Goal: Task Accomplishment & Management: Manage account settings

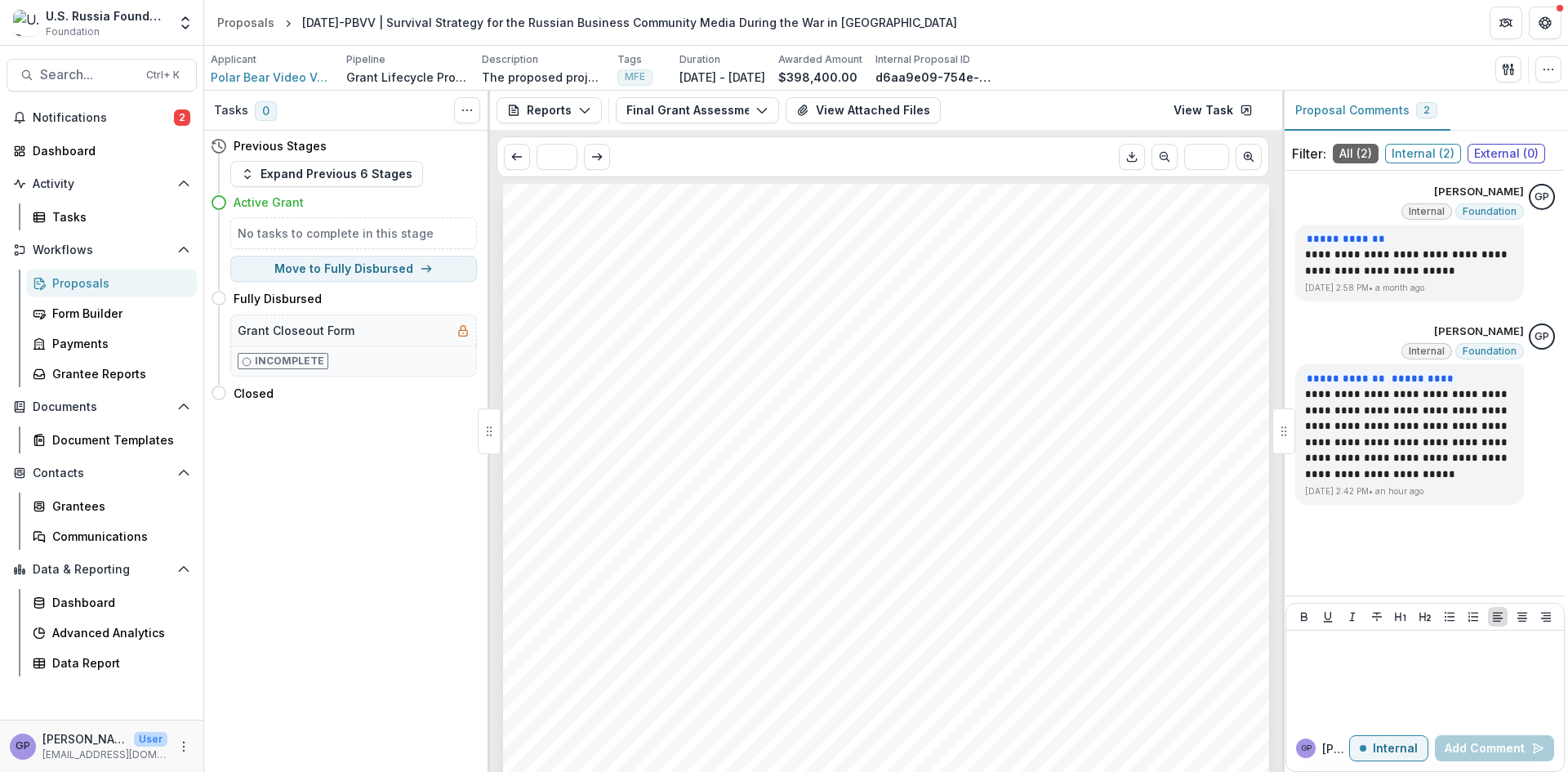
click at [69, 283] on div "Proposals" at bounding box center [118, 282] width 132 height 17
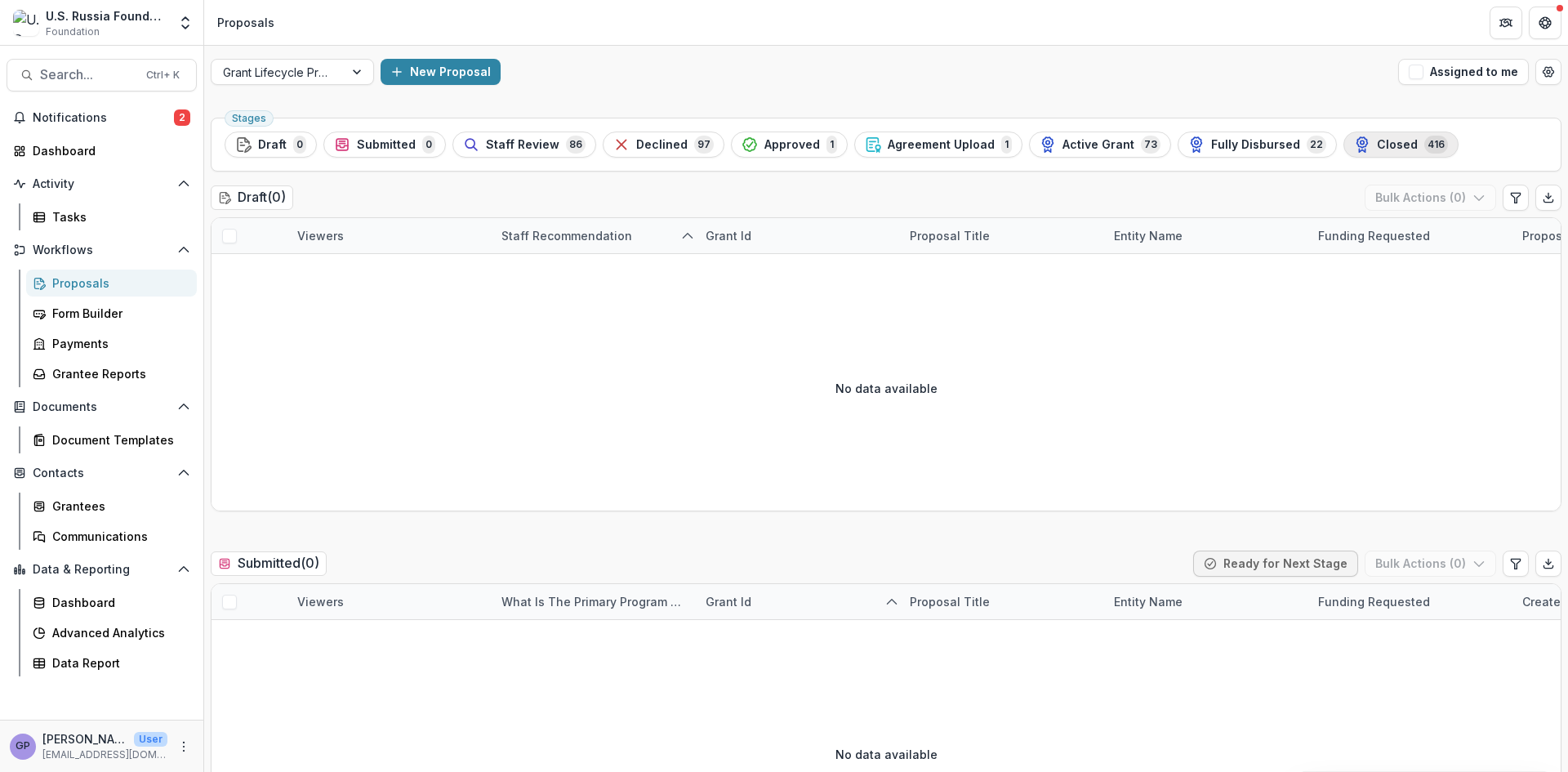
click at [1377, 141] on span "Closed" at bounding box center [1397, 145] width 41 height 14
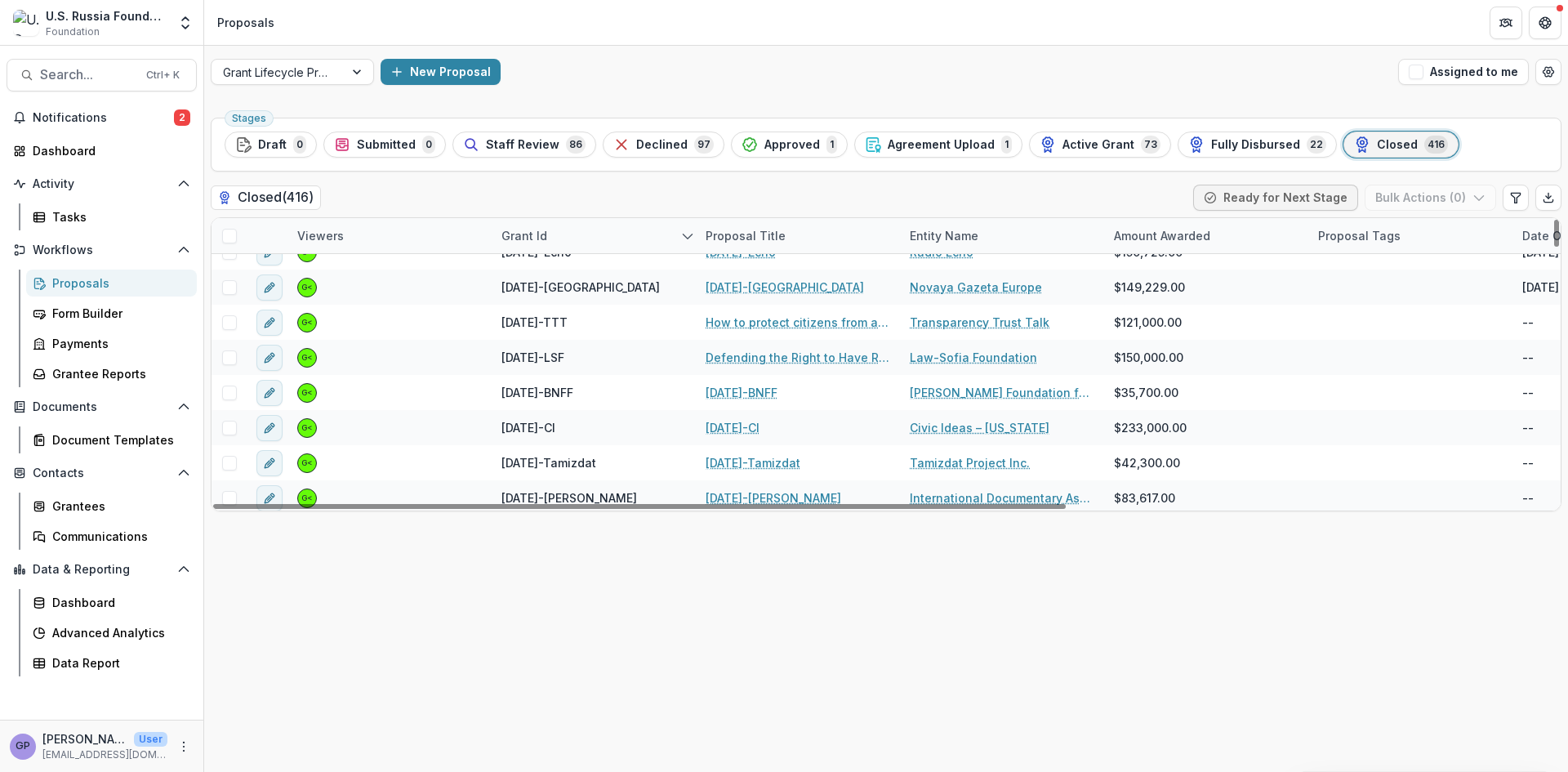
scroll to position [1089, 0]
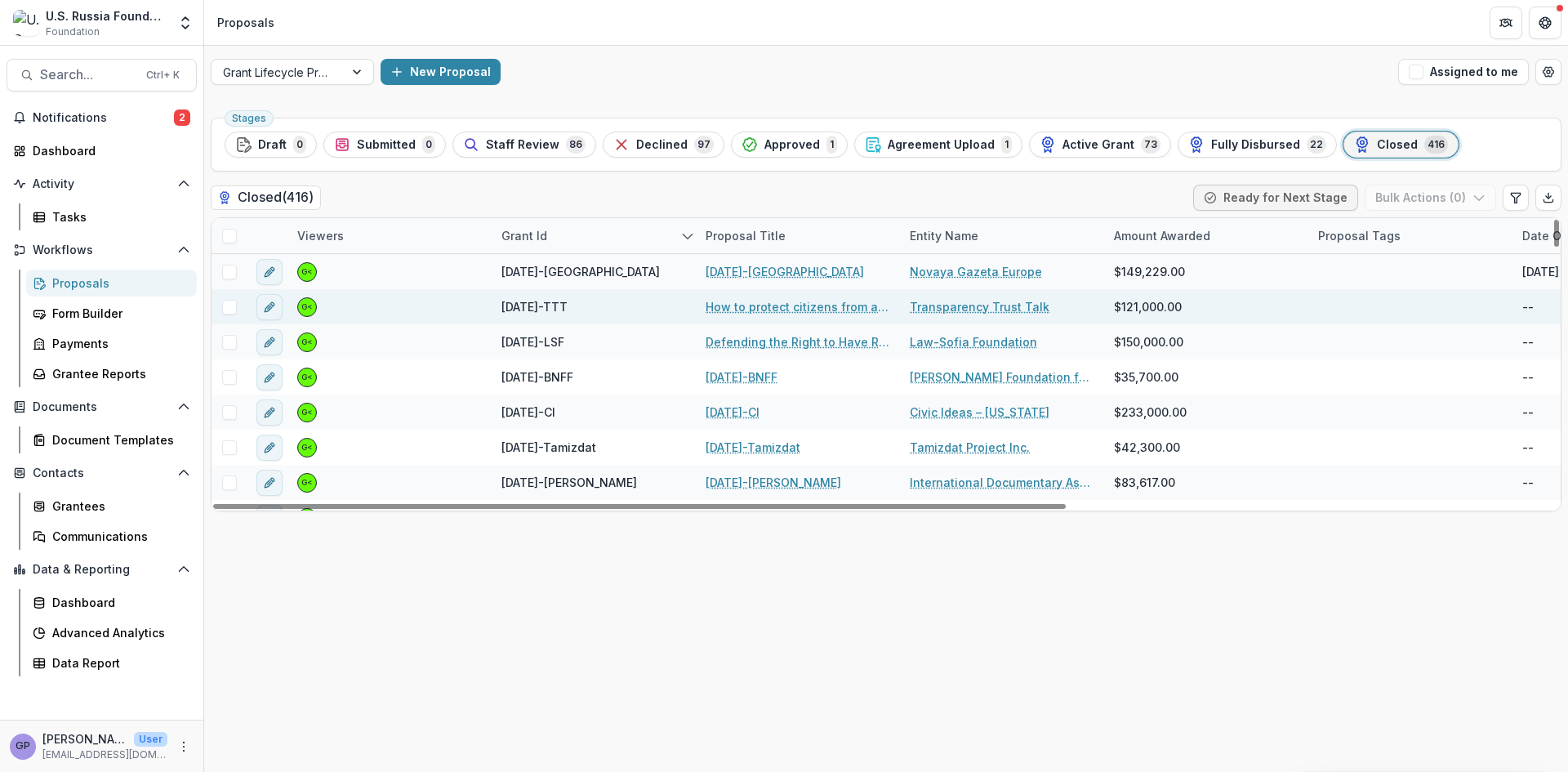
click at [781, 307] on link "How to protect citizens from accusations in courts in cases of fakes and discre…" at bounding box center [797, 306] width 184 height 17
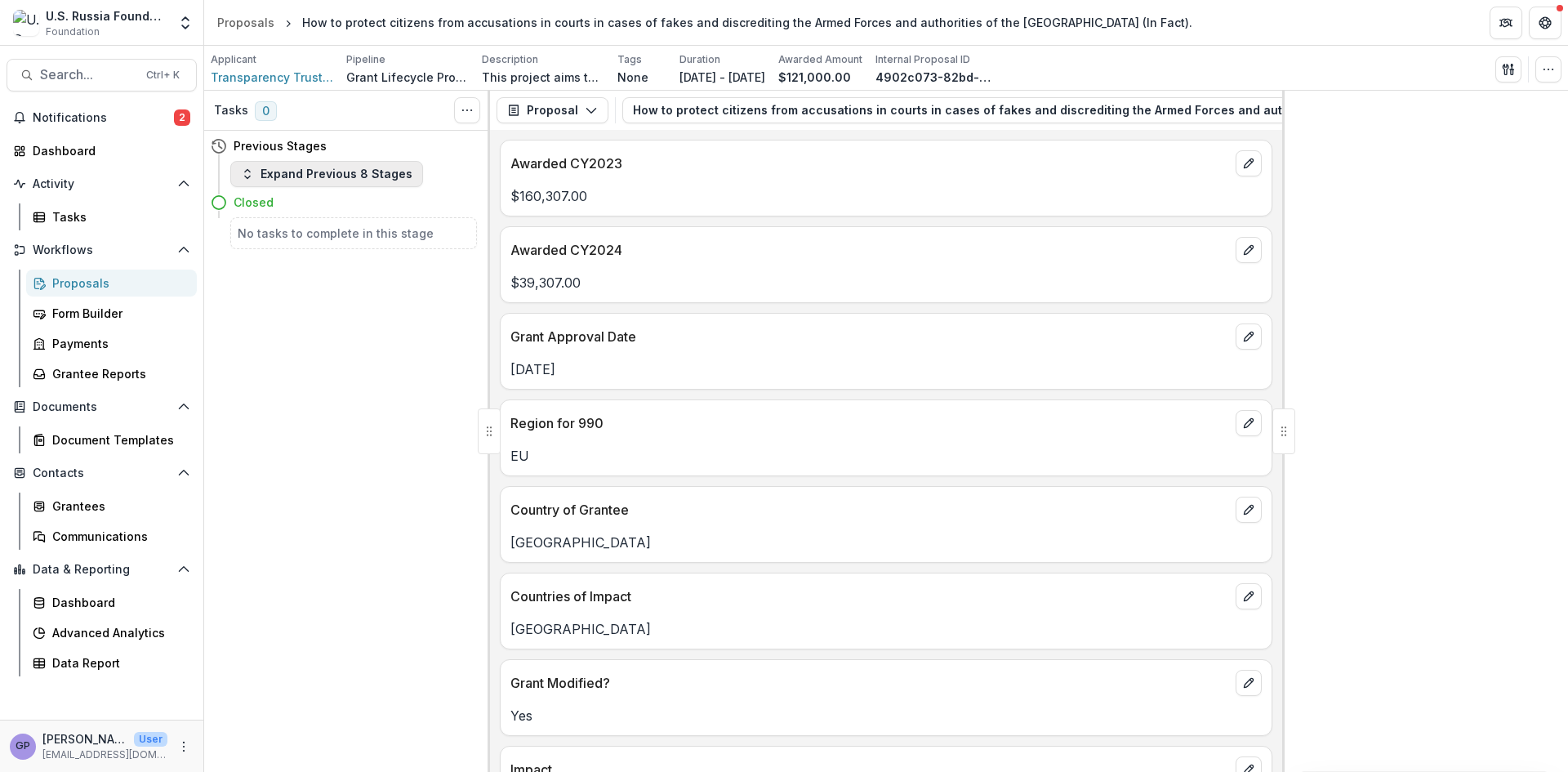
click at [250, 179] on icon "button" at bounding box center [247, 173] width 13 height 13
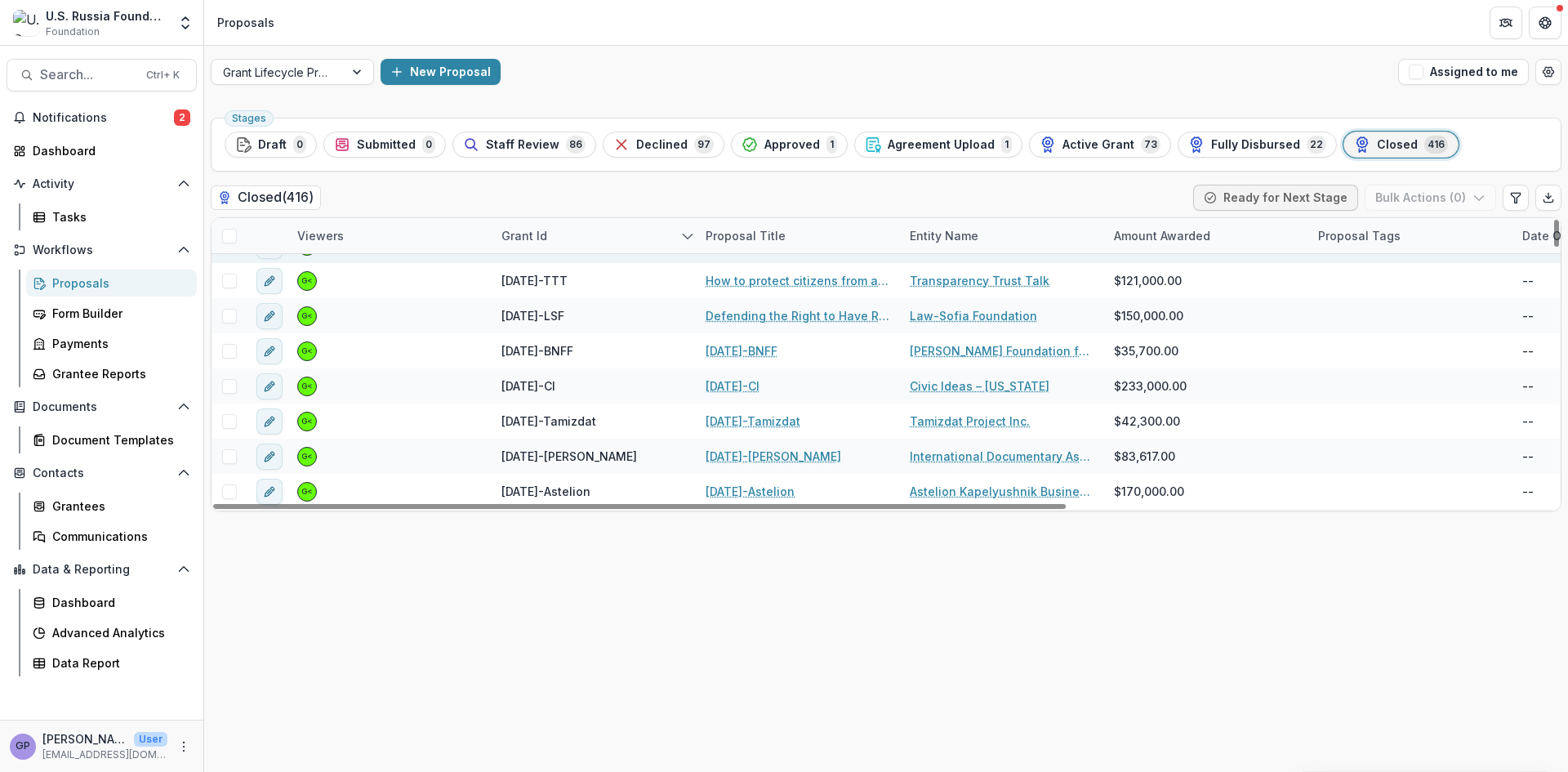
scroll to position [1117, 0]
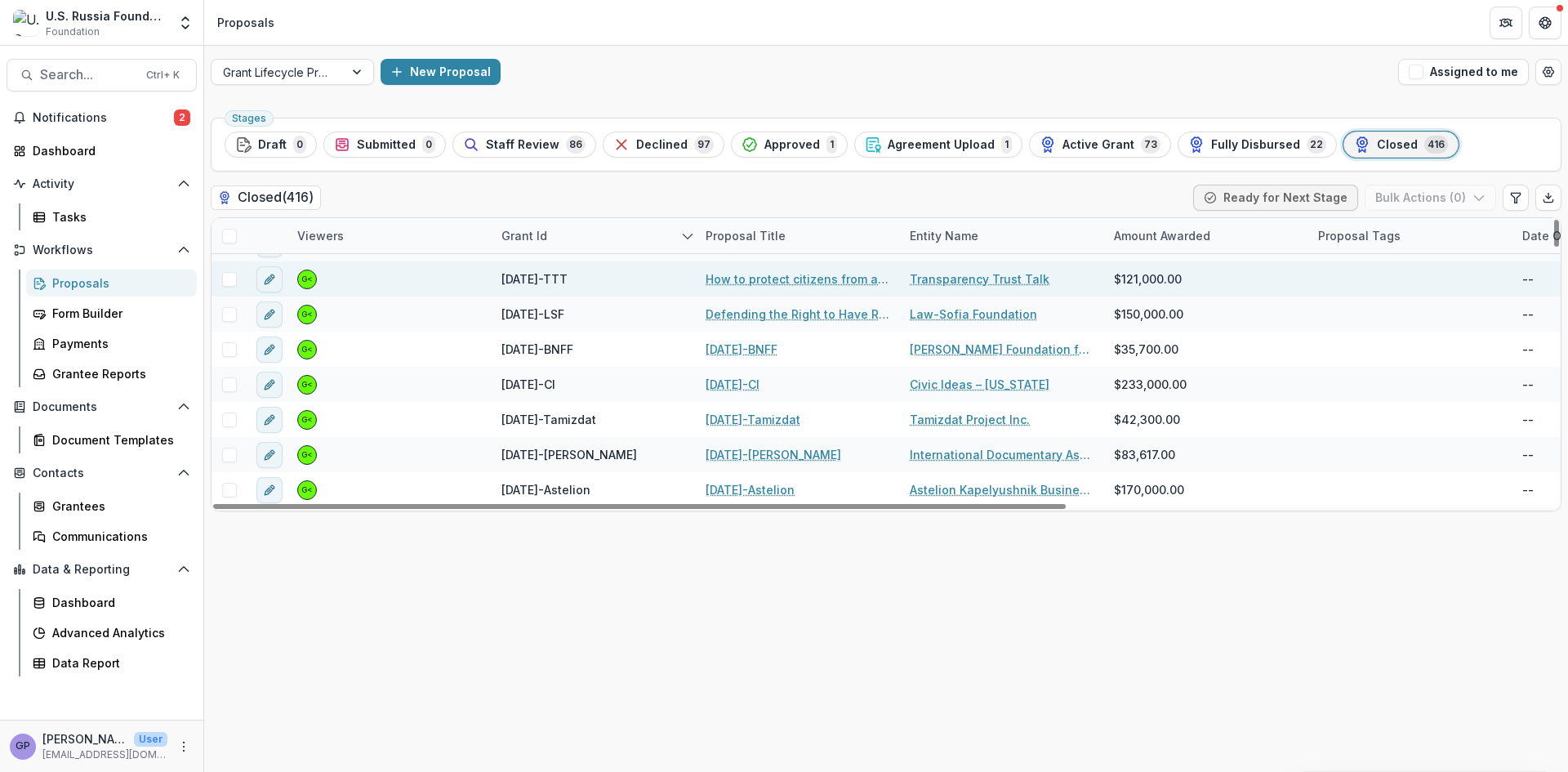
click at [781, 275] on link "How to protect citizens from accusations in courts in cases of fakes and discre…" at bounding box center [797, 278] width 184 height 17
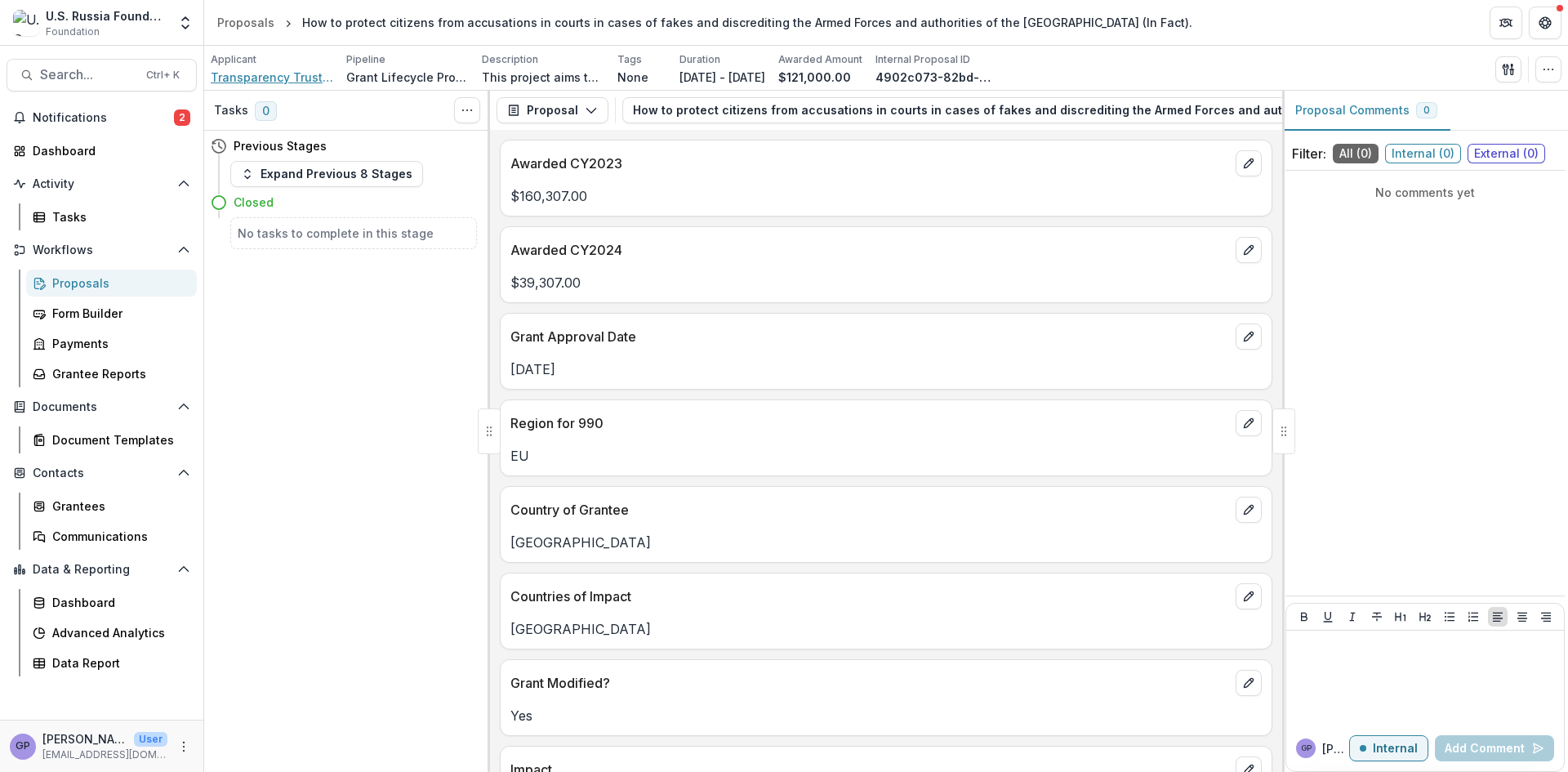
click at [264, 74] on span "Transparency Trust Talk" at bounding box center [272, 76] width 123 height 17
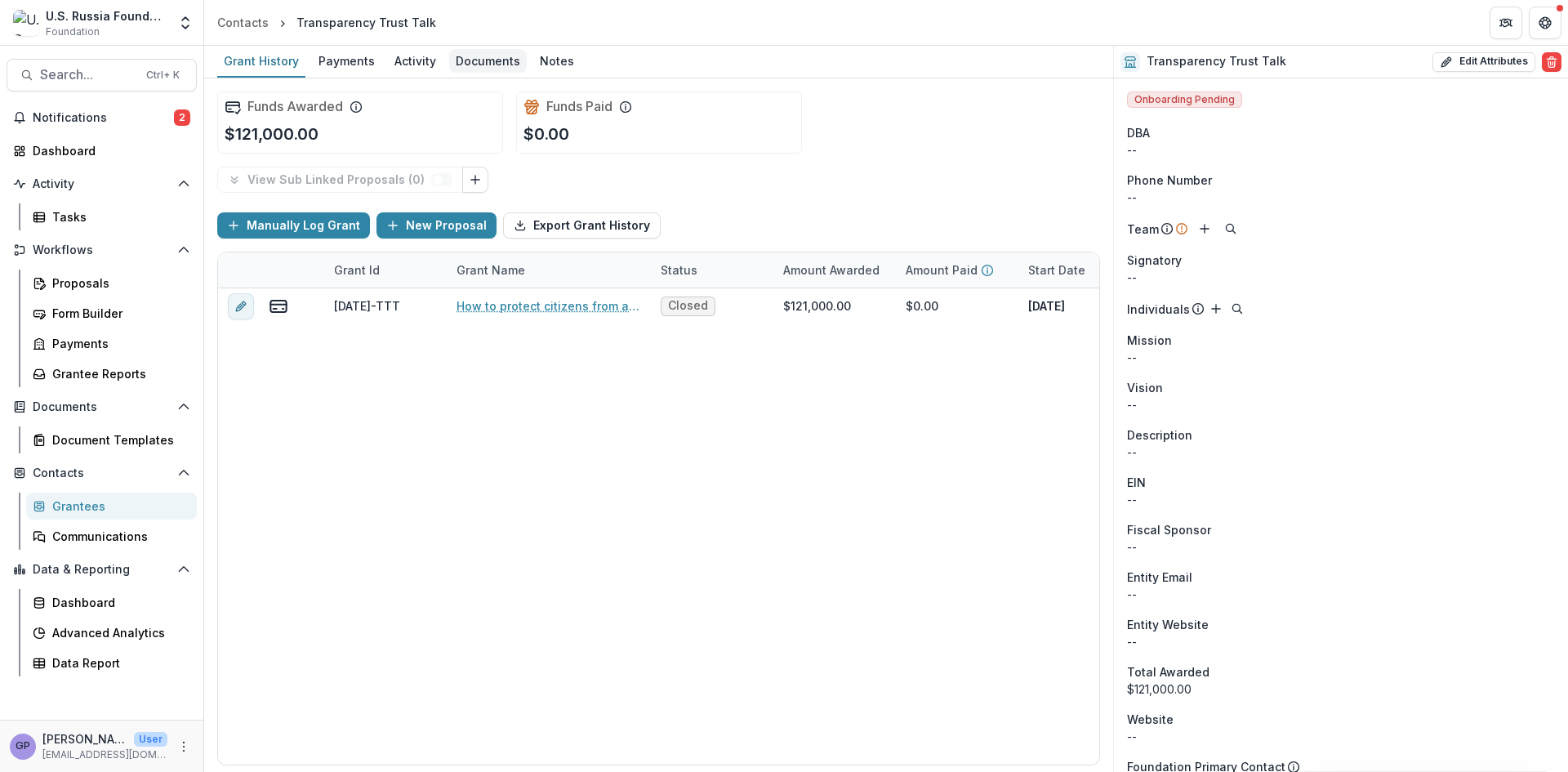
click at [485, 59] on div "Documents" at bounding box center [488, 60] width 77 height 24
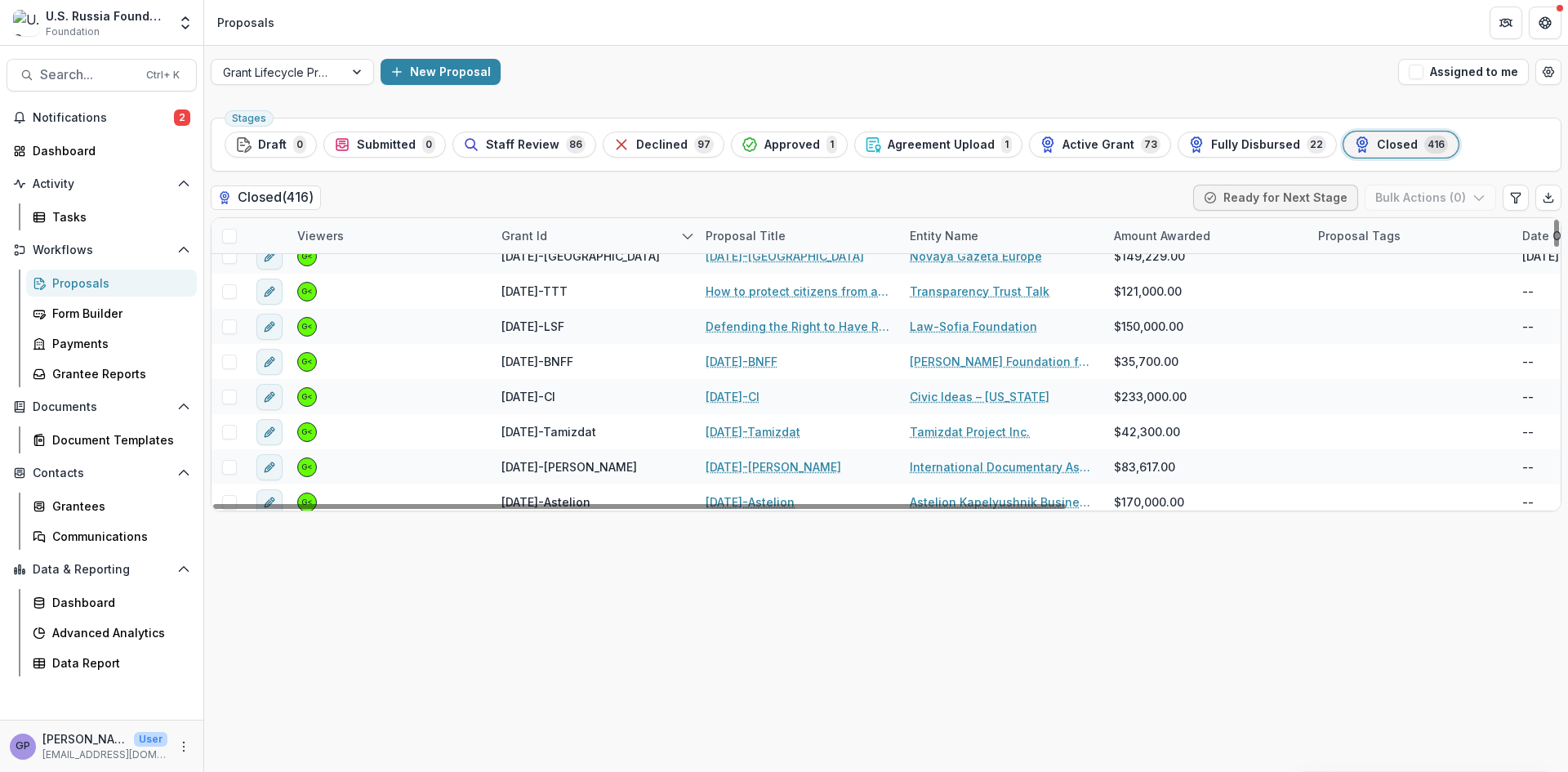
scroll to position [1089, 0]
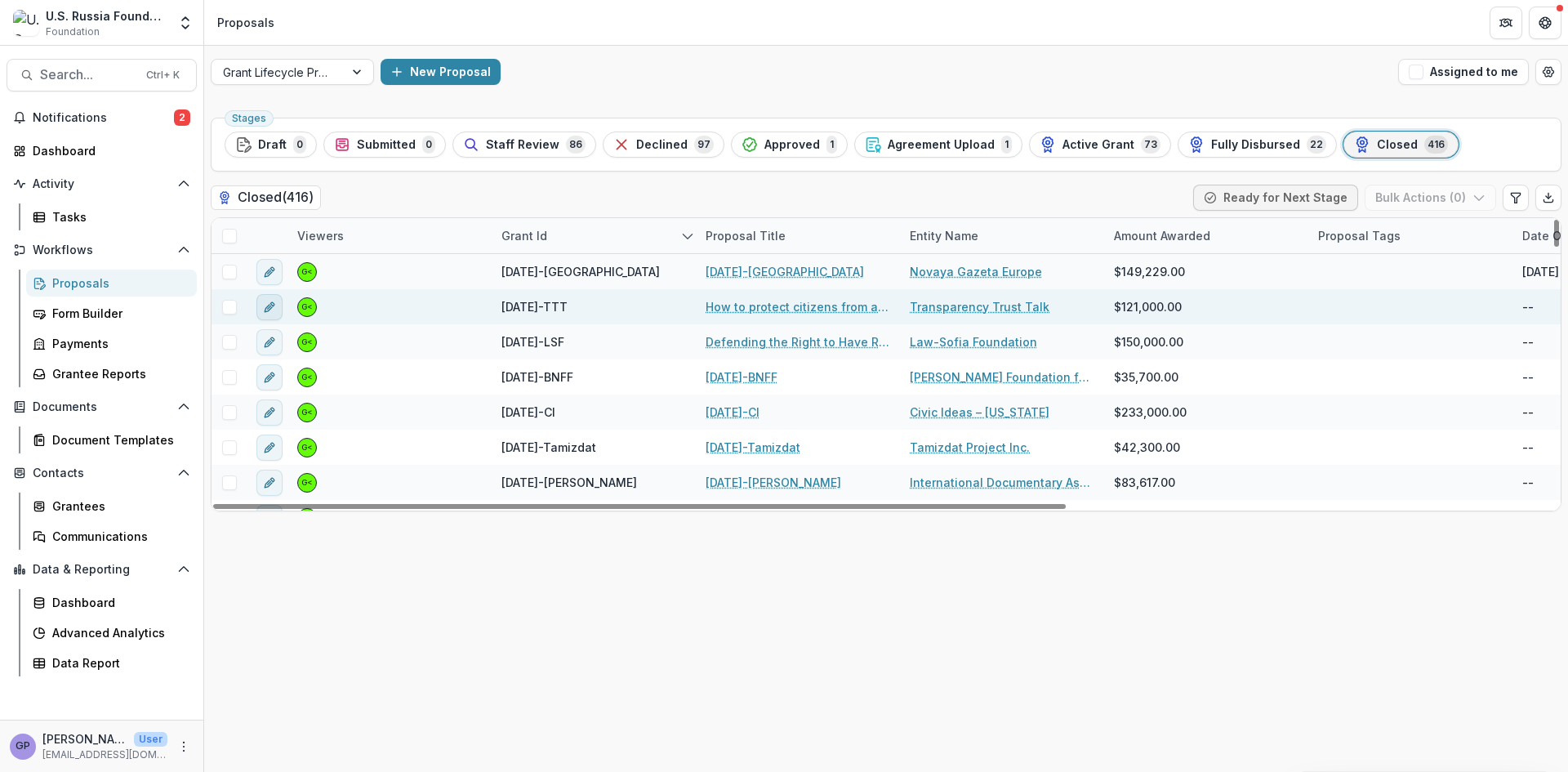
click at [272, 311] on icon "edit" at bounding box center [269, 306] width 13 height 13
type input "********"
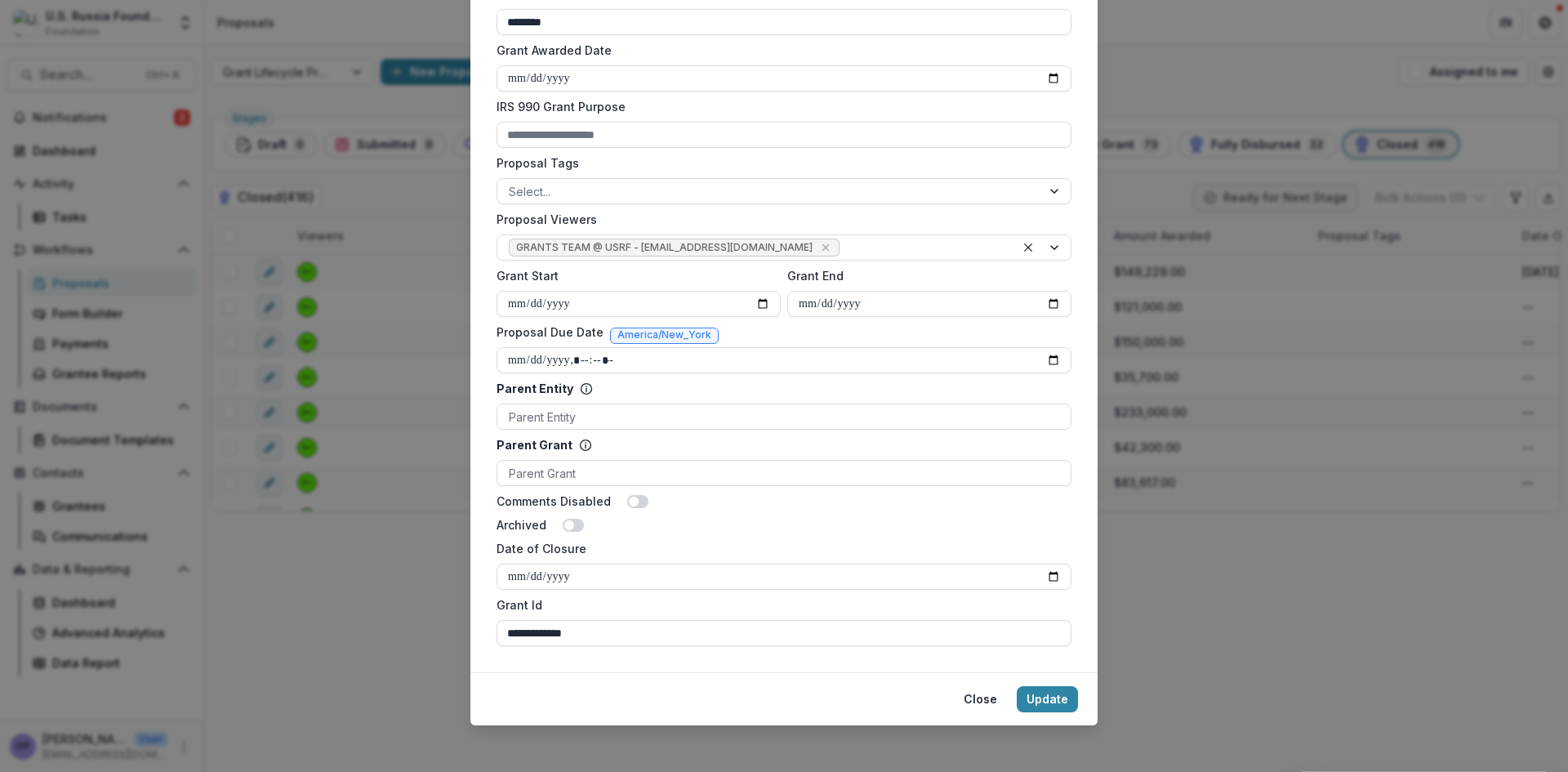
scroll to position [584, 0]
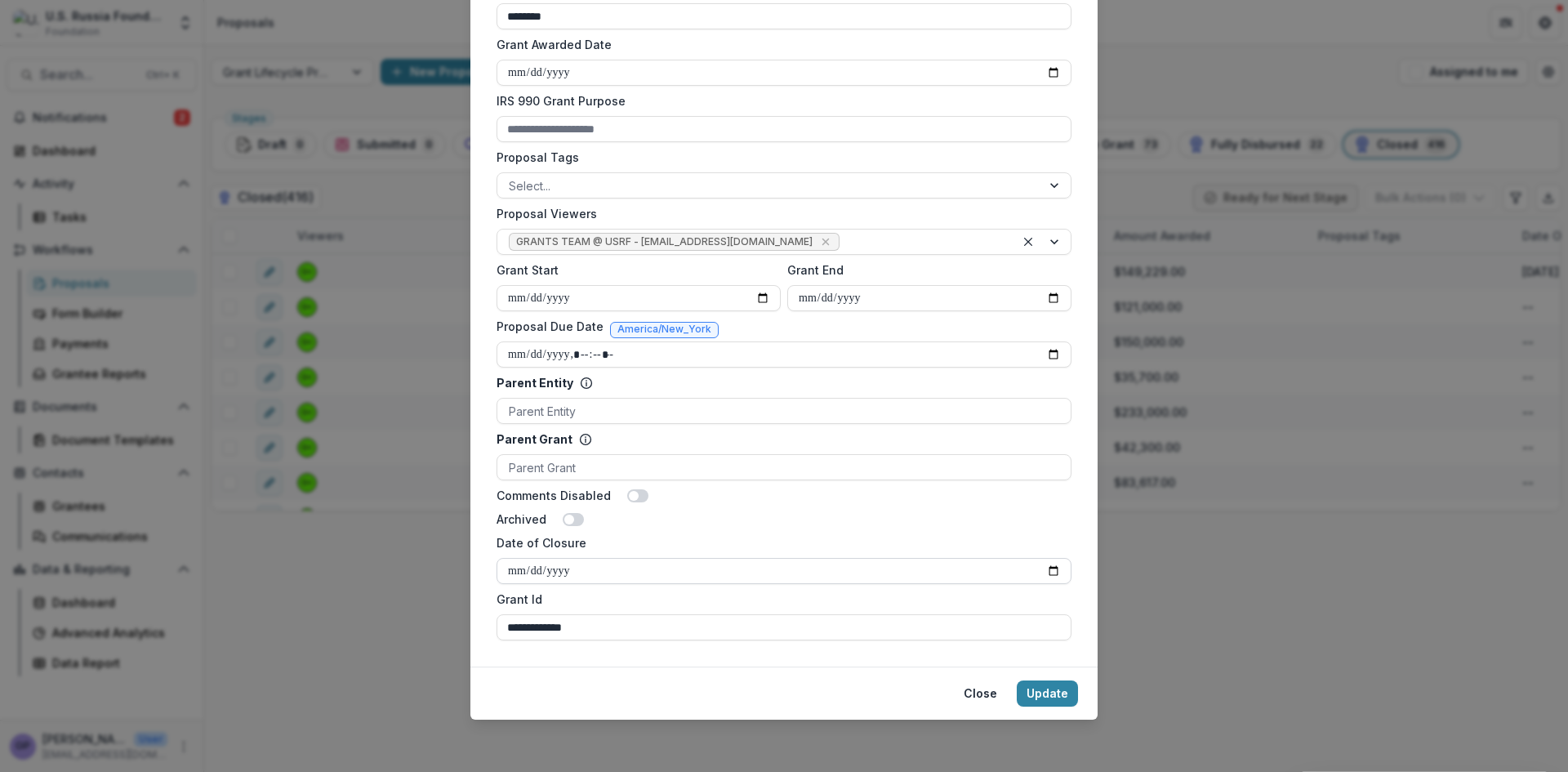
click at [1055, 574] on input "Date of Closure" at bounding box center [784, 571] width 575 height 26
type input "**********"
click at [1046, 697] on button "Update" at bounding box center [1048, 694] width 61 height 26
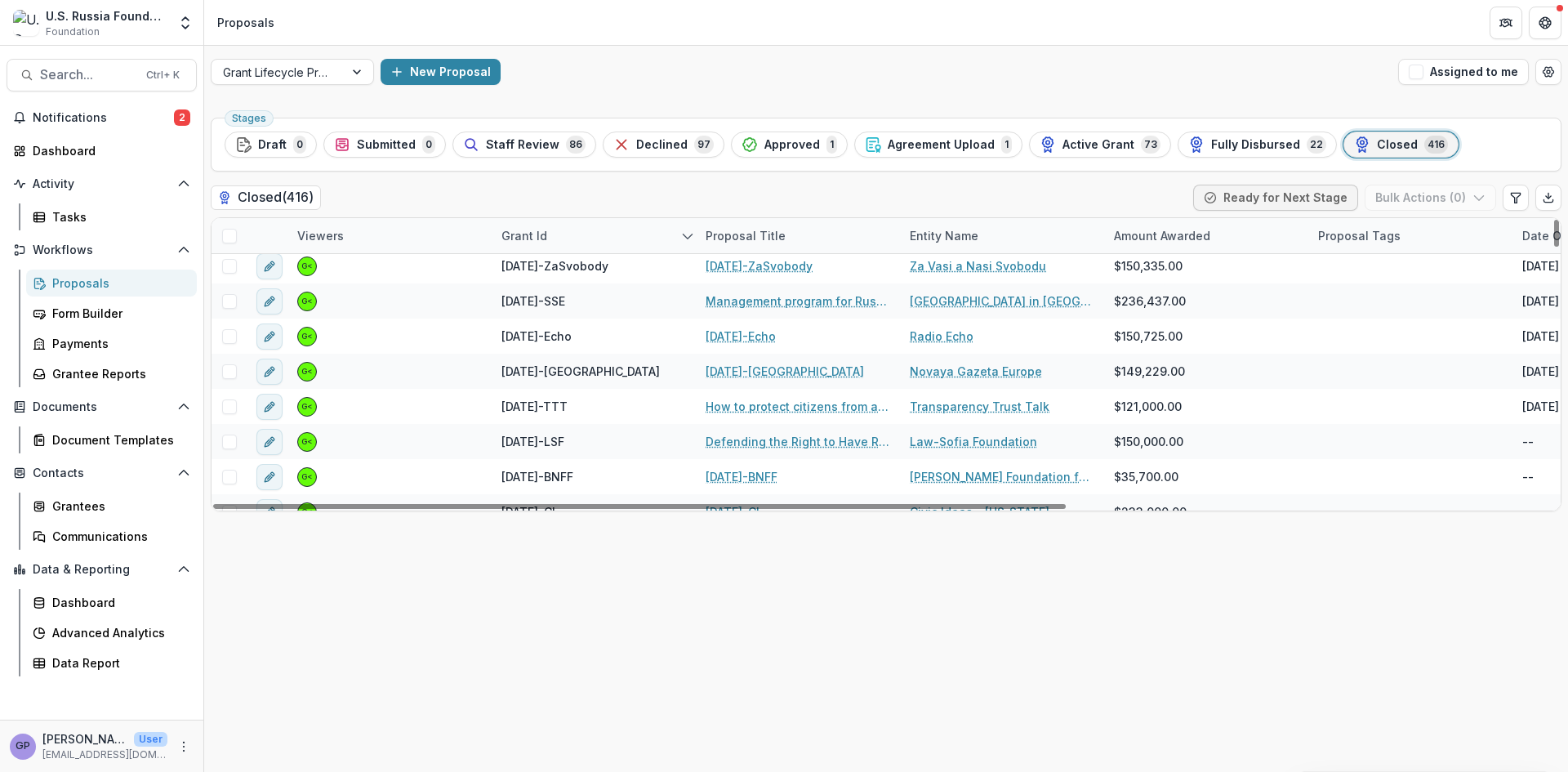
scroll to position [1045, 0]
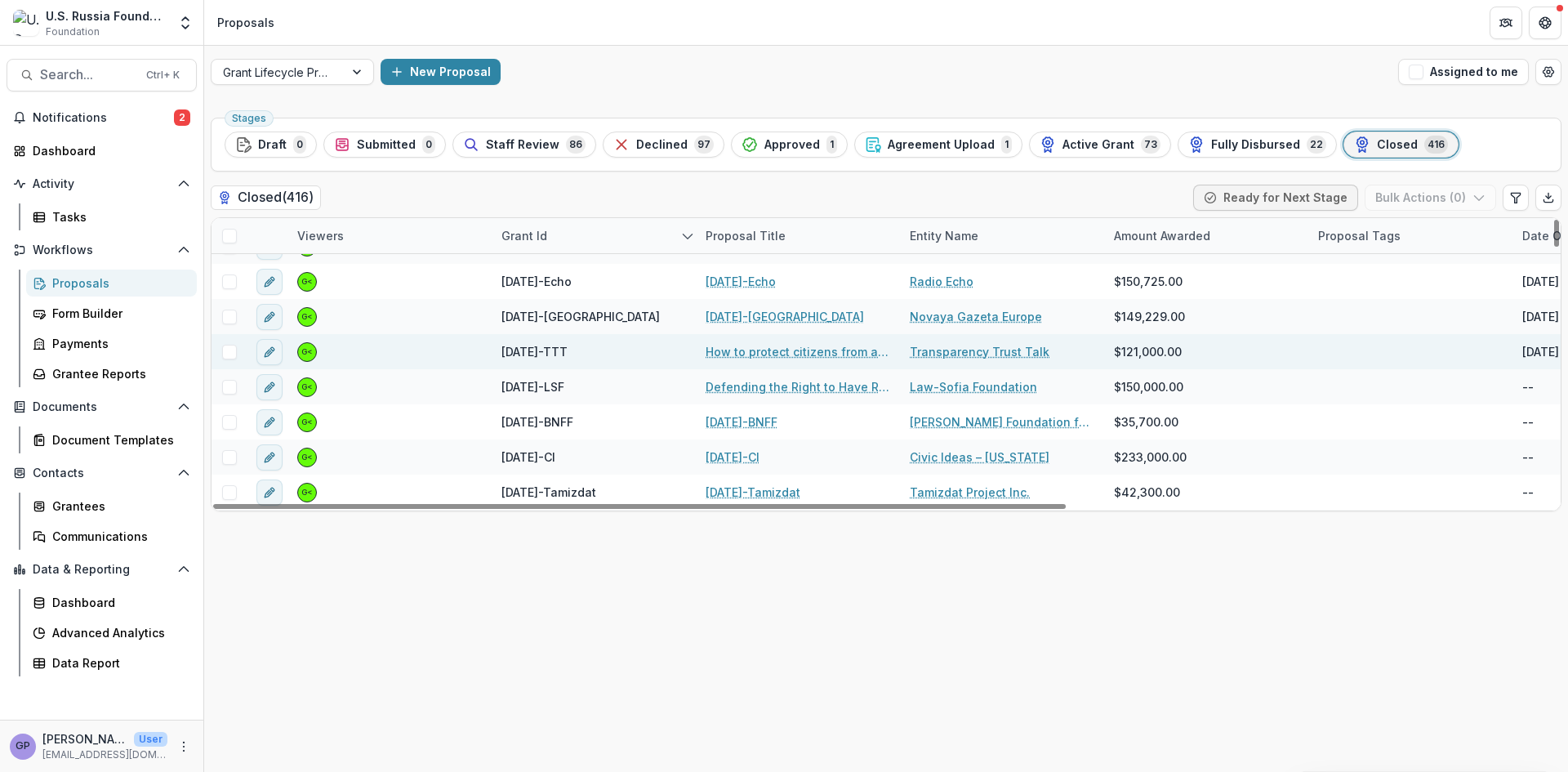
click at [754, 346] on link "How to protect citizens from accusations in courts in cases of fakes and discre…" at bounding box center [797, 351] width 184 height 17
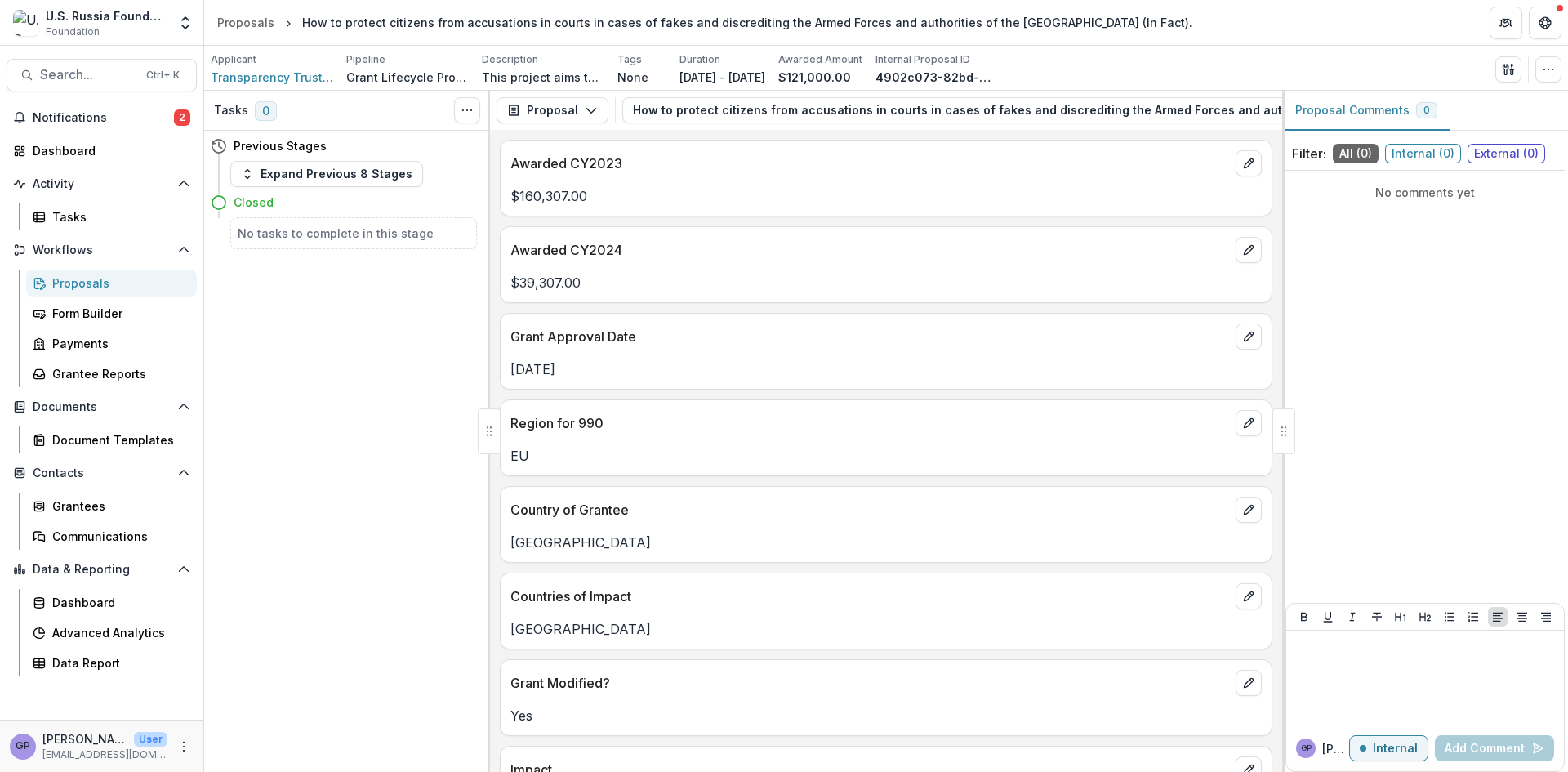
click at [291, 78] on span "Transparency Trust Talk" at bounding box center [272, 76] width 123 height 17
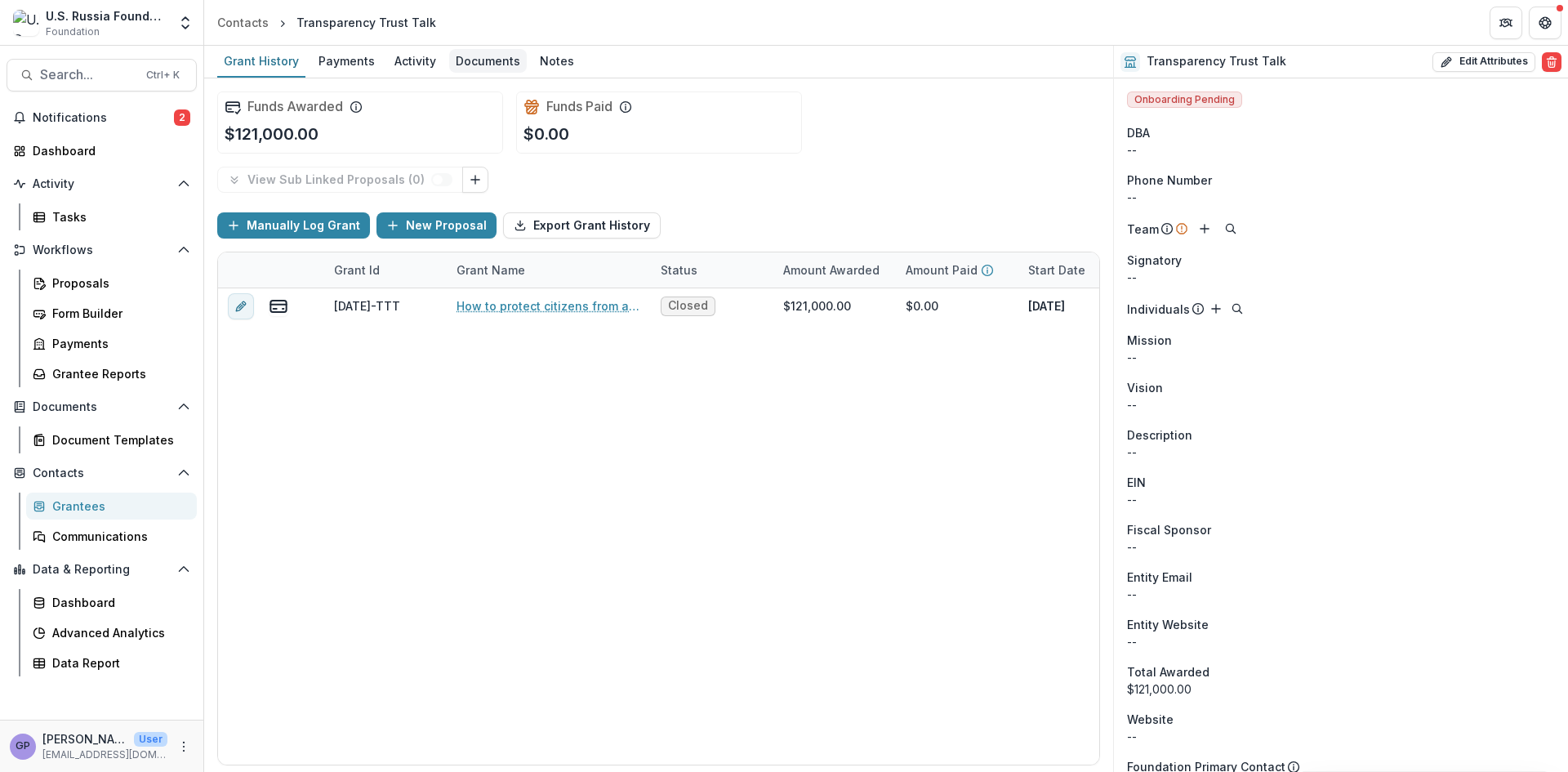
click at [491, 60] on div "Documents" at bounding box center [488, 60] width 77 height 24
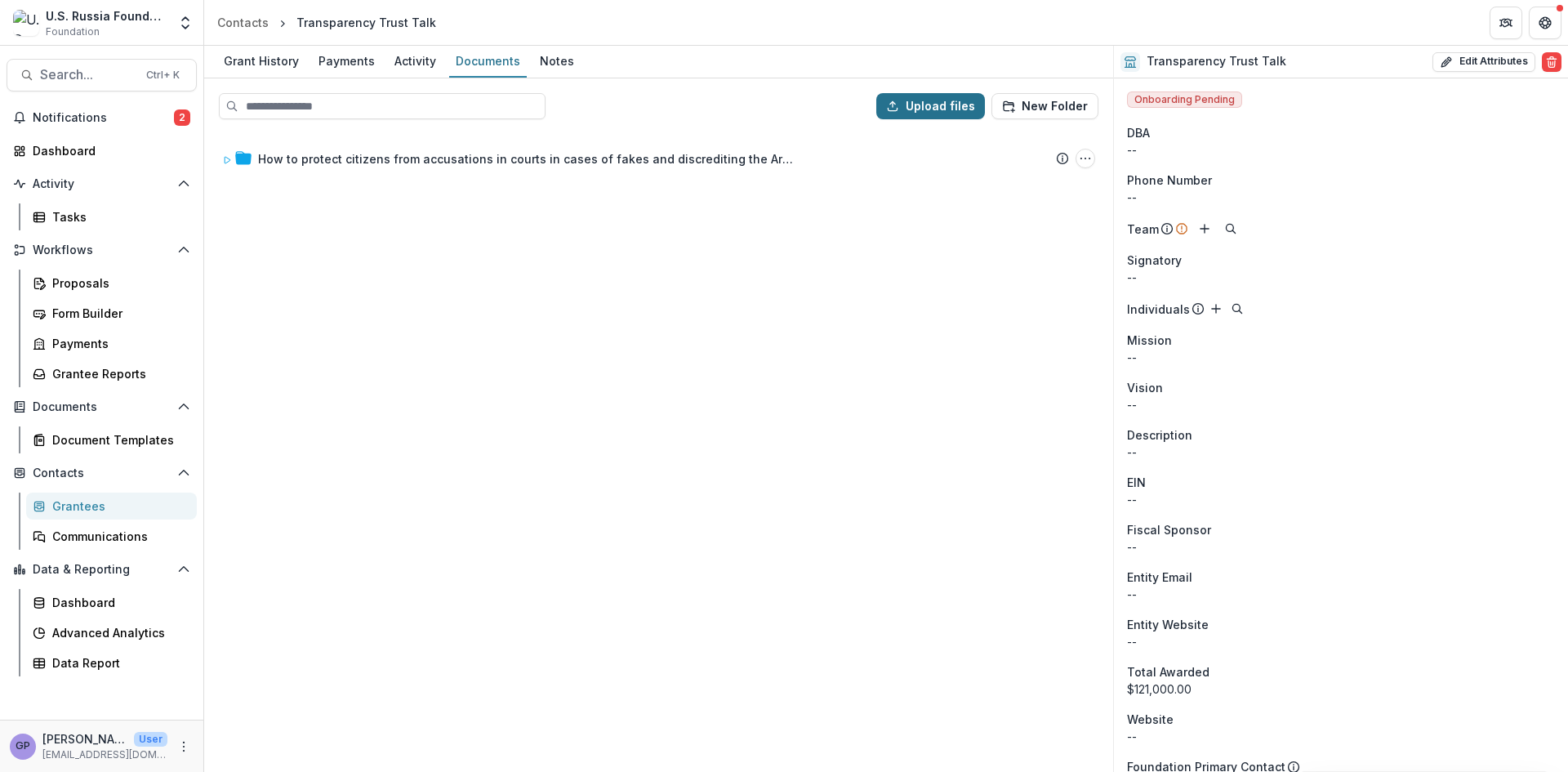
click at [920, 99] on button "Upload files" at bounding box center [931, 106] width 109 height 26
type input "**********"
click at [514, 468] on div "How to protect citizens from accusations in courts in cases of fakes and discre…" at bounding box center [659, 452] width 906 height 638
click at [455, 630] on div "How to protect citizens from accusations in courts in cases of fakes and discre…" at bounding box center [659, 452] width 906 height 638
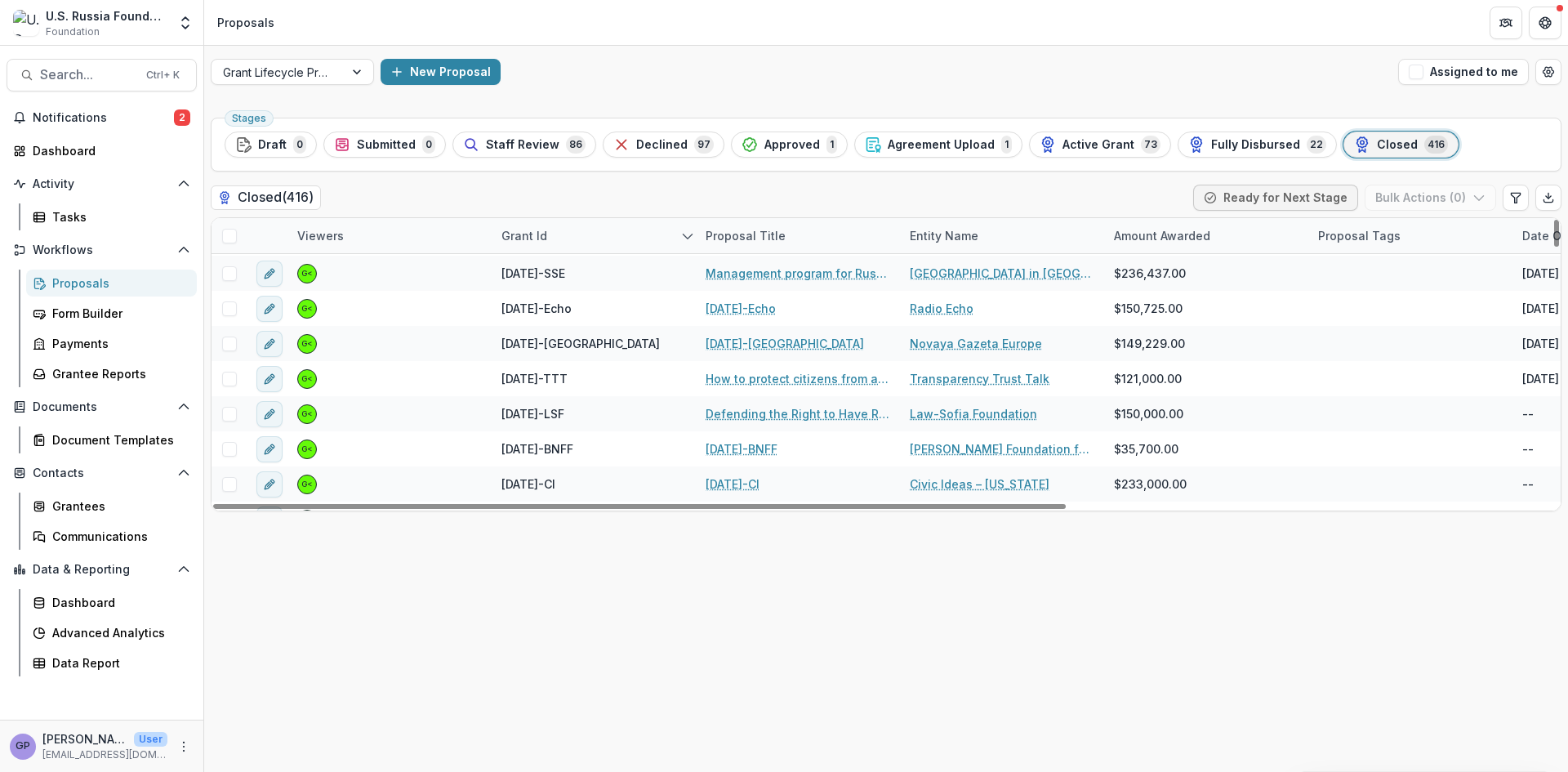
scroll to position [1008, 0]
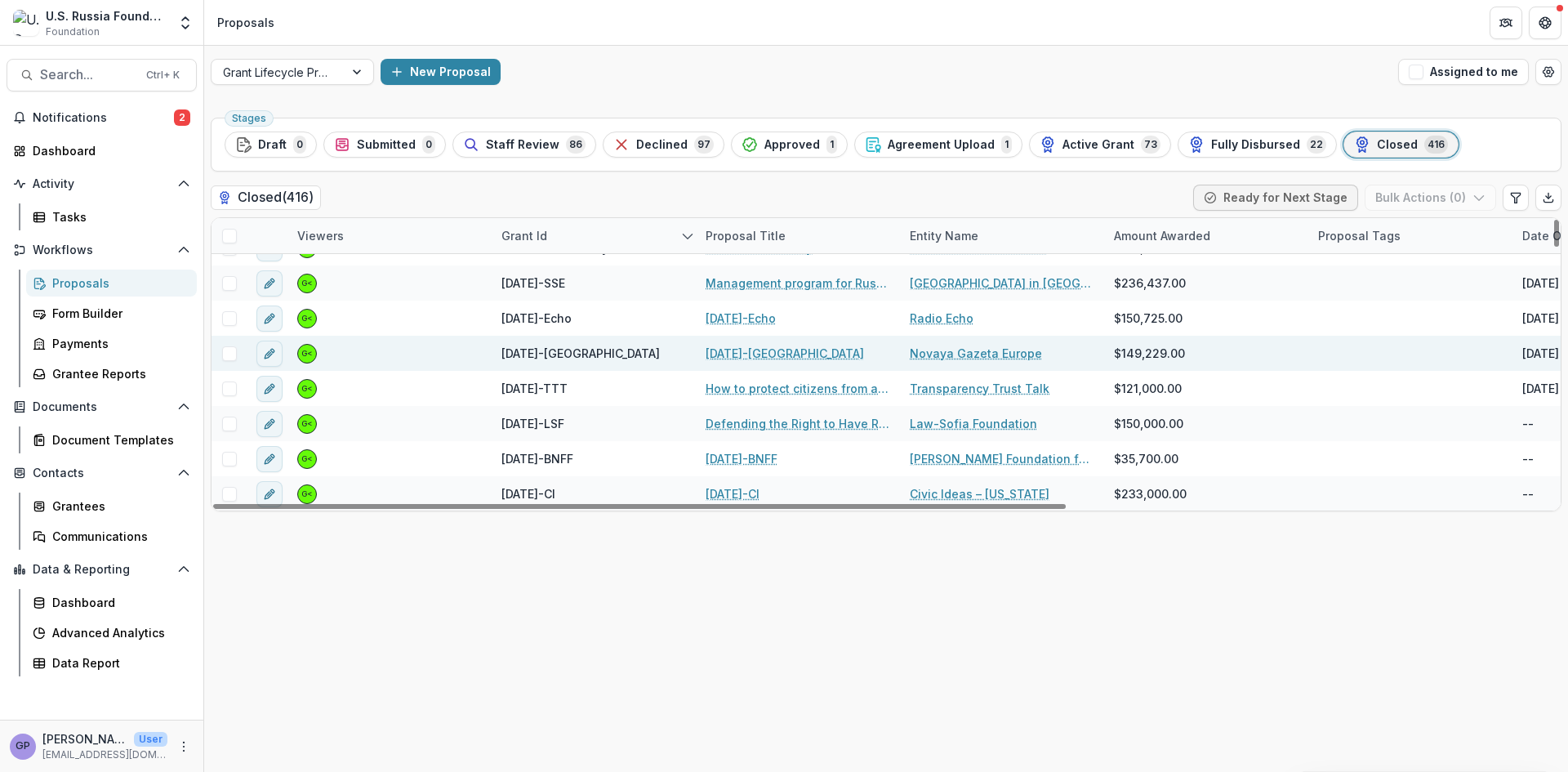
click at [768, 348] on link "[DATE]-[GEOGRAPHIC_DATA]" at bounding box center [784, 353] width 158 height 17
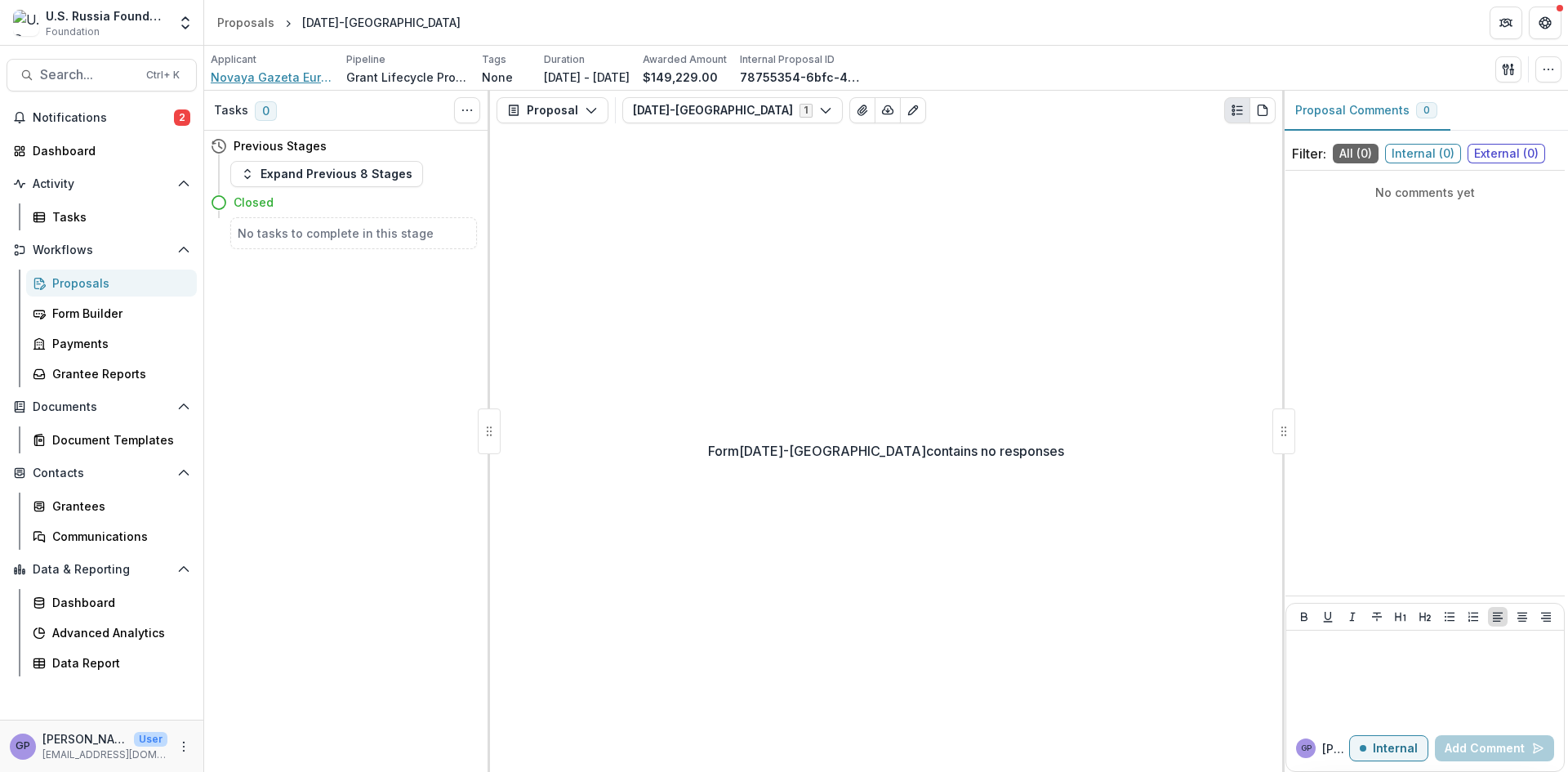
click at [271, 80] on span "Novaya Gazeta Europe" at bounding box center [272, 76] width 123 height 17
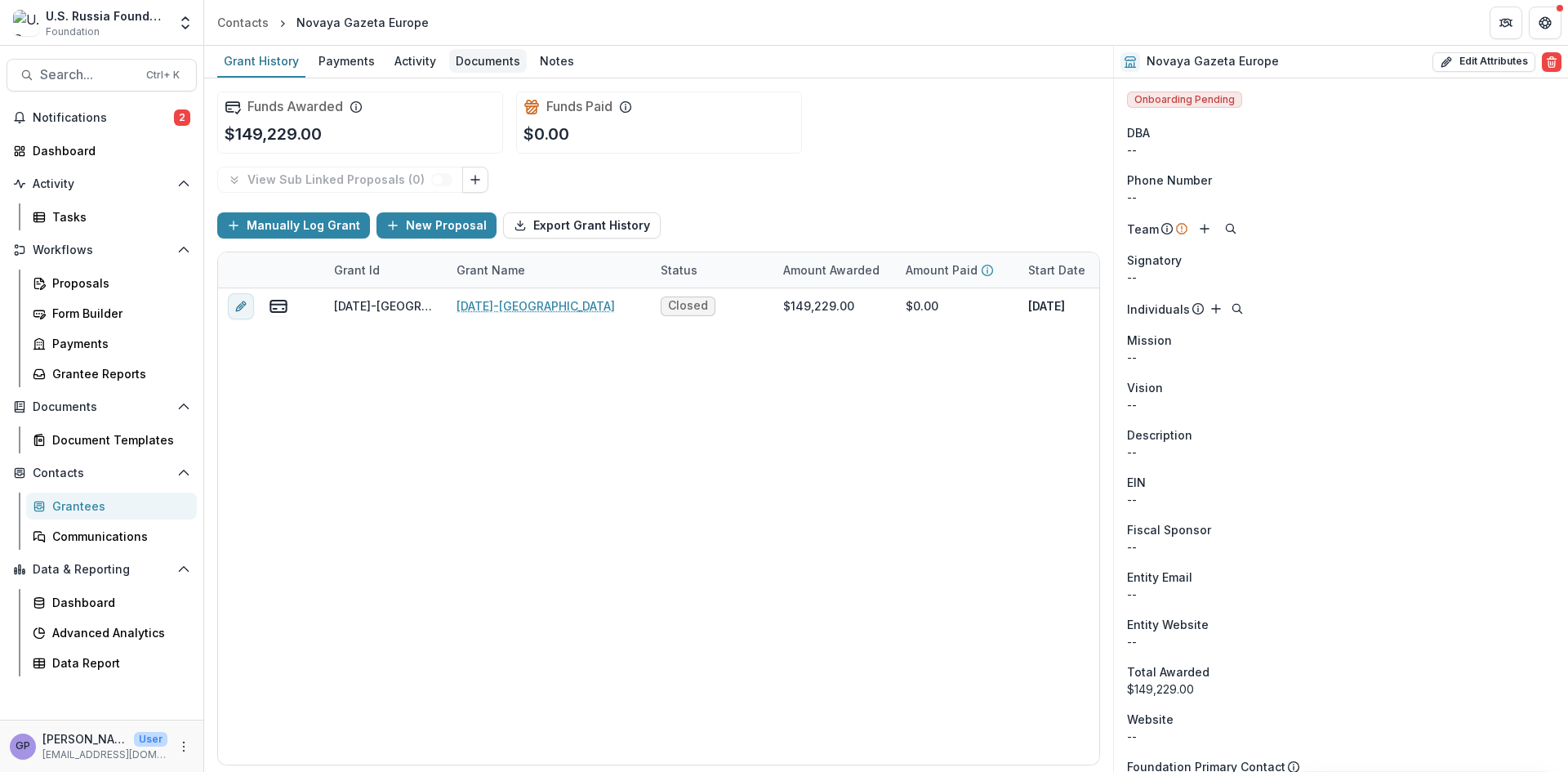
click at [485, 62] on div "Documents" at bounding box center [488, 60] width 77 height 24
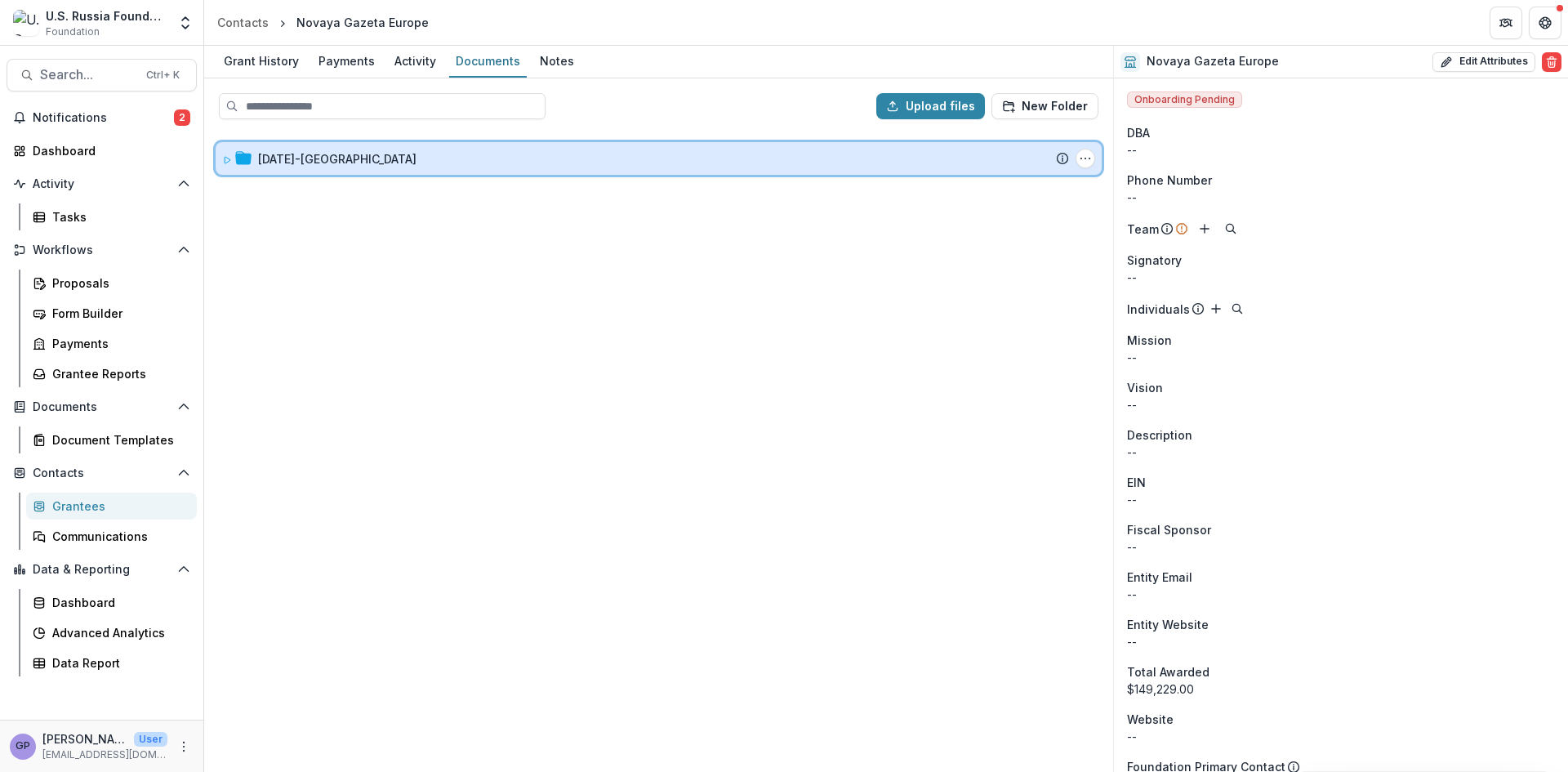
click at [226, 161] on icon at bounding box center [227, 161] width 10 height 10
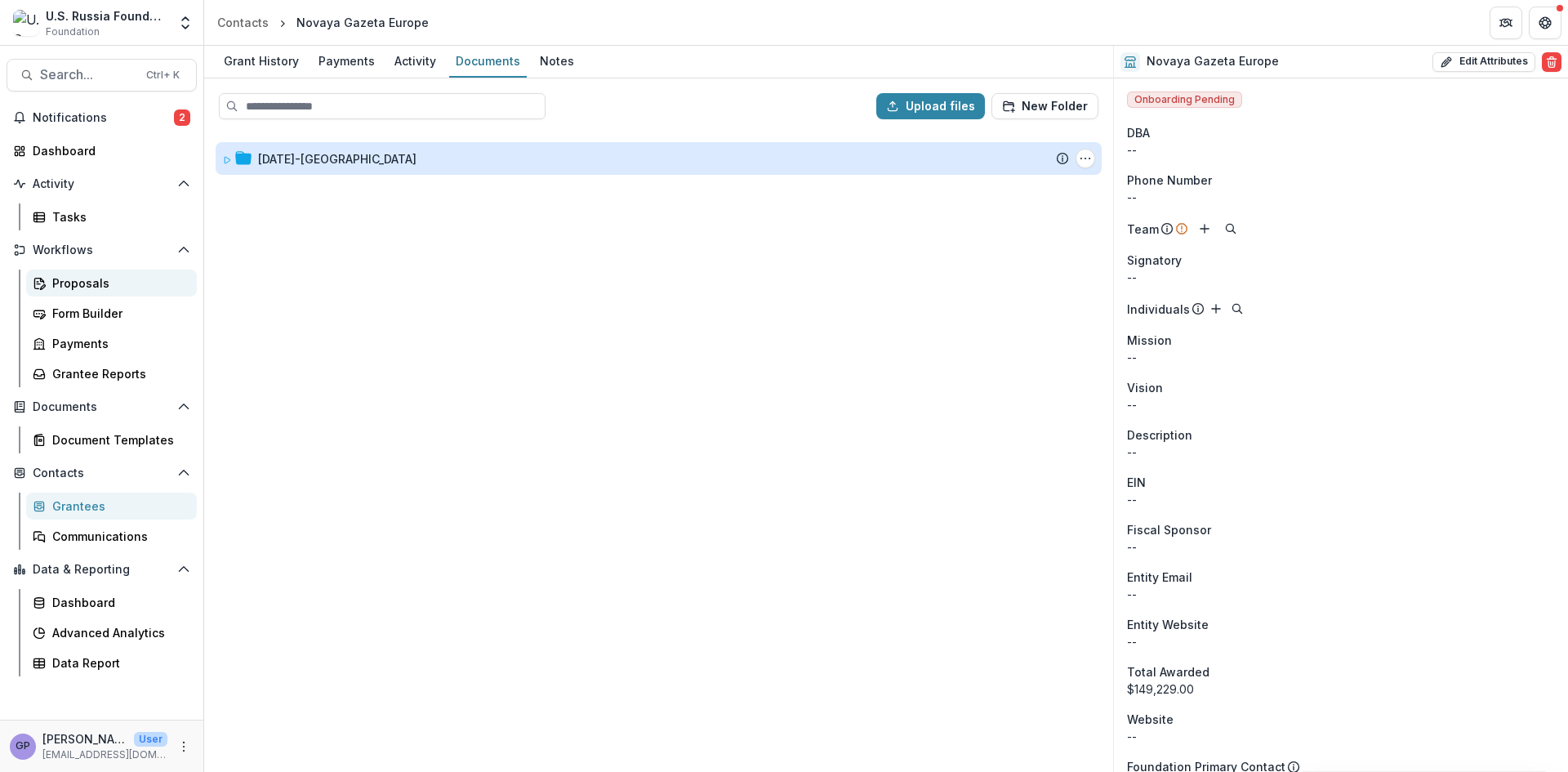
click at [69, 281] on div "Proposals" at bounding box center [118, 282] width 132 height 17
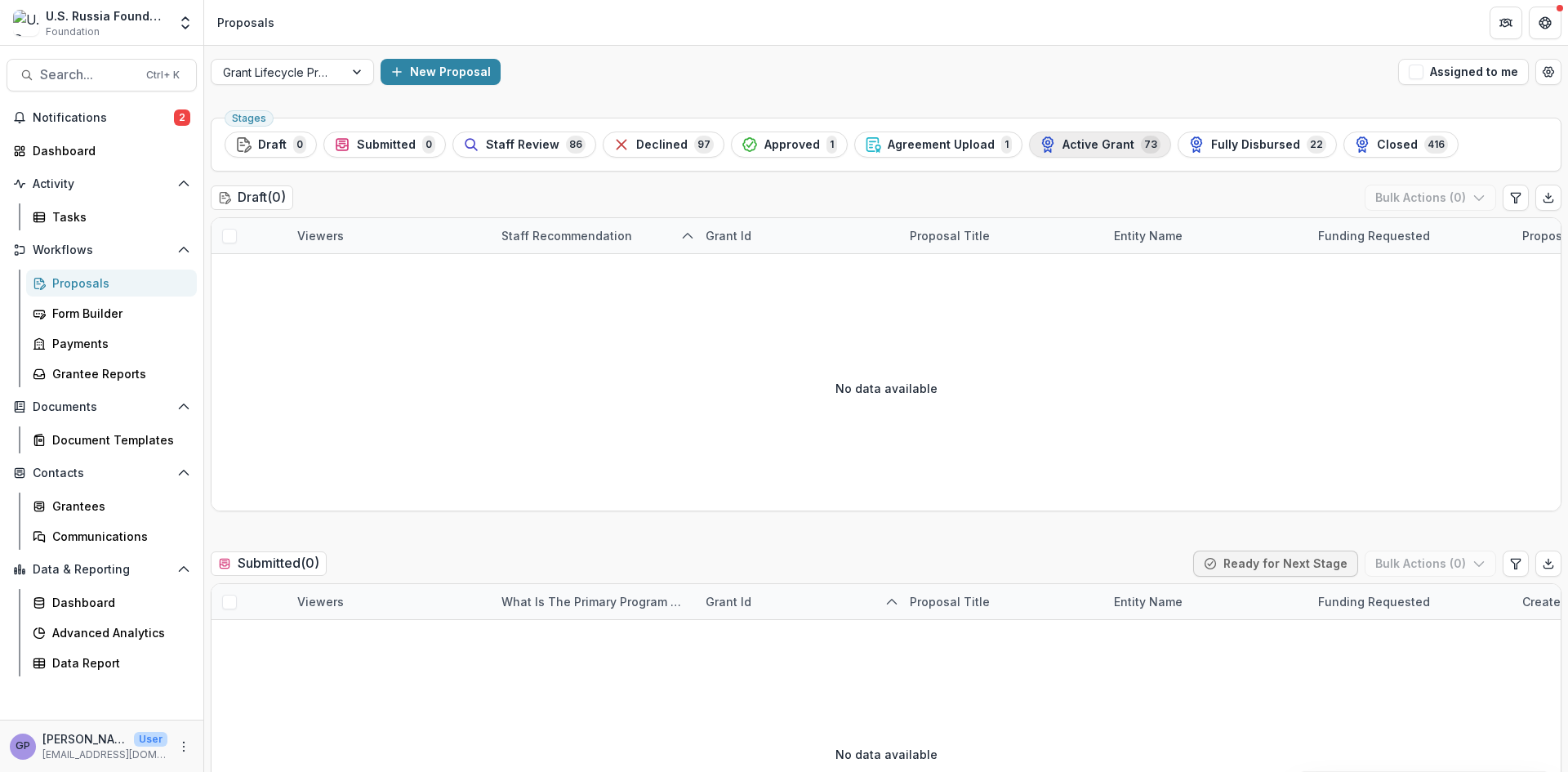
click at [1074, 147] on span "Active Grant" at bounding box center [1098, 145] width 72 height 14
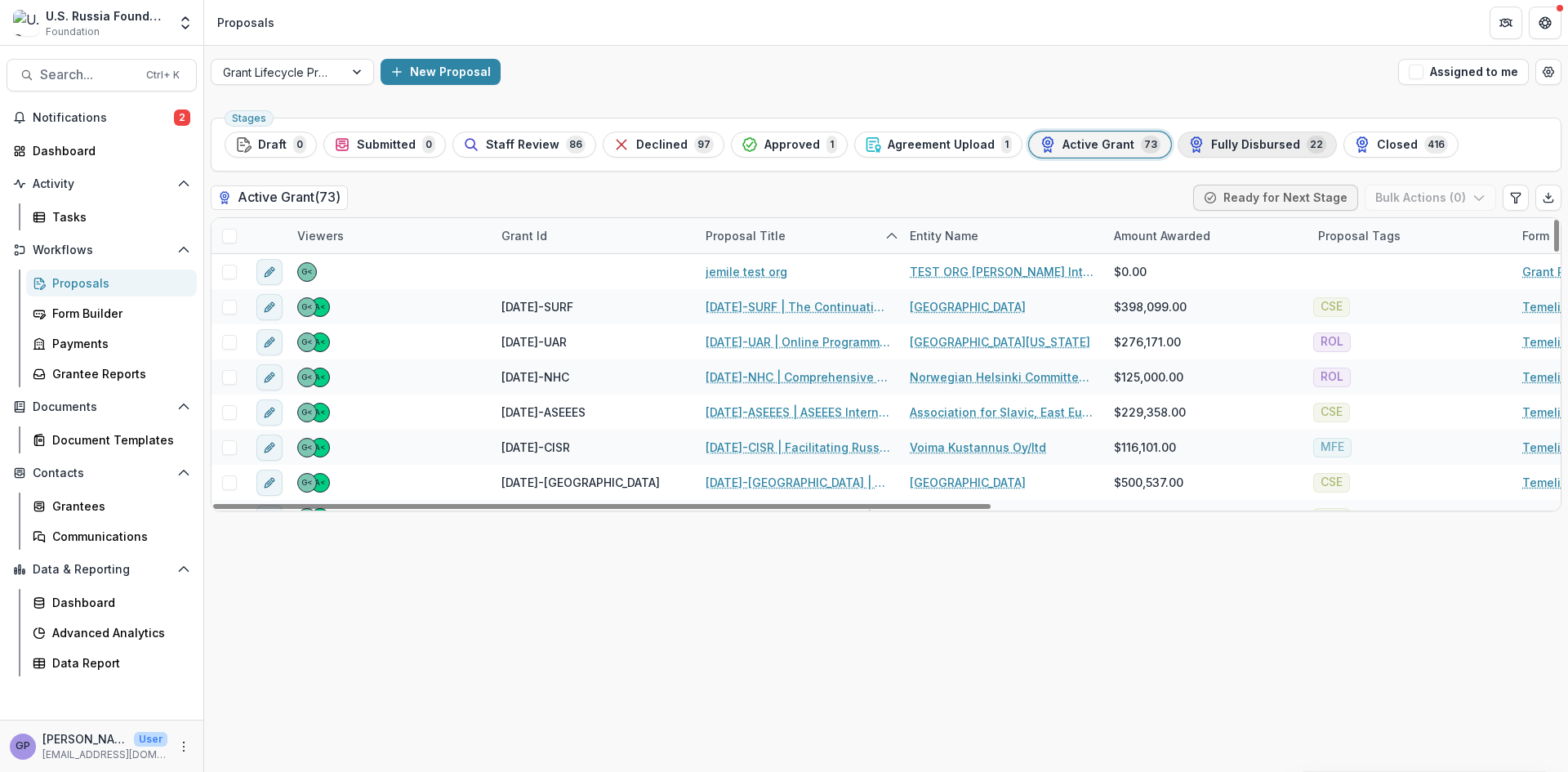
click at [1245, 137] on div "Fully Disbursed 22" at bounding box center [1257, 145] width 138 height 18
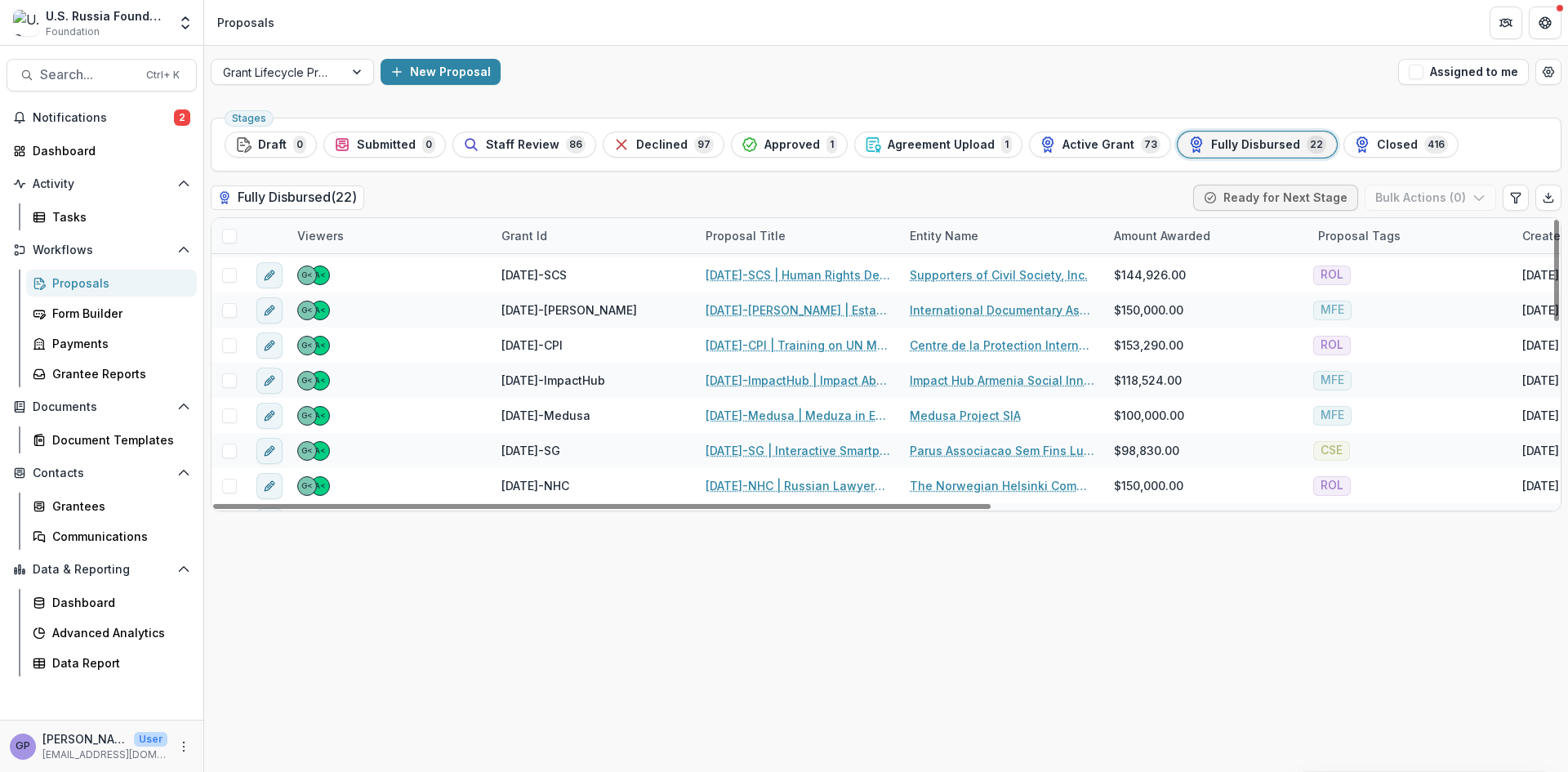
scroll to position [326, 0]
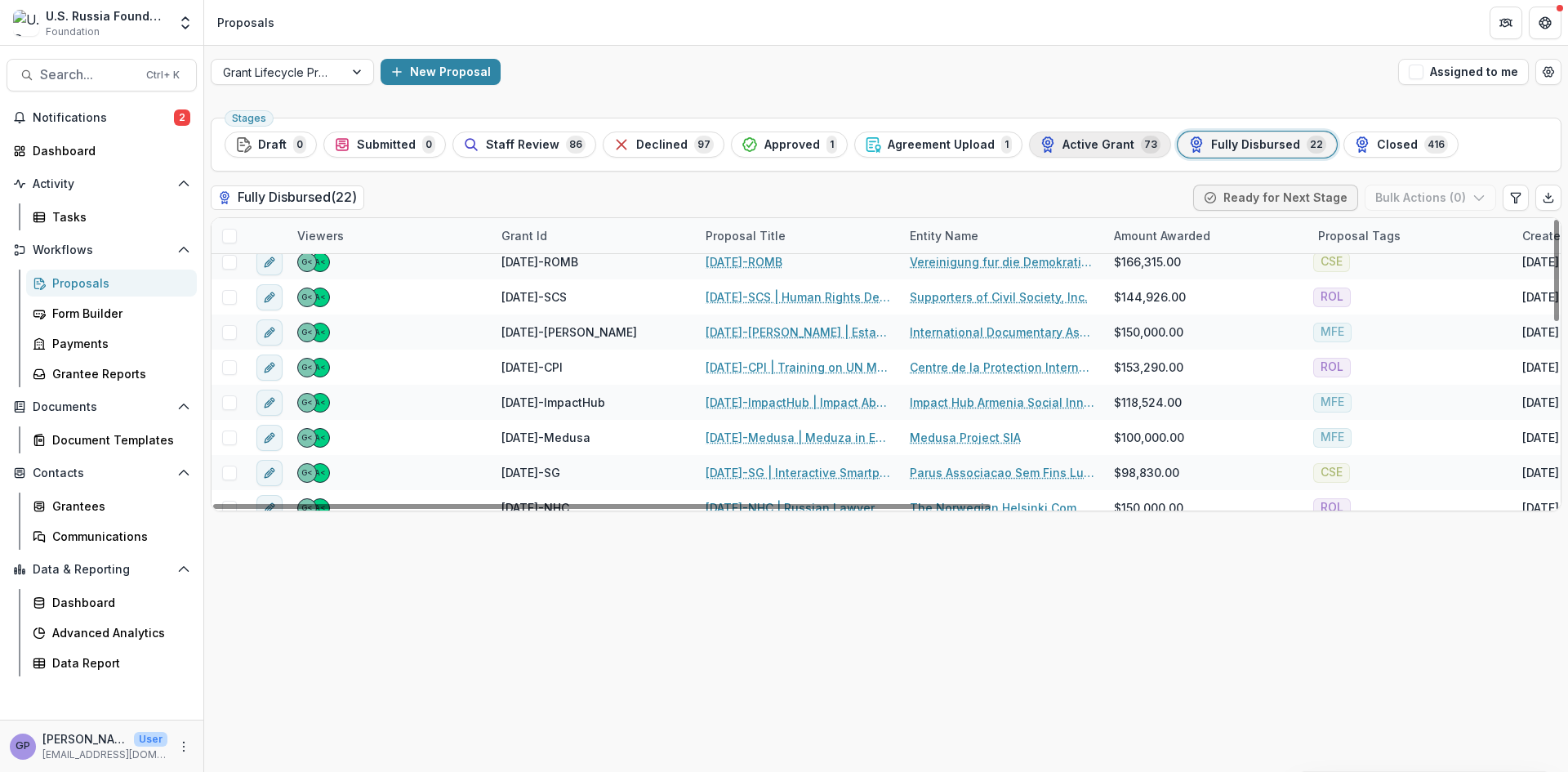
click at [1099, 138] on span "Active Grant" at bounding box center [1098, 145] width 72 height 14
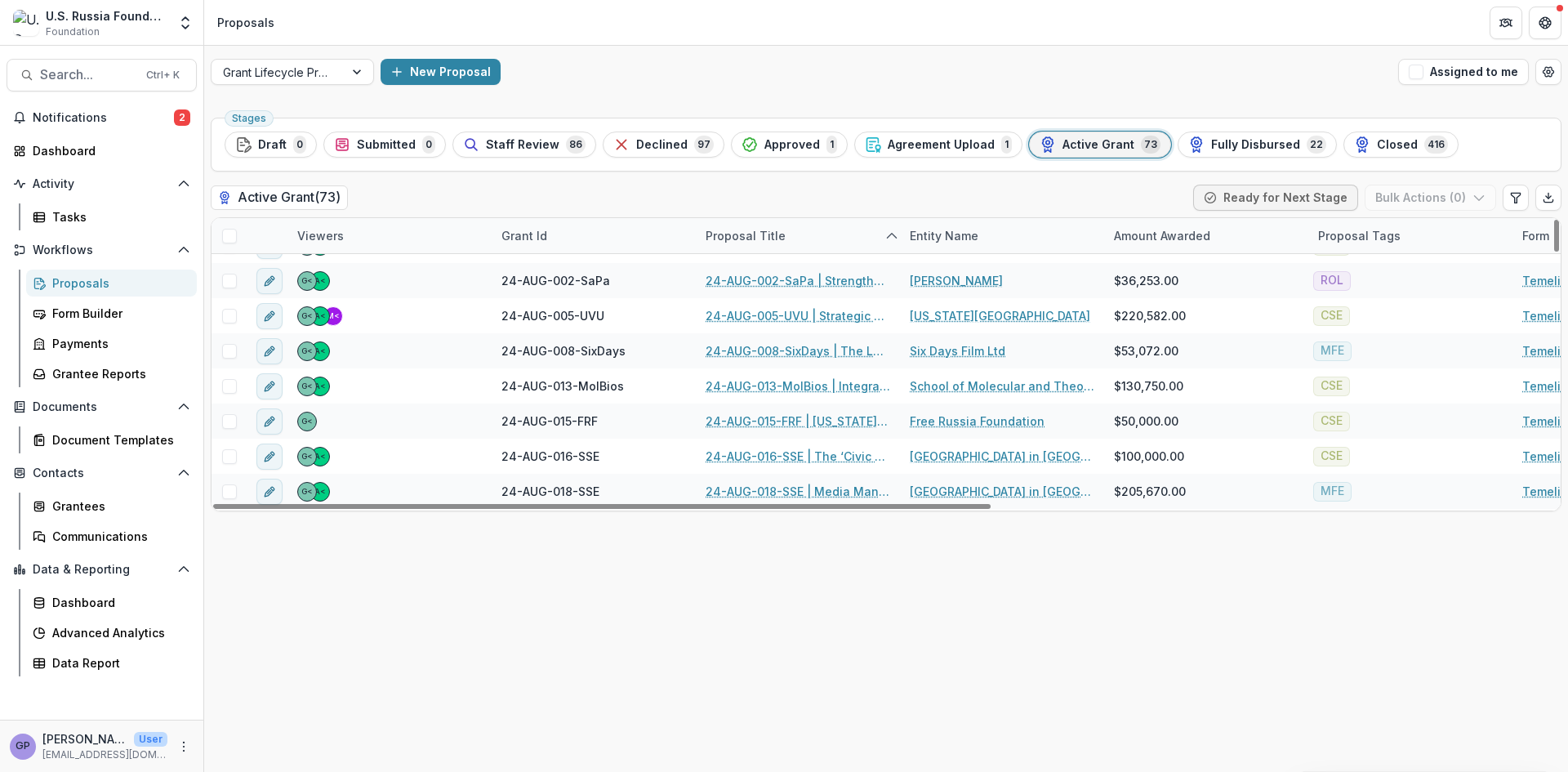
scroll to position [709, 0]
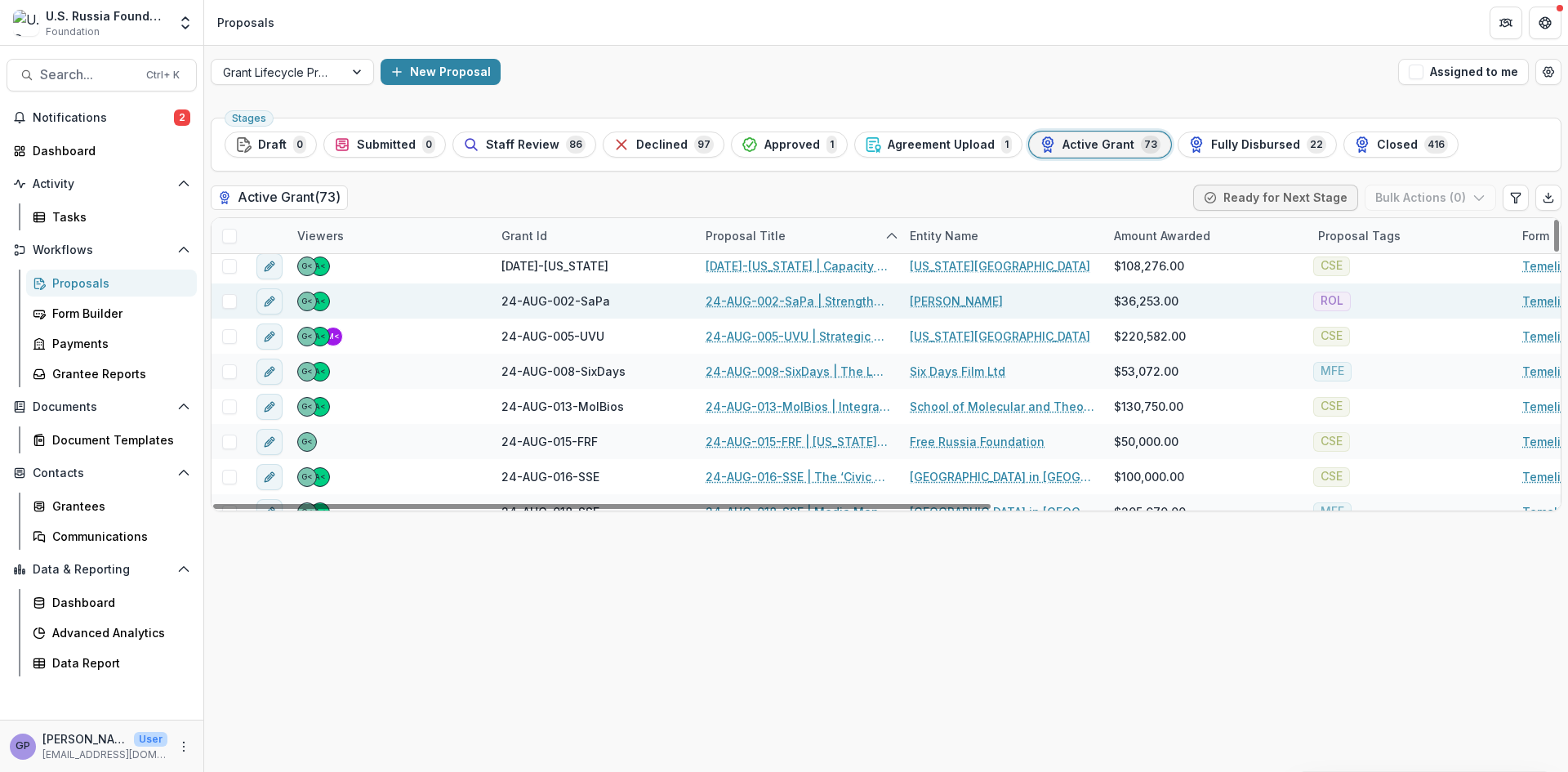
click at [786, 301] on link "24-AUG-002-SaPa | Strengthening of support groups of political prisoners in [GE…" at bounding box center [797, 300] width 184 height 17
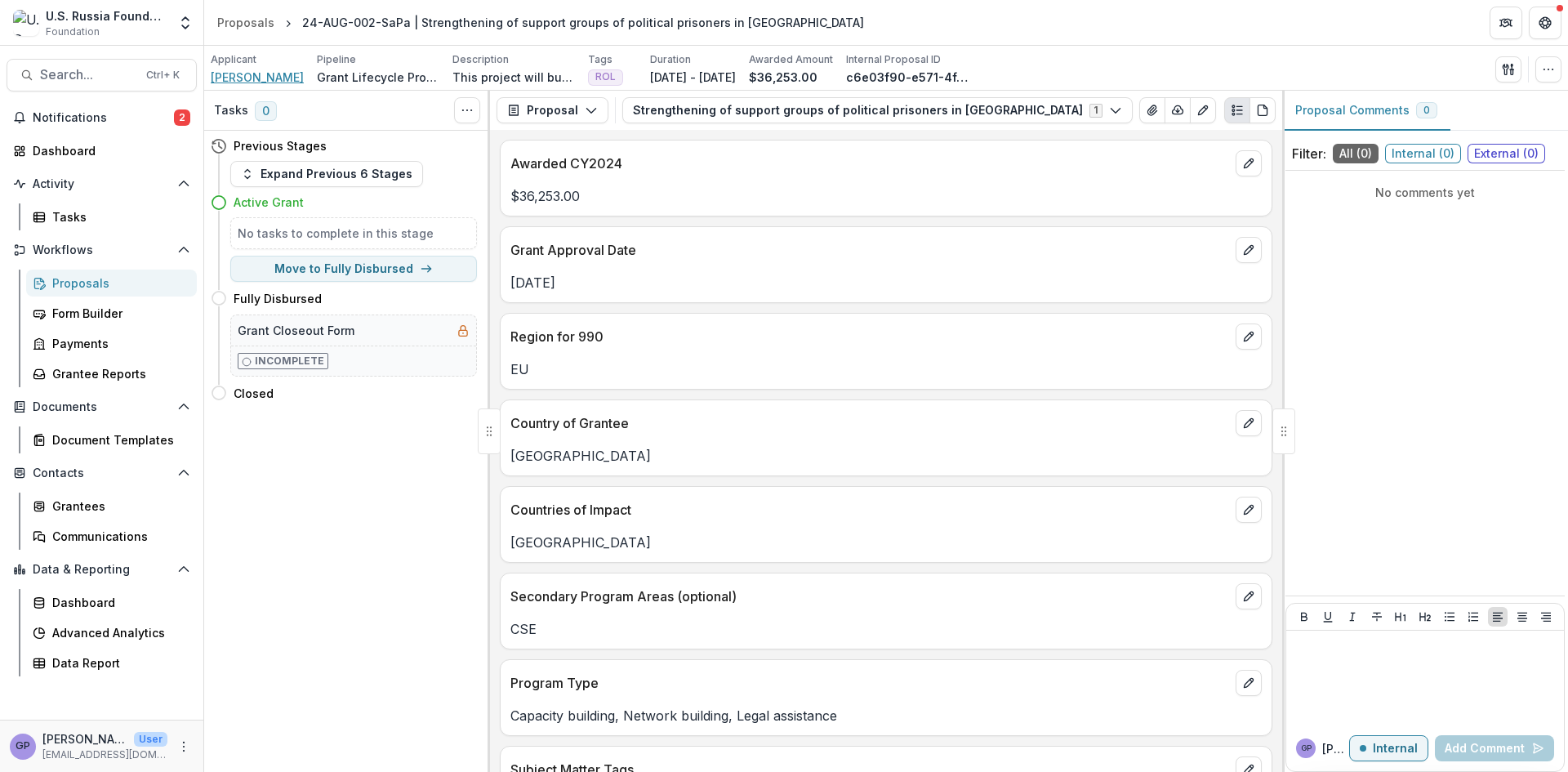
click at [261, 77] on span "[PERSON_NAME]" at bounding box center [258, 76] width 93 height 17
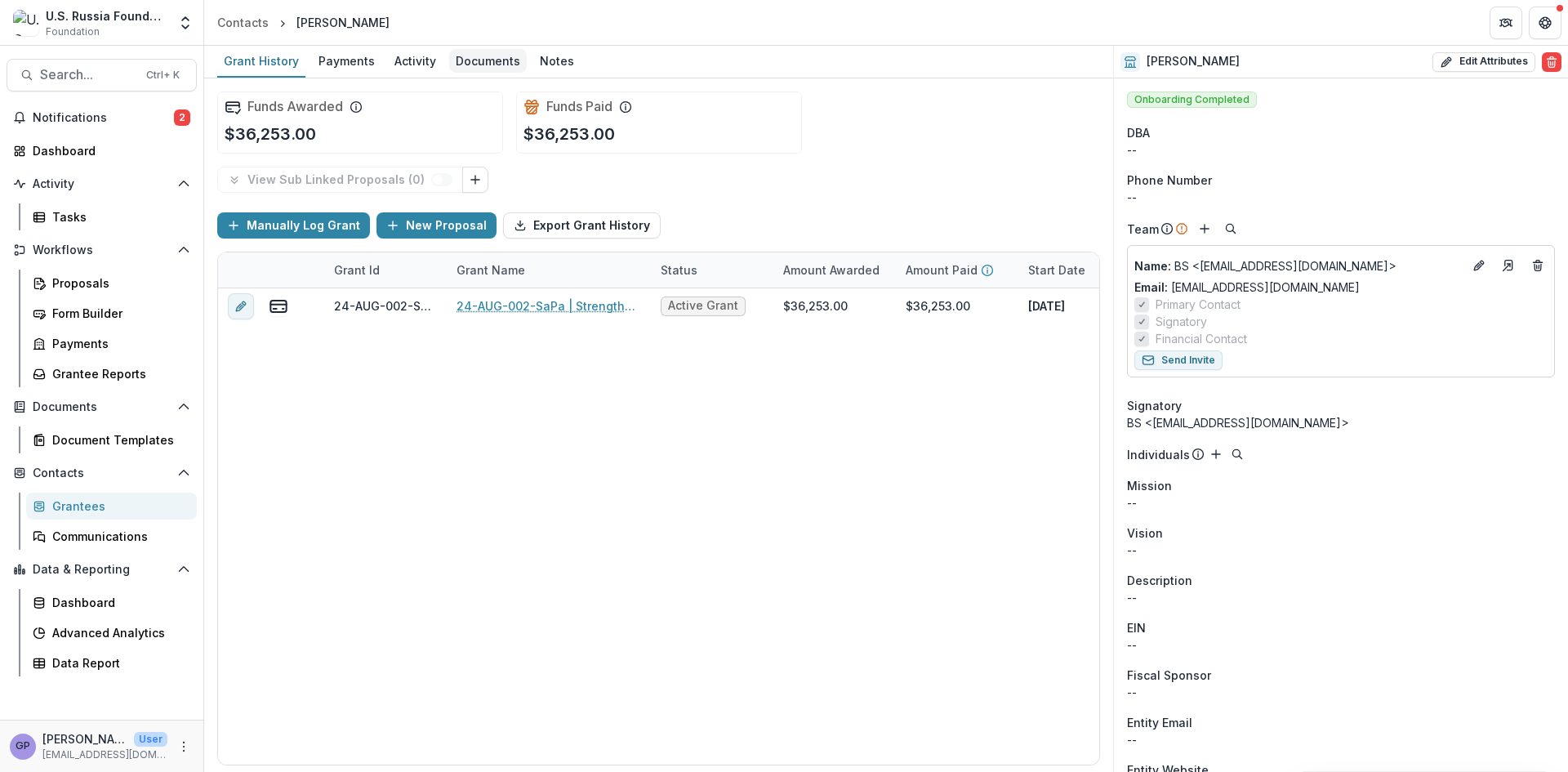
click at [483, 56] on div "Documents" at bounding box center [488, 60] width 77 height 24
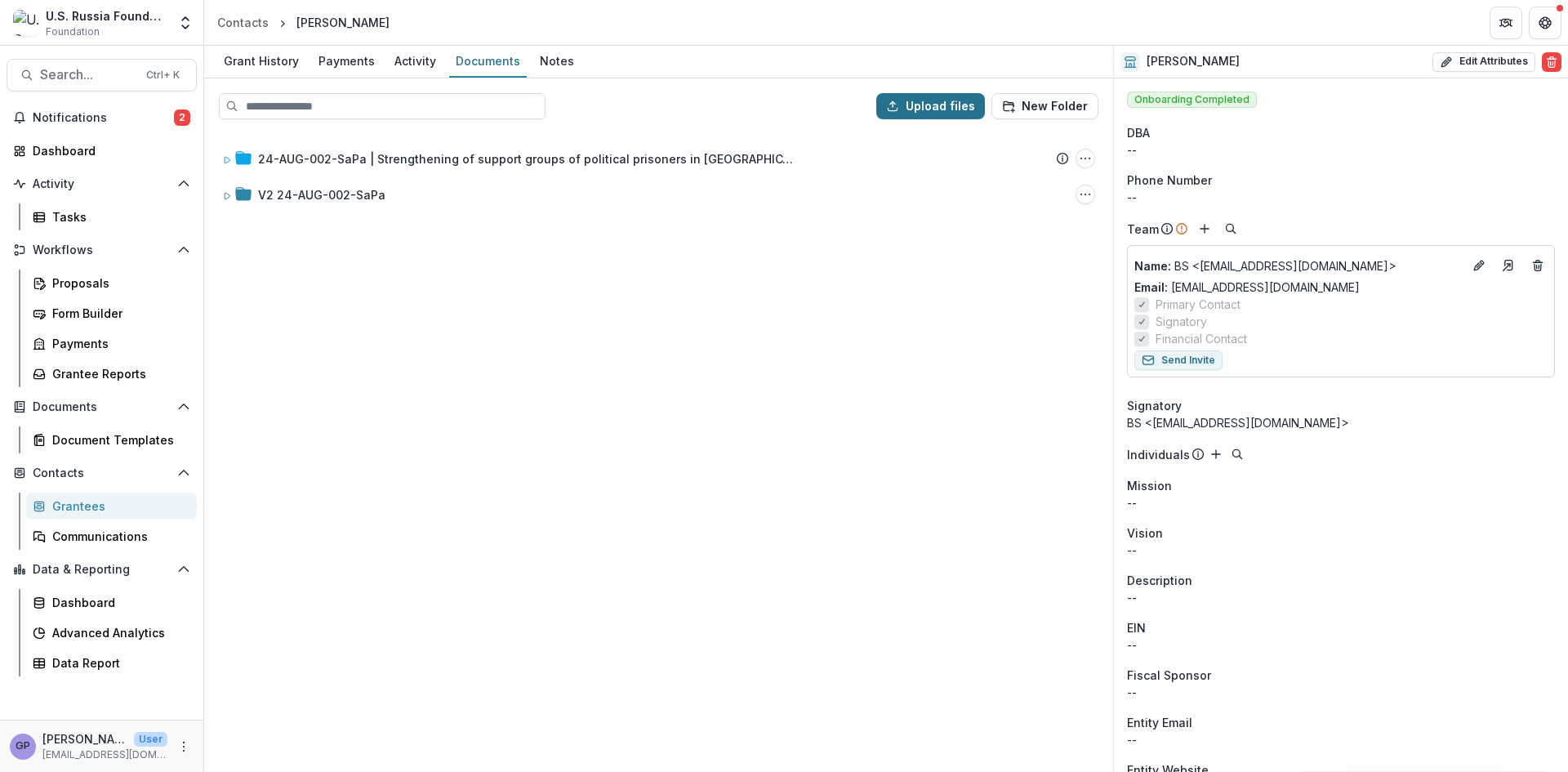
click at [942, 108] on button "Upload files" at bounding box center [931, 106] width 109 height 26
type input "**********"
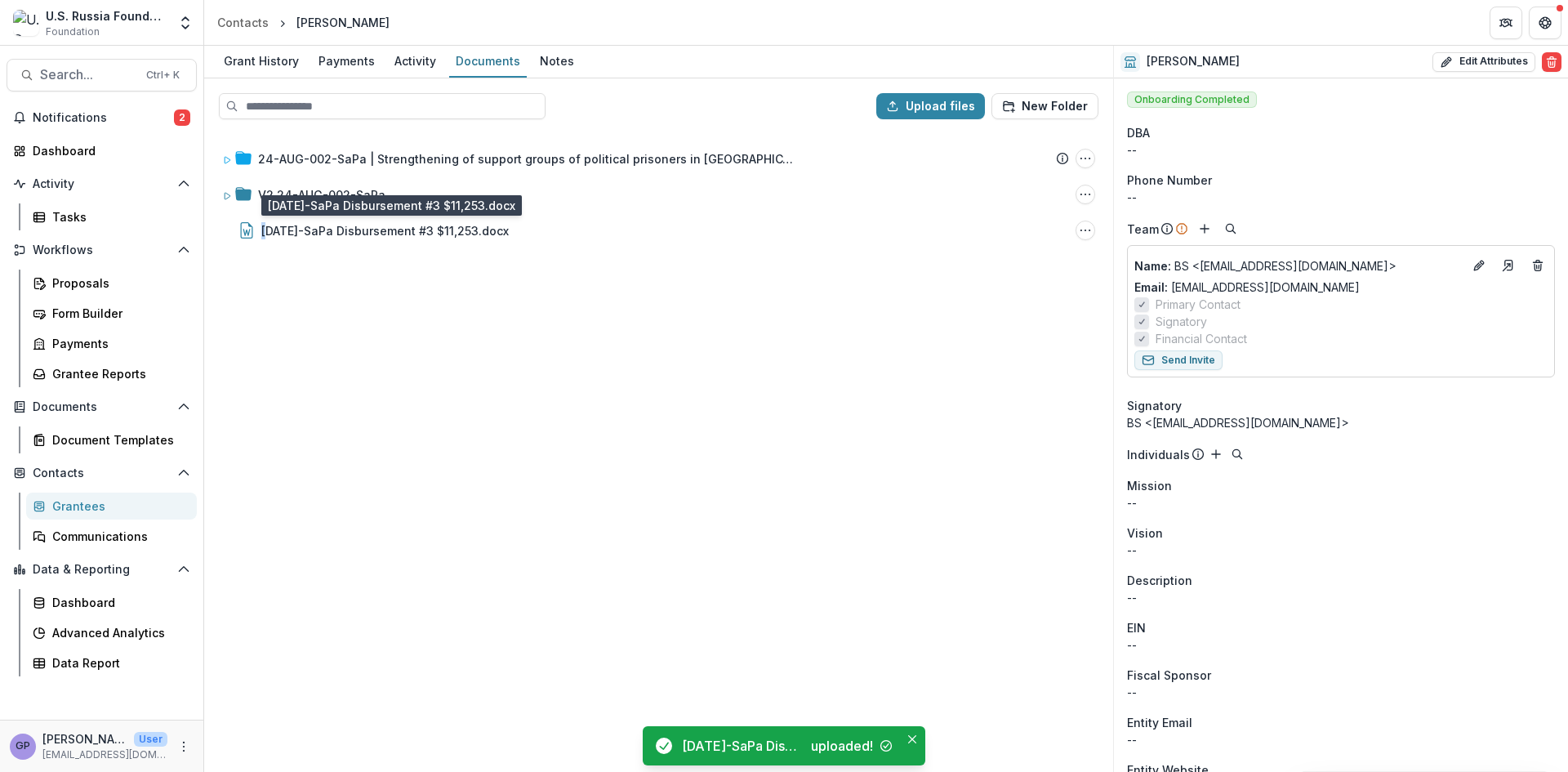
drag, startPoint x: 263, startPoint y: 355, endPoint x: 261, endPoint y: 364, distance: 9.2
click at [261, 364] on div "24-AUG-002-SaPa | Strengthening of support groups of political prisoners in [GE…" at bounding box center [659, 452] width 906 height 638
click at [291, 305] on div "24-AUG-002-SaPa | Strengthening of support groups of political prisoners in [GE…" at bounding box center [659, 452] width 906 height 638
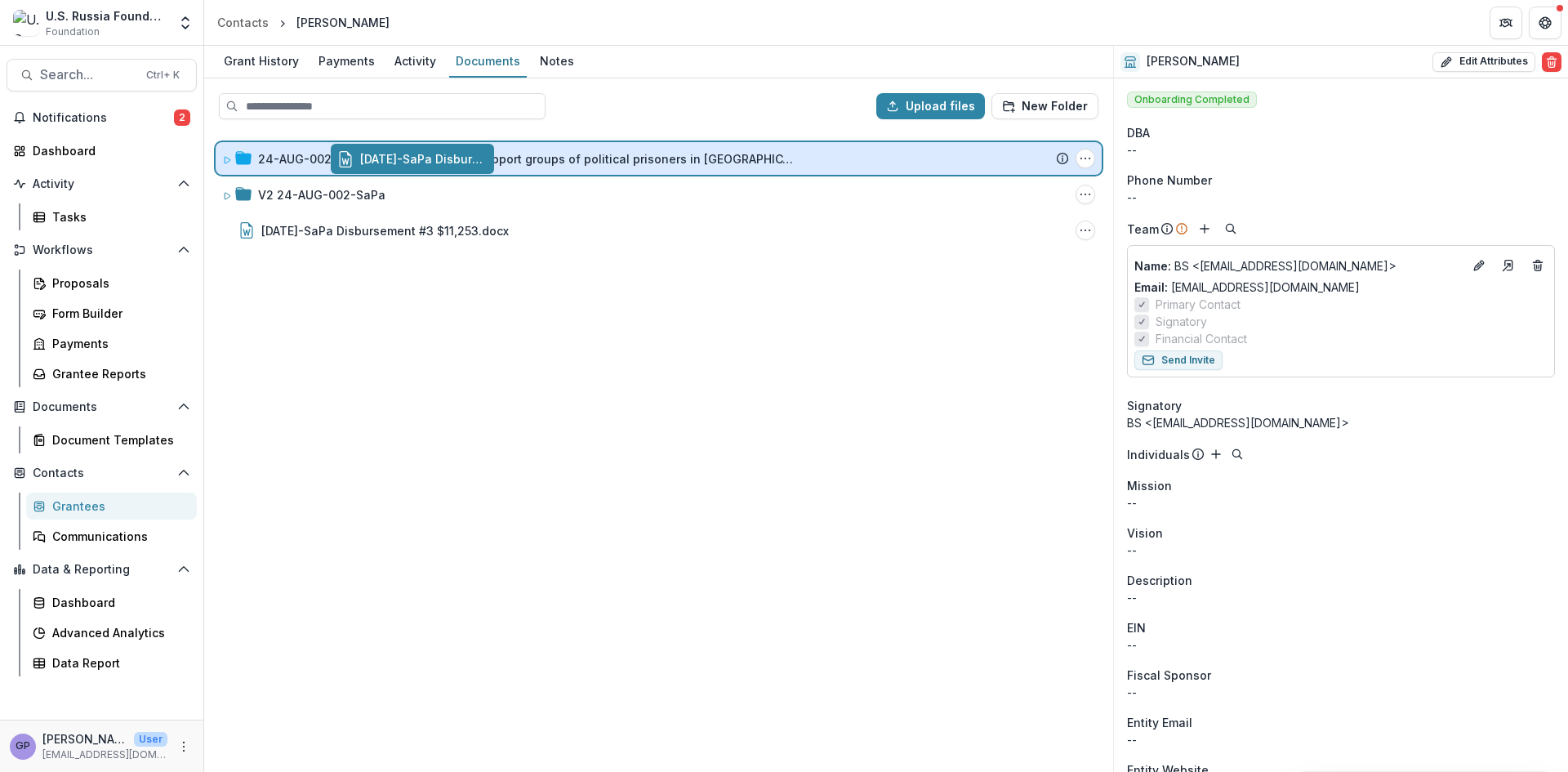
drag, startPoint x: 327, startPoint y: 226, endPoint x: 442, endPoint y: 157, distance: 134.1
click at [442, 157] on div "Upload files New Folder 24-AUG-002-SaPa | Strengthening of support groups of po…" at bounding box center [659, 425] width 909 height 694
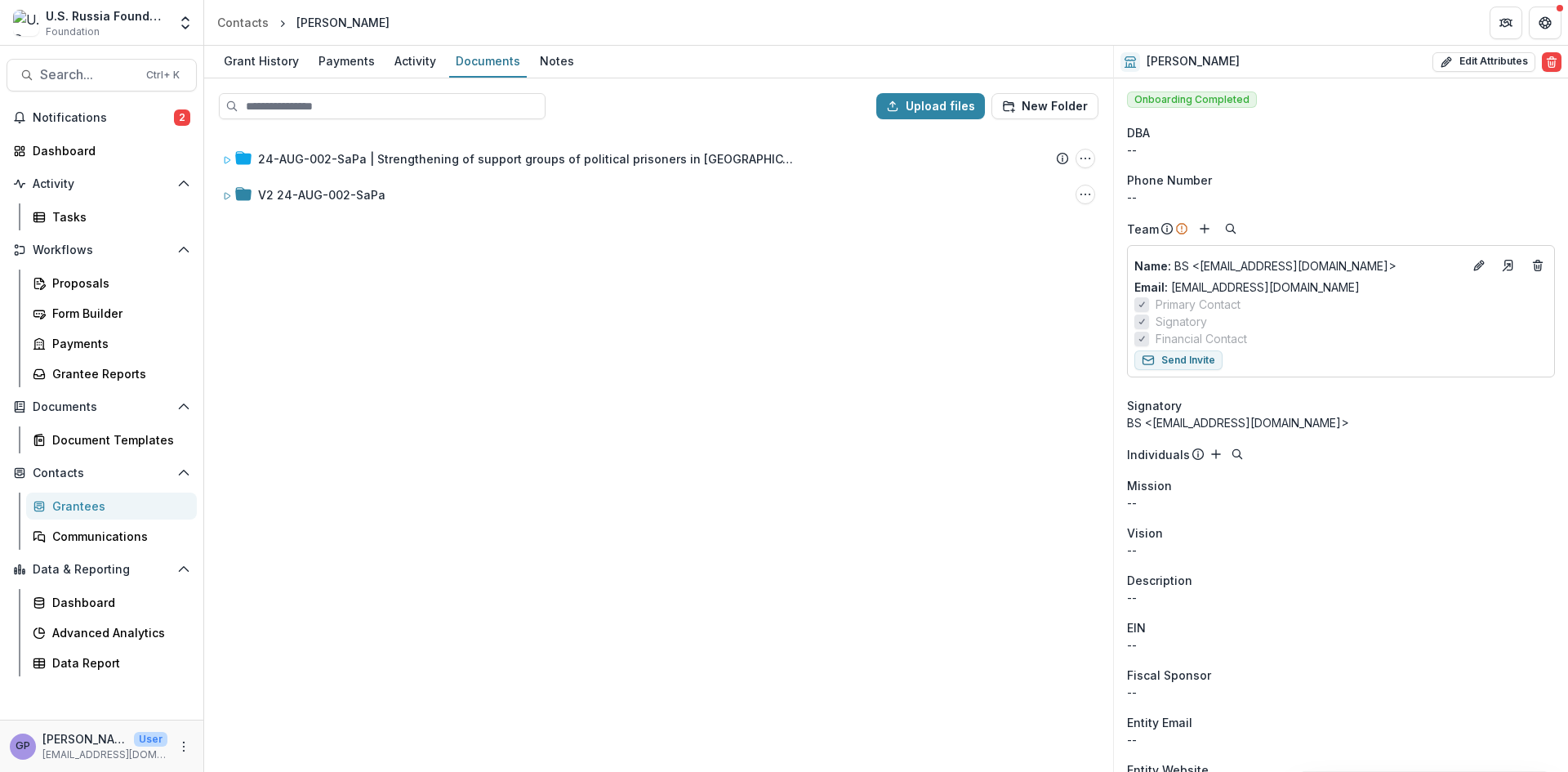
click at [655, 560] on div "24-AUG-002-SaPa | Strengthening of support groups of political prisoners in [GE…" at bounding box center [659, 452] width 906 height 638
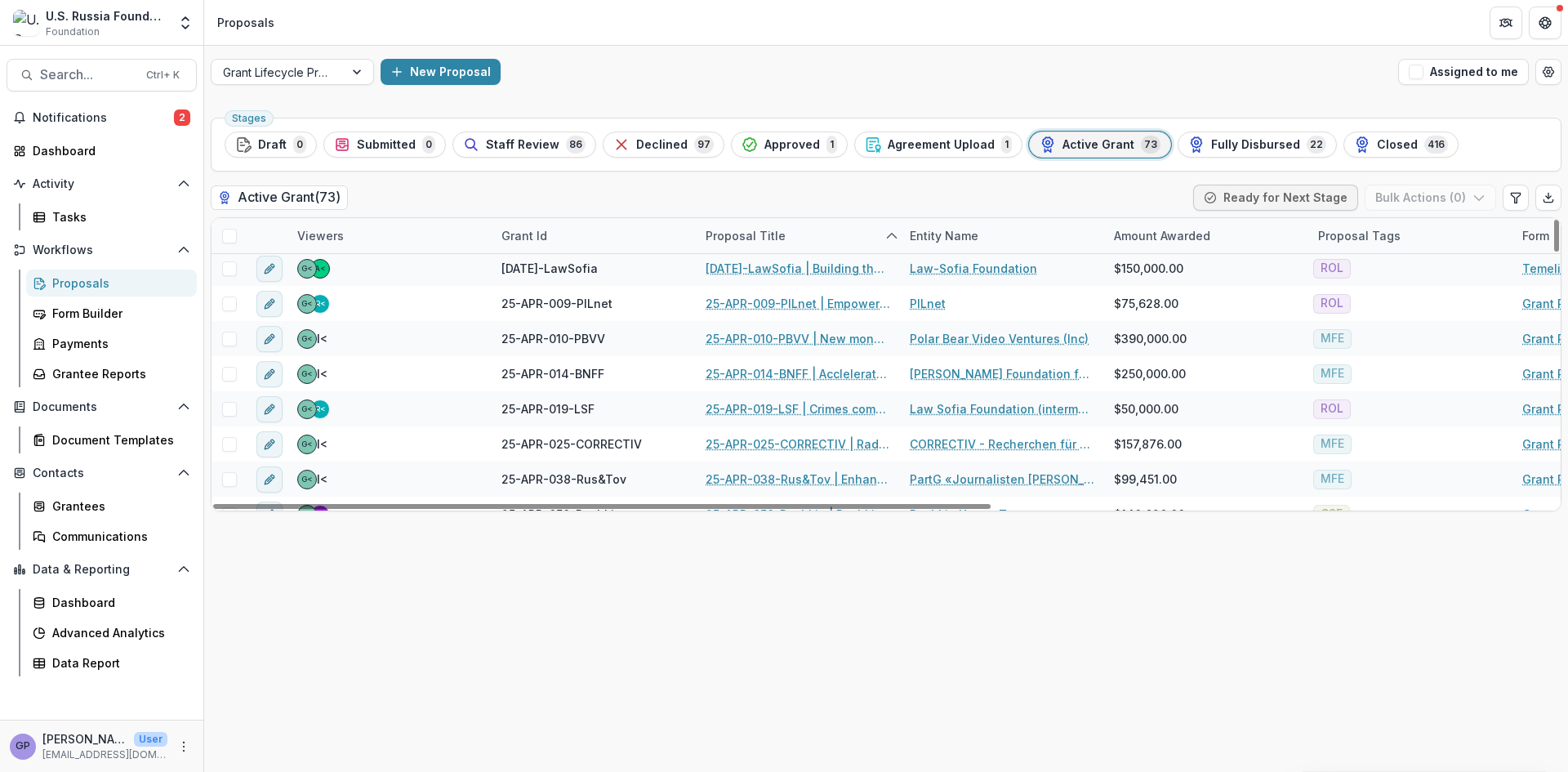
scroll to position [1771, 0]
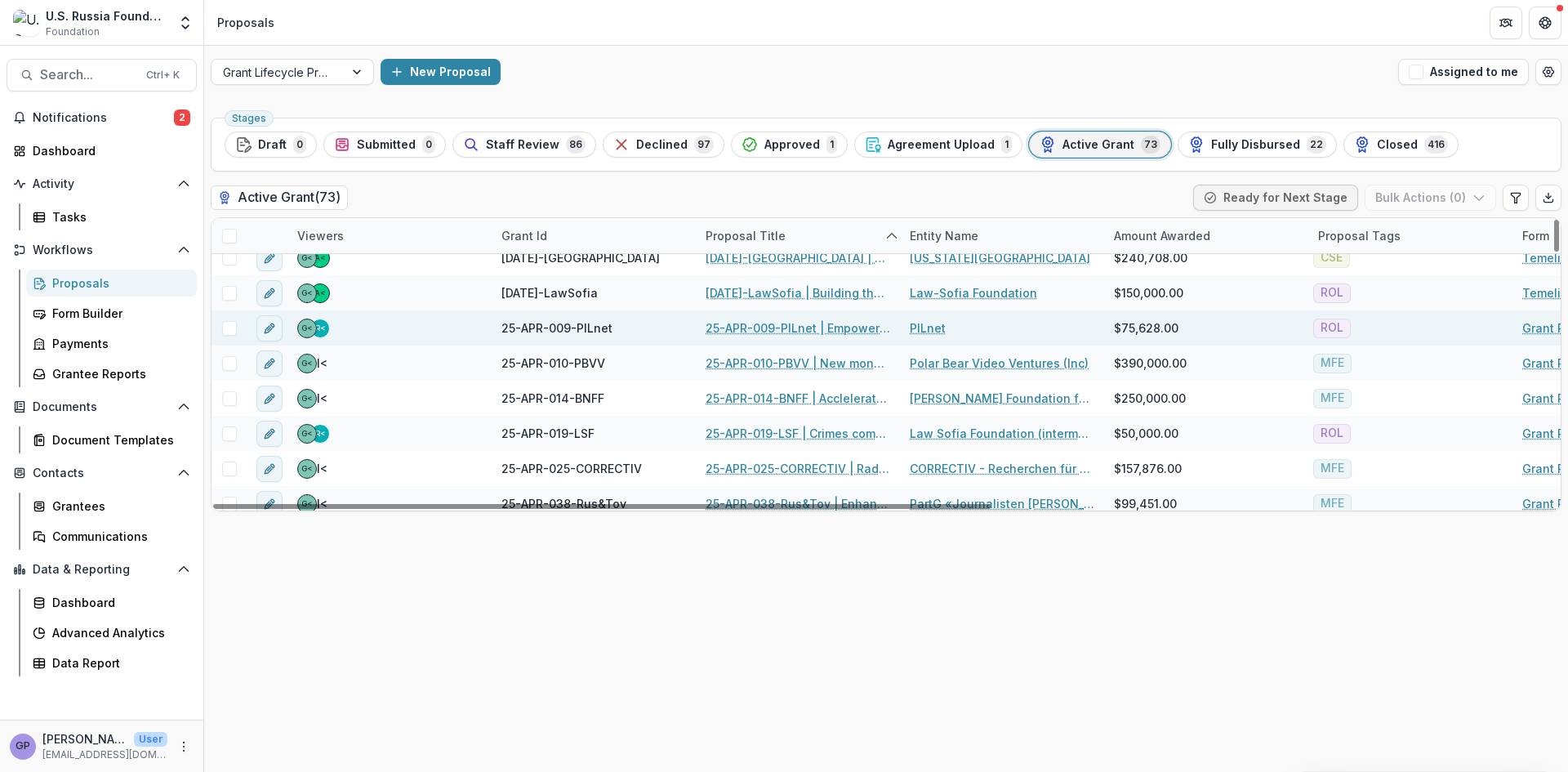
click at [805, 326] on link "25-APR-009-PILnet | Empowering Public Interest Law: Mentoring, Pro [PERSON_NAME…" at bounding box center [797, 327] width 184 height 17
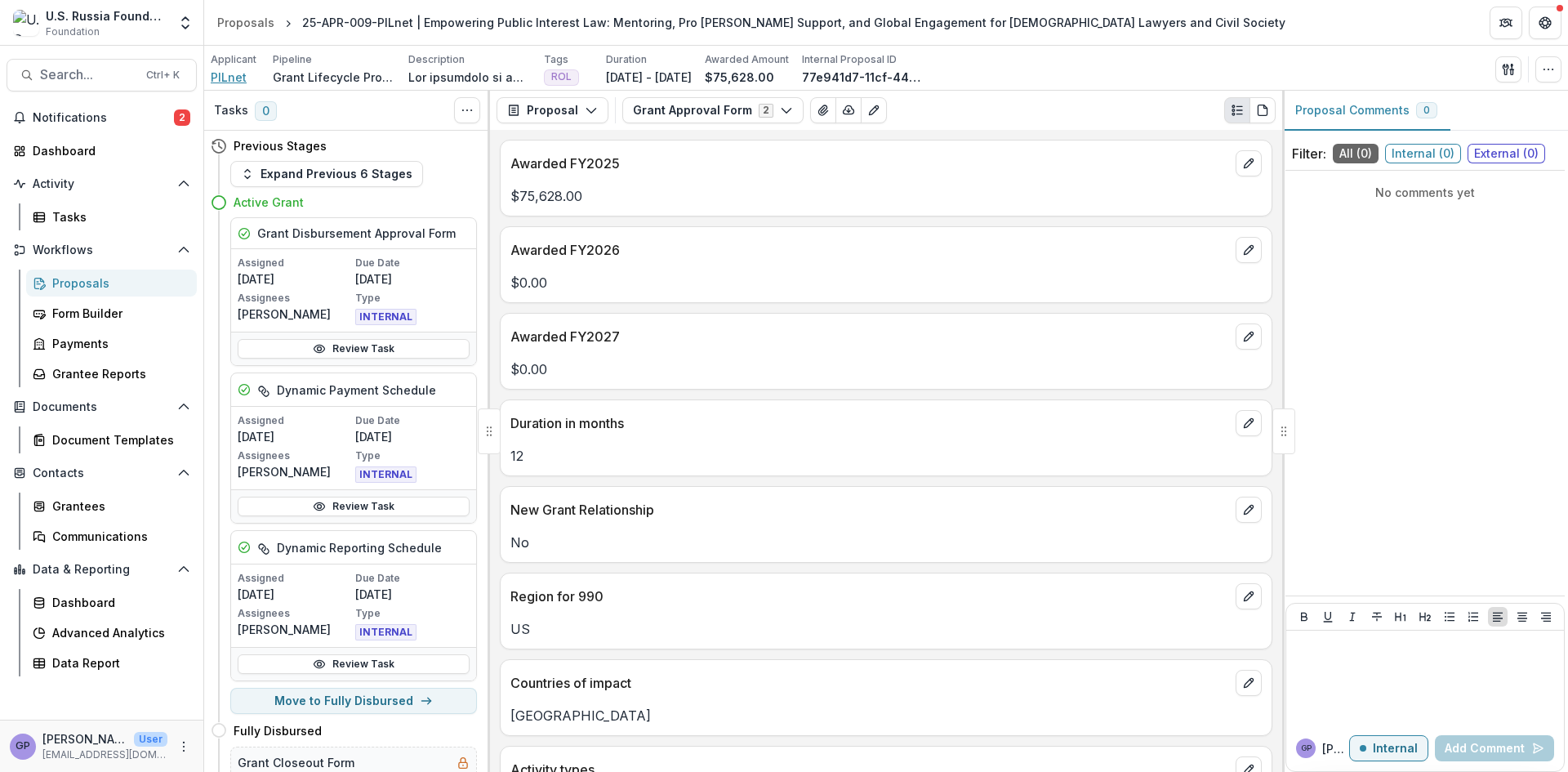
click at [225, 72] on span "PILnet" at bounding box center [229, 76] width 36 height 17
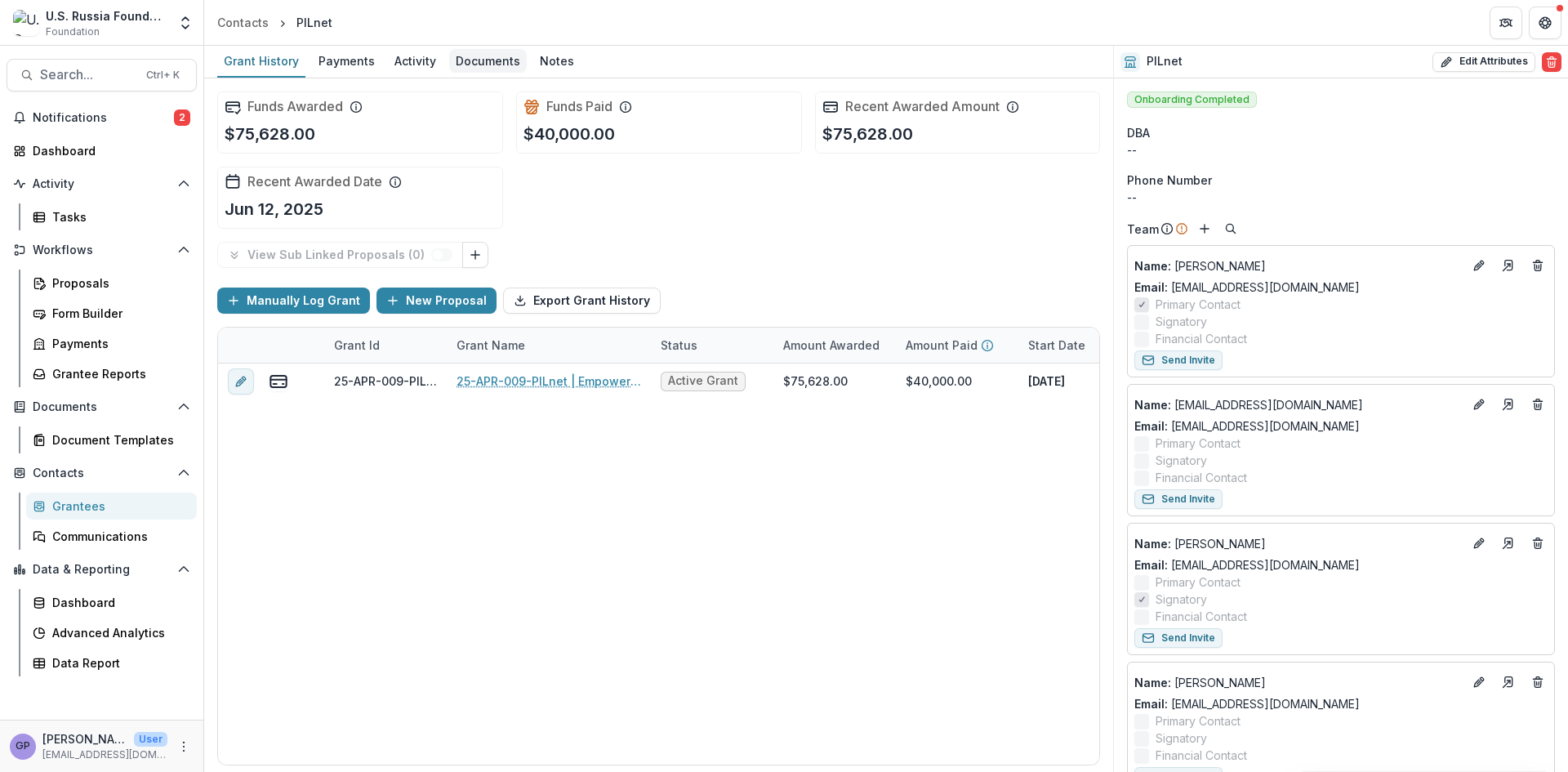
click at [464, 55] on div "Documents" at bounding box center [488, 60] width 77 height 24
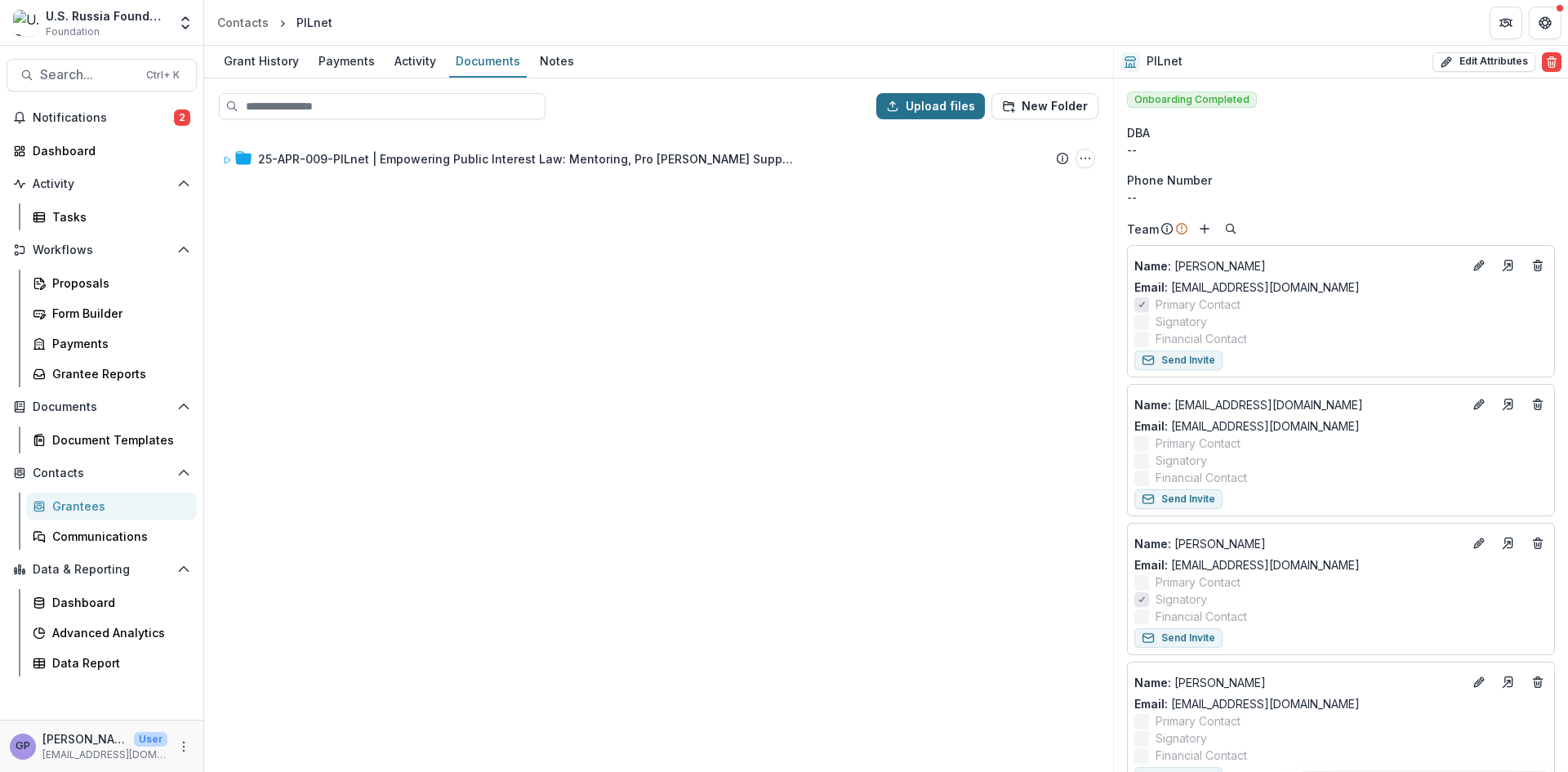
click at [929, 100] on button "Upload files" at bounding box center [931, 106] width 109 height 26
type input "**********"
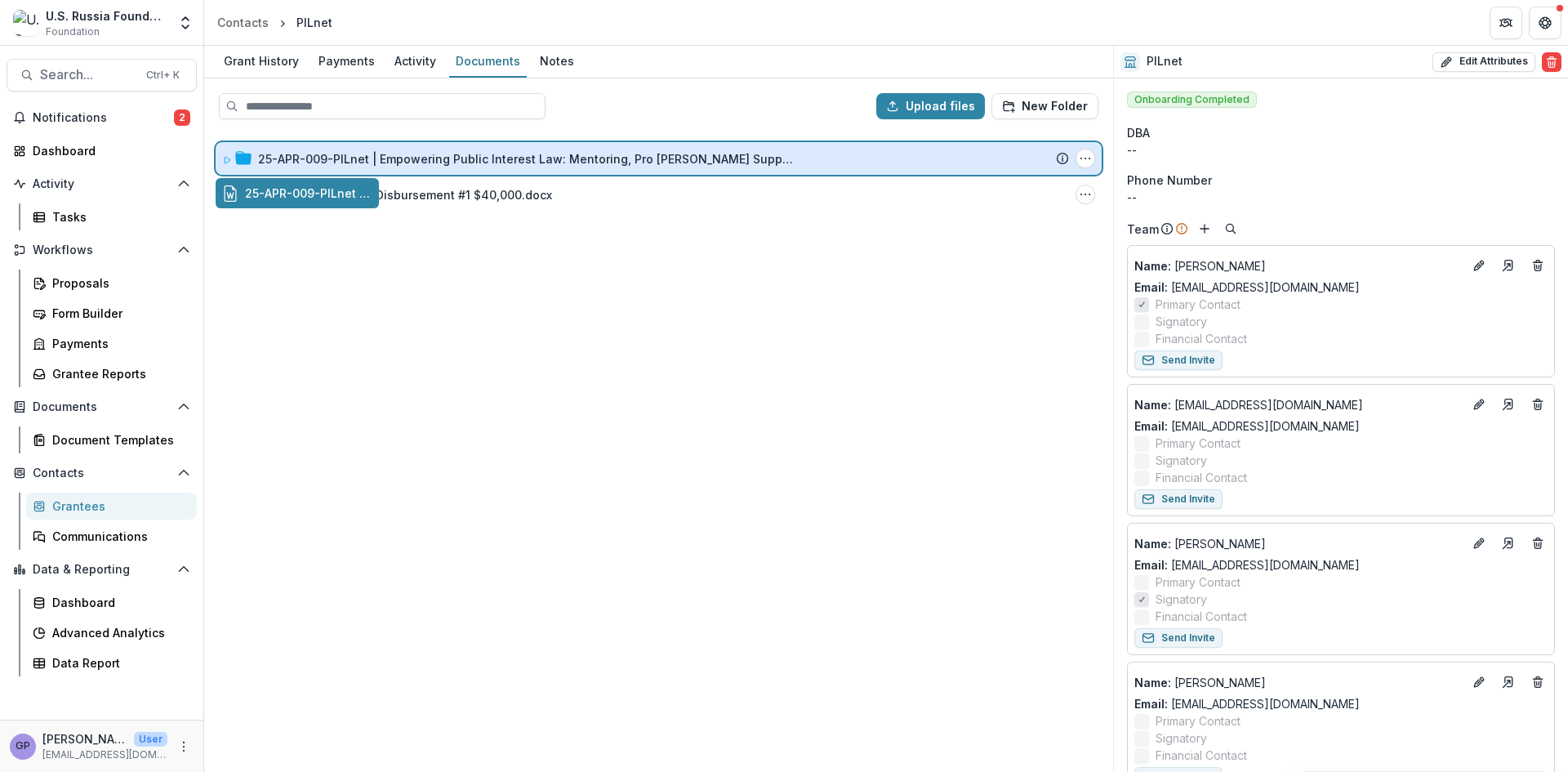
drag, startPoint x: 366, startPoint y: 191, endPoint x: 452, endPoint y: 164, distance: 90.1
click at [452, 164] on div "Upload files New Folder 25-APR-009-PILnet | Empowering Public Interest Law: Men…" at bounding box center [659, 425] width 909 height 694
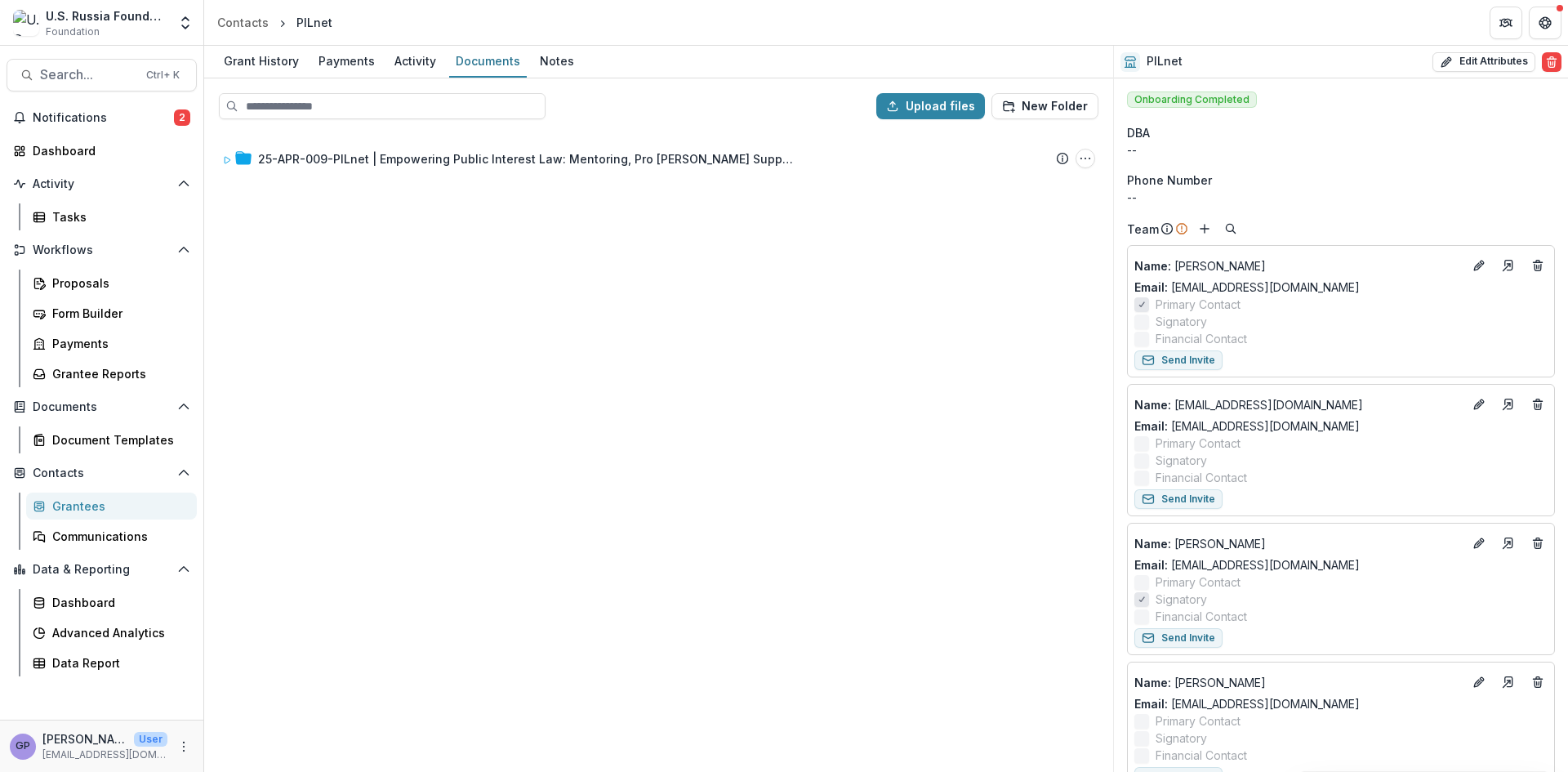
click at [469, 468] on div "25-APR-009-PILnet | Empowering Public Interest Law: Mentoring, Pro [PERSON_NAME…" at bounding box center [659, 452] width 906 height 638
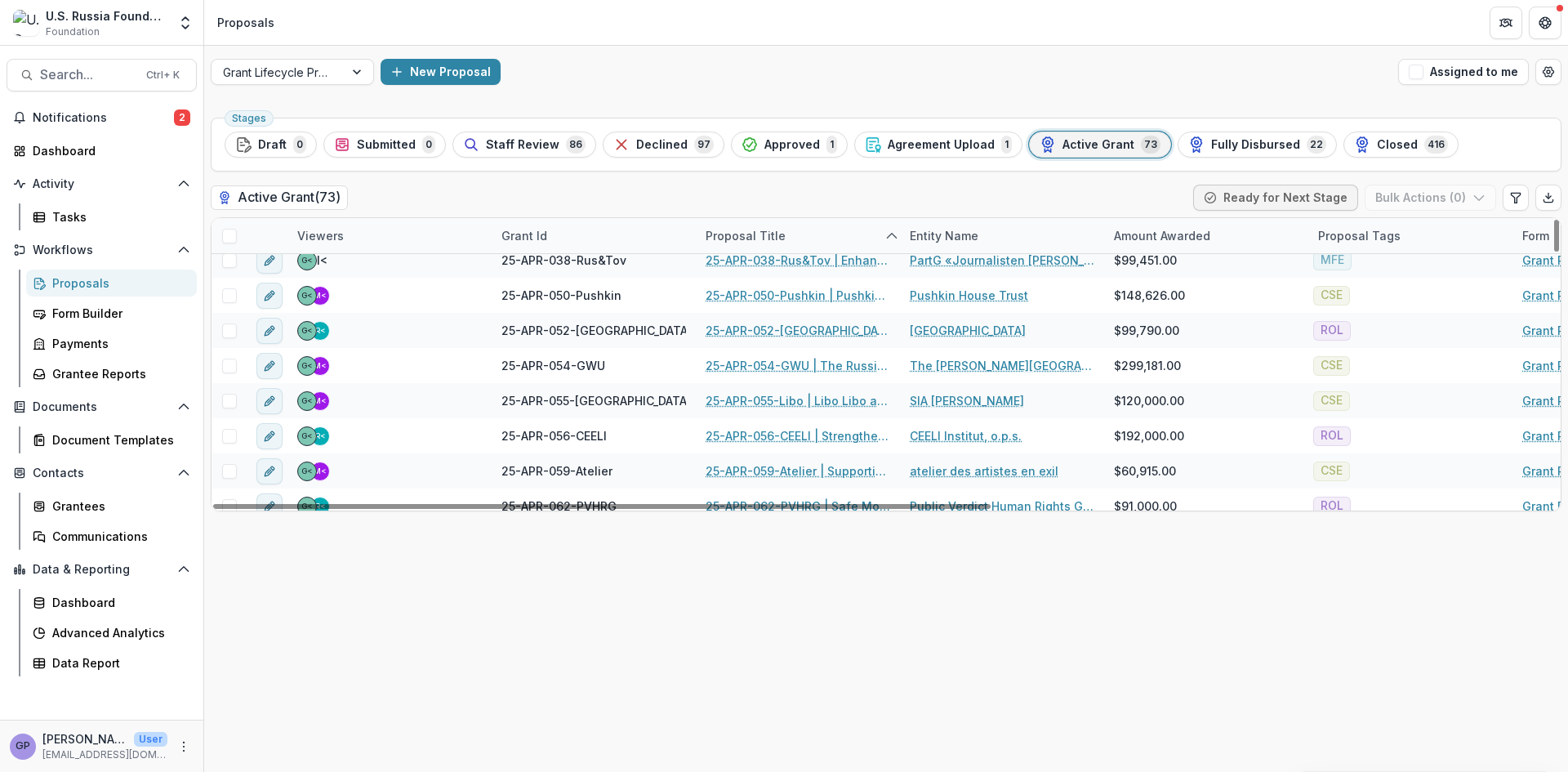
scroll to position [2016, 0]
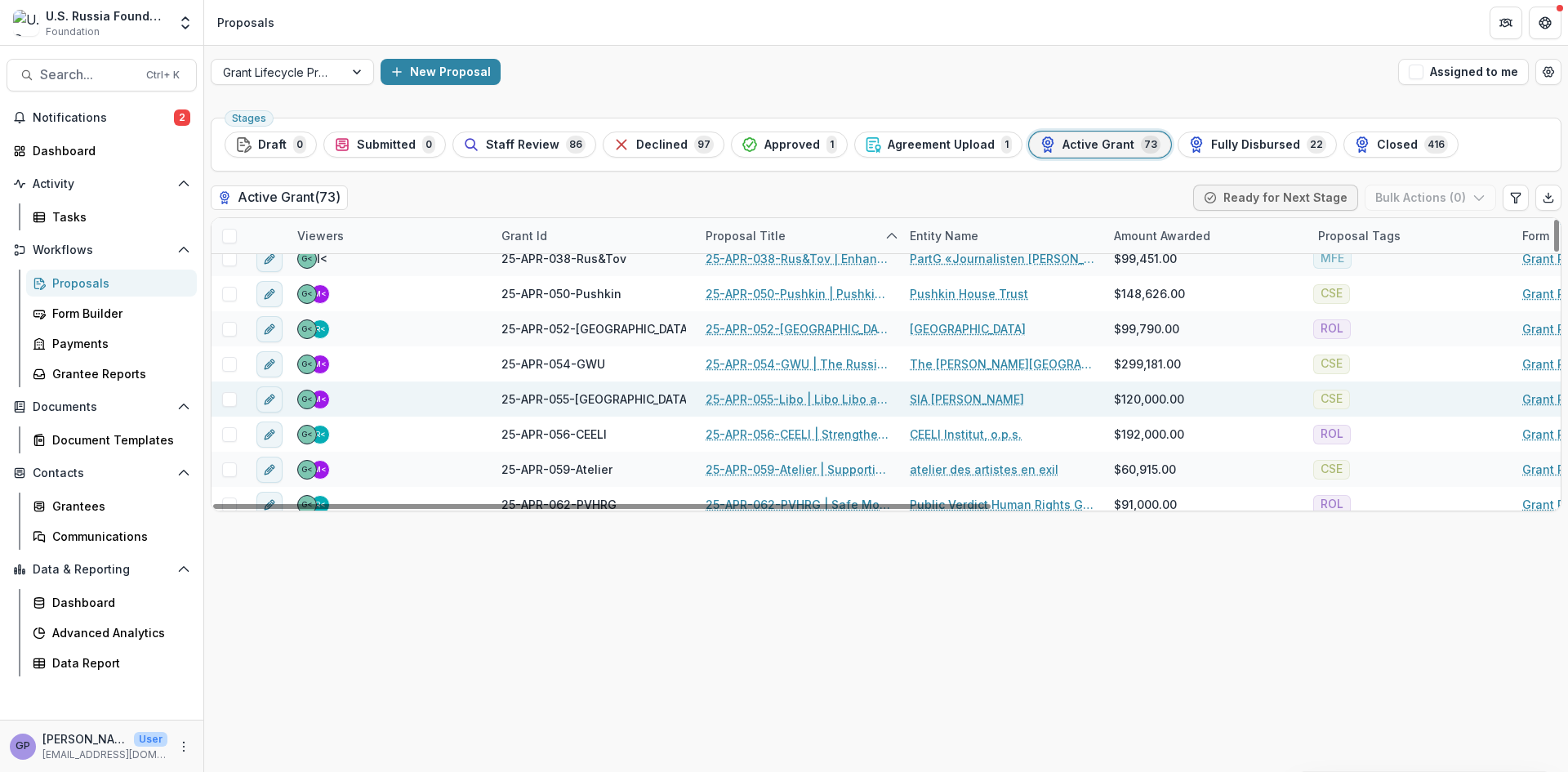
click at [783, 400] on link "25-APR-055-Libo | Libo Libo app: Unlocking Listener Revenue for Sustainability" at bounding box center [797, 398] width 184 height 17
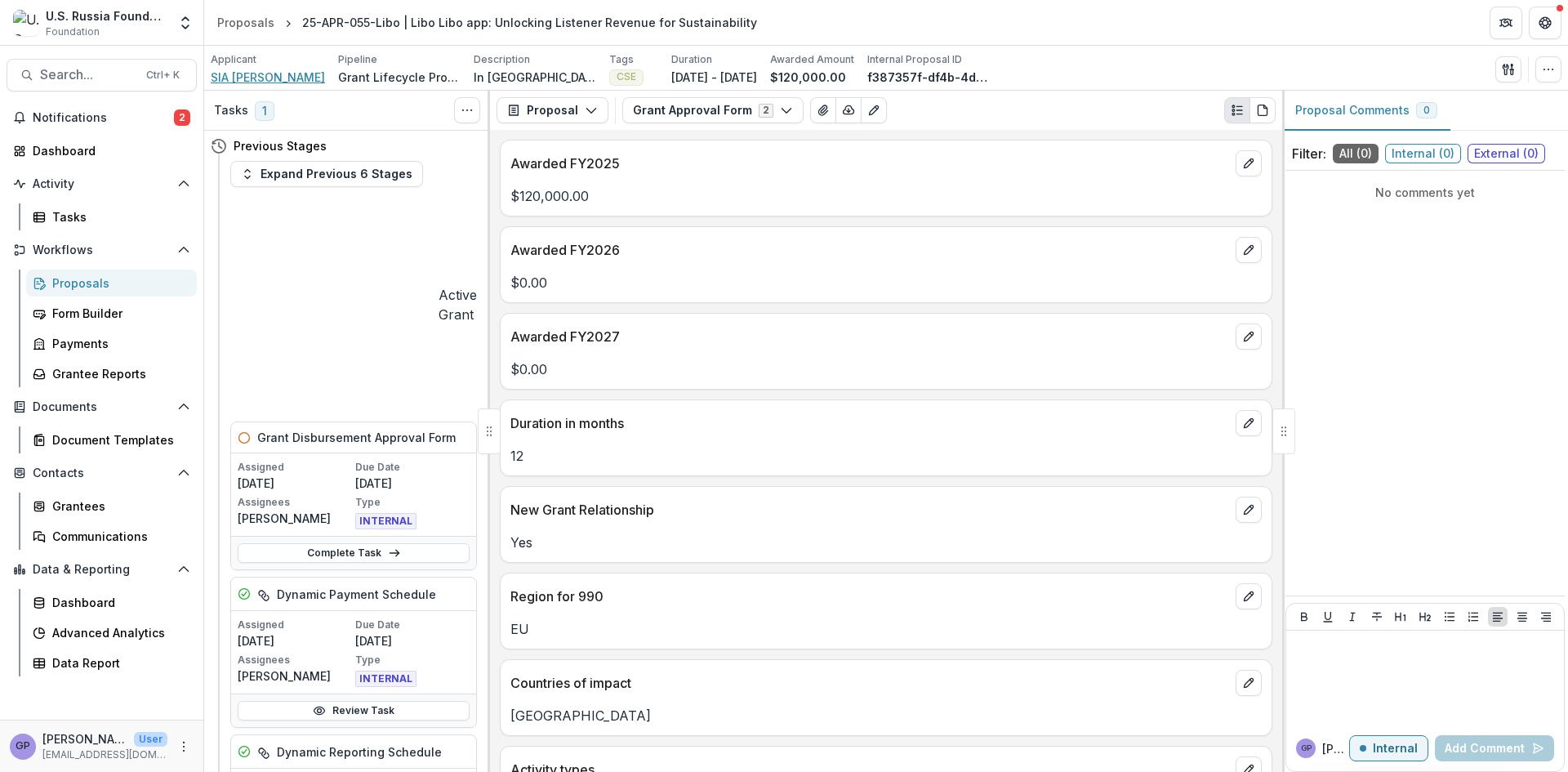
click at [269, 73] on span "SIA [PERSON_NAME]" at bounding box center [267, 76] width 114 height 17
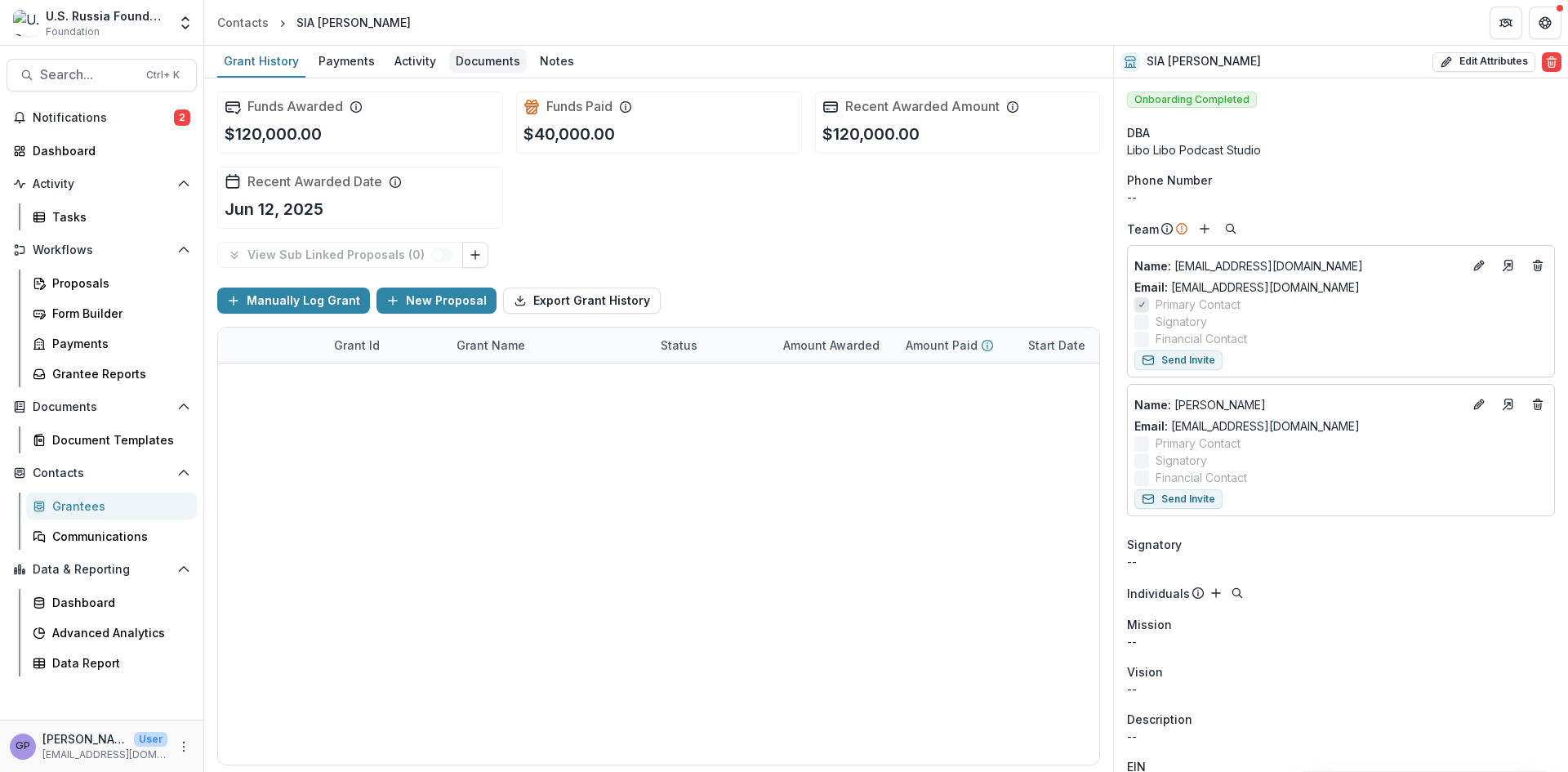
click at [501, 62] on div "Documents" at bounding box center [488, 60] width 77 height 24
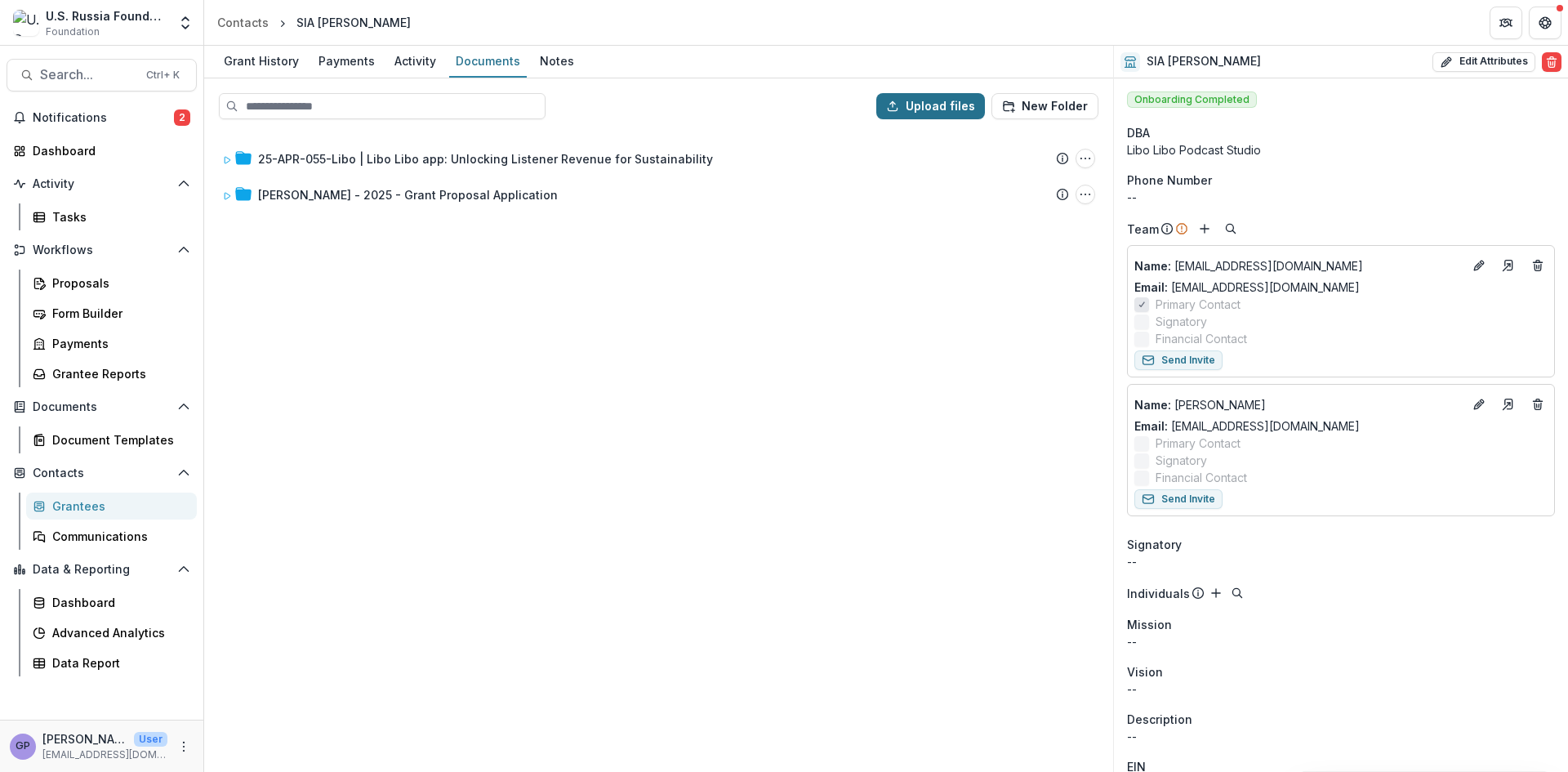
click at [951, 104] on button "Upload files" at bounding box center [931, 106] width 109 height 26
type input "**********"
click at [505, 412] on div "25-APR-055-Libo | Libo Libo app: Unlocking Listener Revenue for Sustainability …" at bounding box center [659, 452] width 906 height 638
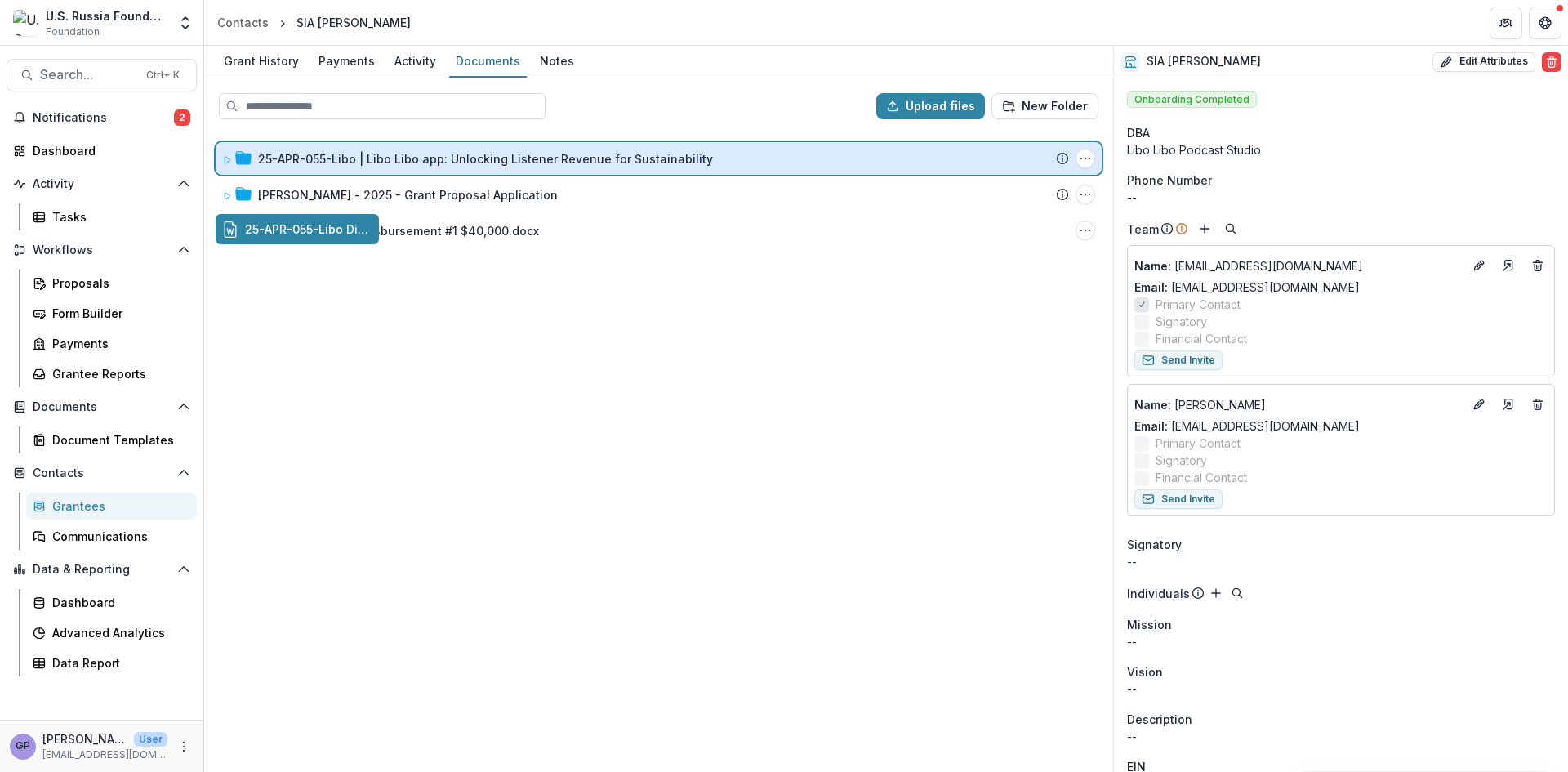
drag, startPoint x: 352, startPoint y: 228, endPoint x: 486, endPoint y: 165, distance: 148.1
click at [486, 165] on div "Upload files New Folder 25-APR-055-Libo | Libo Libo app: Unlocking Listener Rev…" at bounding box center [659, 425] width 909 height 694
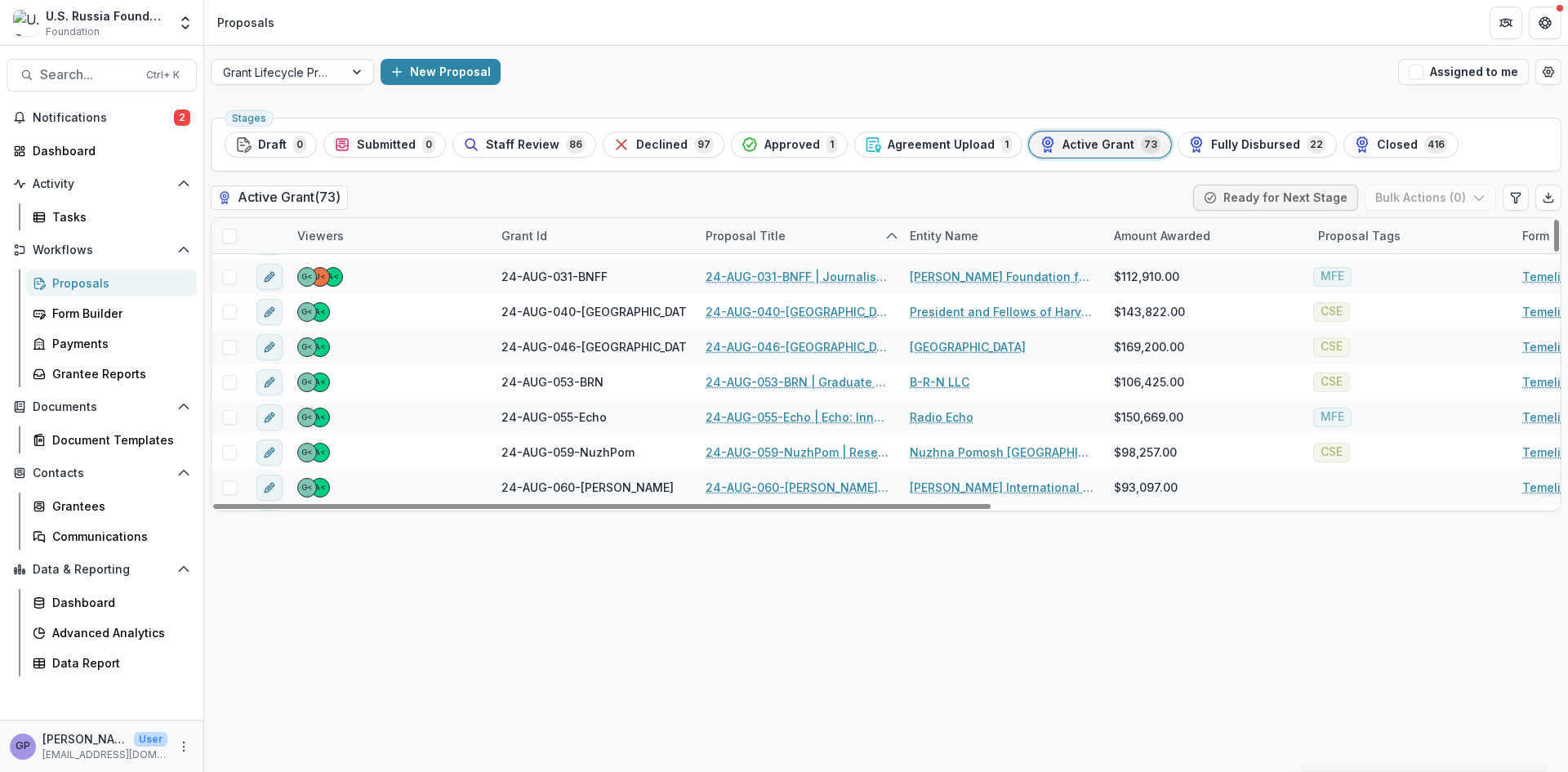
scroll to position [1089, 0]
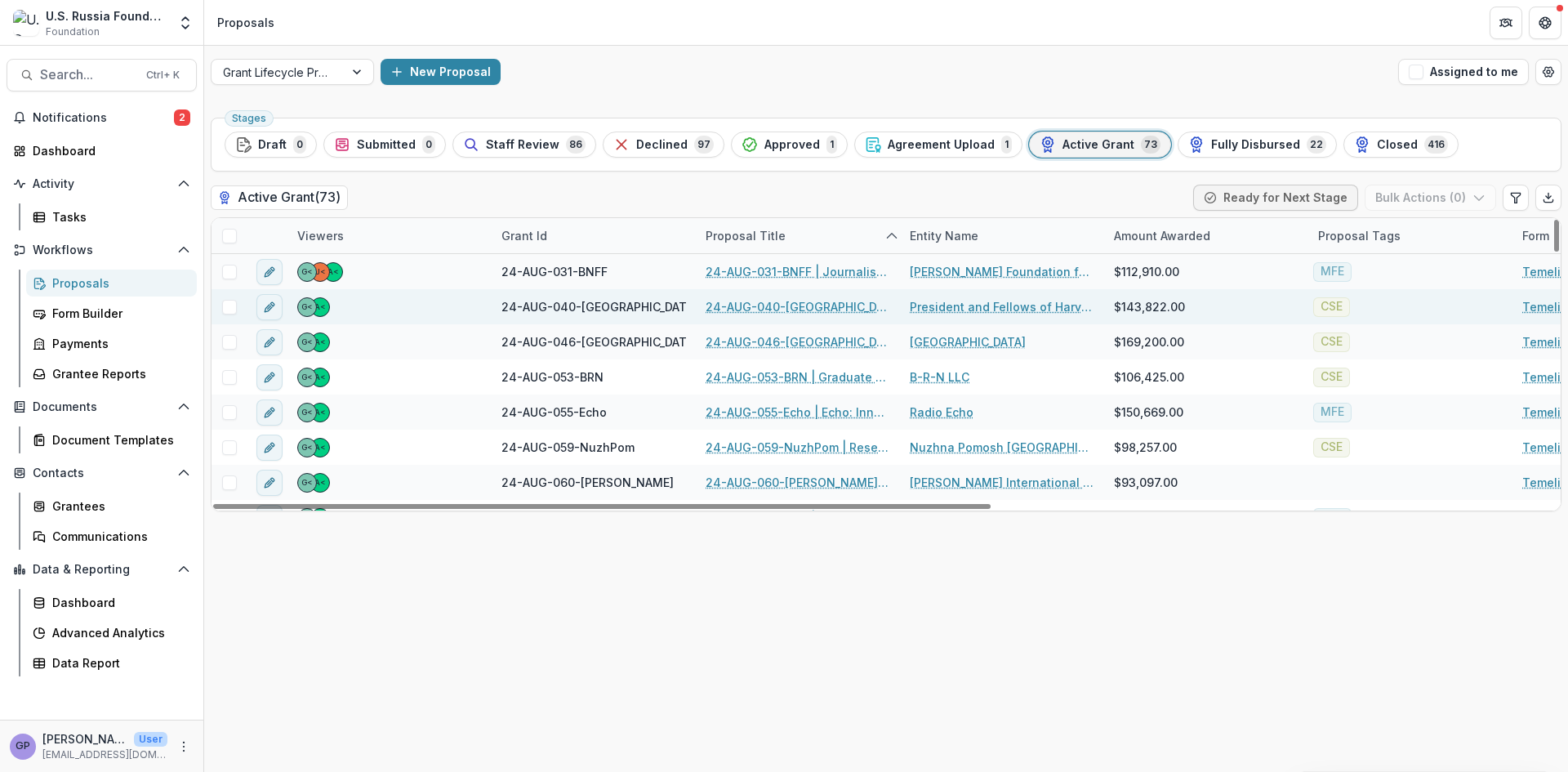
click at [798, 305] on link "24-AUG-040-[GEOGRAPHIC_DATA] | Professional Development for Displaced [DEMOGRAP…" at bounding box center [797, 306] width 184 height 17
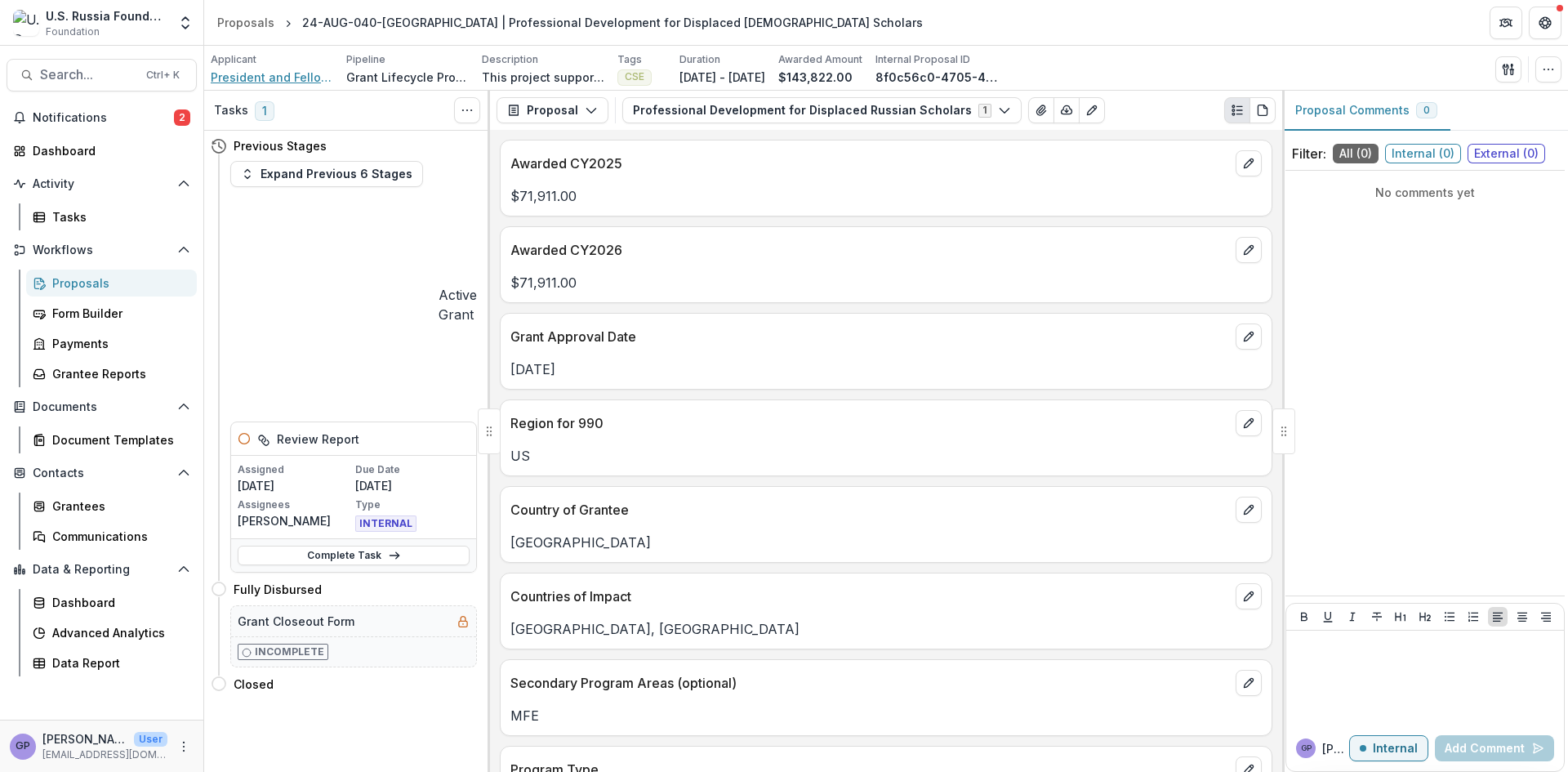
click at [245, 72] on span "President and Fellows of Harvard College" at bounding box center [272, 76] width 123 height 17
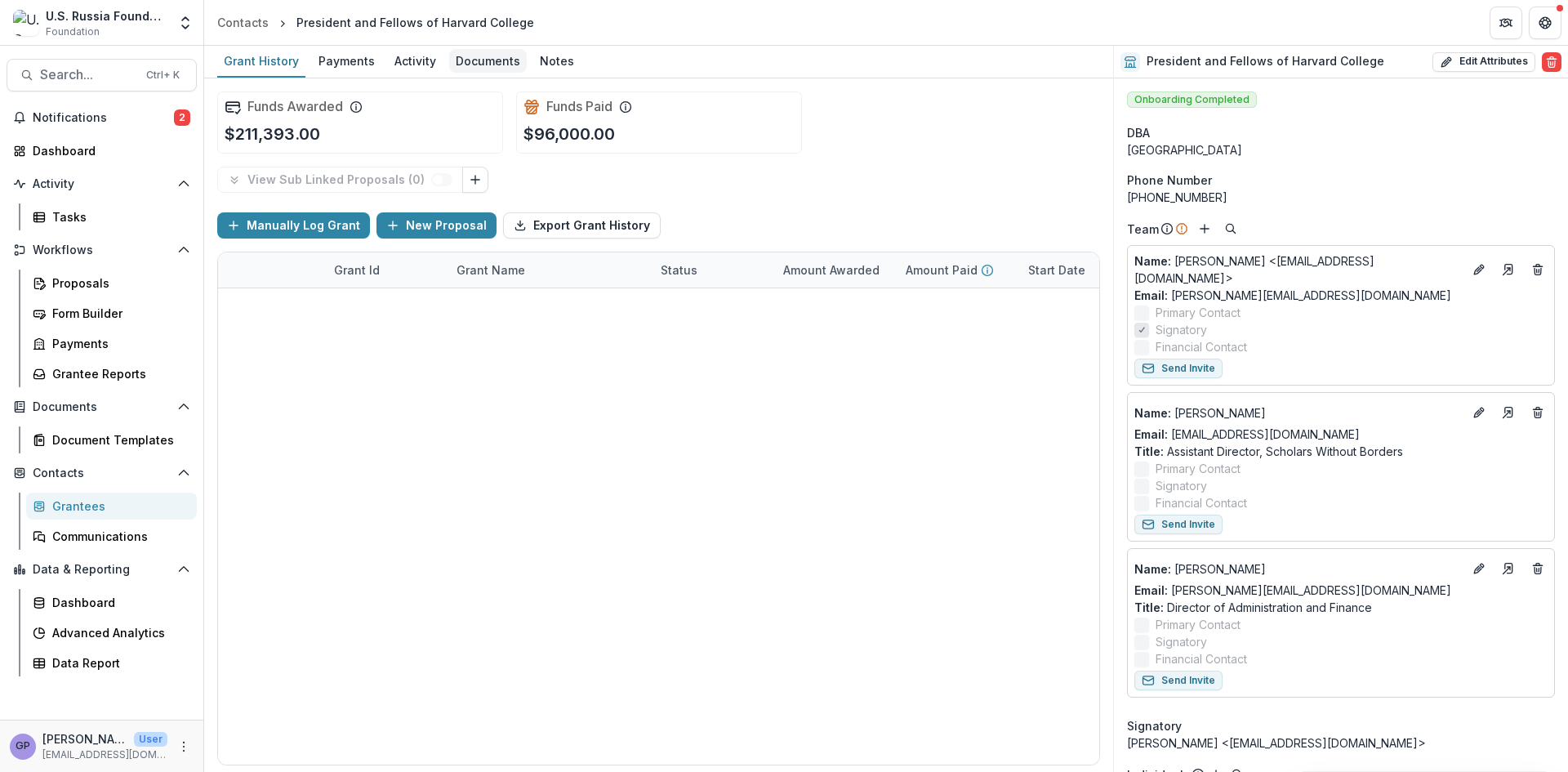
click at [484, 62] on div "Documents" at bounding box center [488, 60] width 77 height 24
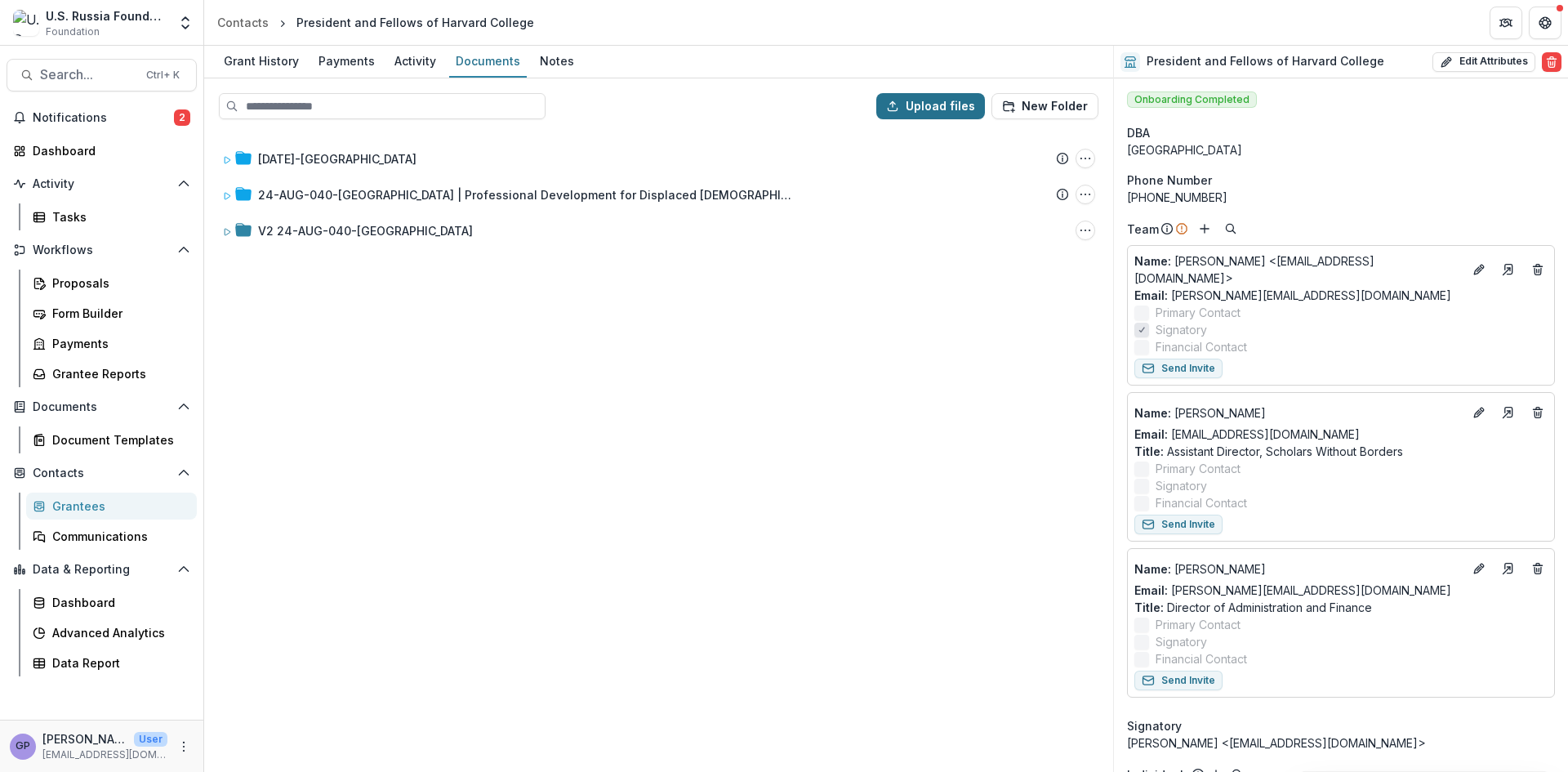
click at [899, 101] on icon "button" at bounding box center [892, 106] width 13 height 13
type input "**********"
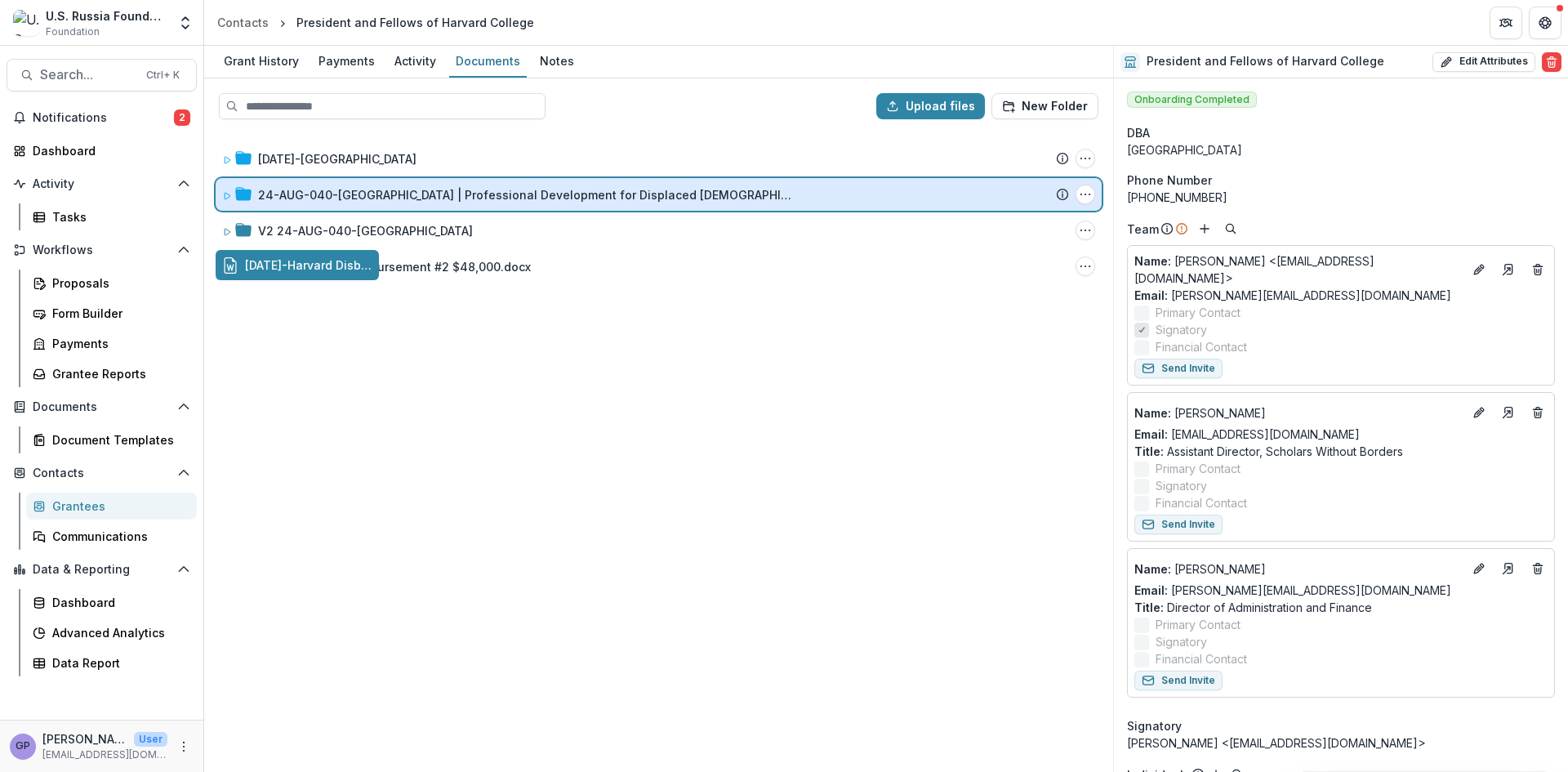
drag, startPoint x: 323, startPoint y: 264, endPoint x: 481, endPoint y: 202, distance: 169.7
click at [481, 202] on div "Upload files New Folder [DATE]-Harvard Submission Temelio Proposal Attached pro…" at bounding box center [659, 425] width 909 height 694
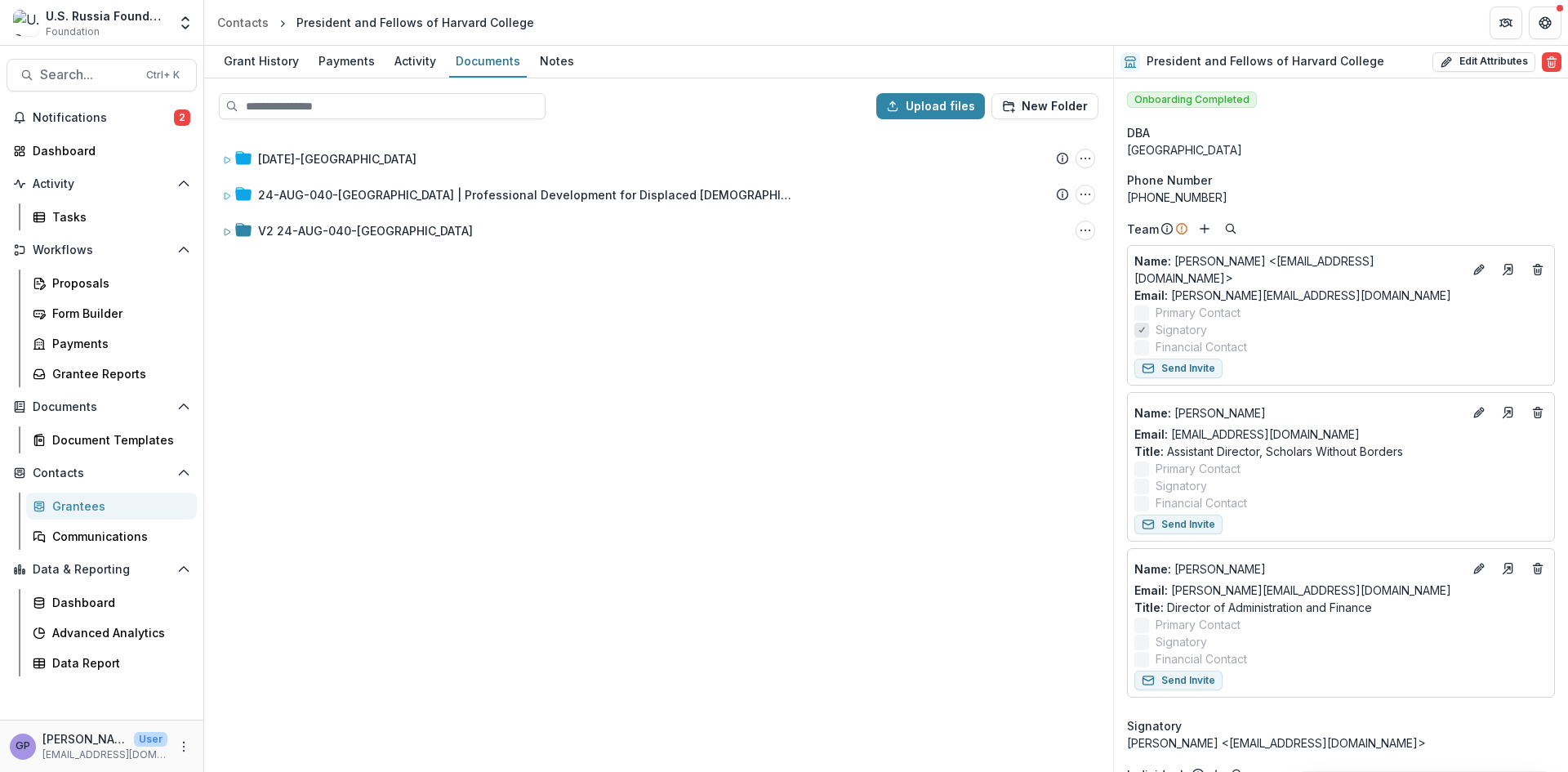
click at [336, 518] on div "[DATE]-Harvard Submission Temelio Proposal Attached proposal documents Report T…" at bounding box center [659, 452] width 906 height 638
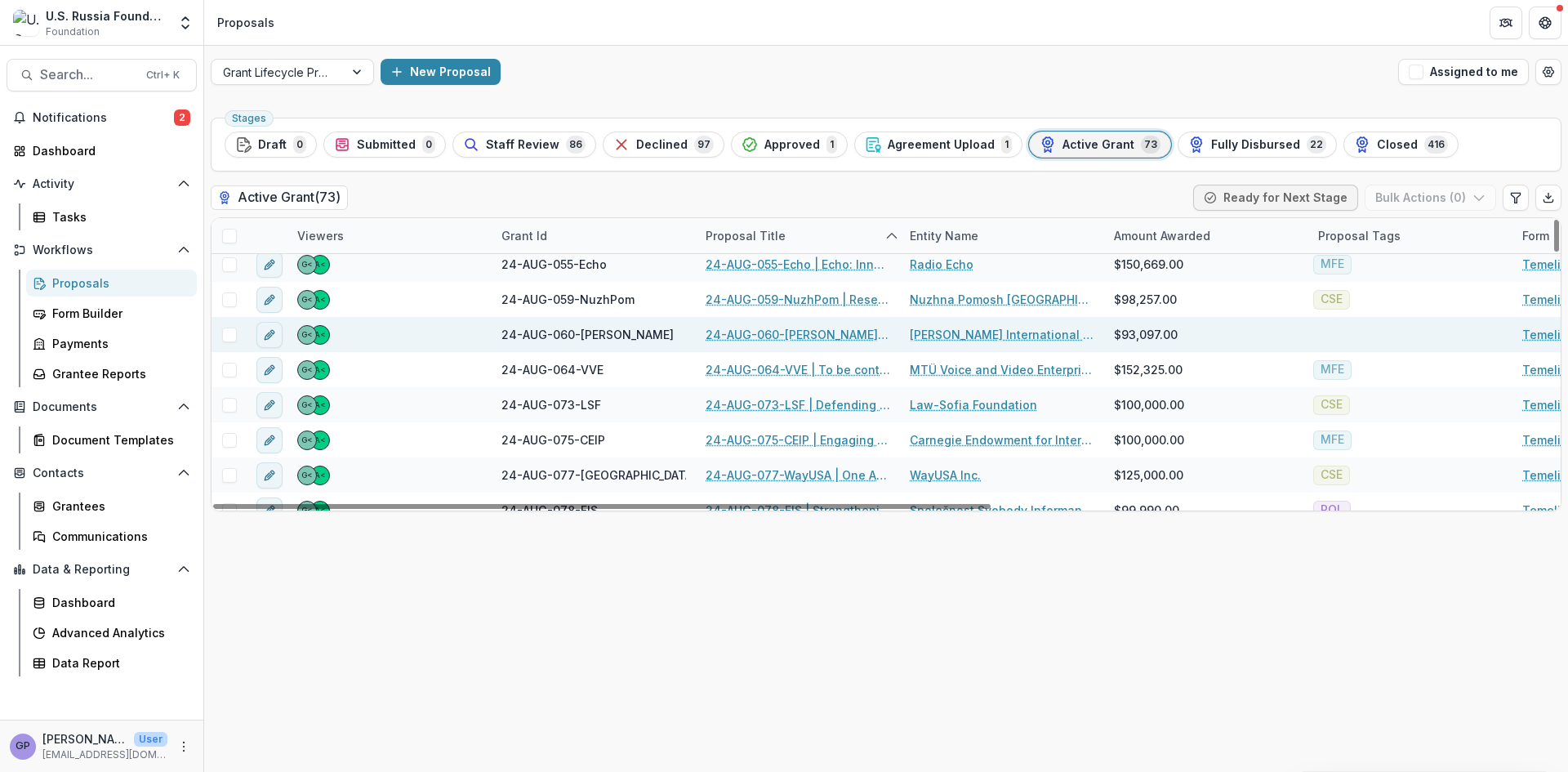
scroll to position [1335, 0]
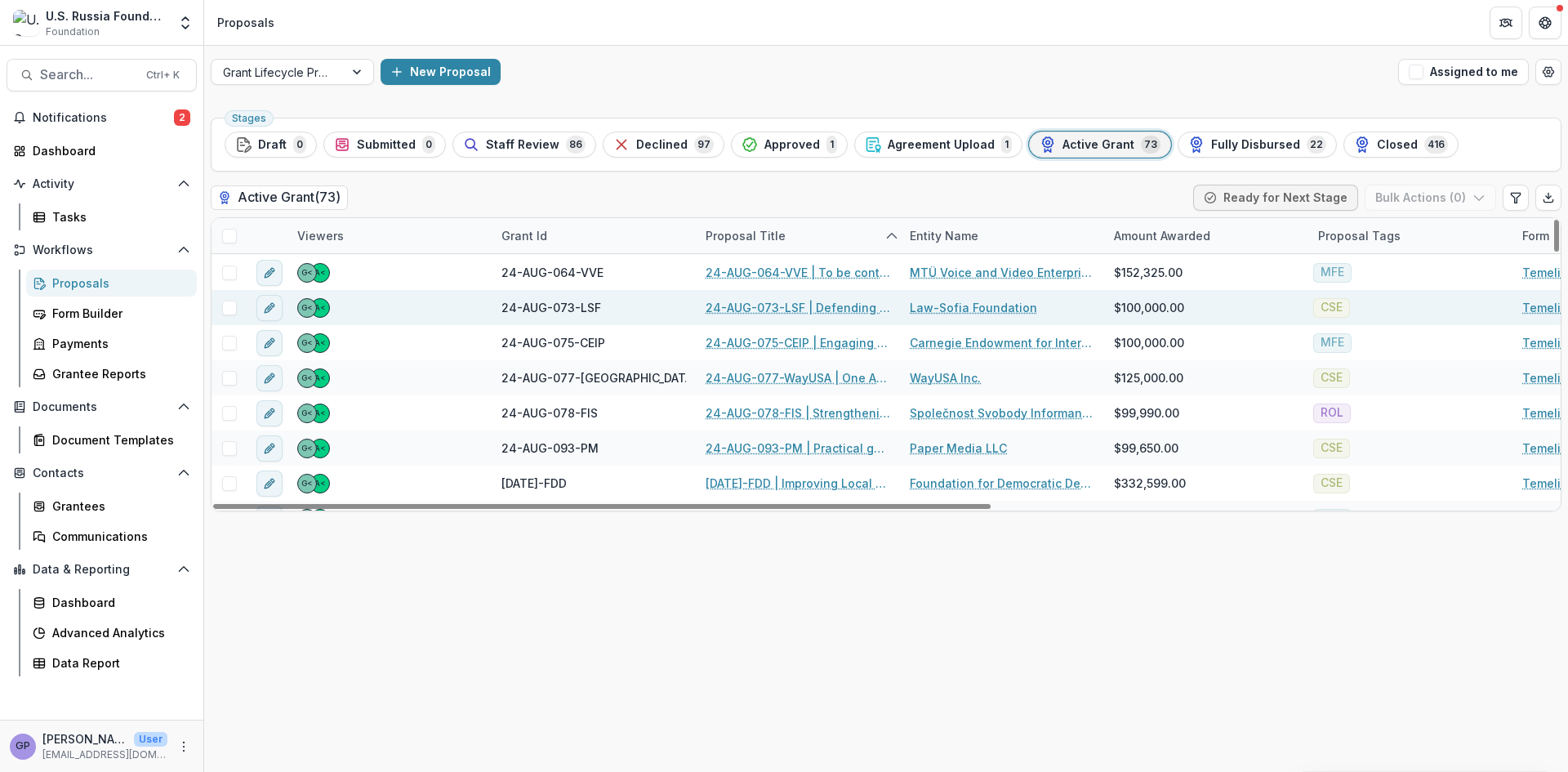
click at [783, 308] on link "24-AUG-073-LSF | Defending Students’ Rights" at bounding box center [797, 307] width 184 height 17
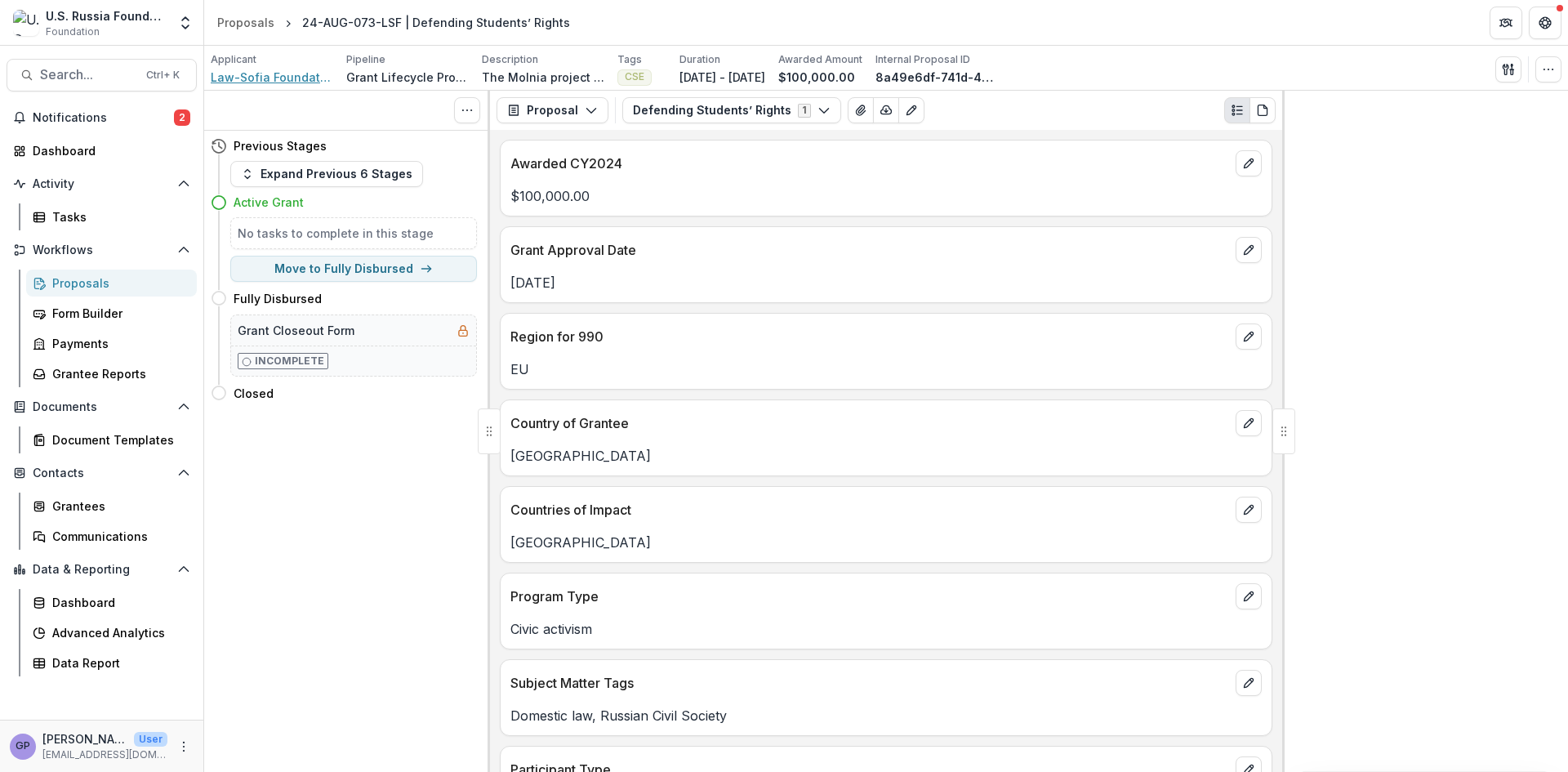
click at [249, 72] on span "Law-Sofia Foundation" at bounding box center [272, 76] width 123 height 17
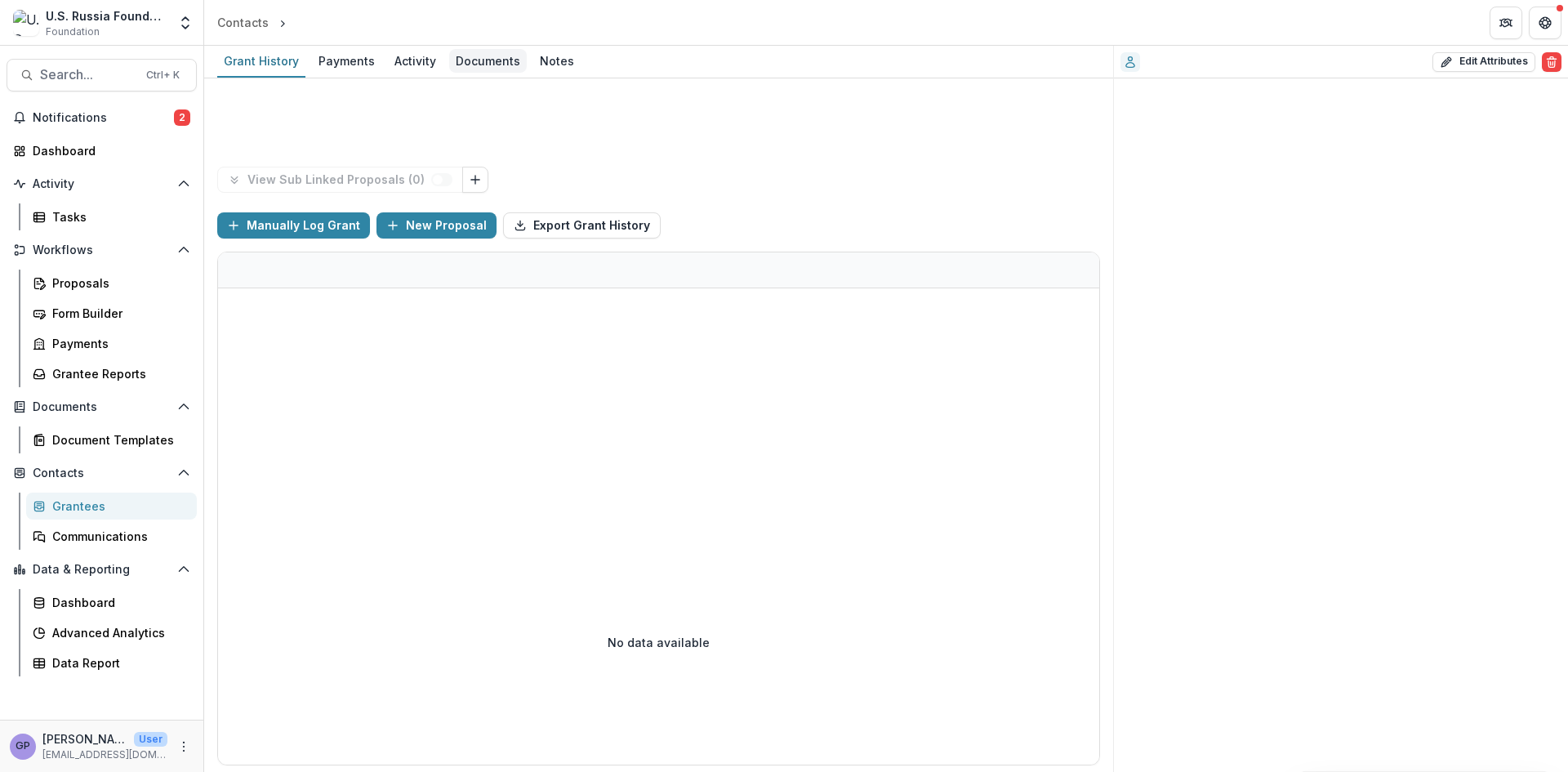
click at [500, 55] on div "Documents" at bounding box center [488, 60] width 77 height 24
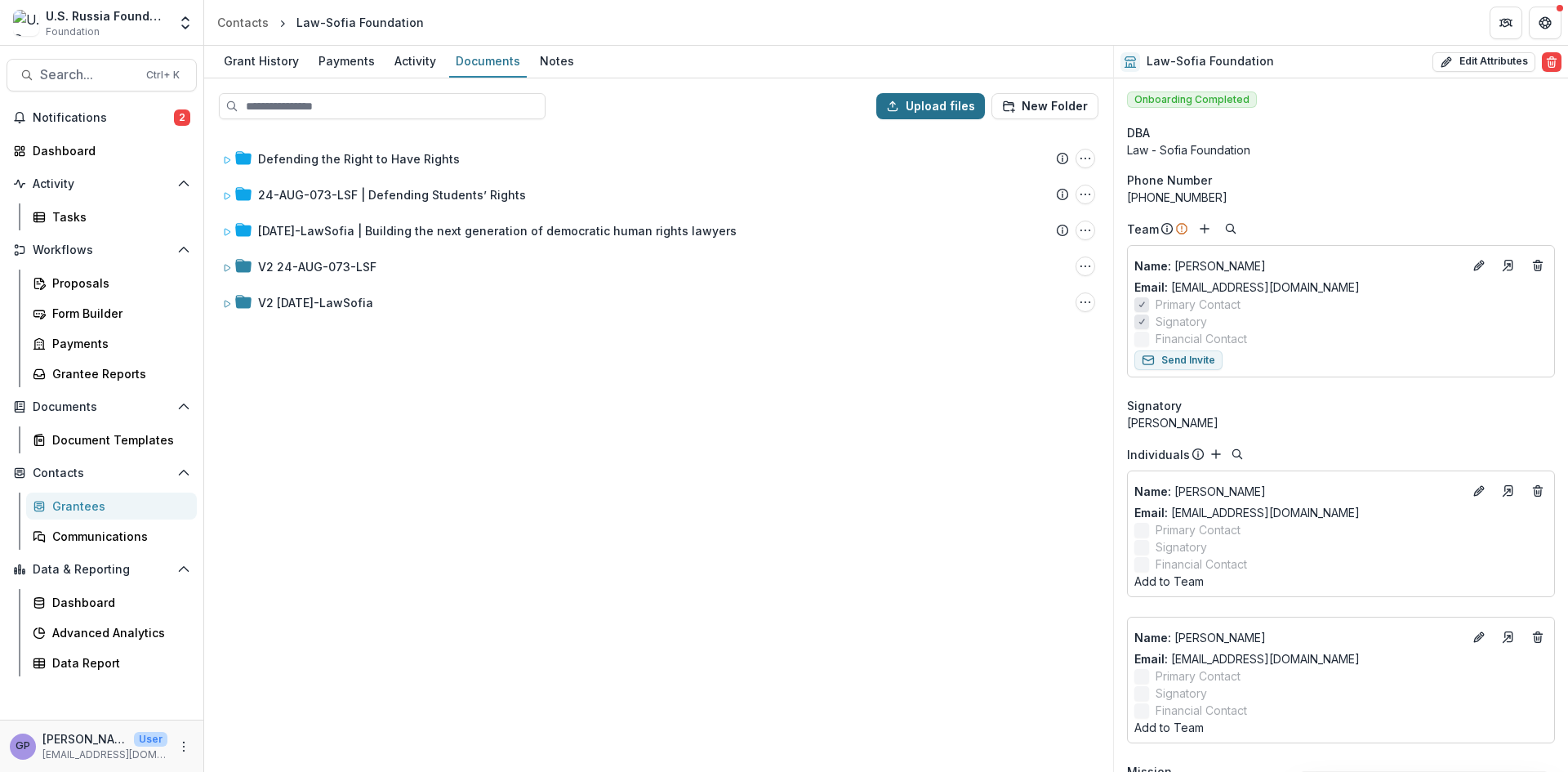
click at [928, 105] on button "Upload files" at bounding box center [931, 106] width 109 height 26
type input "**********"
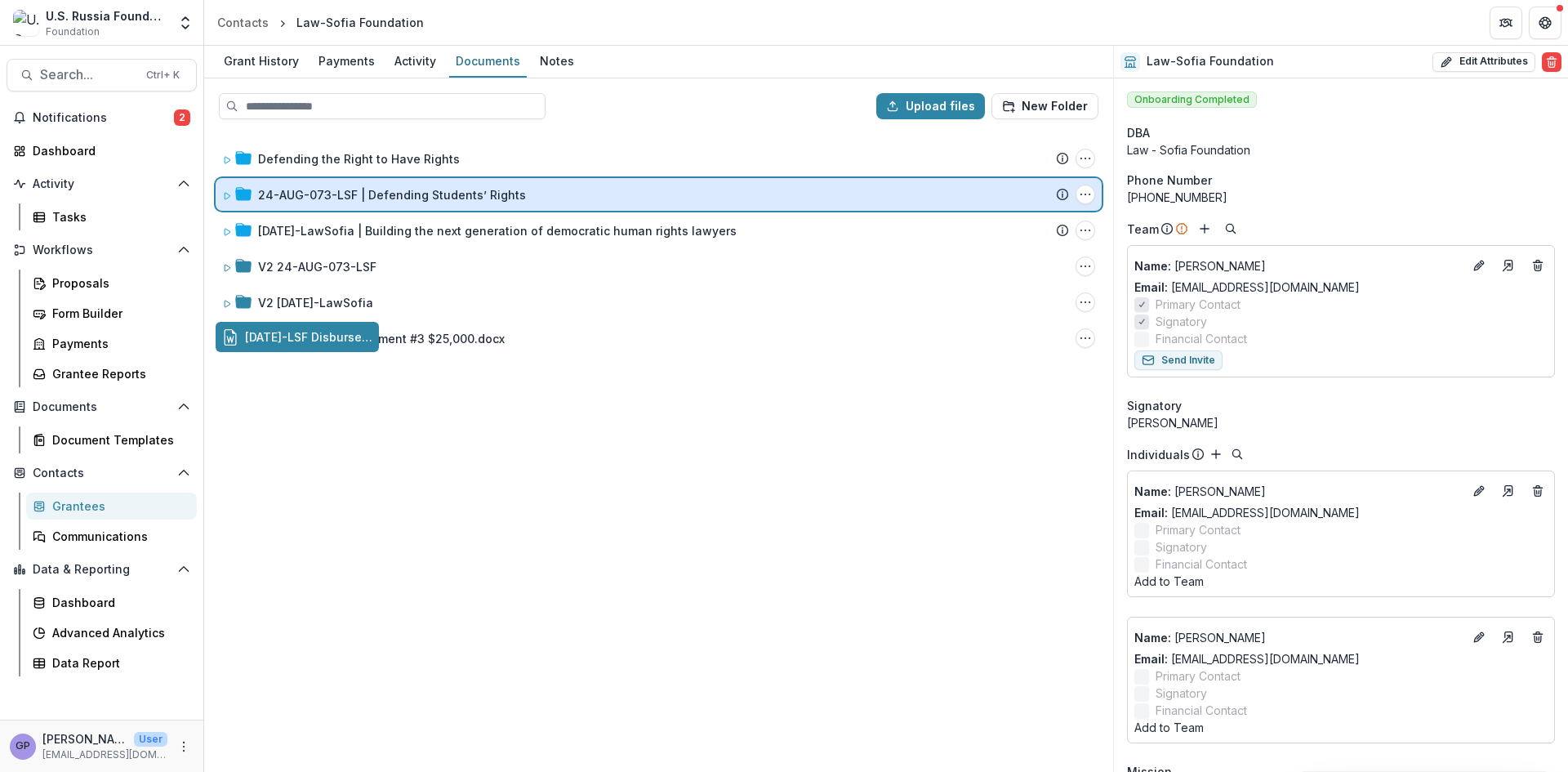
drag, startPoint x: 374, startPoint y: 338, endPoint x: 455, endPoint y: 196, distance: 163.5
click at [455, 196] on div "Upload files New Folder Defending the Right to Have Rights Submission Temelio P…" at bounding box center [659, 425] width 909 height 694
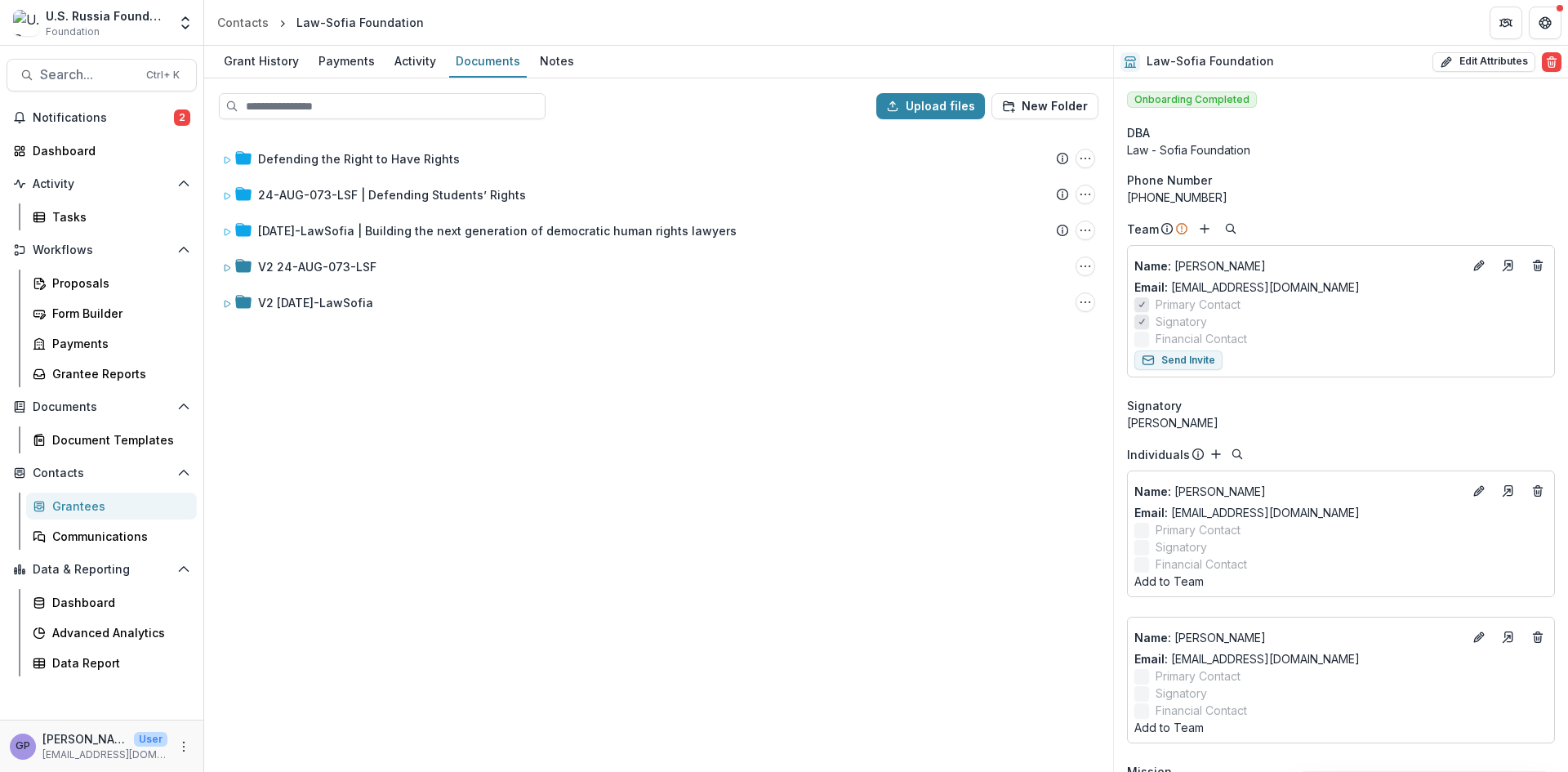
click at [439, 453] on div "Defending the Right to Have Rights Submission Temelio Proposal Attached proposa…" at bounding box center [659, 452] width 906 height 638
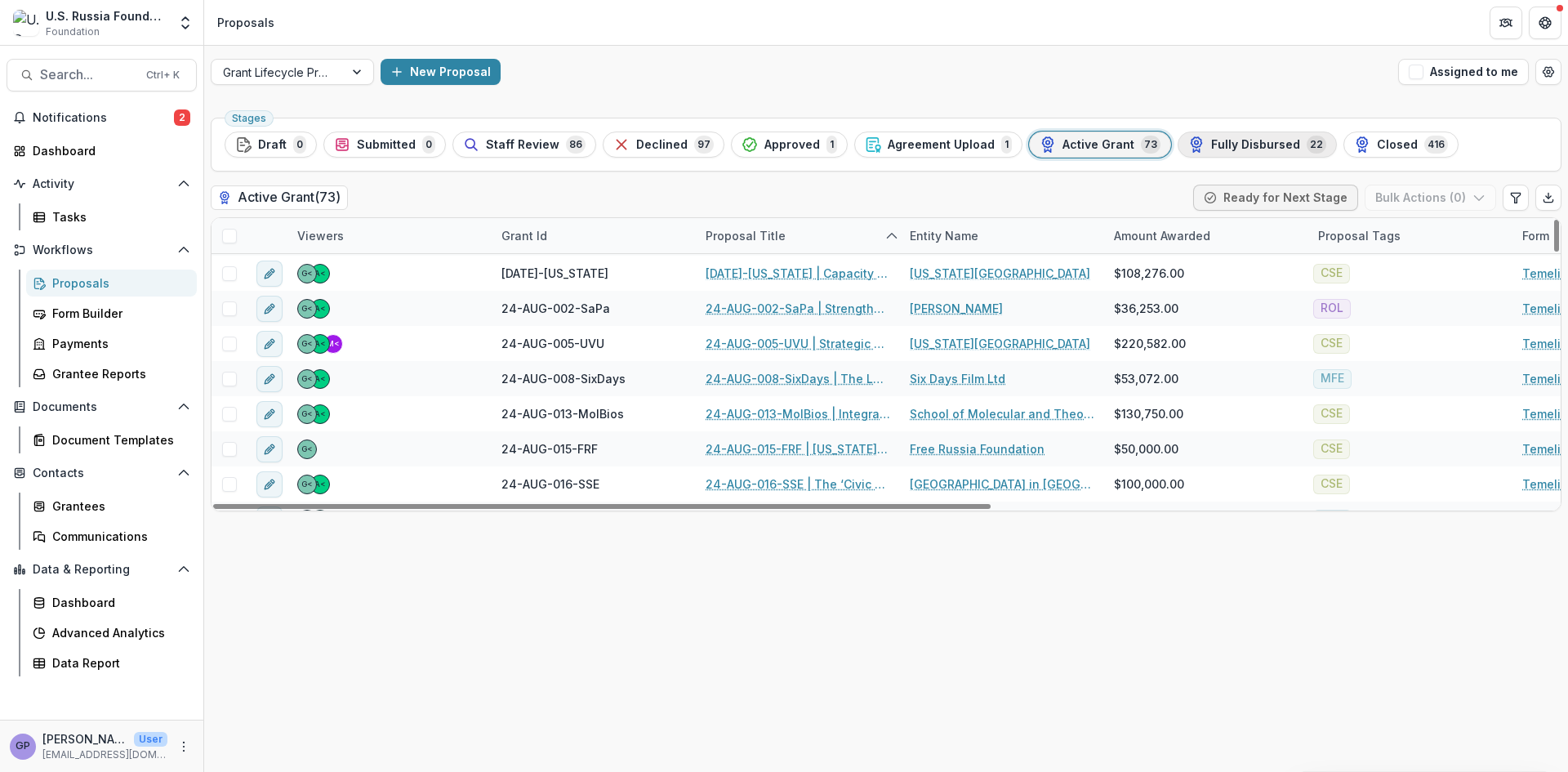
scroll to position [762, 0]
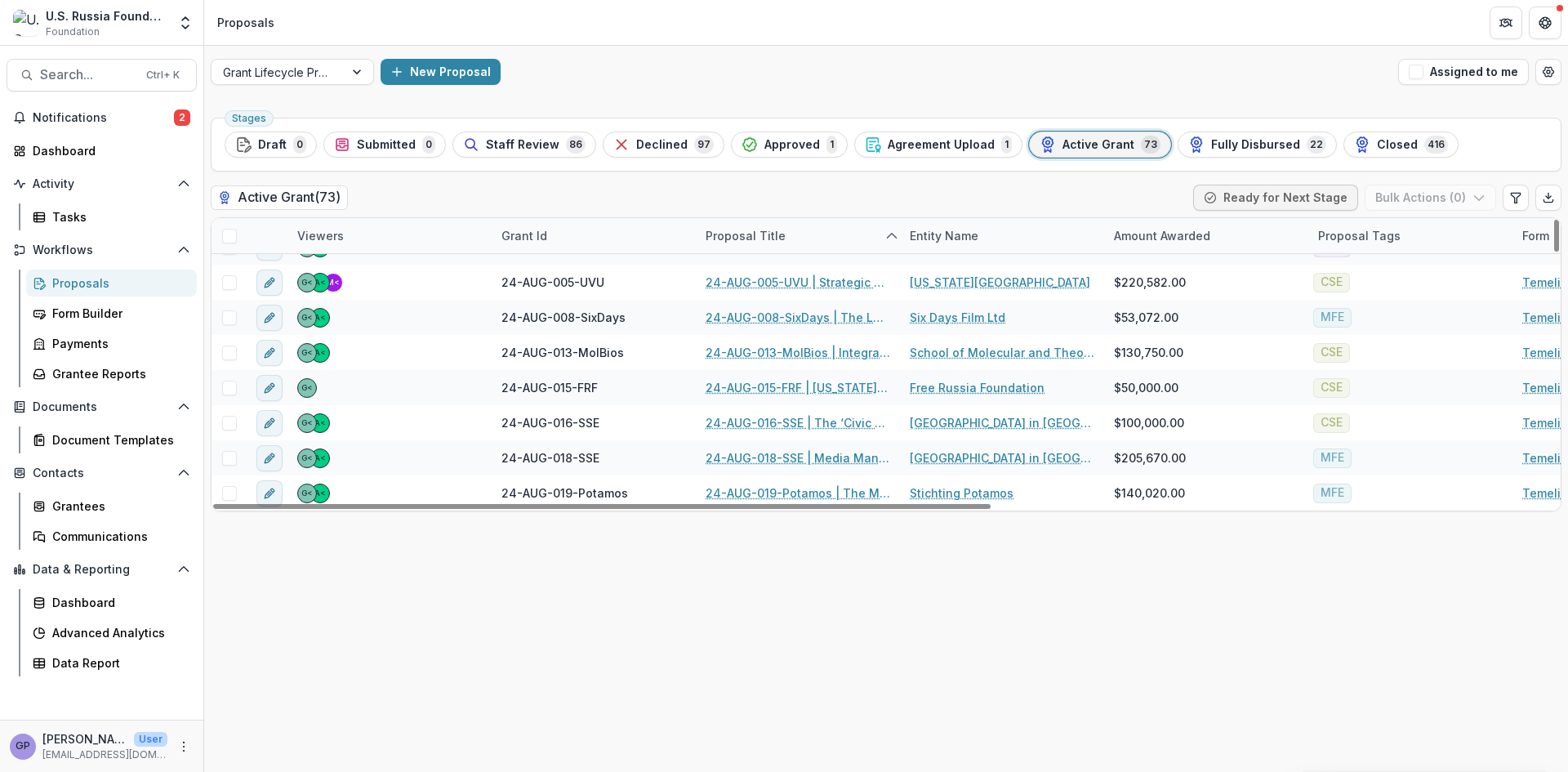
click at [1232, 142] on span "Fully Disbursed" at bounding box center [1256, 145] width 89 height 14
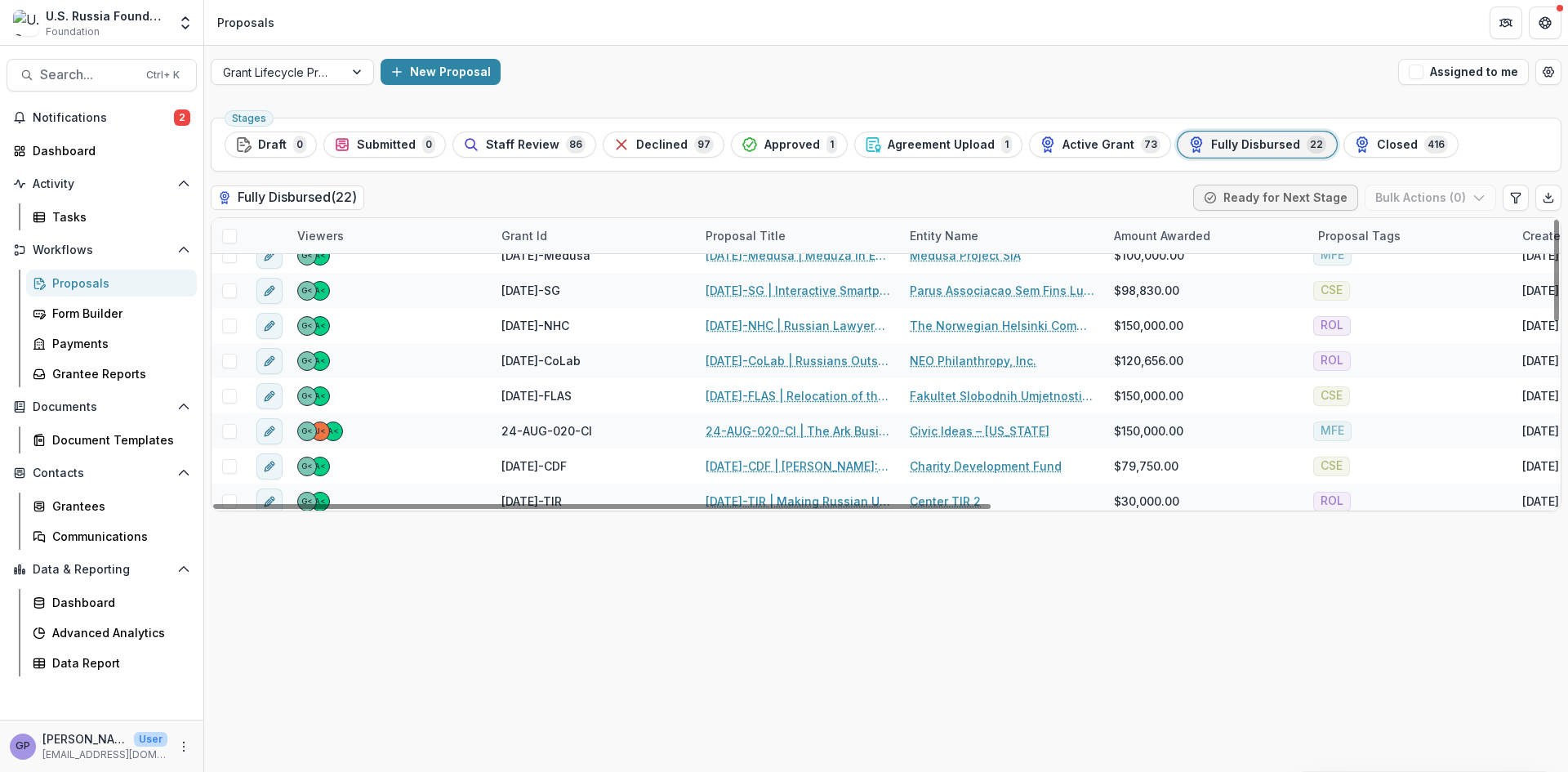
scroll to position [516, 0]
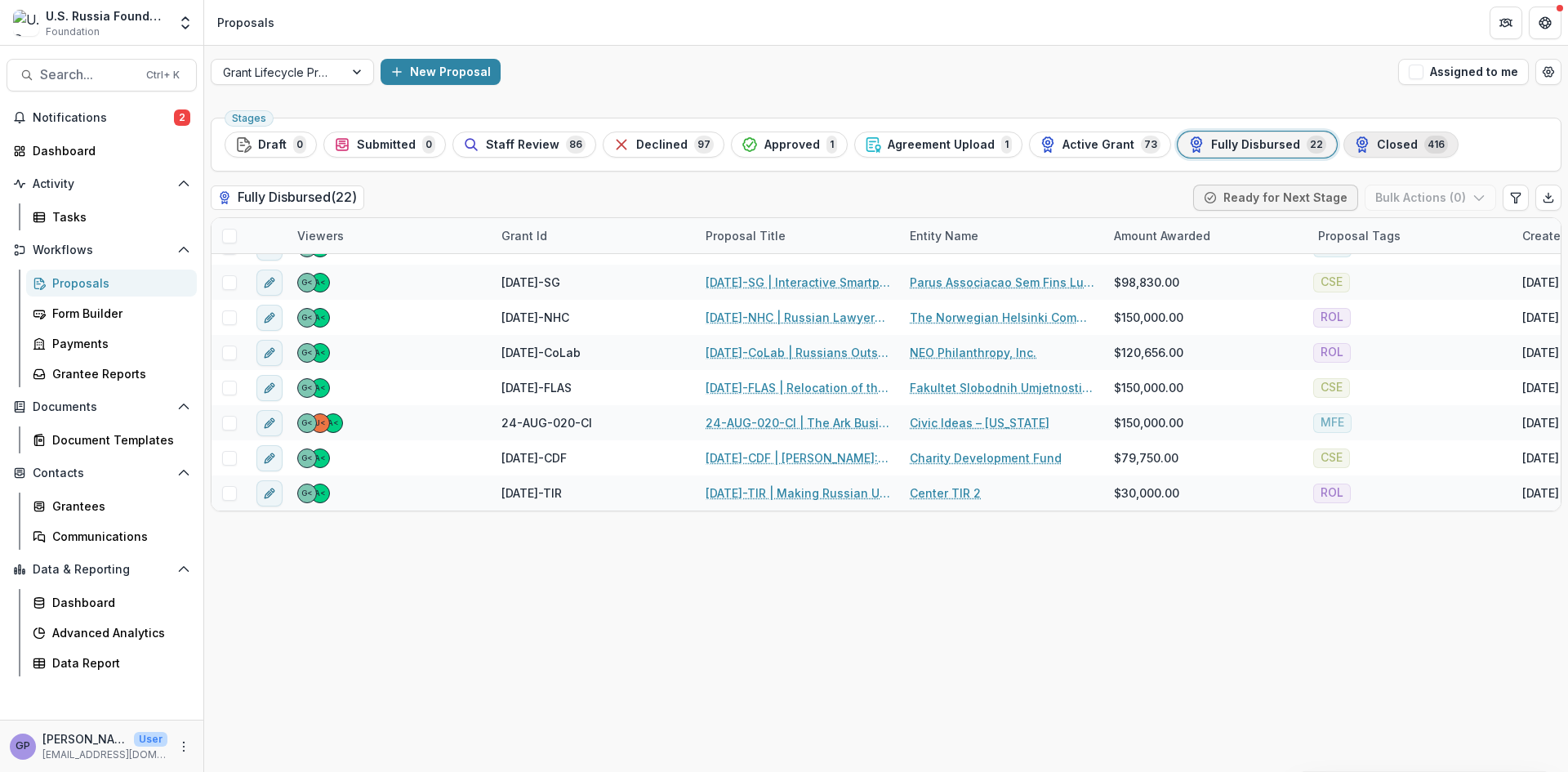
click at [1377, 148] on span "Closed" at bounding box center [1397, 145] width 41 height 14
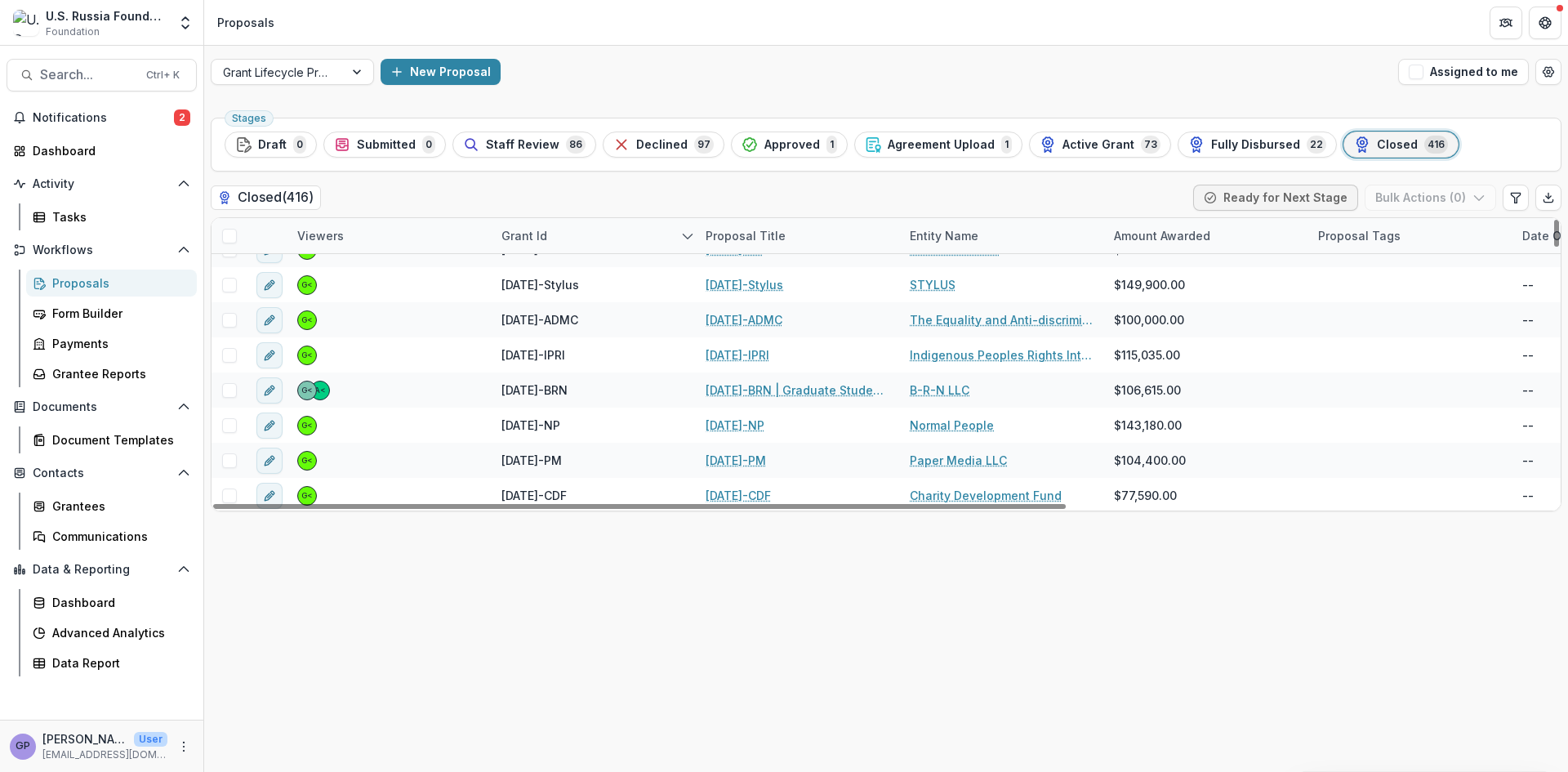
scroll to position [2806, 0]
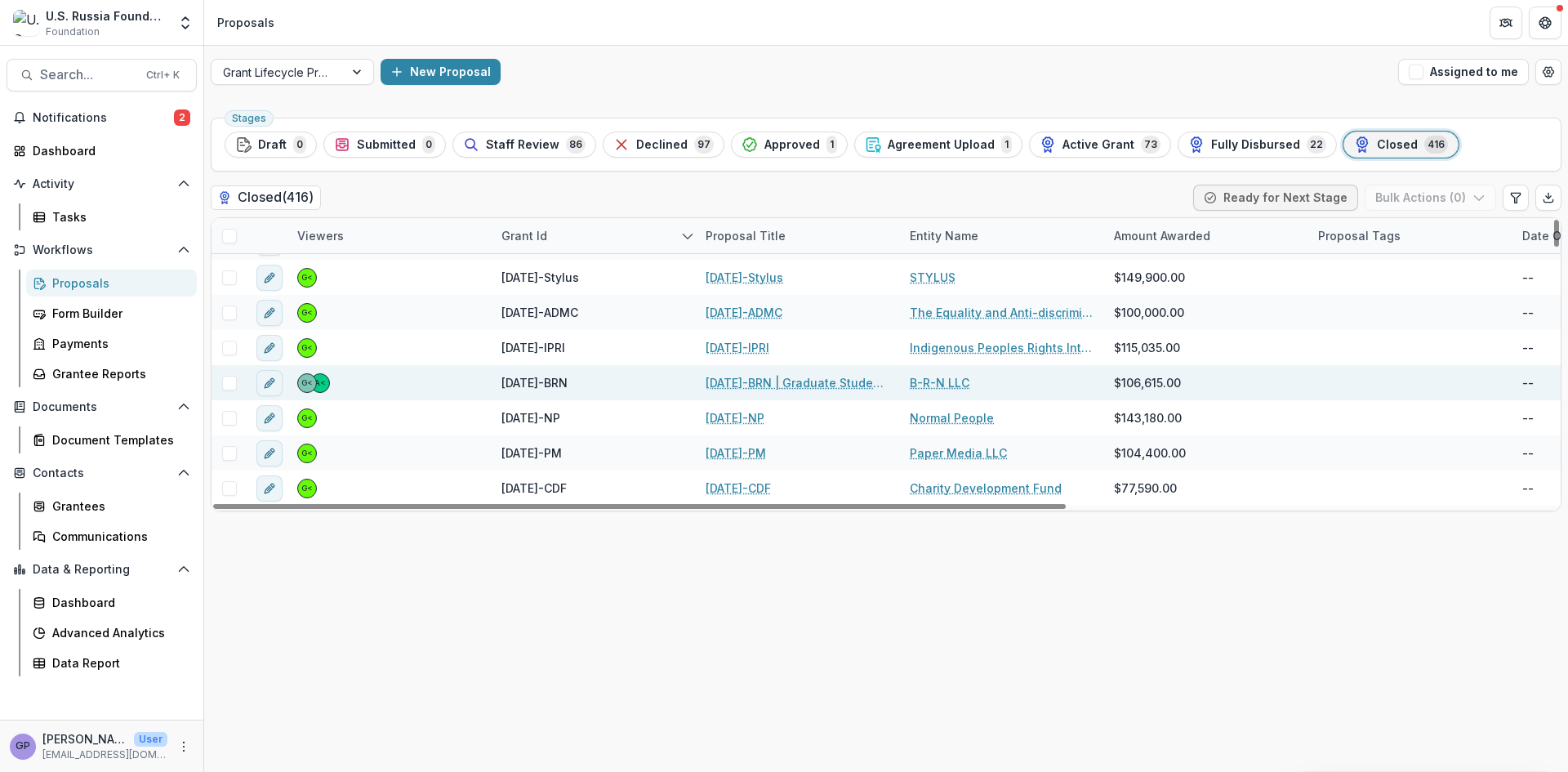
click at [738, 378] on link "[DATE]-BRN | Graduate Student Research Cooperation Project" at bounding box center [797, 383] width 184 height 17
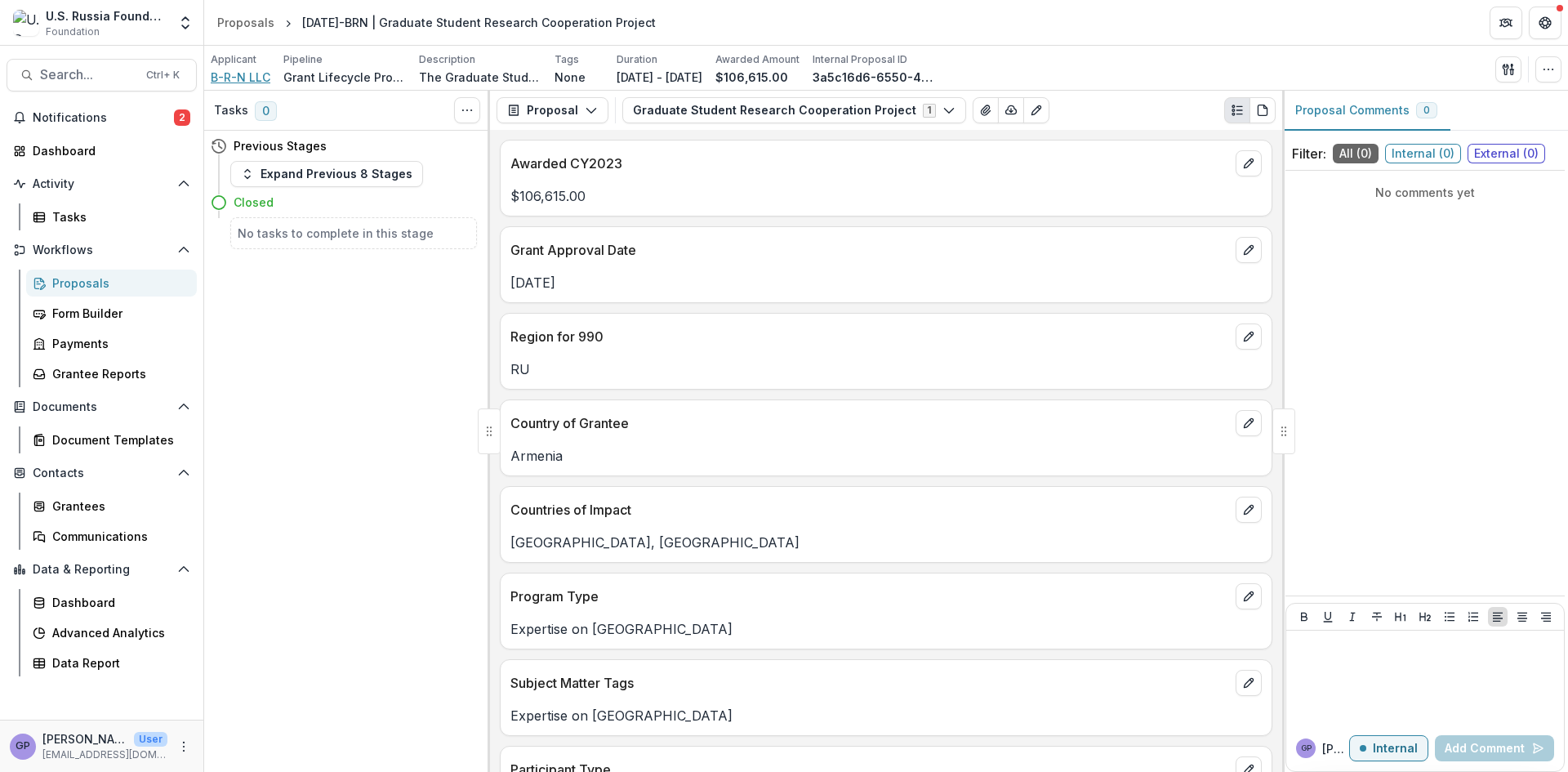
click at [247, 80] on span "B-R-N LLC" at bounding box center [241, 76] width 59 height 17
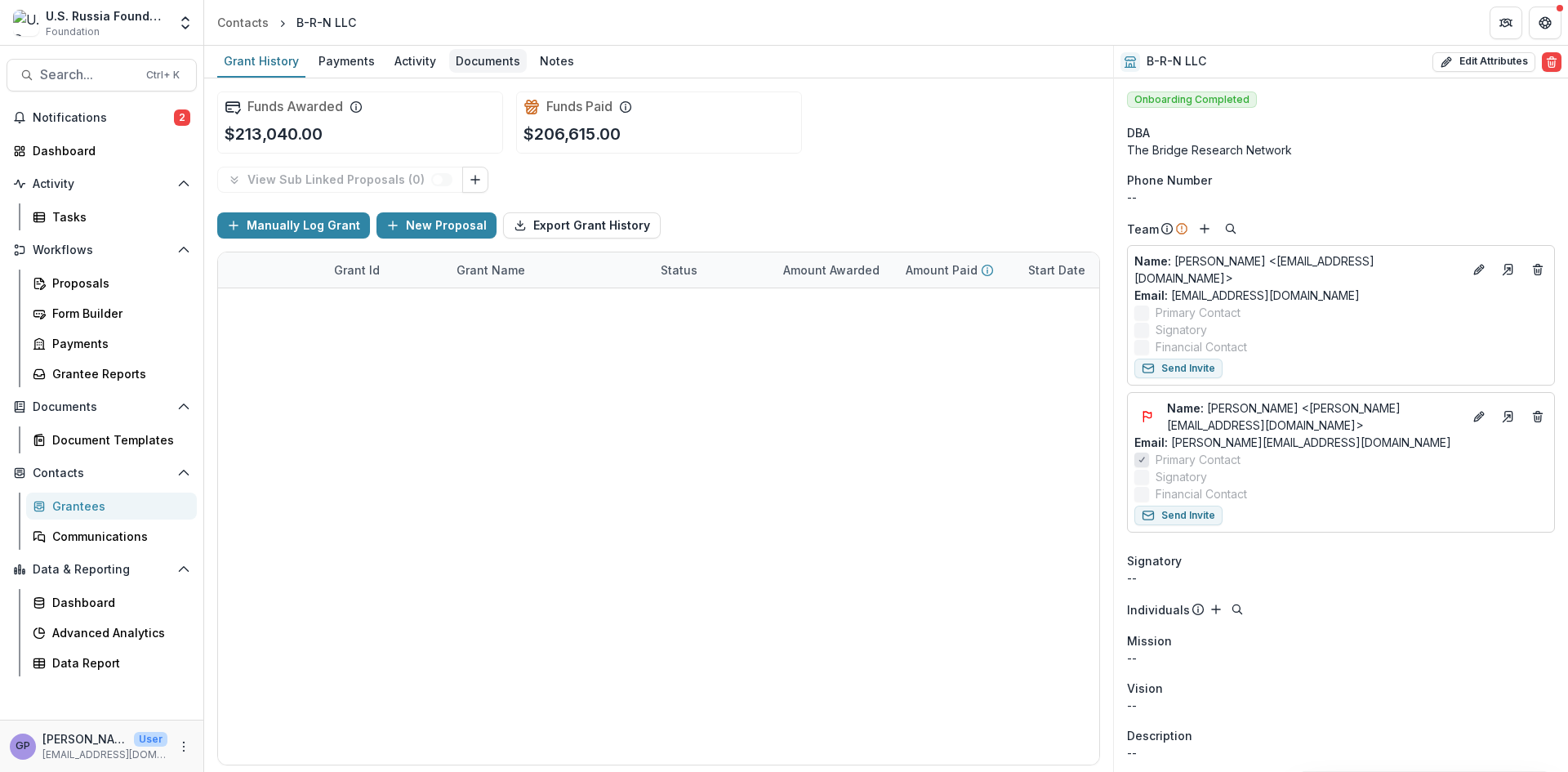
click at [488, 59] on div "Documents" at bounding box center [488, 60] width 77 height 24
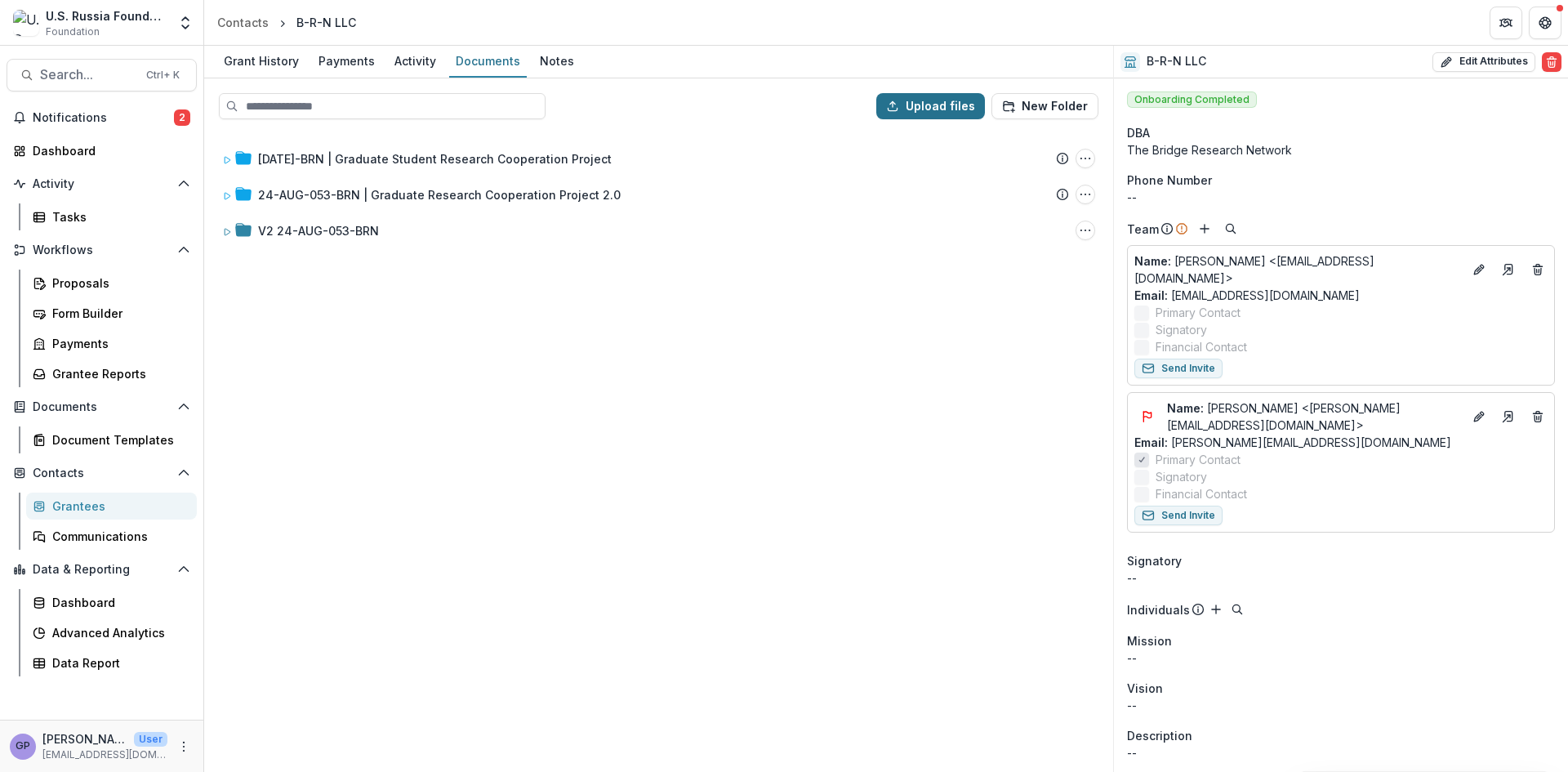
click at [959, 107] on button "Upload files" at bounding box center [931, 106] width 109 height 26
type input "**********"
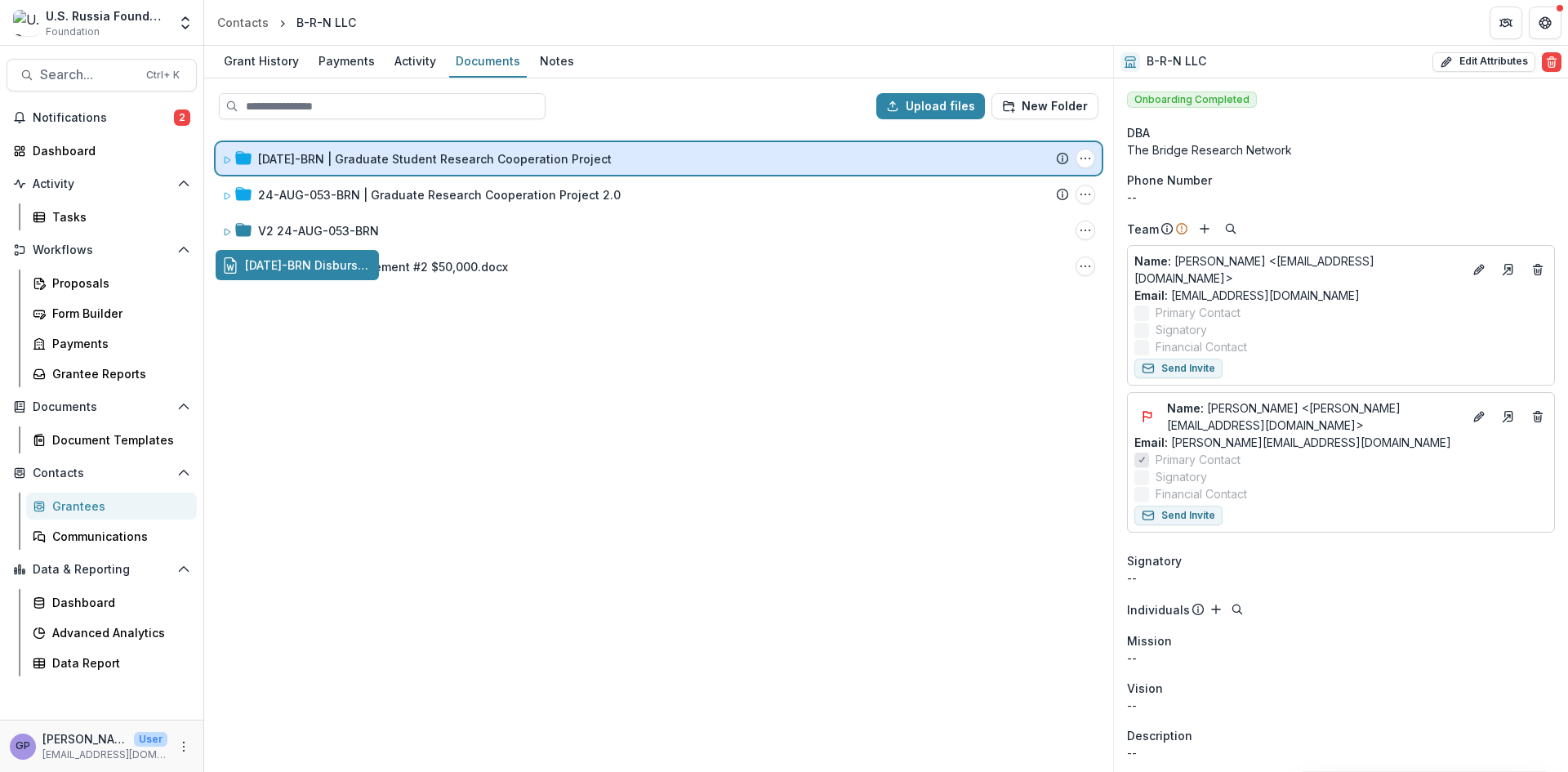
drag, startPoint x: 361, startPoint y: 266, endPoint x: 450, endPoint y: 157, distance: 140.7
click at [450, 157] on div "Upload files New Folder [DATE]-BRN | Graduate Student Research Cooperation Proj…" at bounding box center [659, 425] width 909 height 694
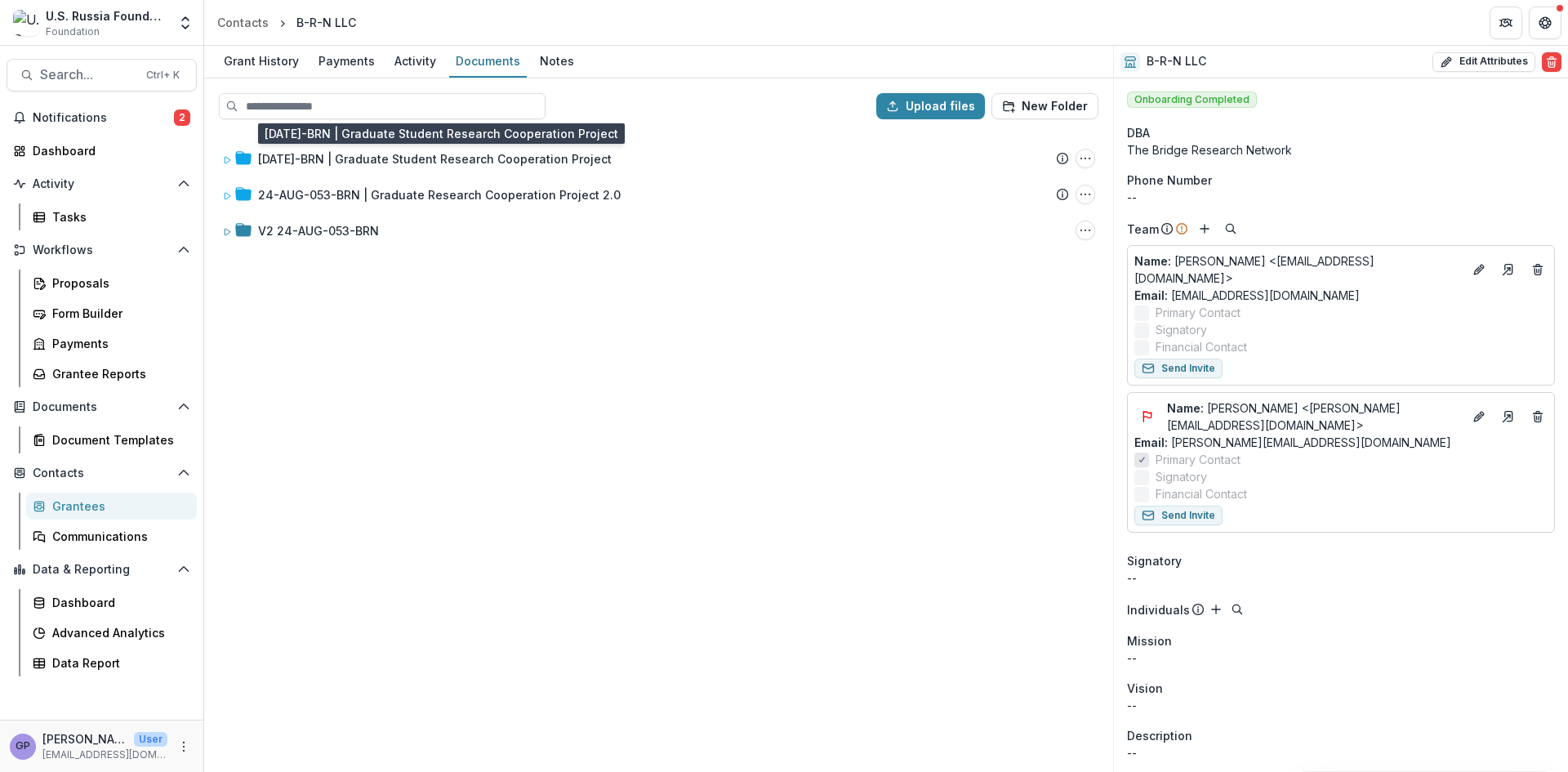
click at [450, 157] on div "[DATE]-BRN | Graduate Student Research Cooperation Project" at bounding box center [435, 159] width 354 height 17
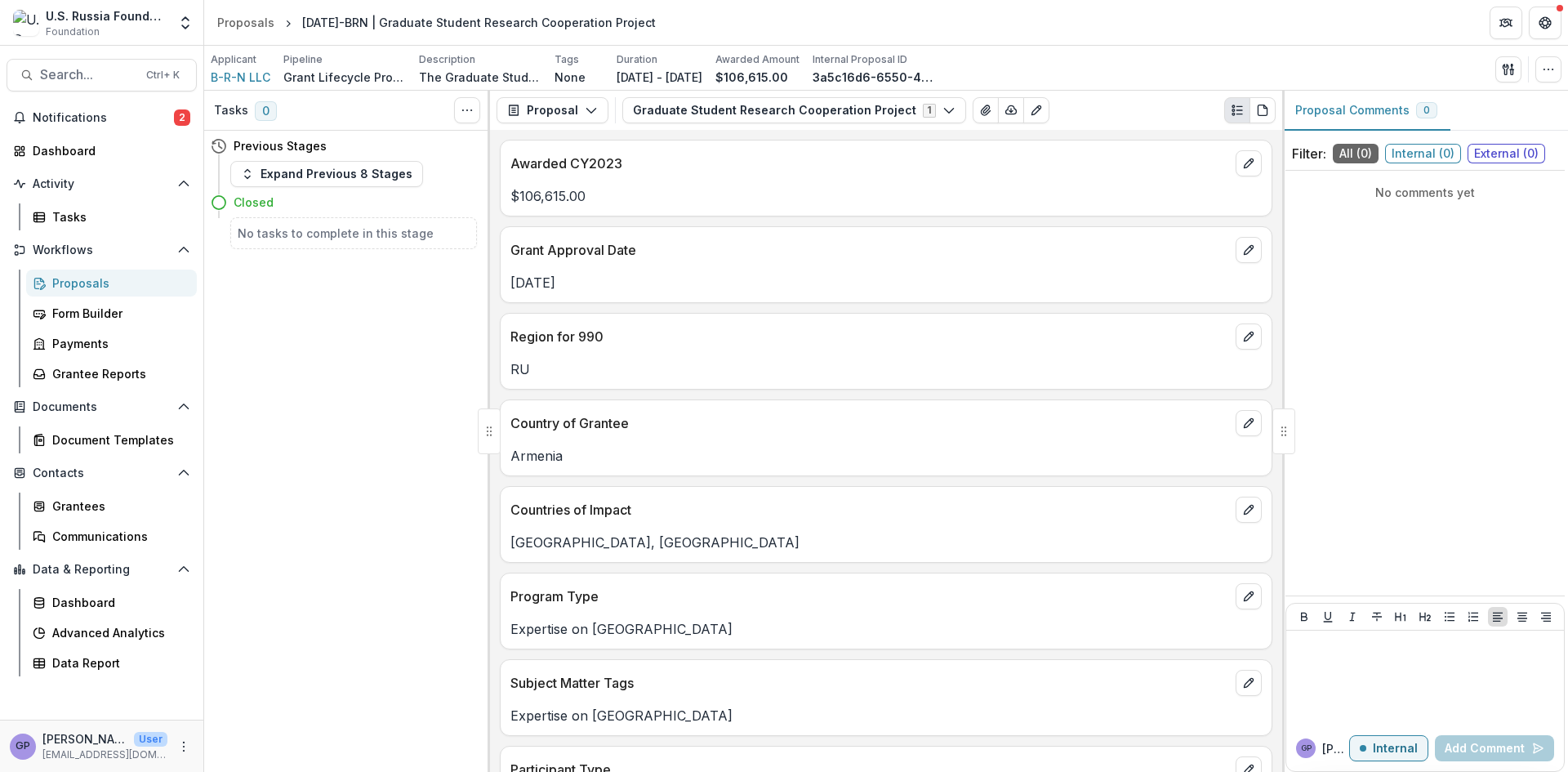
click at [405, 440] on div "Tasks 0 Show Cancelled Tasks Previous Stages Expand Previous 8 Stages Closed No…" at bounding box center [347, 432] width 286 height 682
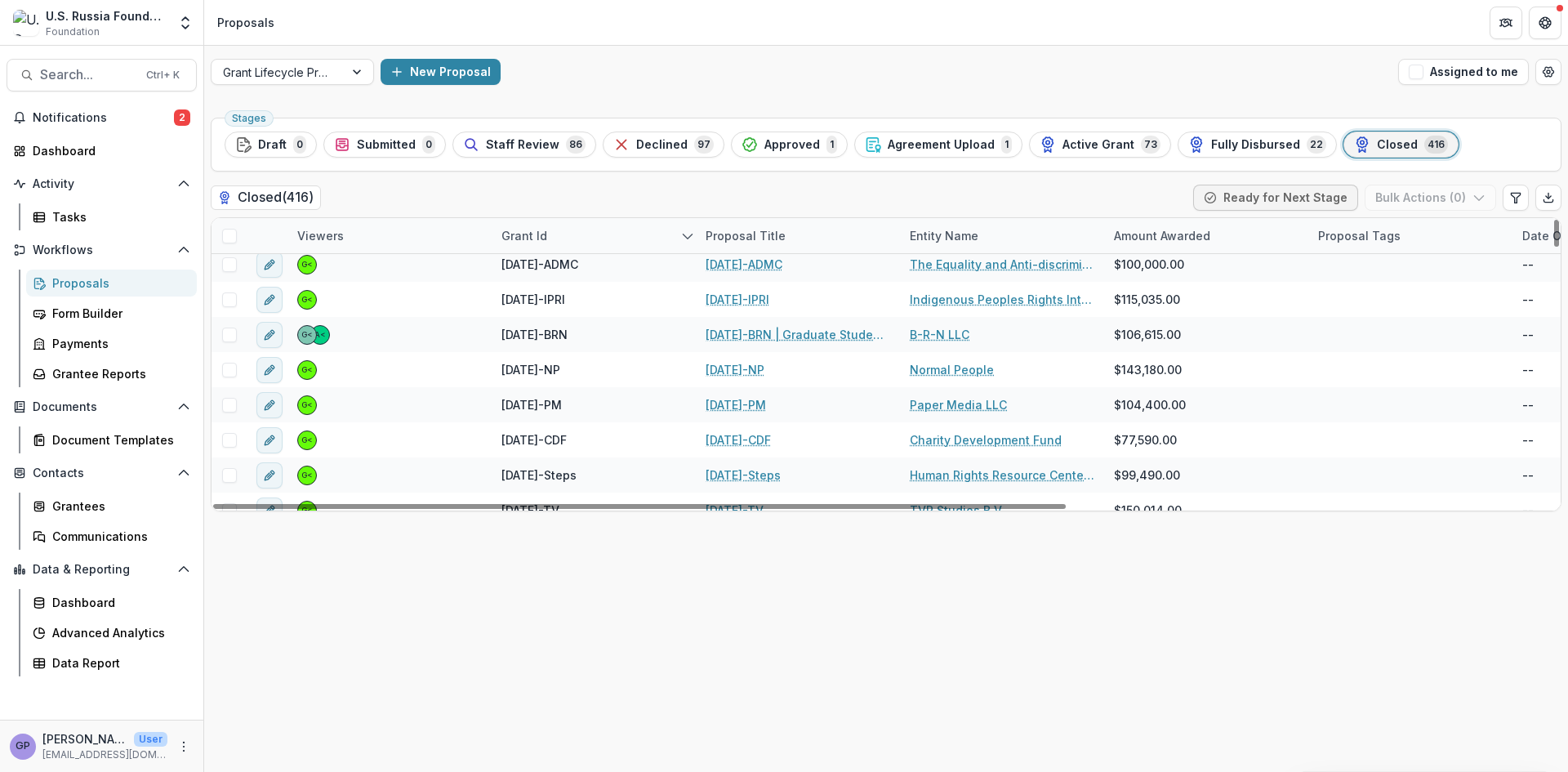
scroll to position [2860, 0]
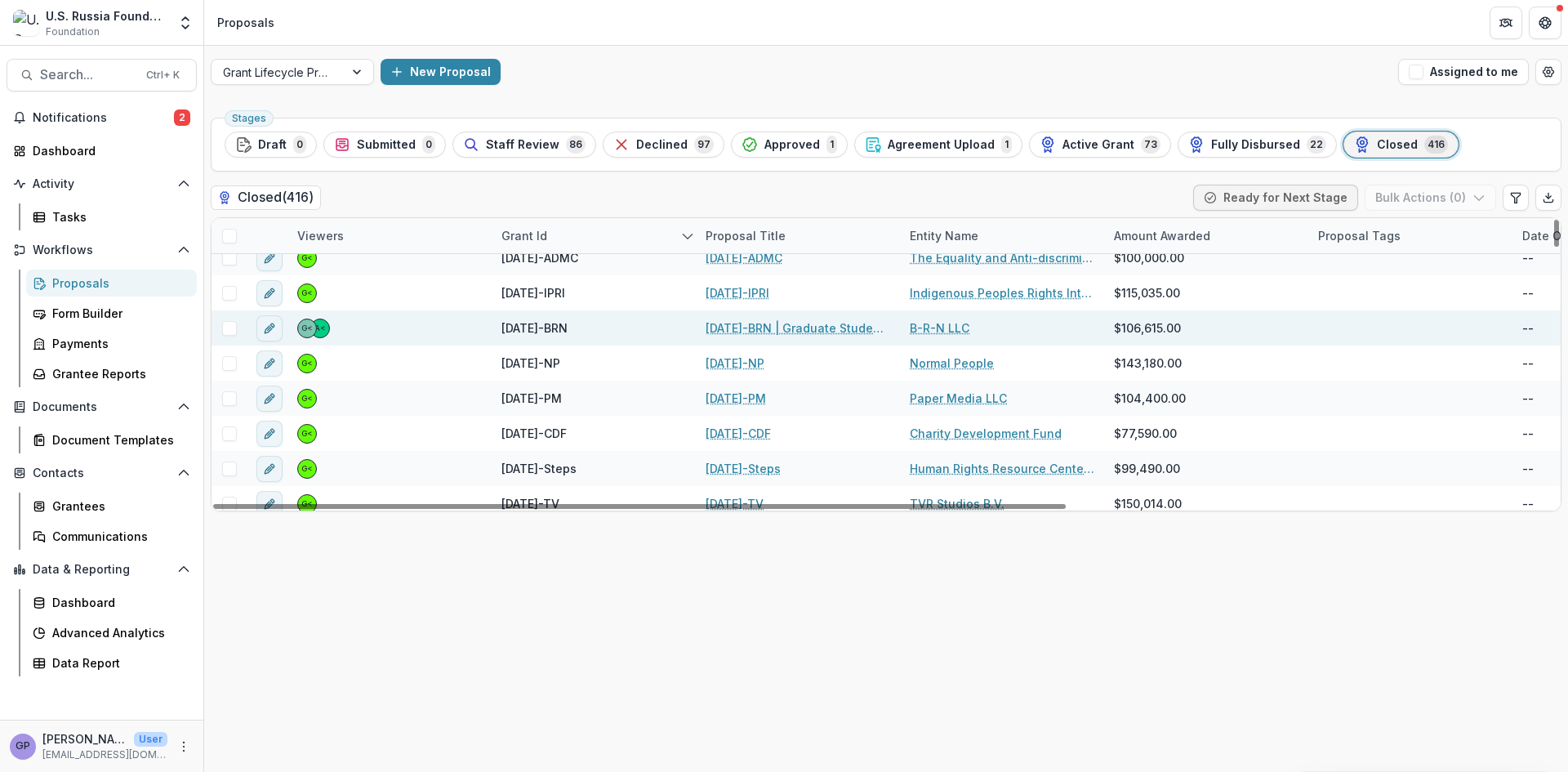
click at [734, 323] on link "[DATE]-BRN | Graduate Student Research Cooperation Project" at bounding box center [797, 327] width 184 height 17
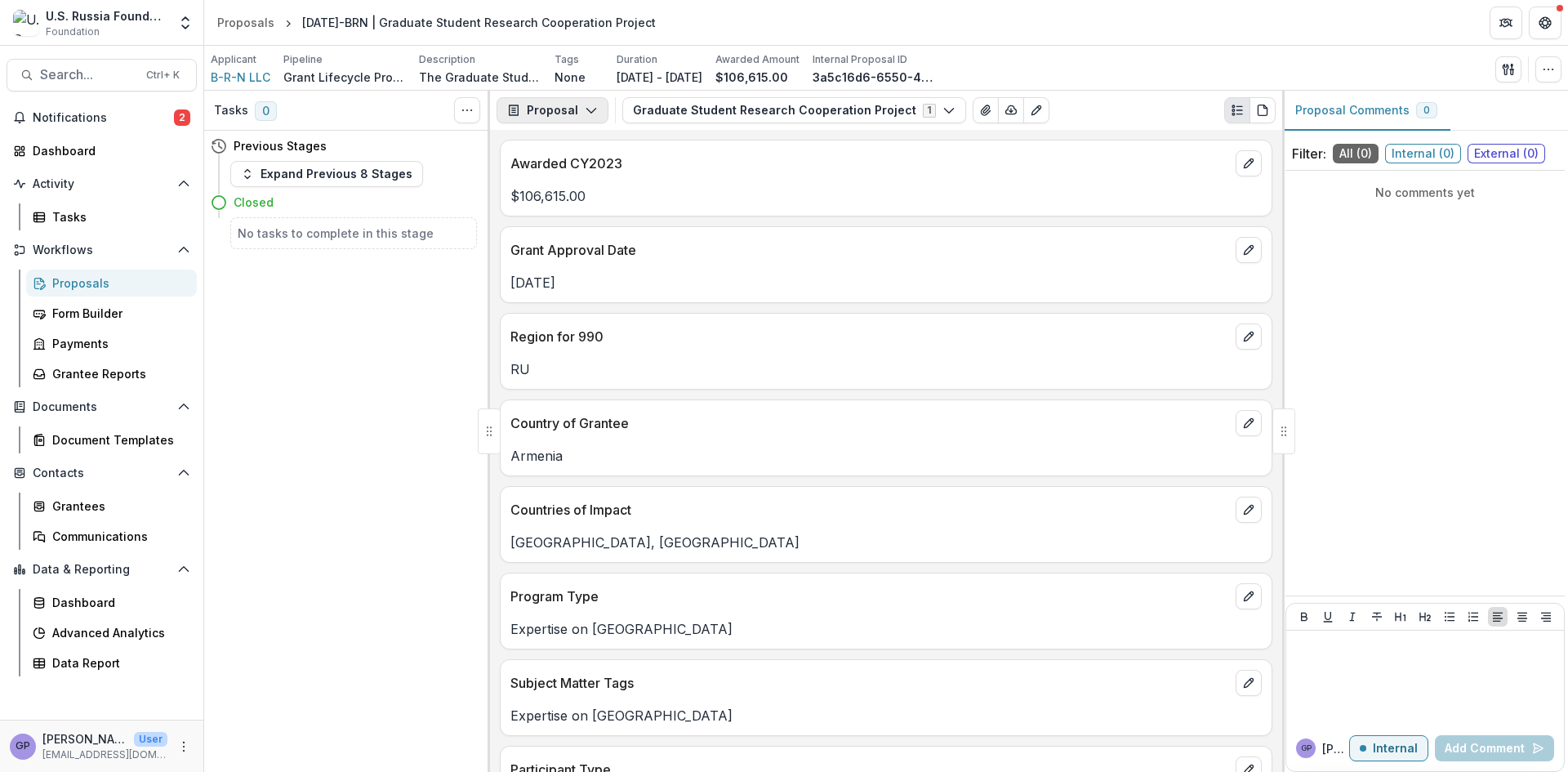
click at [584, 104] on icon "button" at bounding box center [590, 110] width 13 height 13
click at [587, 170] on div "Payments" at bounding box center [603, 173] width 150 height 17
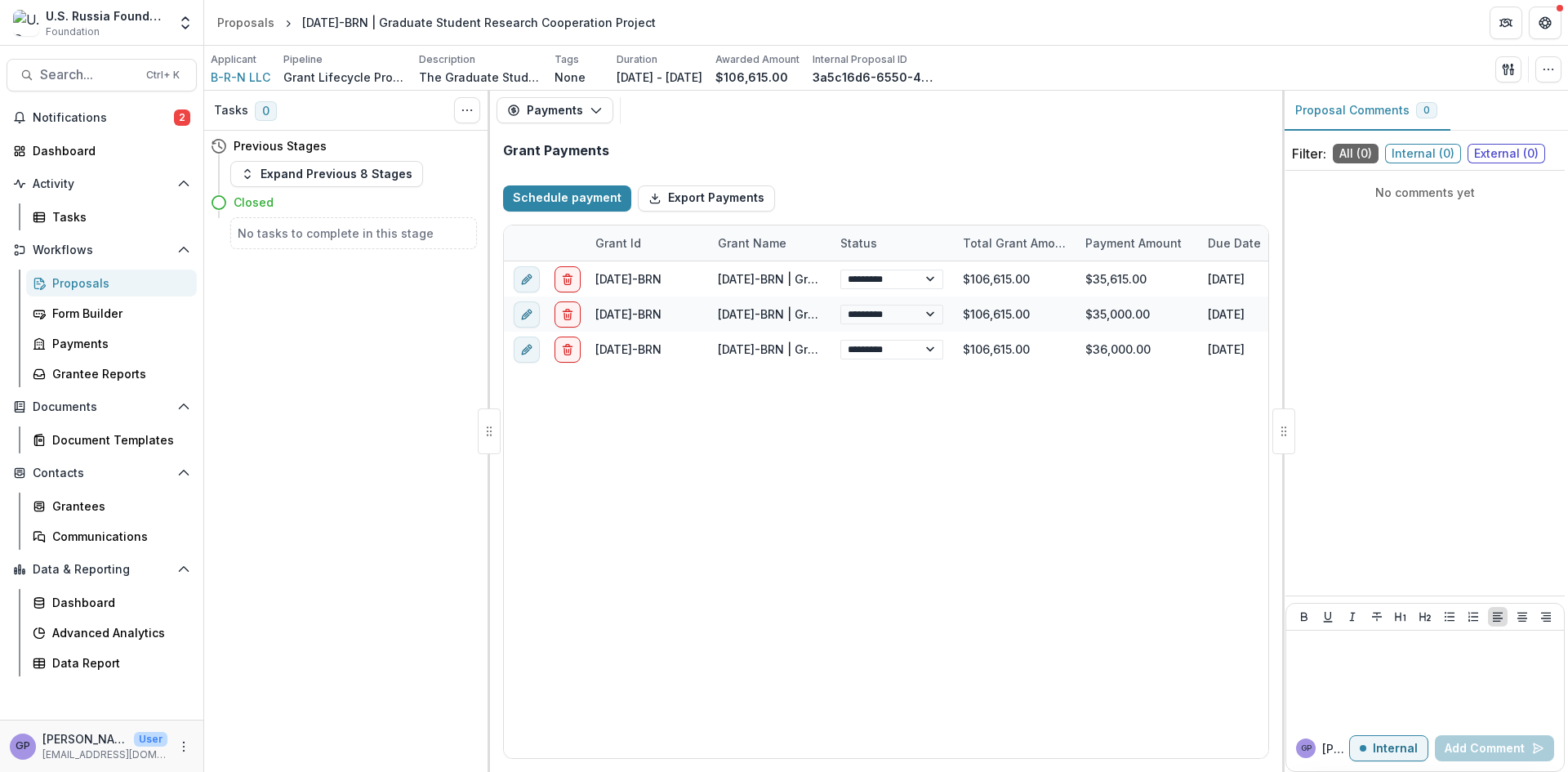
select select "****"
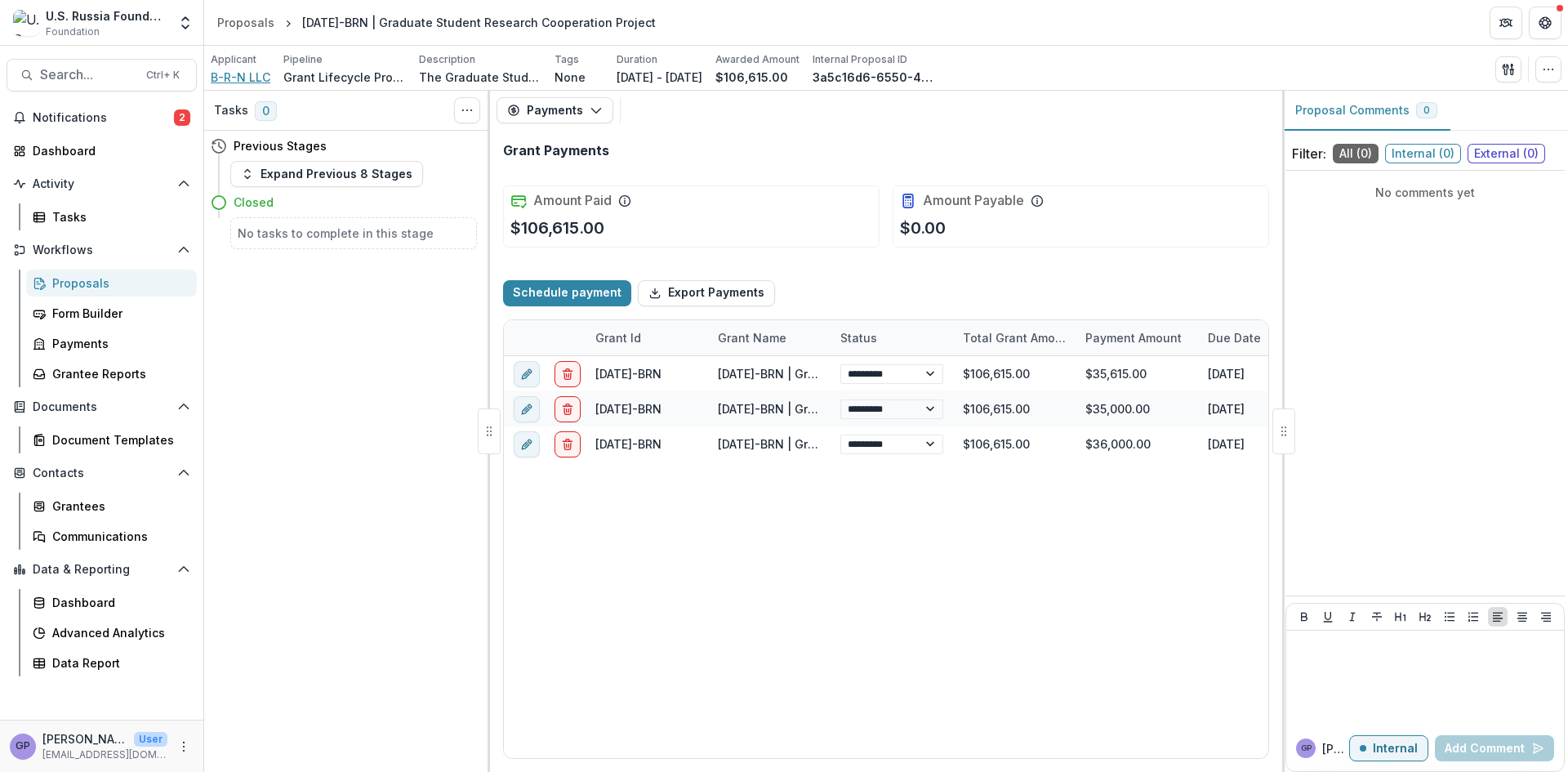
click at [226, 80] on span "B-R-N LLC" at bounding box center [241, 76] width 59 height 17
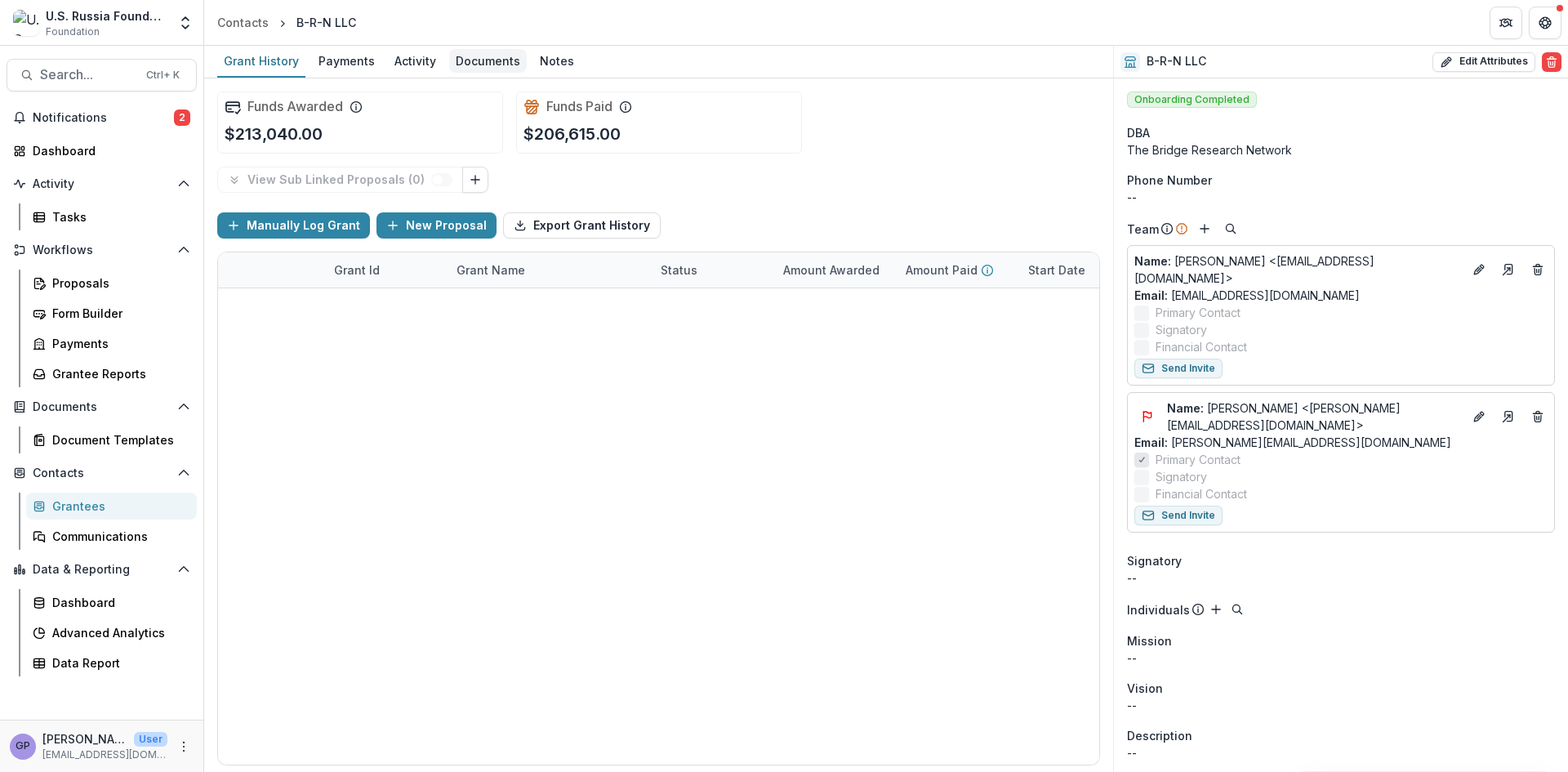
click at [496, 55] on div "Documents" at bounding box center [488, 60] width 77 height 24
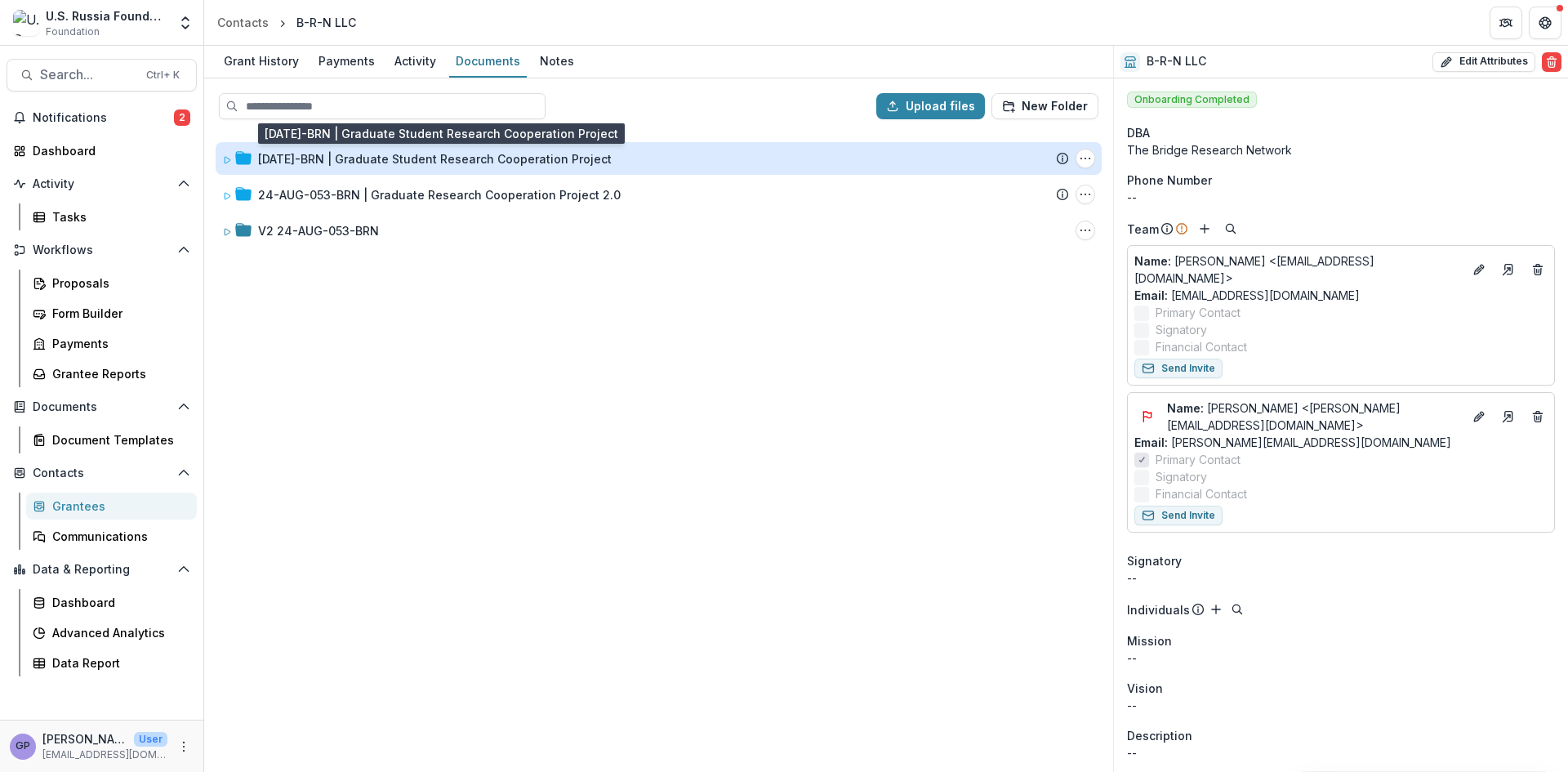
click at [297, 157] on div "[DATE]-BRN | Graduate Student Research Cooperation Project" at bounding box center [435, 159] width 354 height 17
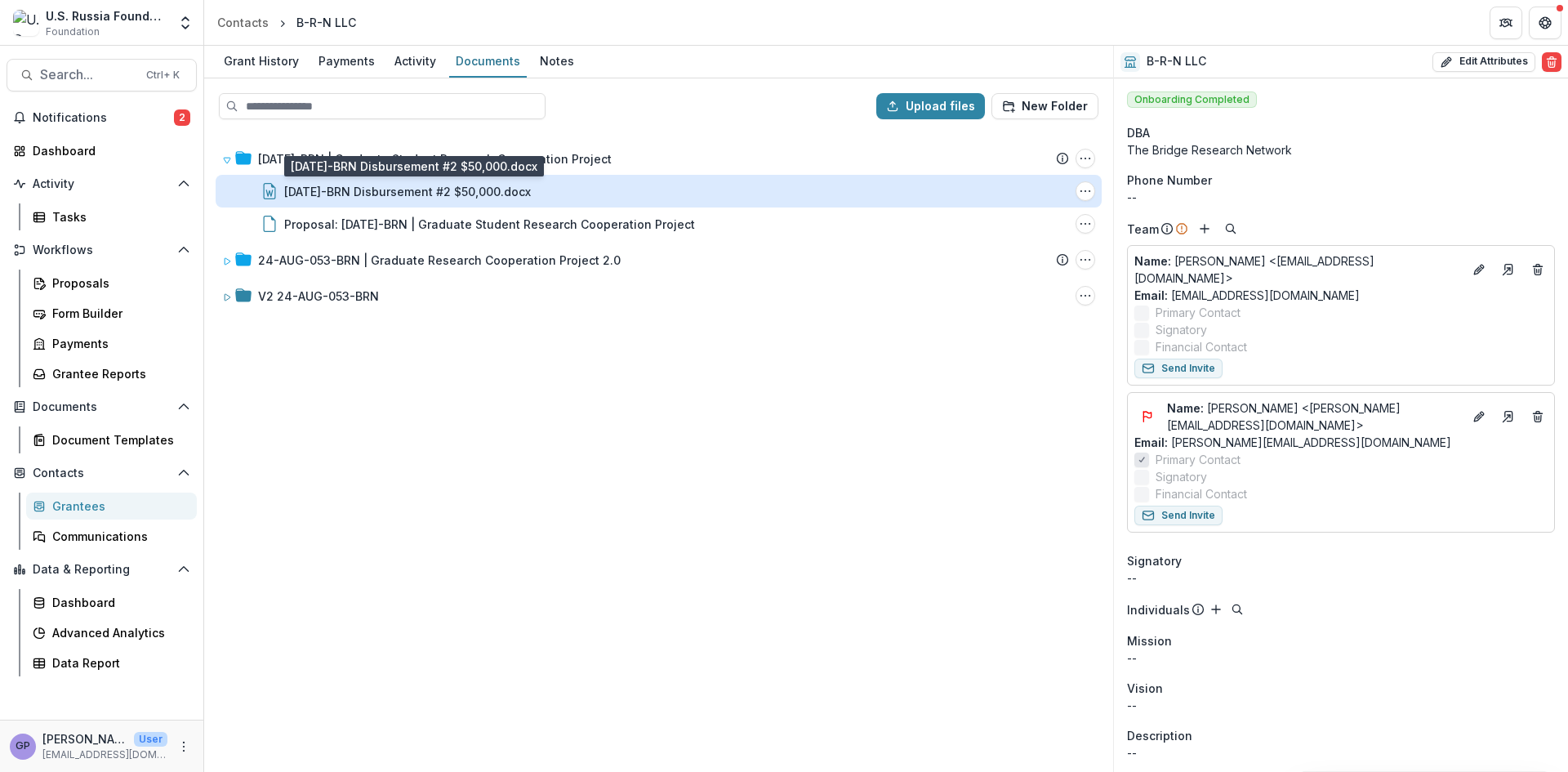
click at [413, 190] on div "[DATE]-BRN Disbursement #2 $50,000.docx" at bounding box center [407, 191] width 247 height 17
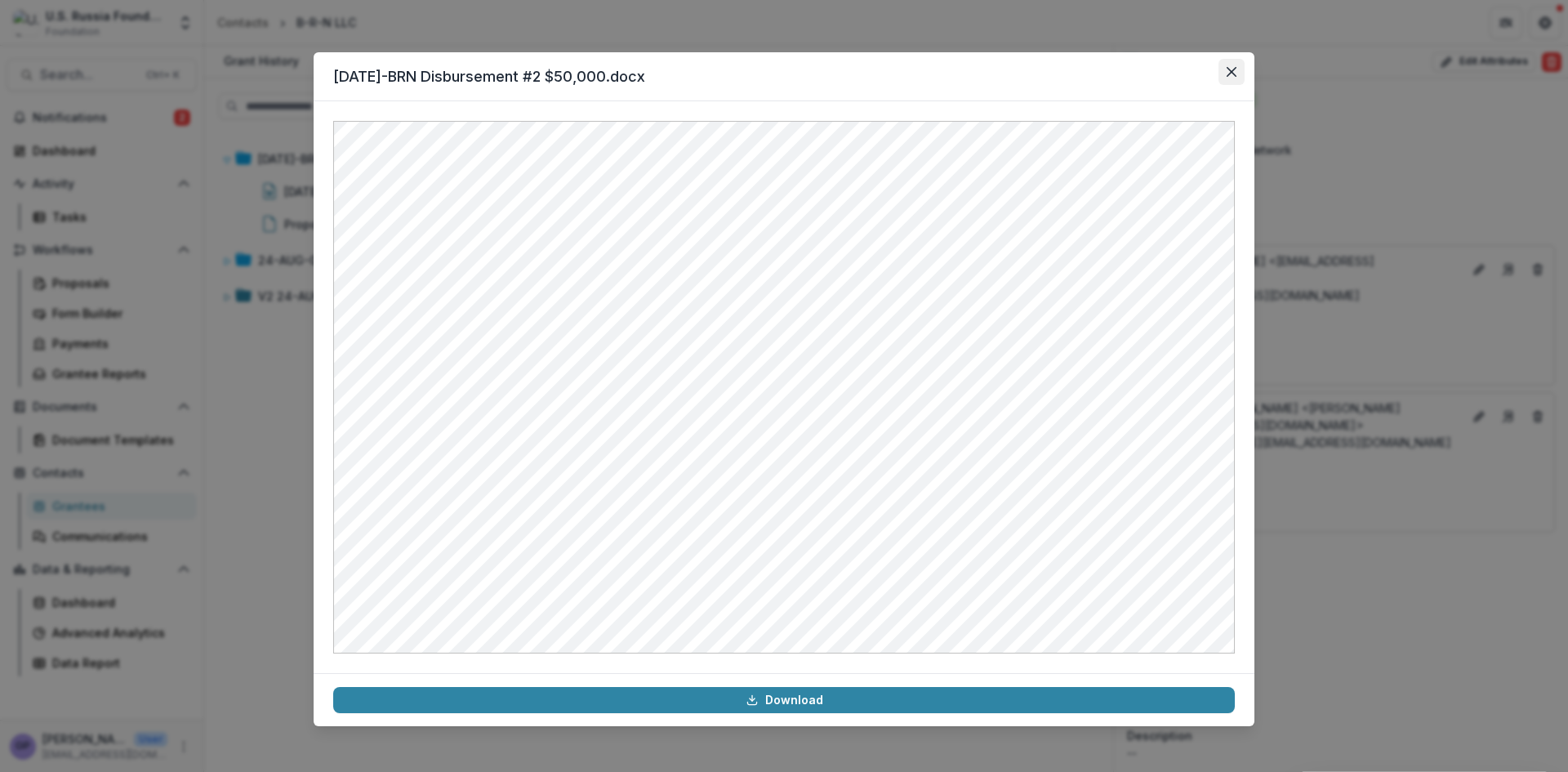
click at [1234, 68] on icon "Close" at bounding box center [1232, 72] width 10 height 10
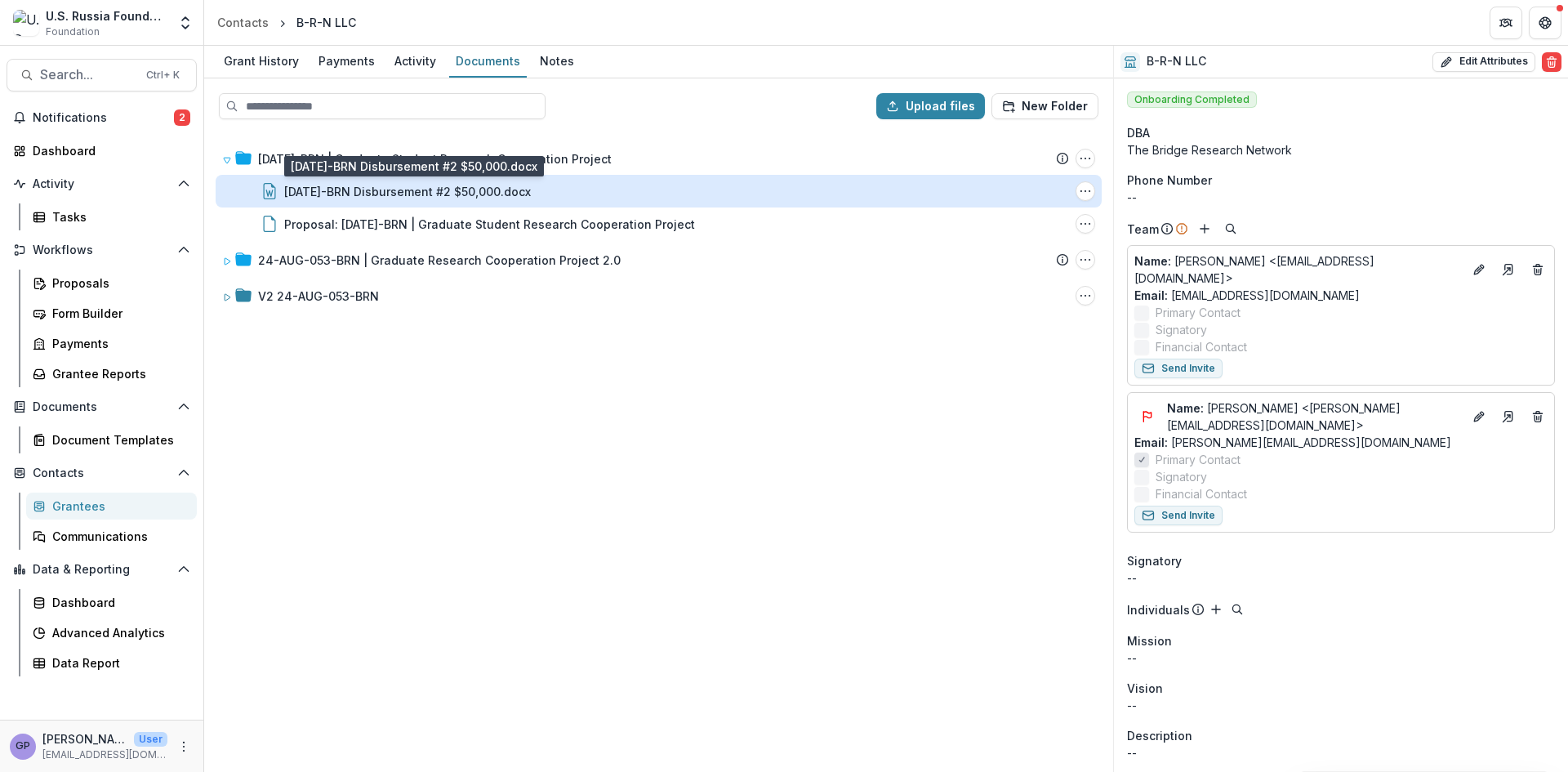
click at [417, 189] on div "[DATE]-BRN Disbursement #2 $50,000.docx" at bounding box center [407, 191] width 247 height 17
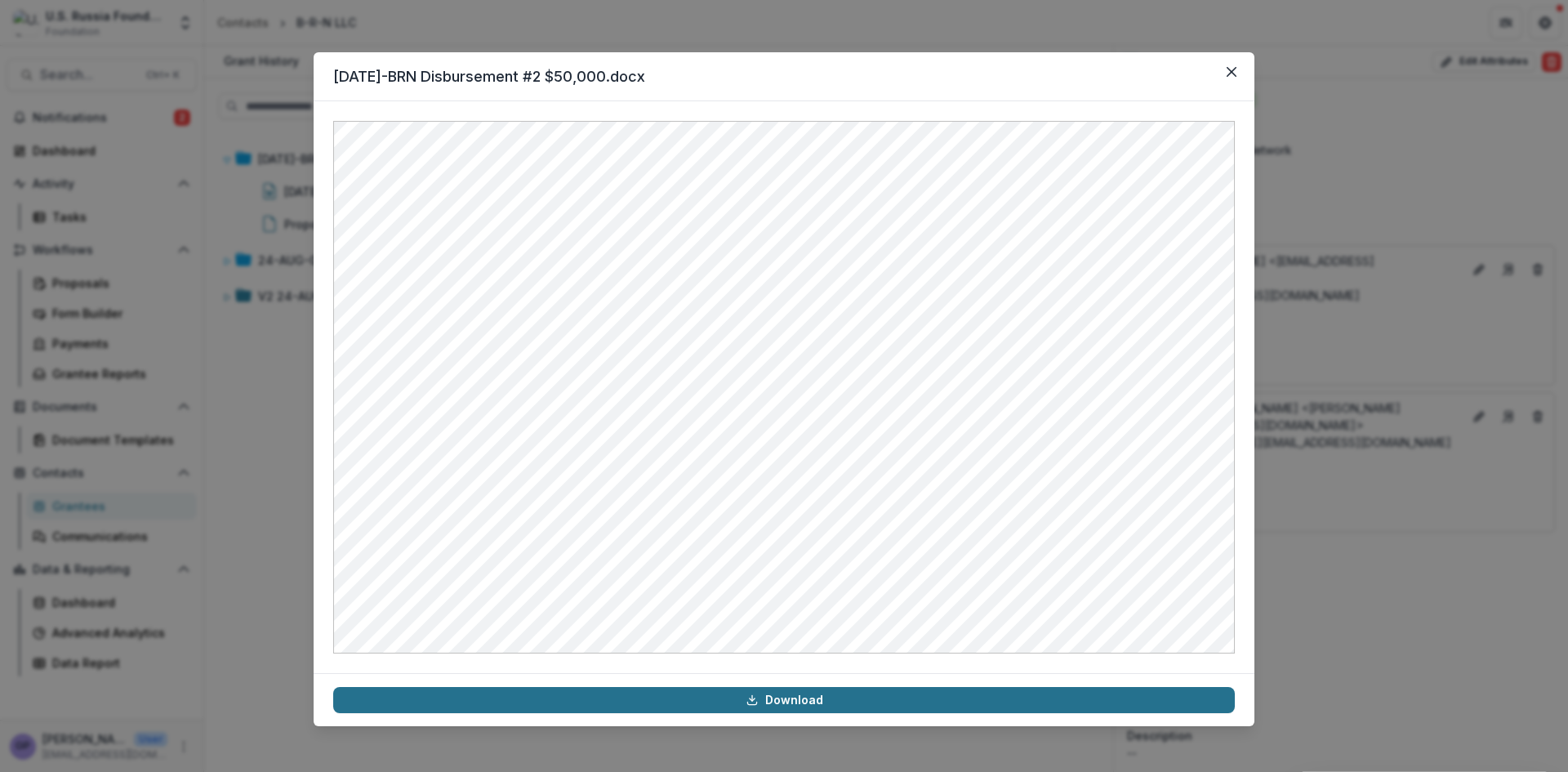
click at [802, 705] on link "Download" at bounding box center [784, 701] width 901 height 26
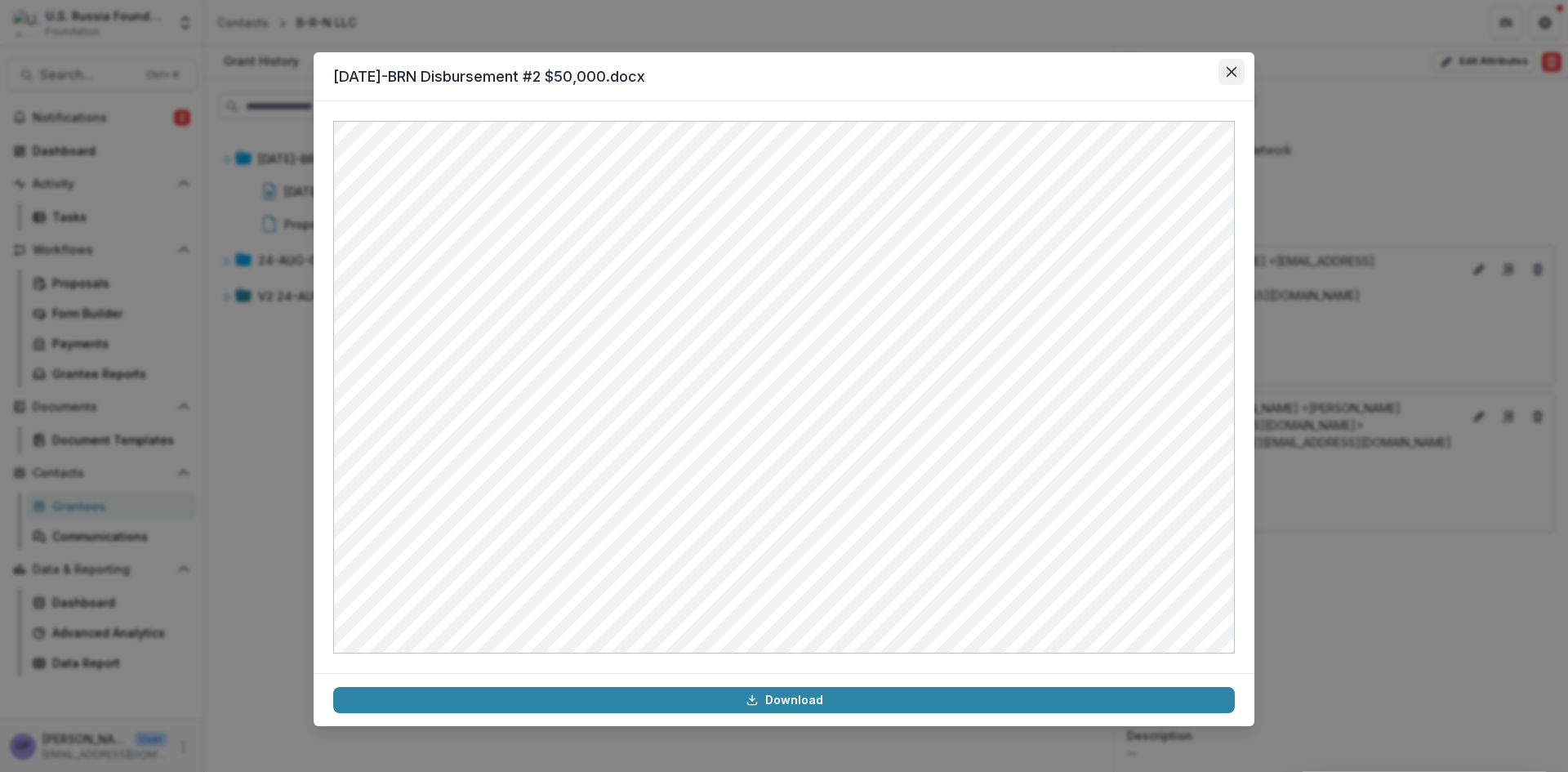
click at [1228, 64] on button "Close" at bounding box center [1231, 71] width 26 height 26
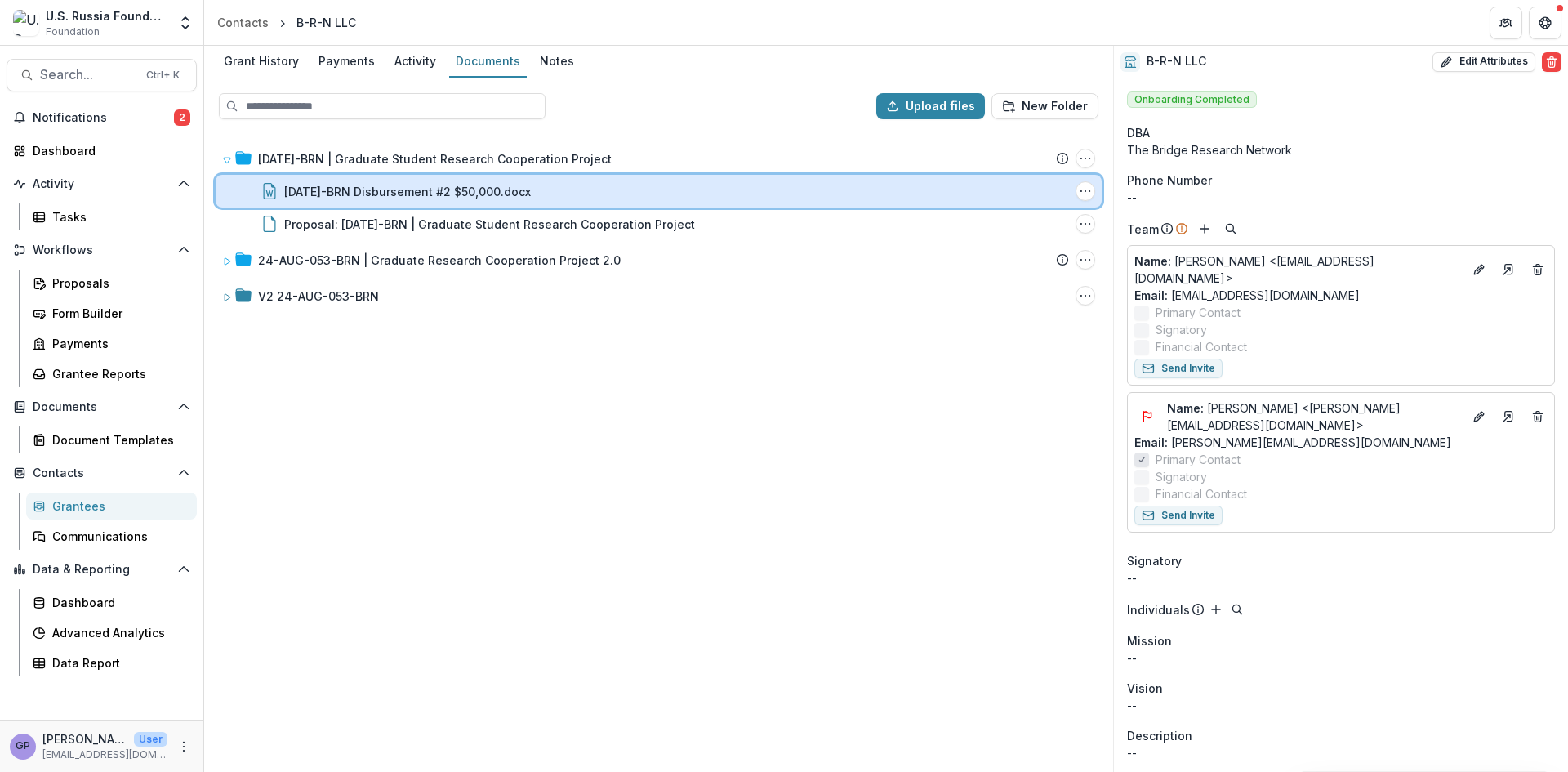
drag, startPoint x: 1079, startPoint y: 188, endPoint x: 1056, endPoint y: 189, distance: 23.0
click at [1056, 189] on div "[DATE]-BRN Disbursement #2 $50,000.docx" at bounding box center [677, 191] width 784 height 17
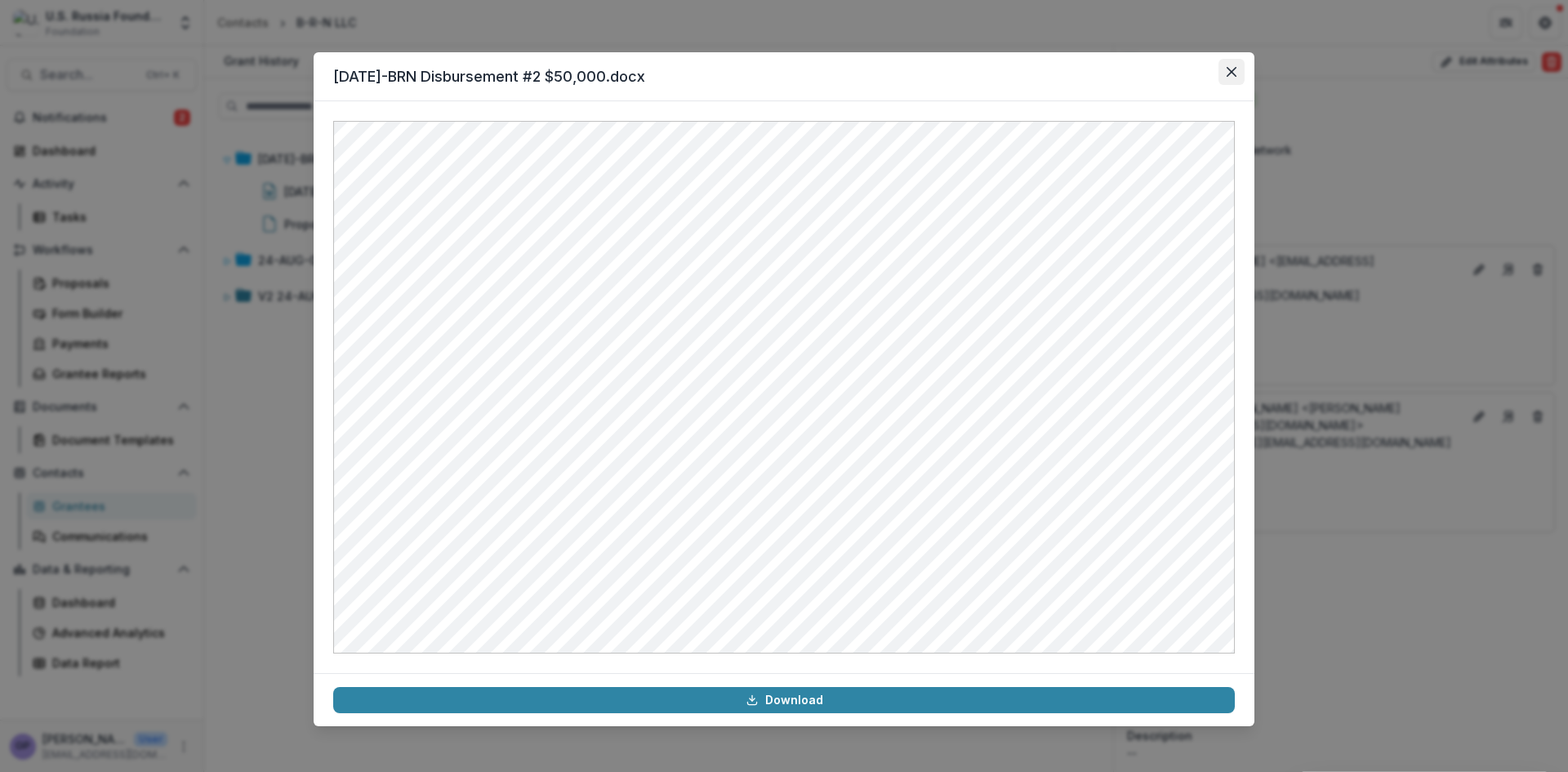
click at [1232, 69] on icon "Close" at bounding box center [1232, 72] width 10 height 10
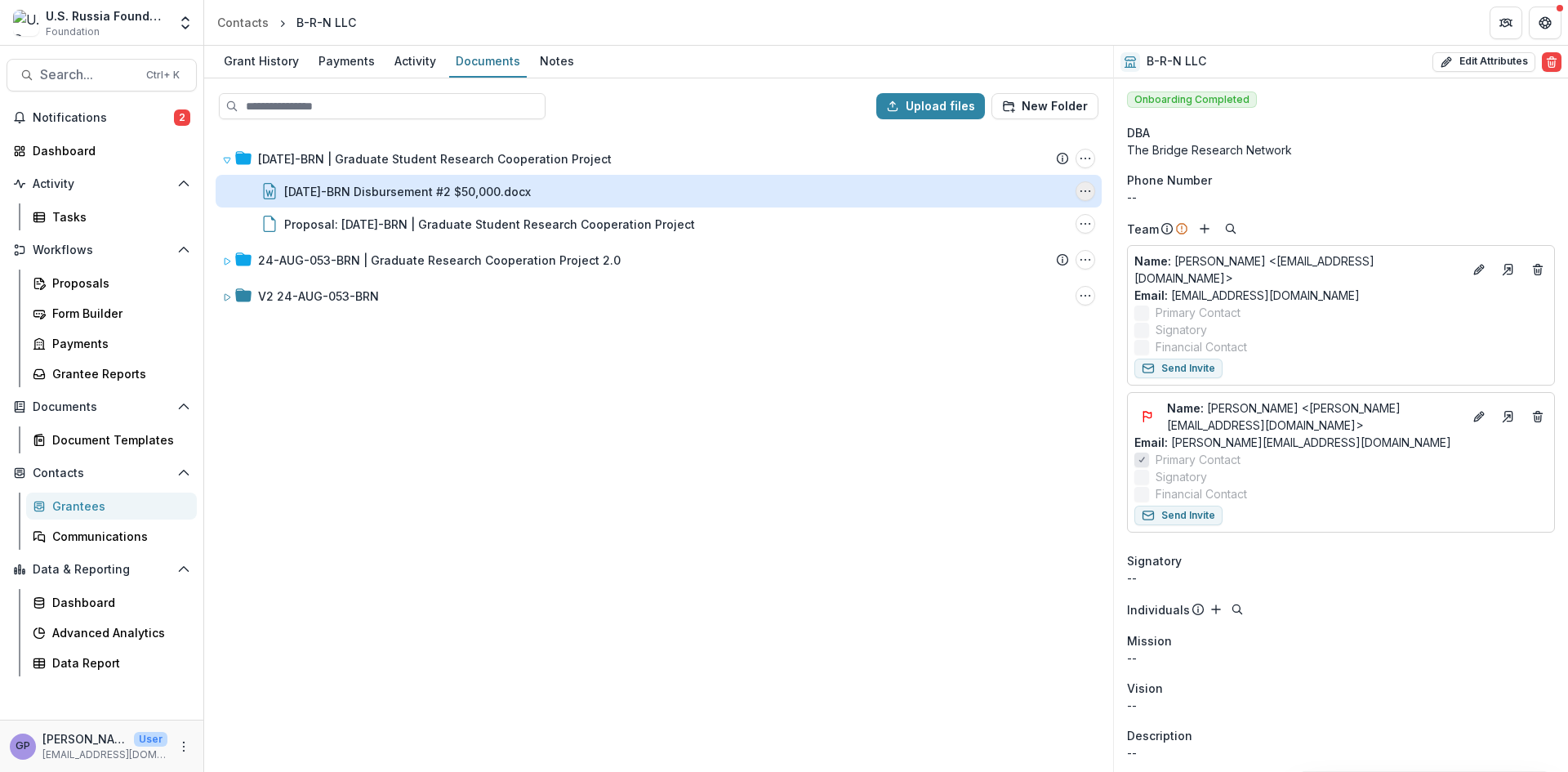
click at [1090, 195] on icon "22-DEC-11-BRN Disbursement #2 $50,000.docx Options" at bounding box center [1085, 190] width 13 height 13
click at [969, 302] on button "Delete" at bounding box center [1003, 303] width 174 height 27
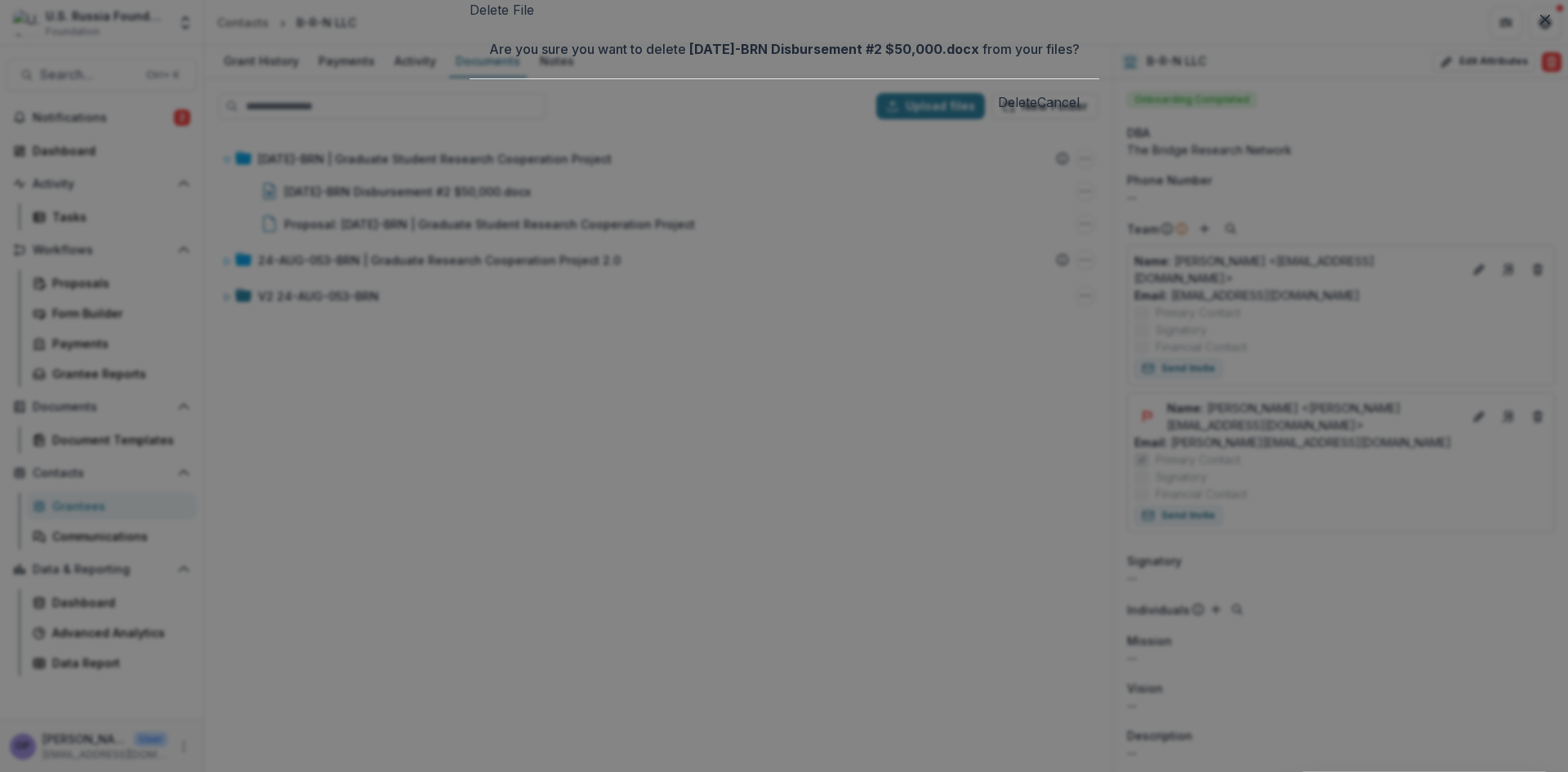
click at [998, 112] on button "Delete" at bounding box center [1018, 102] width 40 height 20
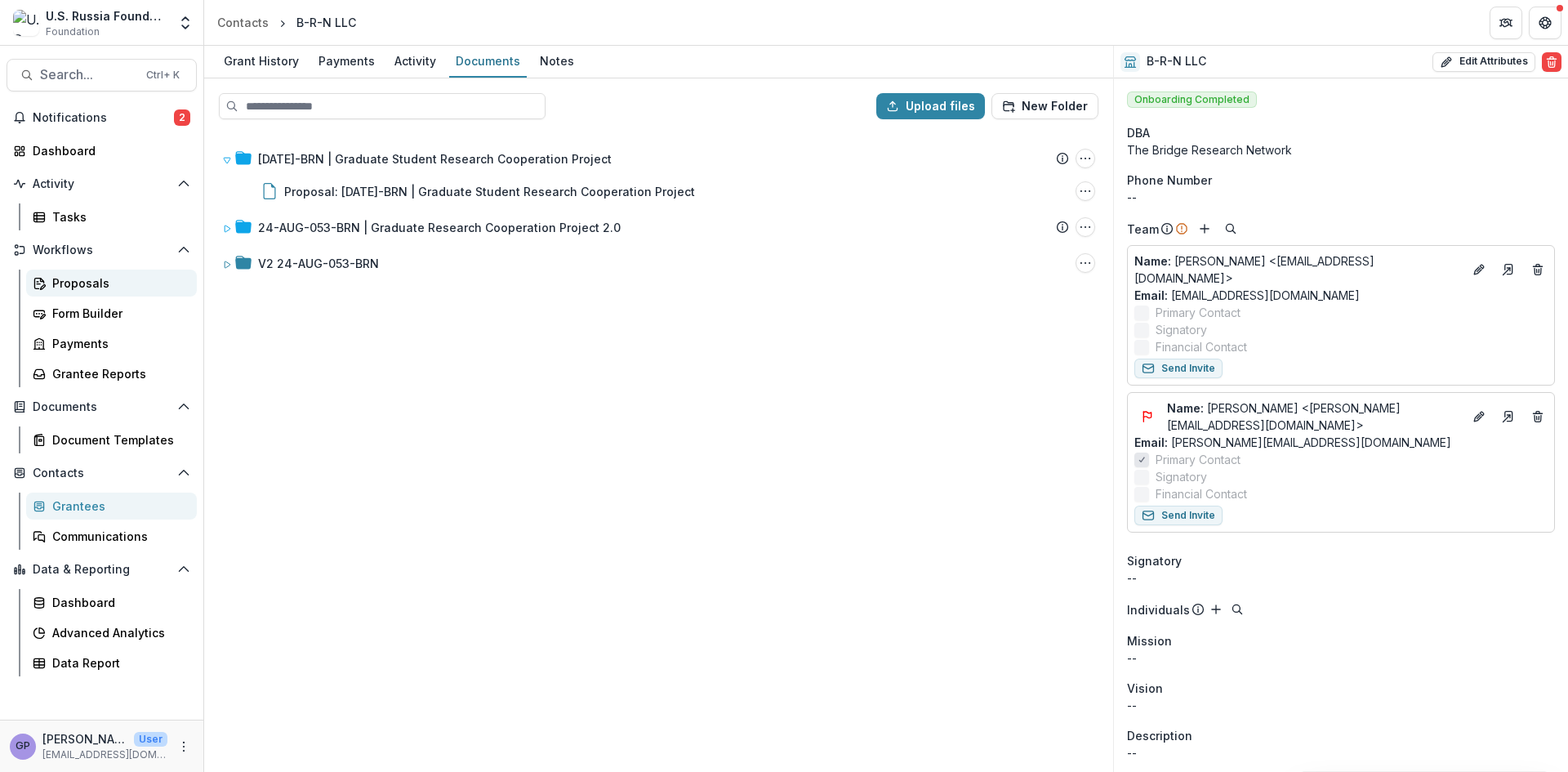
click at [64, 278] on div "Proposals" at bounding box center [118, 282] width 132 height 17
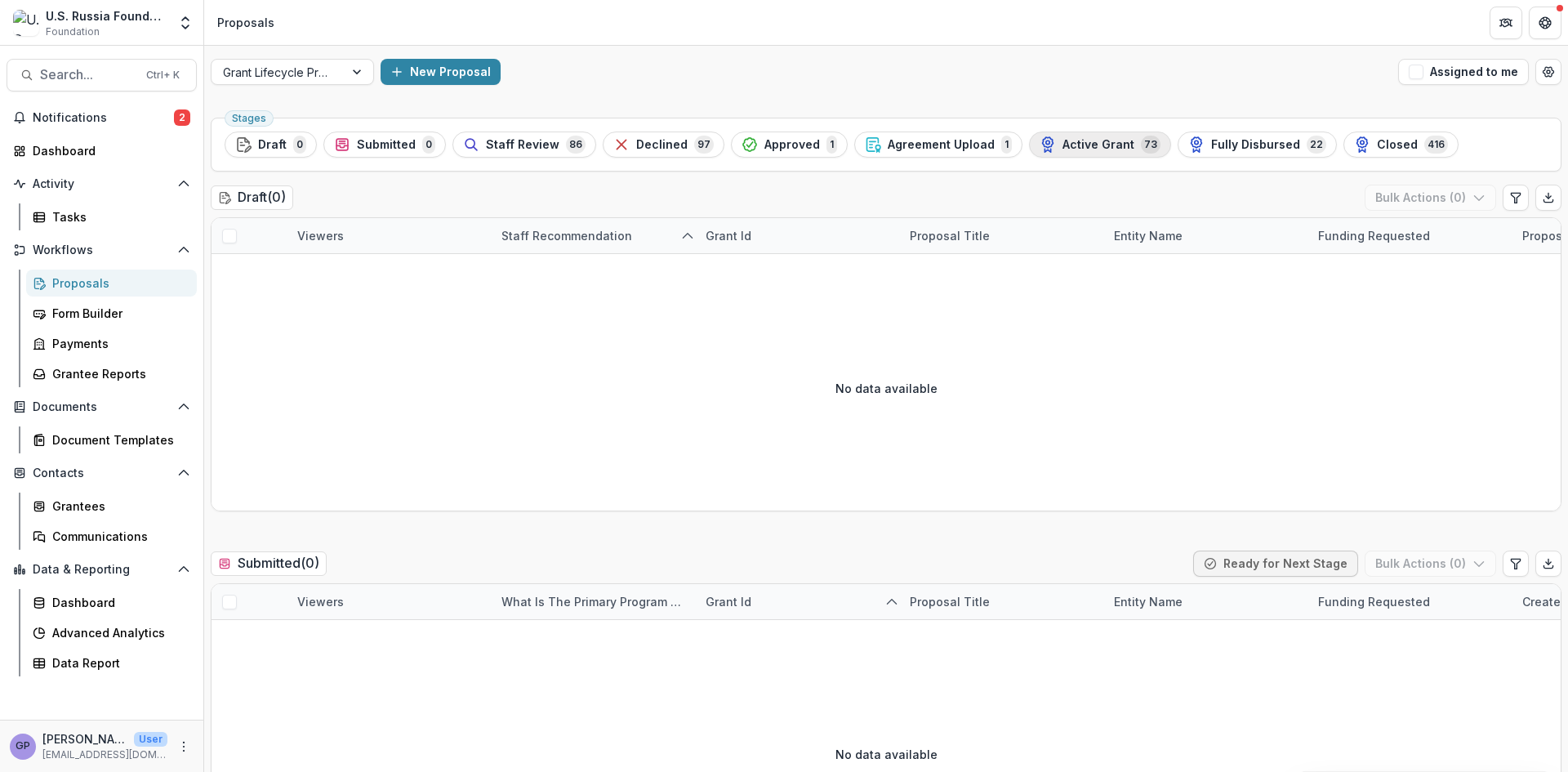
click at [1098, 141] on span "Active Grant" at bounding box center [1098, 145] width 72 height 14
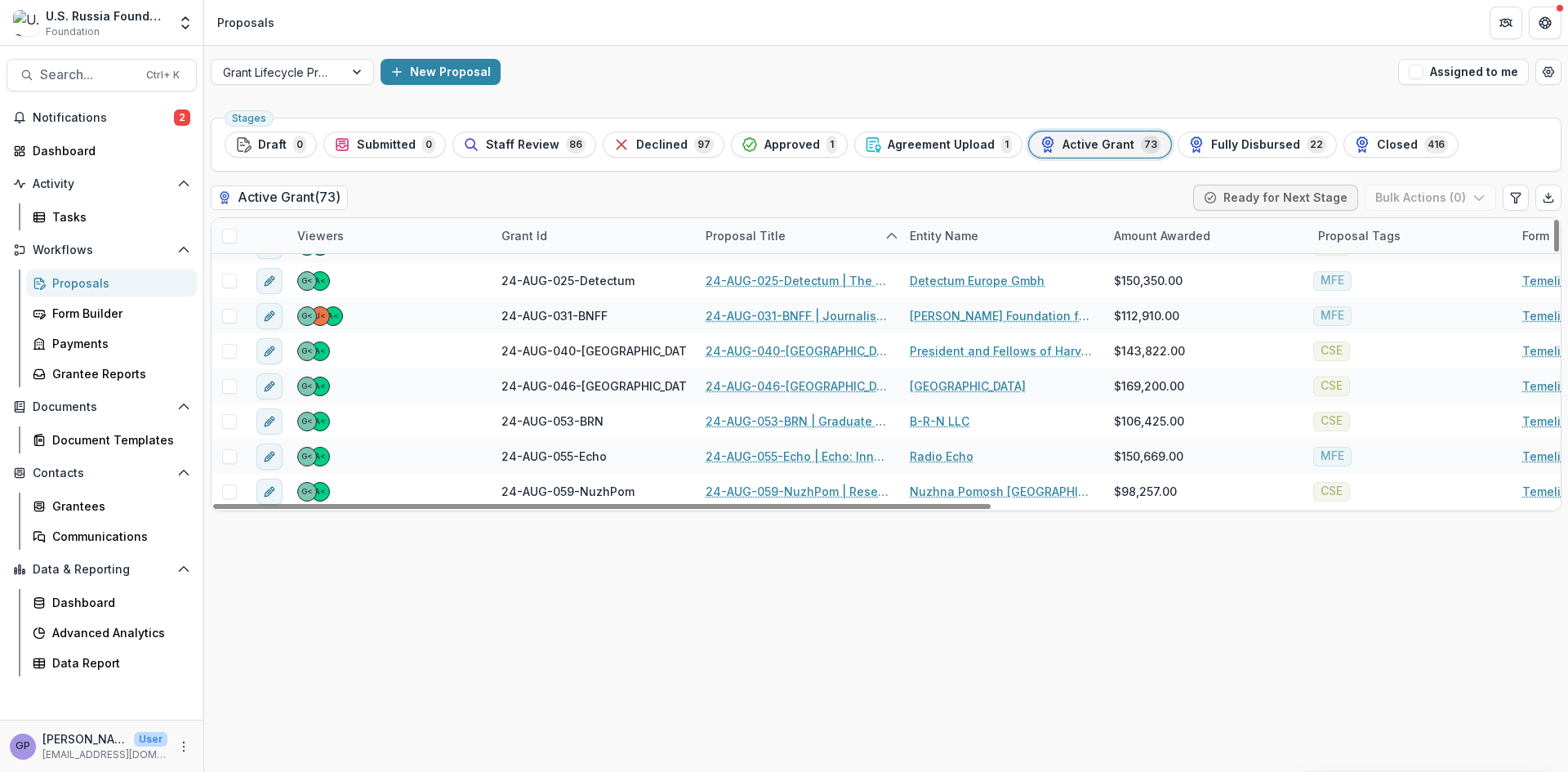
scroll to position [1062, 0]
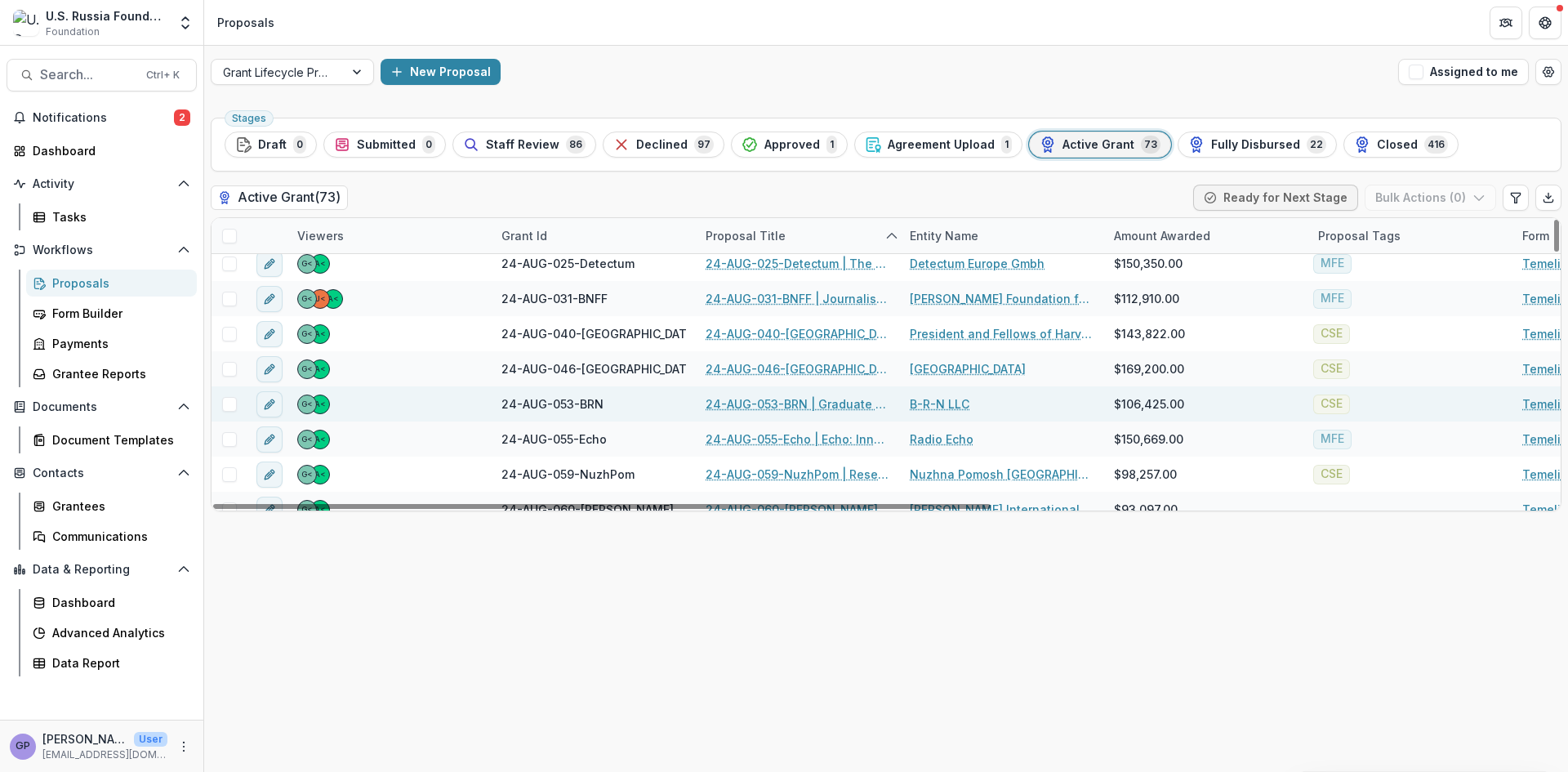
click at [760, 396] on link "24-AUG-053-BRN | Graduate Research Cooperation Project 2.0" at bounding box center [797, 403] width 184 height 17
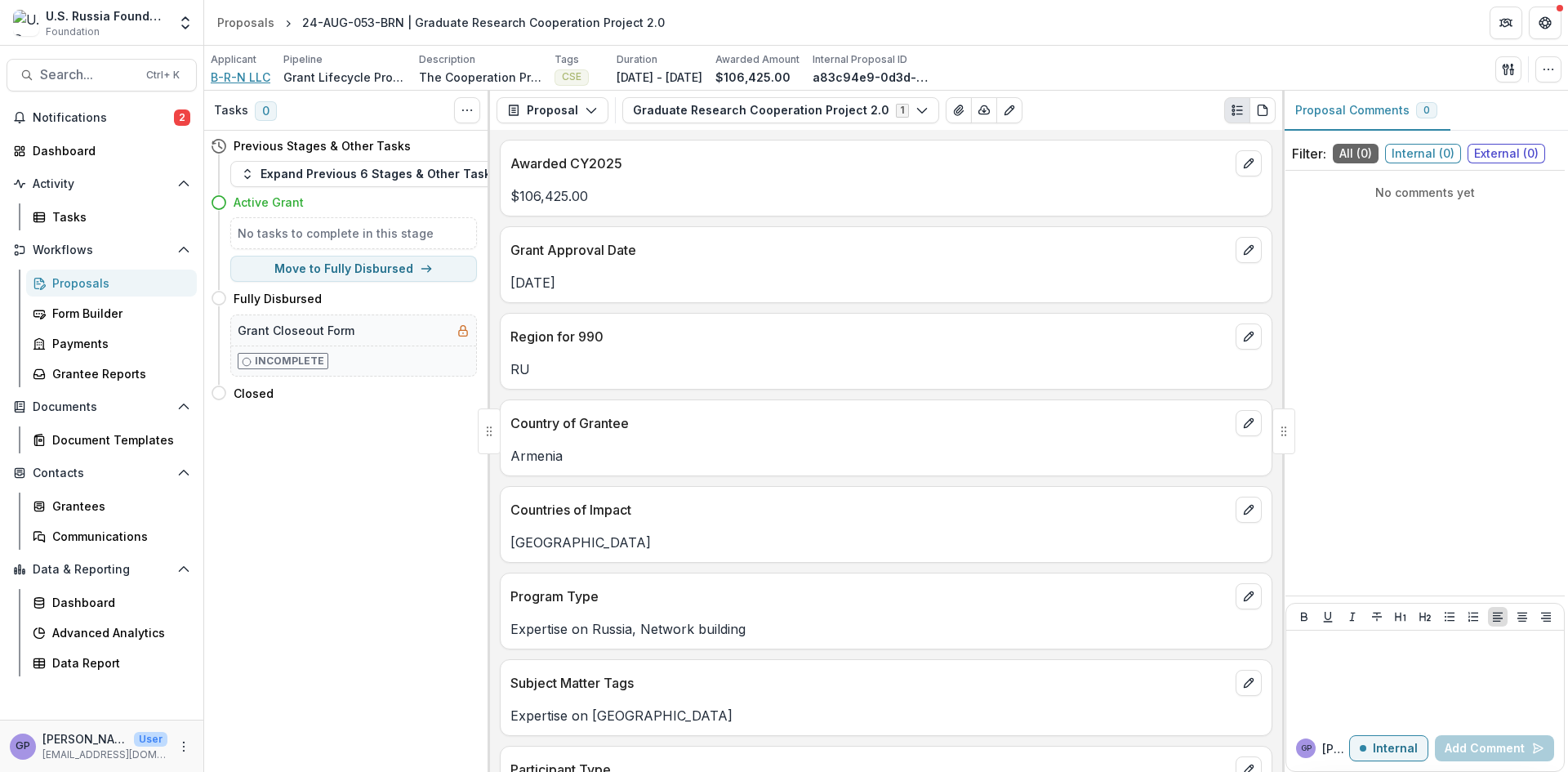
click at [239, 75] on span "B-R-N LLC" at bounding box center [241, 76] width 59 height 17
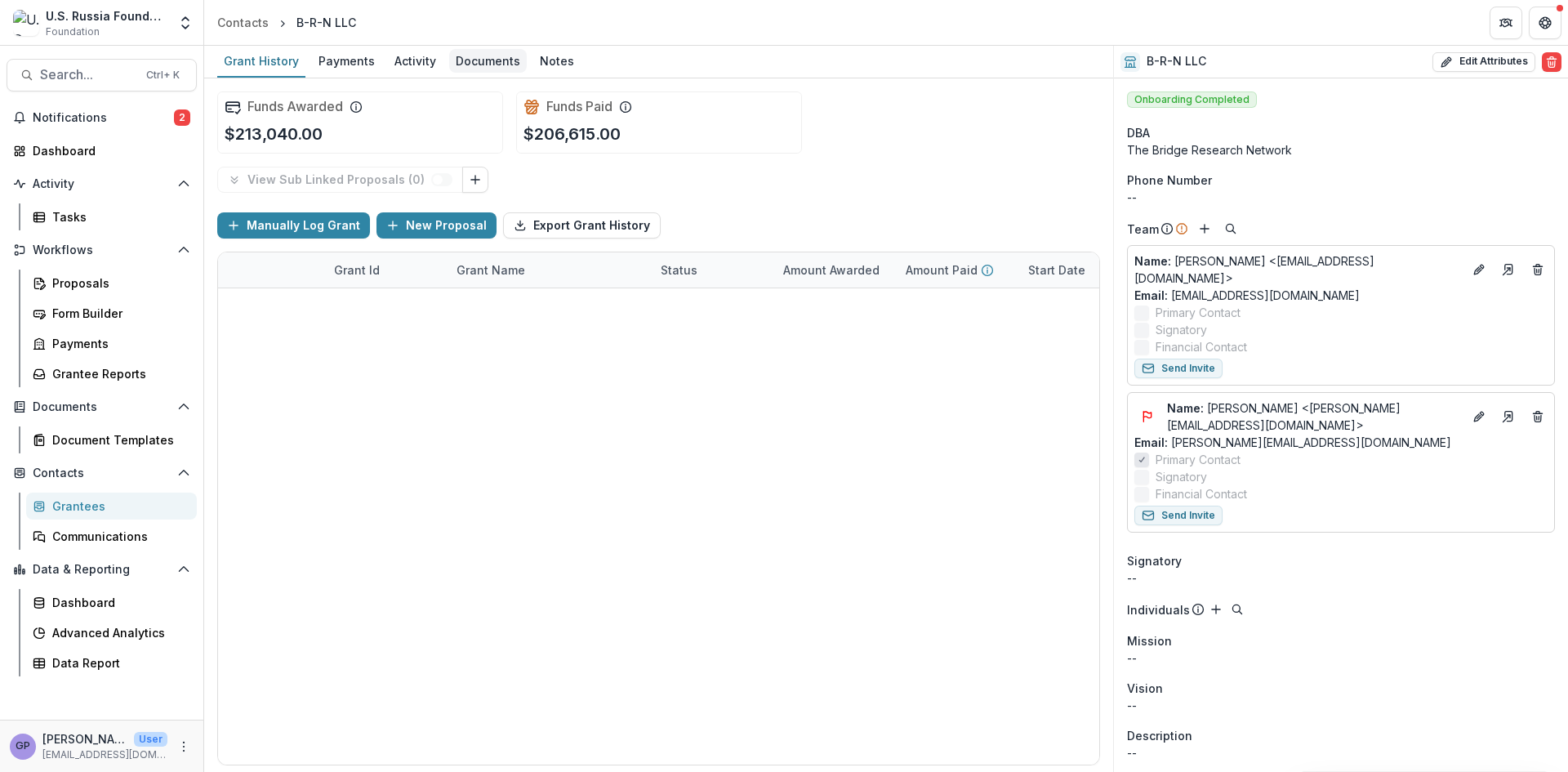
click at [499, 54] on div "Documents" at bounding box center [488, 60] width 77 height 24
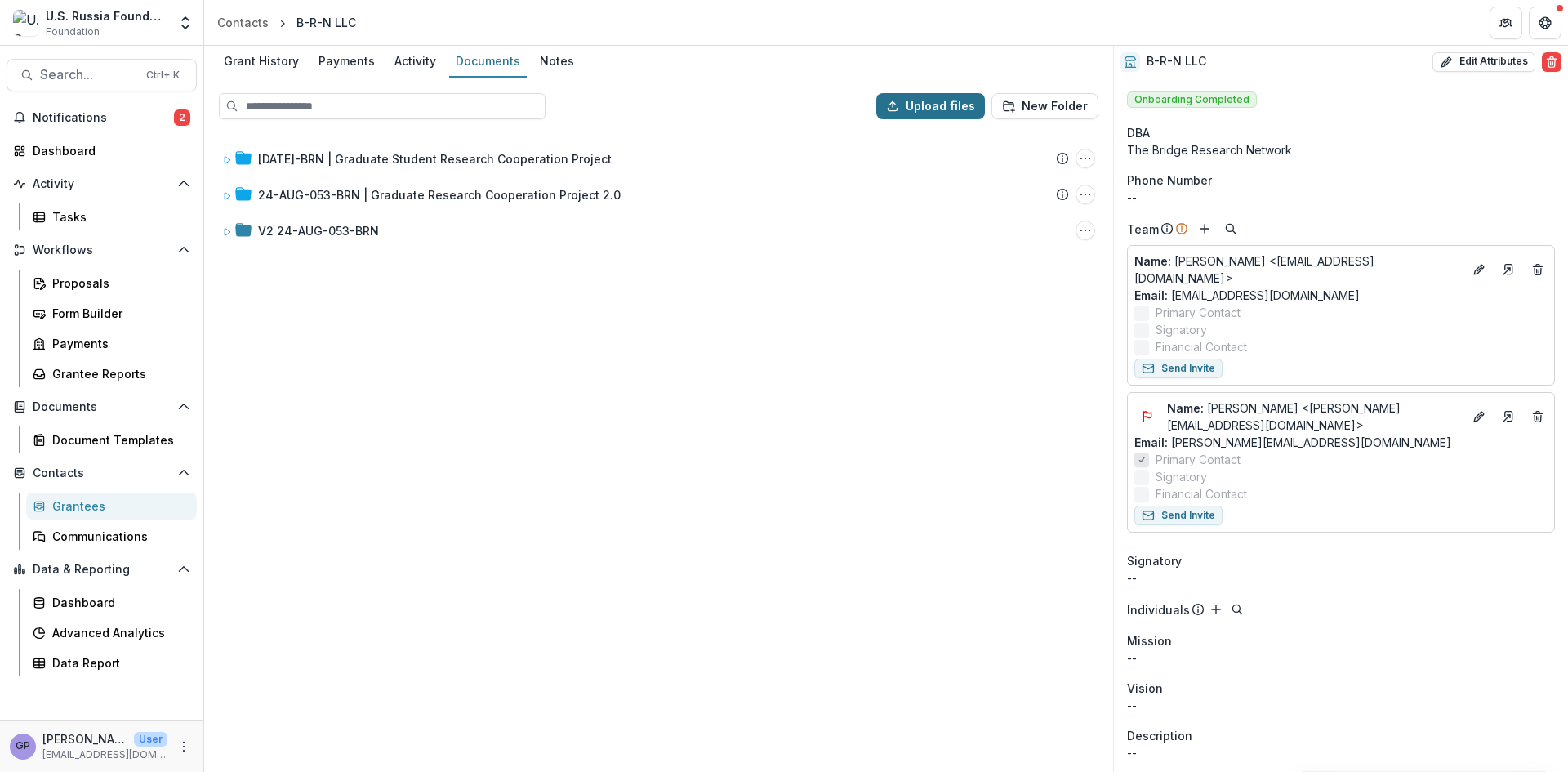
click at [964, 106] on button "Upload files" at bounding box center [931, 106] width 109 height 26
type input "**********"
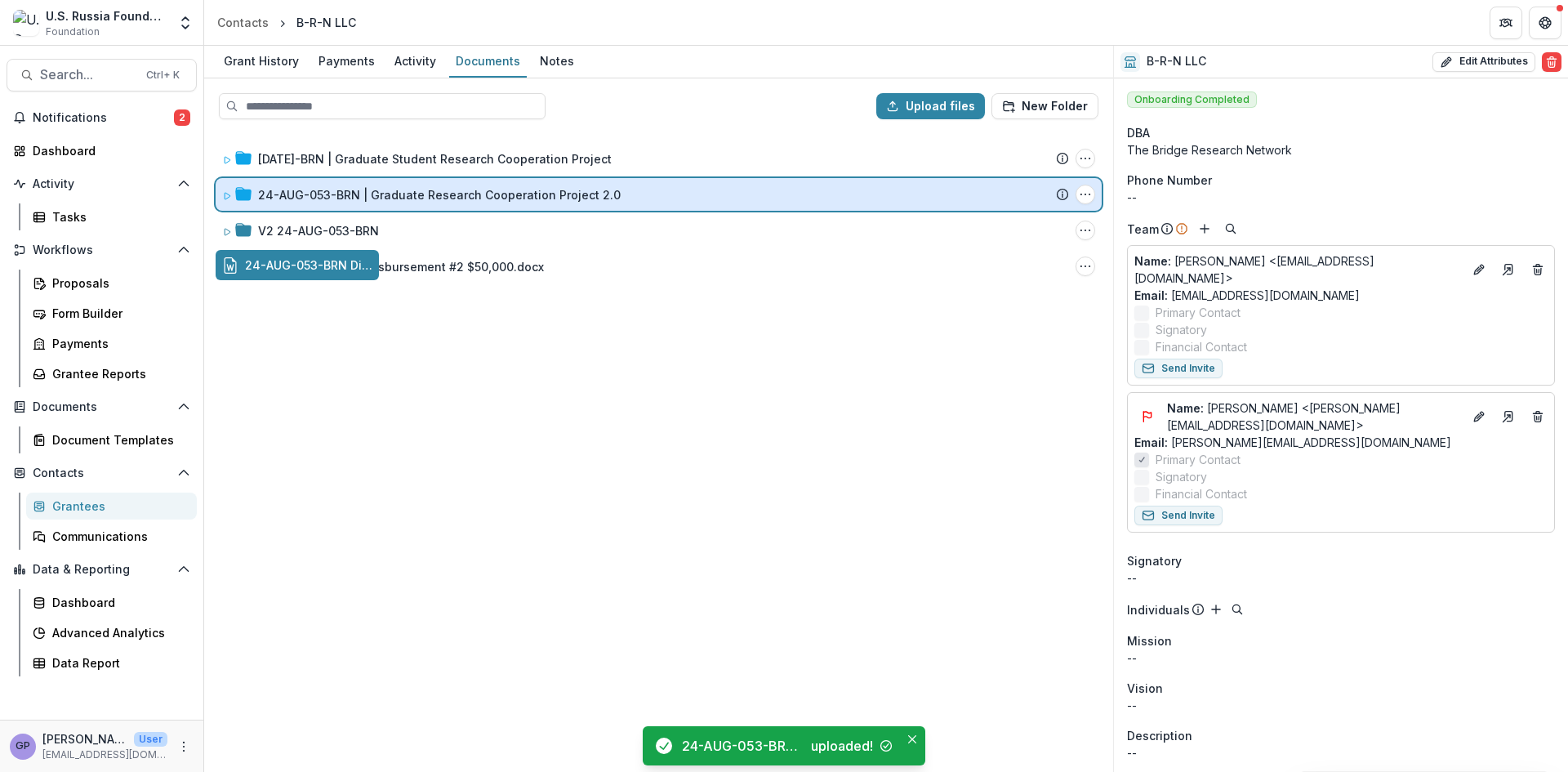
drag, startPoint x: 354, startPoint y: 268, endPoint x: 470, endPoint y: 202, distance: 133.5
click at [470, 202] on div "Upload files New Folder [DATE]-BRN | Graduate Student Research Cooperation Proj…" at bounding box center [659, 425] width 909 height 694
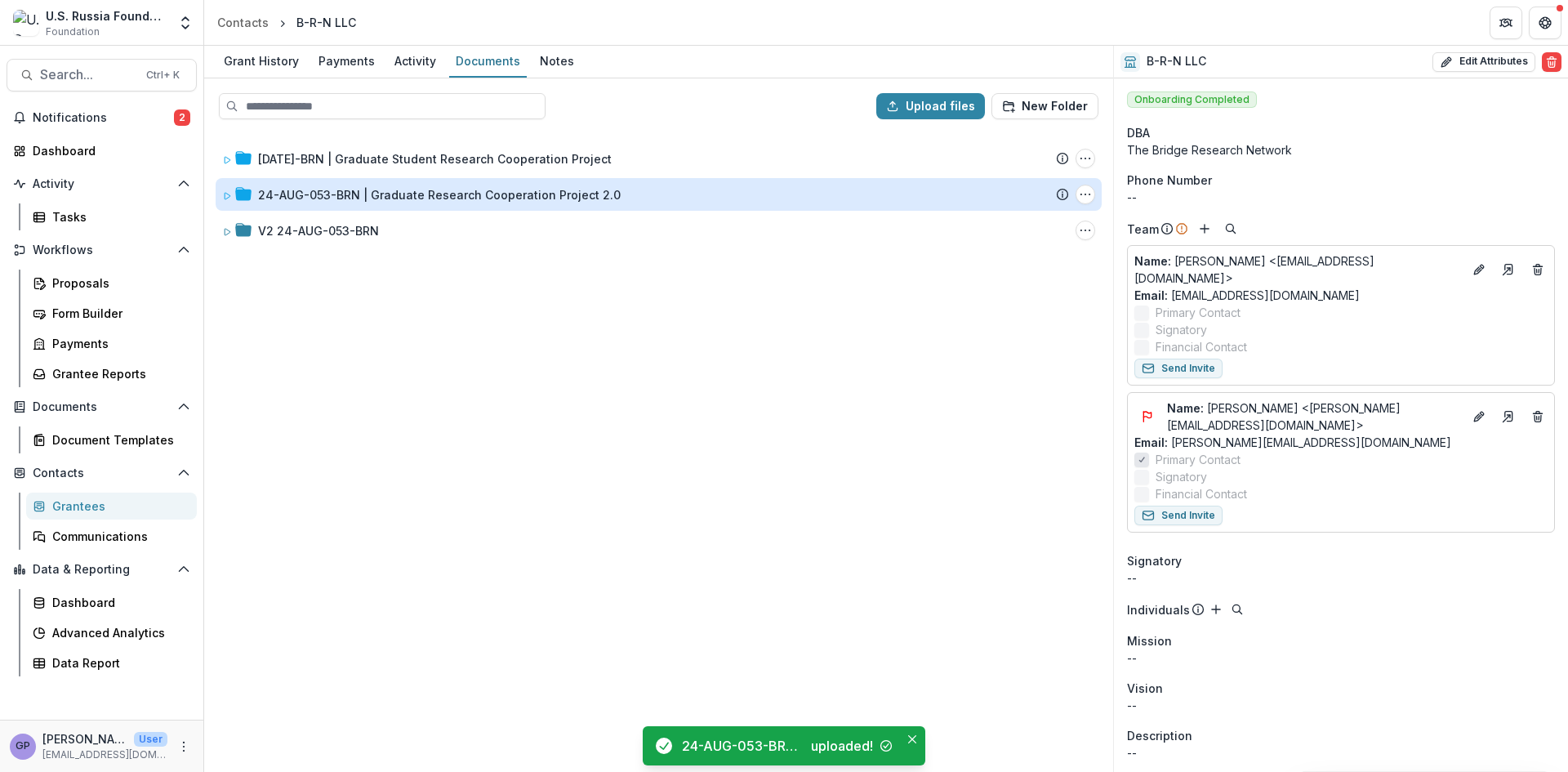
click at [464, 191] on div "24-AUG-053-BRN | Graduate Research Cooperation Project 2.0" at bounding box center [440, 194] width 363 height 17
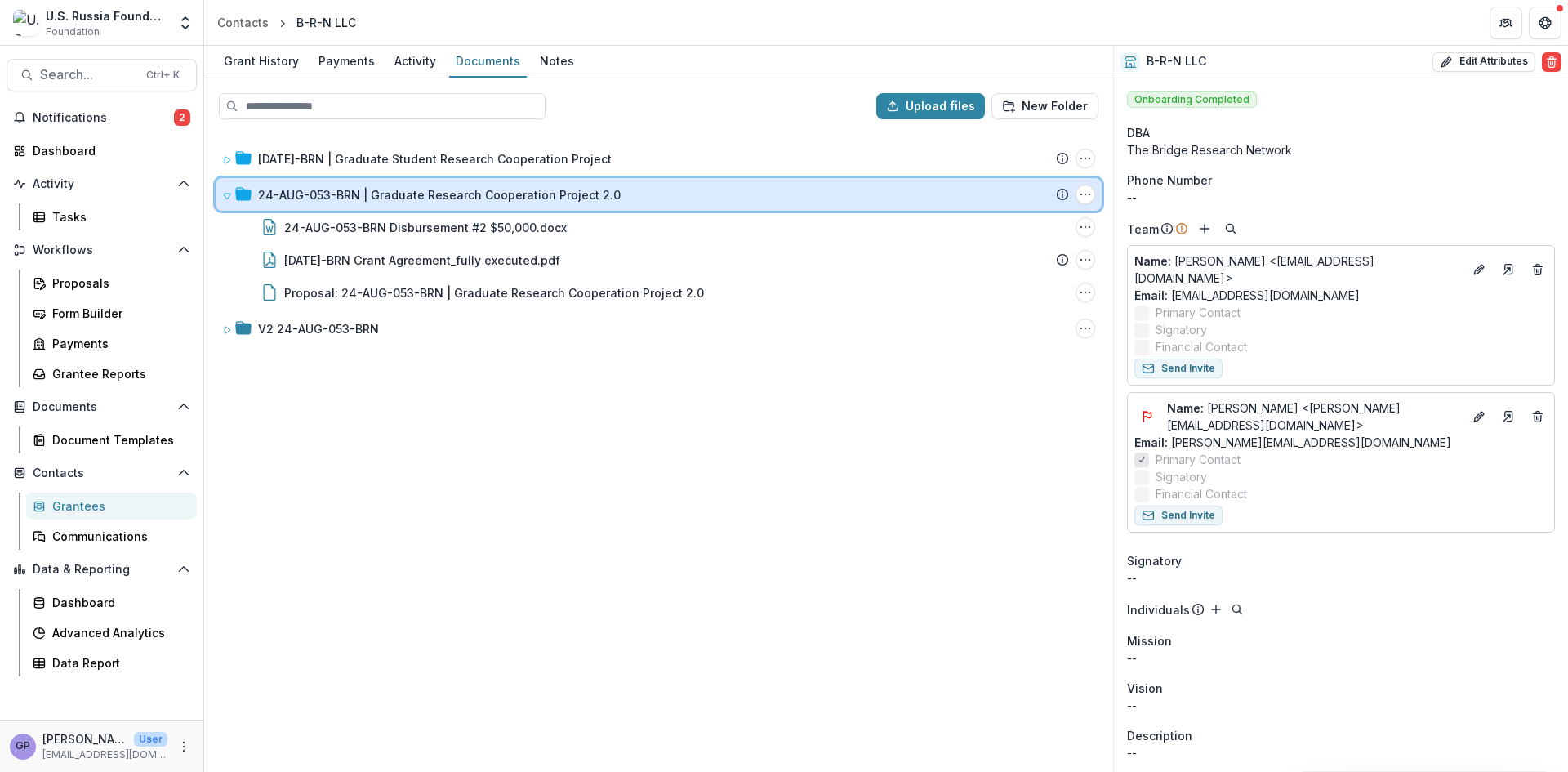
click at [225, 193] on icon at bounding box center [227, 196] width 10 height 10
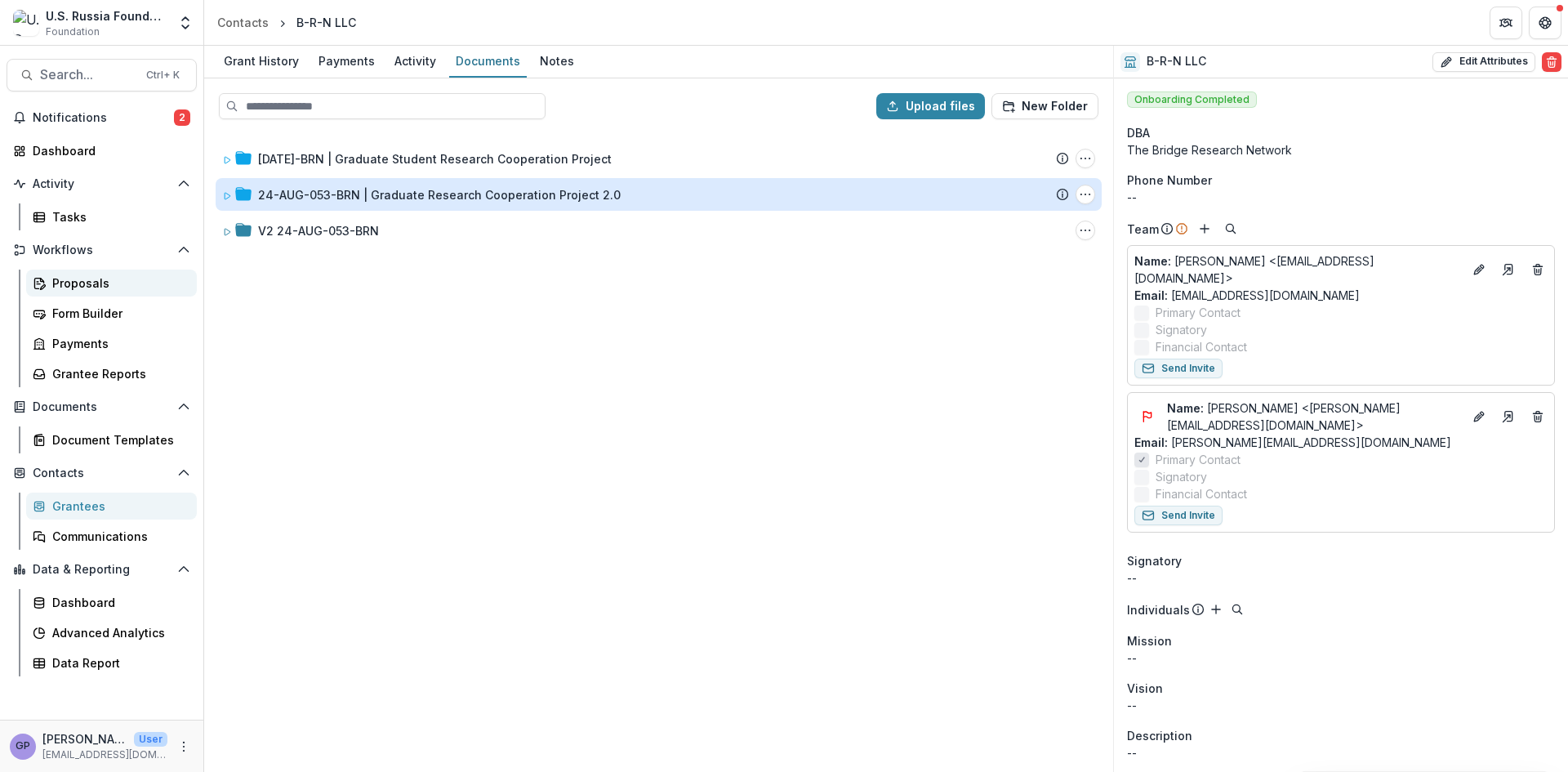
click at [76, 277] on div "Proposals" at bounding box center [118, 282] width 132 height 17
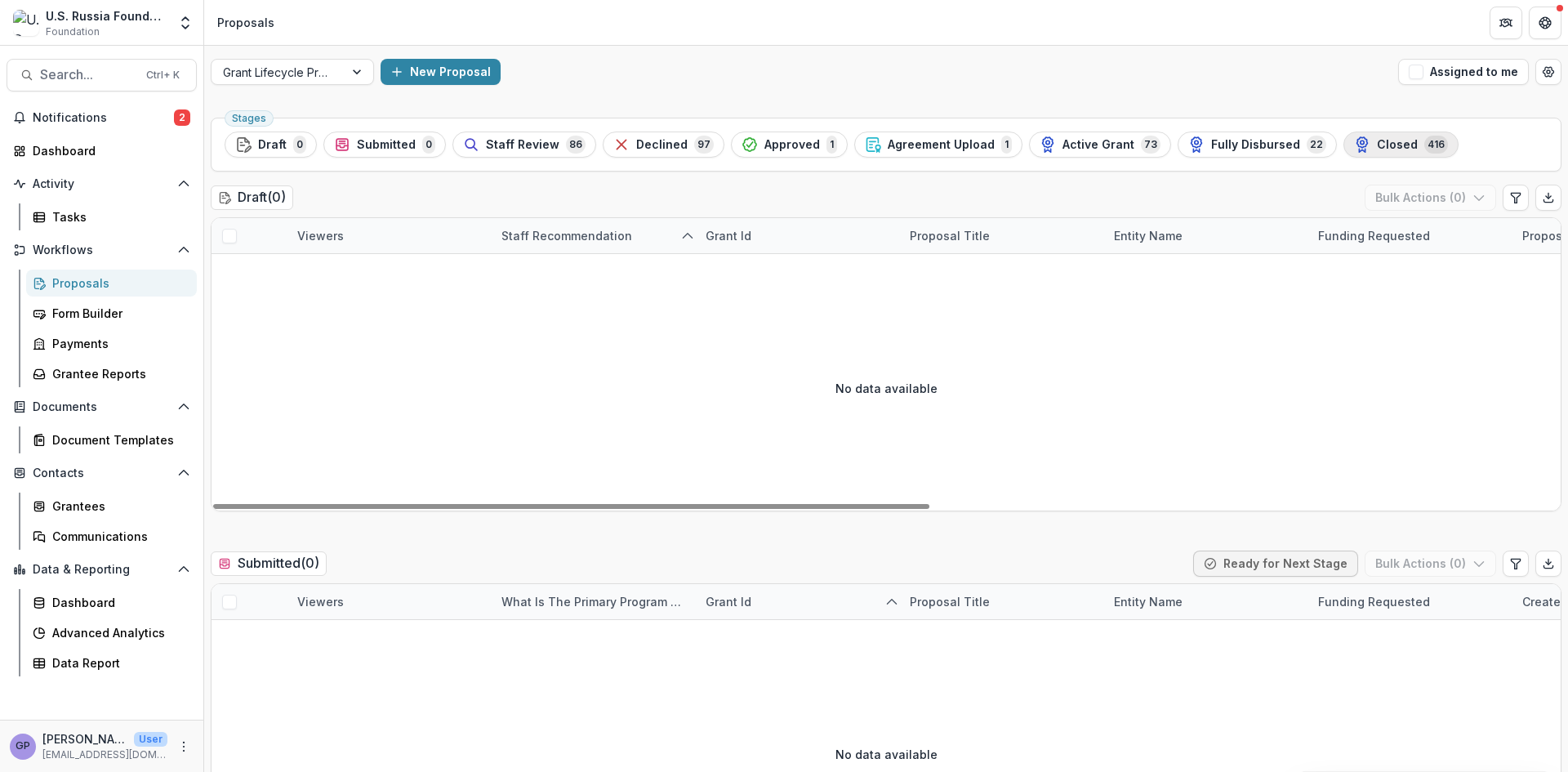
click at [1377, 141] on span "Closed" at bounding box center [1397, 145] width 41 height 14
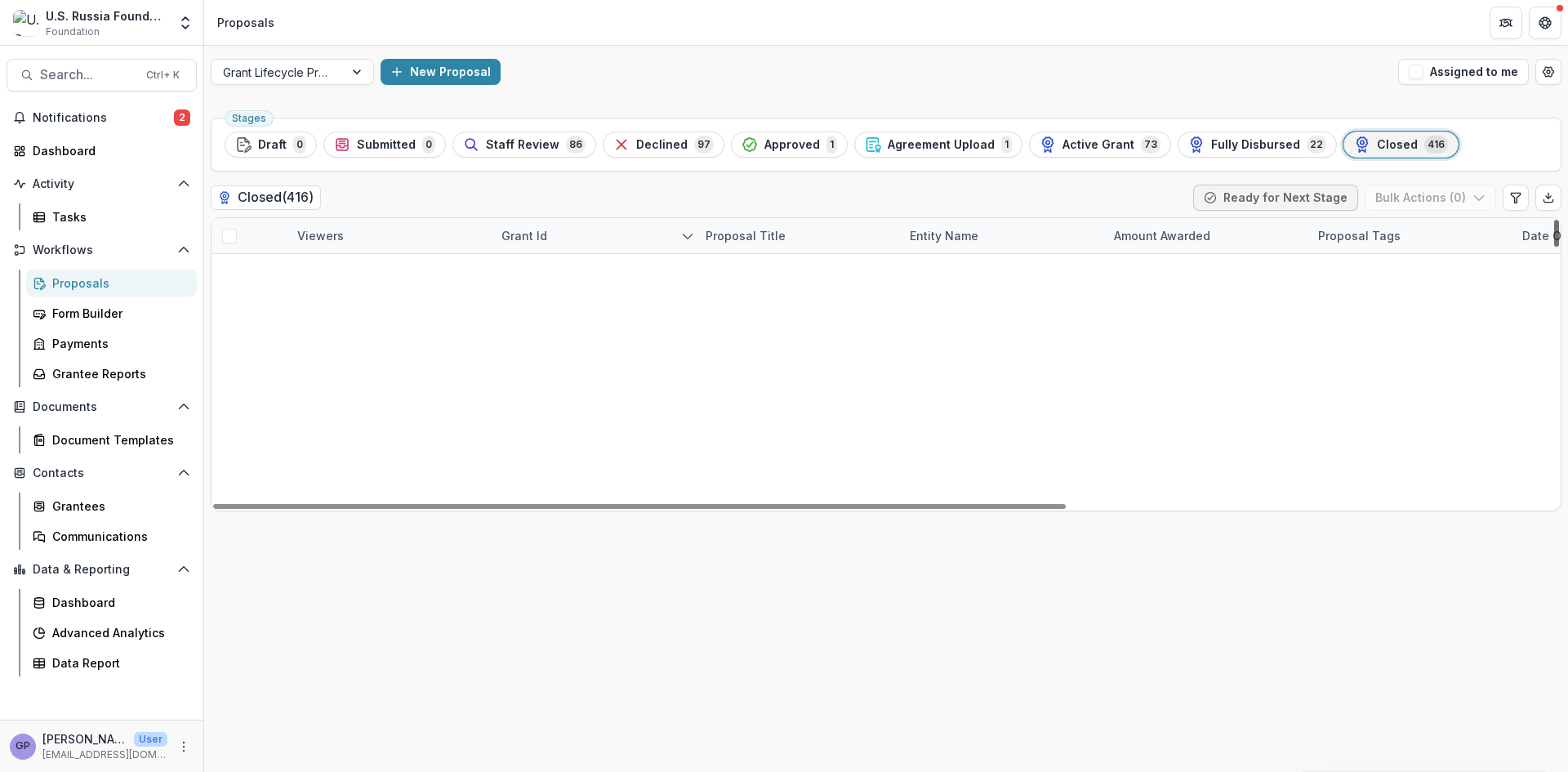
scroll to position [14362, 0]
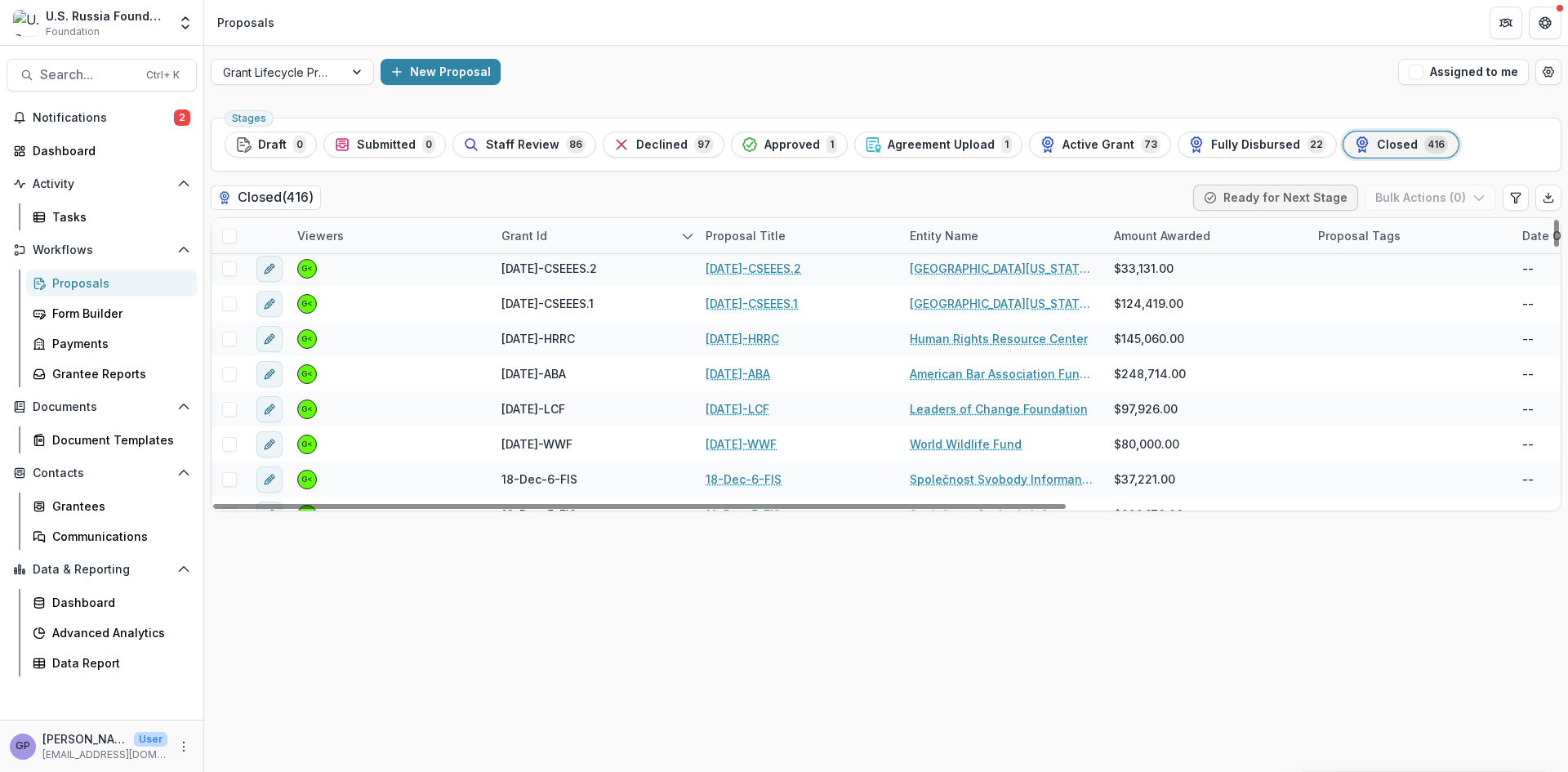
drag, startPoint x: 1559, startPoint y: 431, endPoint x: 1563, endPoint y: 303, distance: 128.1
click at [1559, 247] on div at bounding box center [1556, 233] width 5 height 27
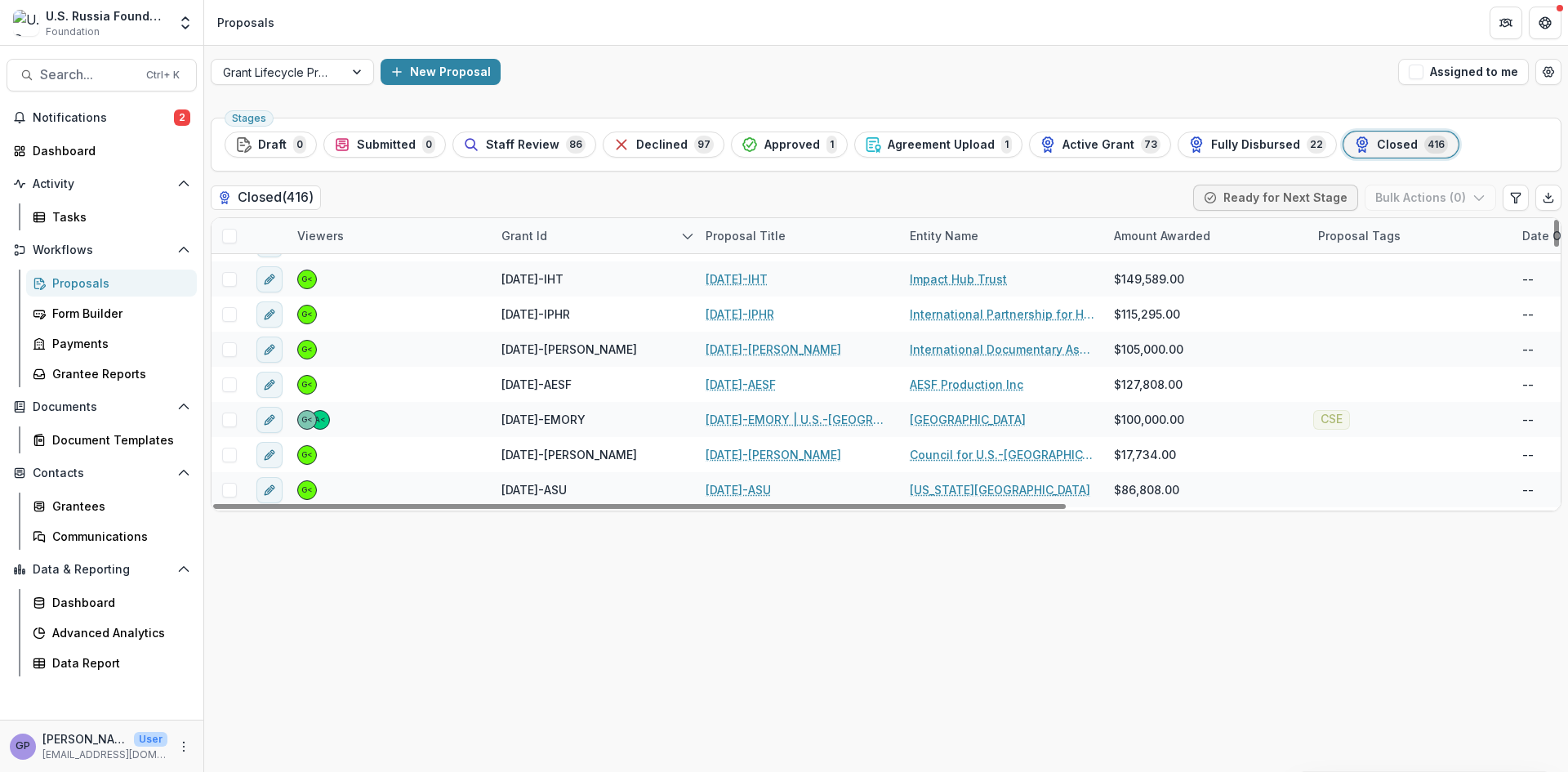
scroll to position [4413, 0]
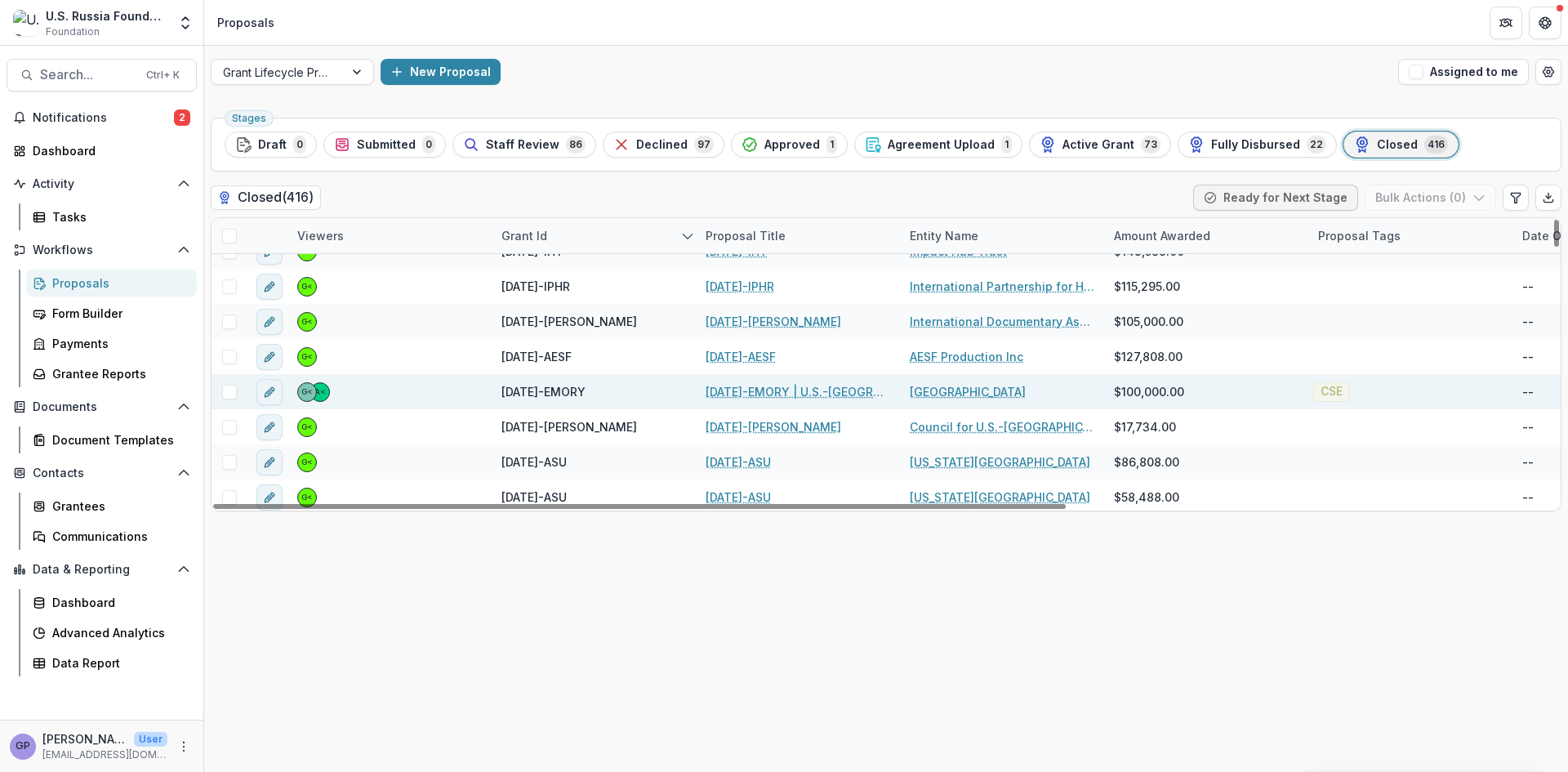
click at [784, 388] on link "[DATE]-EMORY | U.S.-[GEOGRAPHIC_DATA] Implementation Science Collaborative in R…" at bounding box center [797, 391] width 184 height 17
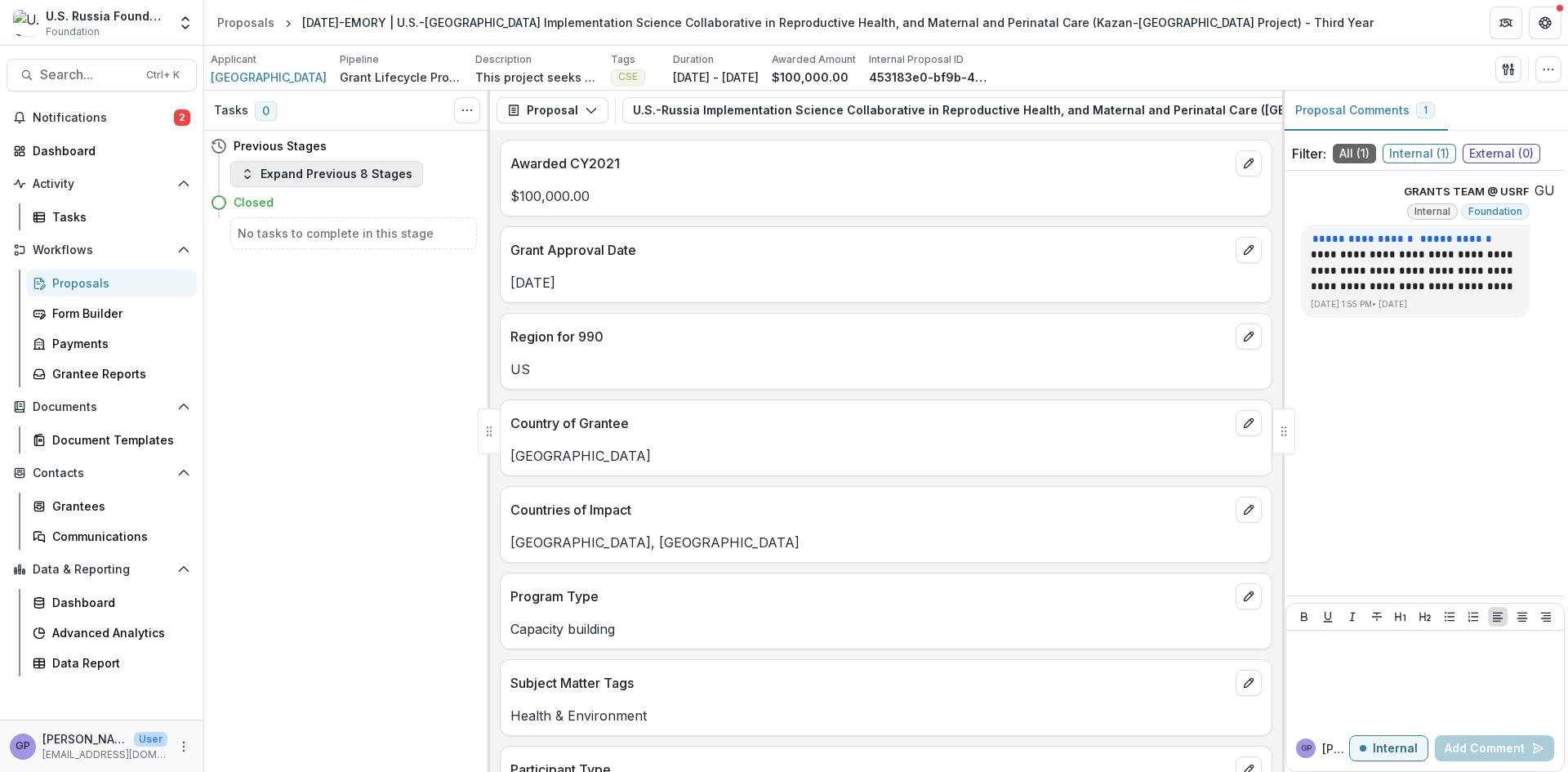
click at [248, 177] on icon "button" at bounding box center [247, 173] width 13 height 13
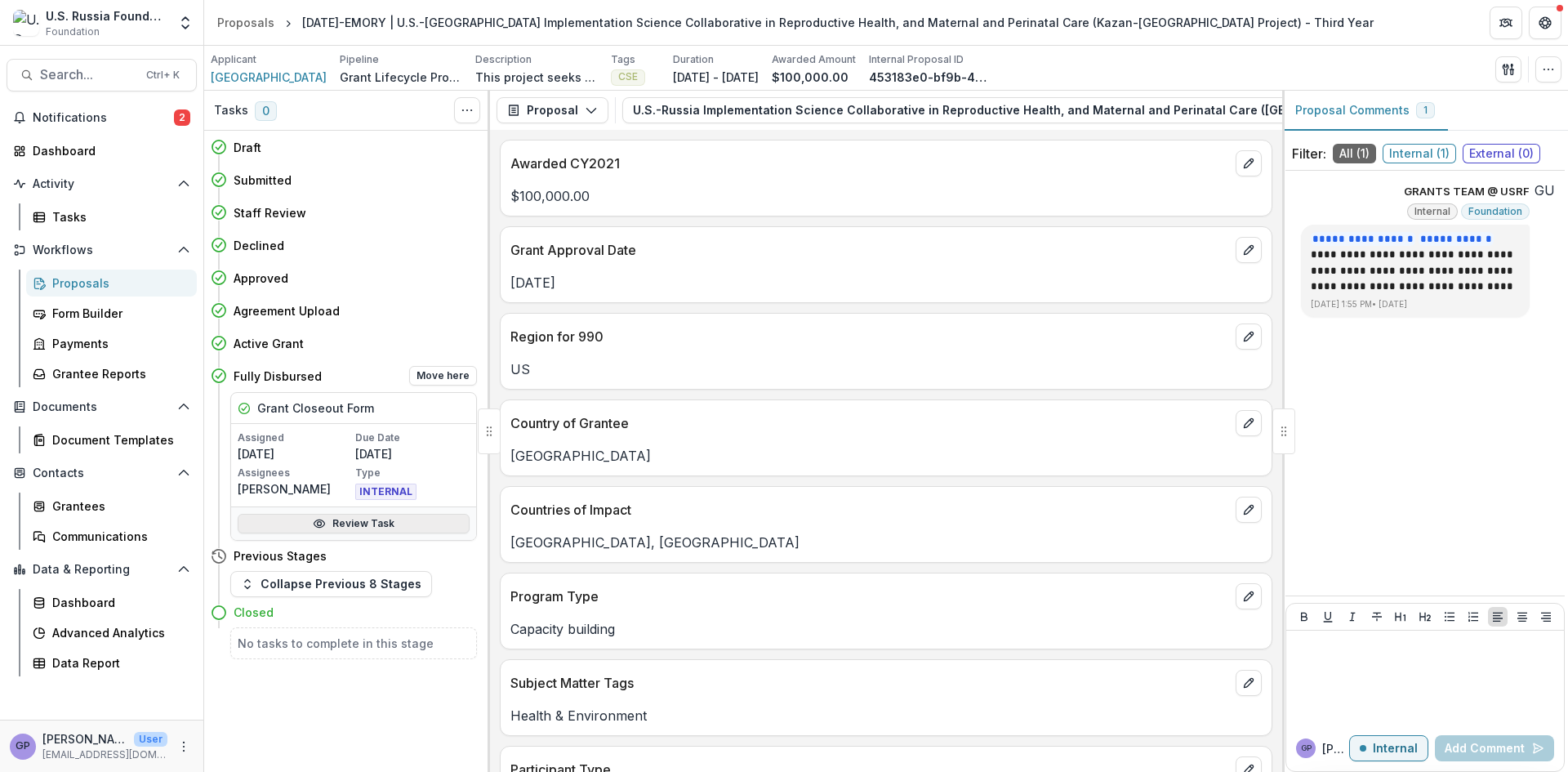
click at [330, 520] on link "Review Task" at bounding box center [354, 524] width 232 height 20
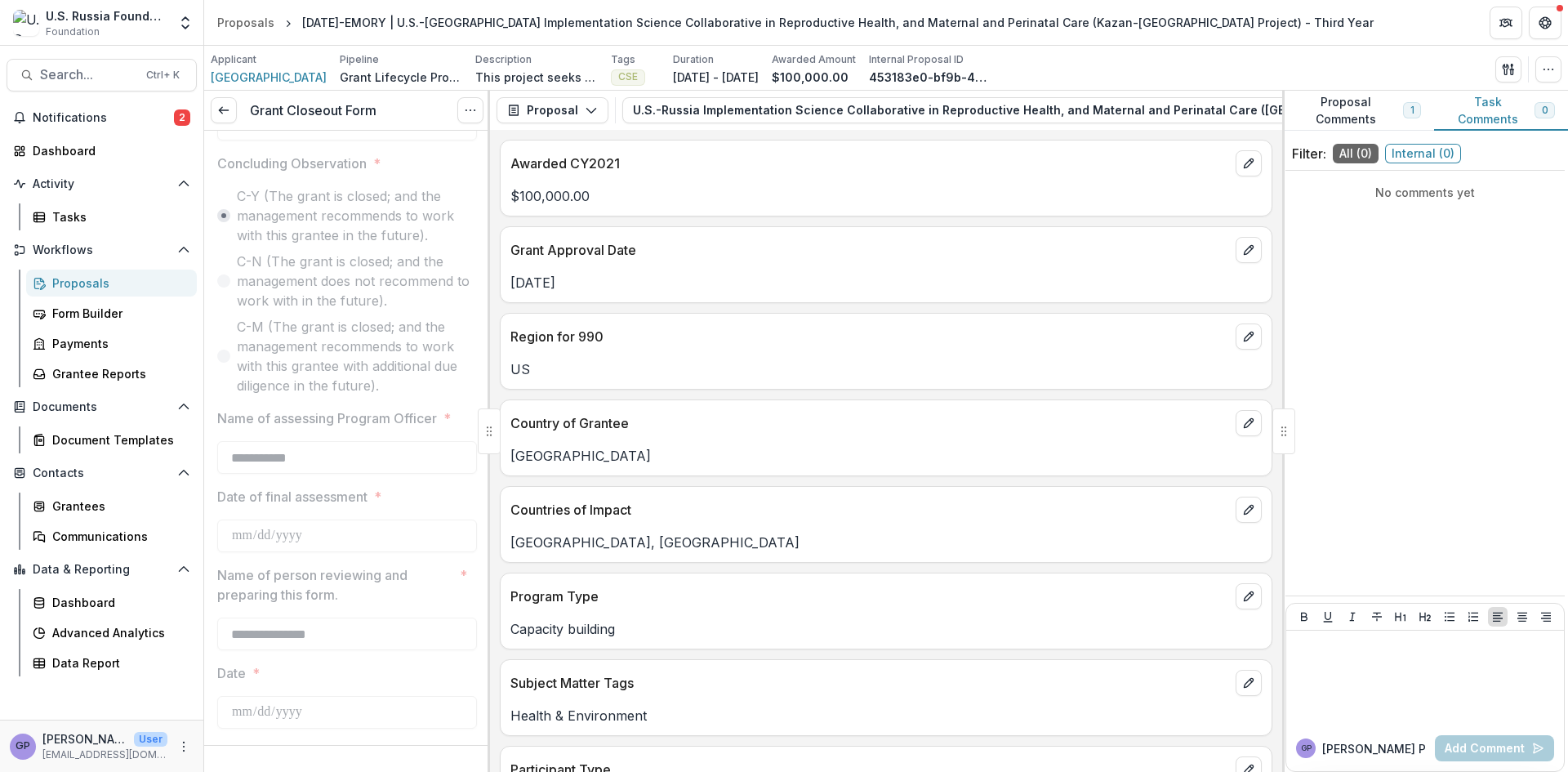
scroll to position [2155, 0]
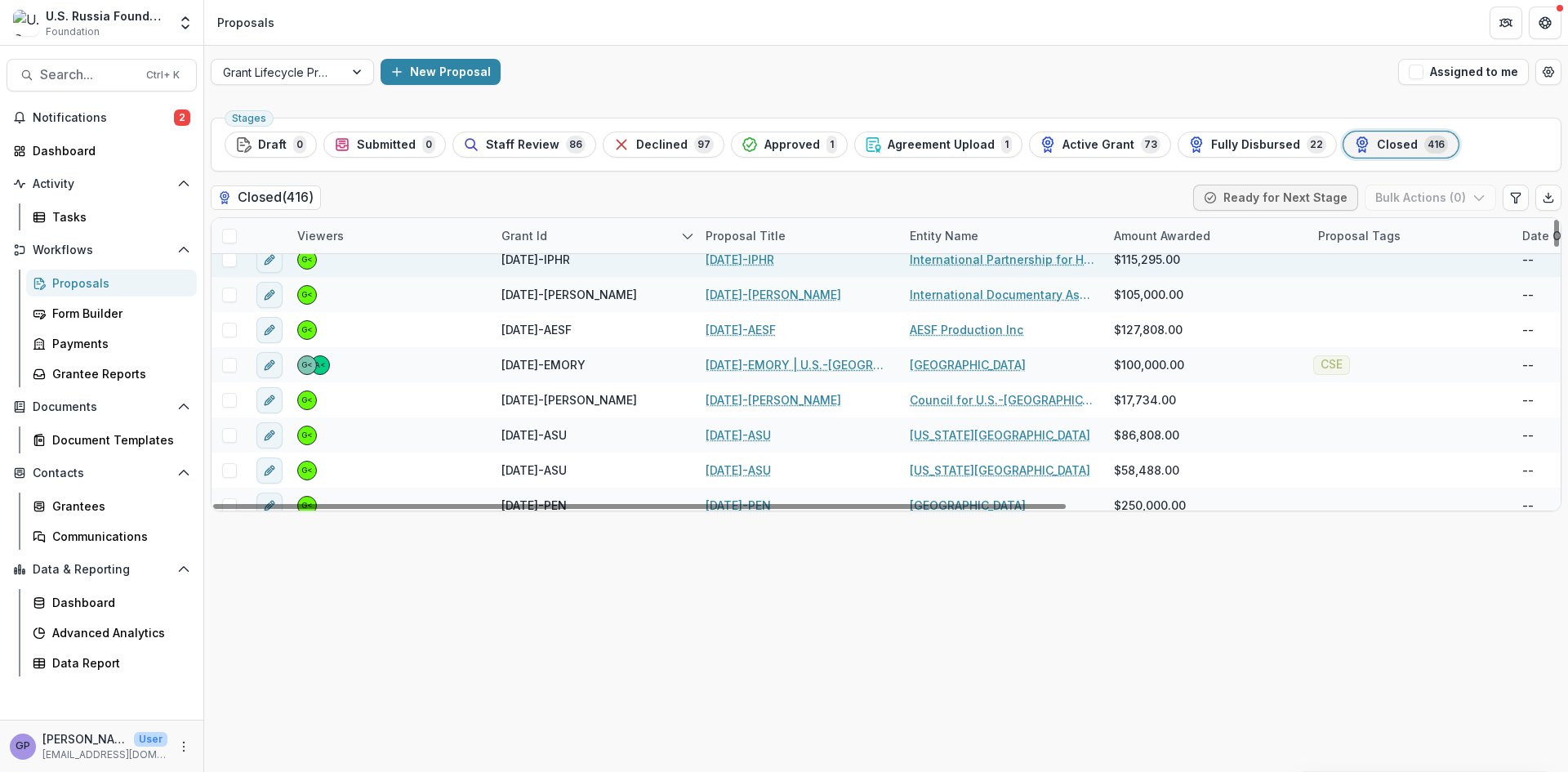
scroll to position [4522, 0]
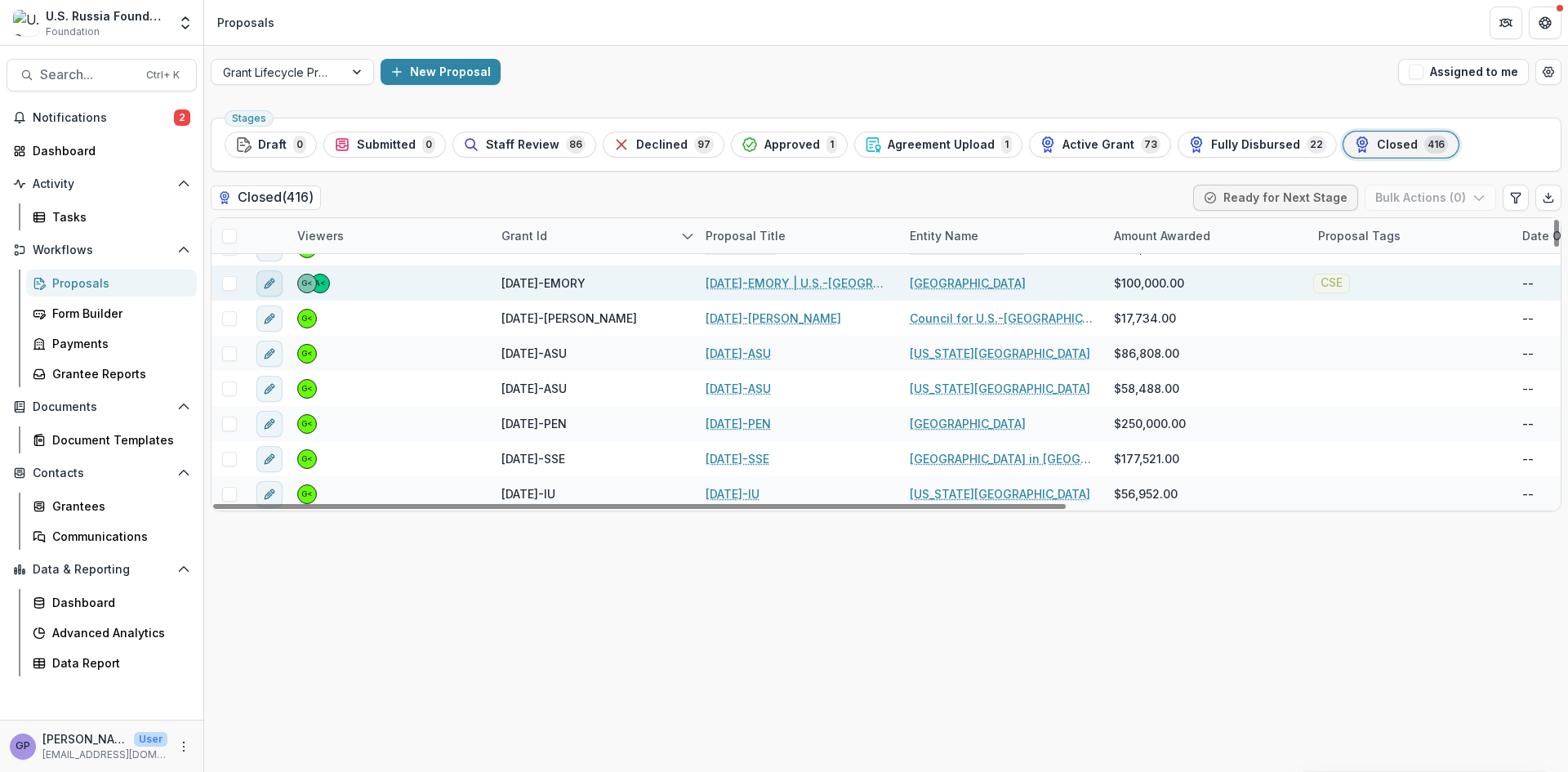
click at [266, 281] on icon "edit" at bounding box center [269, 283] width 13 height 13
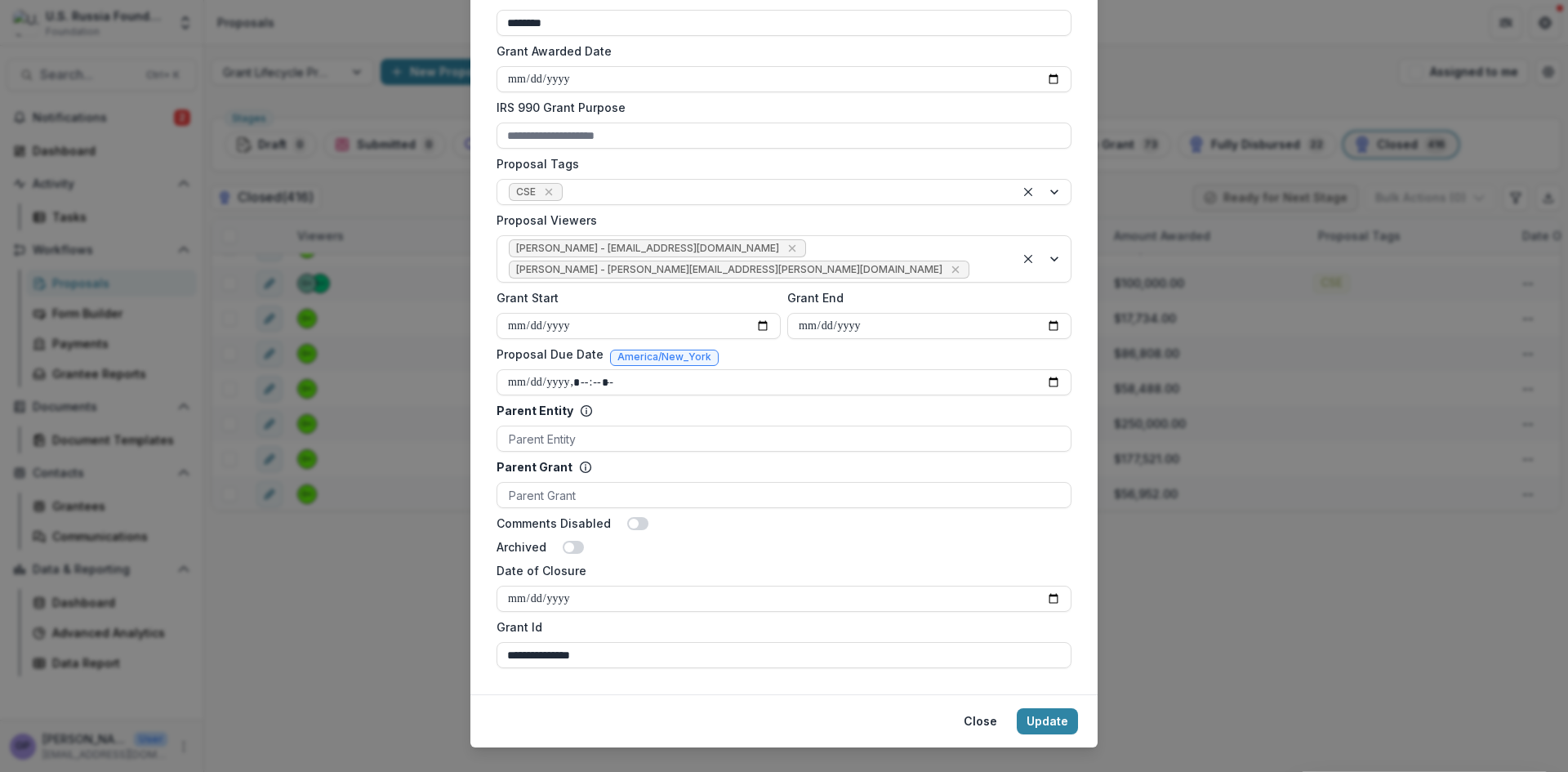
scroll to position [584, 0]
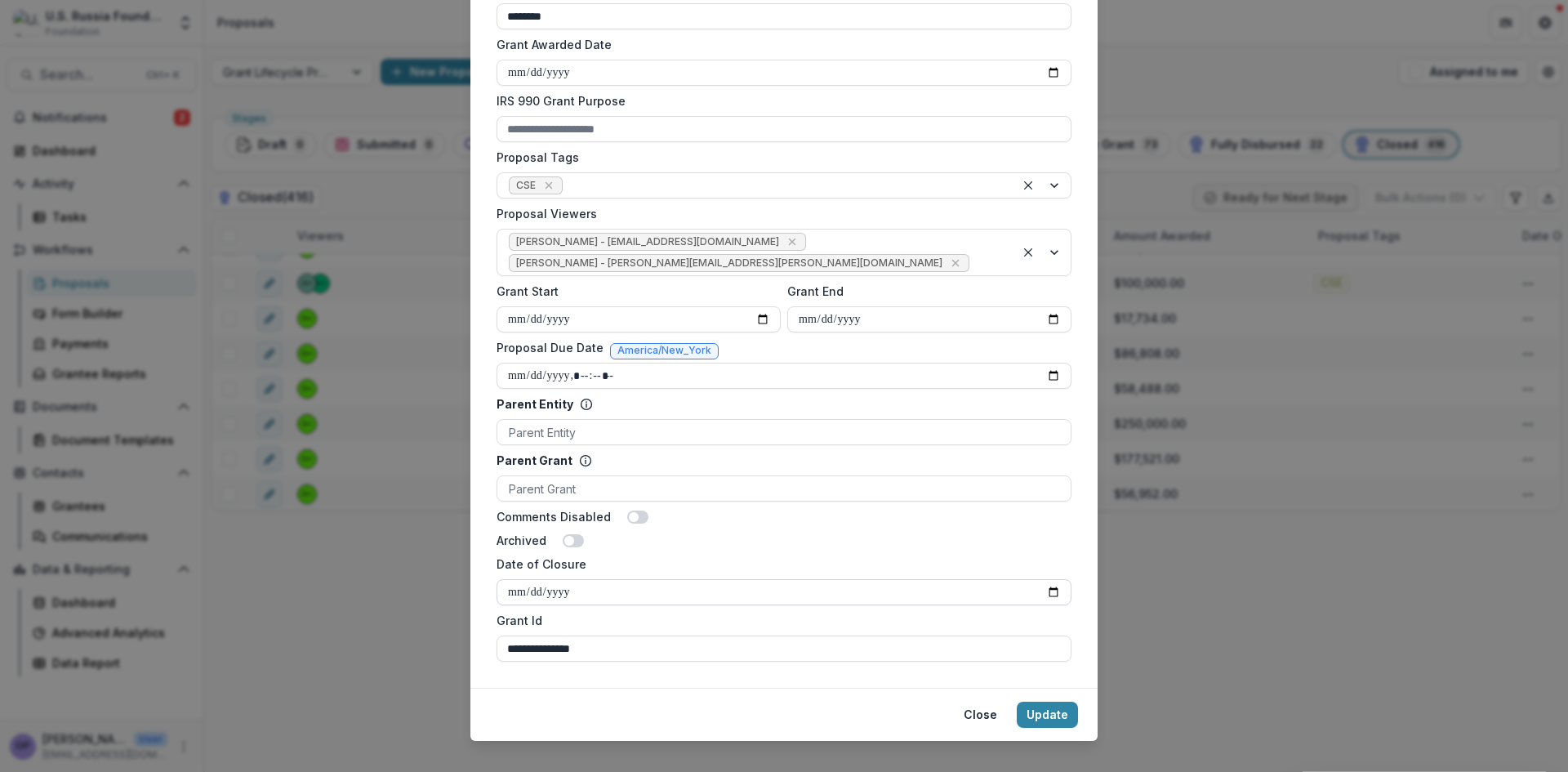
click at [1053, 580] on input "Date of Closure" at bounding box center [784, 593] width 575 height 26
type input "**********"
click at [1033, 702] on button "Update" at bounding box center [1048, 715] width 61 height 26
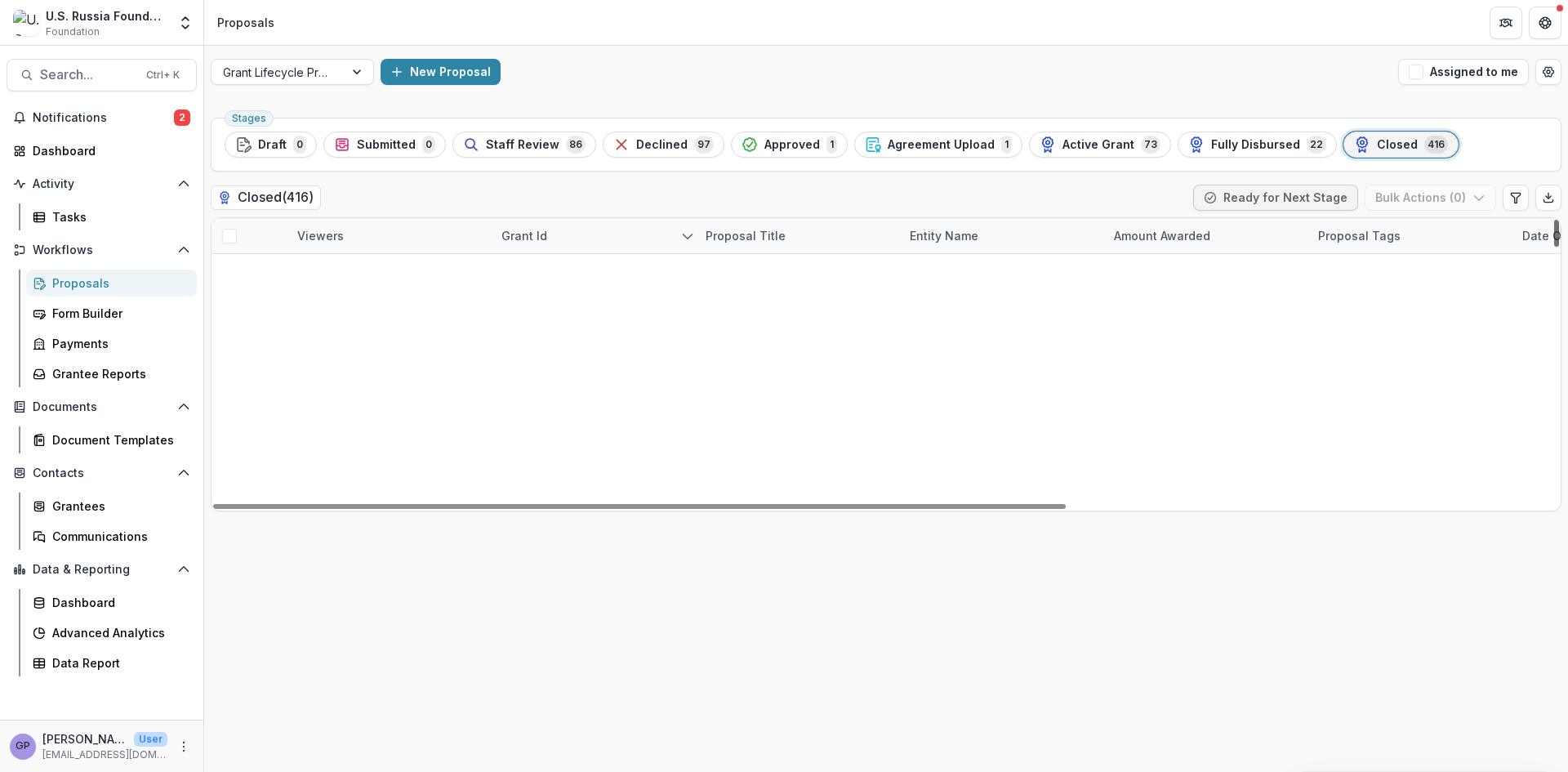
scroll to position [0, 0]
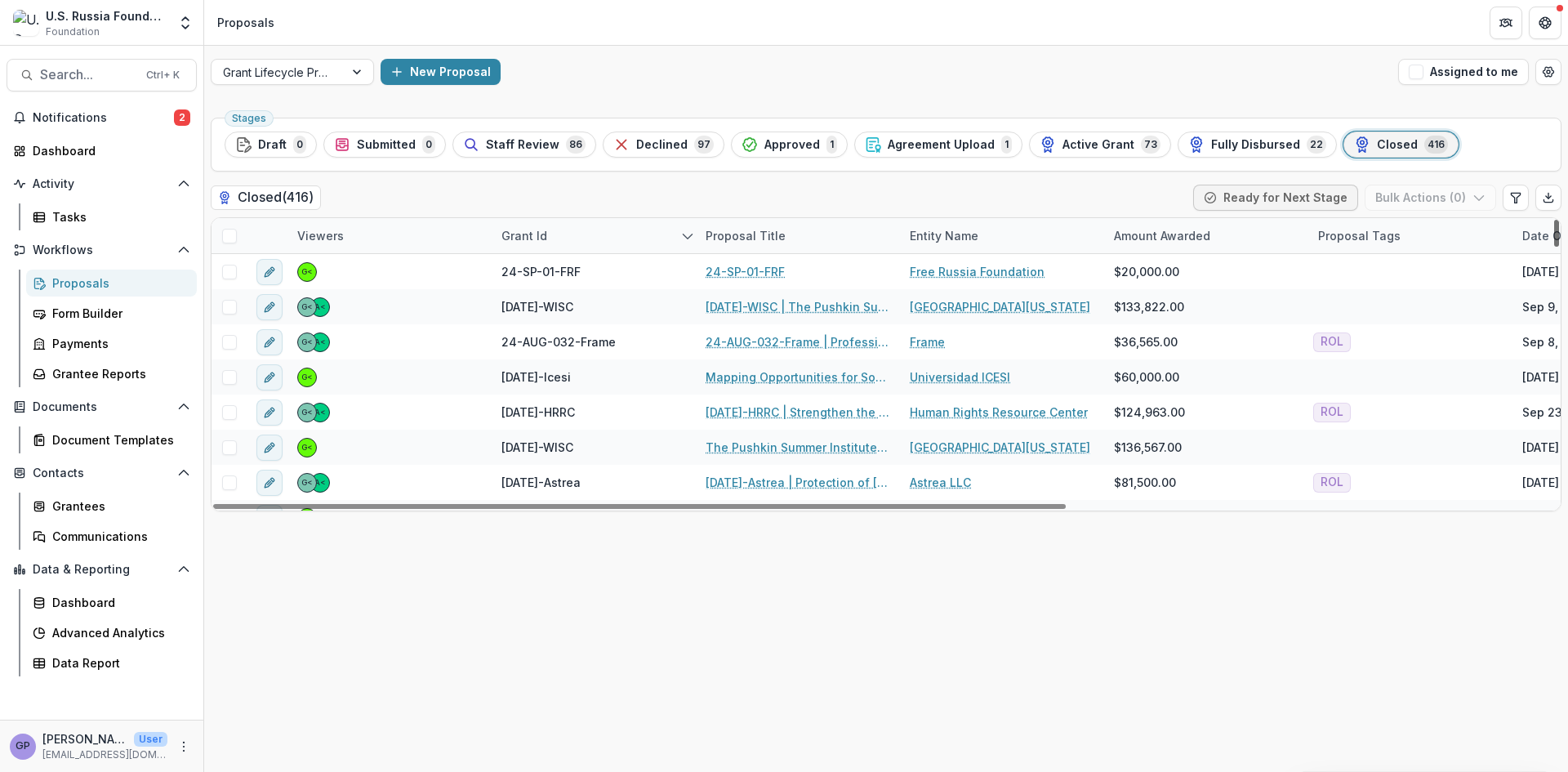
drag, startPoint x: 1557, startPoint y: 240, endPoint x: 1567, endPoint y: 177, distance: 63.8
click at [1559, 220] on div at bounding box center [1556, 233] width 5 height 27
drag, startPoint x: 1558, startPoint y: 317, endPoint x: 1557, endPoint y: 227, distance: 90.0
click at [1557, 227] on div at bounding box center [1556, 233] width 5 height 27
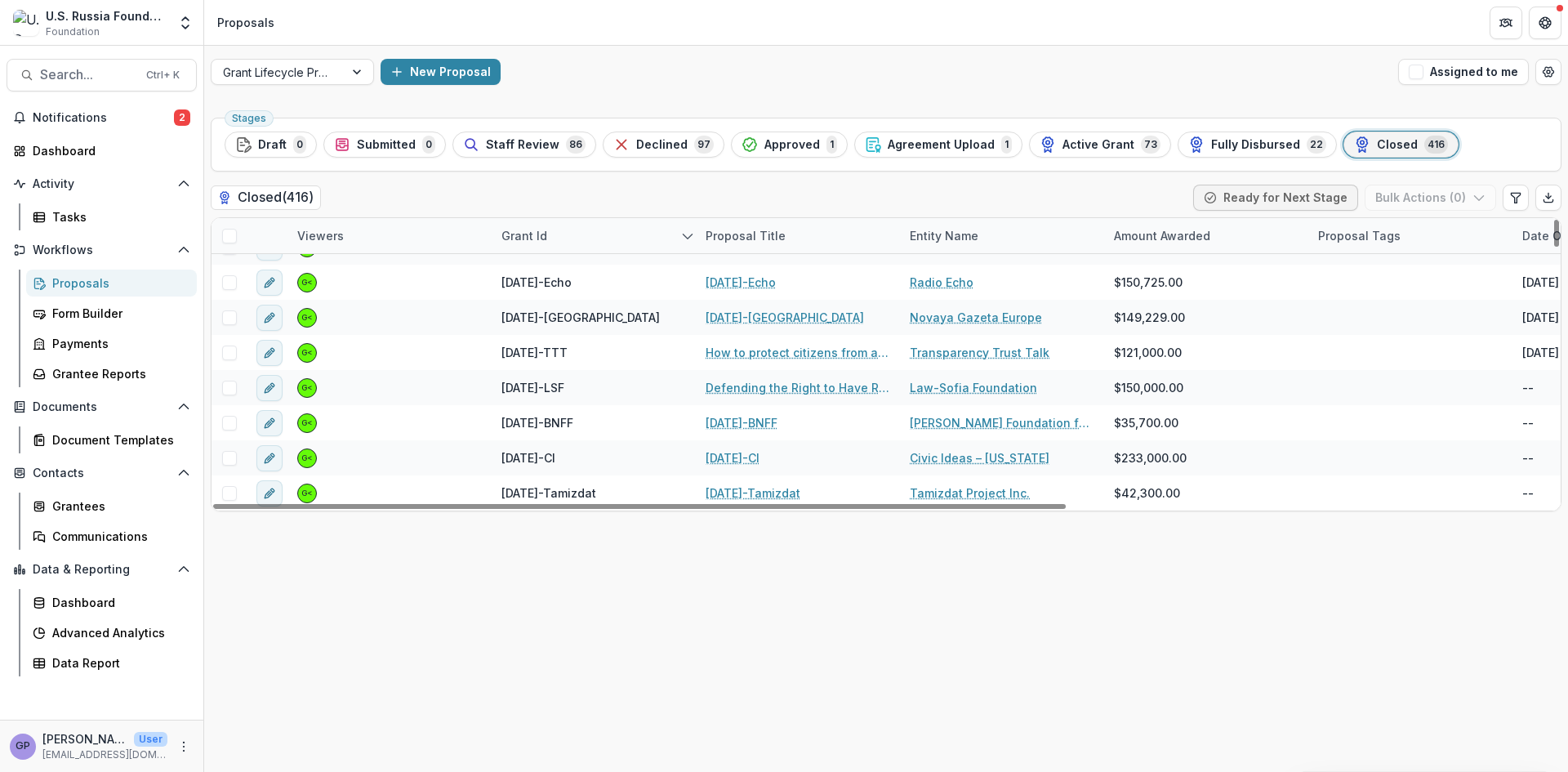
scroll to position [1035, 0]
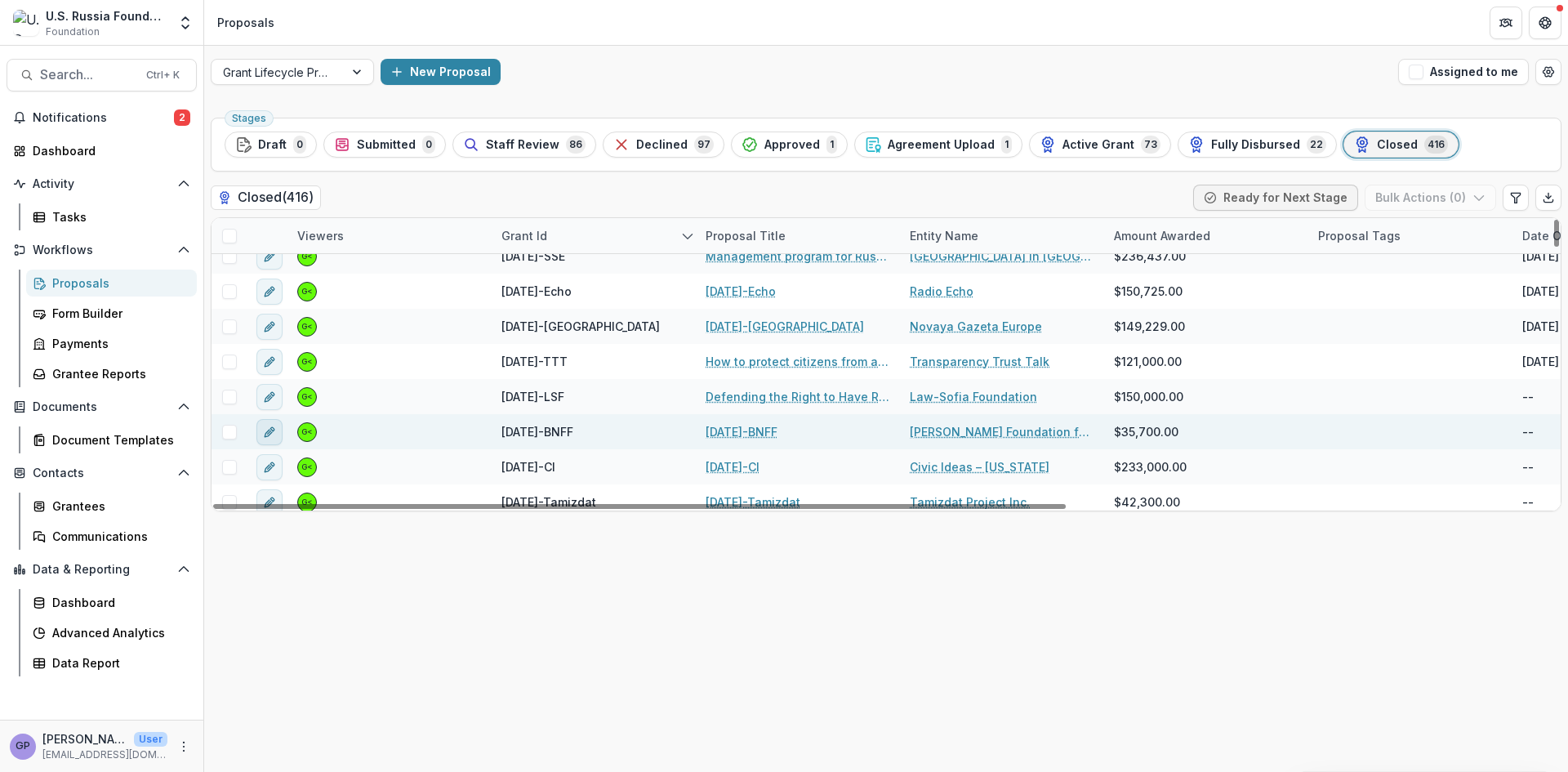
click at [266, 436] on icon "edit" at bounding box center [269, 432] width 13 height 13
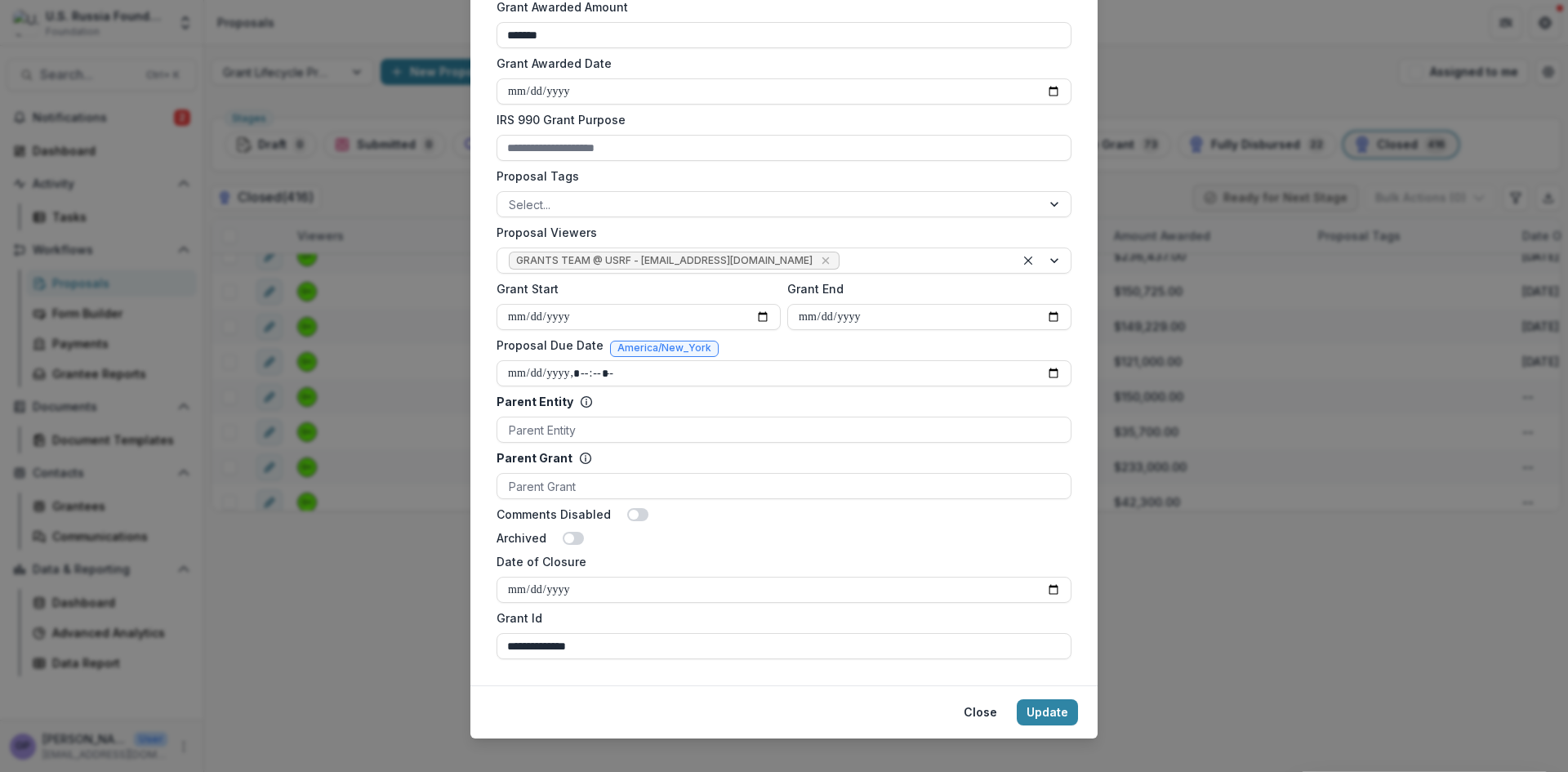
scroll to position [572, 0]
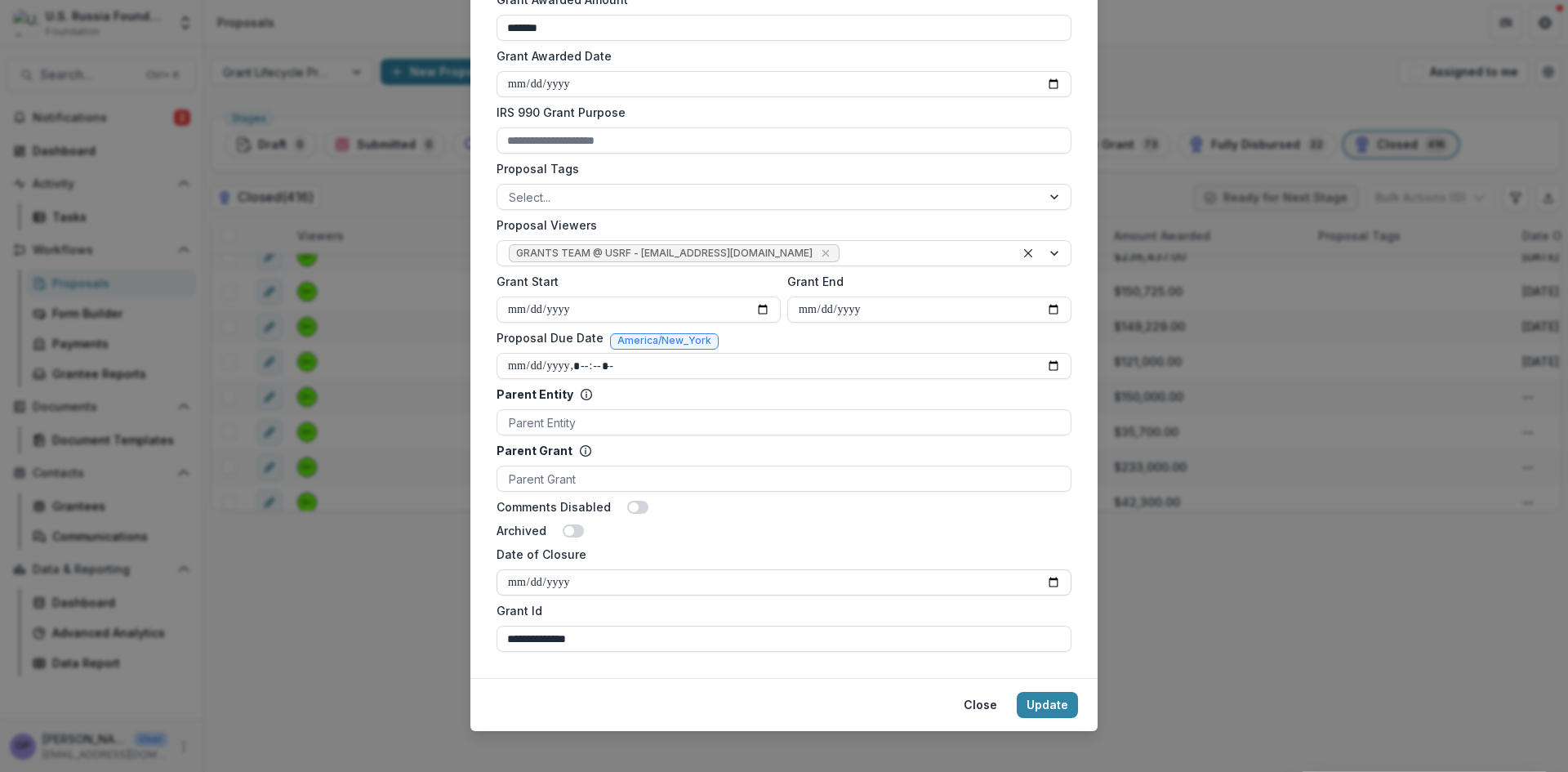
click at [1050, 584] on input "Date of Closure" at bounding box center [784, 583] width 575 height 26
type input "**********"
click at [1040, 699] on button "Update" at bounding box center [1048, 705] width 61 height 26
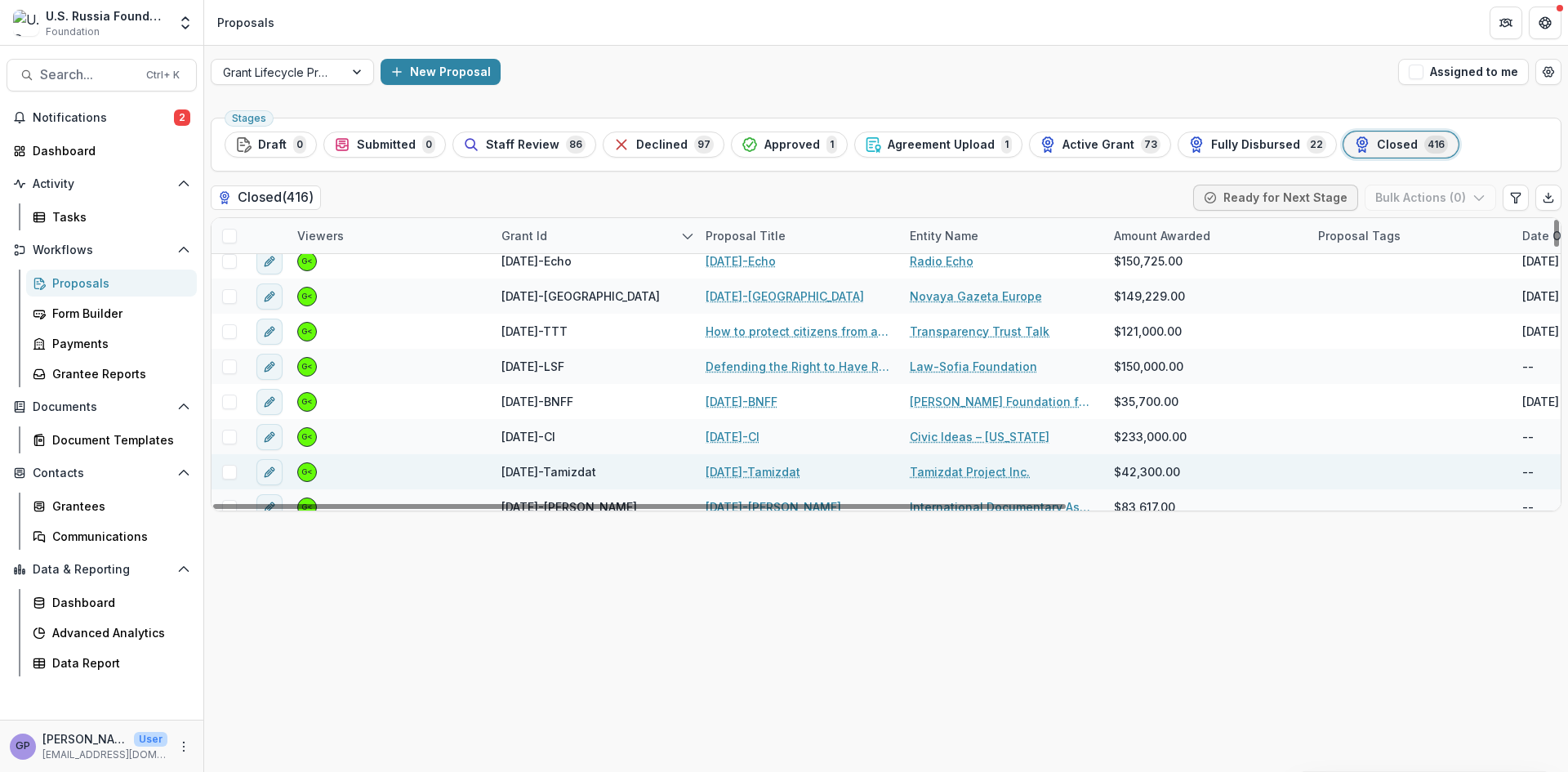
scroll to position [1045, 0]
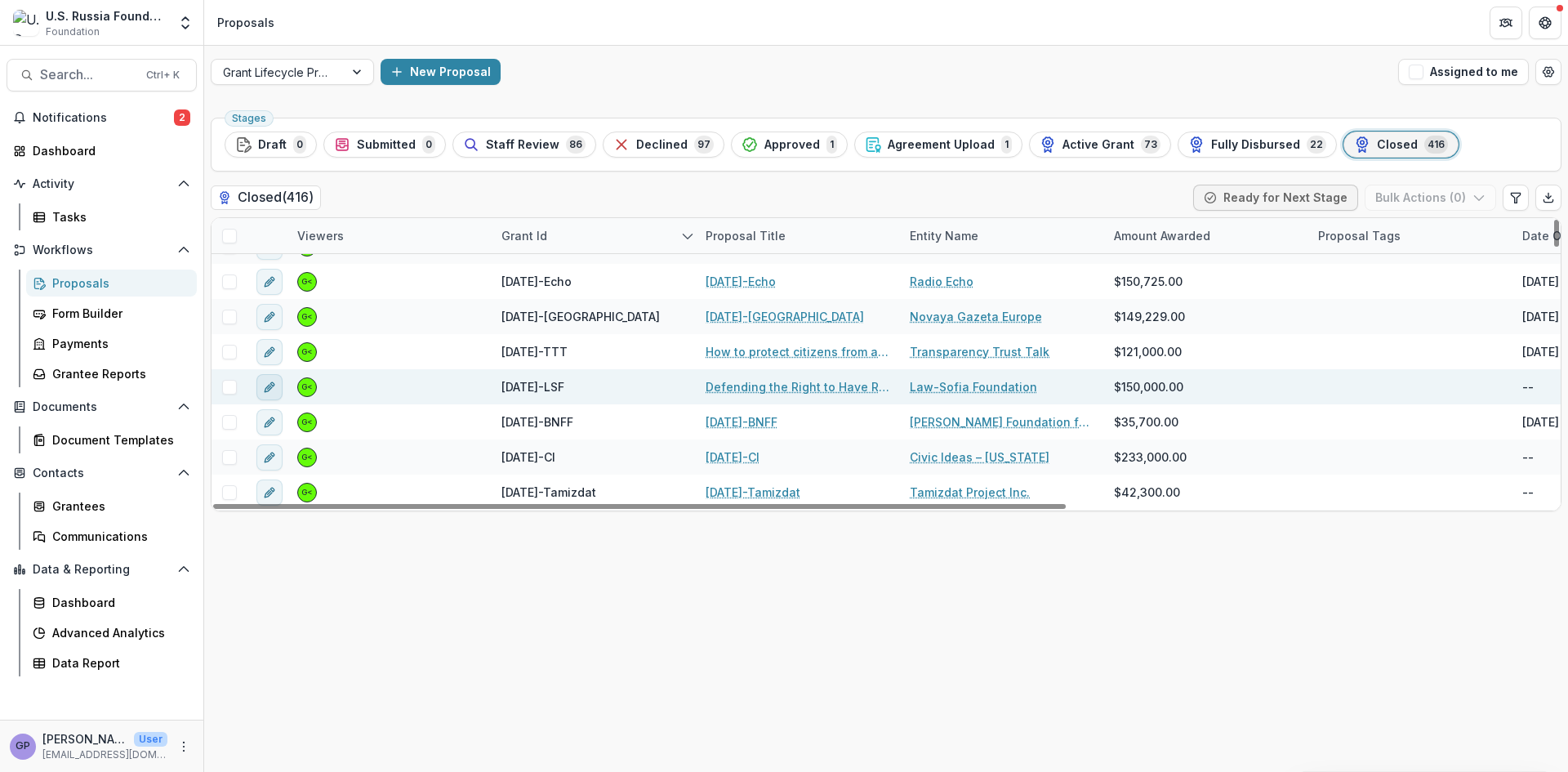
click at [267, 385] on icon "edit" at bounding box center [269, 386] width 13 height 13
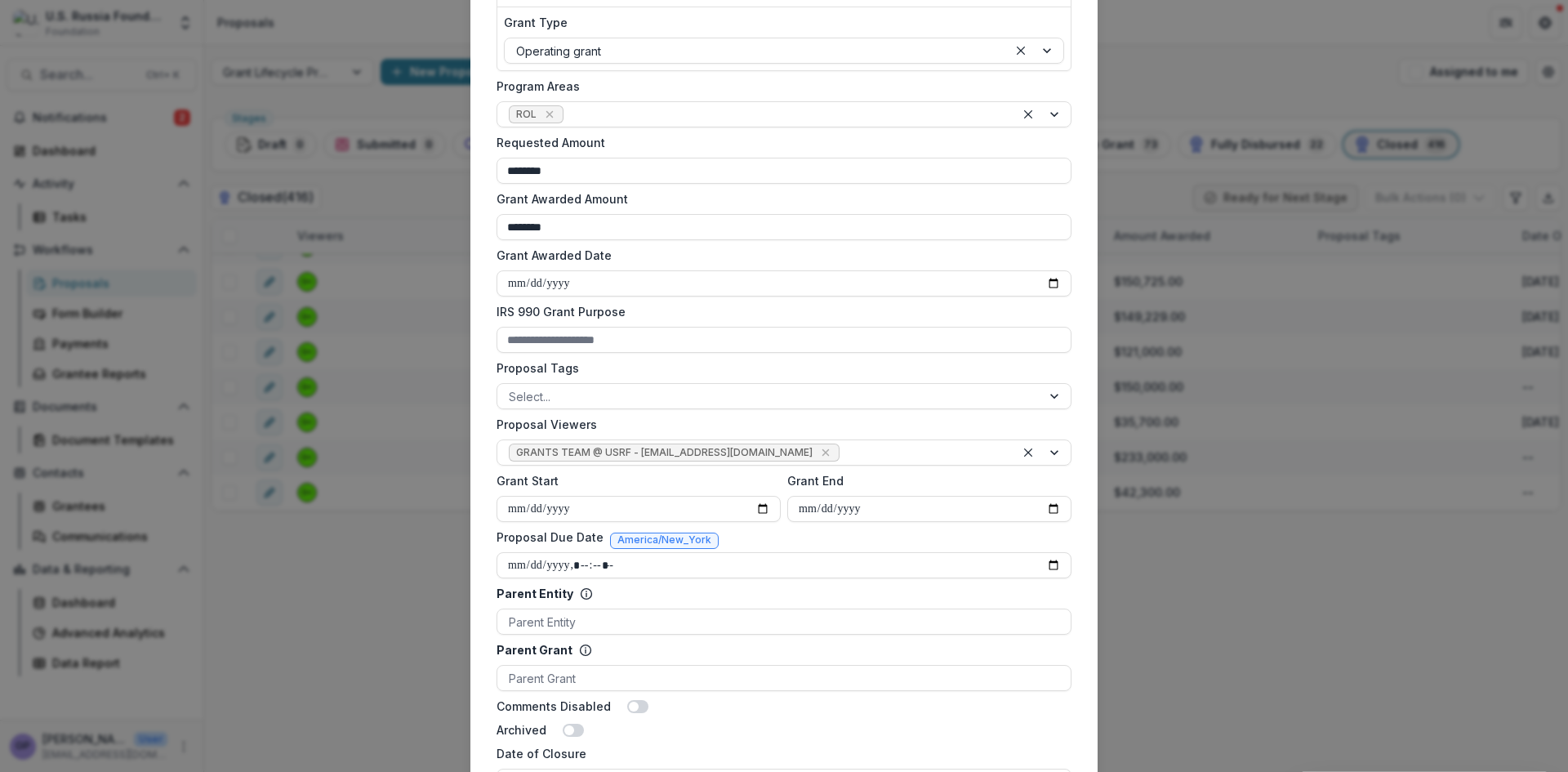
scroll to position [382, 0]
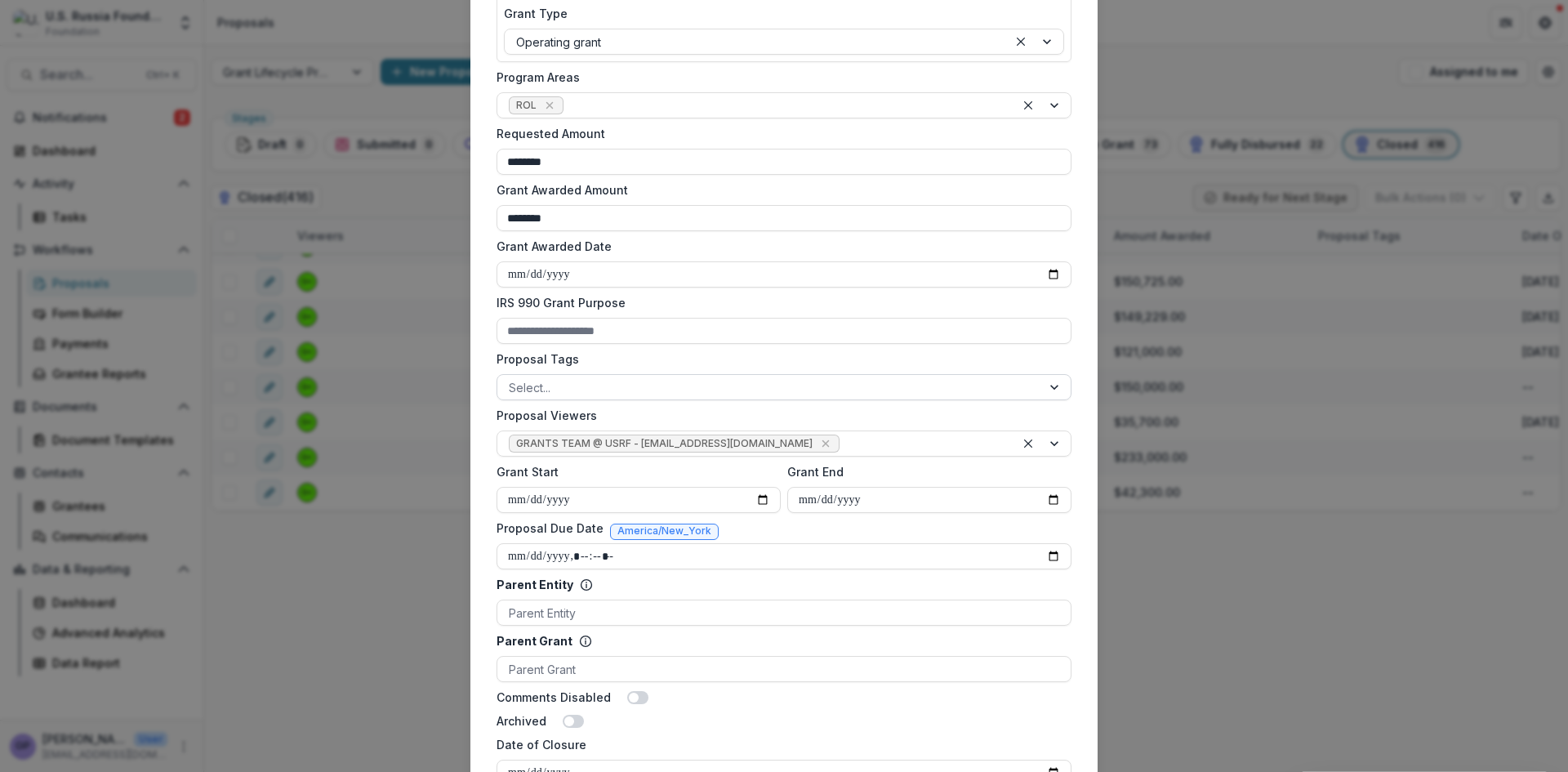
click at [1047, 386] on div at bounding box center [1056, 387] width 30 height 25
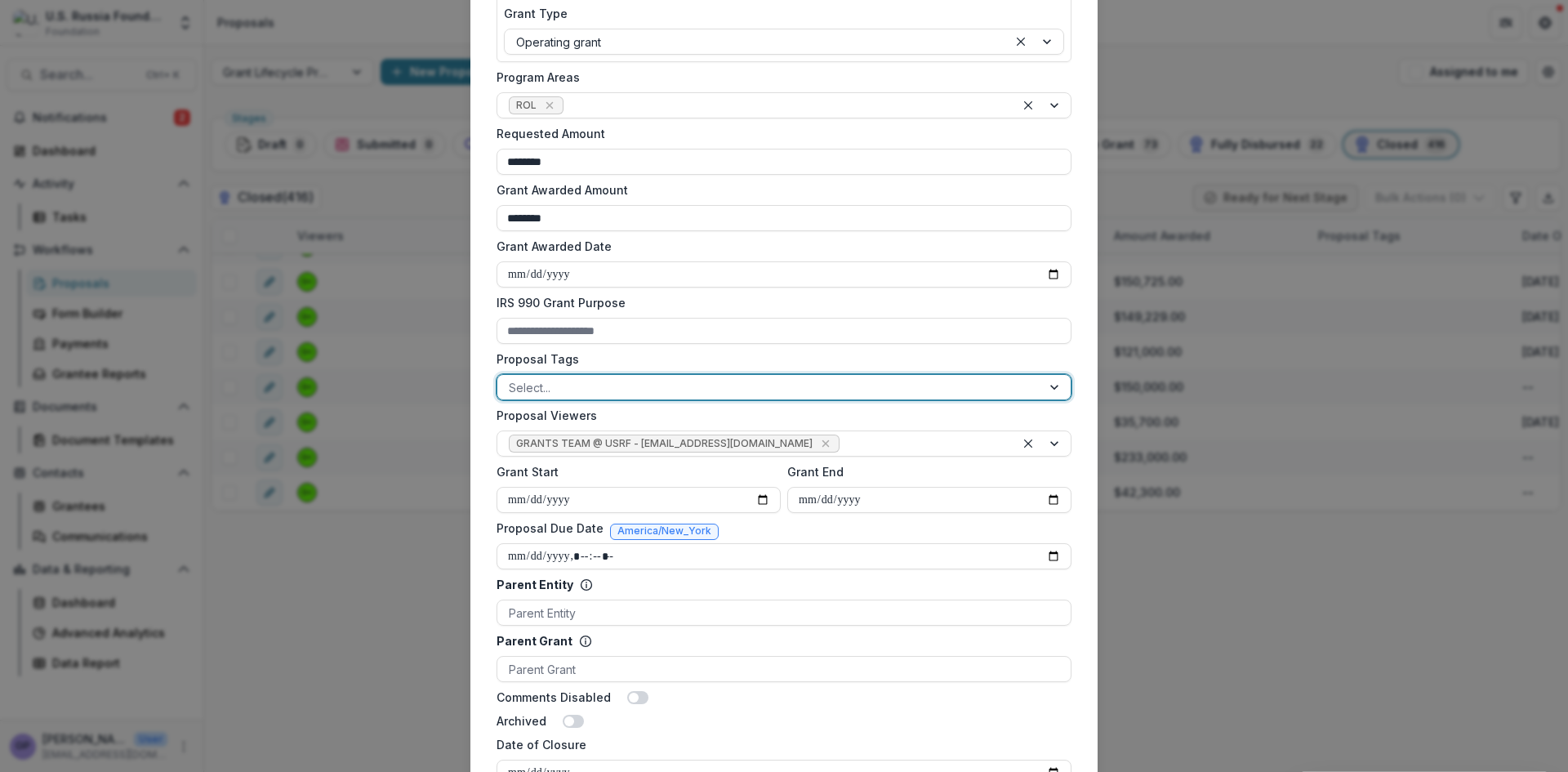
click at [743, 771] on div "ROL" at bounding box center [784, 782] width 1568 height 20
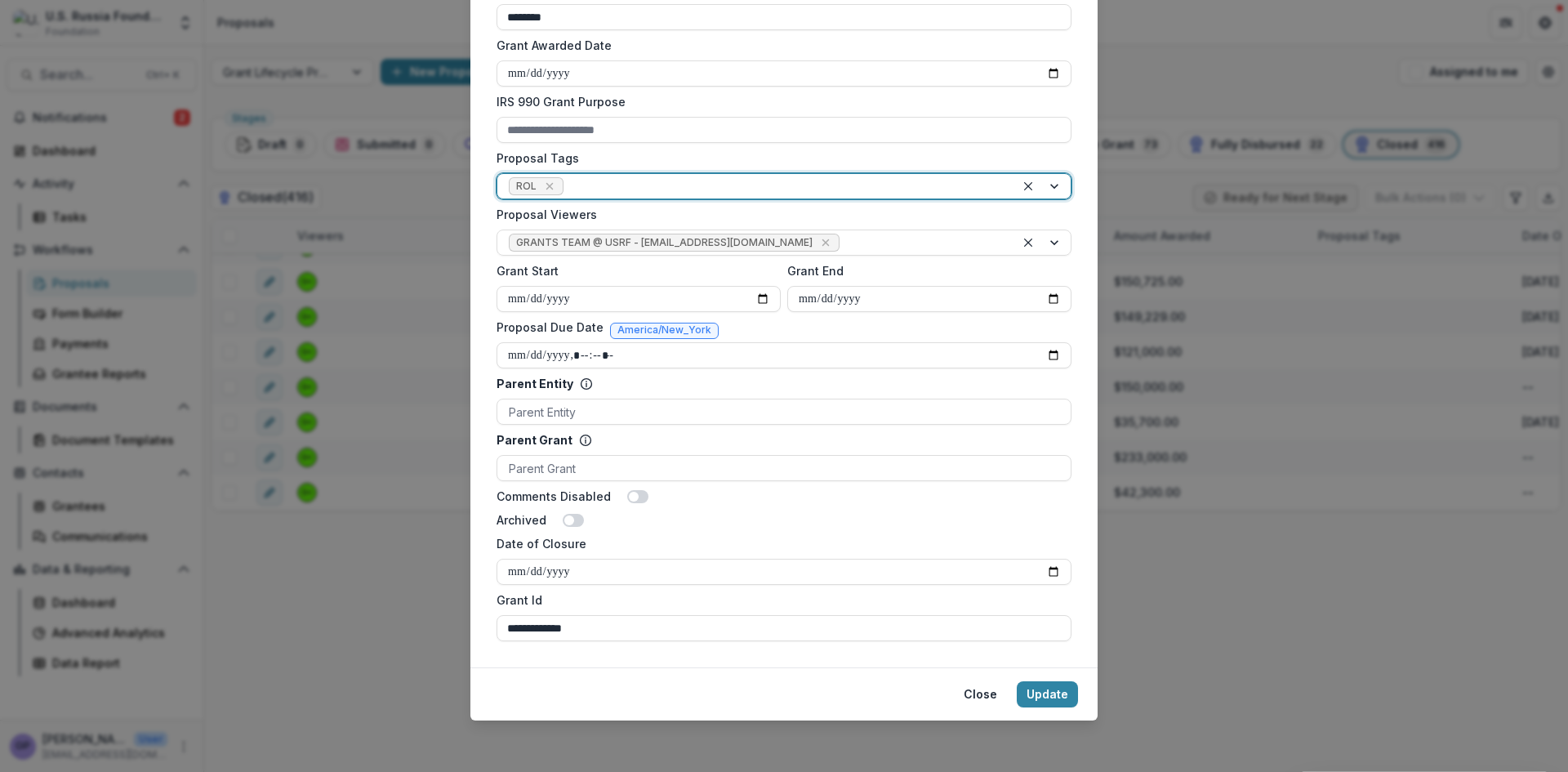
scroll to position [584, 0]
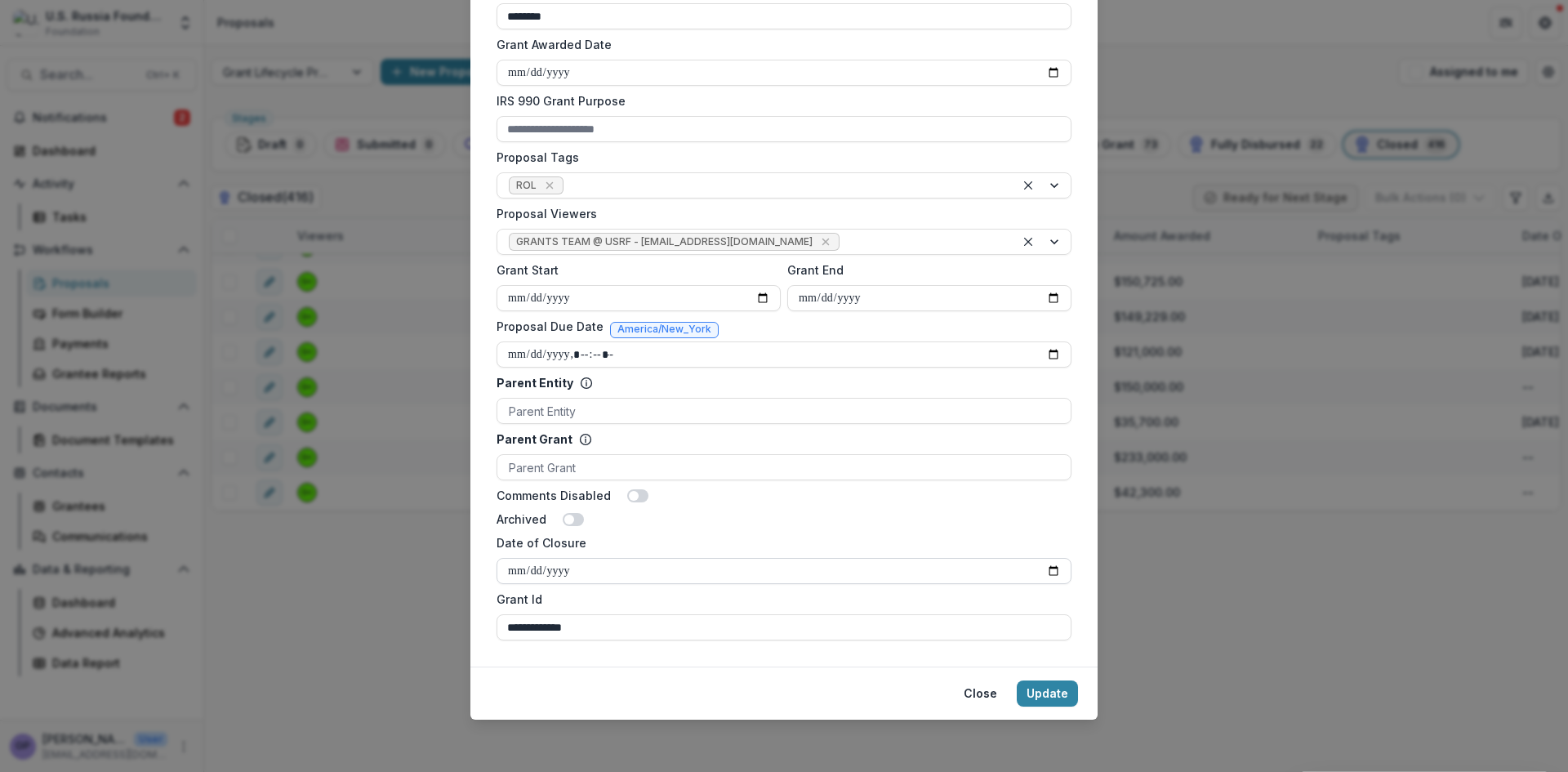
click at [1050, 567] on input "Date of Closure" at bounding box center [784, 571] width 575 height 26
type input "**********"
click at [1055, 697] on button "Update" at bounding box center [1048, 694] width 61 height 26
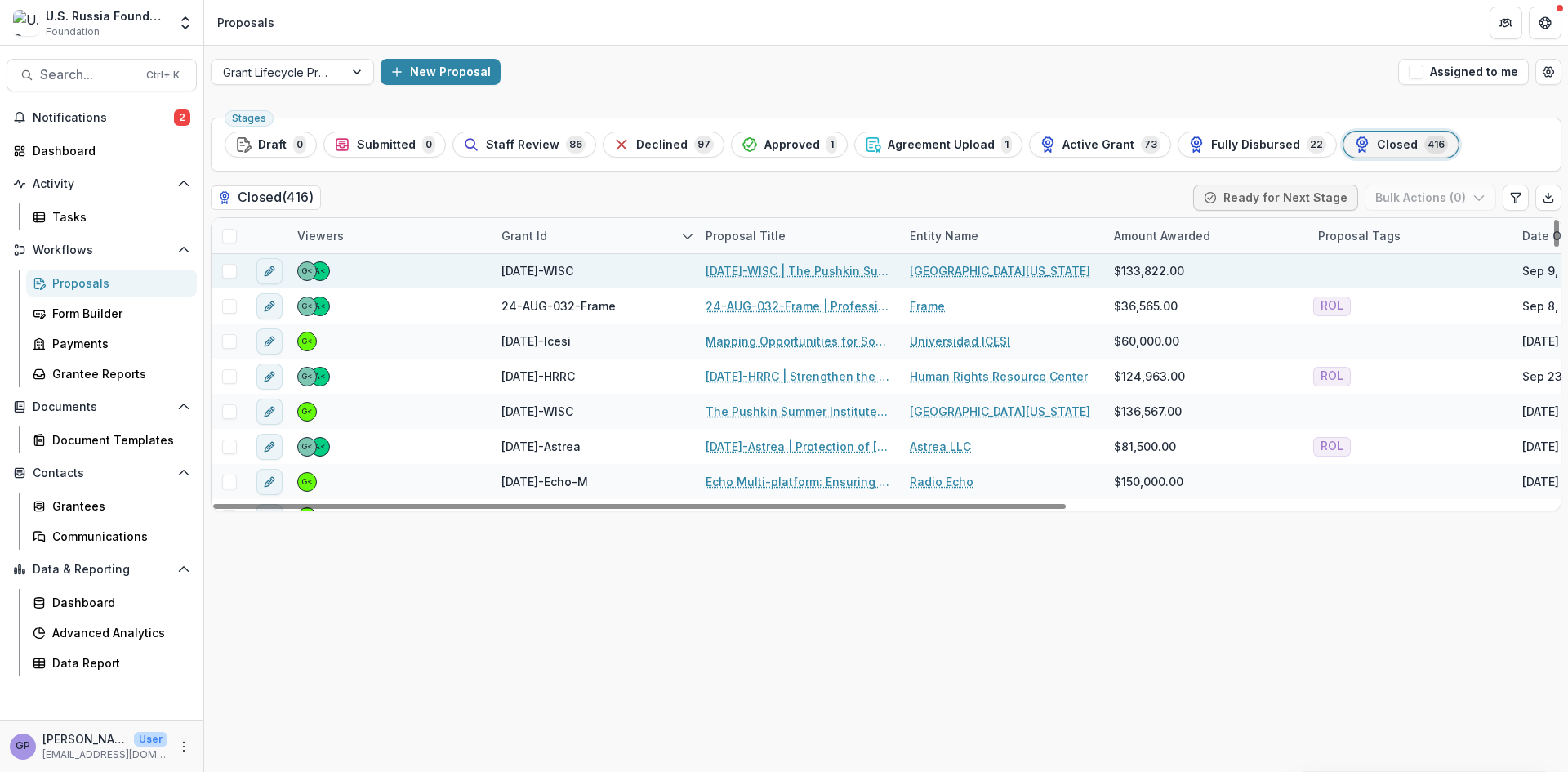
click at [781, 274] on link "[DATE]-WISC | The Pushkin Summer Institute: From High School to Professional [D…" at bounding box center [797, 271] width 184 height 17
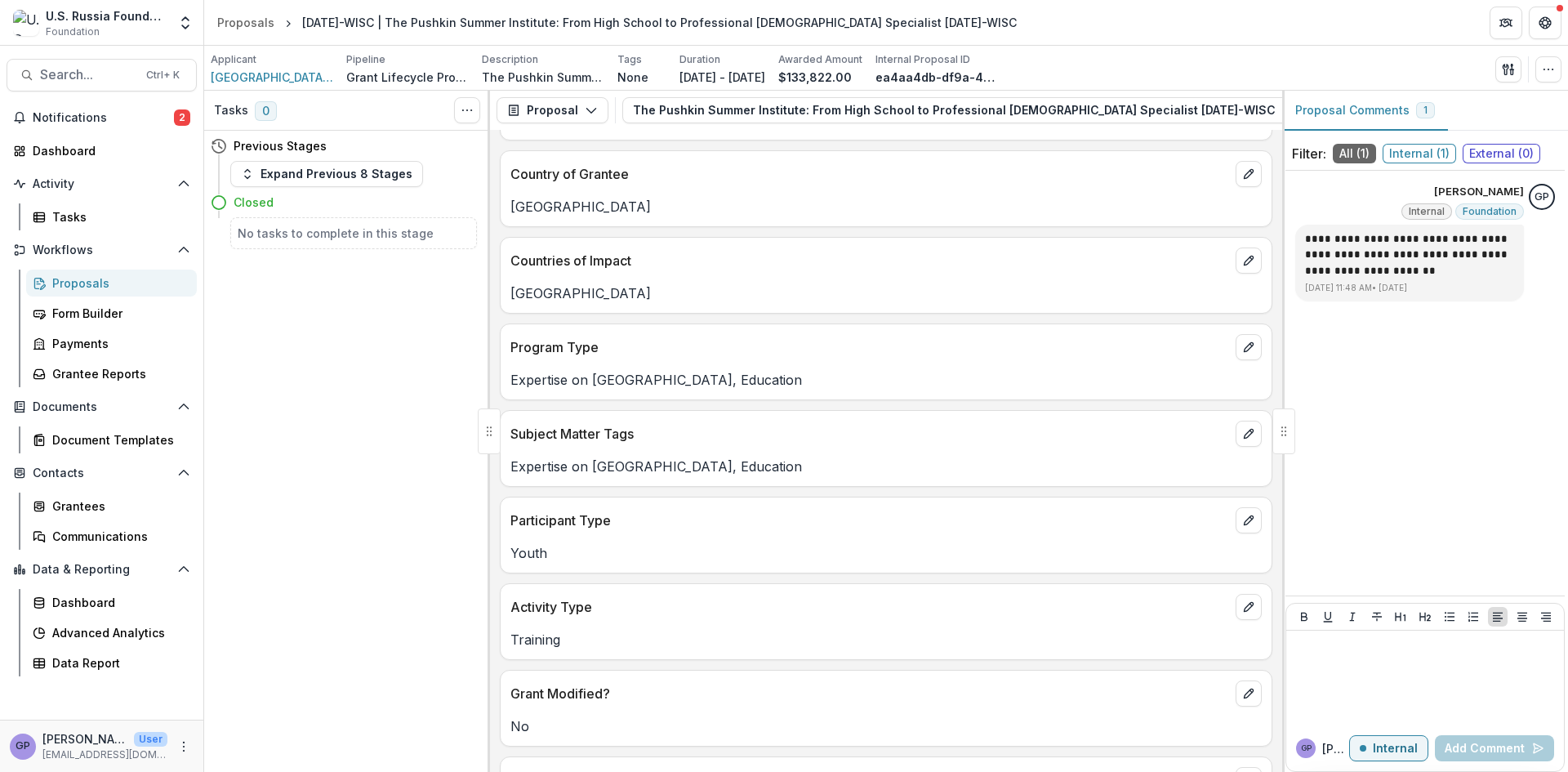
scroll to position [247, 0]
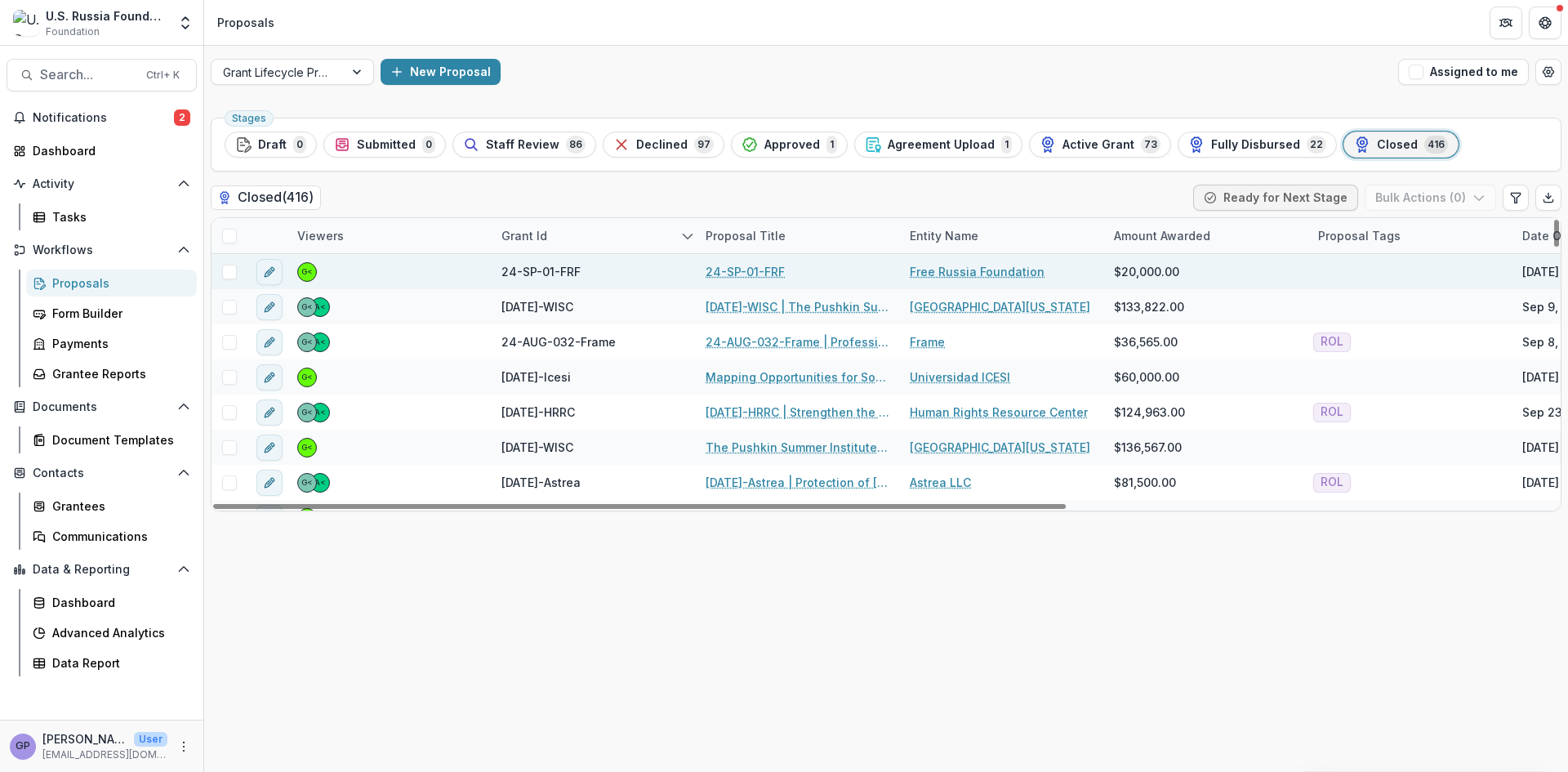
click at [743, 272] on link "24-SP-01-FRF" at bounding box center [745, 272] width 79 height 17
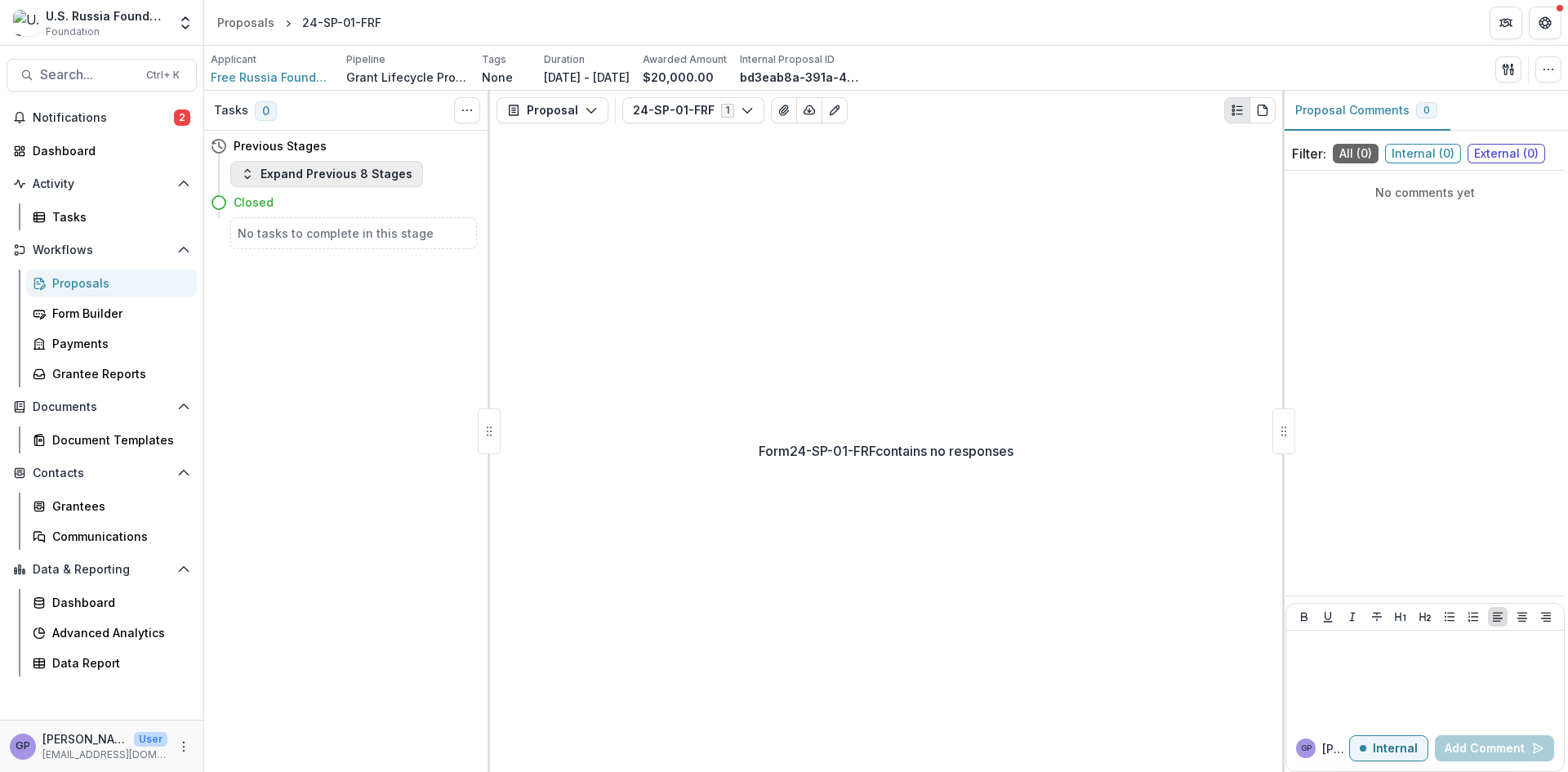
click at [249, 174] on icon "button" at bounding box center [247, 173] width 13 height 13
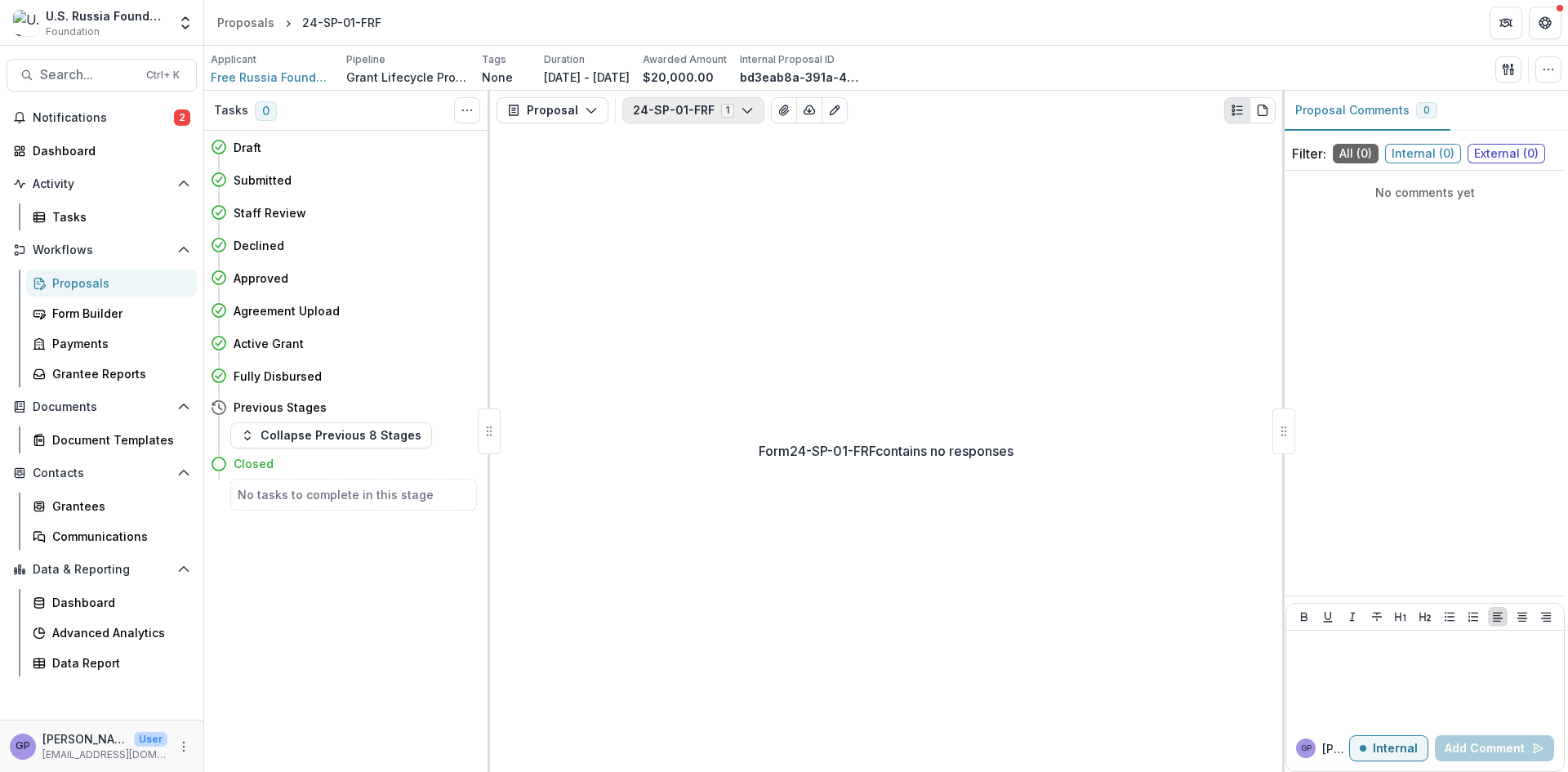
click at [741, 106] on icon "button" at bounding box center [747, 110] width 13 height 13
click at [741, 104] on icon "button" at bounding box center [747, 110] width 13 height 13
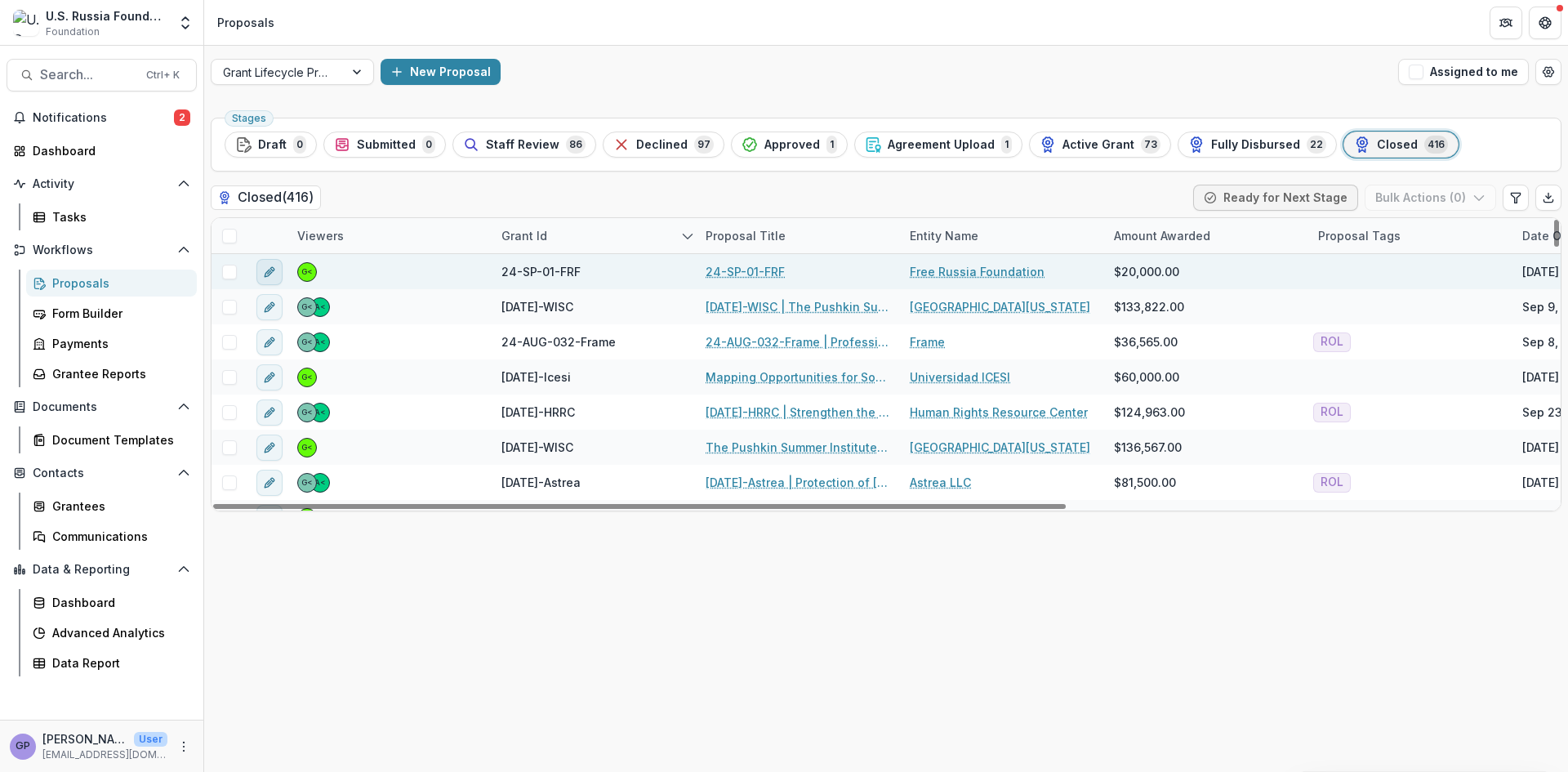
click at [272, 267] on icon "edit" at bounding box center [269, 272] width 13 height 13
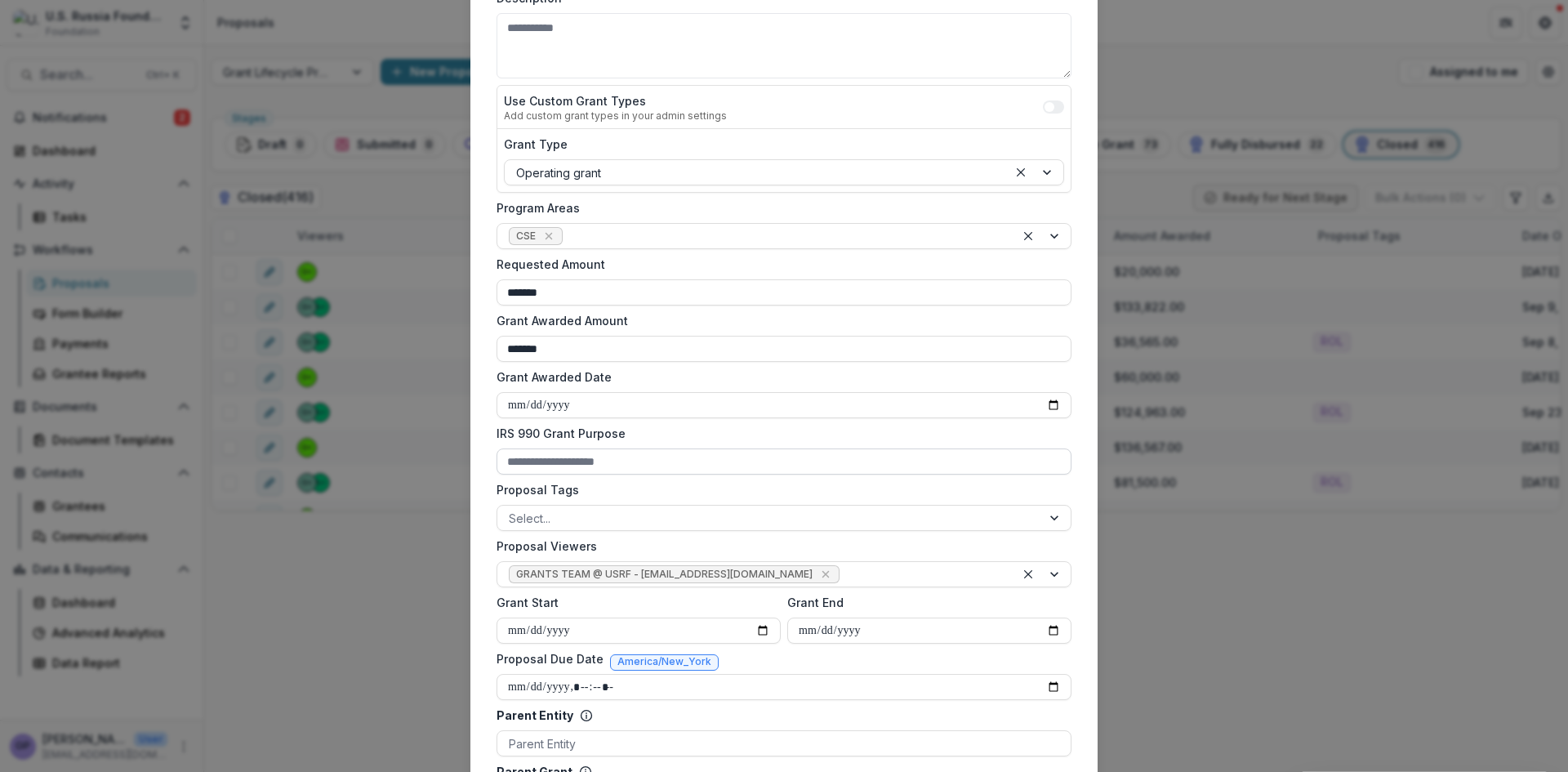
scroll to position [273, 0]
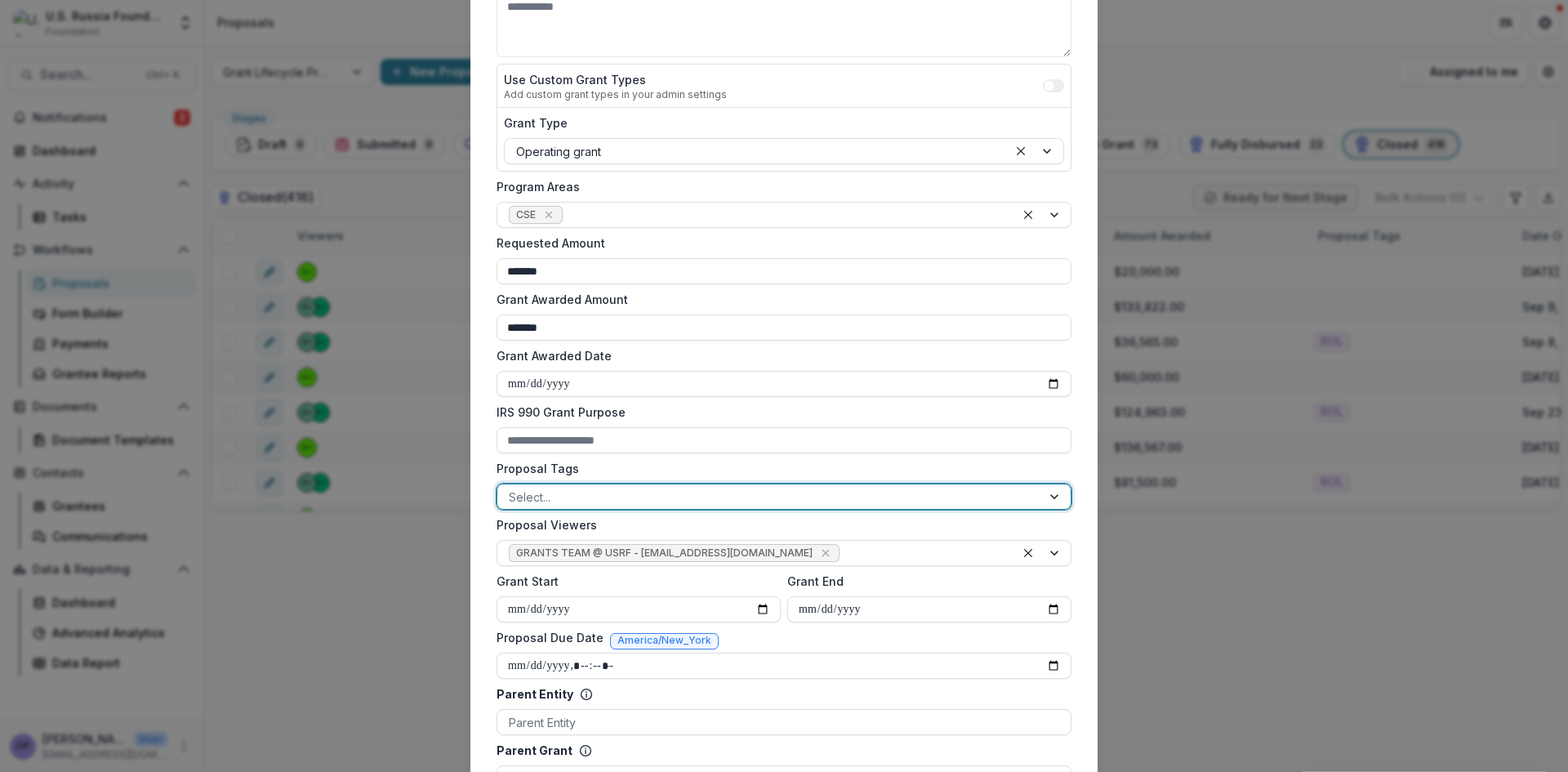
click at [1052, 494] on div at bounding box center [1056, 496] width 30 height 25
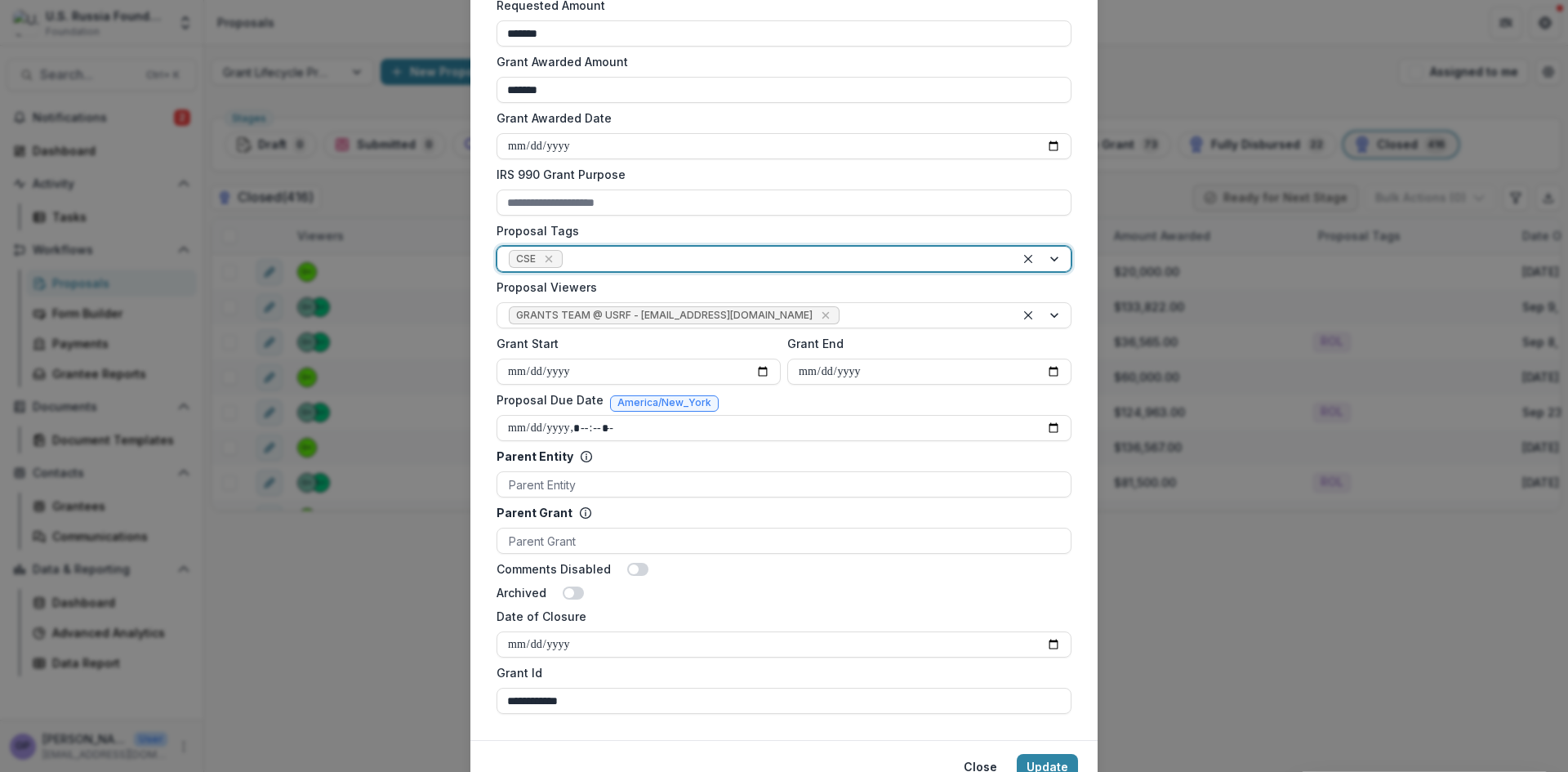
scroll to position [584, 0]
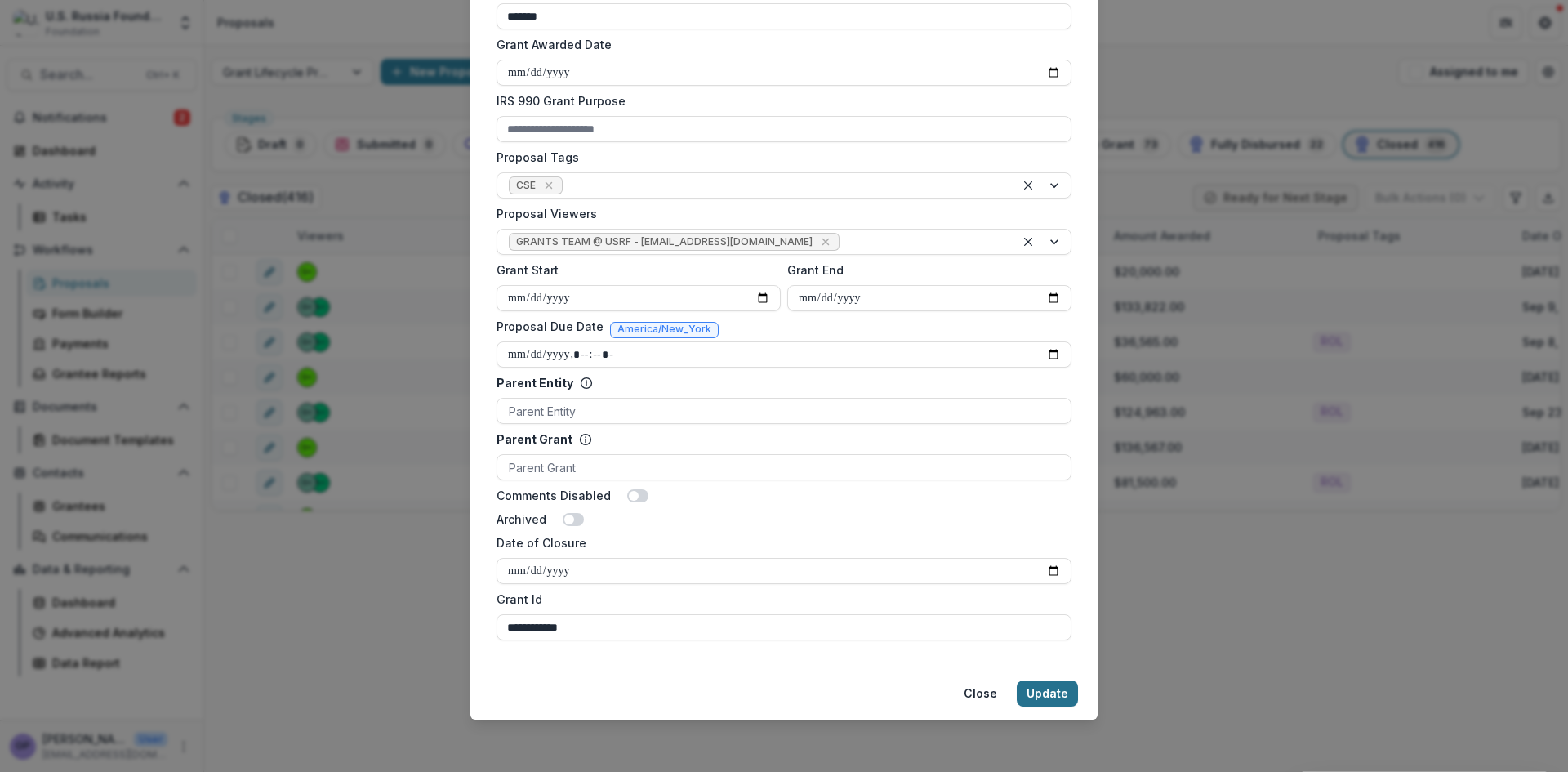
click at [1041, 692] on button "Update" at bounding box center [1048, 694] width 61 height 26
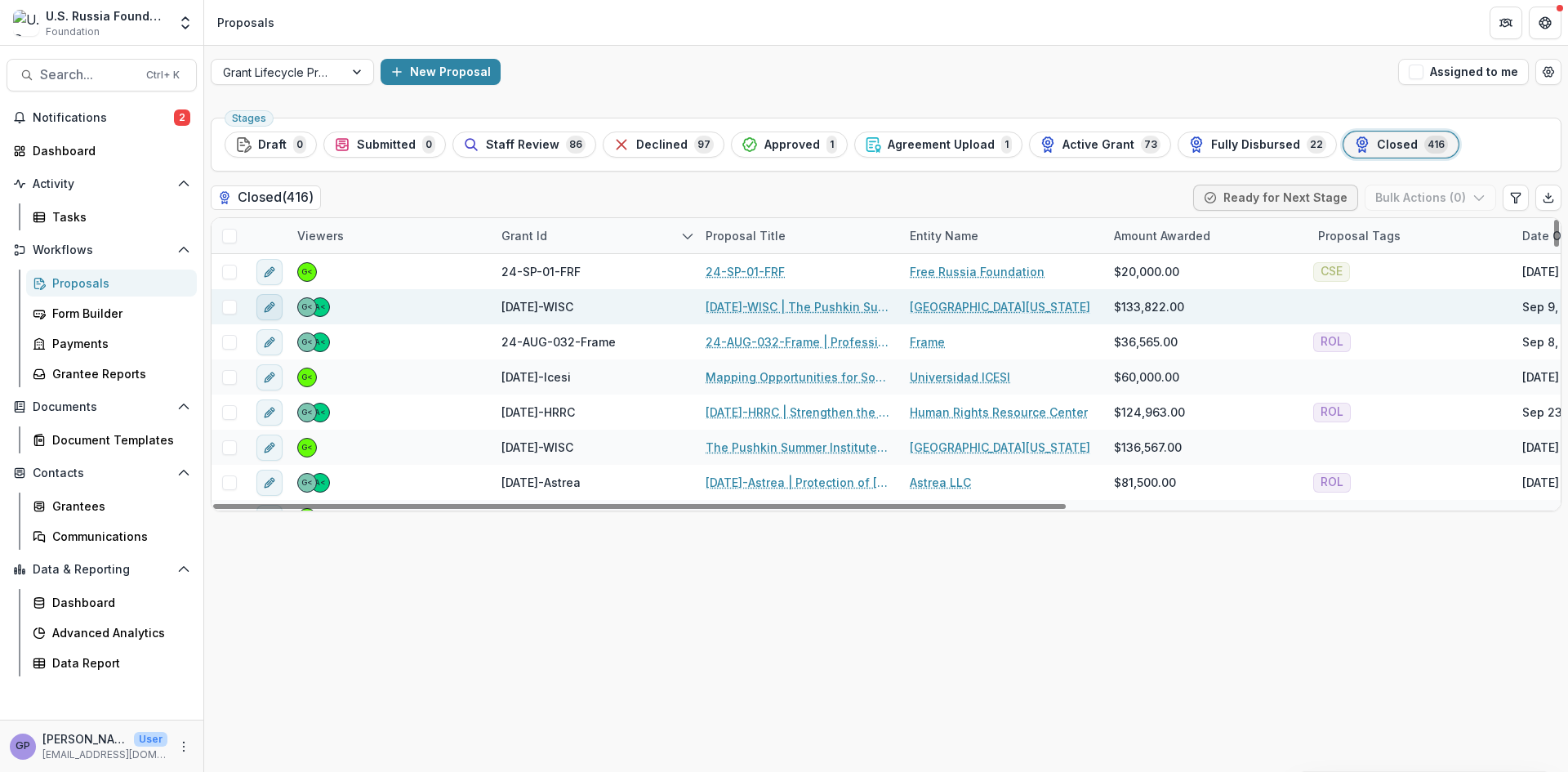
click at [270, 305] on line "edit" at bounding box center [268, 306] width 3 height 3
type input "********"
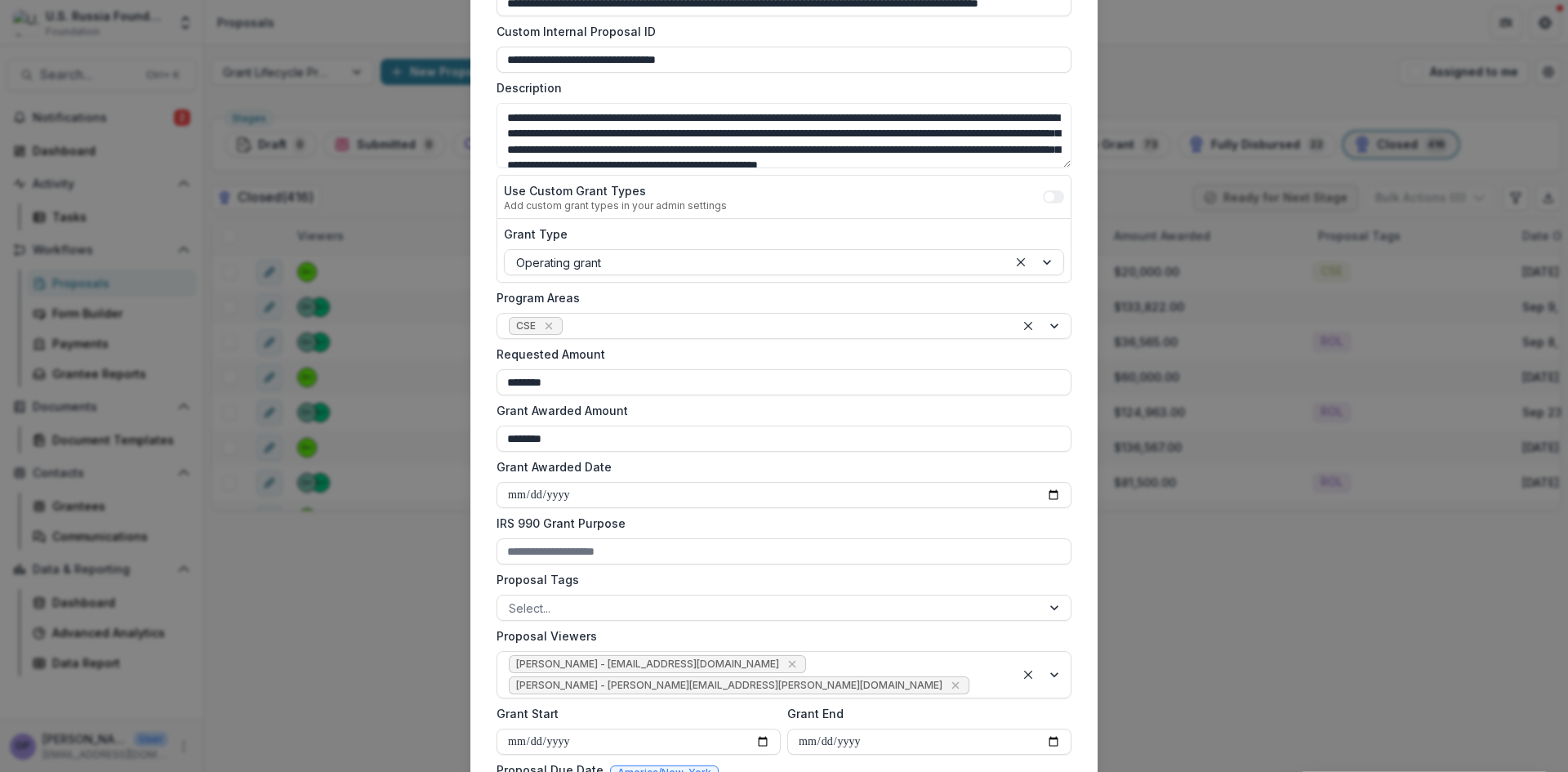
scroll to position [164, 0]
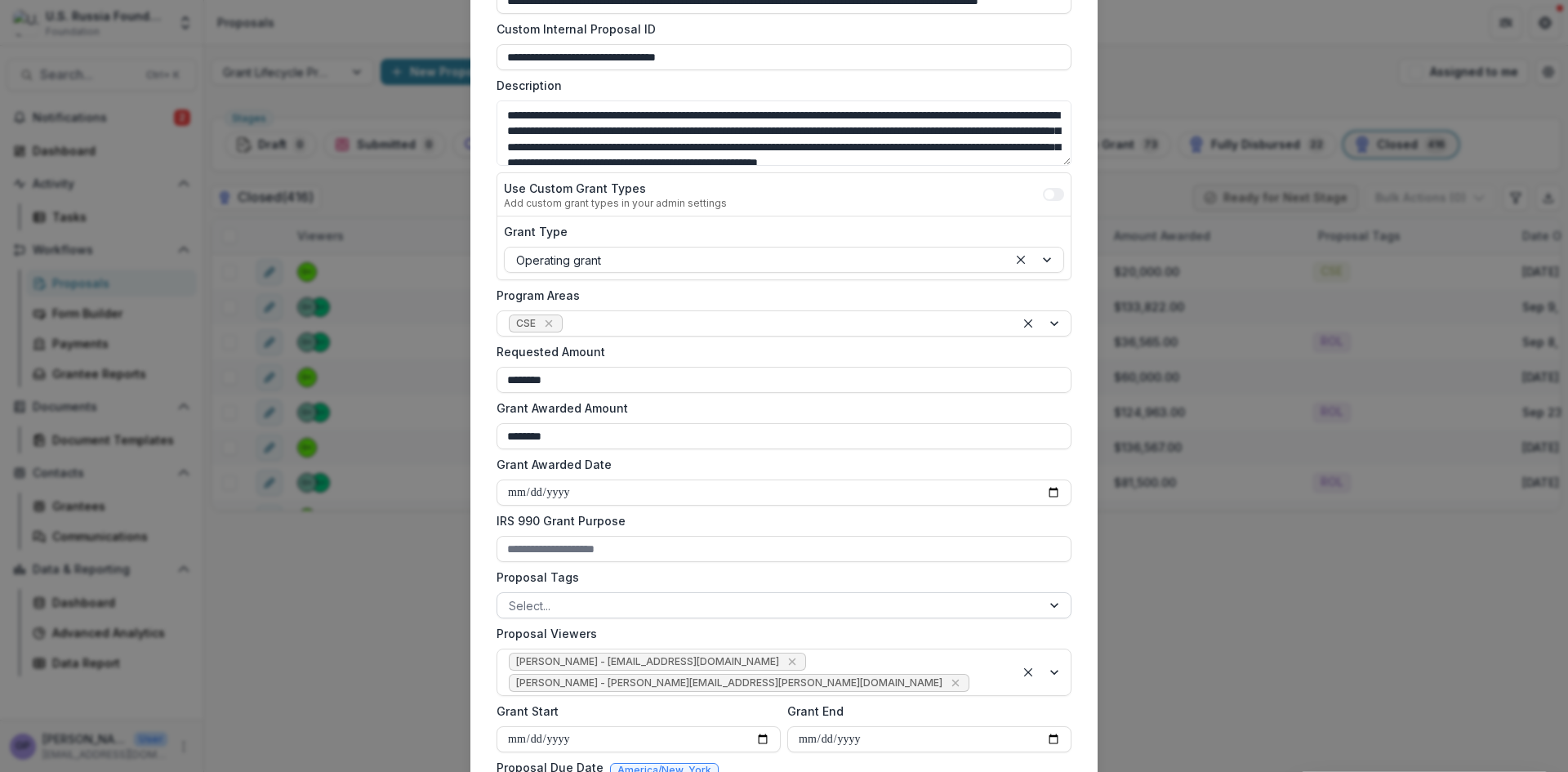
drag, startPoint x: 1053, startPoint y: 606, endPoint x: 1038, endPoint y: 605, distance: 15.0
click at [1050, 606] on div at bounding box center [1056, 606] width 30 height 25
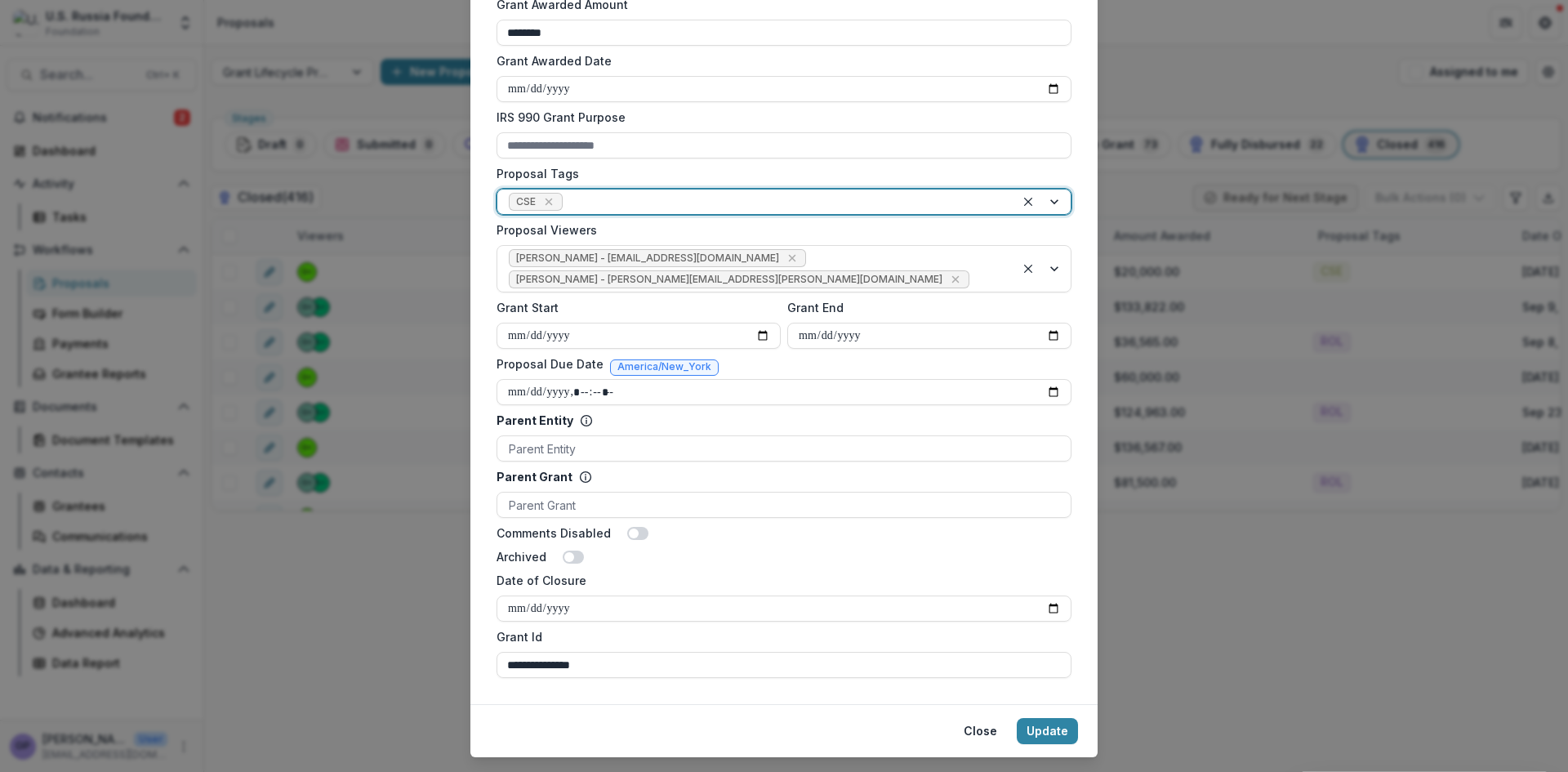
scroll to position [572, 0]
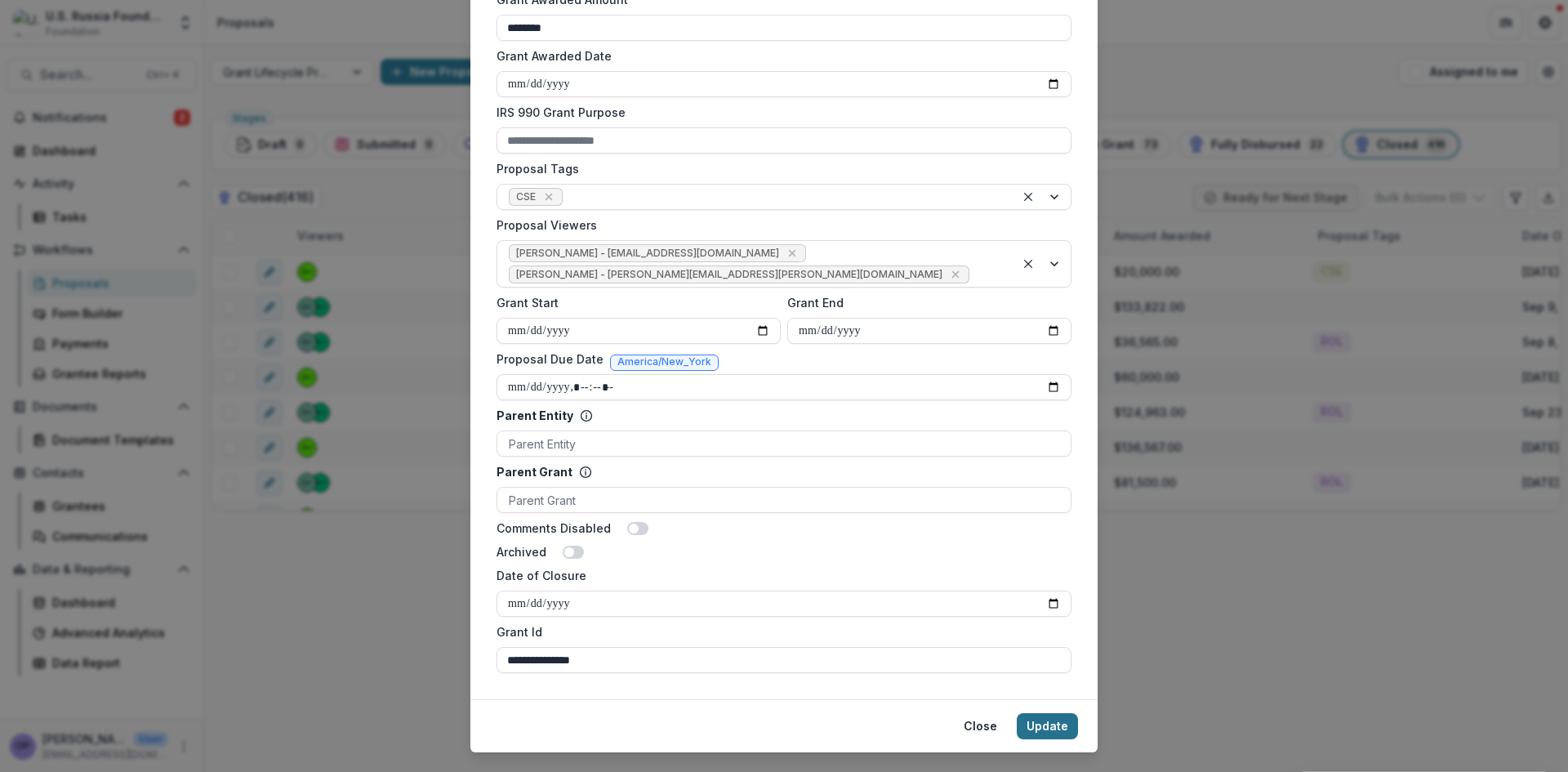
click at [1058, 714] on button "Update" at bounding box center [1048, 726] width 61 height 26
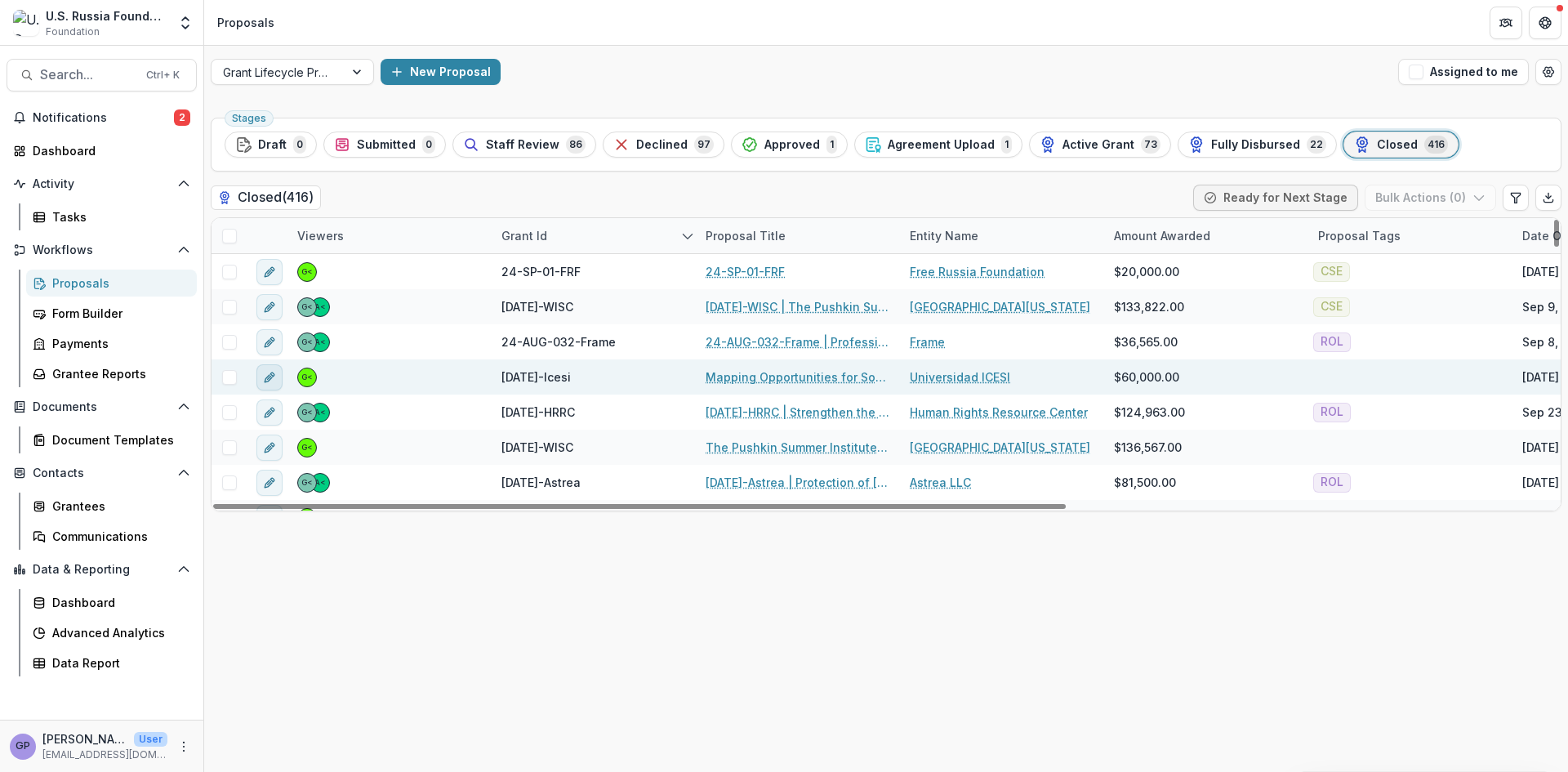
click at [272, 376] on icon "edit" at bounding box center [272, 375] width 4 height 4
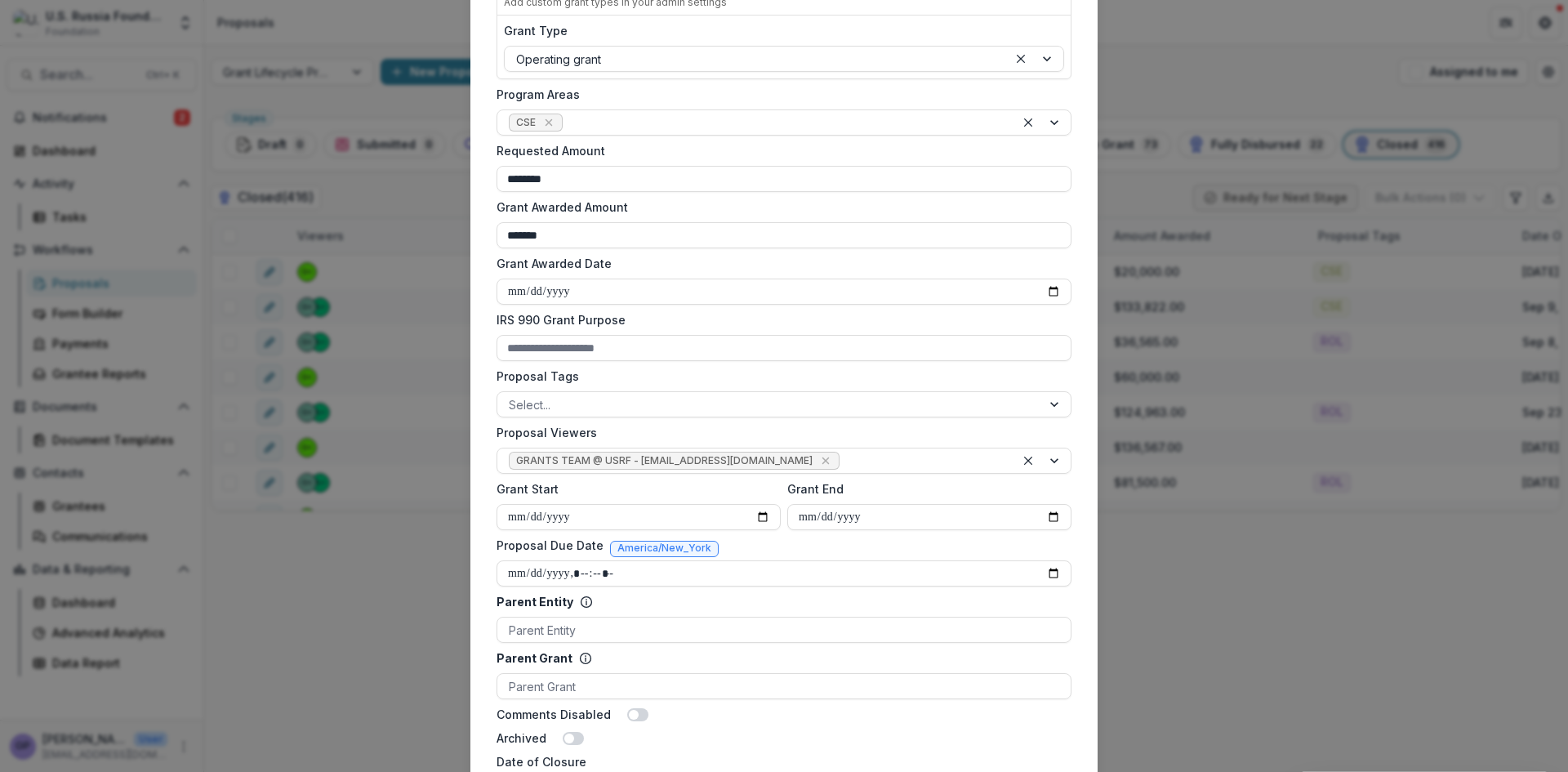
scroll to position [382, 0]
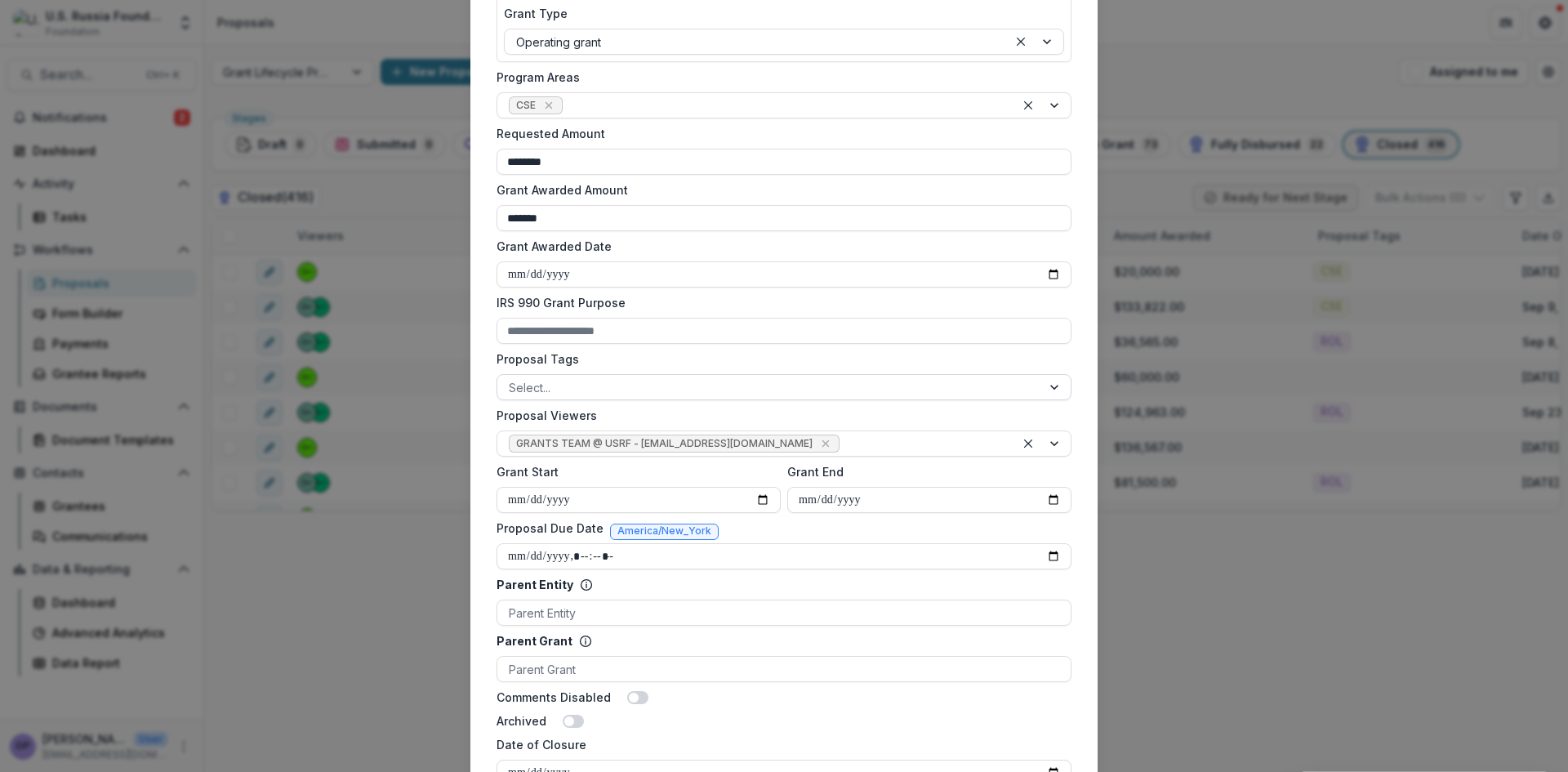
click at [1055, 386] on div at bounding box center [1056, 387] width 30 height 25
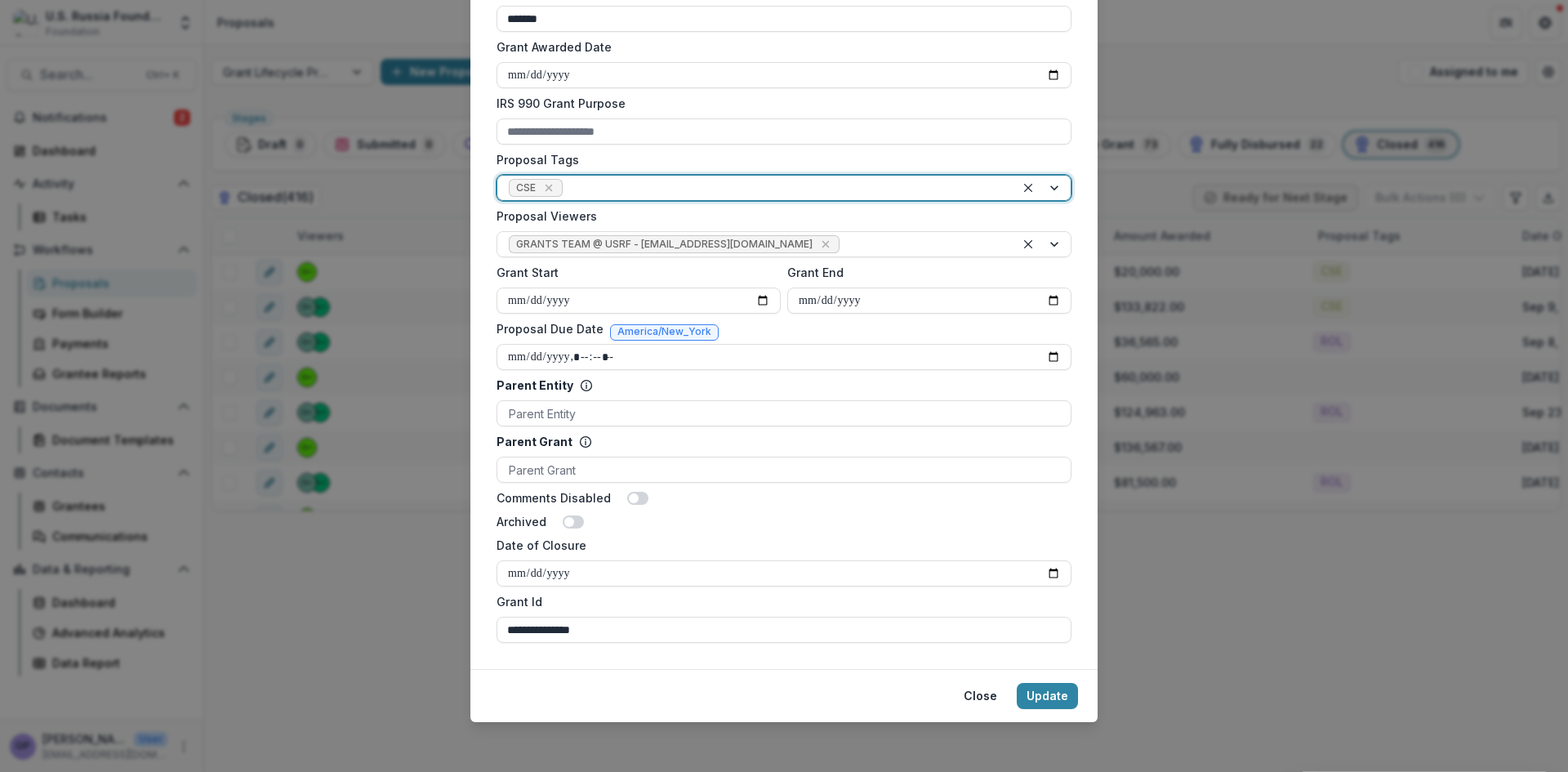
scroll to position [584, 0]
click at [1047, 689] on button "Update" at bounding box center [1048, 694] width 61 height 26
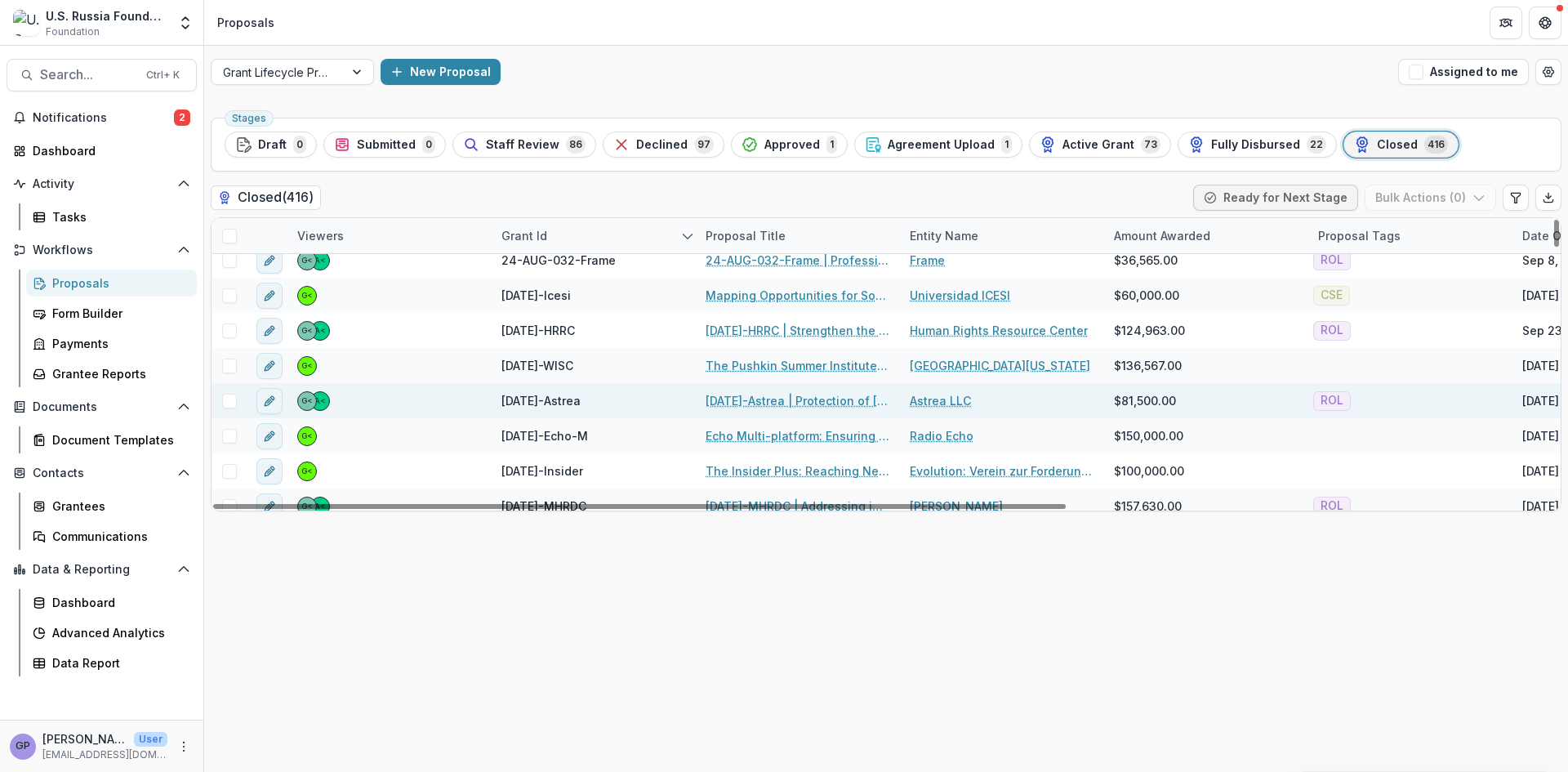
scroll to position [137, 0]
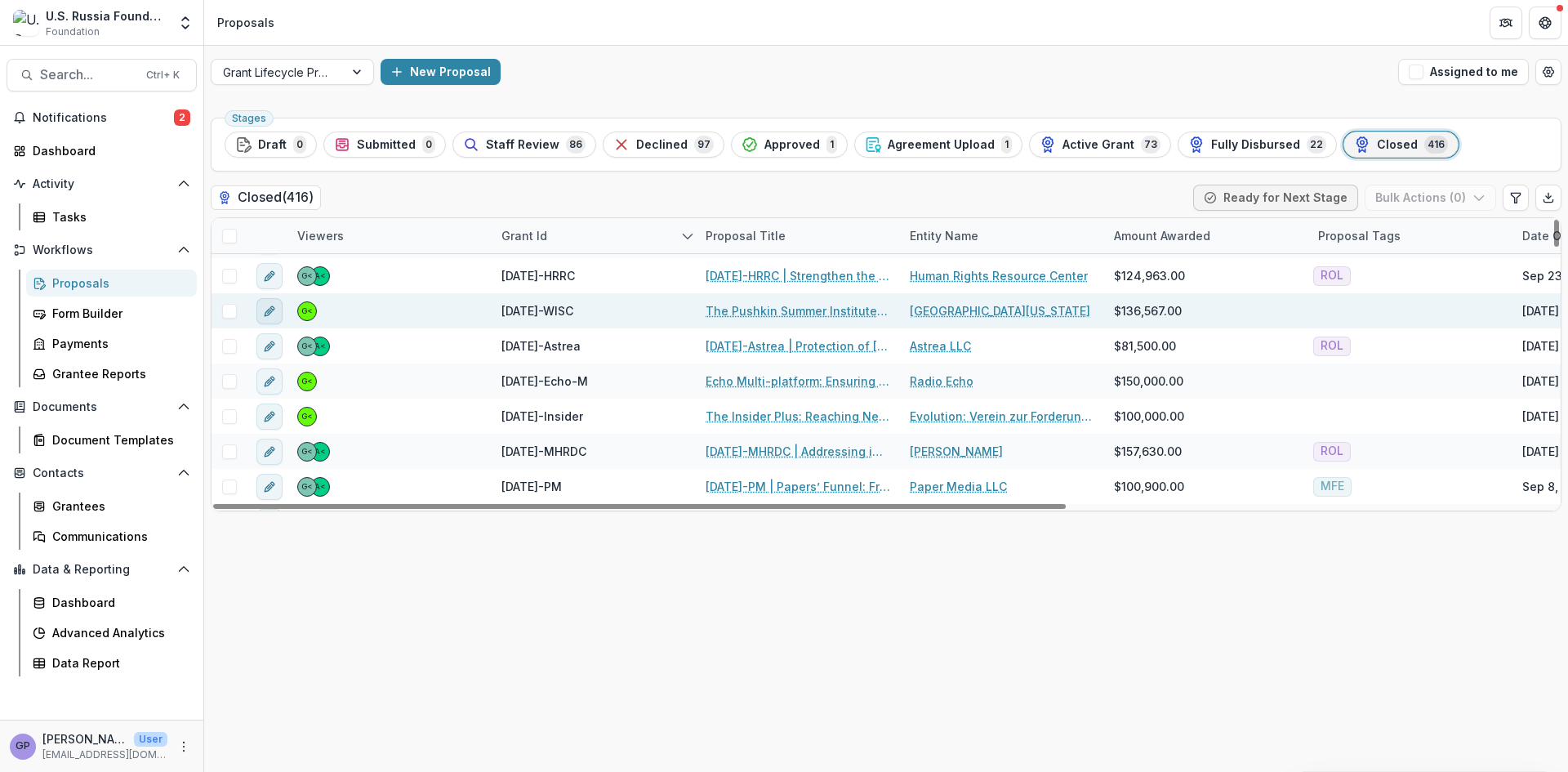
click at [267, 310] on icon "edit" at bounding box center [269, 311] width 13 height 13
type input "********"
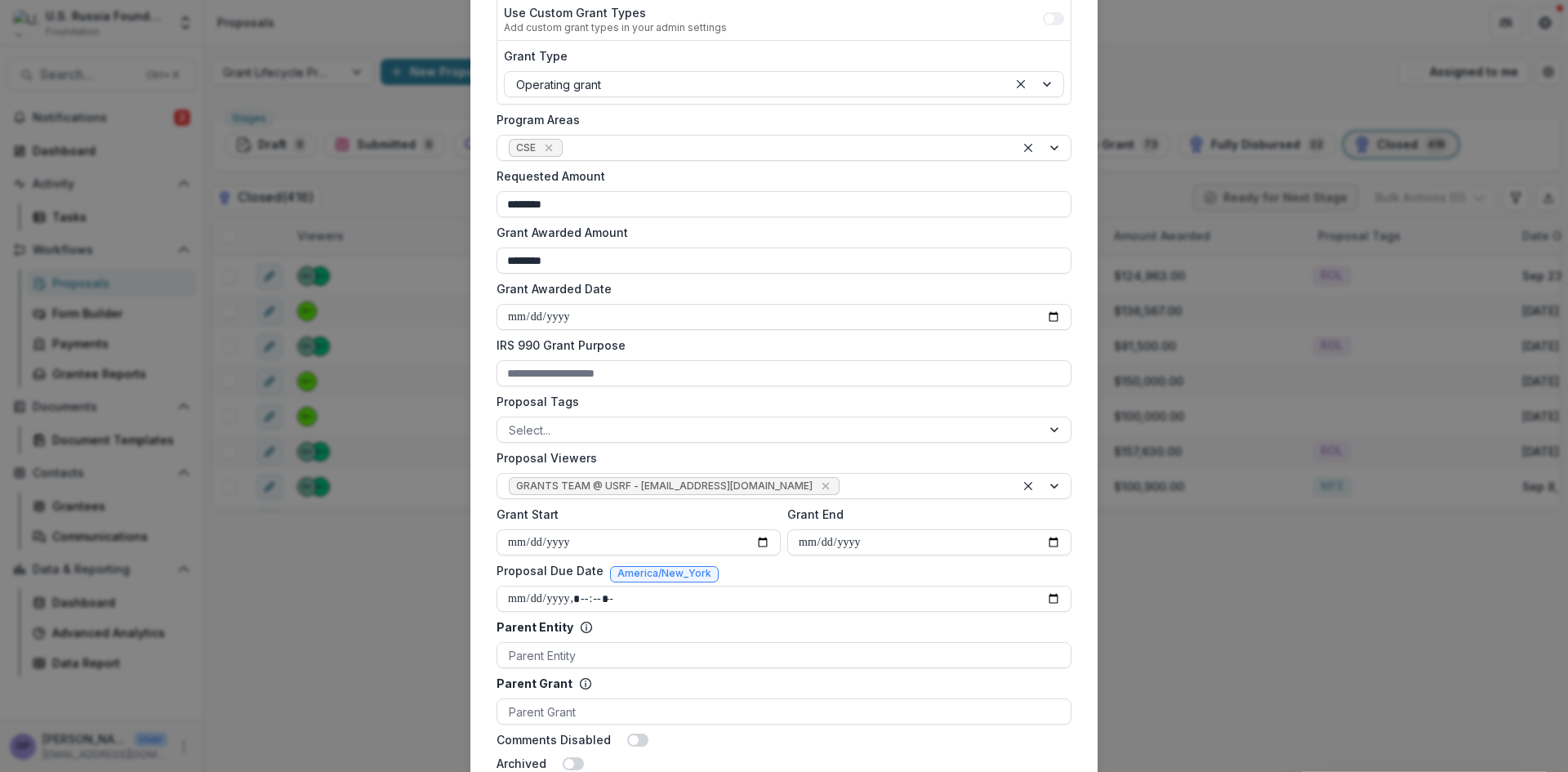
scroll to position [382, 0]
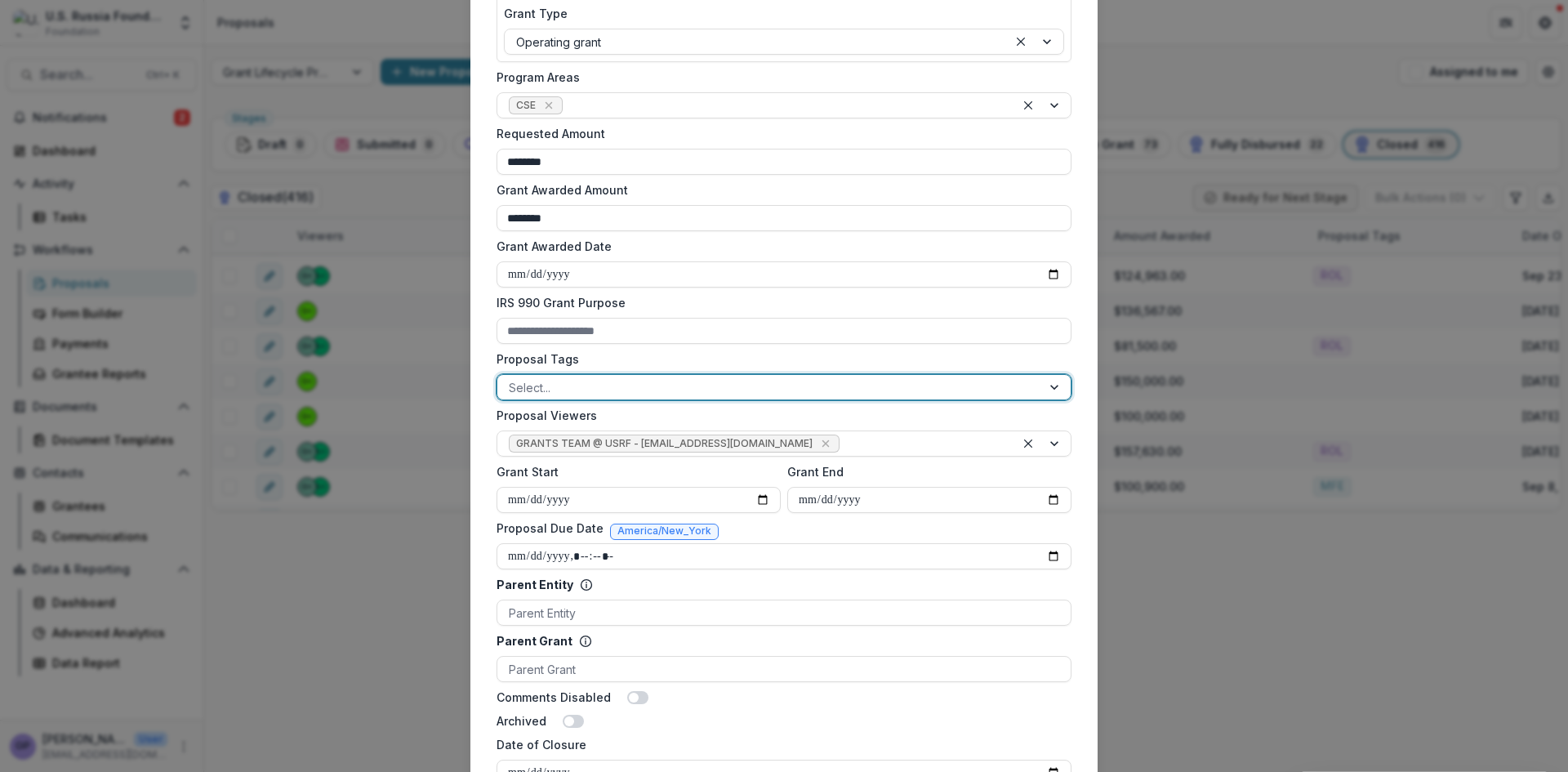
click at [1052, 392] on div at bounding box center [1056, 387] width 30 height 25
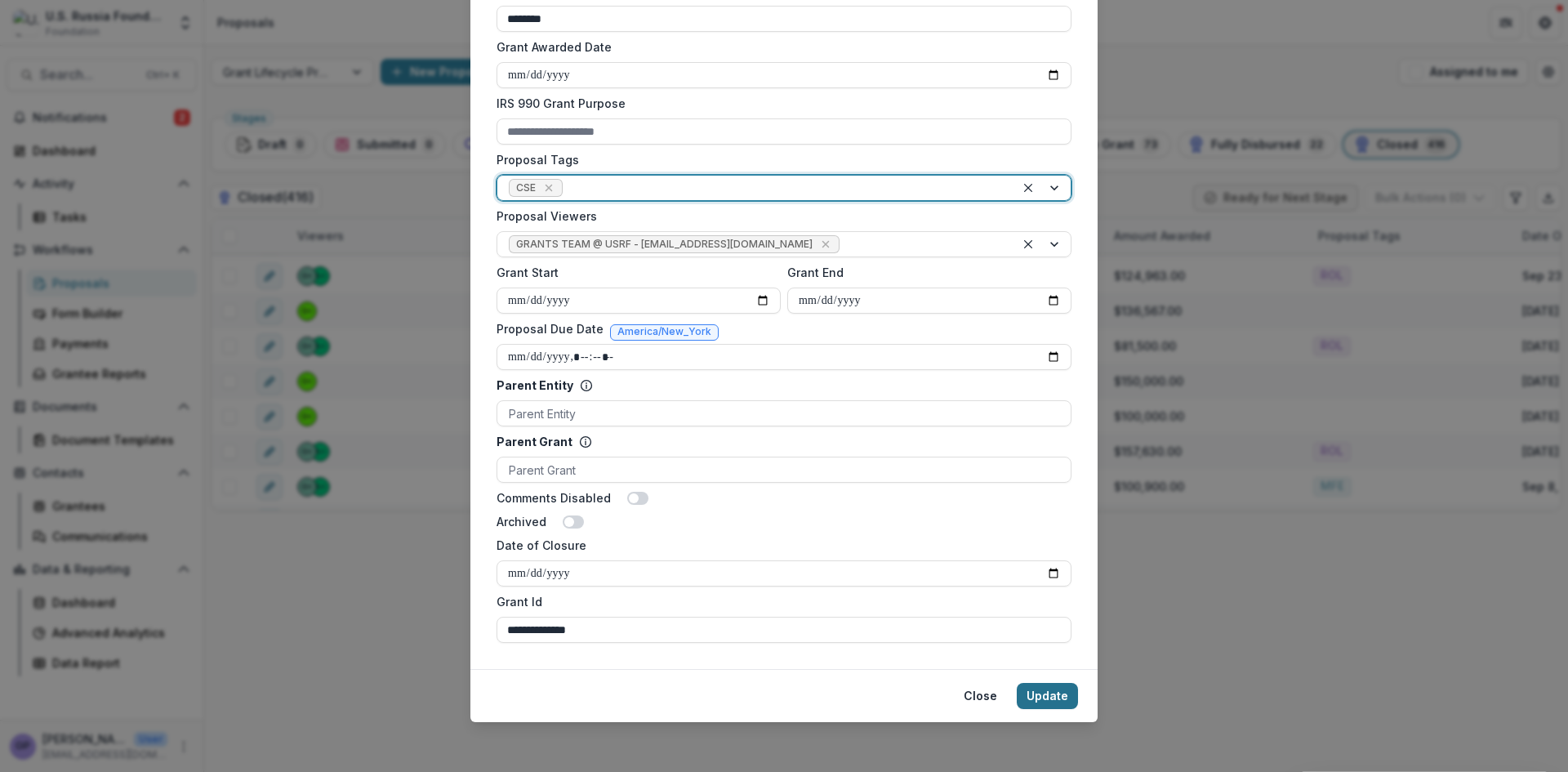
scroll to position [584, 0]
click at [1064, 689] on button "Update" at bounding box center [1048, 694] width 61 height 26
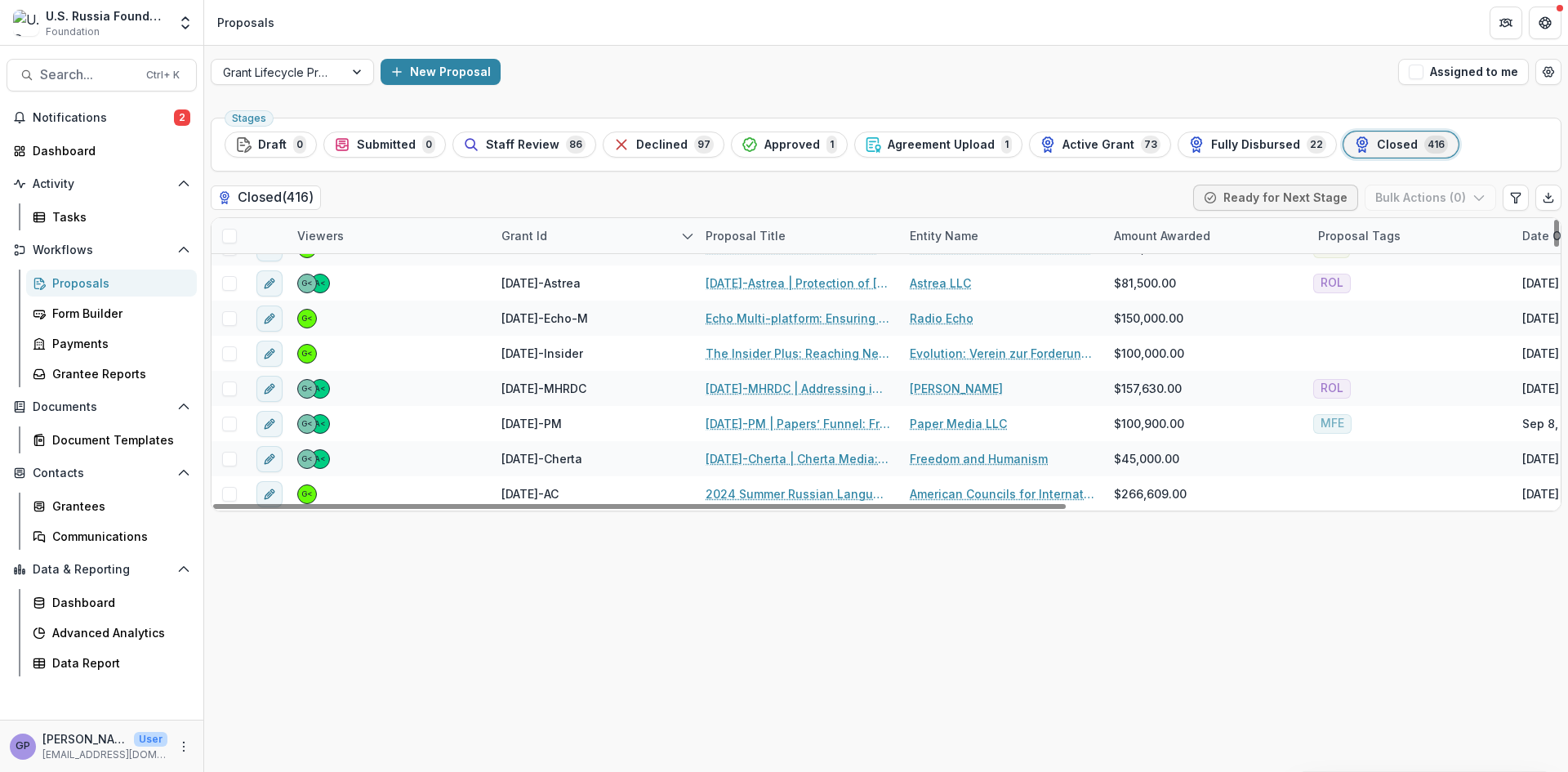
scroll to position [190, 0]
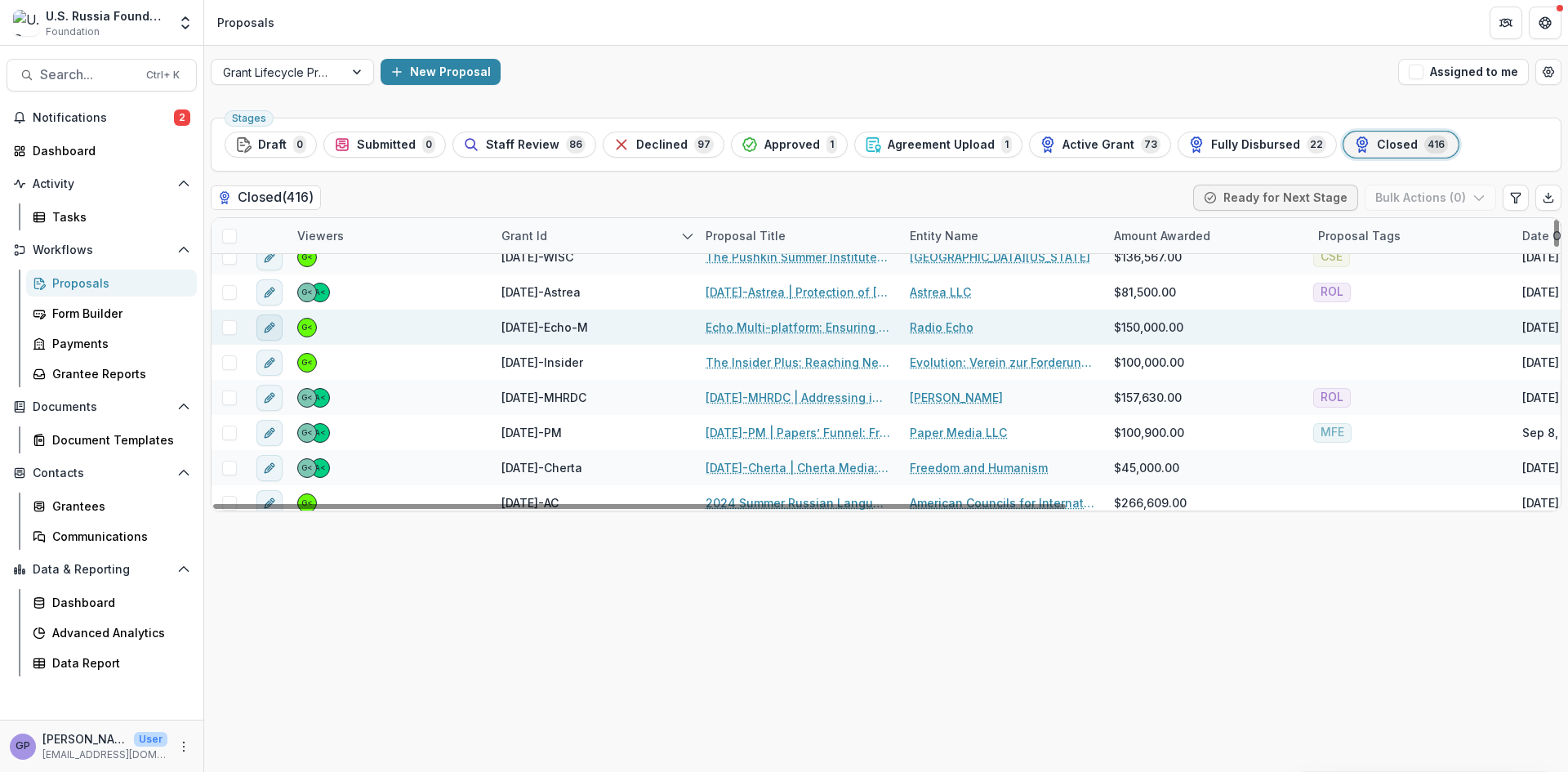
click at [269, 329] on icon "edit" at bounding box center [269, 327] width 13 height 13
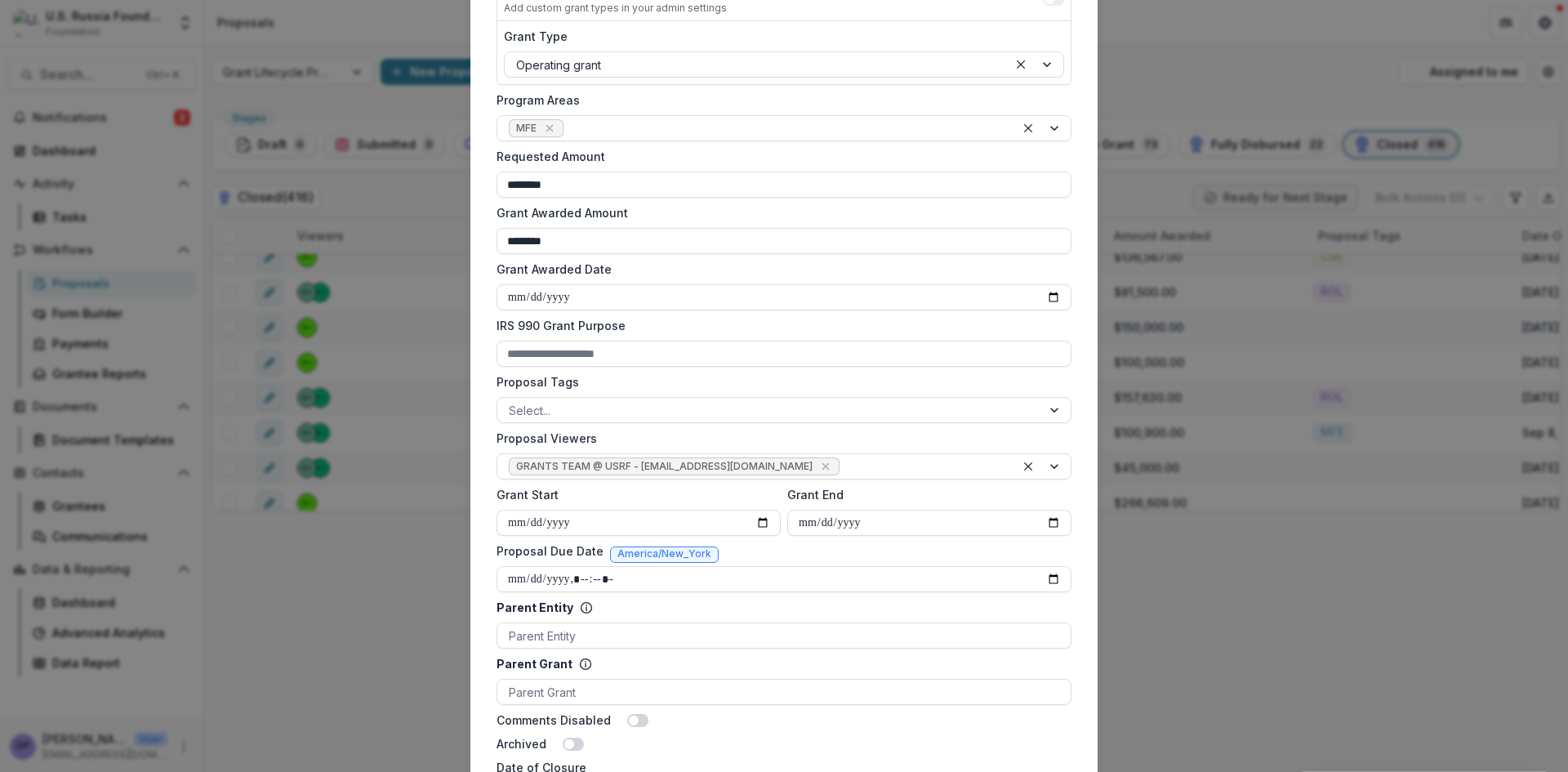
scroll to position [382, 0]
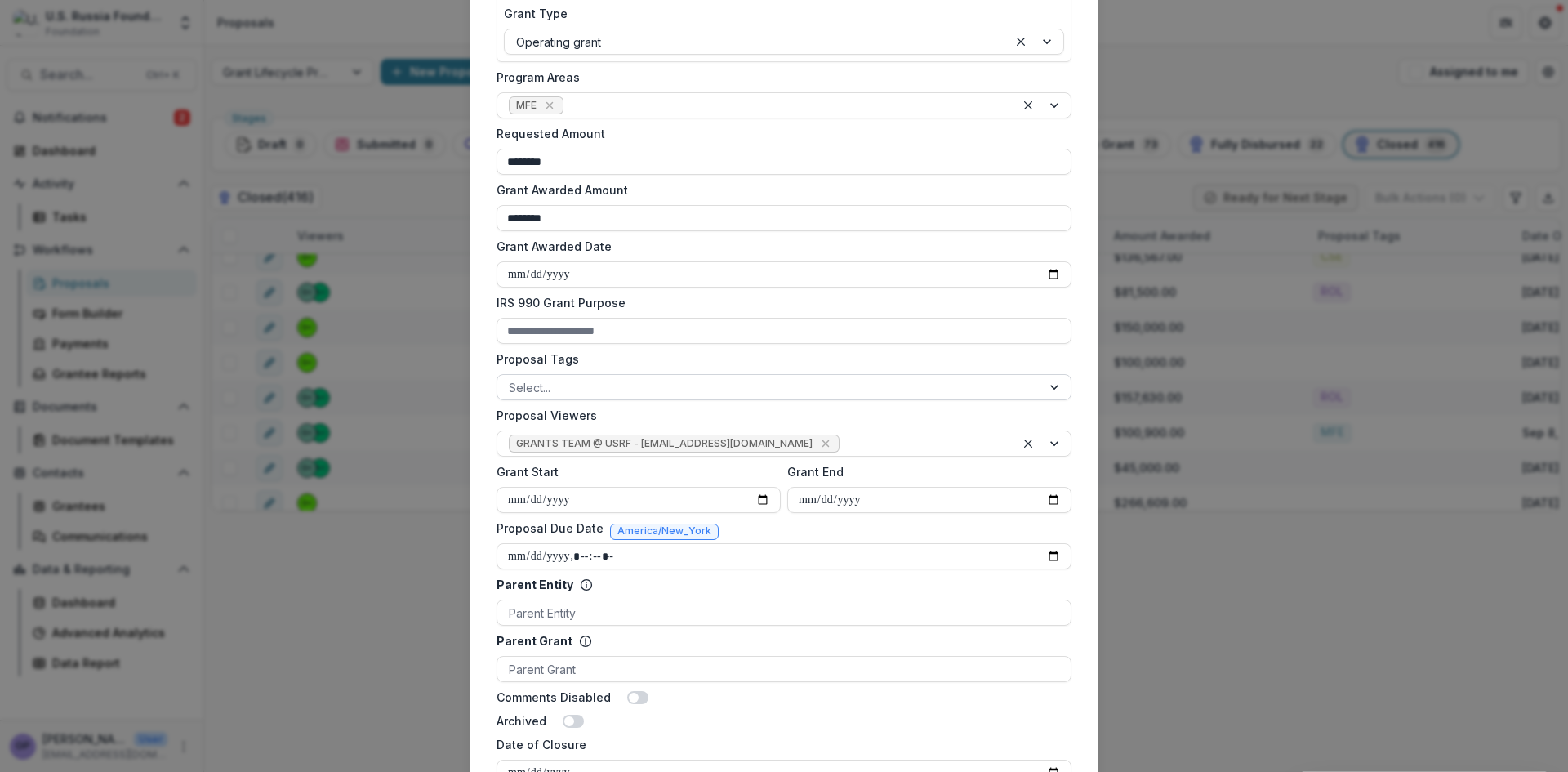
click at [1056, 384] on div at bounding box center [1056, 387] width 30 height 25
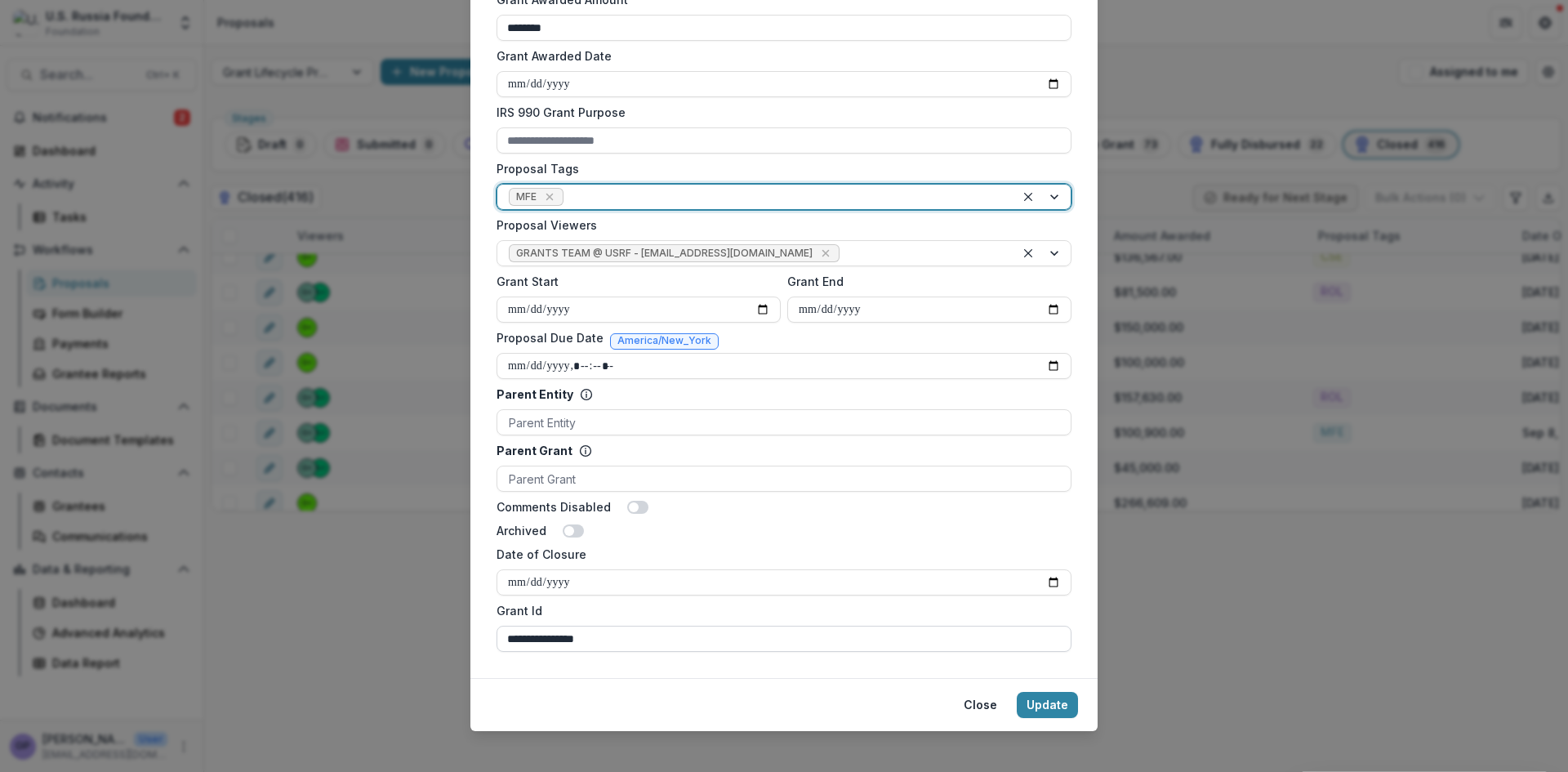
scroll to position [584, 0]
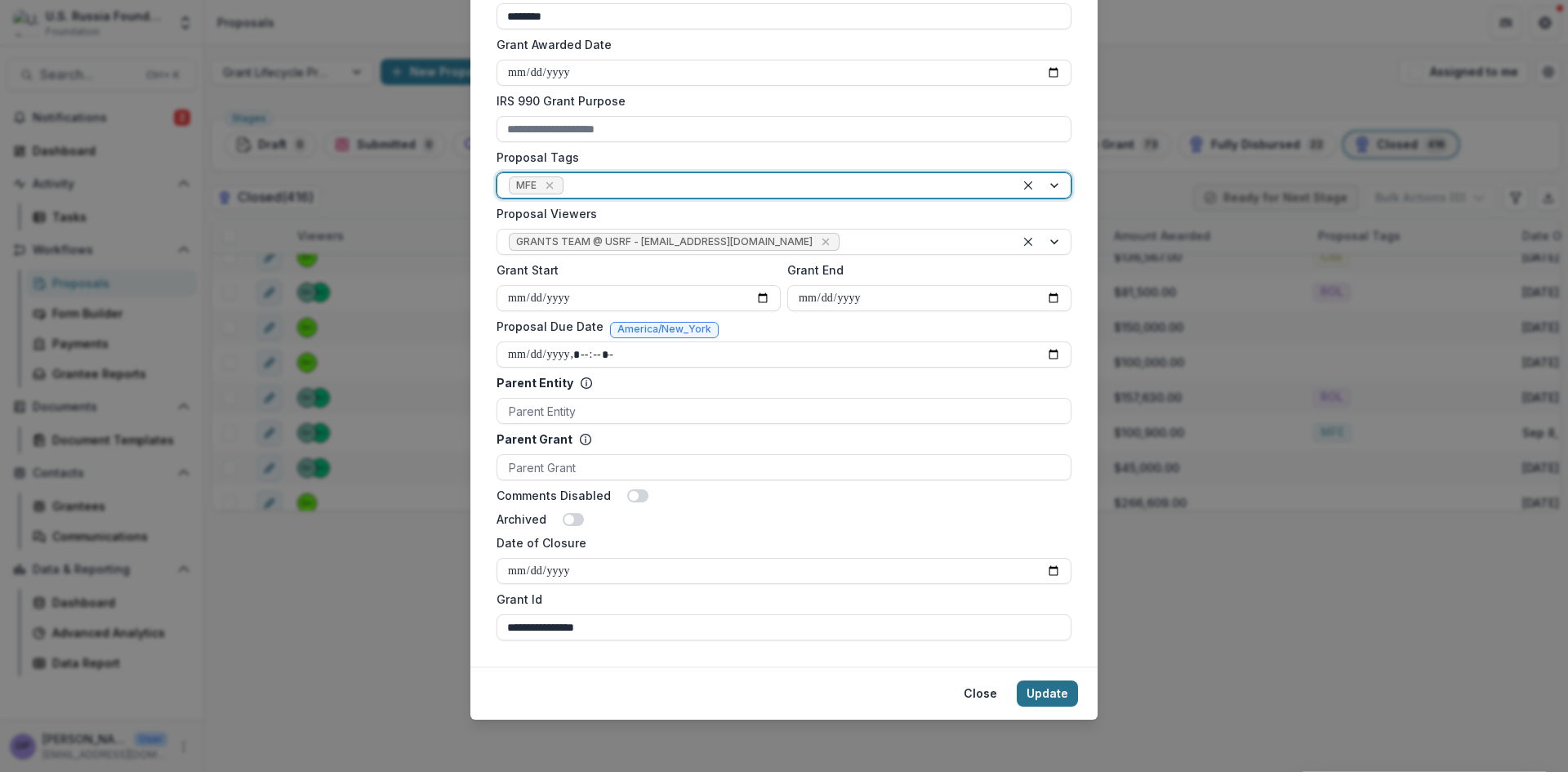
click at [1056, 692] on button "Update" at bounding box center [1048, 694] width 61 height 26
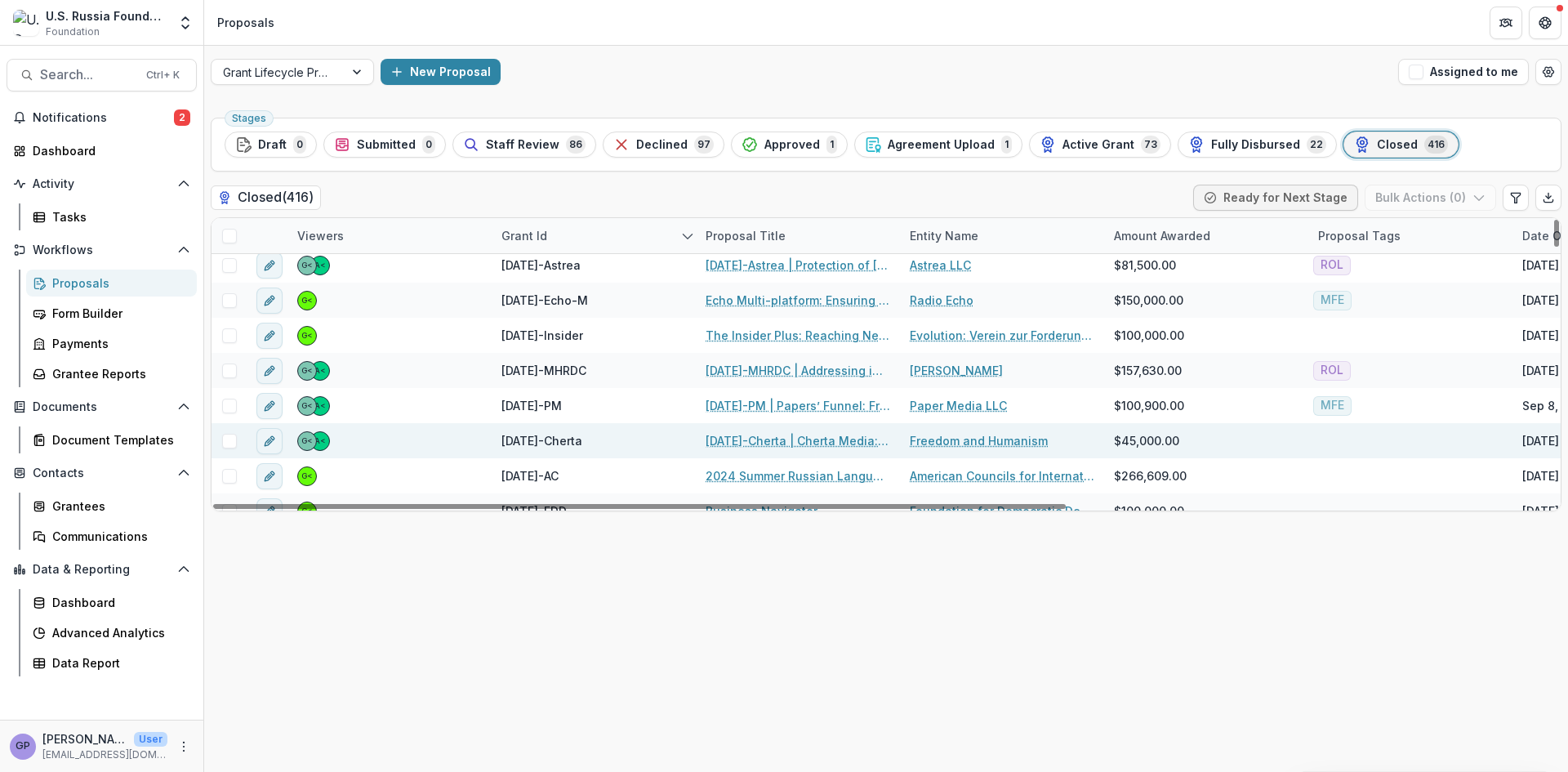
scroll to position [227, 0]
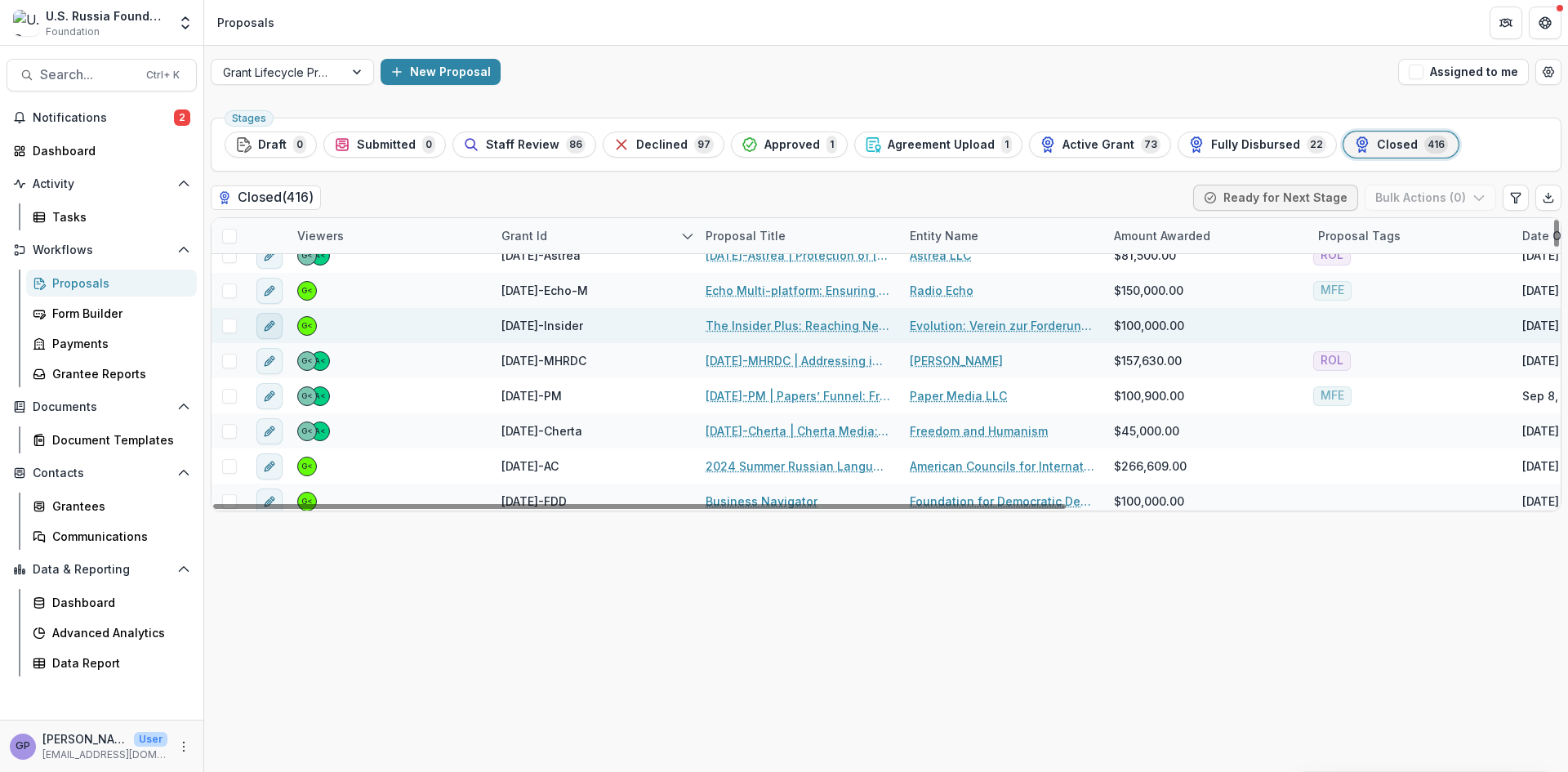
click at [267, 330] on icon "edit" at bounding box center [269, 325] width 13 height 13
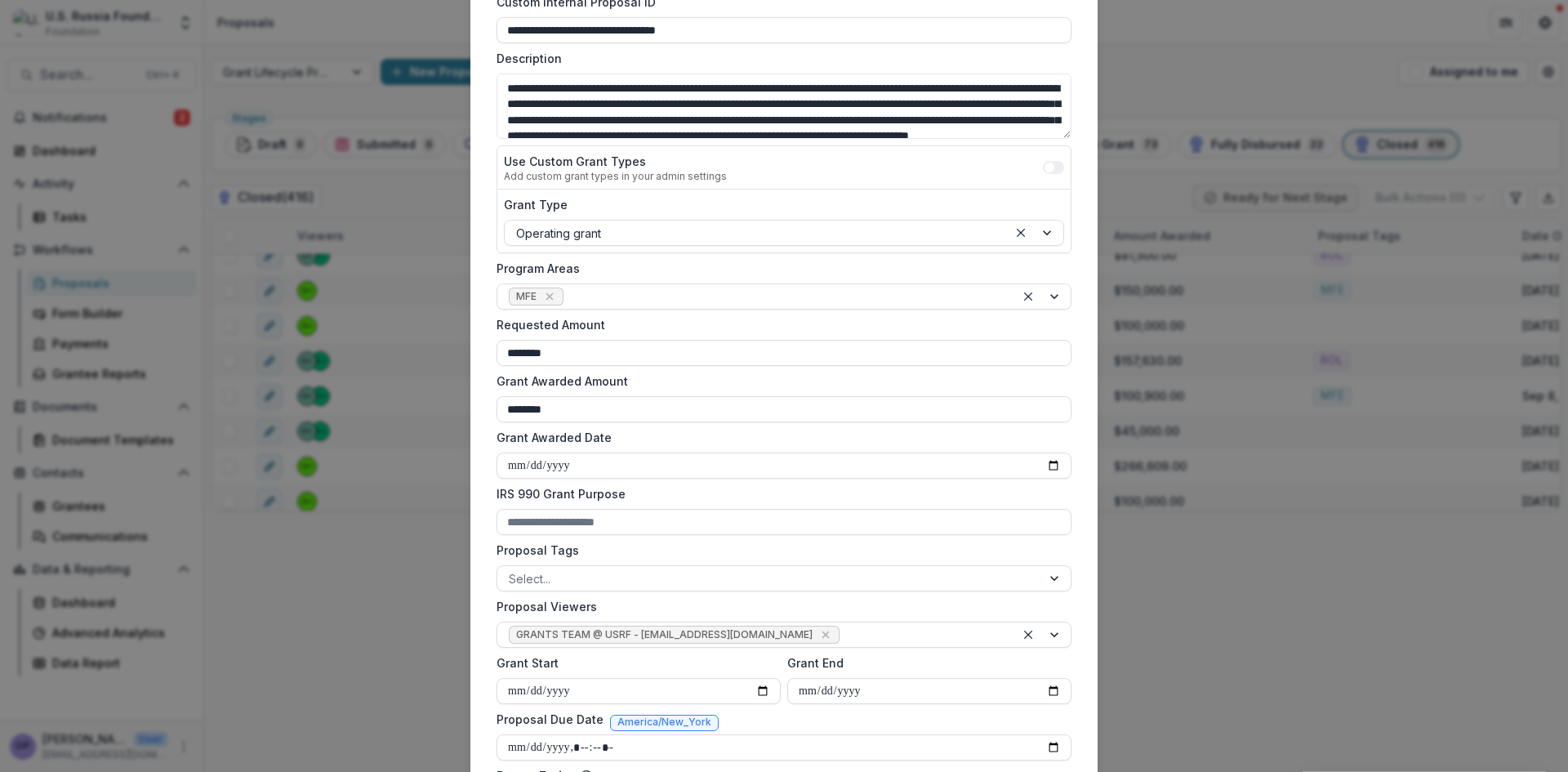
scroll to position [273, 0]
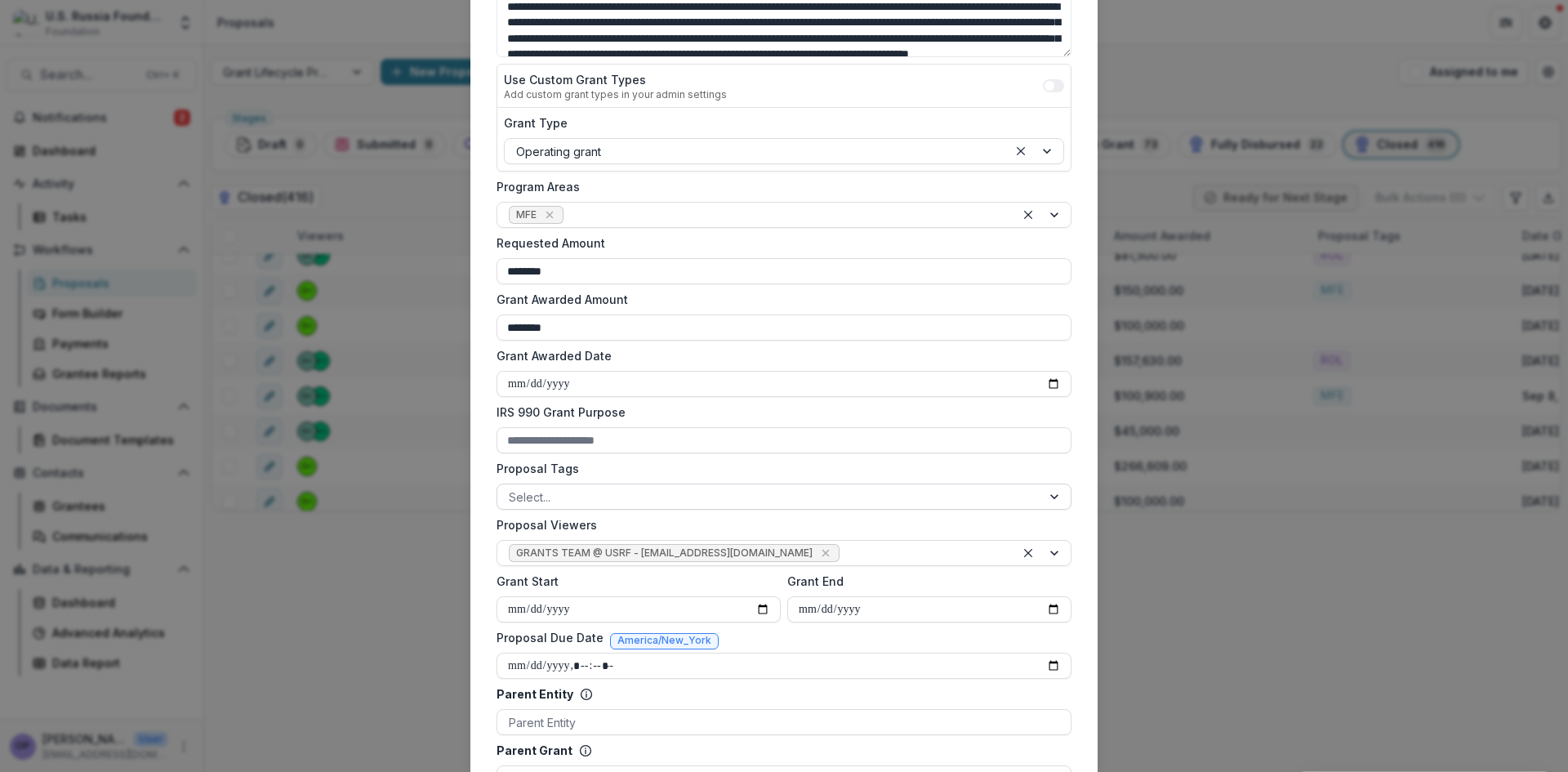
click at [1049, 492] on div at bounding box center [1056, 496] width 30 height 25
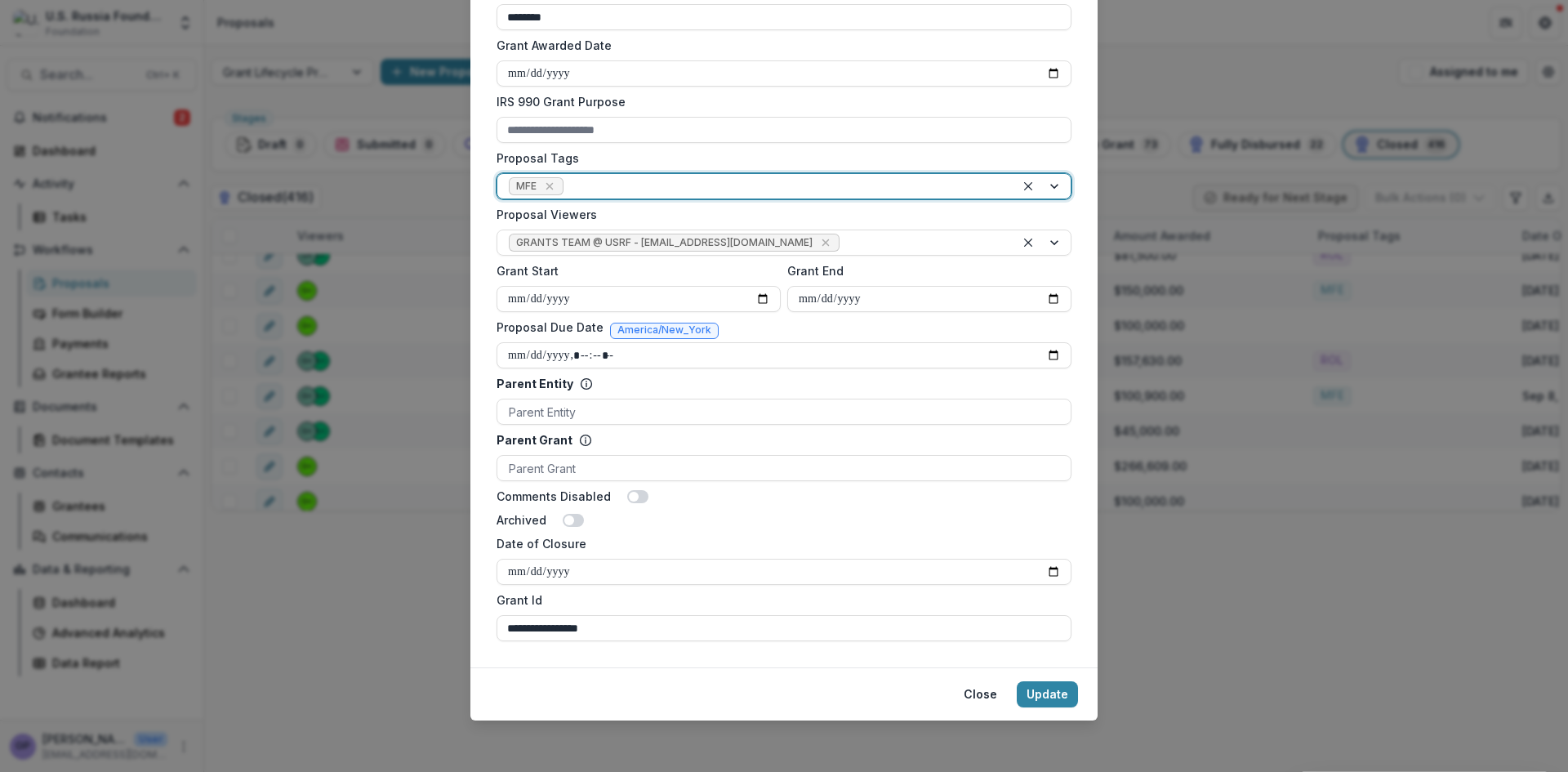
scroll to position [584, 0]
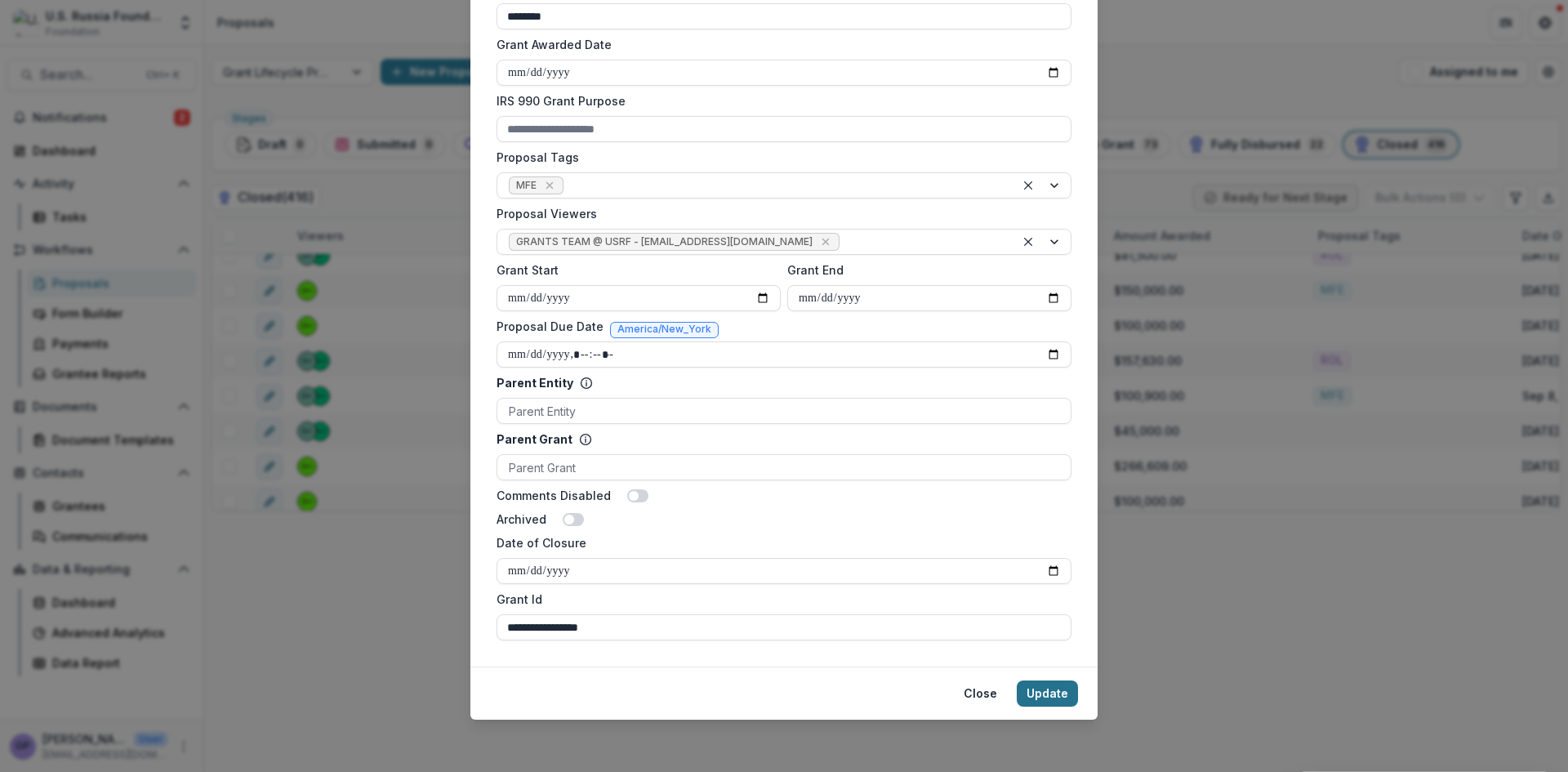
click at [1034, 694] on button "Update" at bounding box center [1048, 694] width 61 height 26
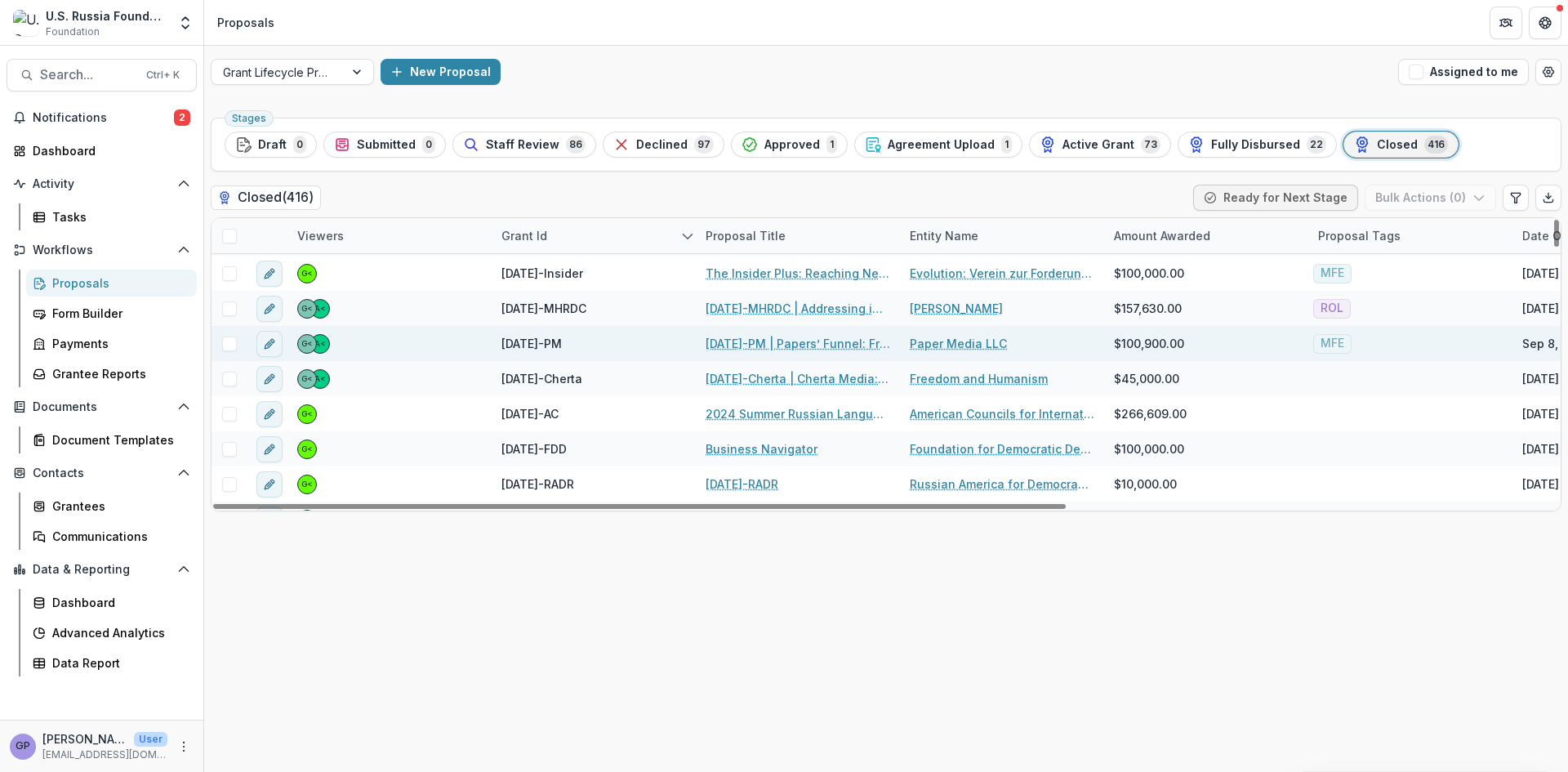
scroll to position [281, 0]
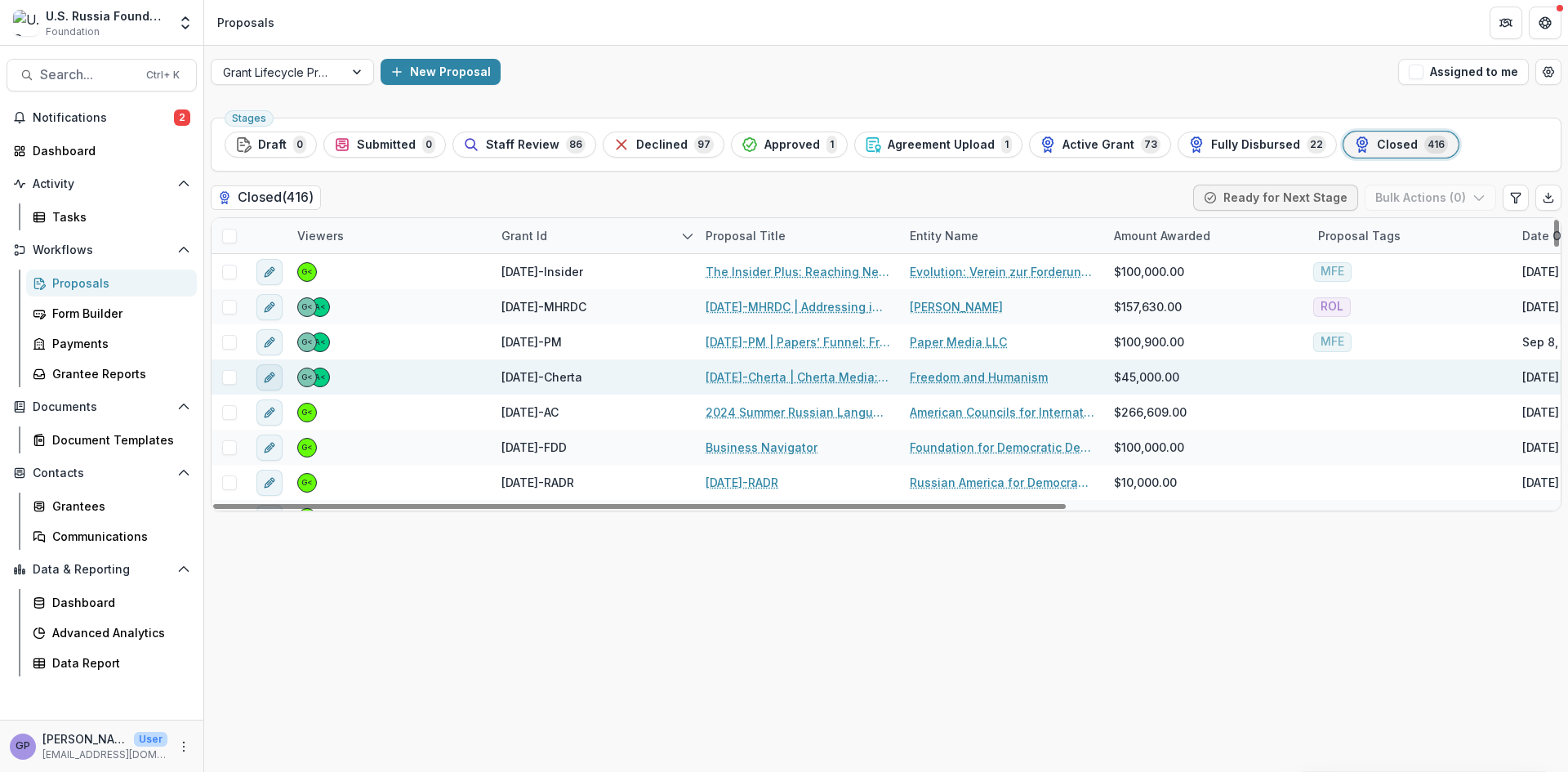
click at [268, 379] on line "edit" at bounding box center [268, 377] width 3 height 3
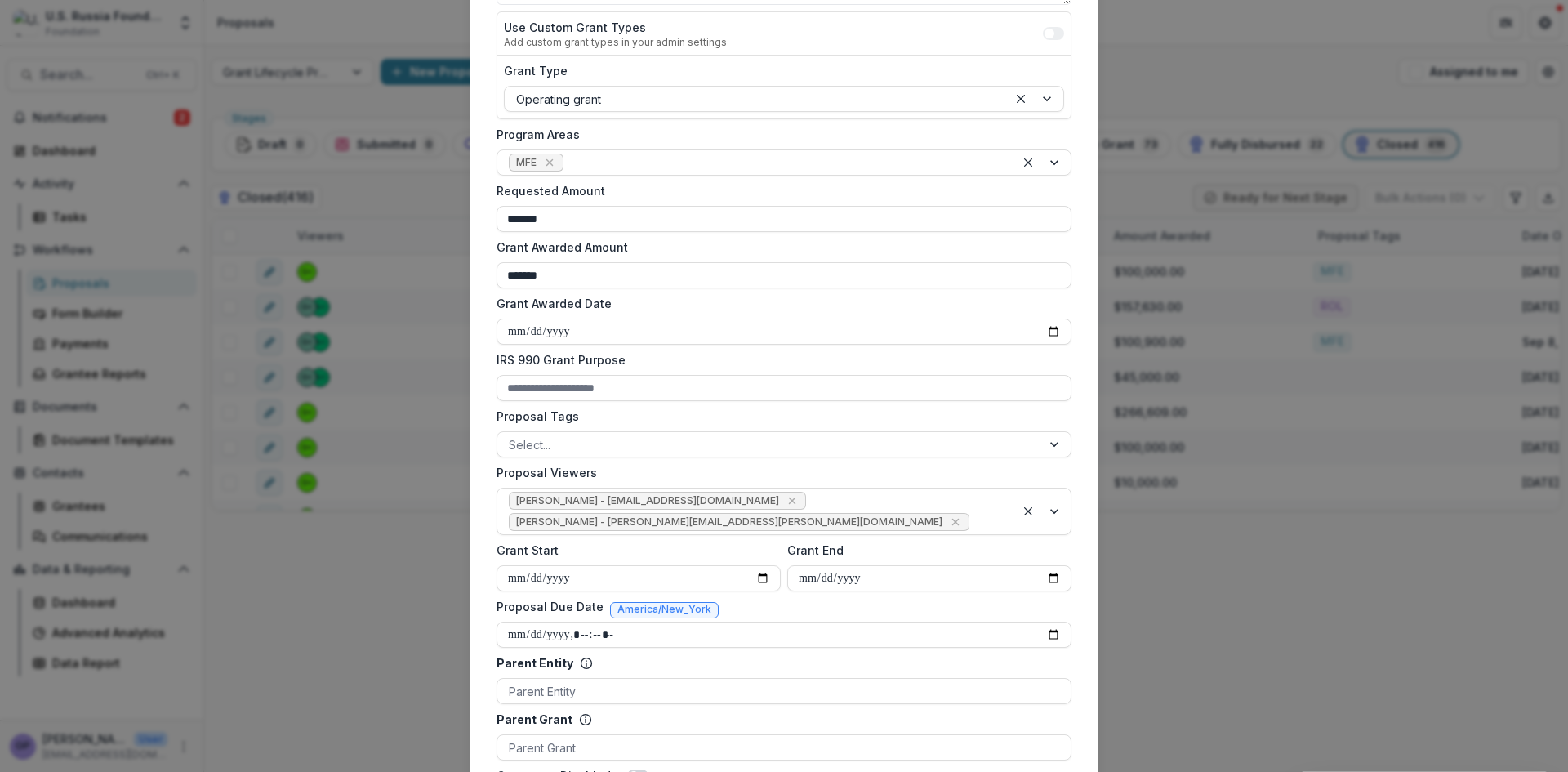
scroll to position [327, 0]
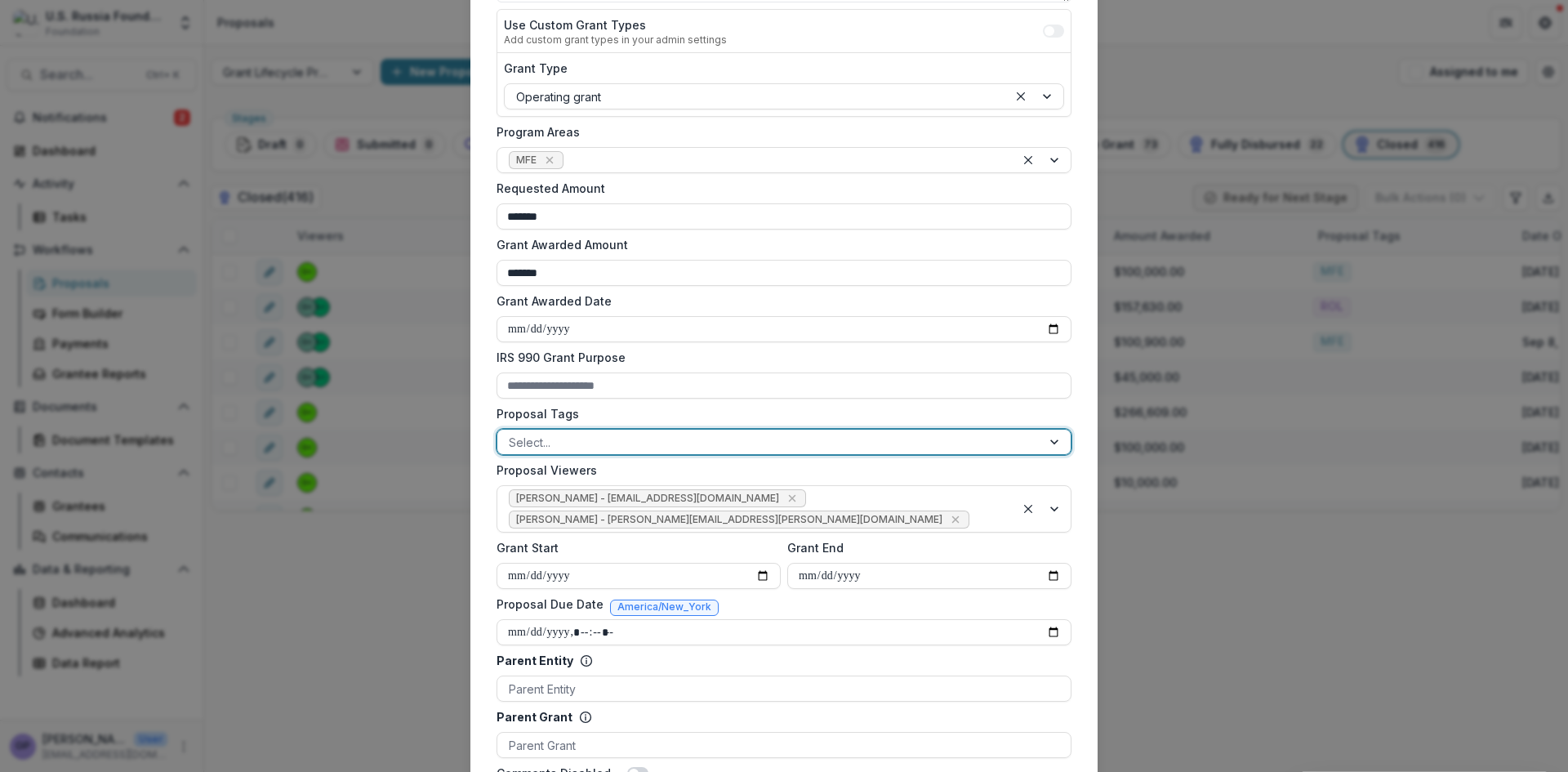
click at [1059, 441] on div at bounding box center [1056, 442] width 30 height 25
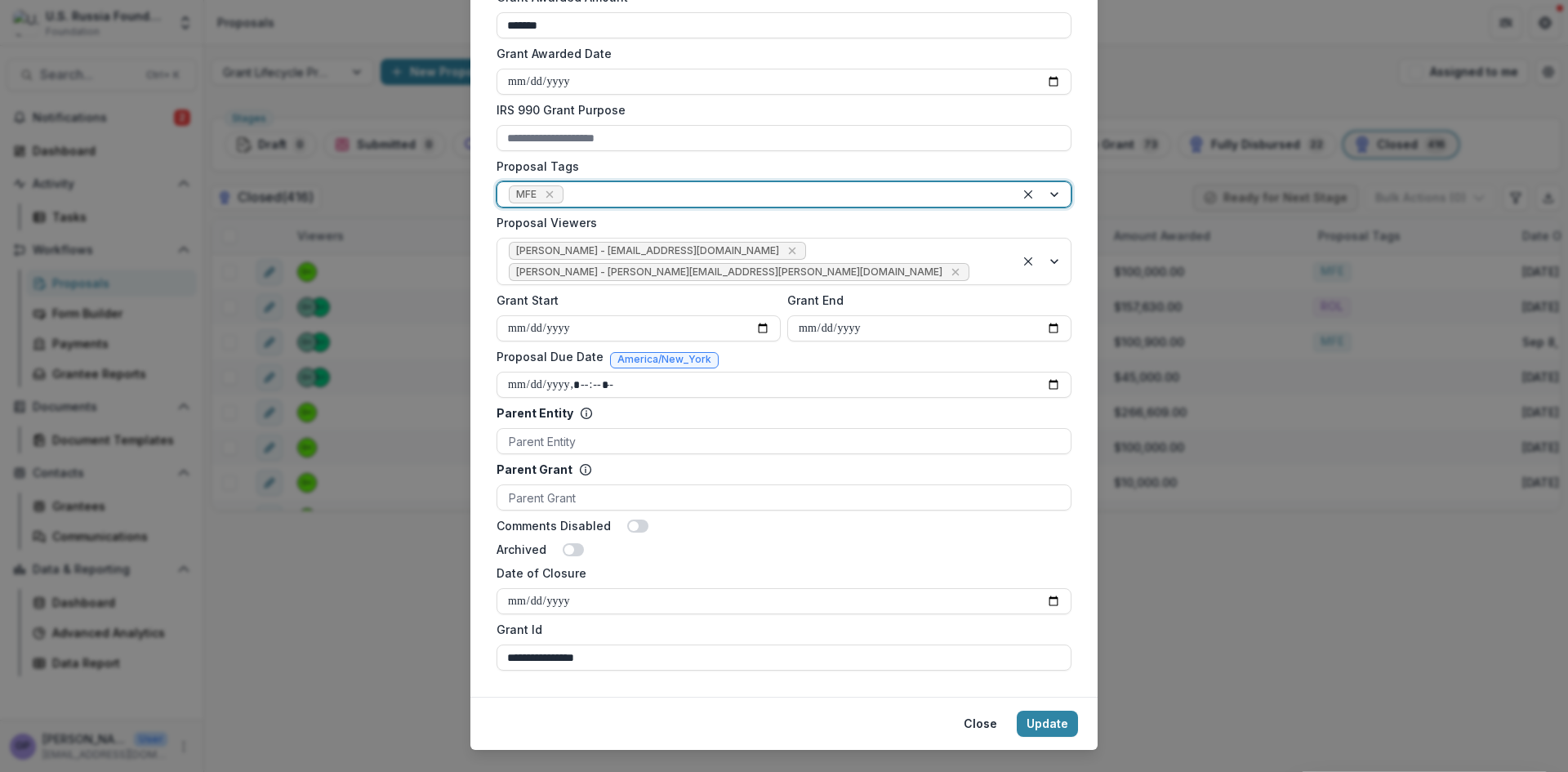
scroll to position [584, 0]
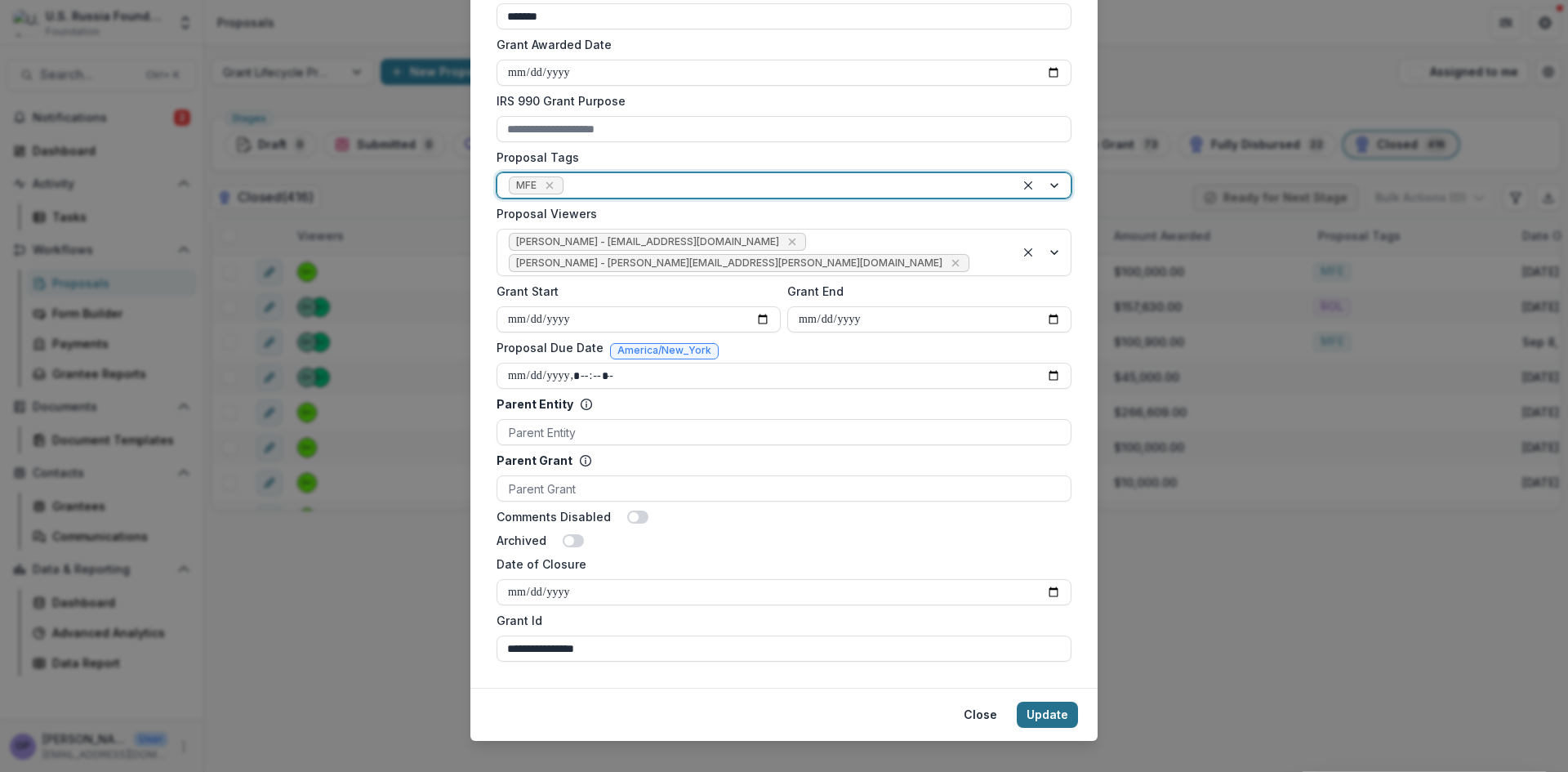
click at [1064, 702] on button "Update" at bounding box center [1048, 715] width 61 height 26
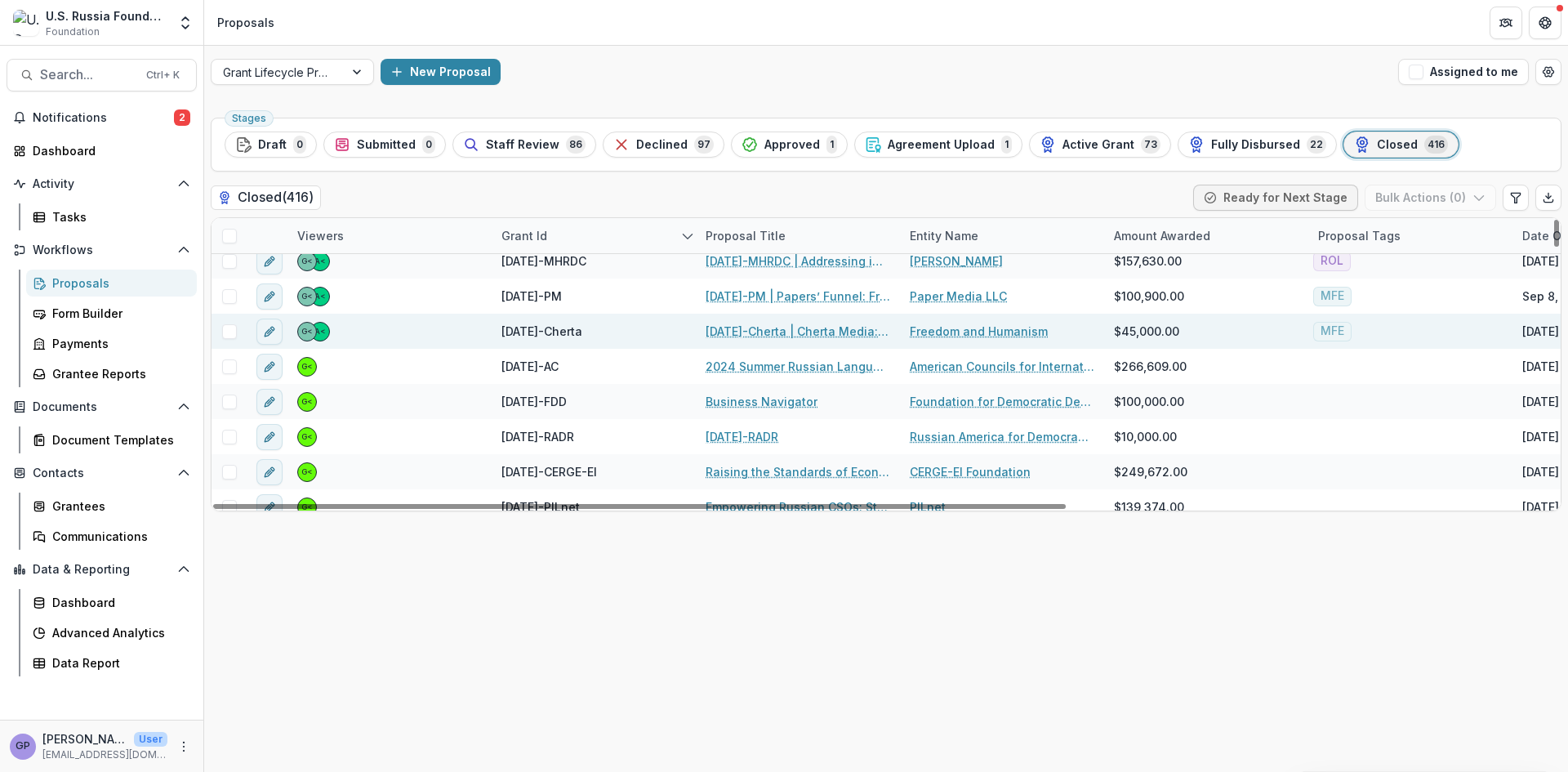
scroll to position [363, 0]
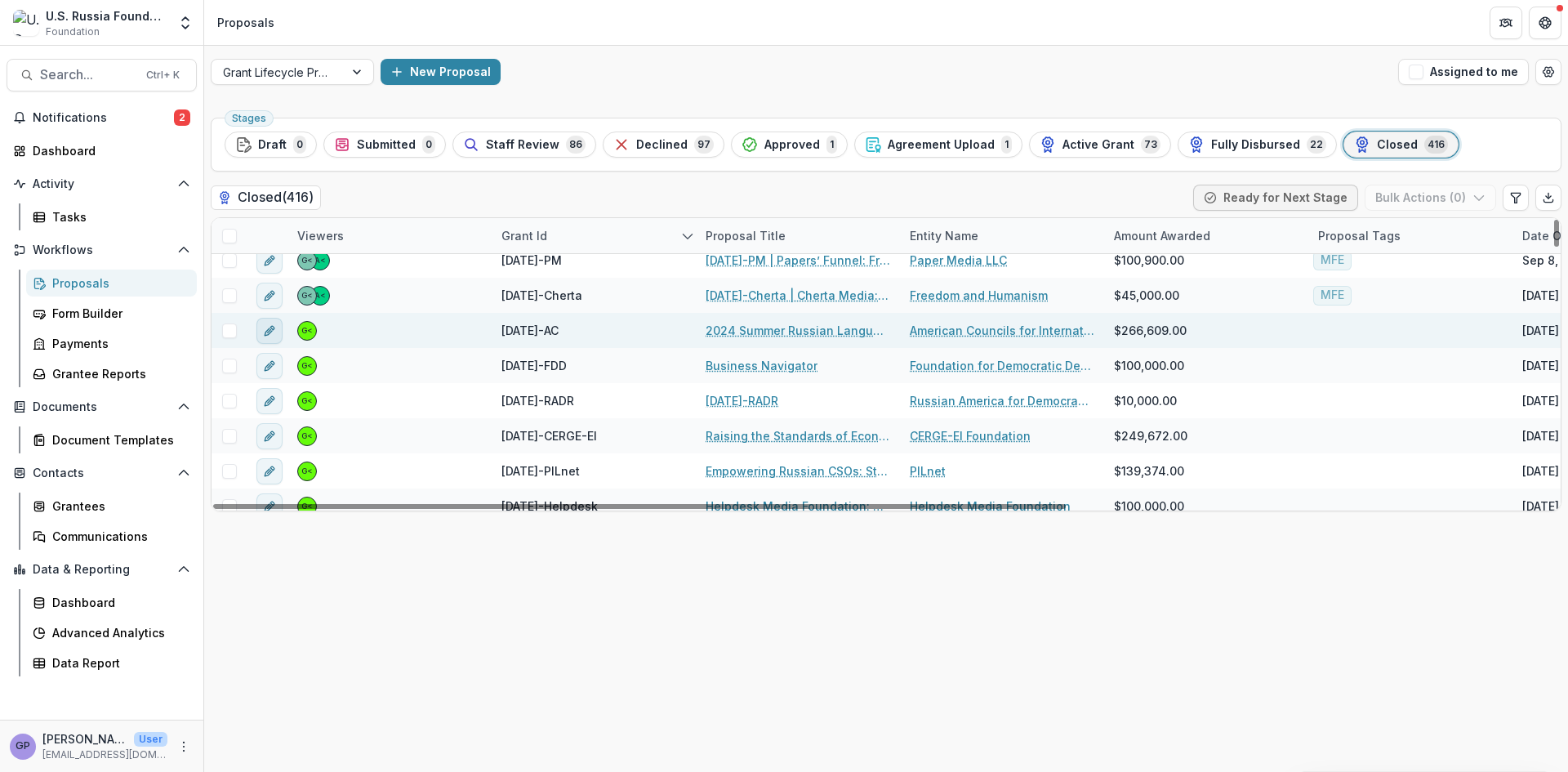
click at [268, 329] on icon "edit" at bounding box center [267, 331] width 7 height 7
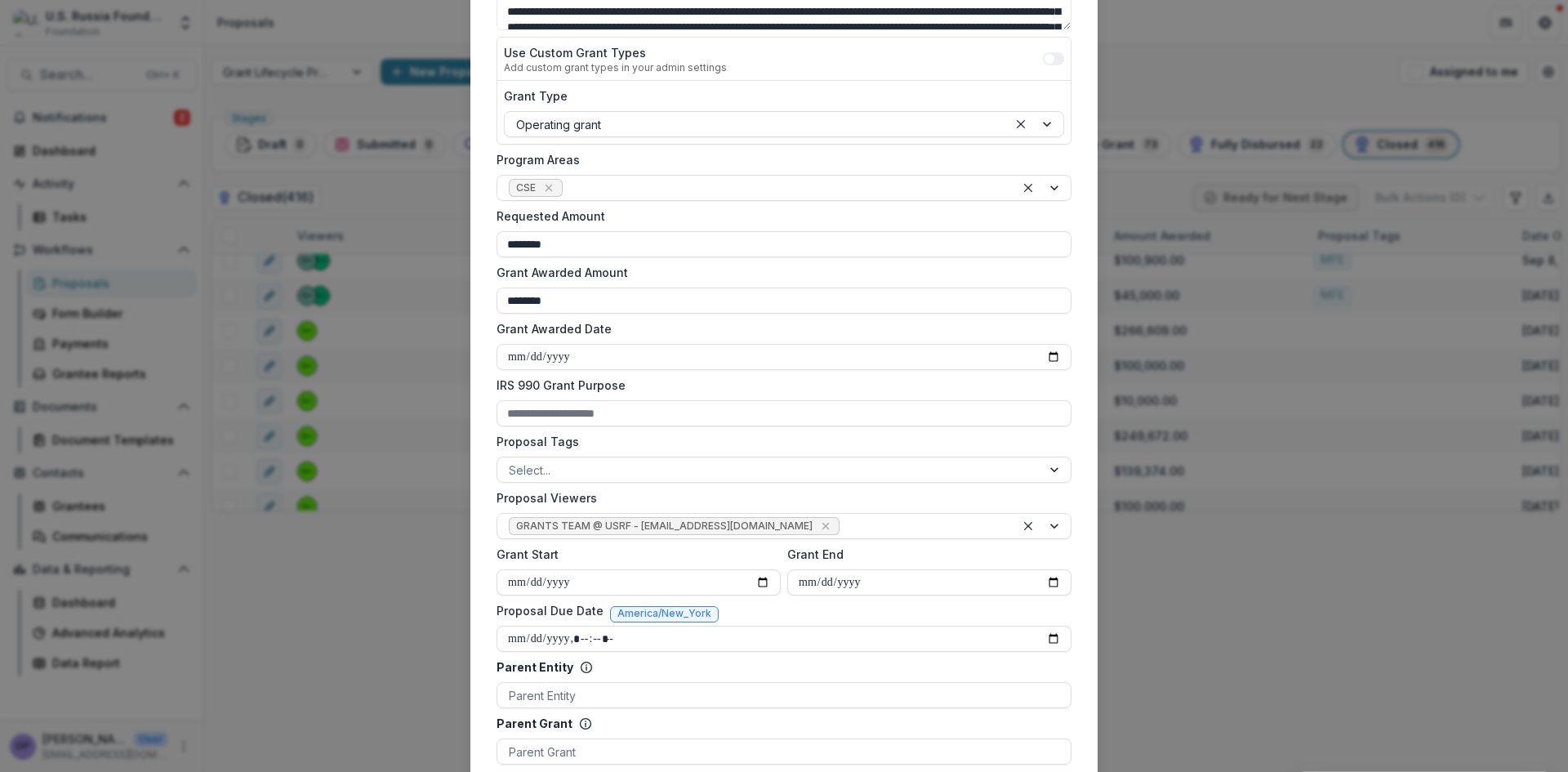
scroll to position [300, 0]
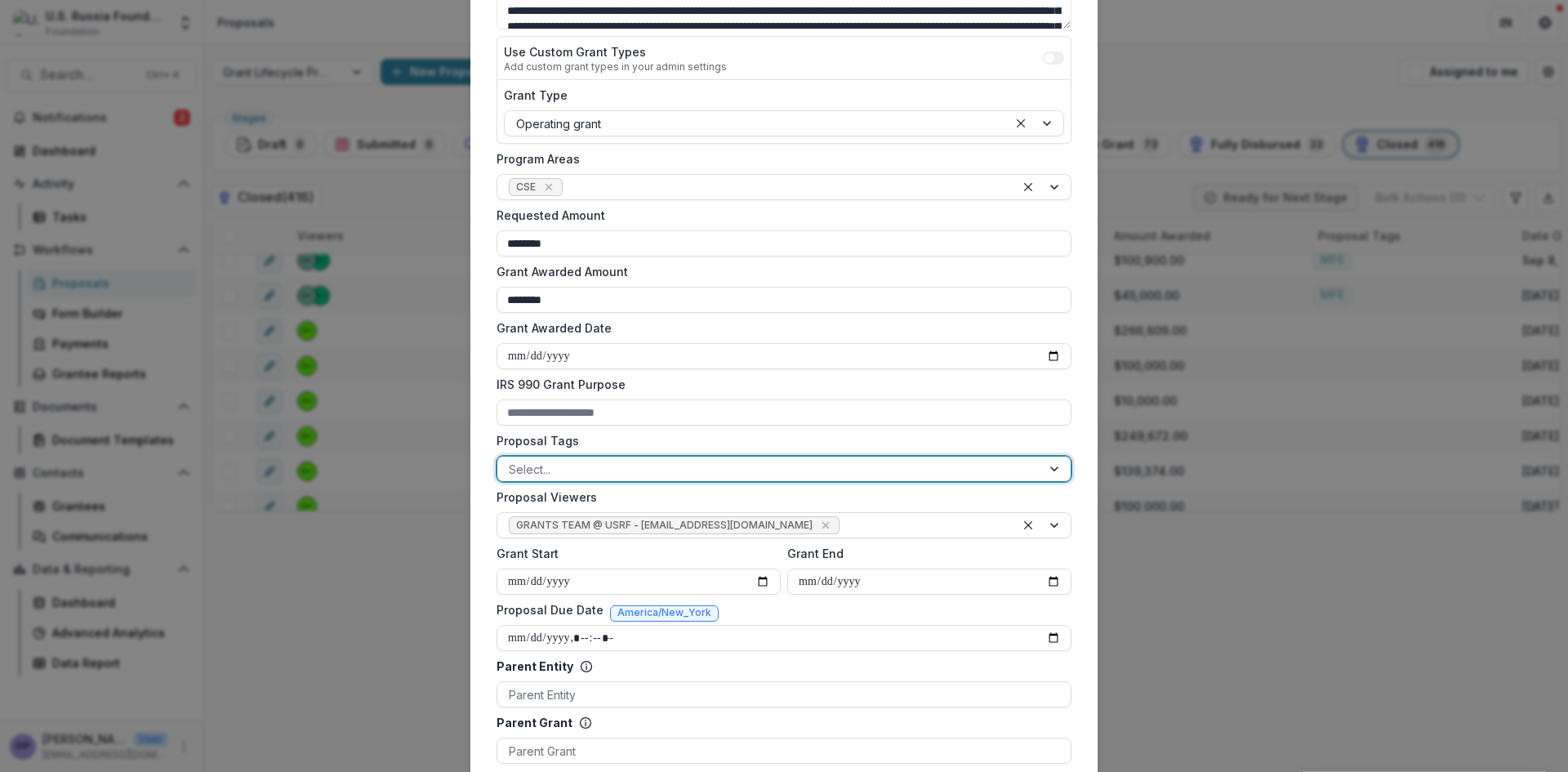
click at [1055, 463] on div at bounding box center [1056, 469] width 30 height 25
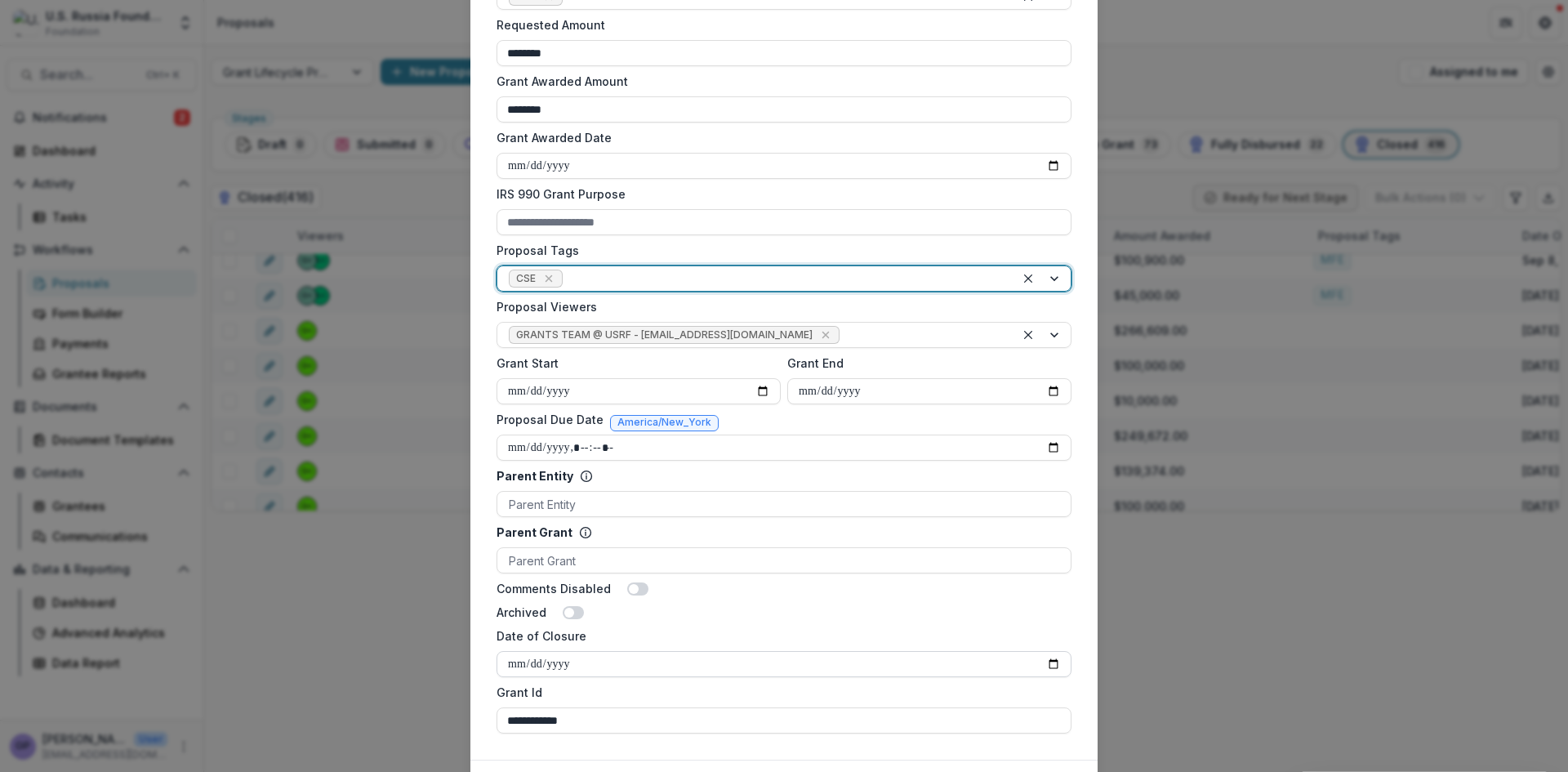
scroll to position [584, 0]
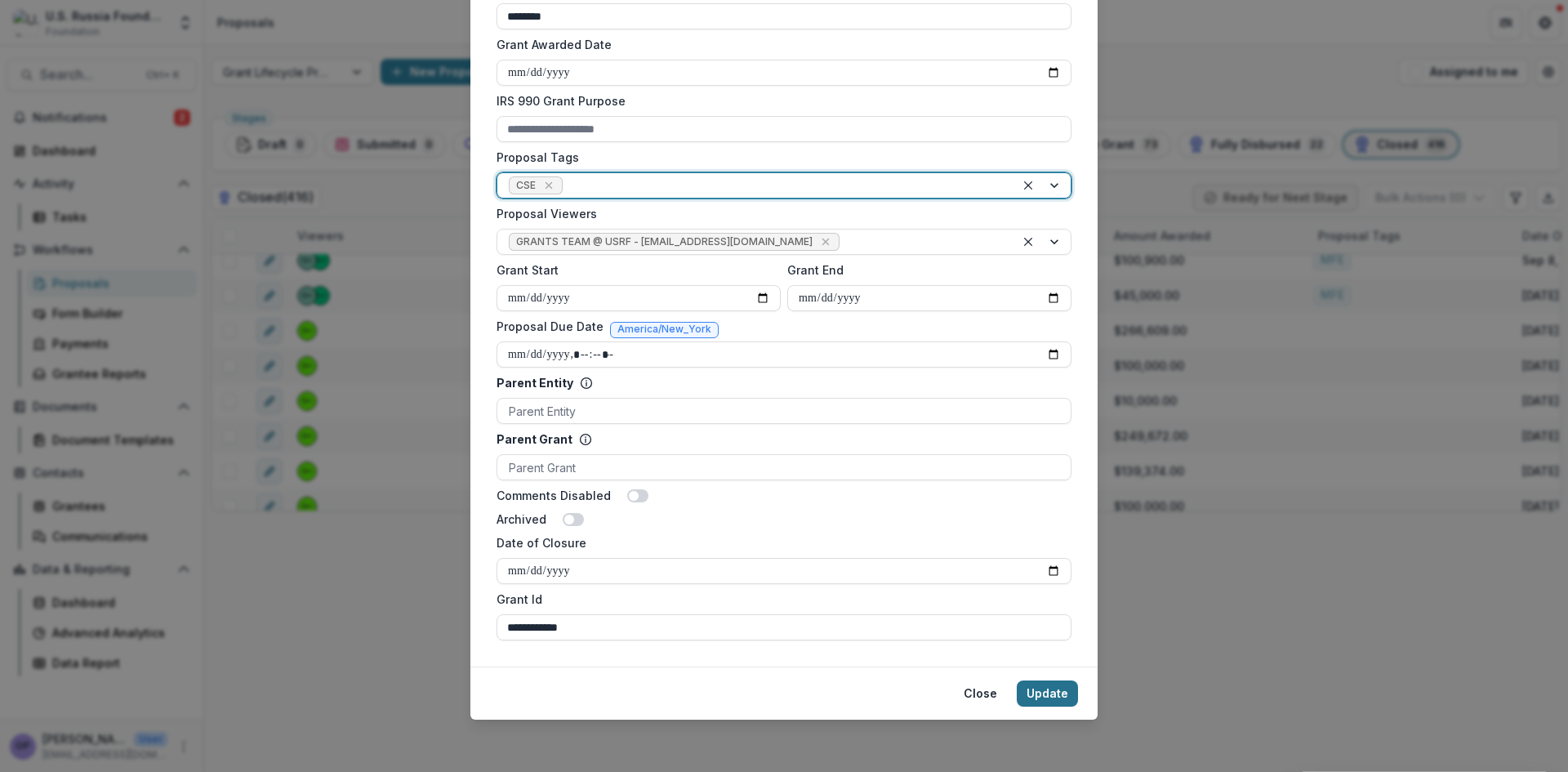
click at [1046, 690] on button "Update" at bounding box center [1048, 694] width 61 height 26
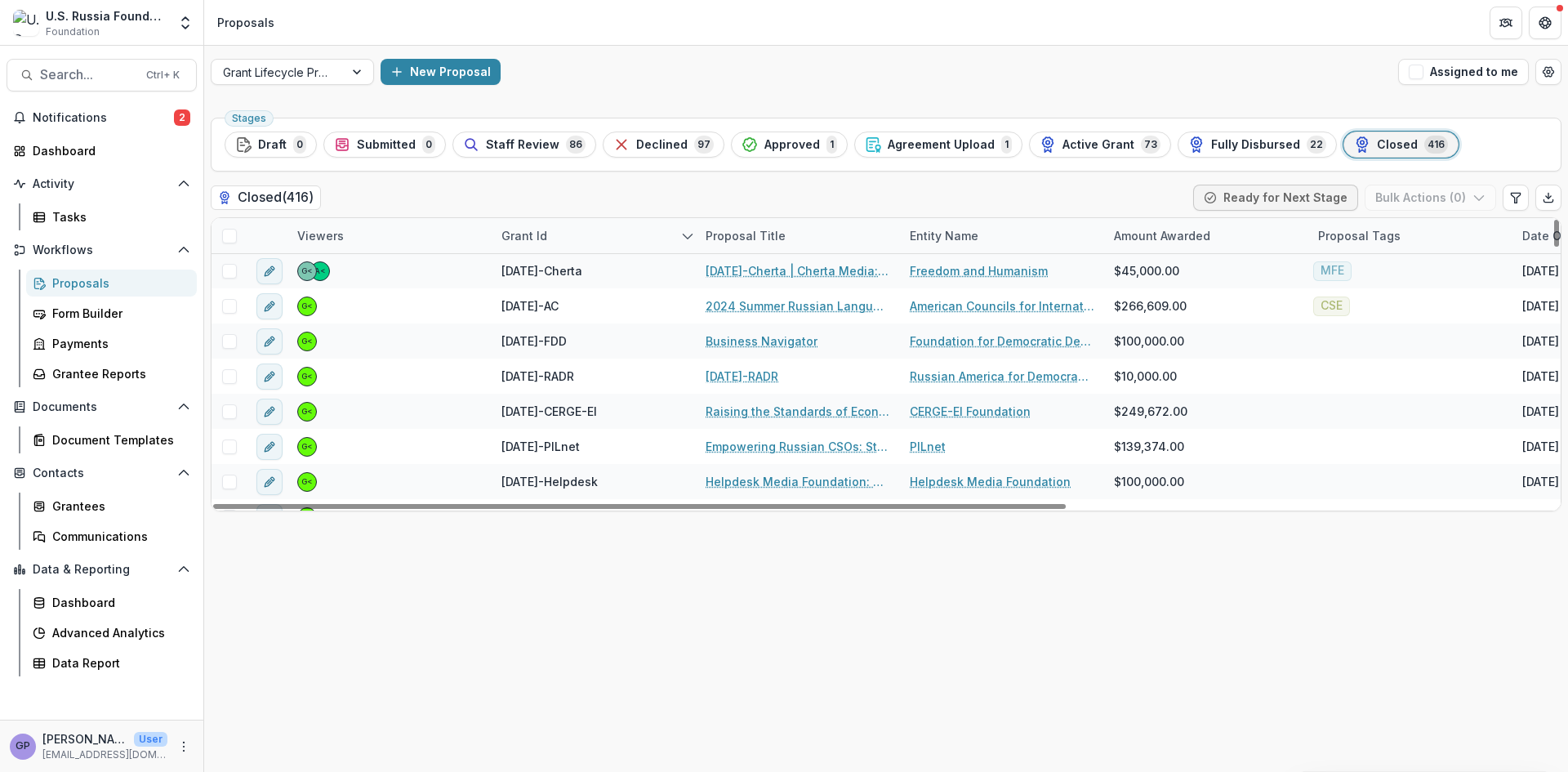
scroll to position [389, 0]
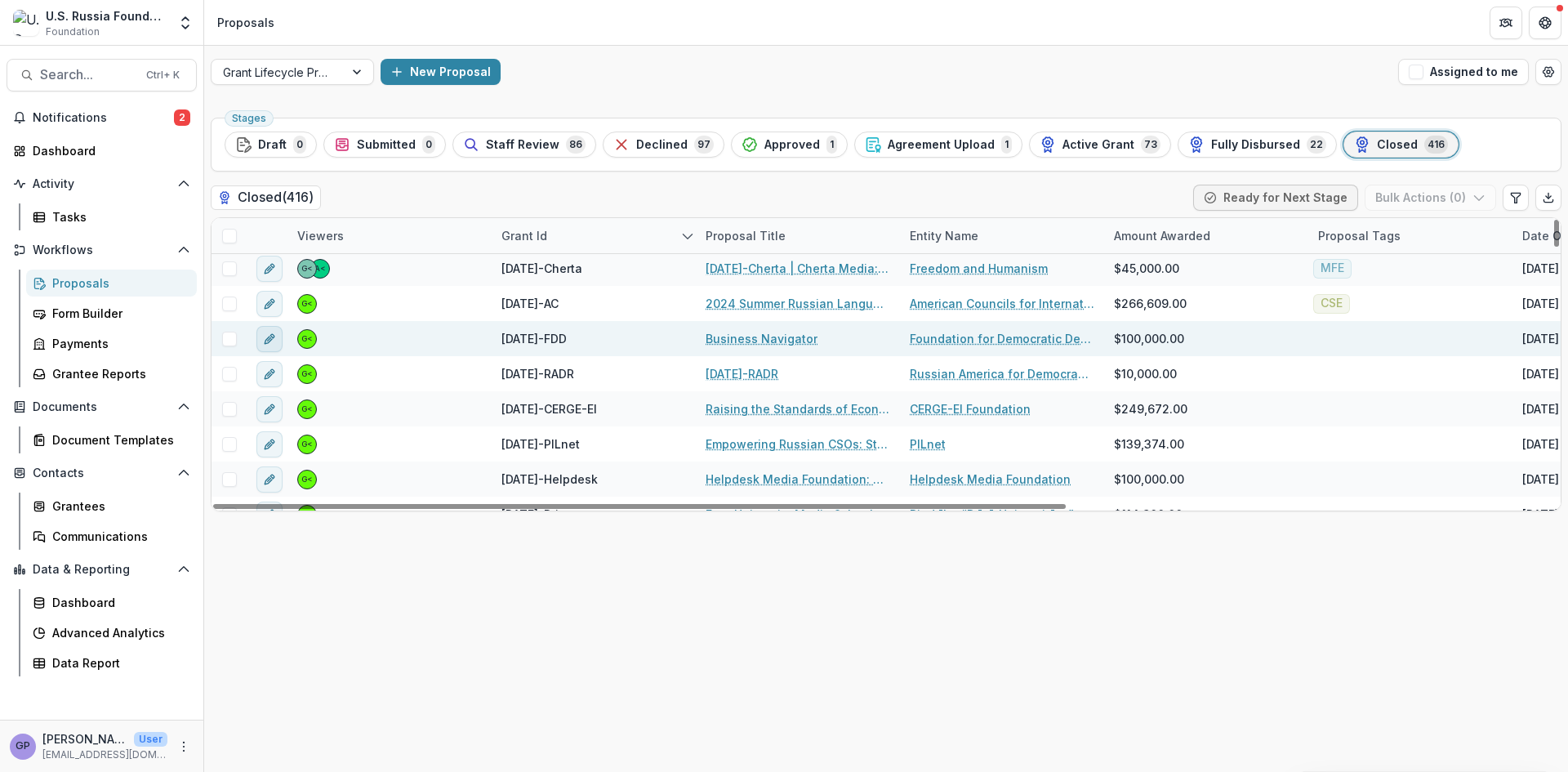
click at [270, 336] on icon "edit" at bounding box center [269, 339] width 13 height 13
type input "********"
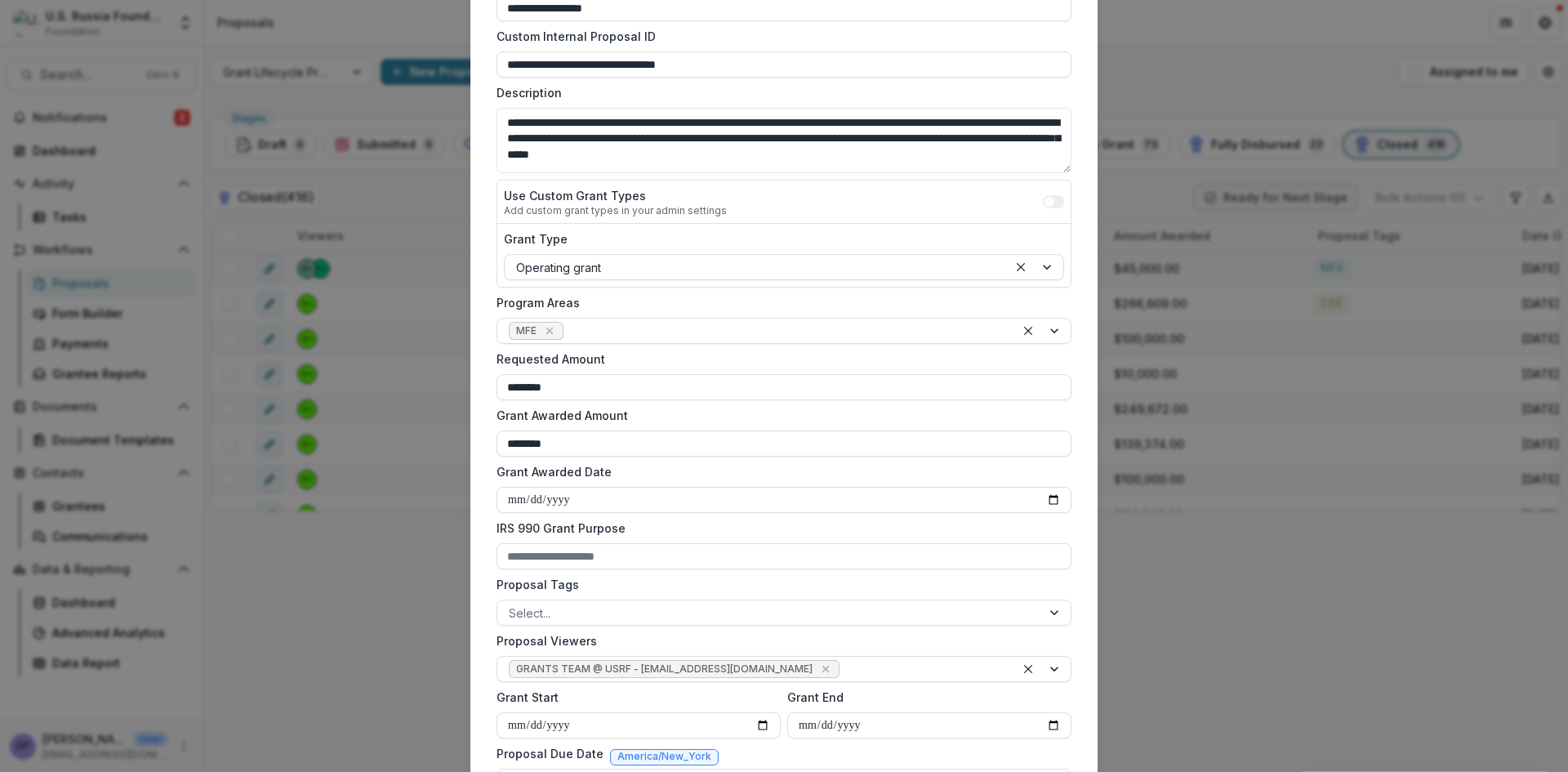
scroll to position [164, 0]
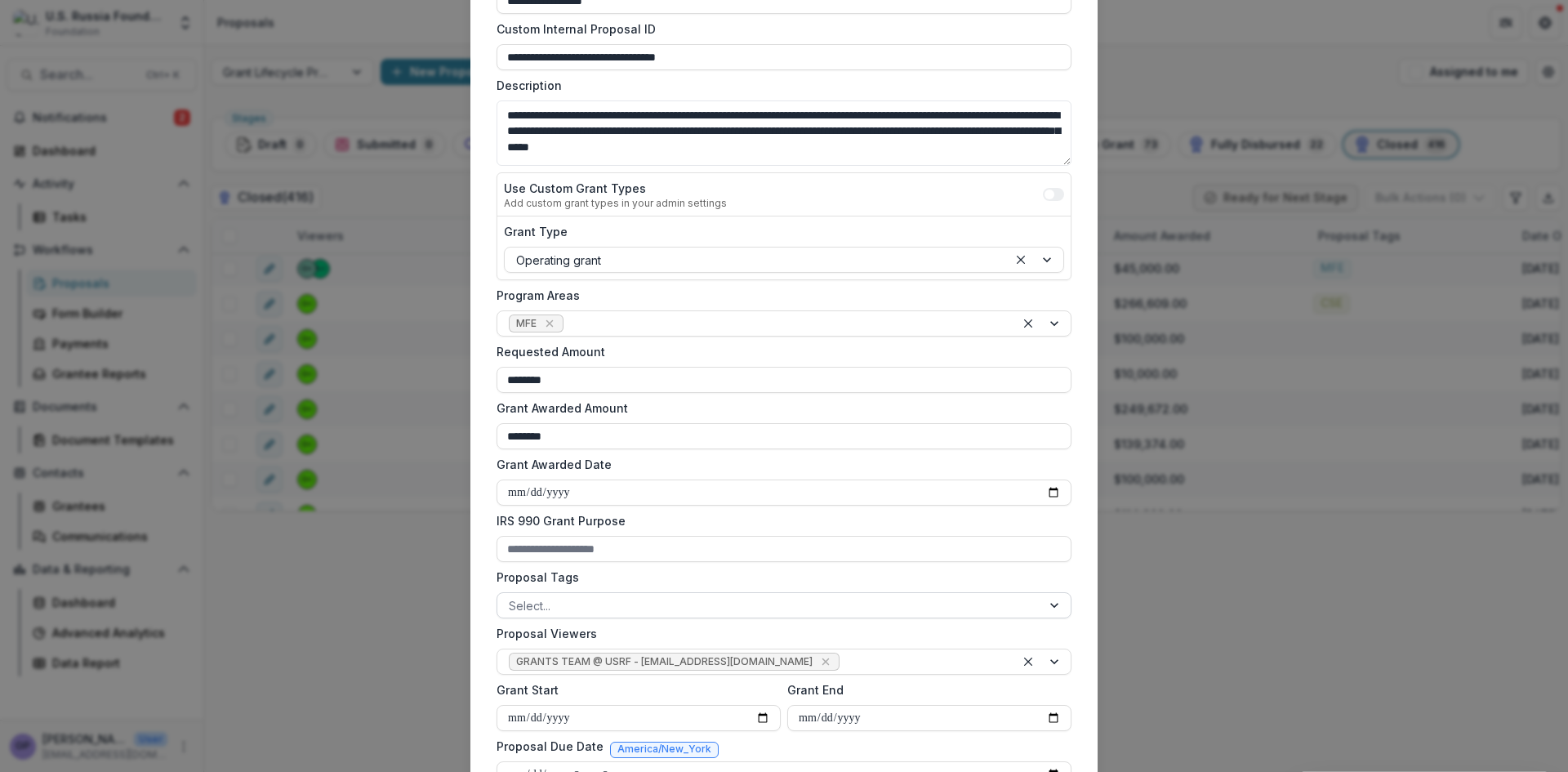
click at [1057, 601] on div at bounding box center [1056, 606] width 30 height 25
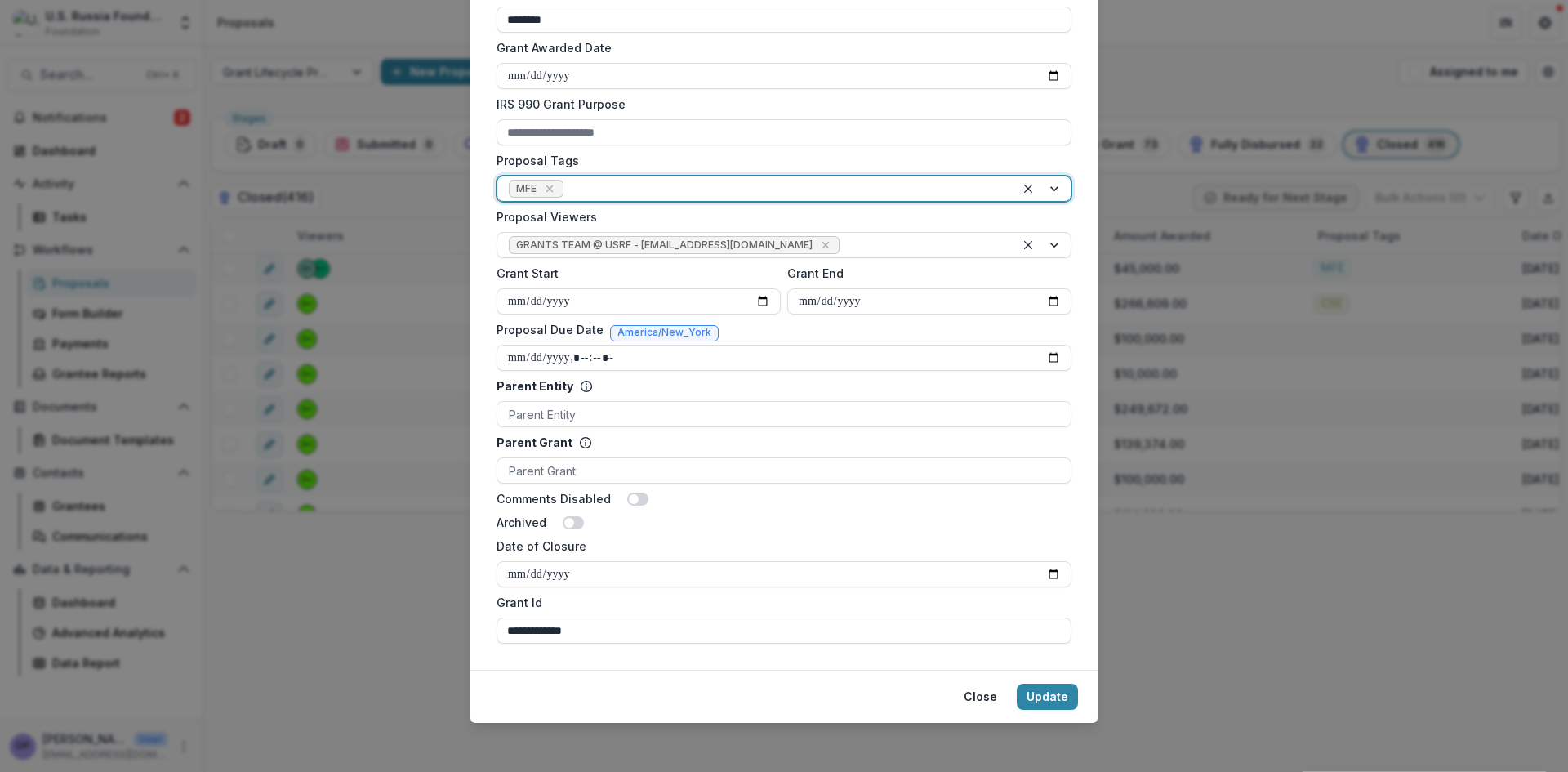
scroll to position [584, 0]
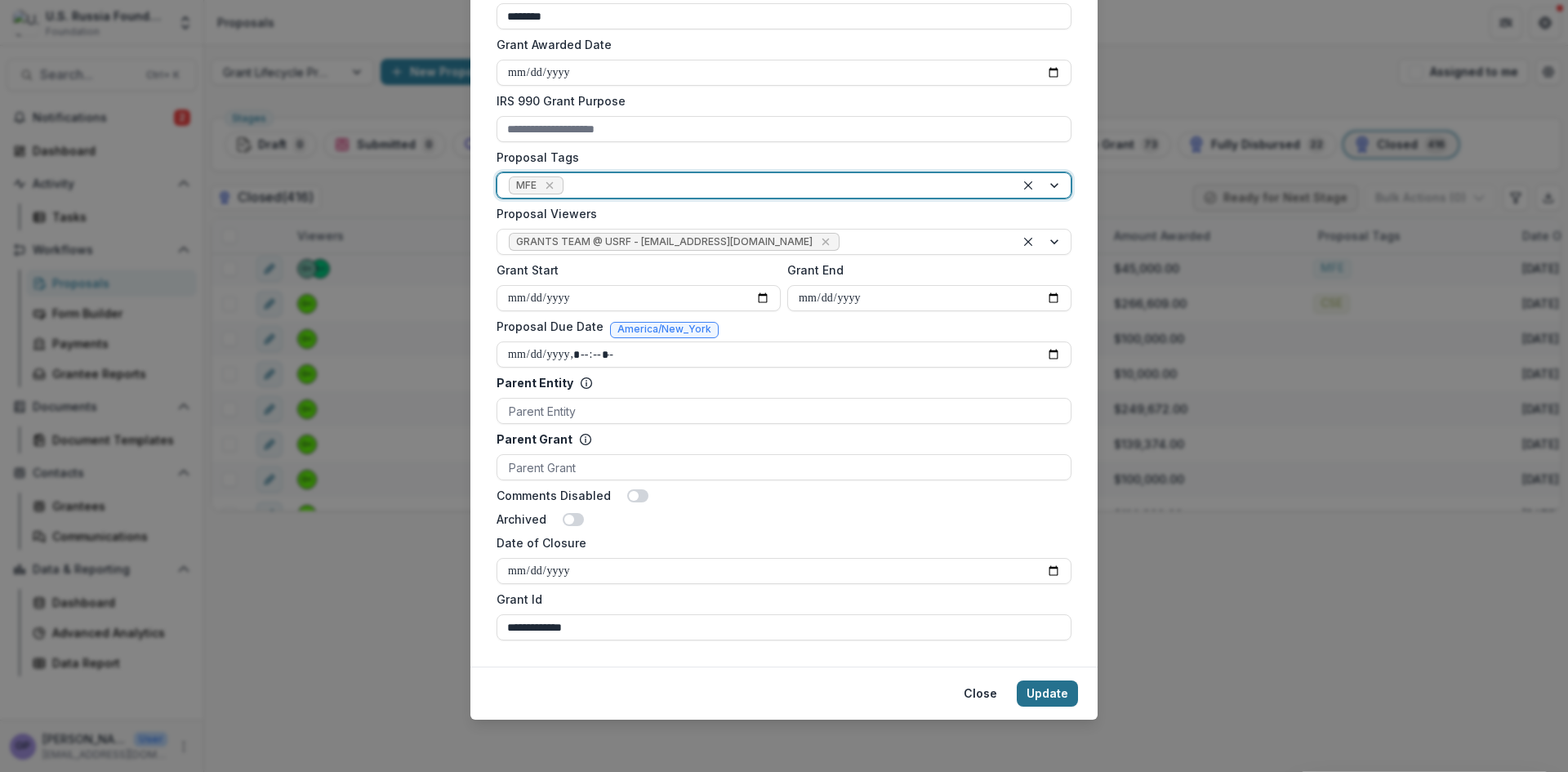
click at [1055, 685] on button "Update" at bounding box center [1048, 694] width 61 height 26
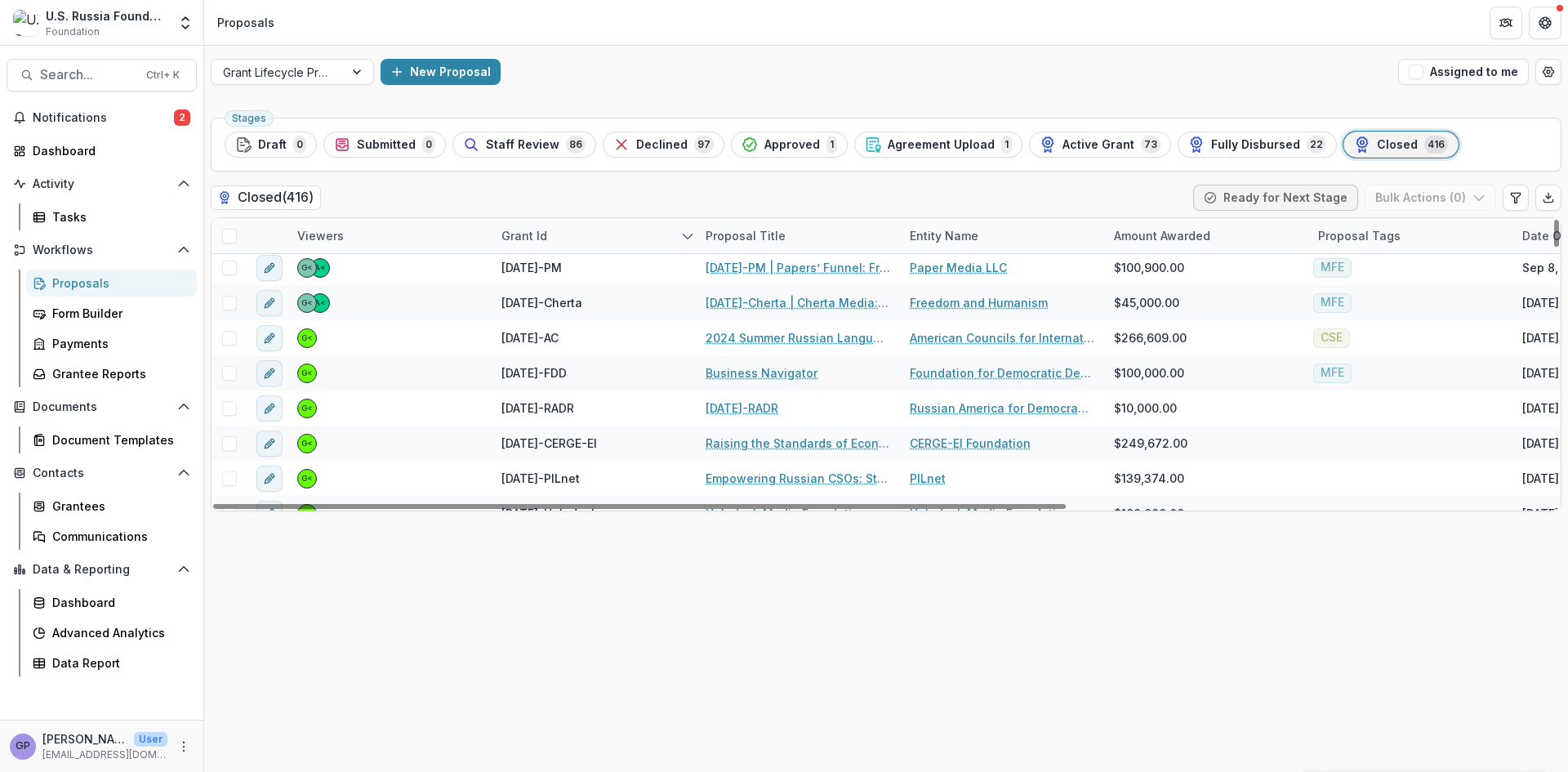
scroll to position [363, 0]
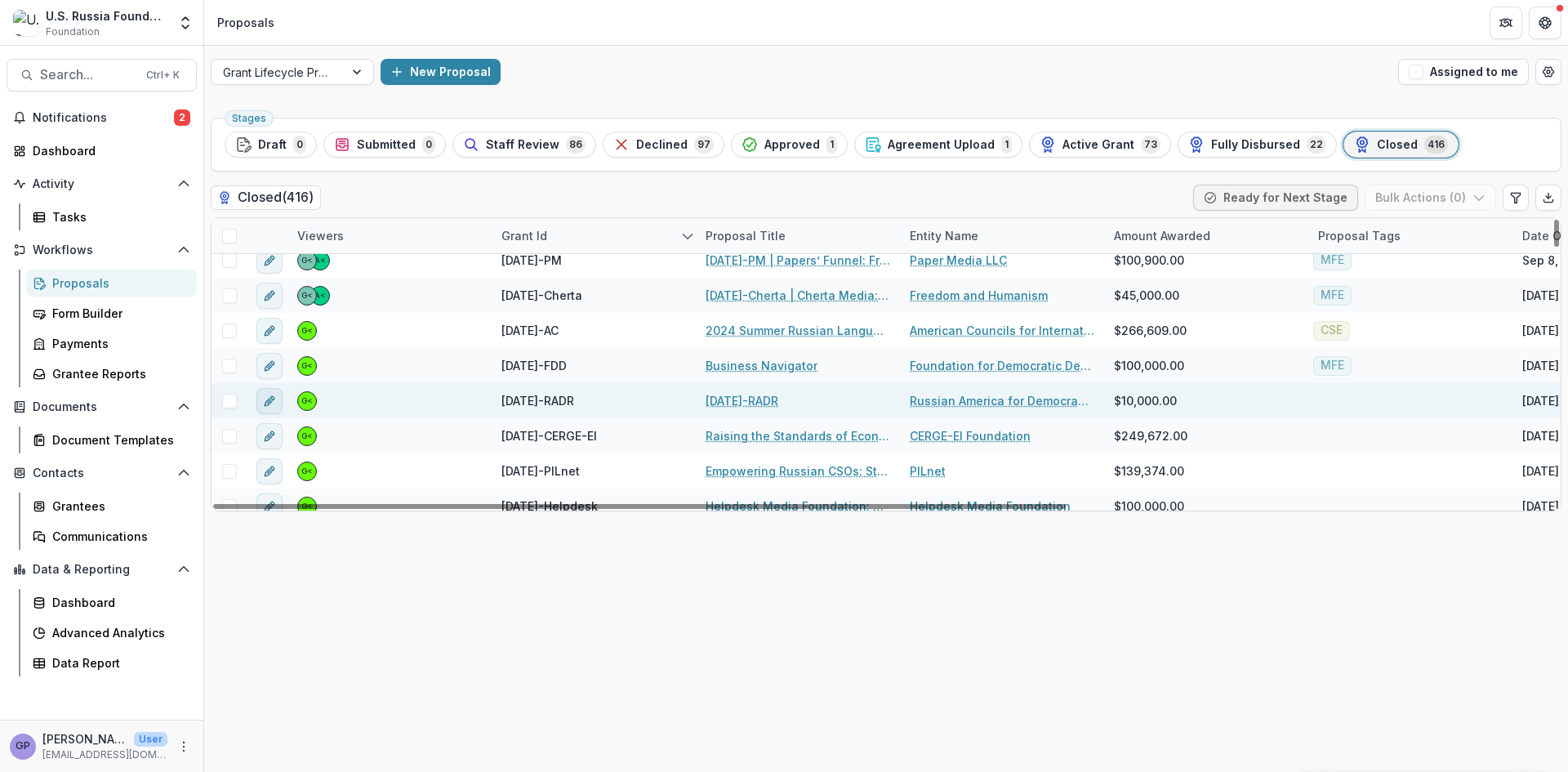
click at [267, 397] on icon "edit" at bounding box center [269, 400] width 13 height 13
type input "*******"
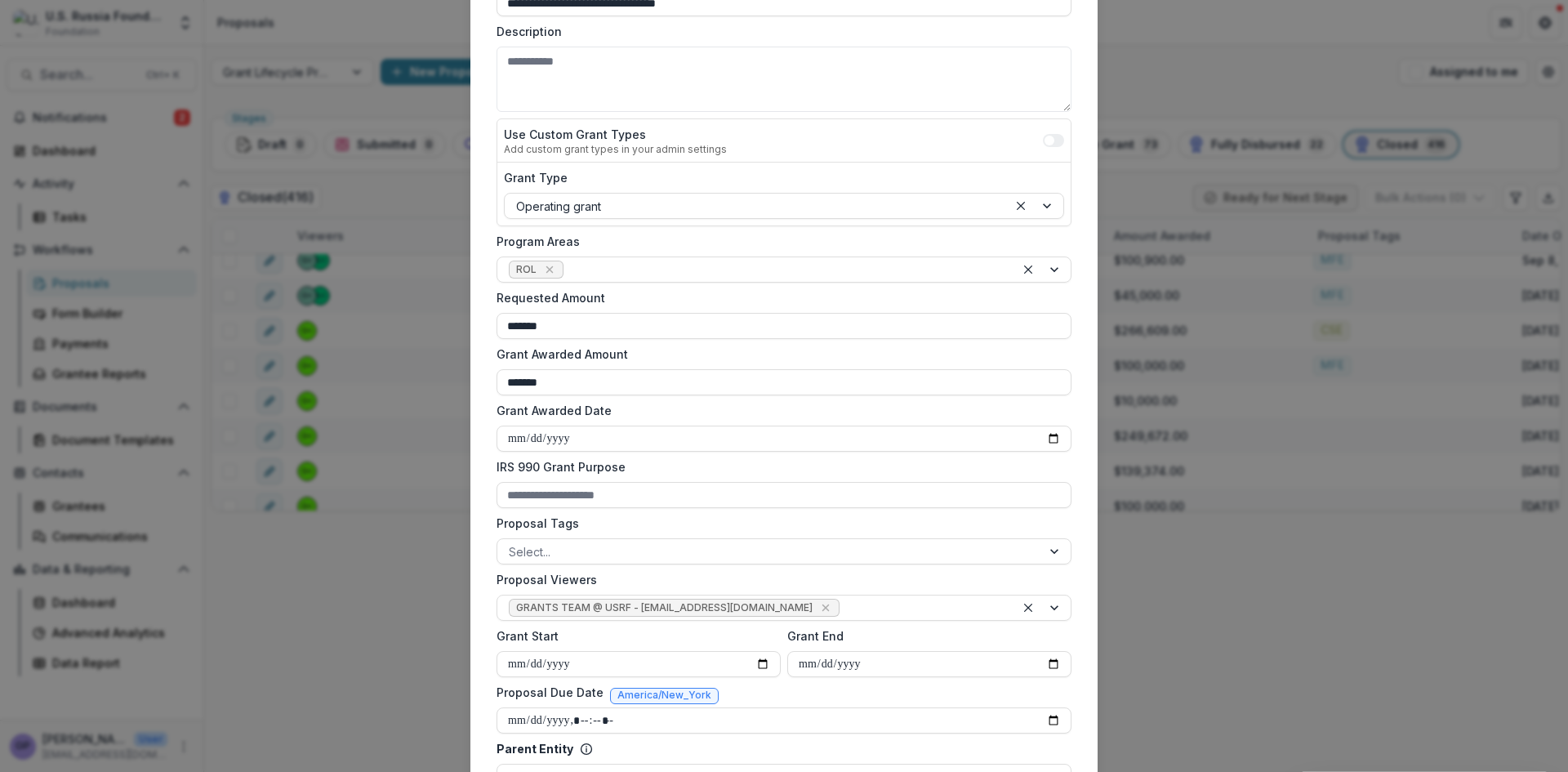
scroll to position [354, 0]
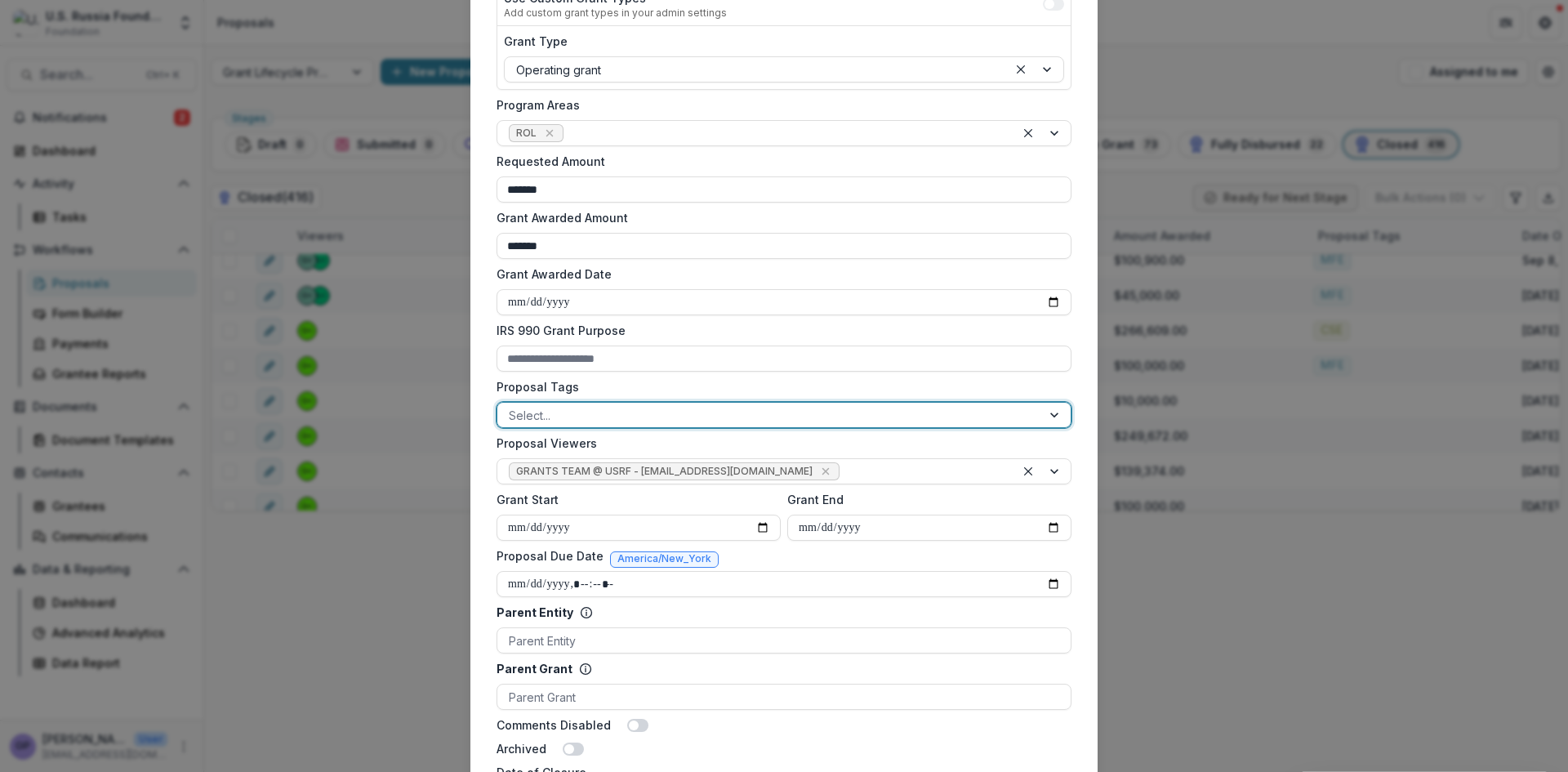
click at [1050, 414] on div at bounding box center [1056, 415] width 30 height 25
click at [515, 771] on div "ROL" at bounding box center [784, 782] width 1568 height 20
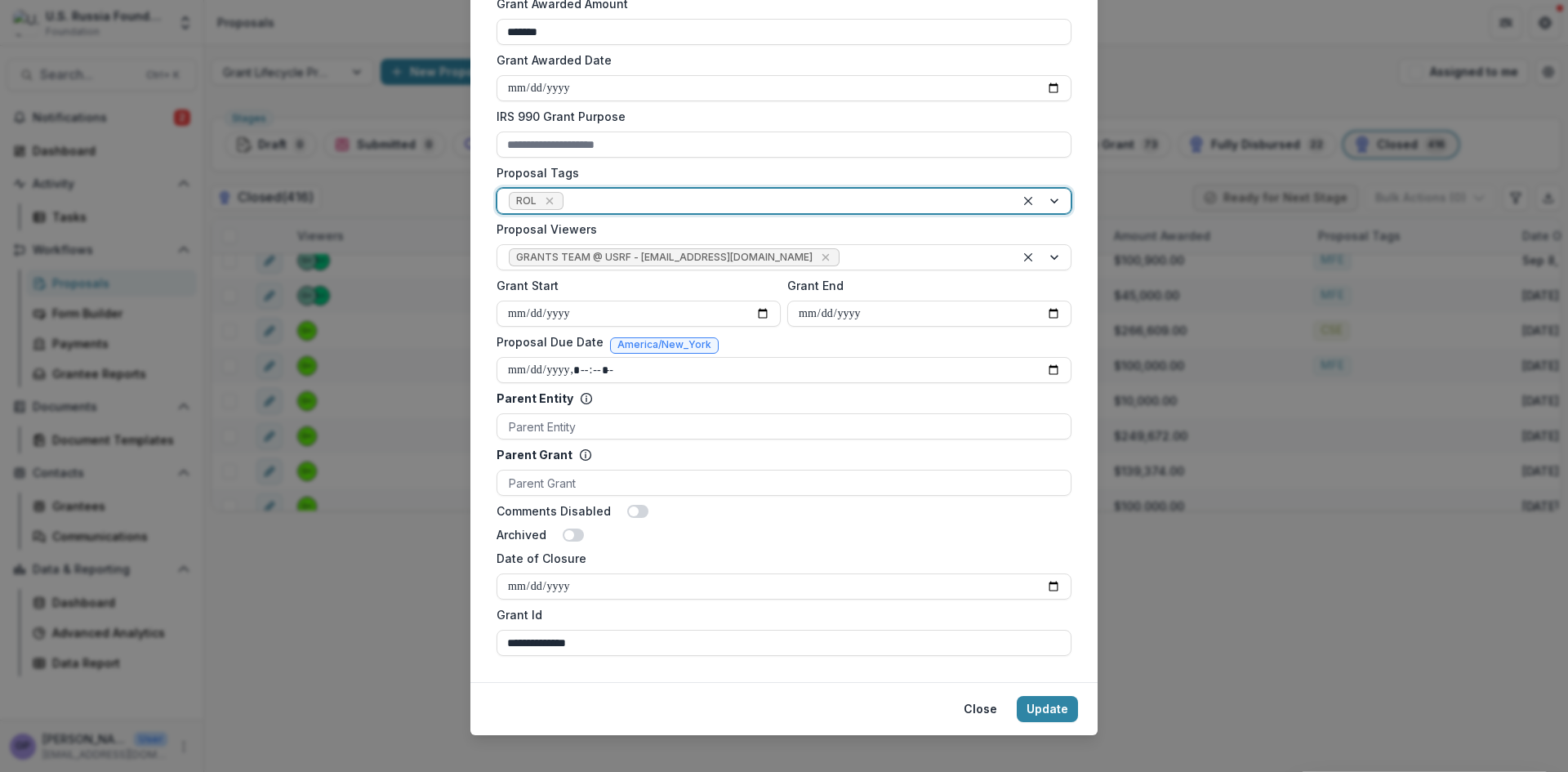
scroll to position [572, 0]
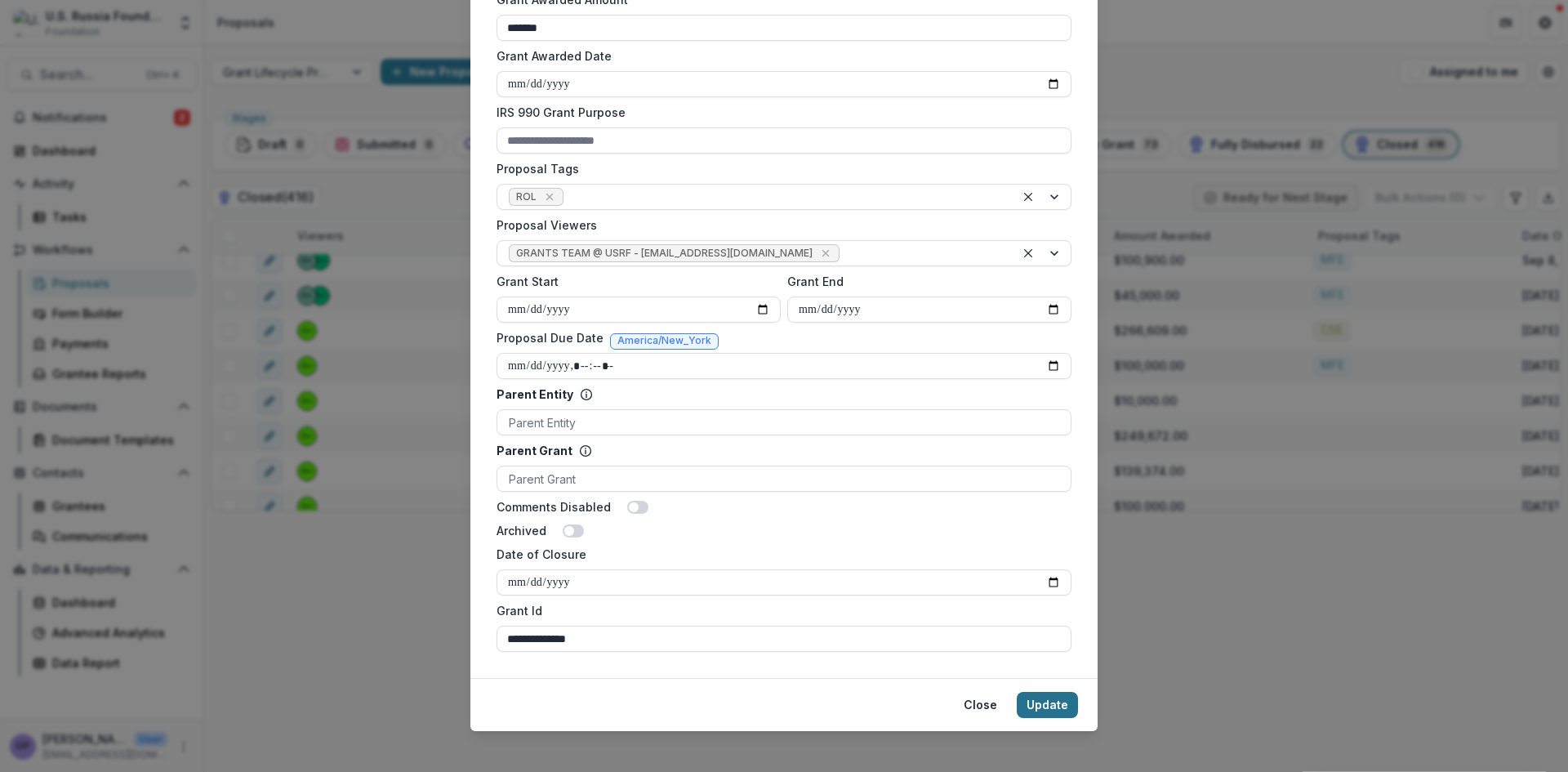
click at [1042, 706] on button "Update" at bounding box center [1048, 705] width 61 height 26
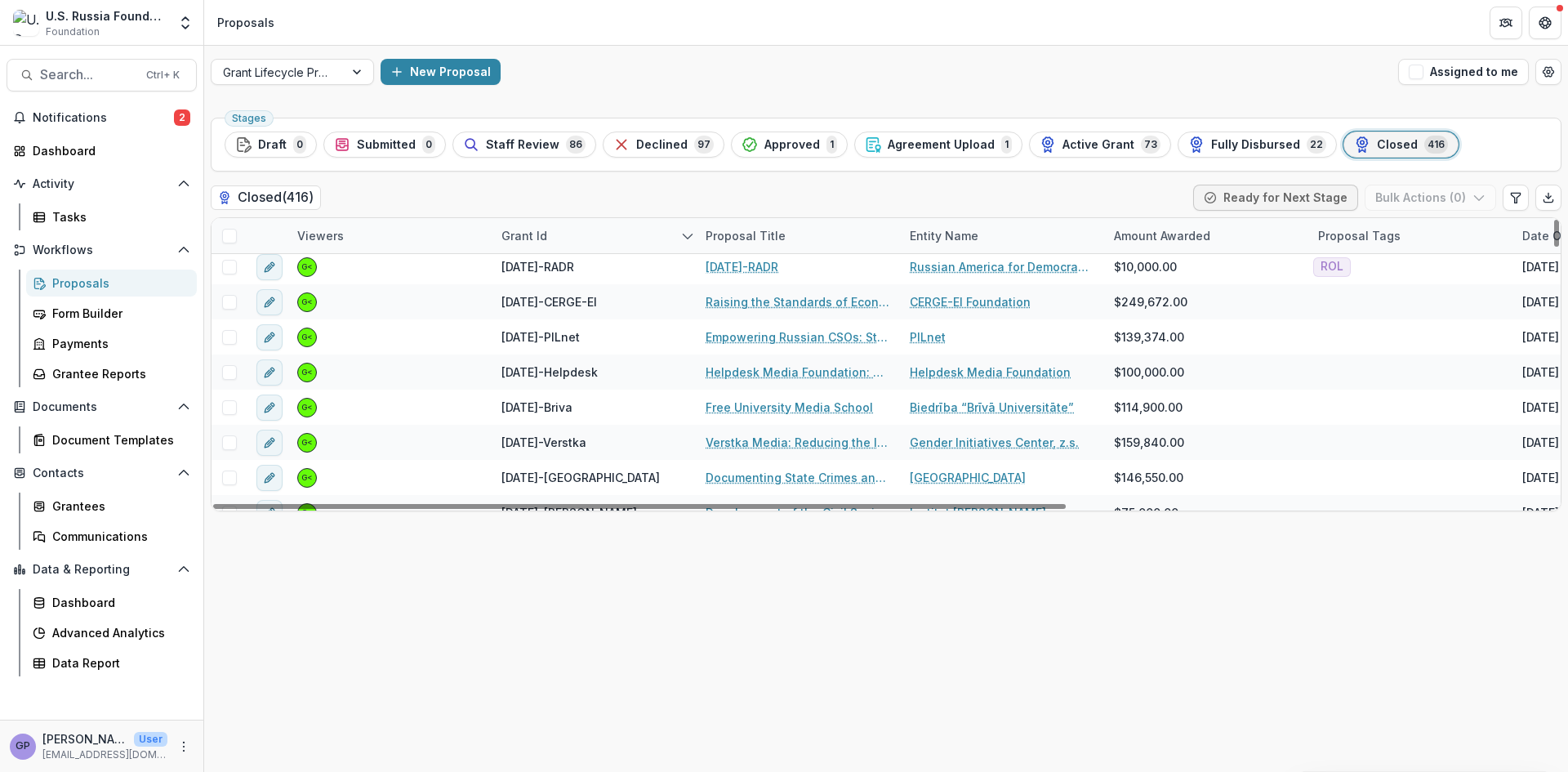
scroll to position [499, 0]
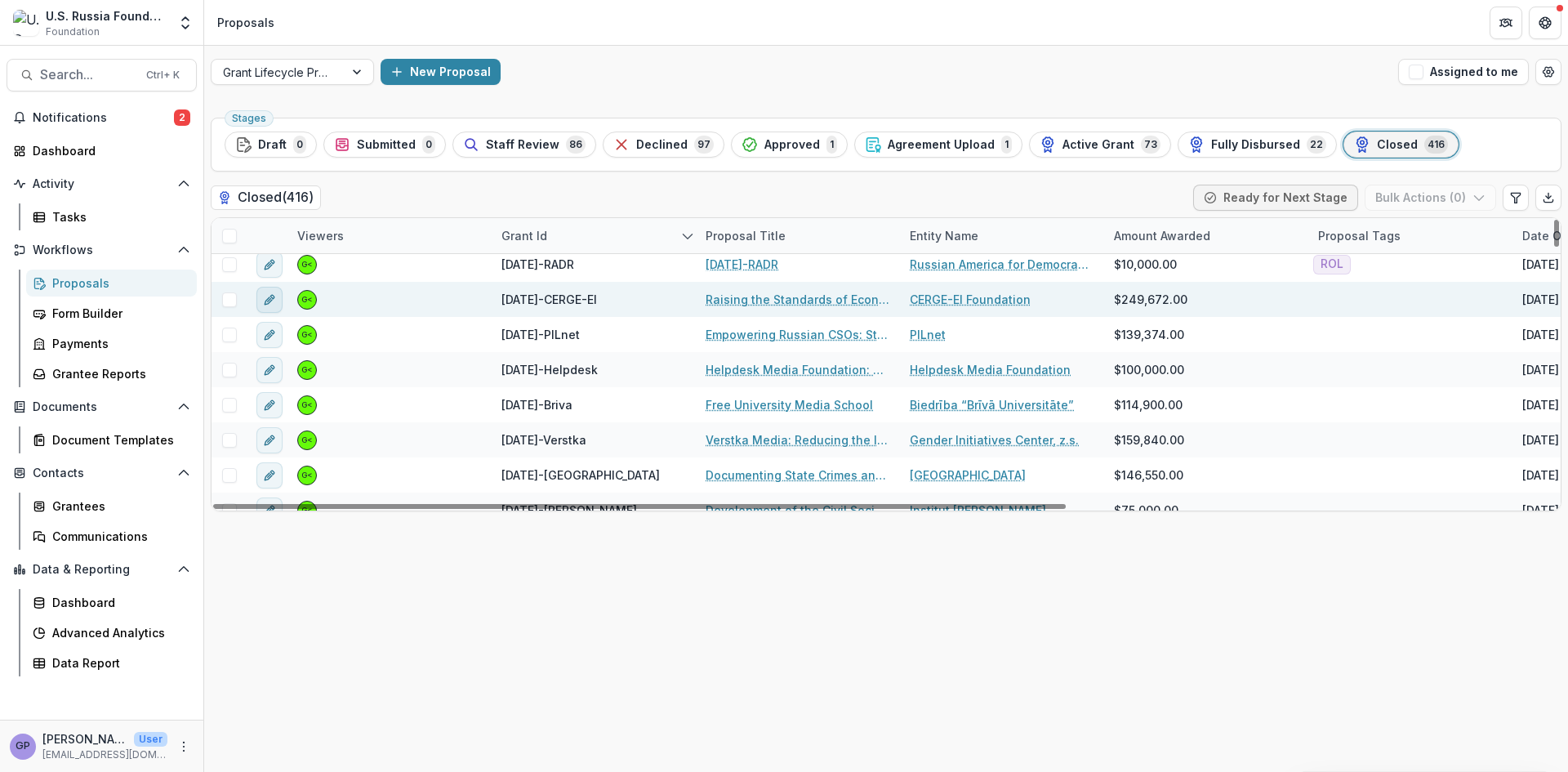
click at [265, 300] on icon "edit" at bounding box center [267, 299] width 7 height 7
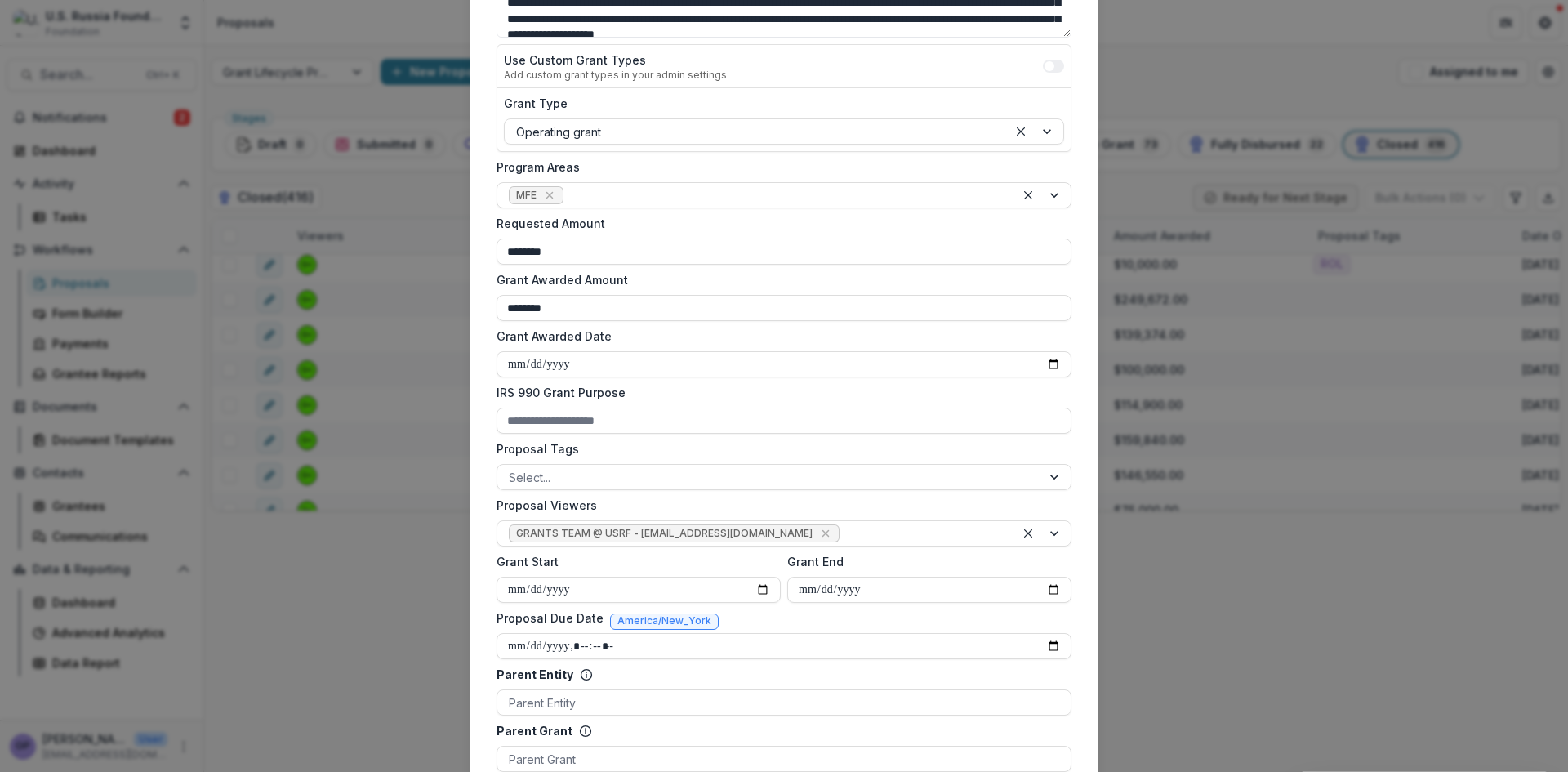
scroll to position [300, 0]
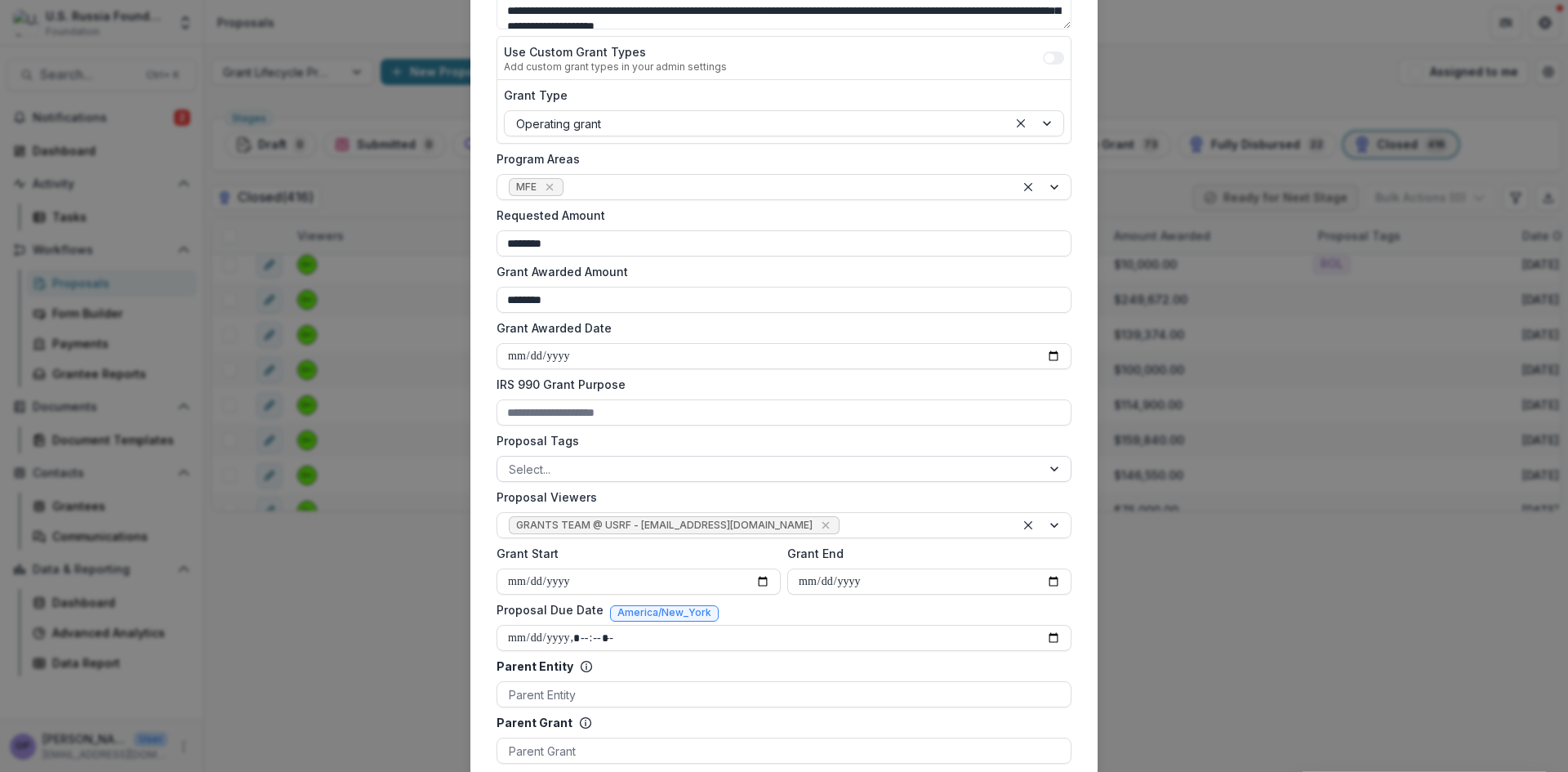
click at [1047, 464] on div at bounding box center [1056, 469] width 30 height 25
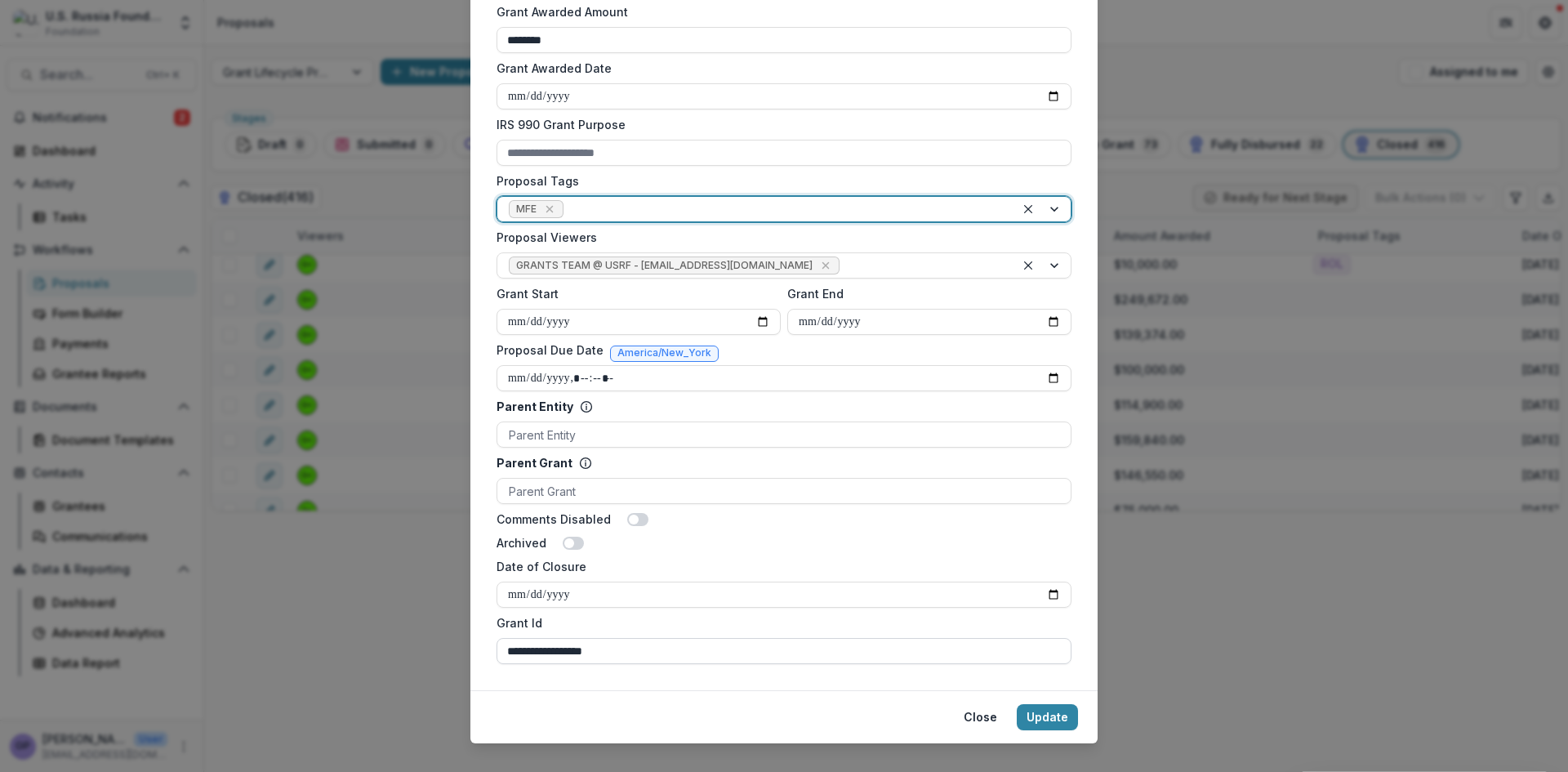
scroll to position [584, 0]
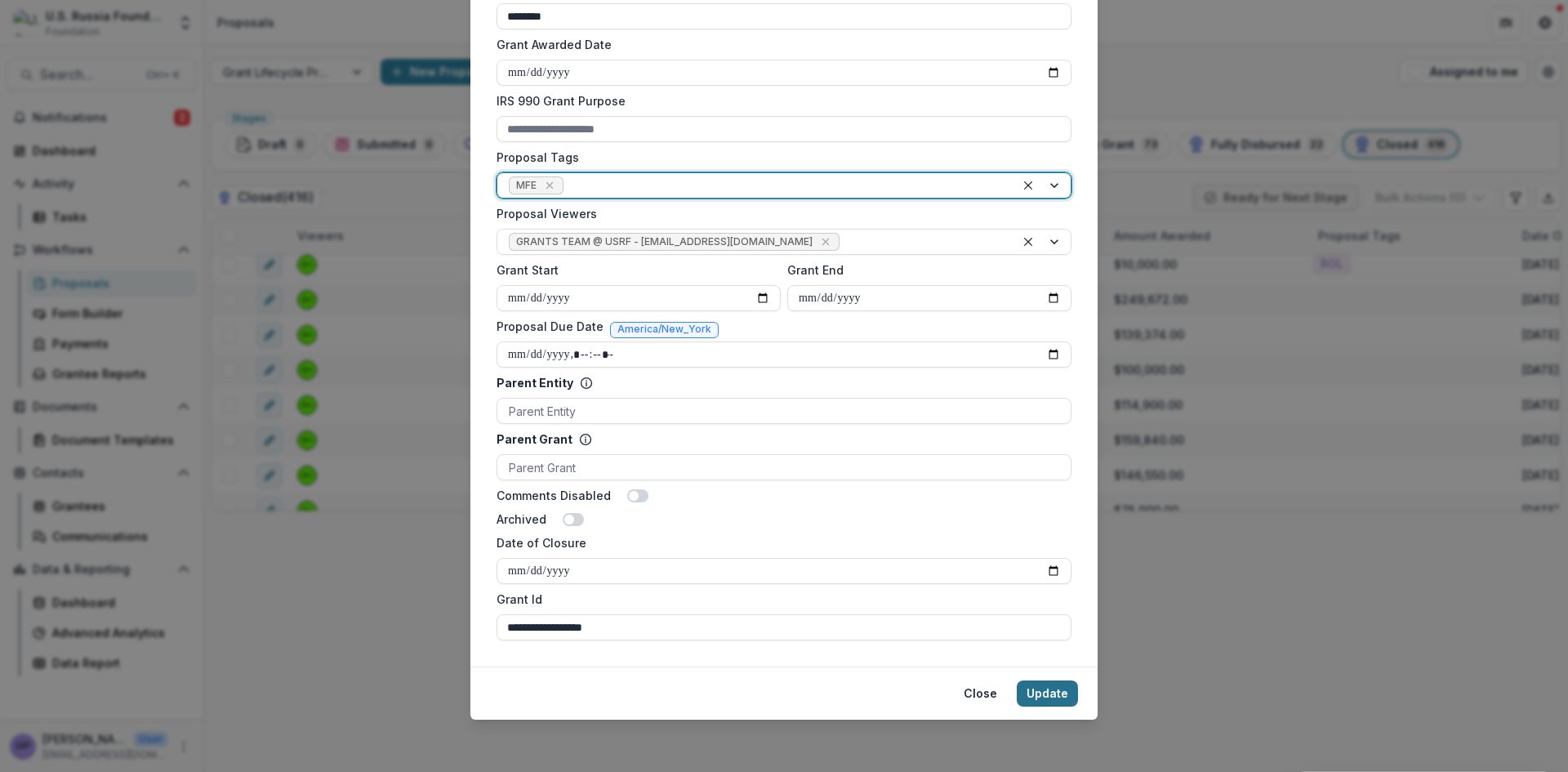
click at [1051, 688] on button "Update" at bounding box center [1048, 694] width 61 height 26
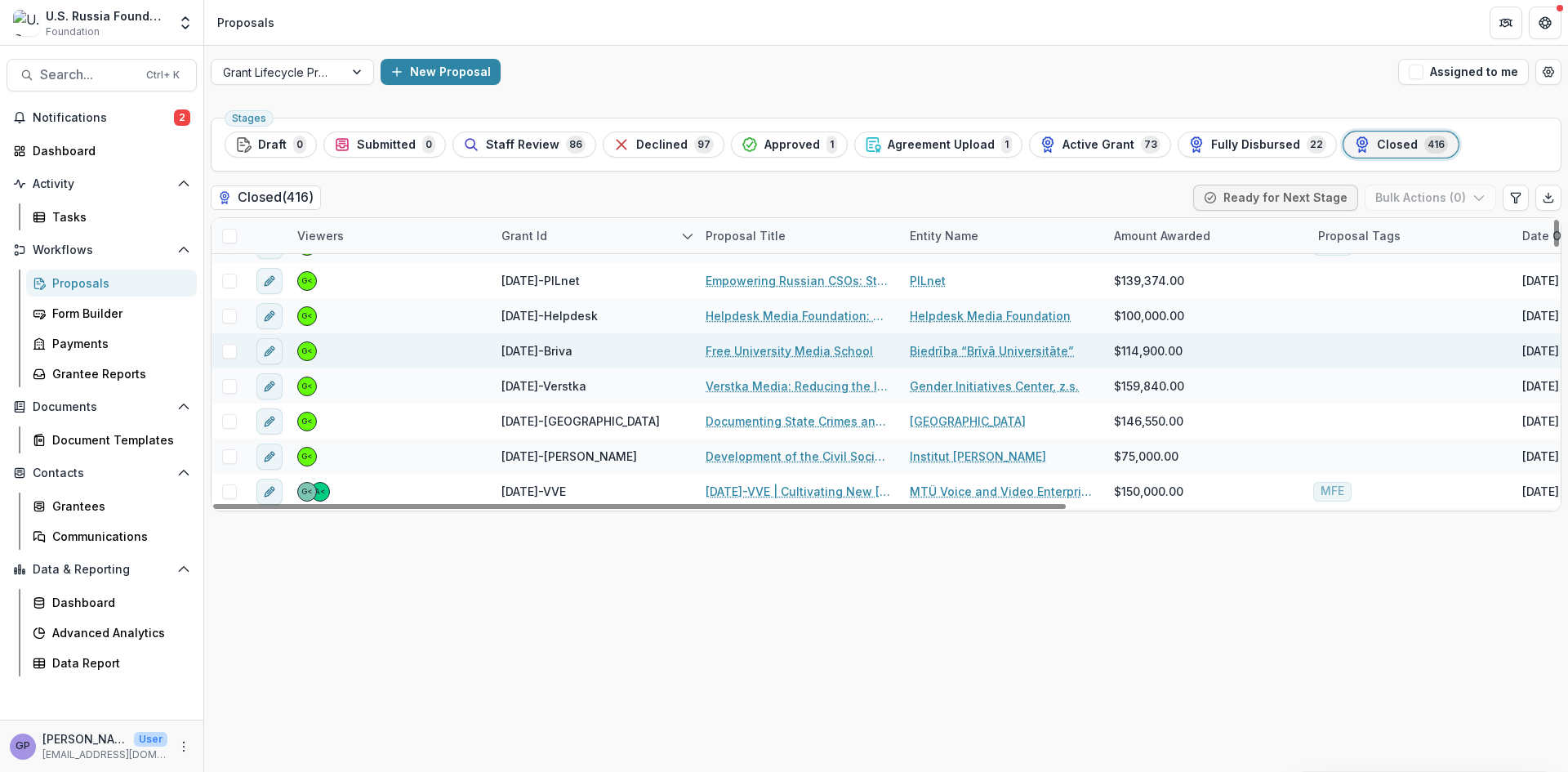
scroll to position [472, 0]
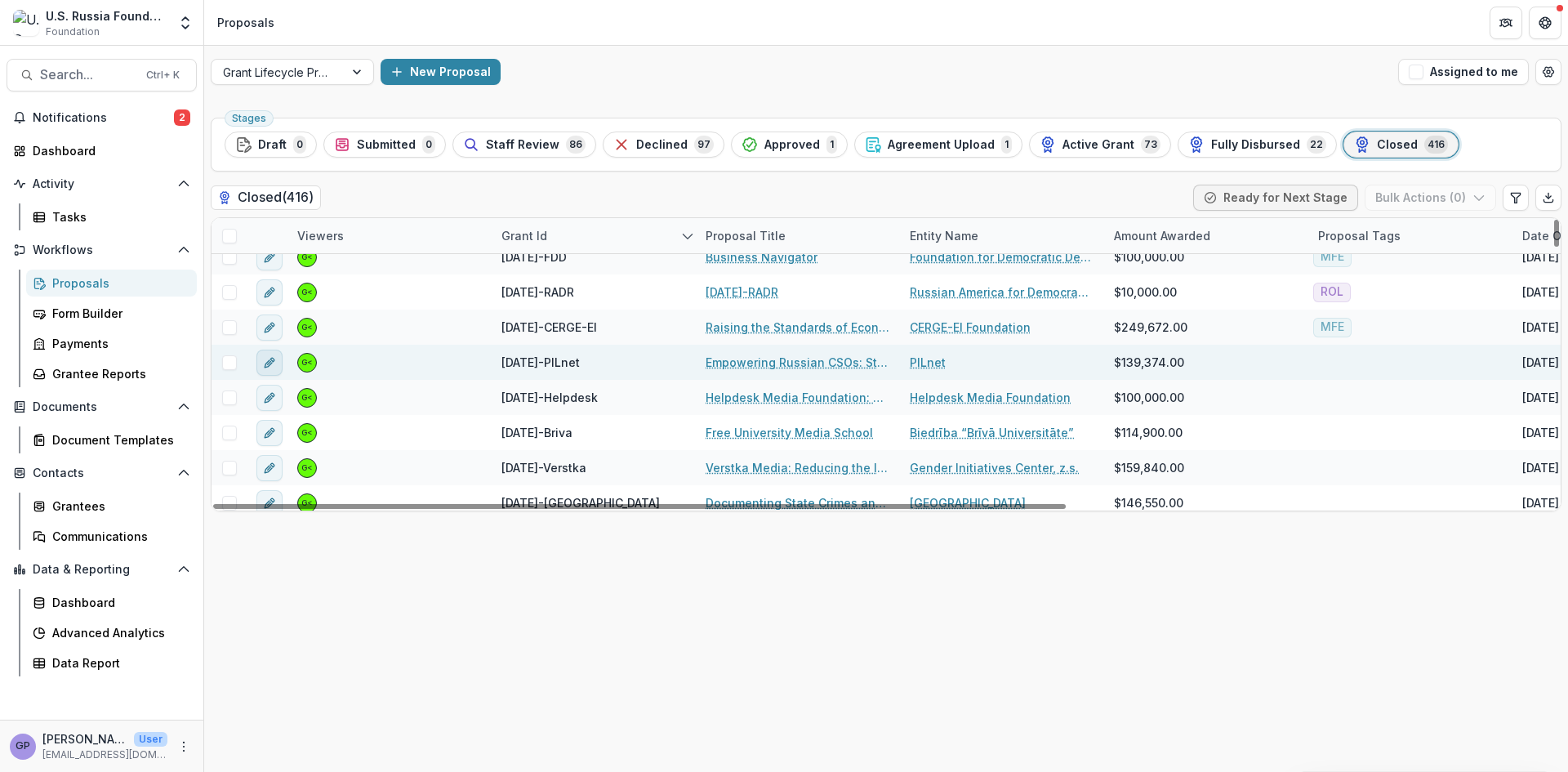
click at [263, 360] on icon "edit" at bounding box center [269, 363] width 13 height 13
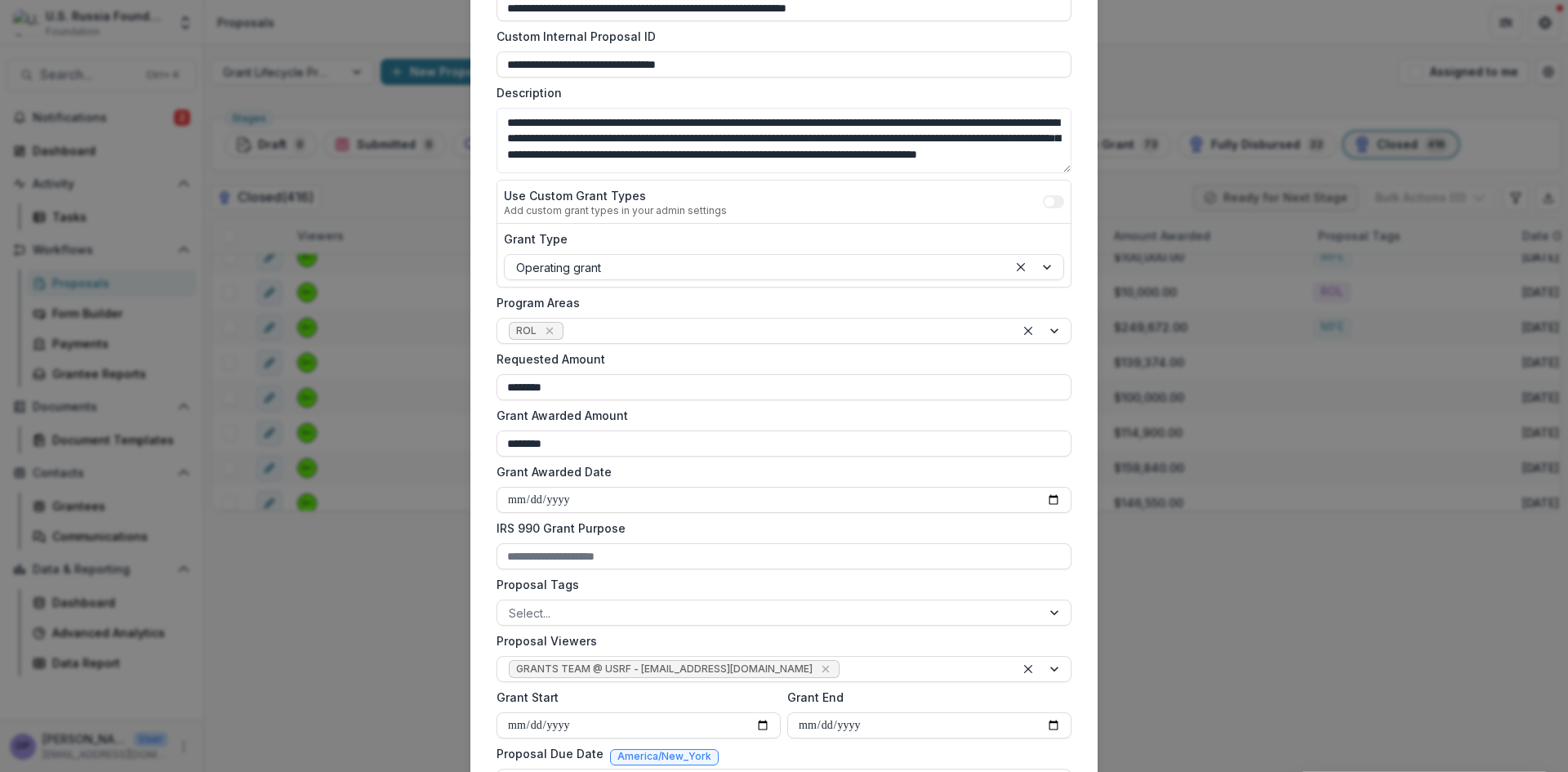
scroll to position [164, 0]
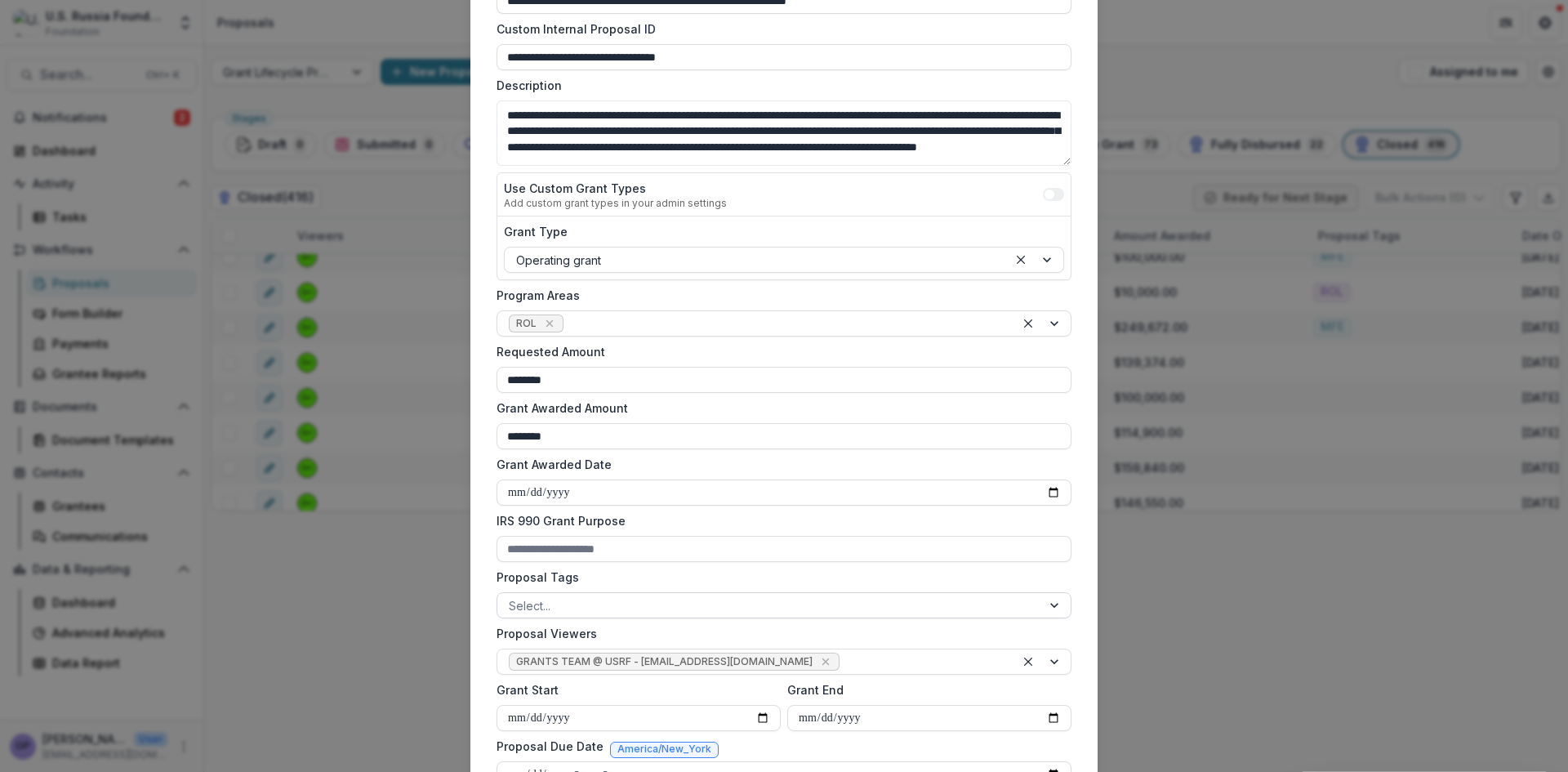
click at [1056, 607] on div at bounding box center [1056, 606] width 30 height 25
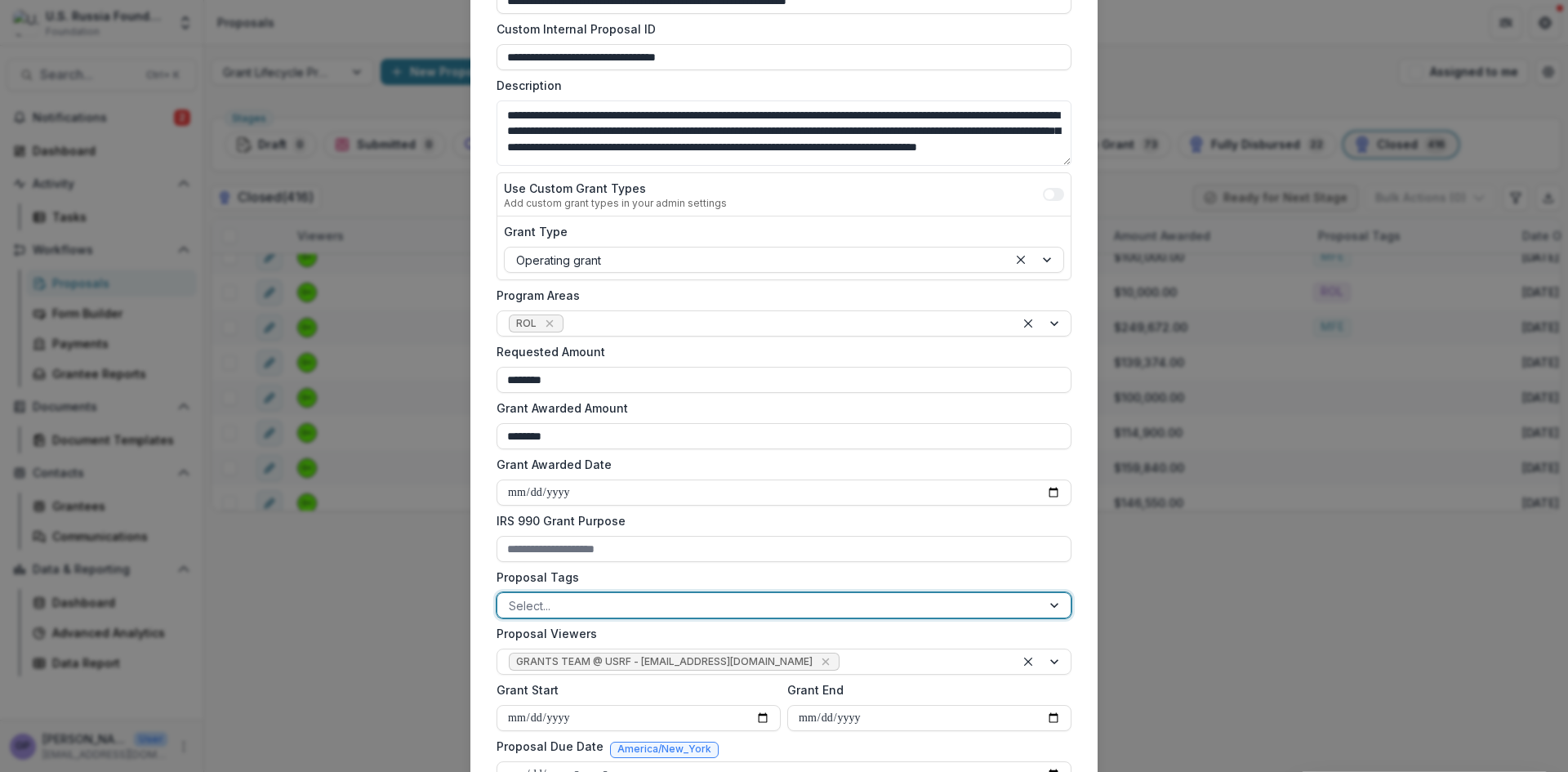
click at [589, 771] on div "ROL" at bounding box center [784, 782] width 1568 height 20
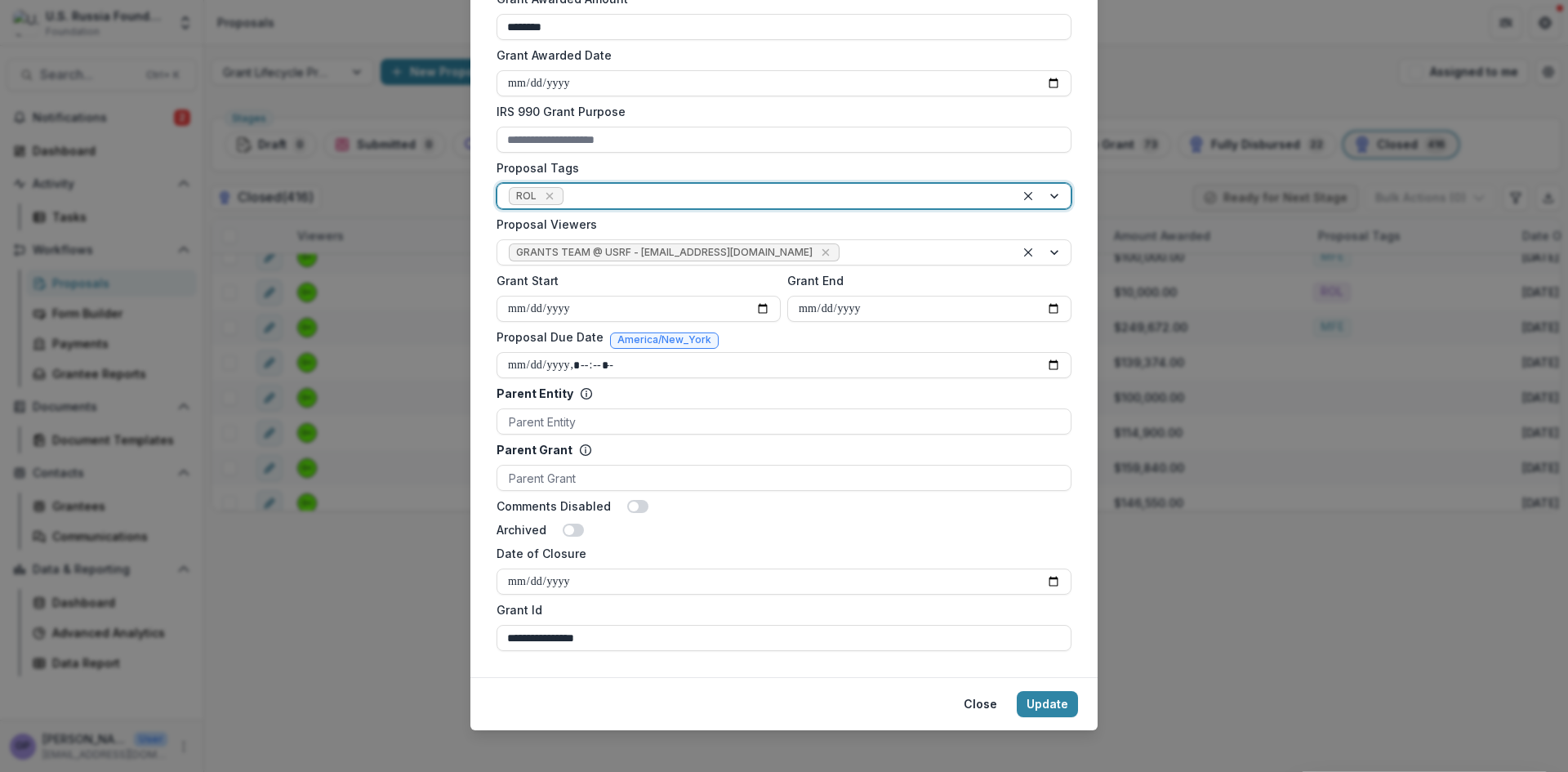
scroll to position [584, 0]
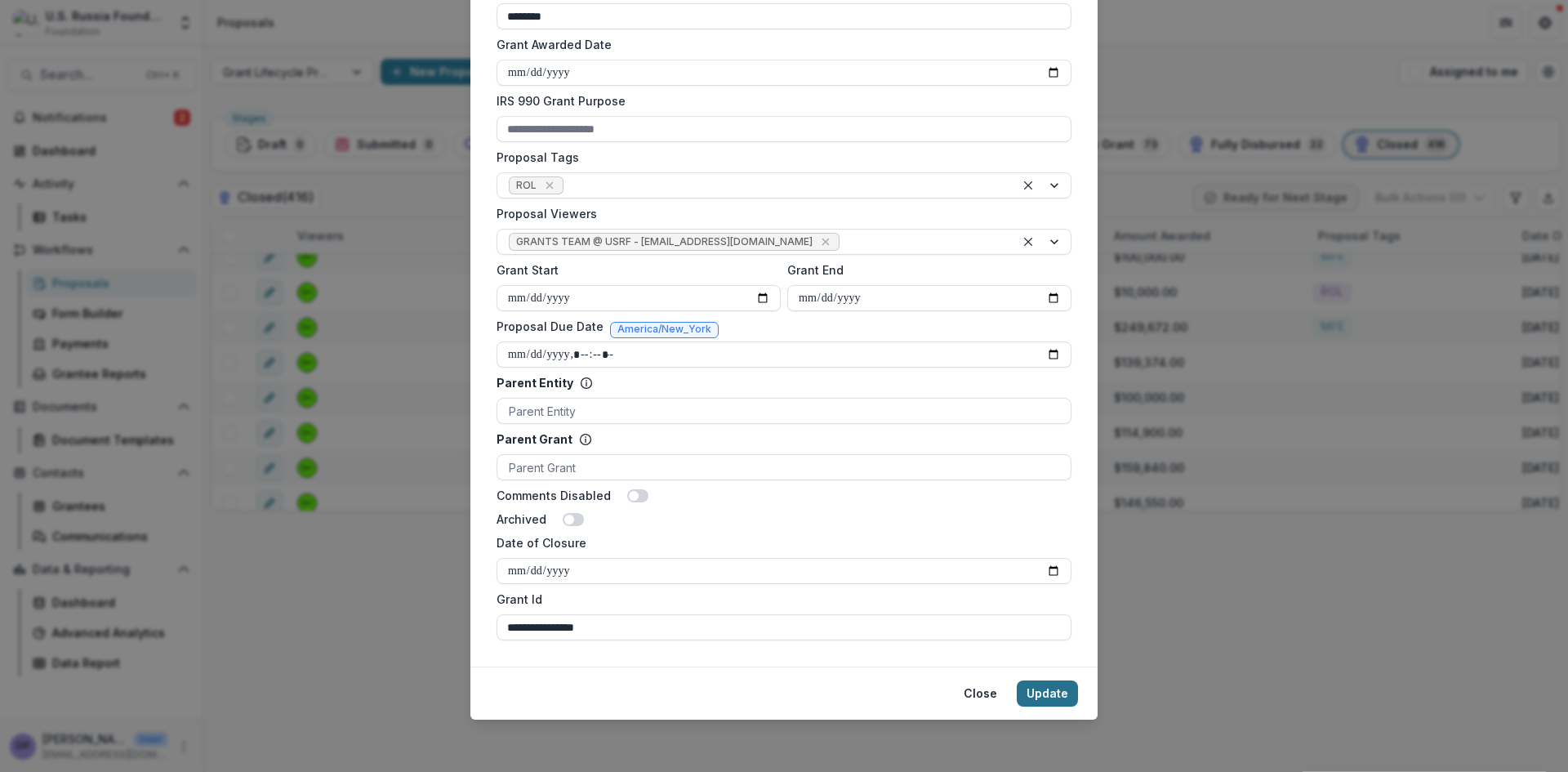
click at [1038, 684] on button "Update" at bounding box center [1048, 694] width 61 height 26
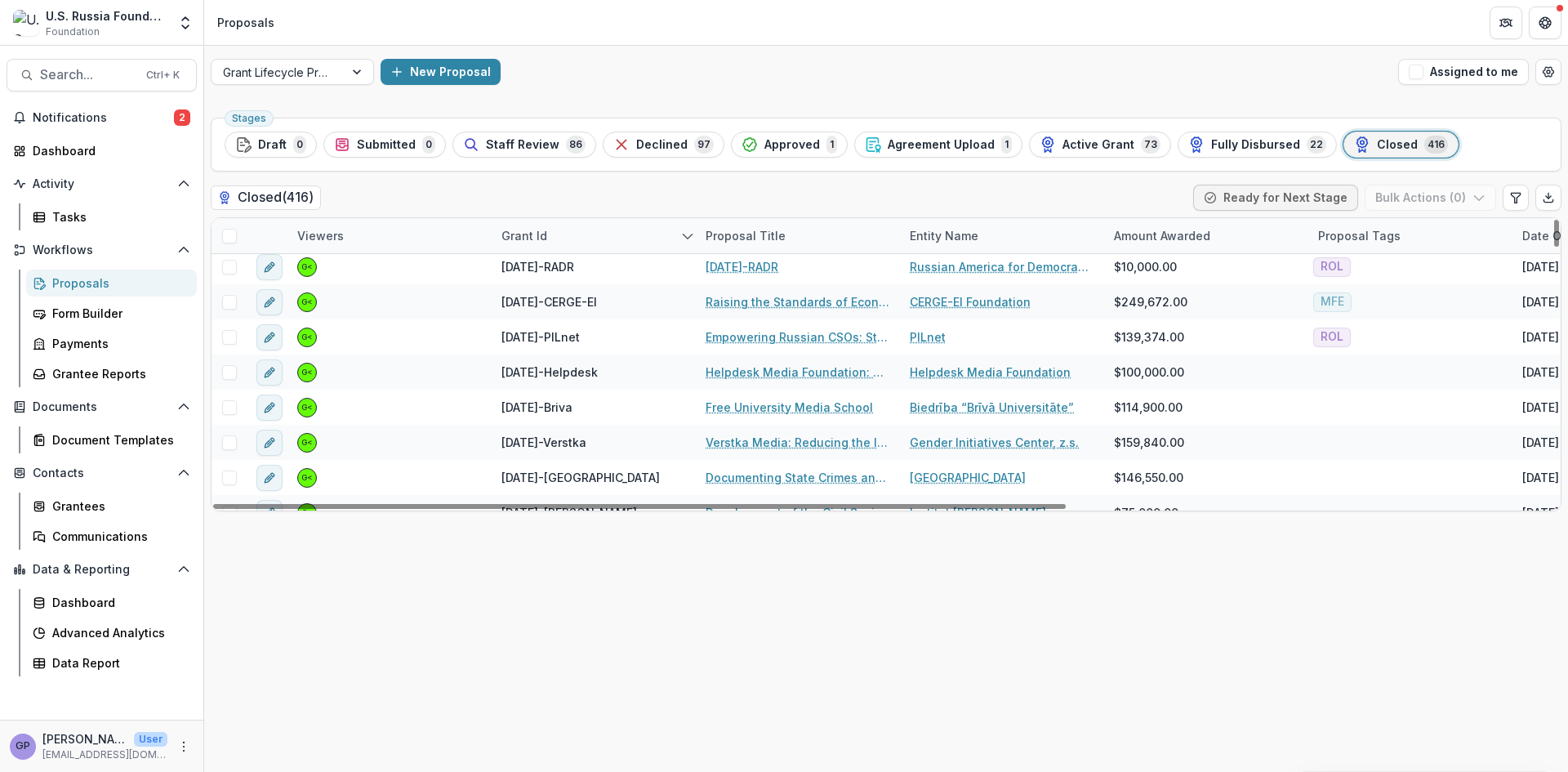
scroll to position [499, 0]
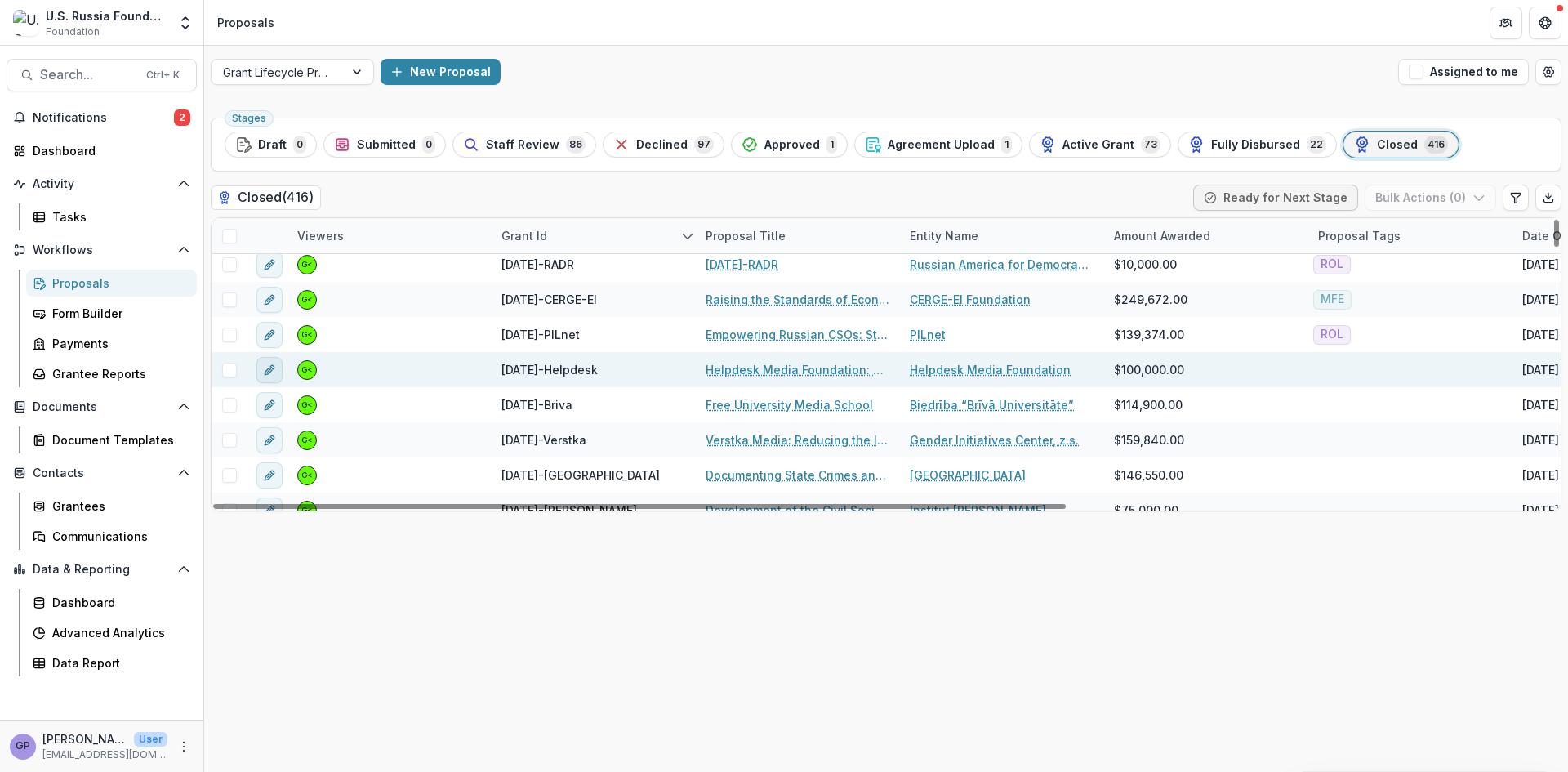
click at [265, 366] on icon "edit" at bounding box center [269, 370] width 13 height 13
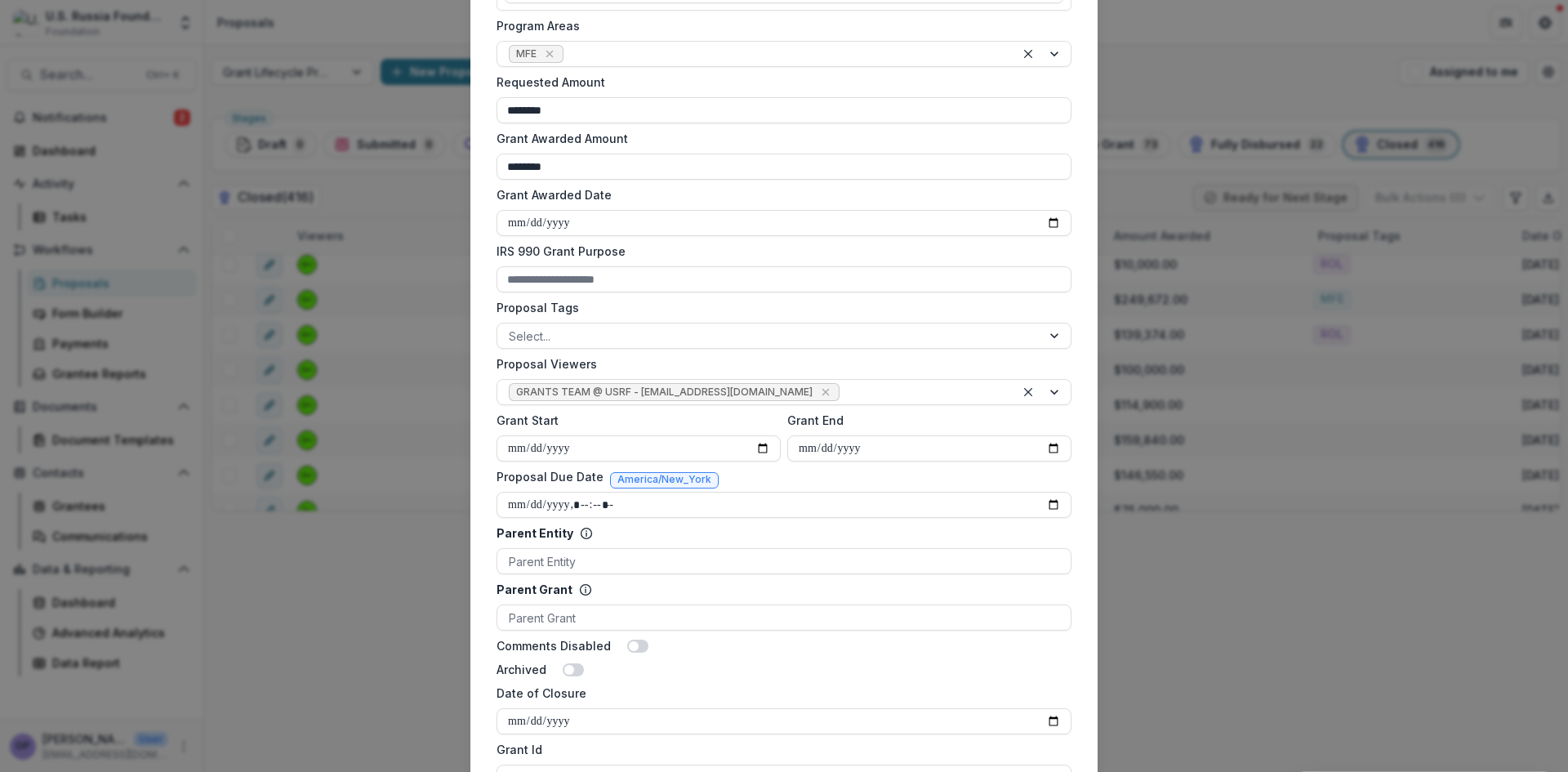
scroll to position [436, 0]
click at [1057, 333] on div at bounding box center [1056, 333] width 30 height 25
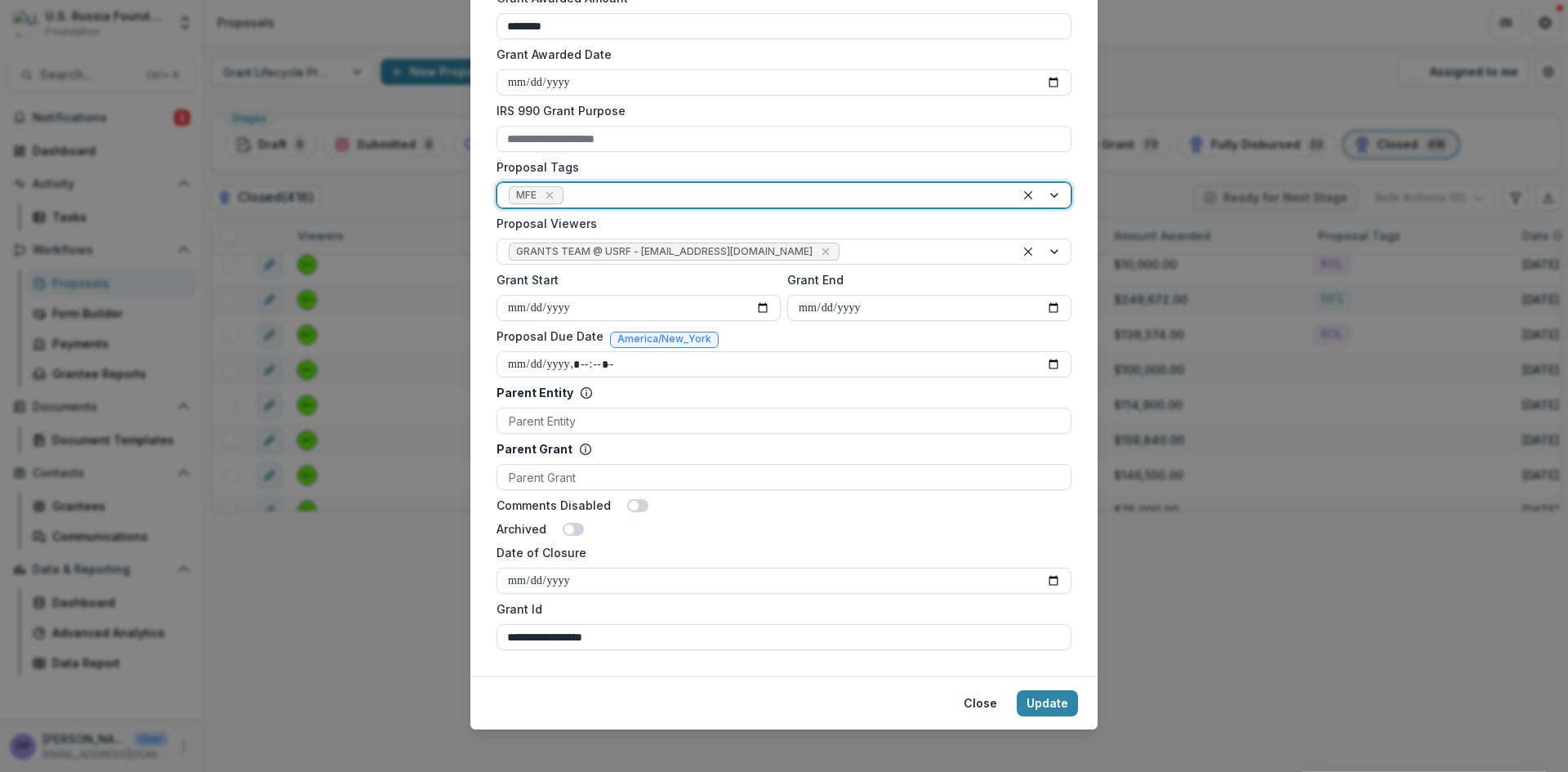
scroll to position [584, 0]
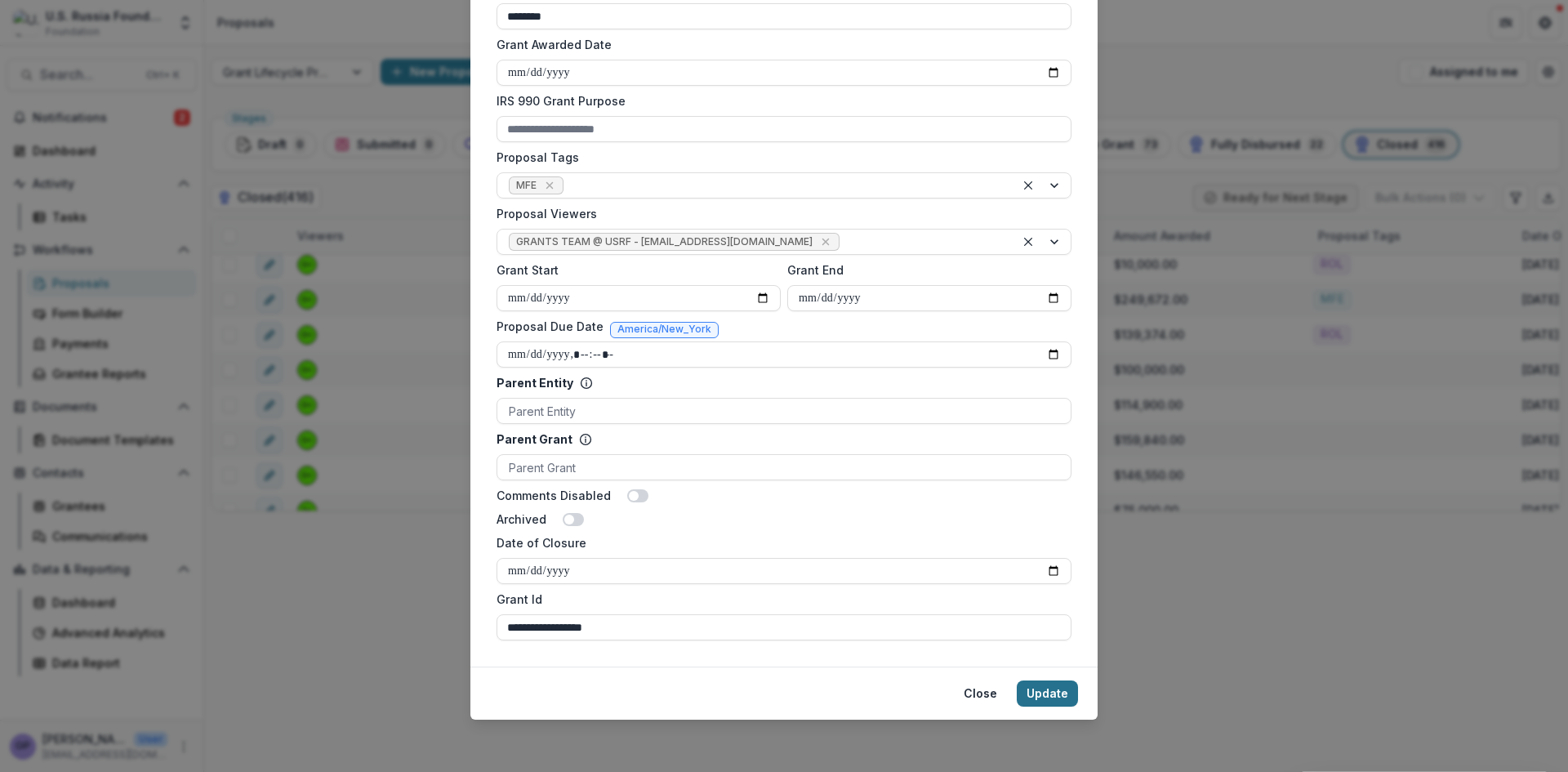
click at [1029, 691] on button "Update" at bounding box center [1048, 694] width 61 height 26
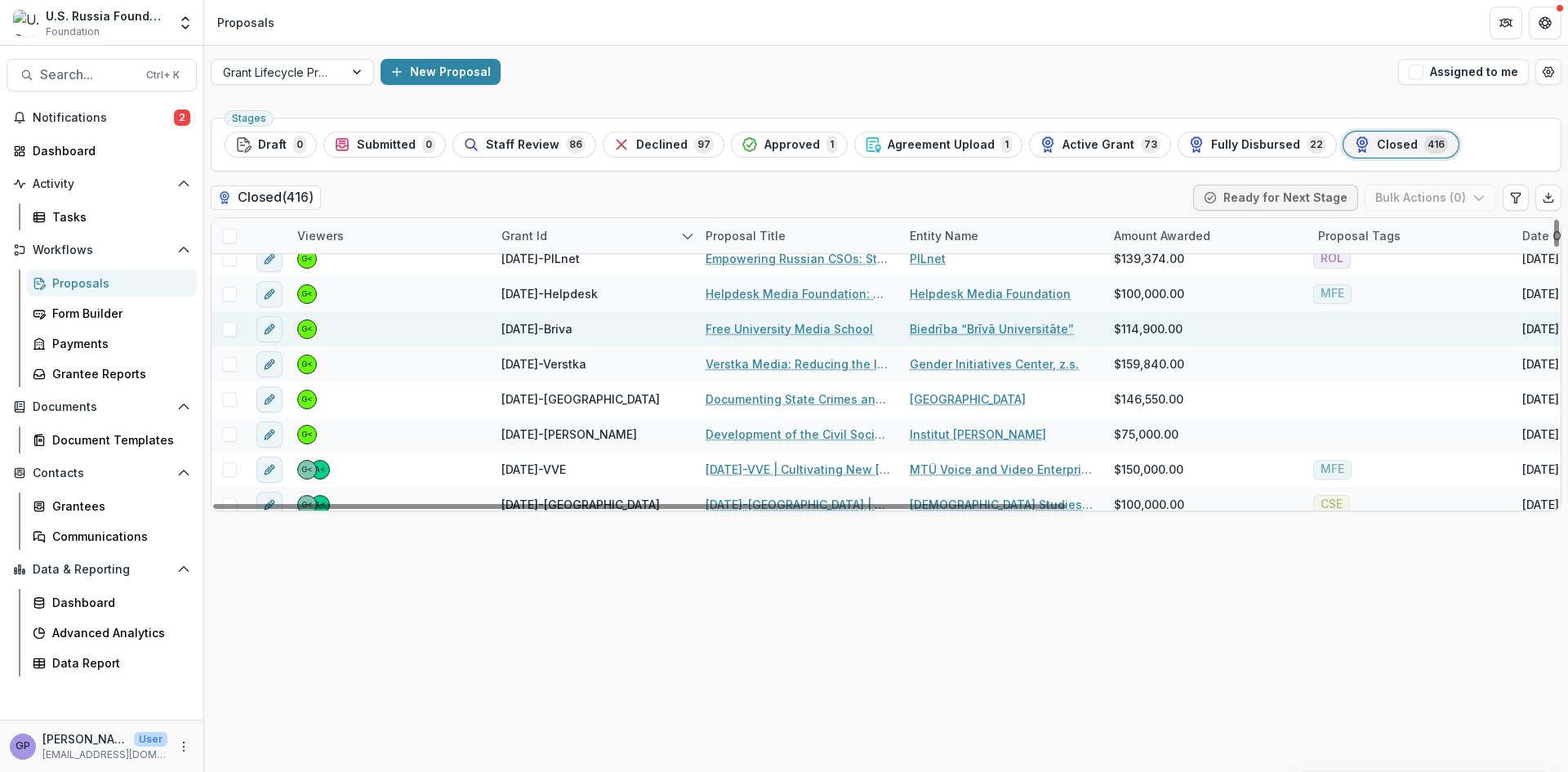
scroll to position [580, 0]
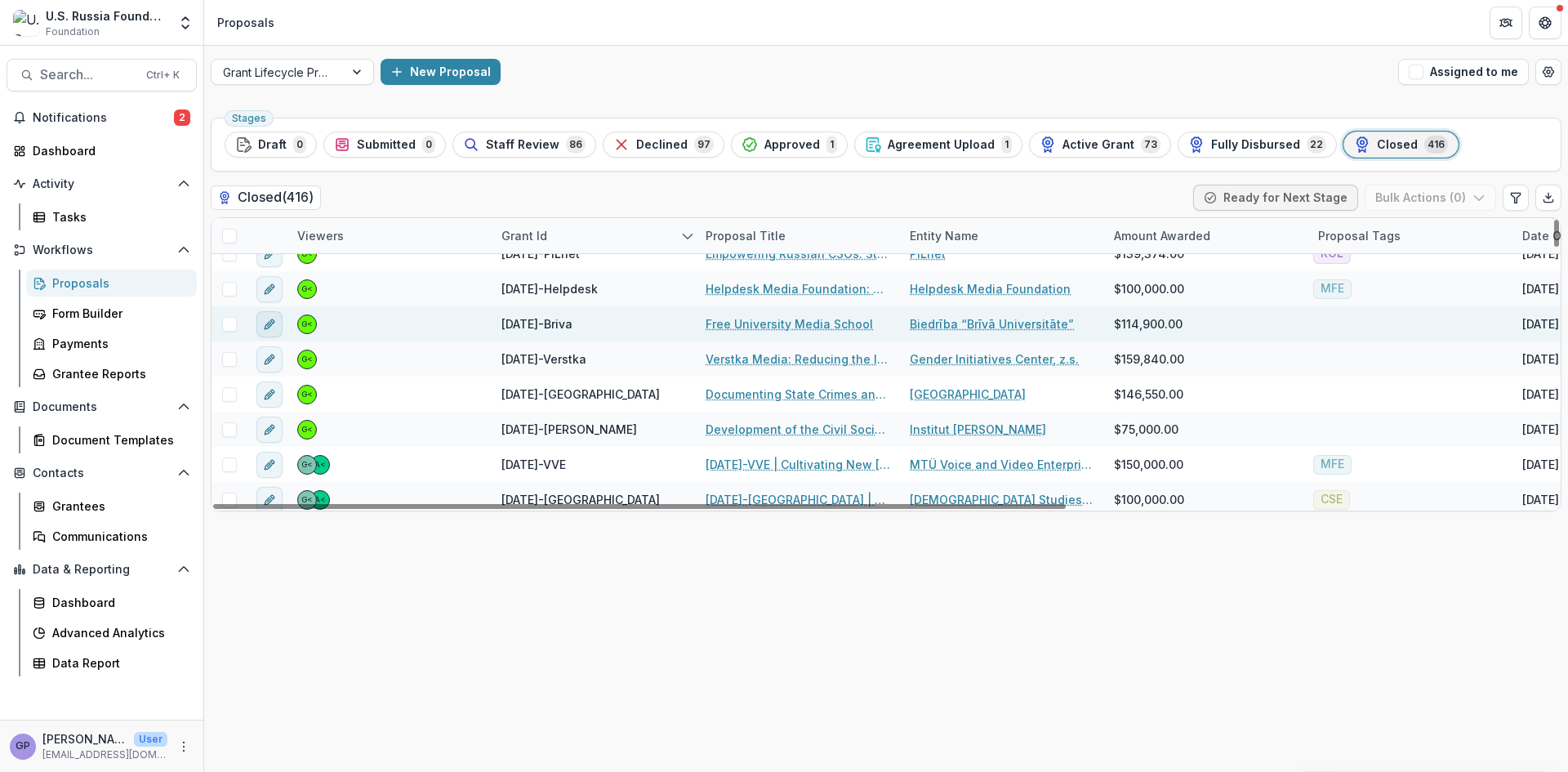
click at [271, 321] on icon "edit" at bounding box center [272, 321] width 4 height 4
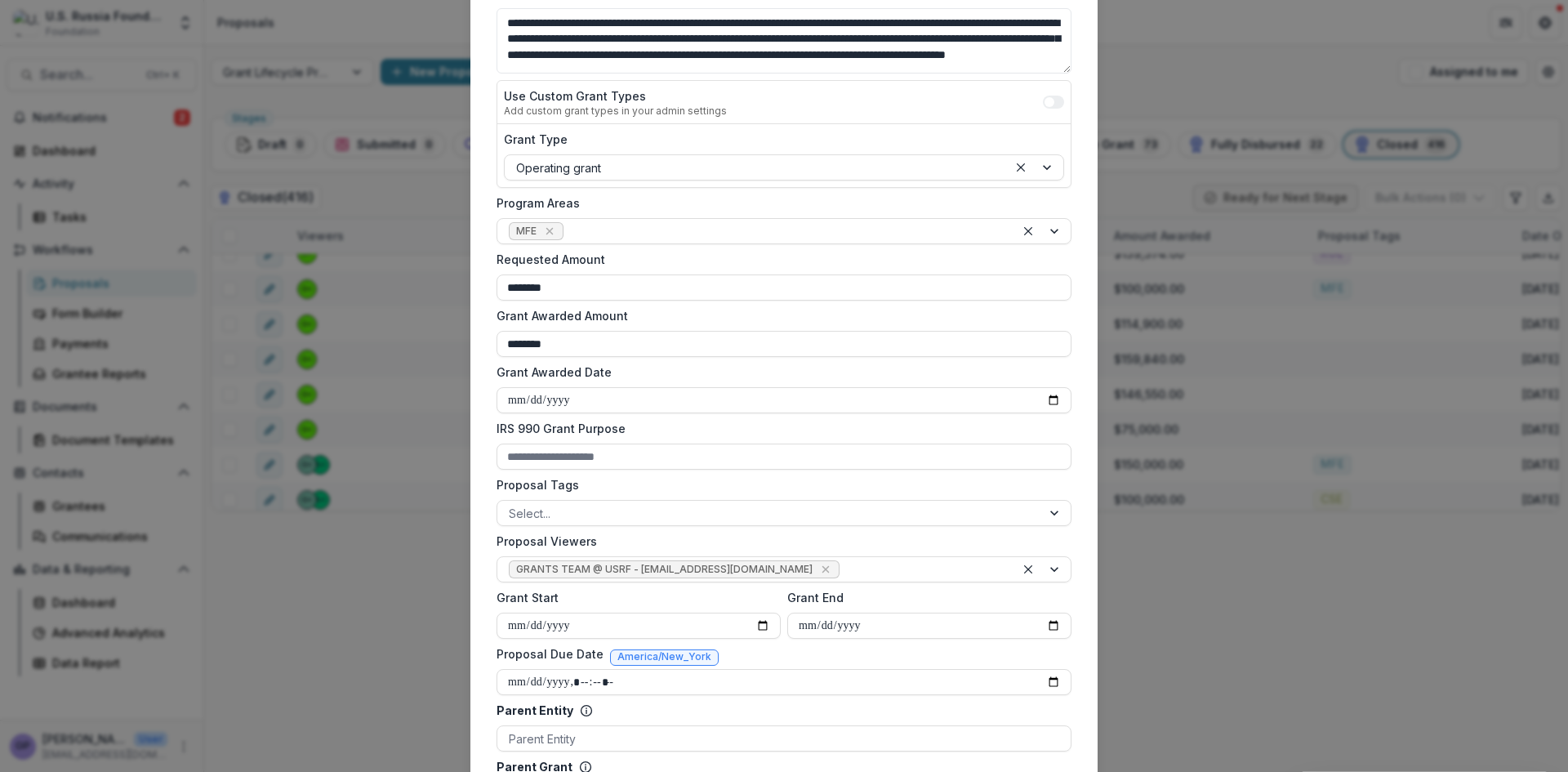
scroll to position [273, 0]
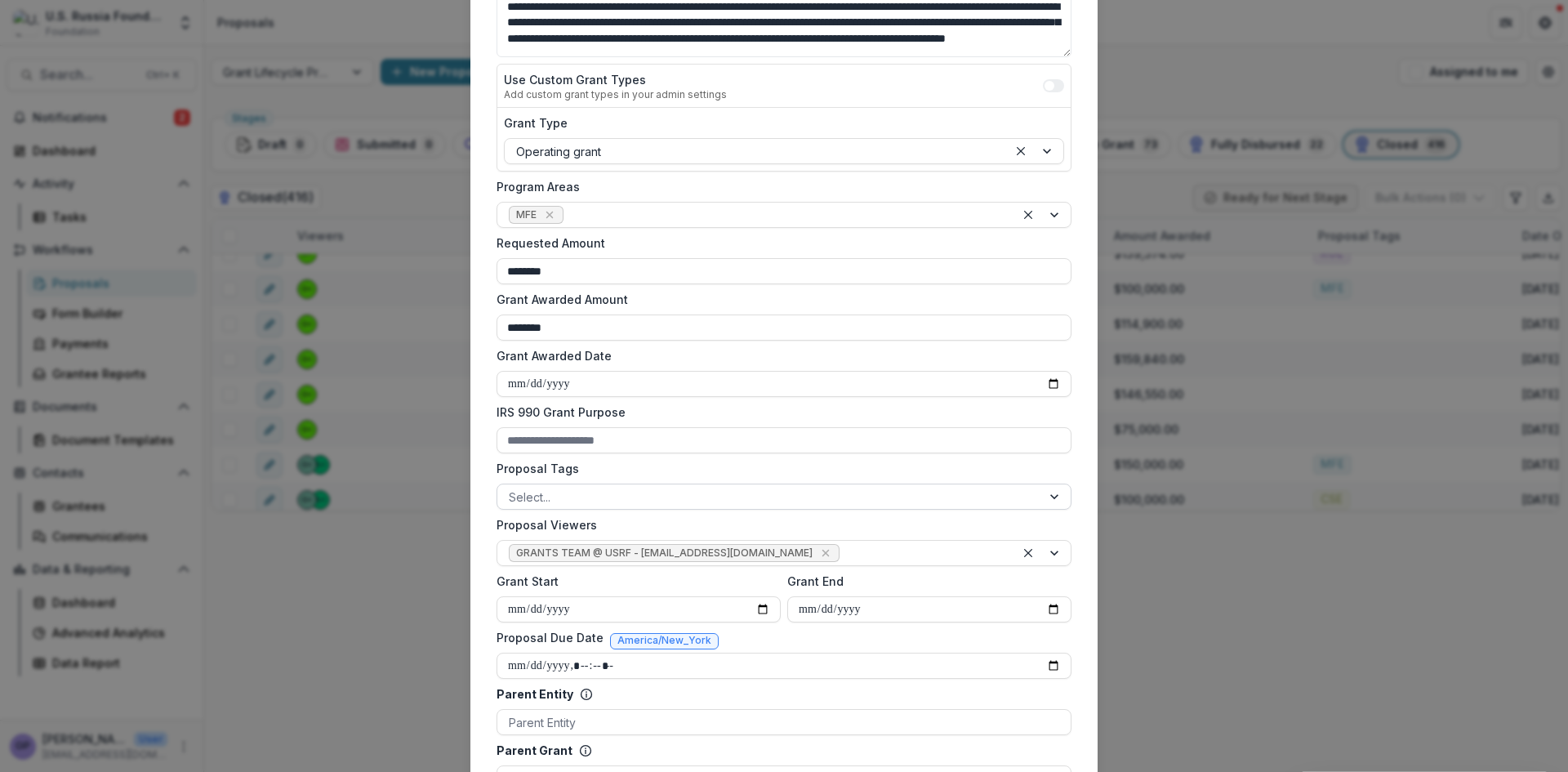
click at [1054, 499] on div at bounding box center [1056, 496] width 30 height 25
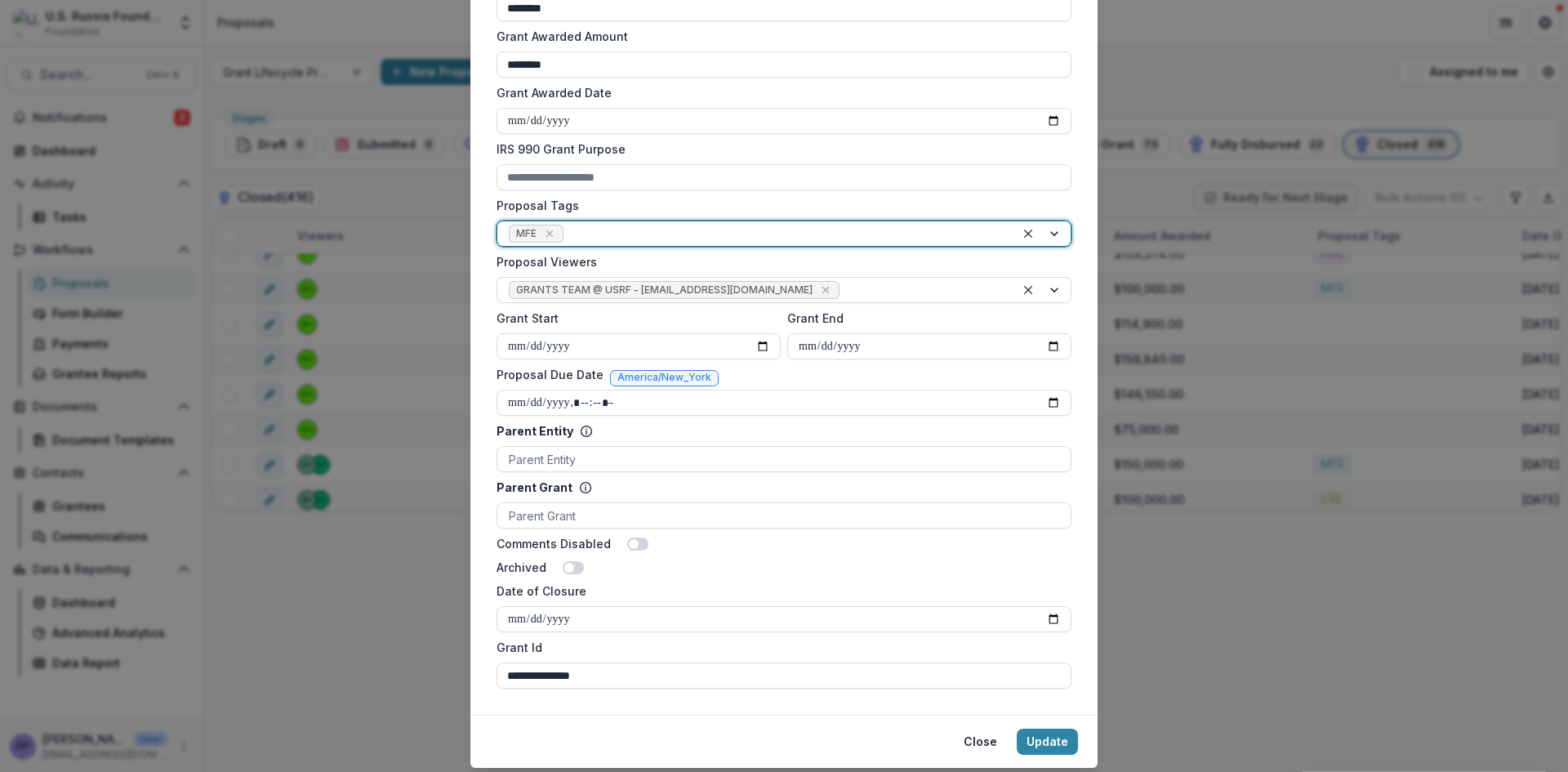
scroll to position [584, 0]
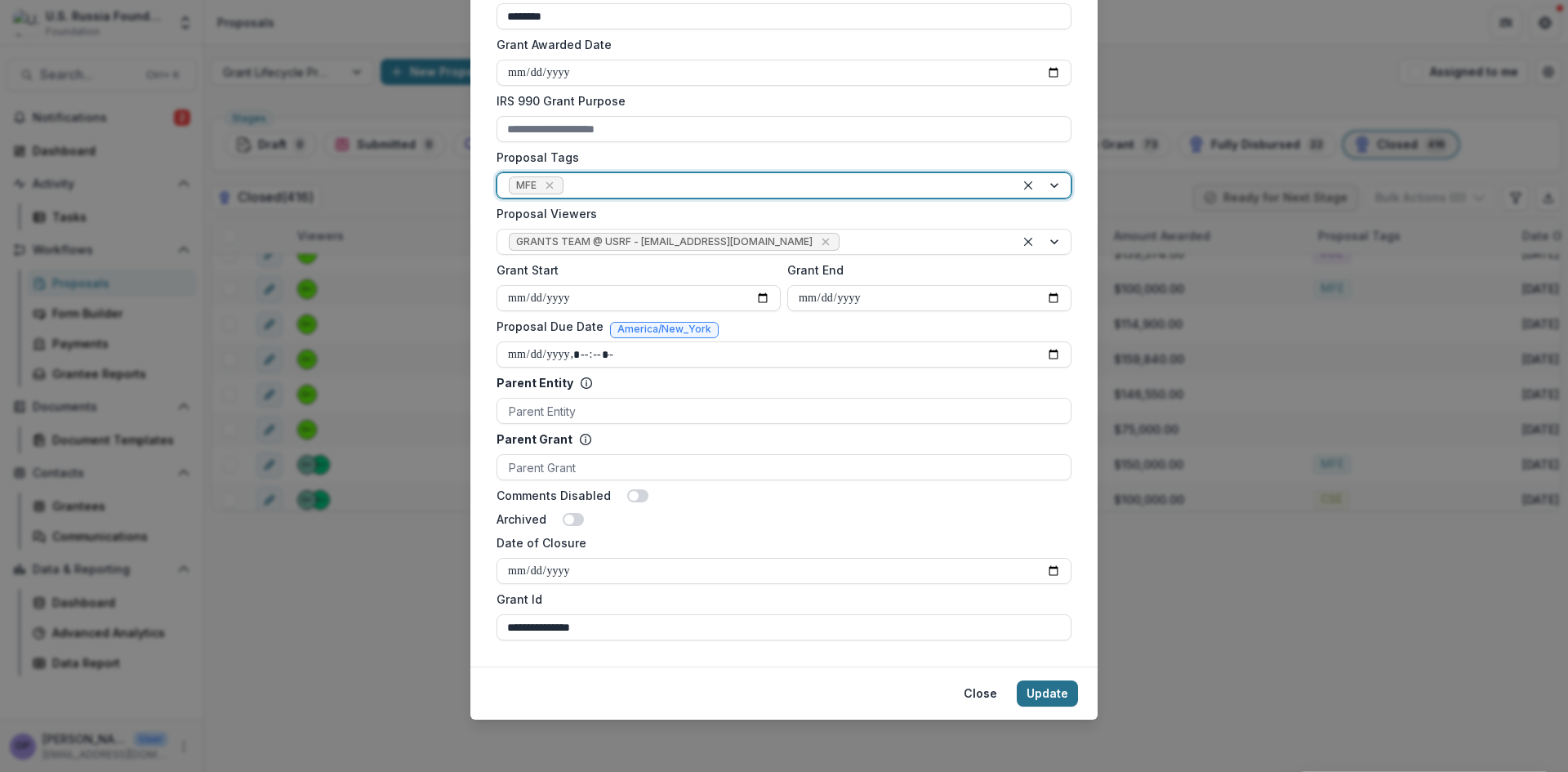
click at [1052, 695] on button "Update" at bounding box center [1048, 694] width 61 height 26
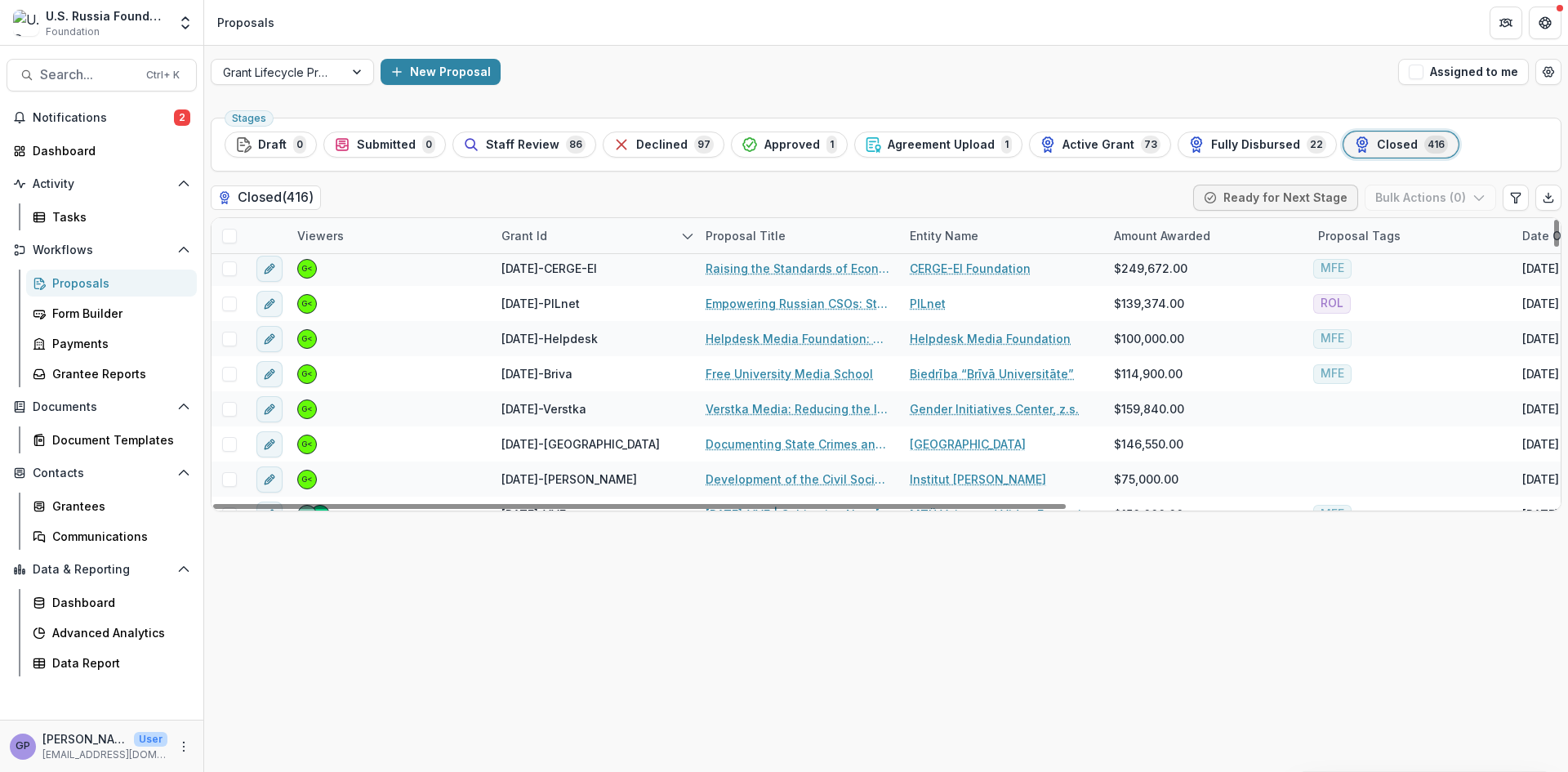
scroll to position [554, 0]
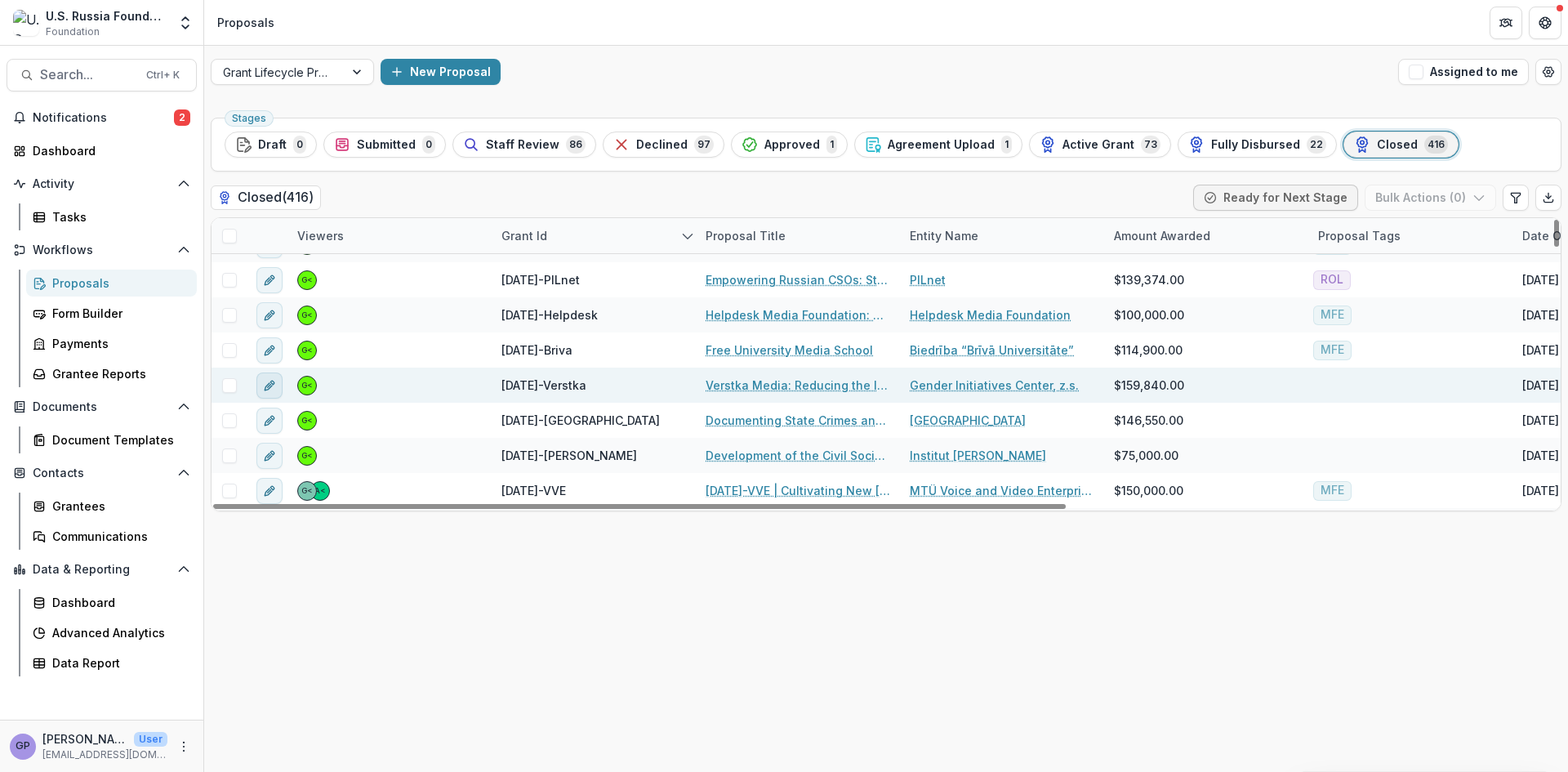
click at [272, 382] on icon "edit" at bounding box center [269, 386] width 13 height 13
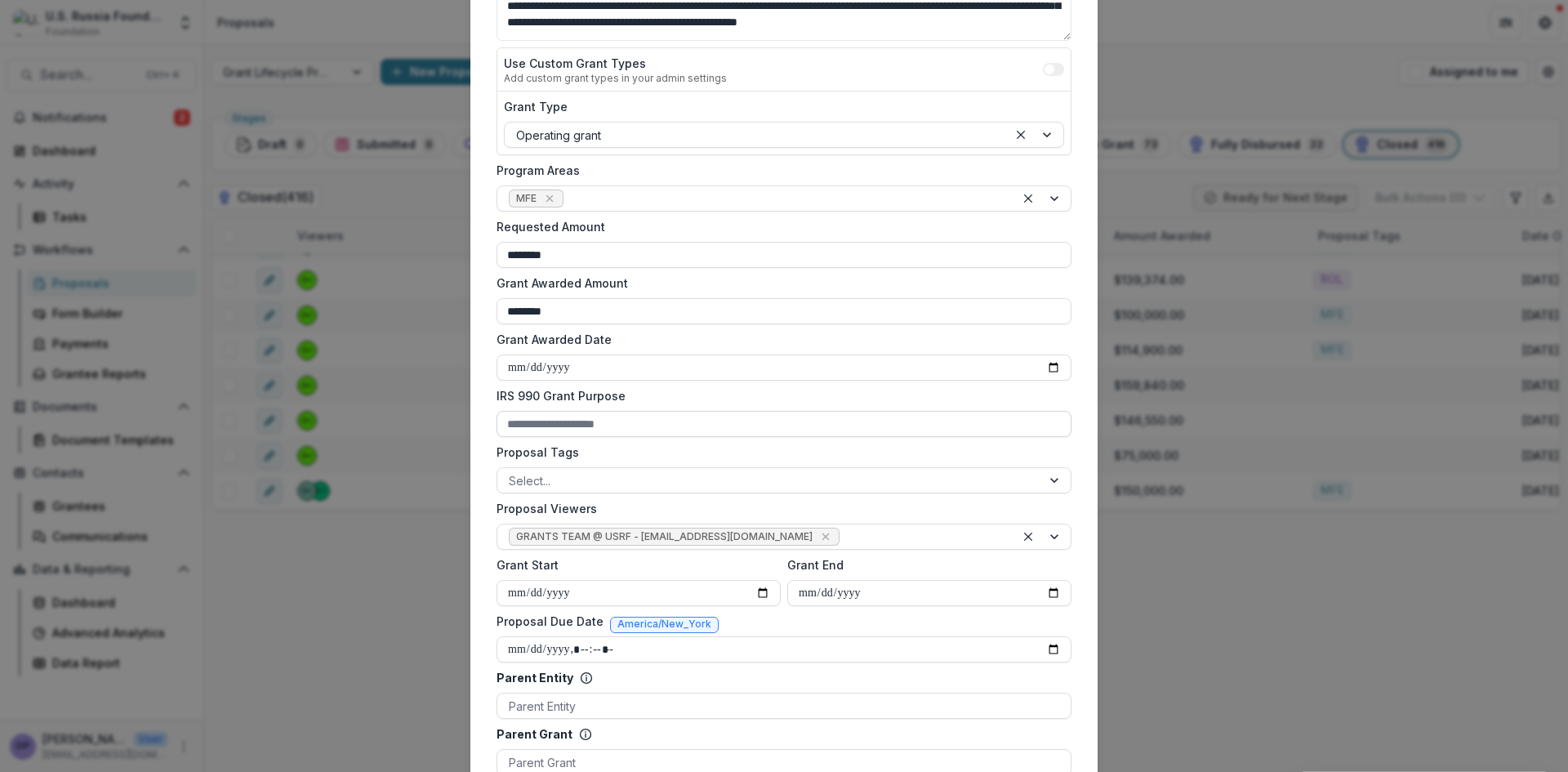
scroll to position [300, 0]
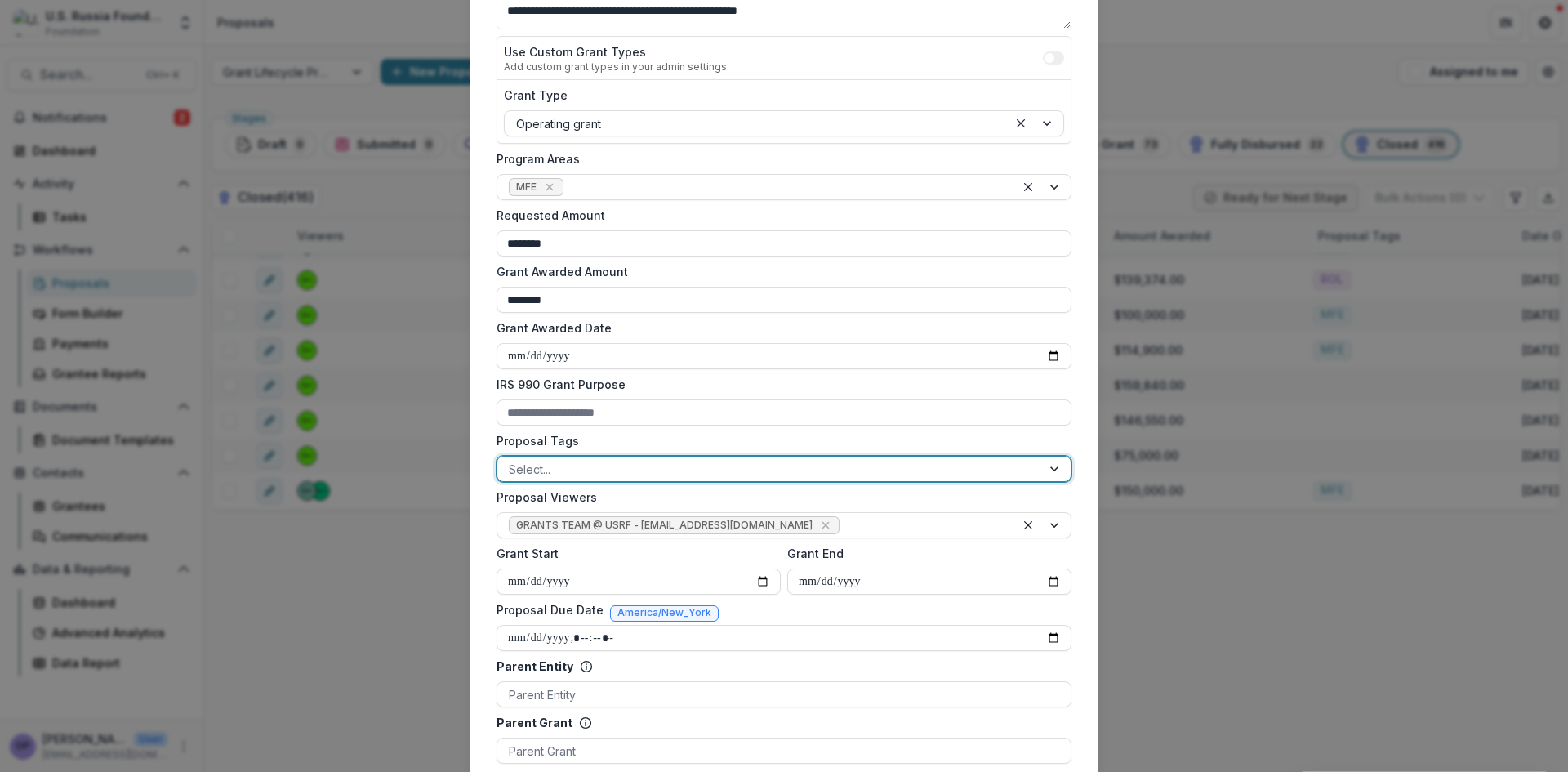
click at [1057, 470] on div at bounding box center [1056, 469] width 30 height 25
drag, startPoint x: 519, startPoint y: 522, endPoint x: 542, endPoint y: 522, distance: 23.0
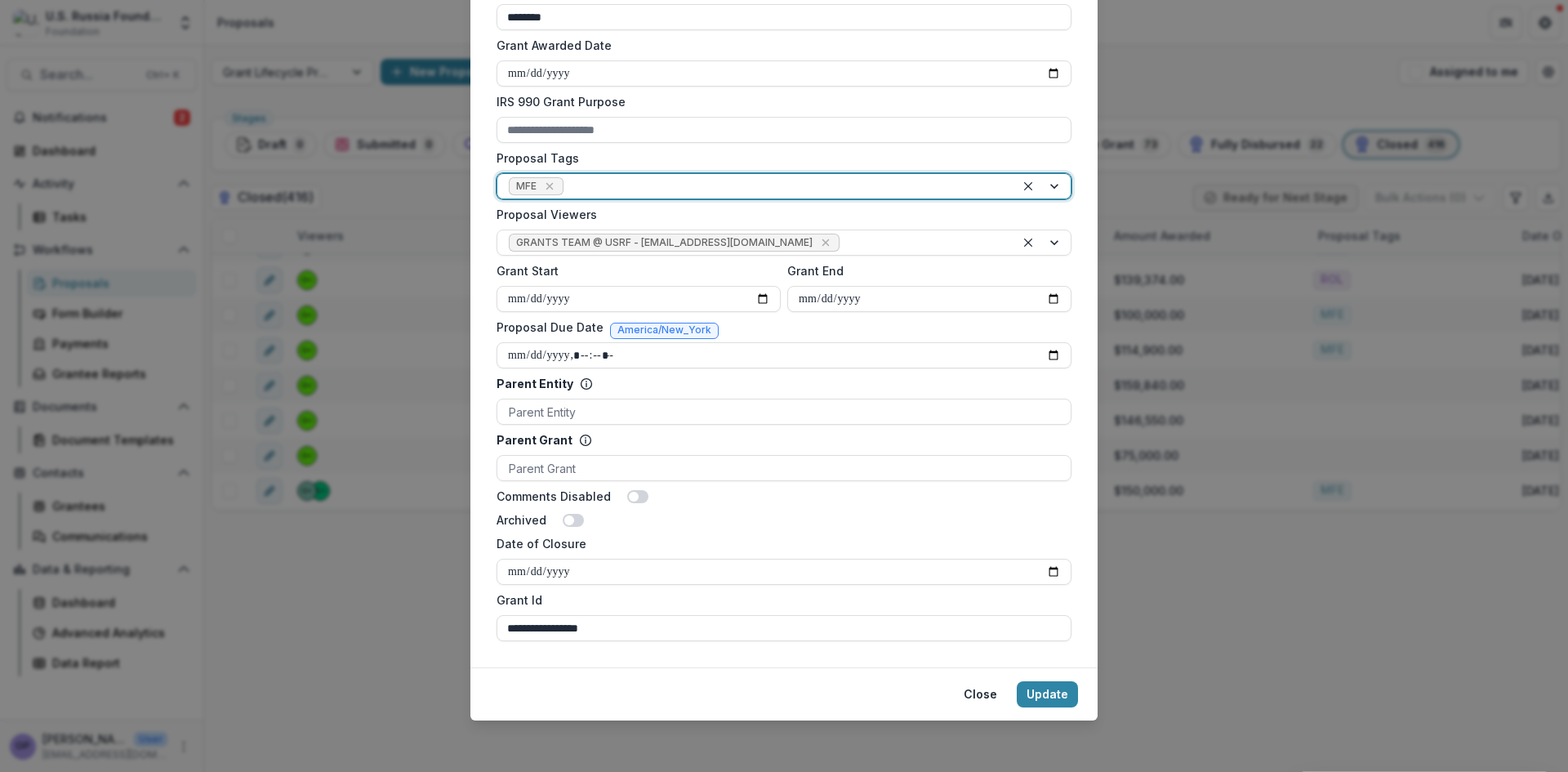
scroll to position [584, 0]
click at [1044, 691] on button "Update" at bounding box center [1048, 694] width 61 height 26
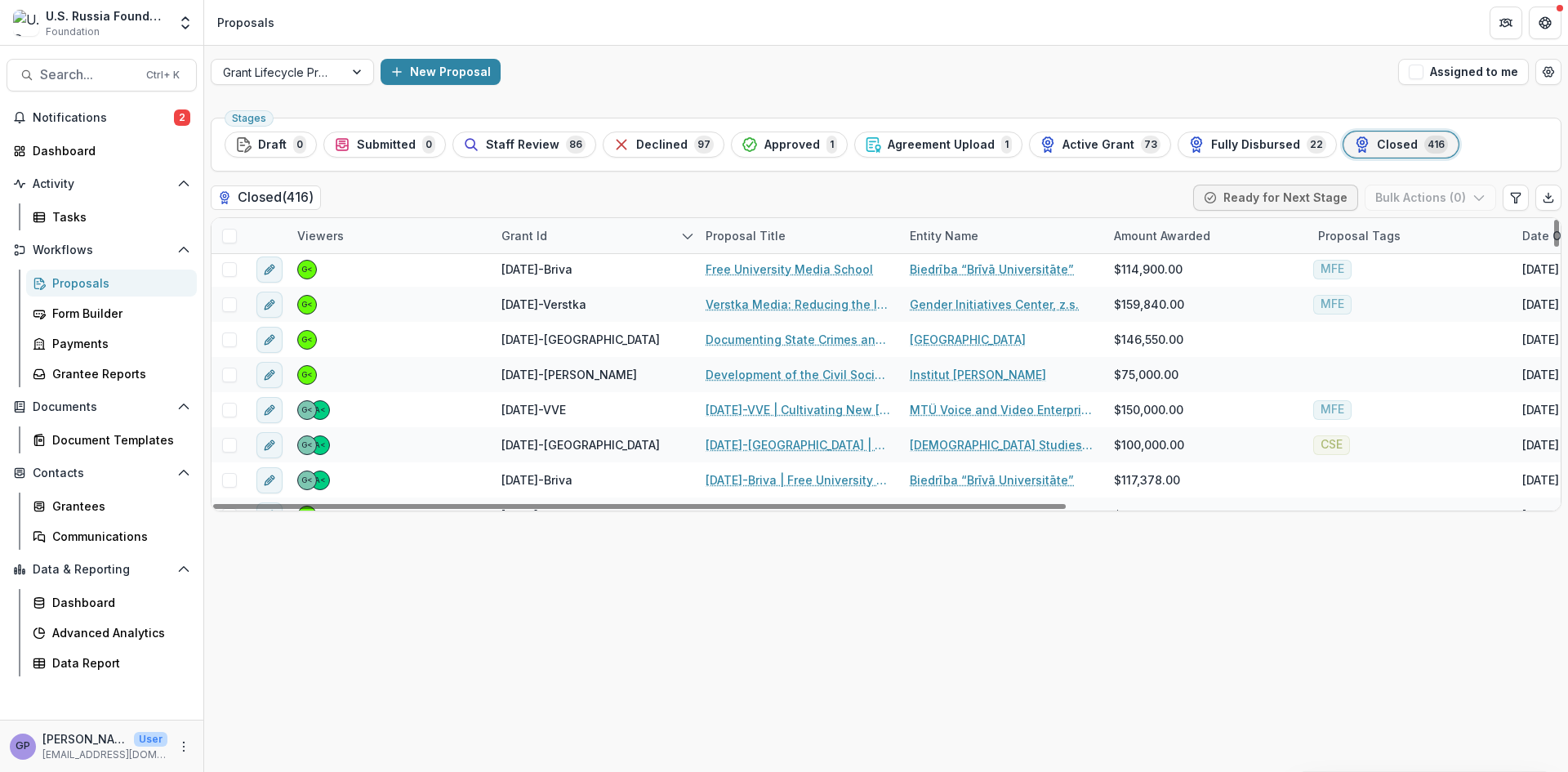
scroll to position [662, 0]
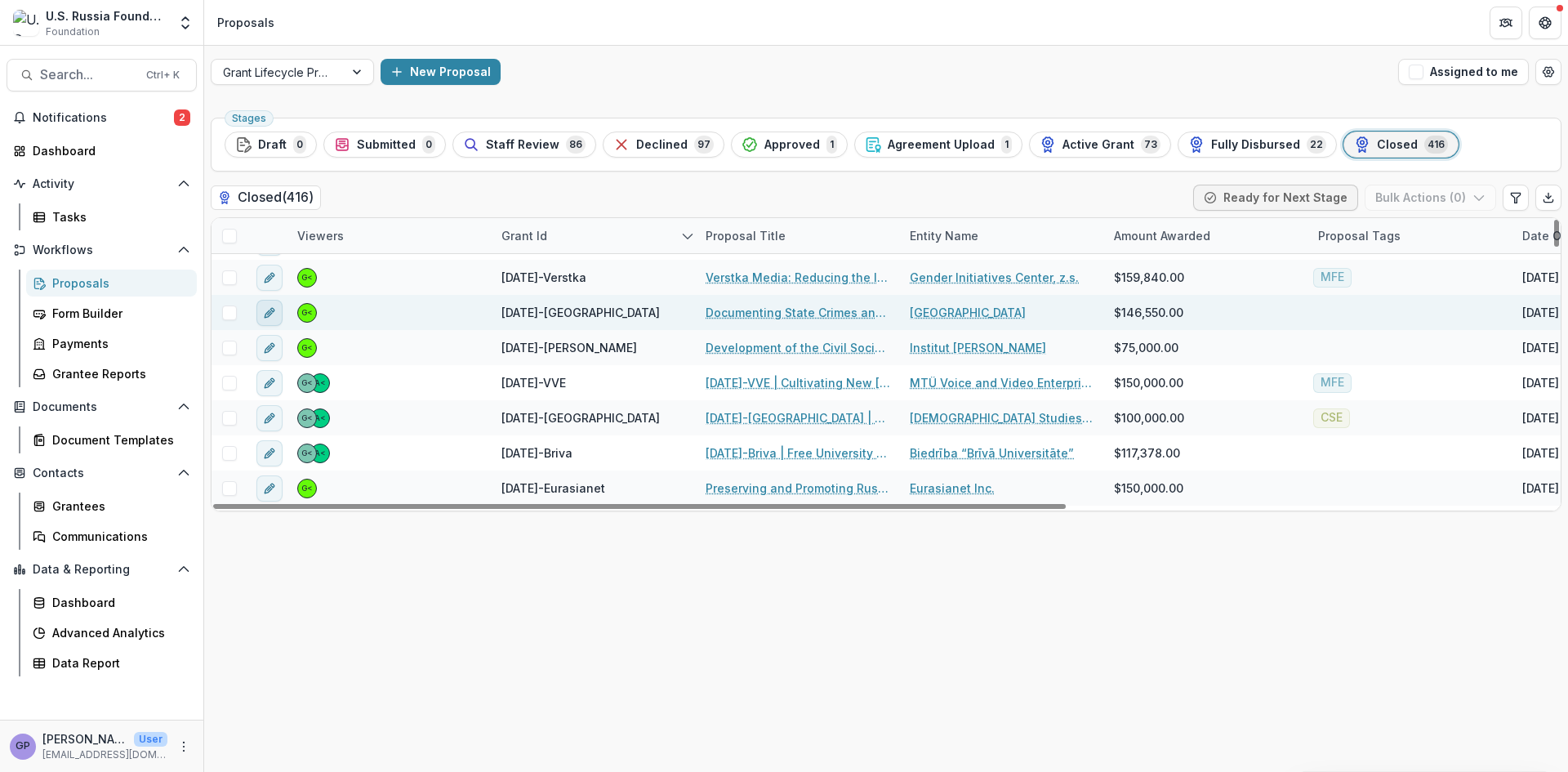
click at [270, 307] on icon "edit" at bounding box center [269, 312] width 13 height 13
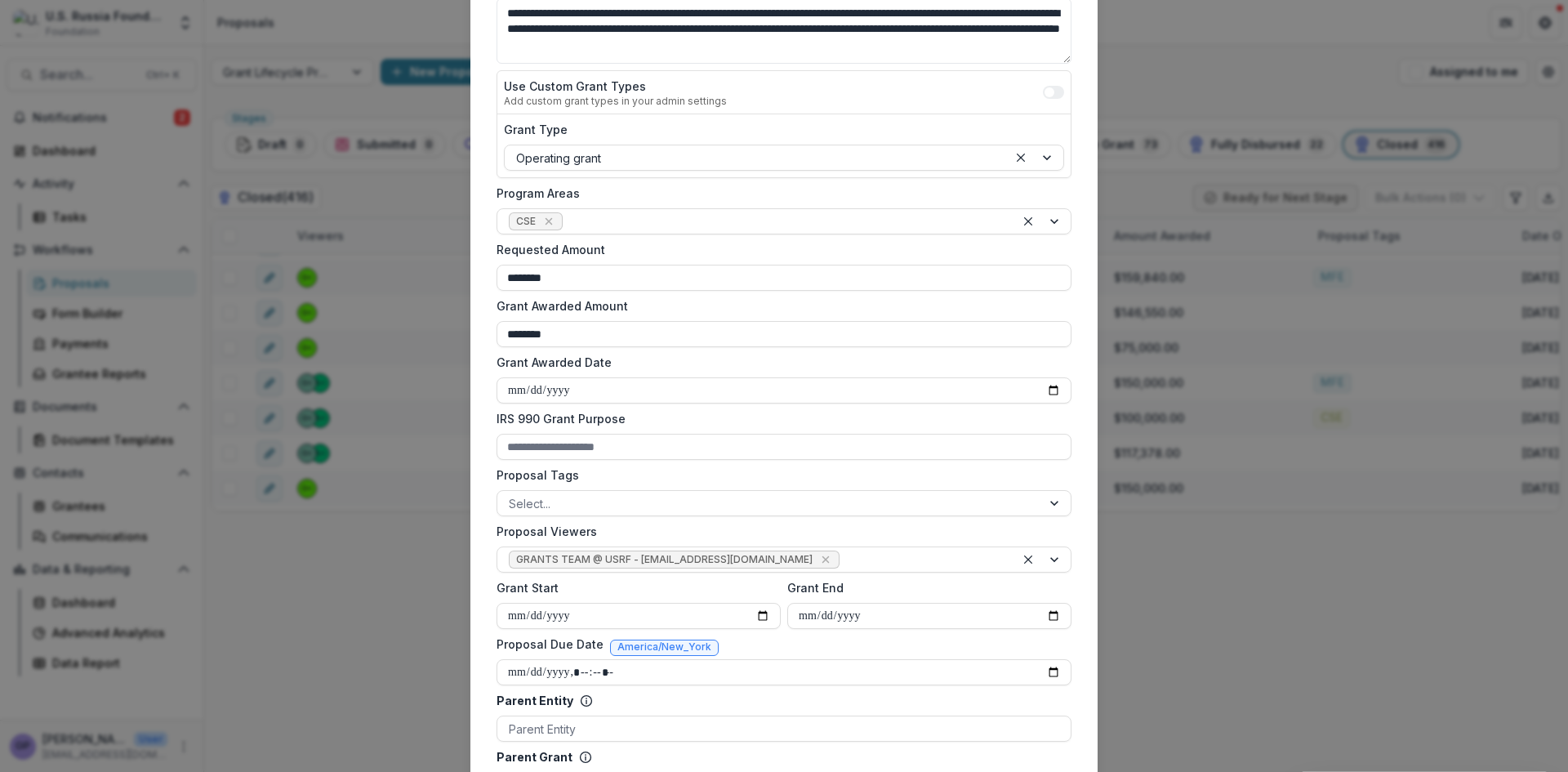
scroll to position [273, 0]
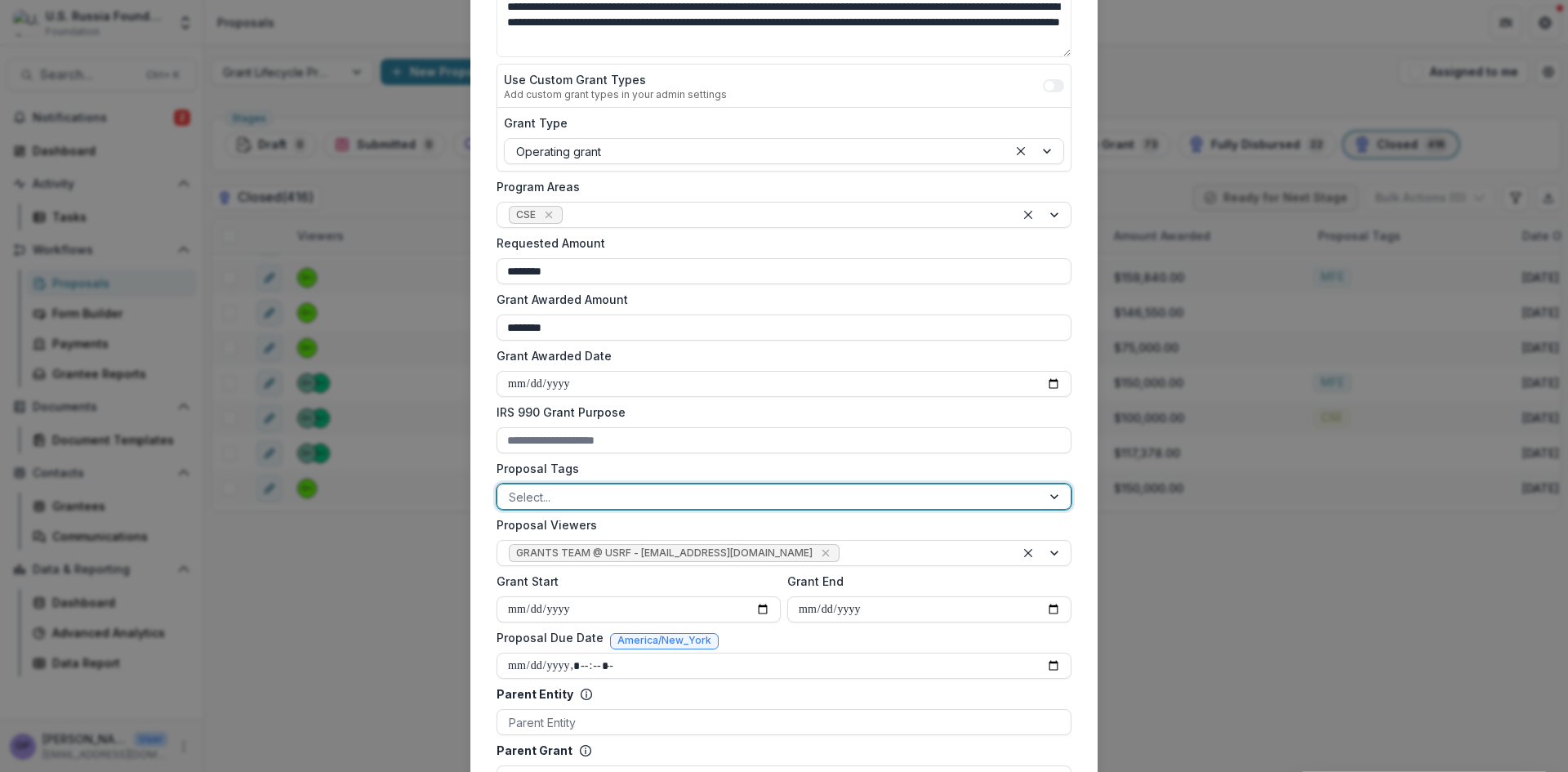
click at [1057, 496] on div at bounding box center [1056, 496] width 30 height 25
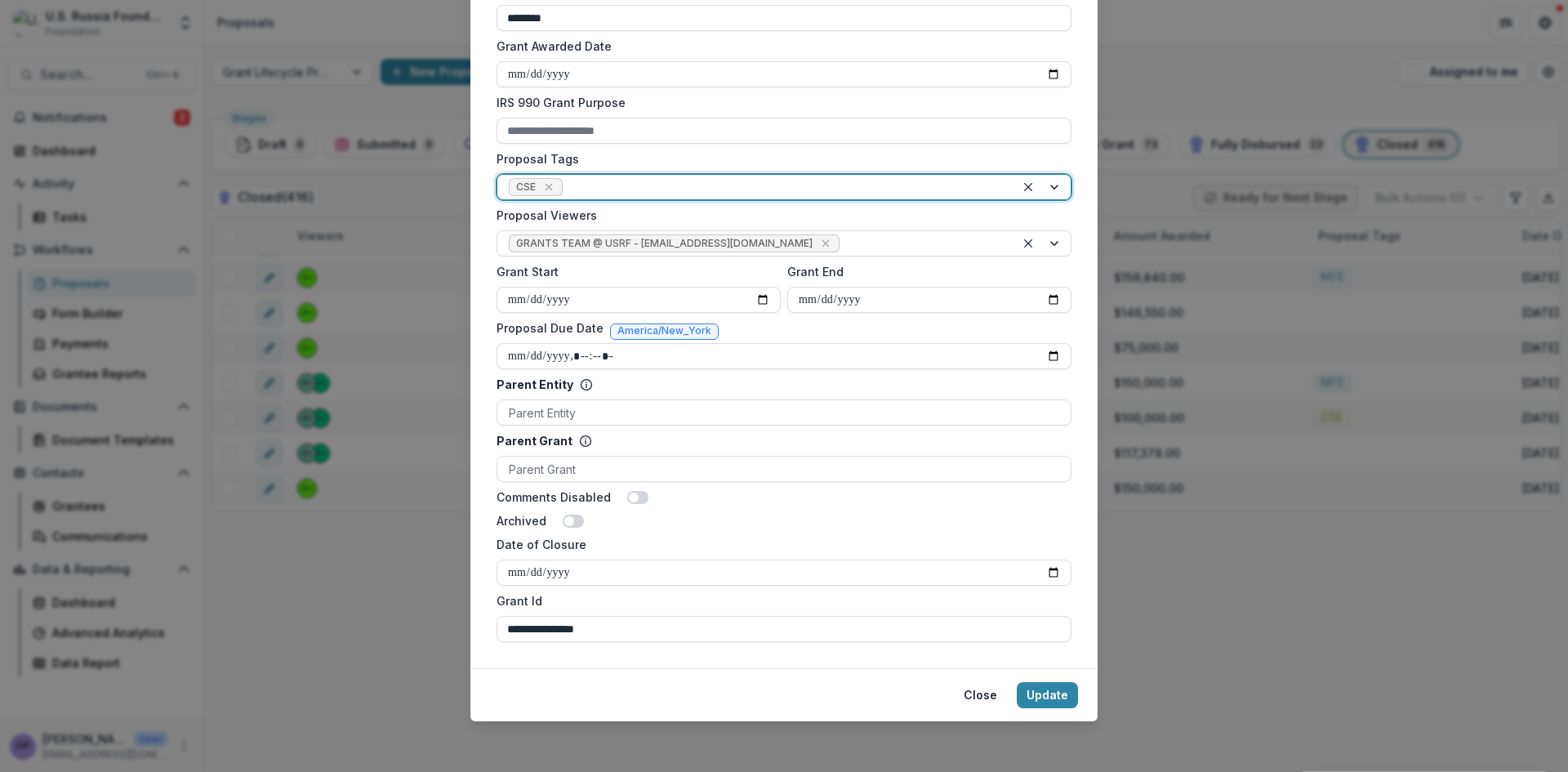
scroll to position [584, 0]
click at [1042, 690] on button "Update" at bounding box center [1048, 694] width 61 height 26
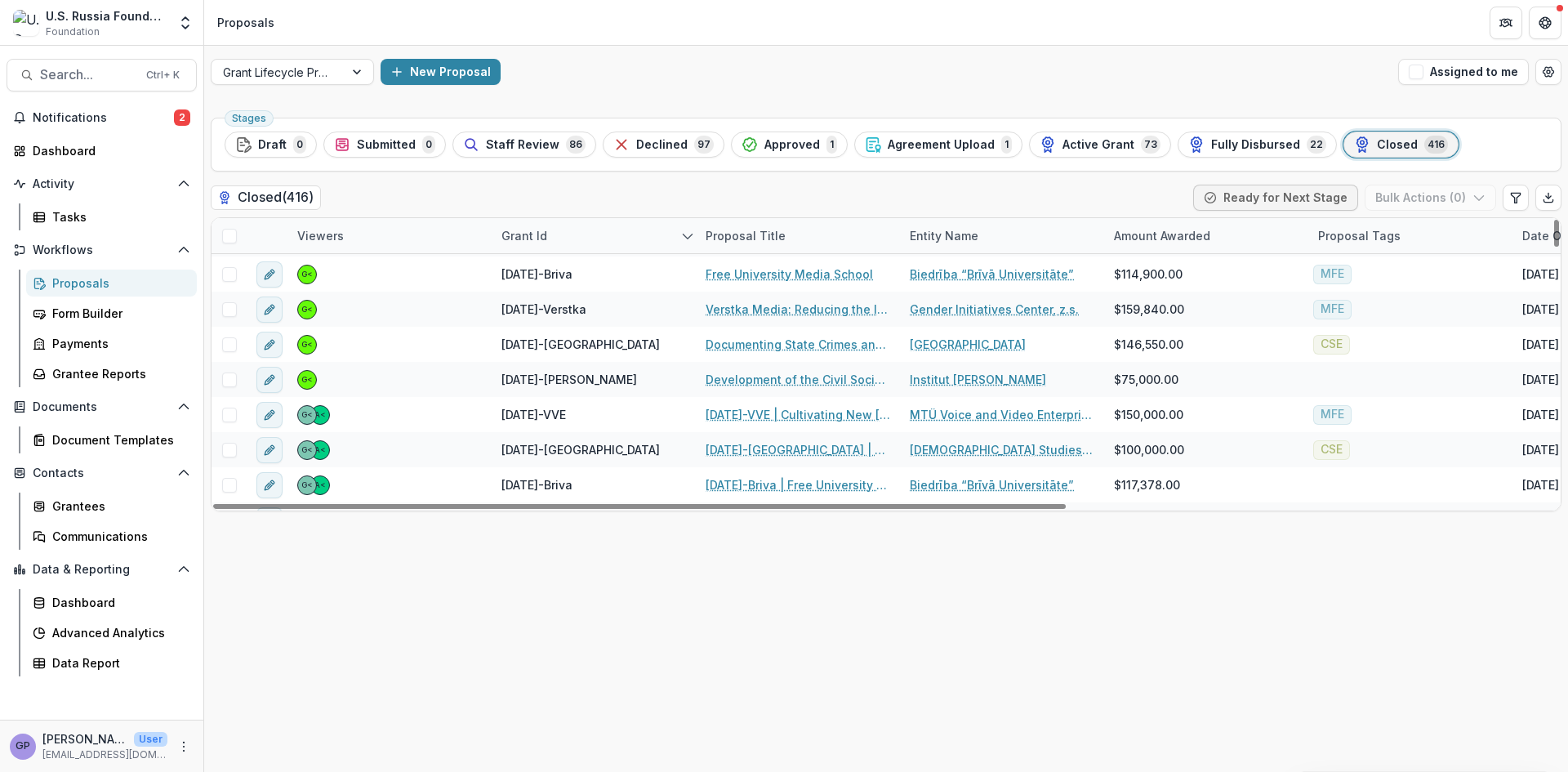
scroll to position [636, 0]
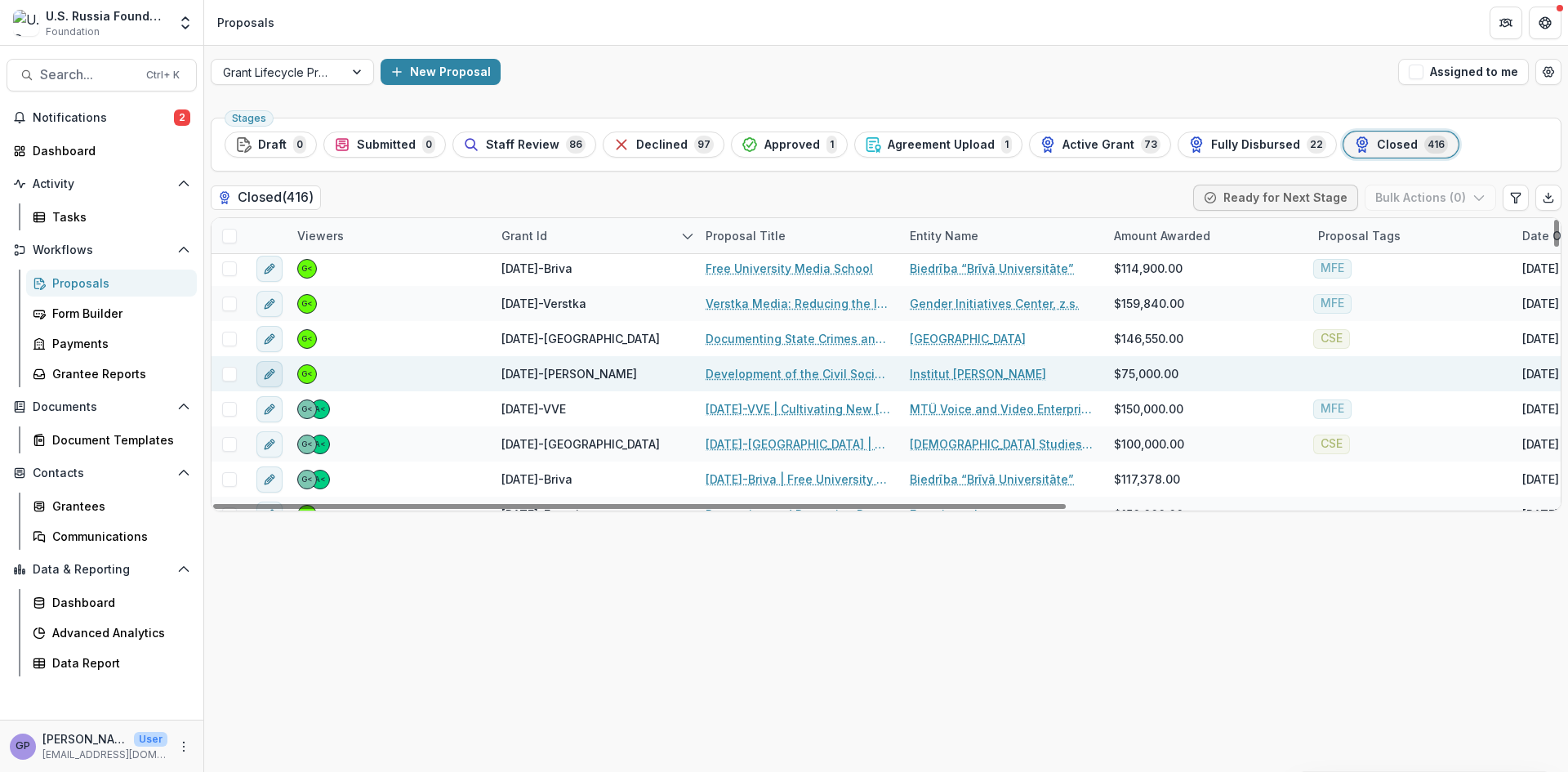
click at [263, 377] on icon "edit" at bounding box center [269, 374] width 13 height 13
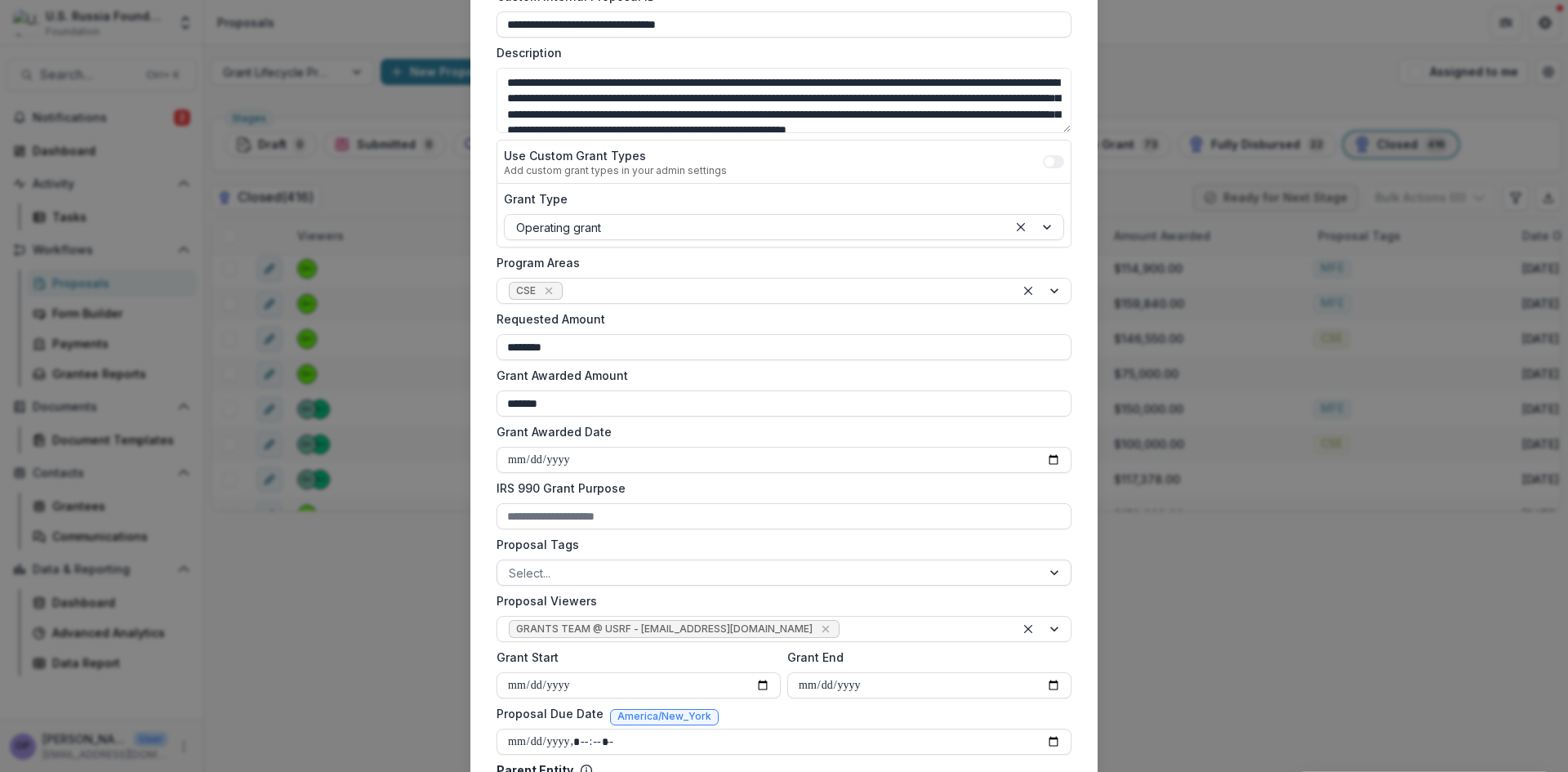
scroll to position [327, 0]
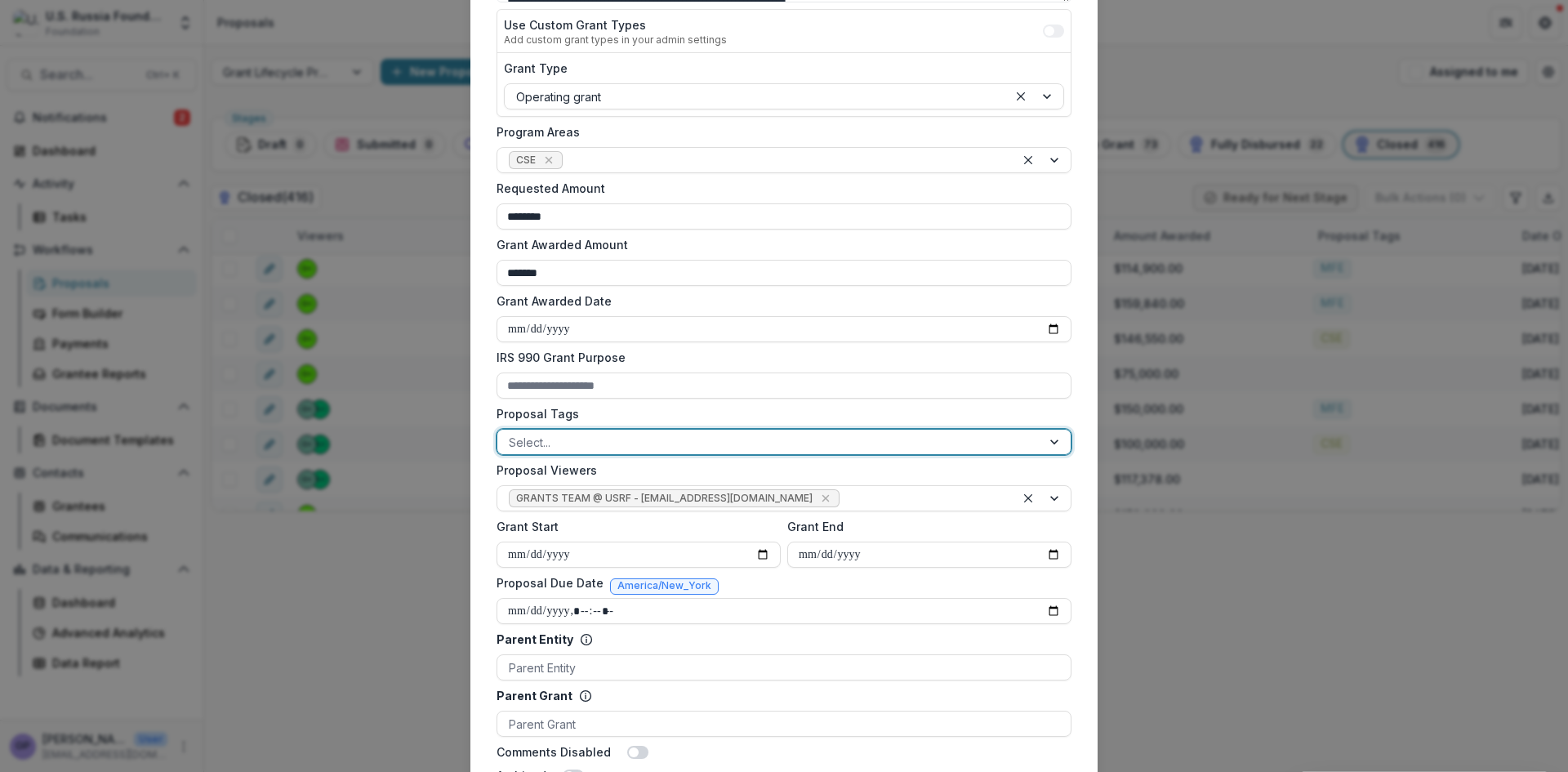
click at [1052, 442] on div at bounding box center [1056, 442] width 30 height 25
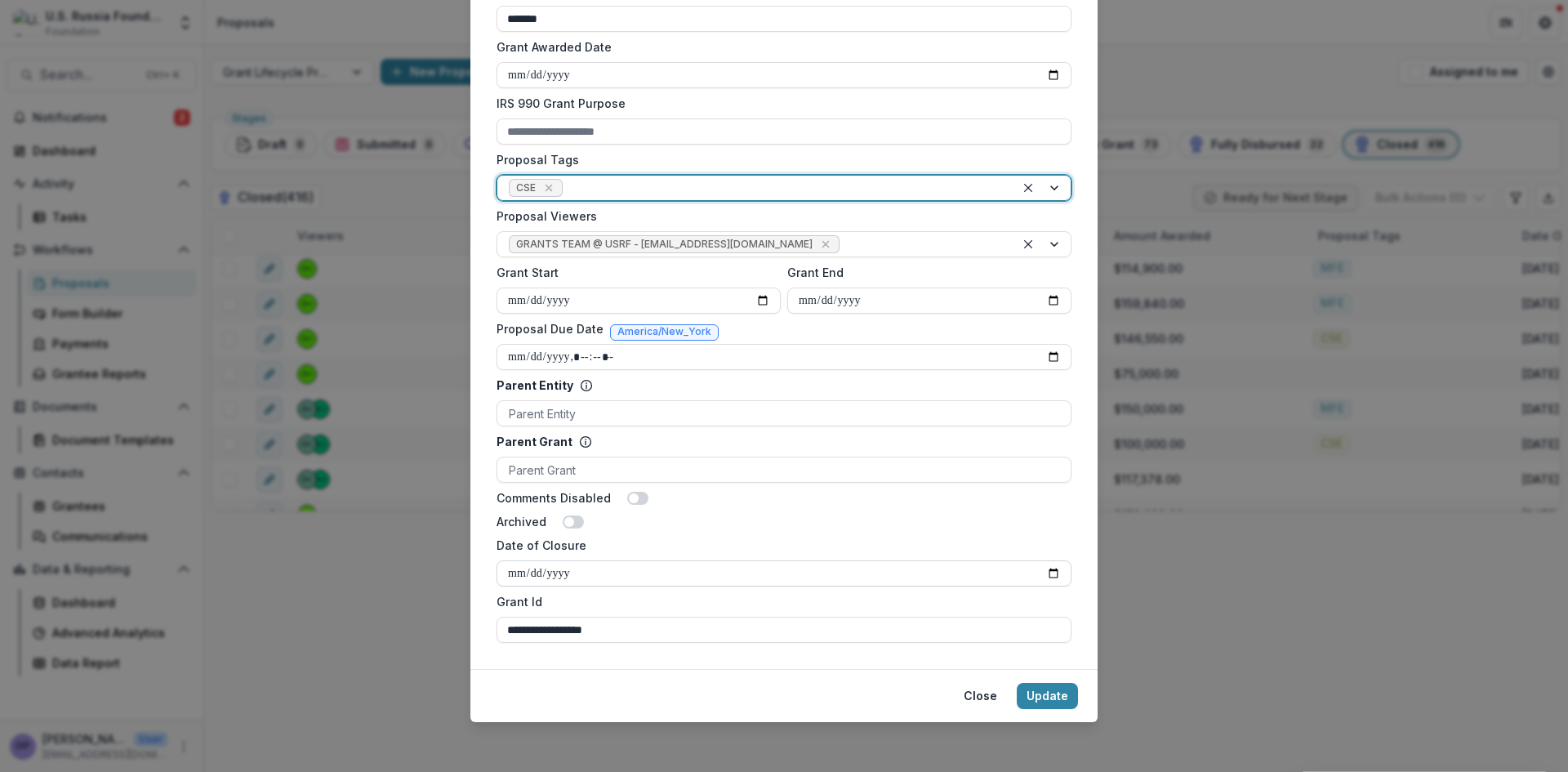
scroll to position [584, 0]
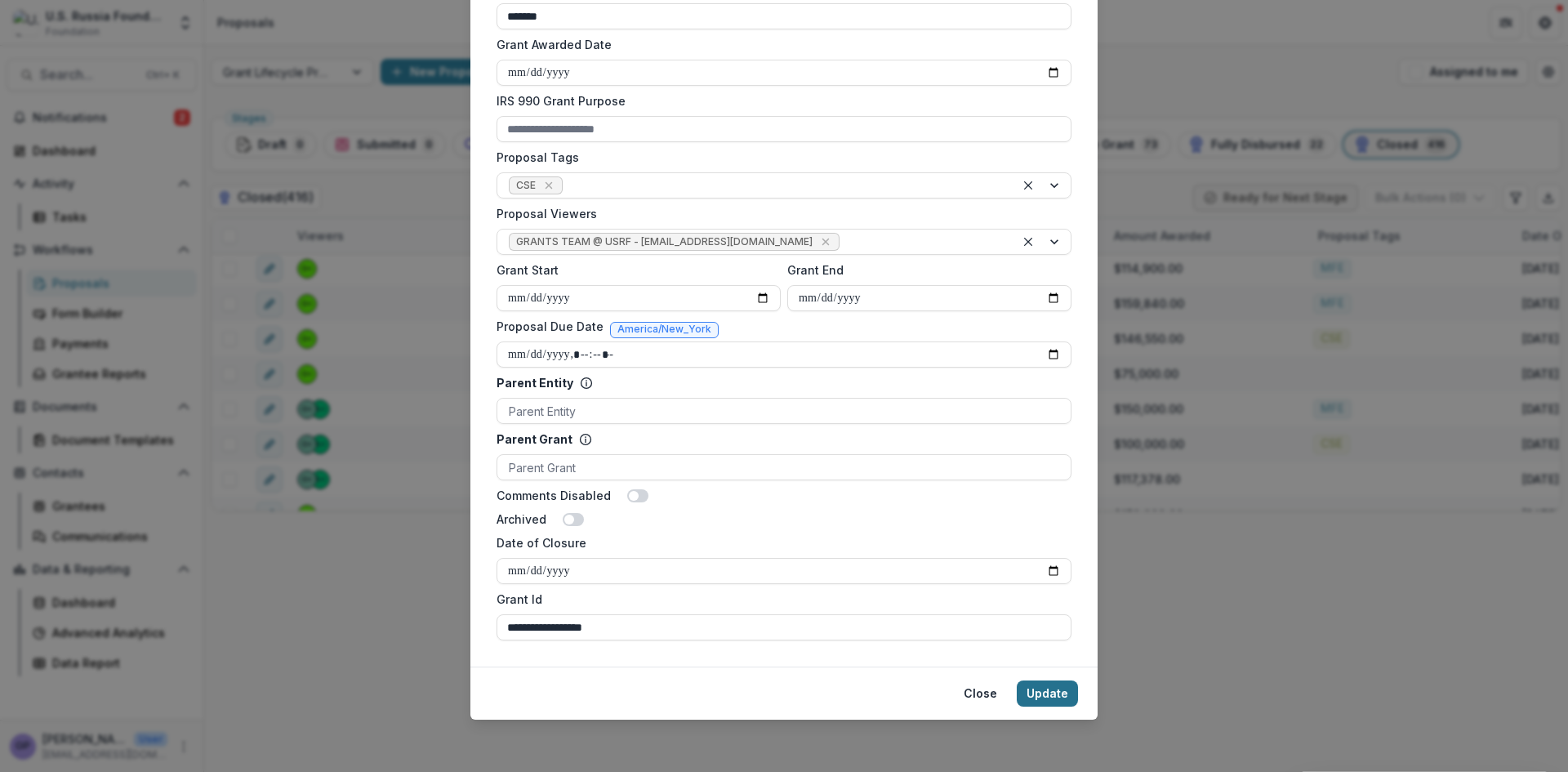
click at [1065, 685] on button "Update" at bounding box center [1048, 694] width 61 height 26
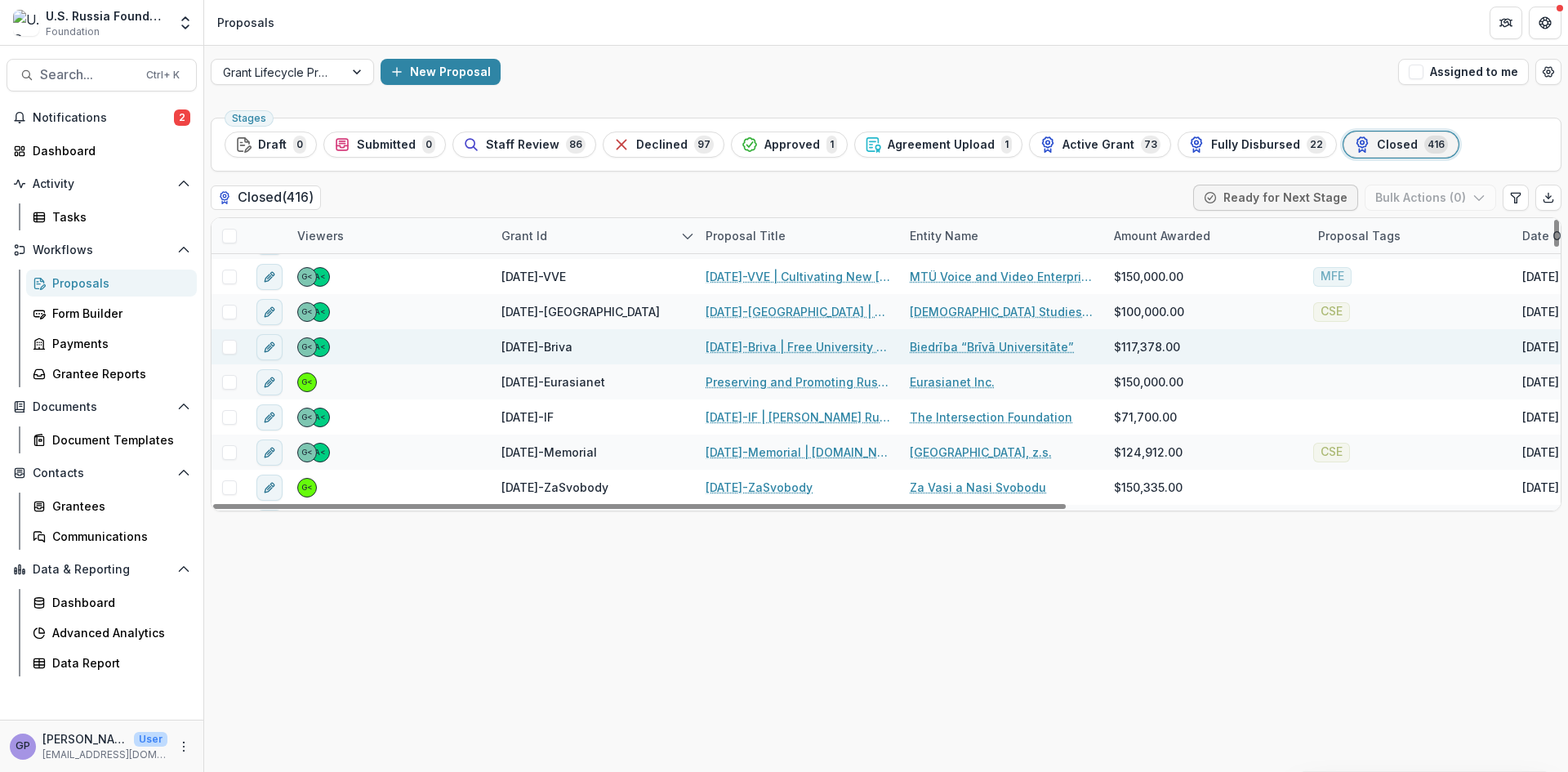
scroll to position [799, 0]
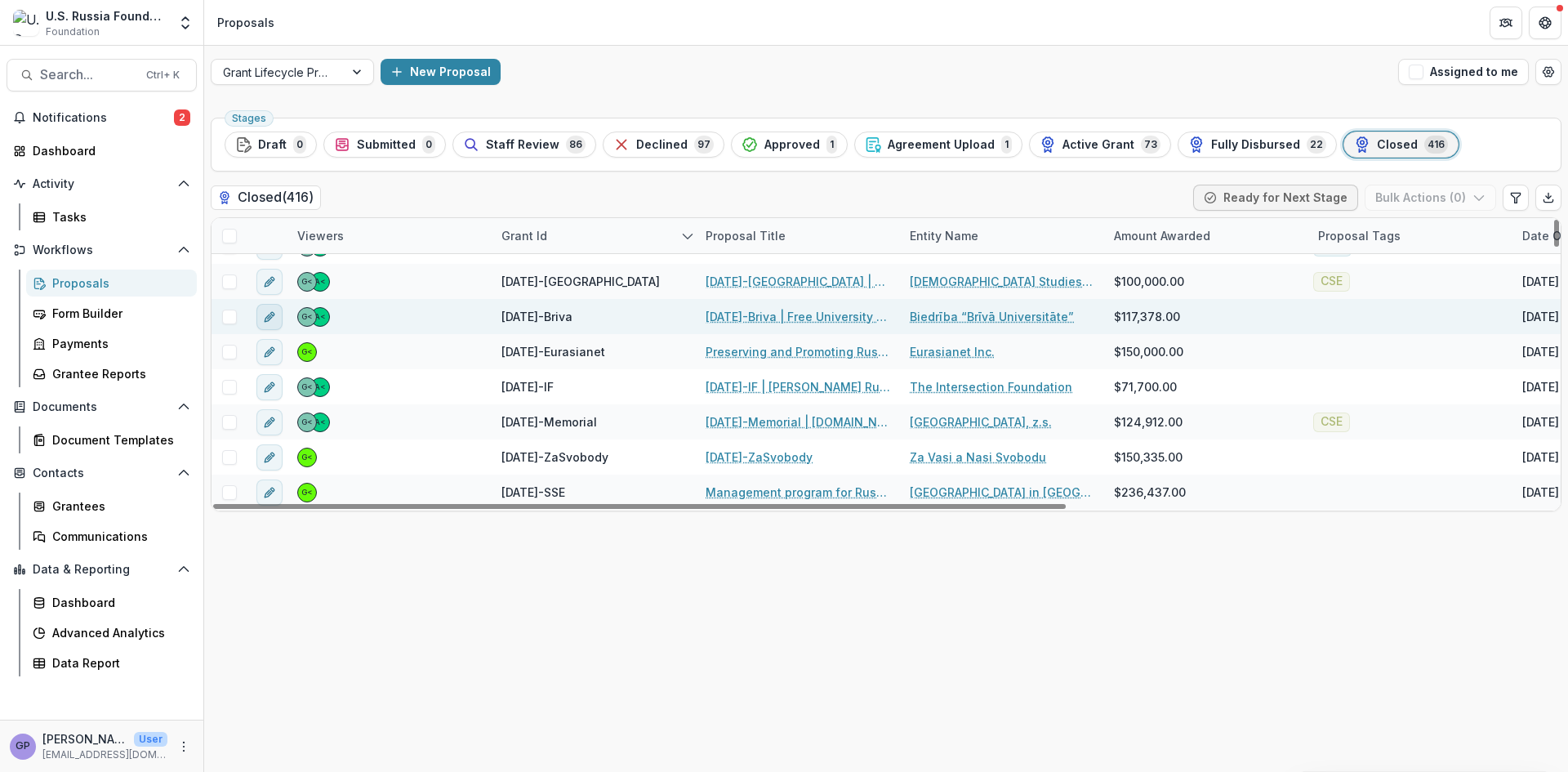
click at [264, 318] on icon "edit" at bounding box center [269, 316] width 13 height 13
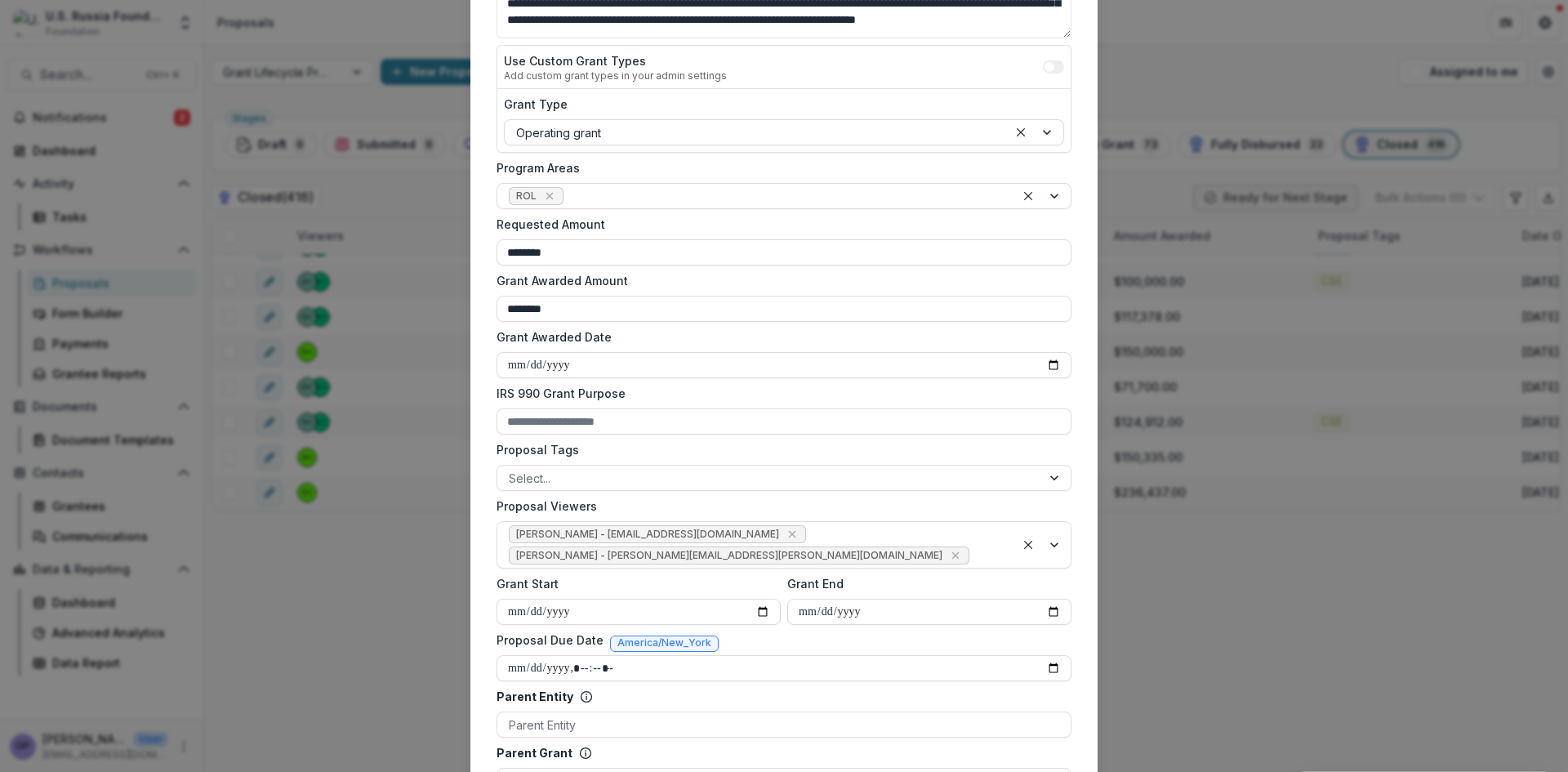
scroll to position [300, 0]
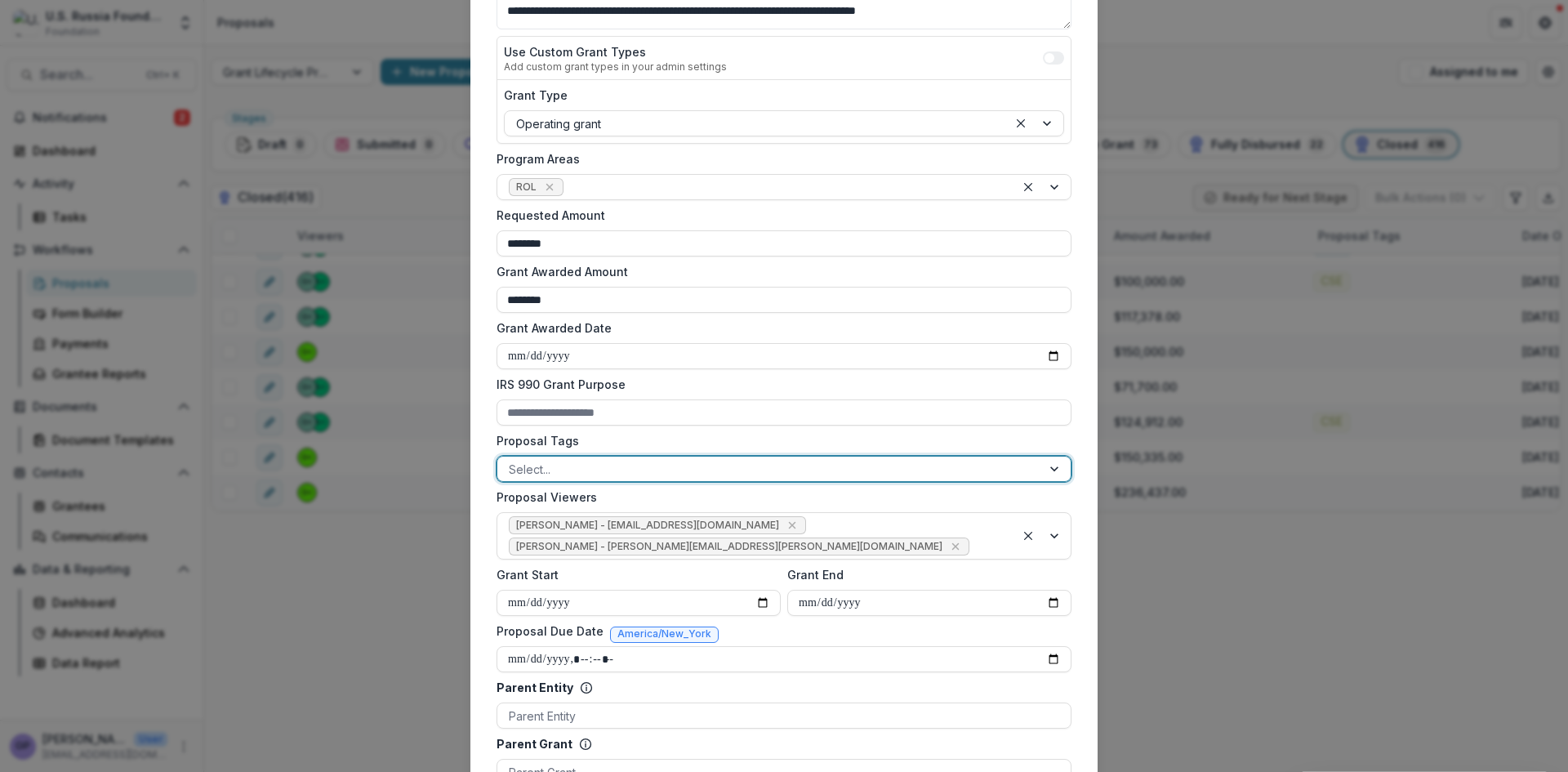
click at [1056, 469] on div at bounding box center [1056, 469] width 30 height 25
click at [593, 771] on div "ROL" at bounding box center [784, 782] width 1568 height 20
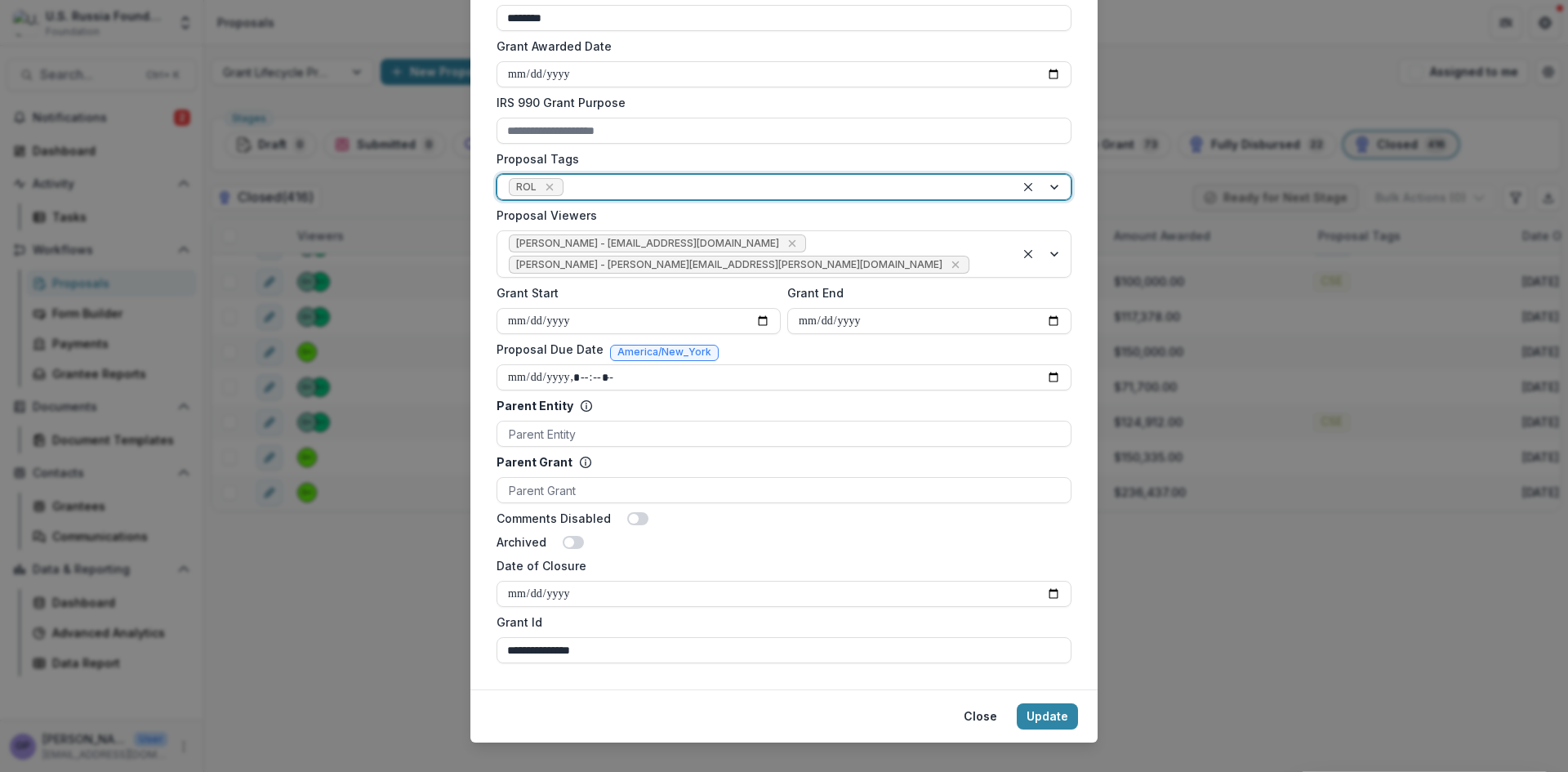
scroll to position [584, 0]
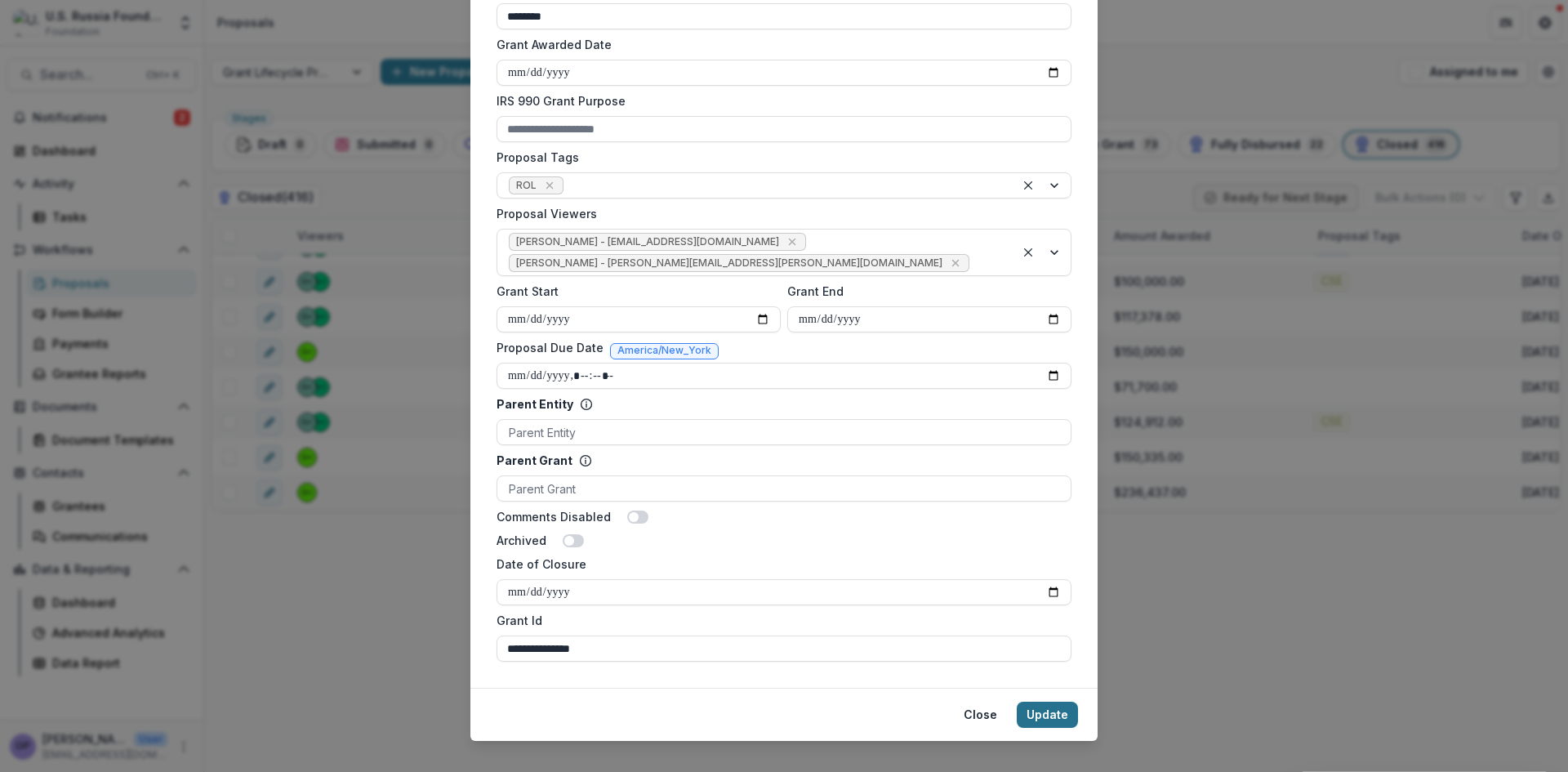
click at [1049, 702] on button "Update" at bounding box center [1048, 715] width 61 height 26
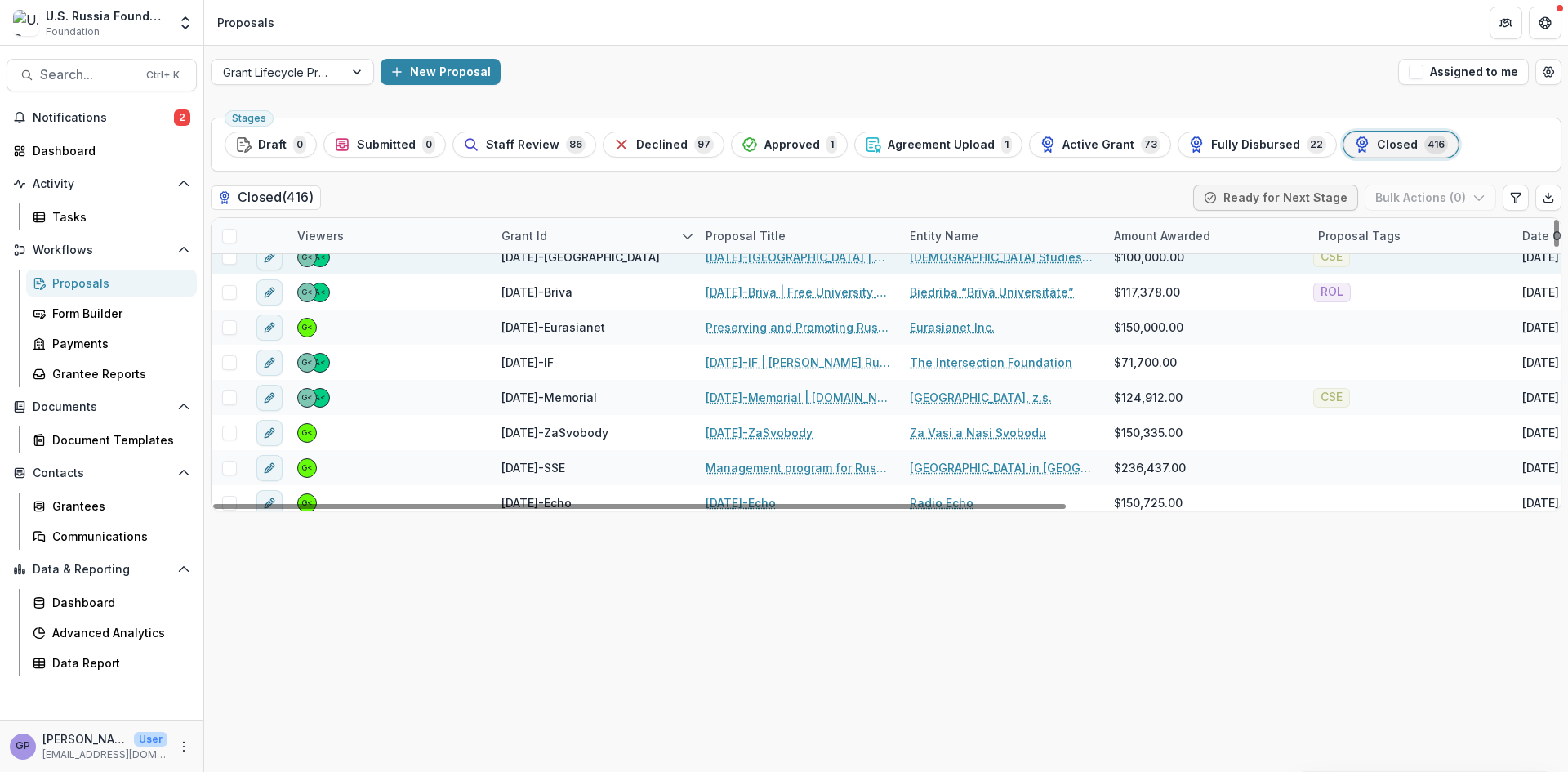
scroll to position [827, 0]
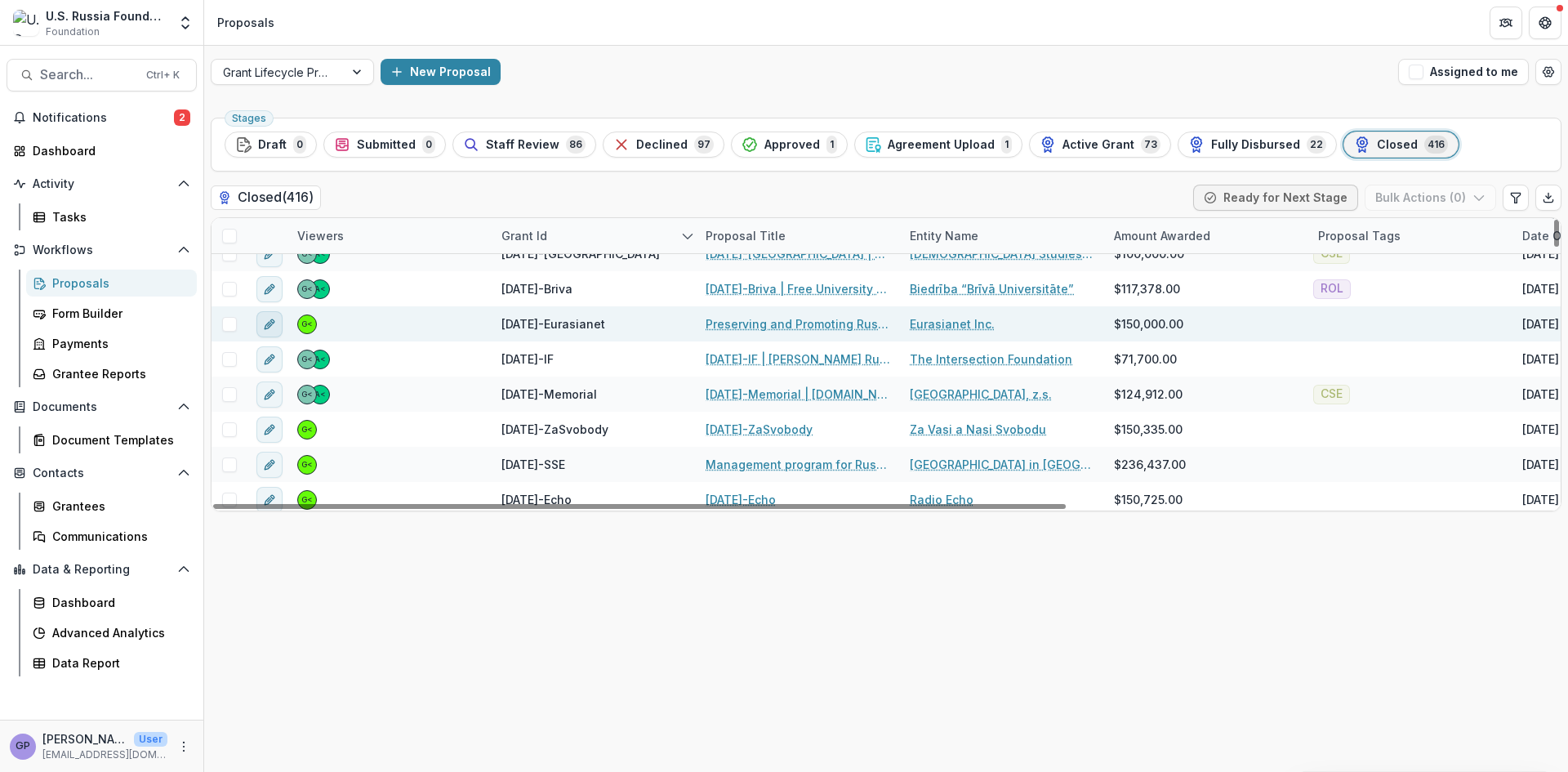
click at [269, 319] on icon "edit" at bounding box center [269, 324] width 13 height 13
type input "********"
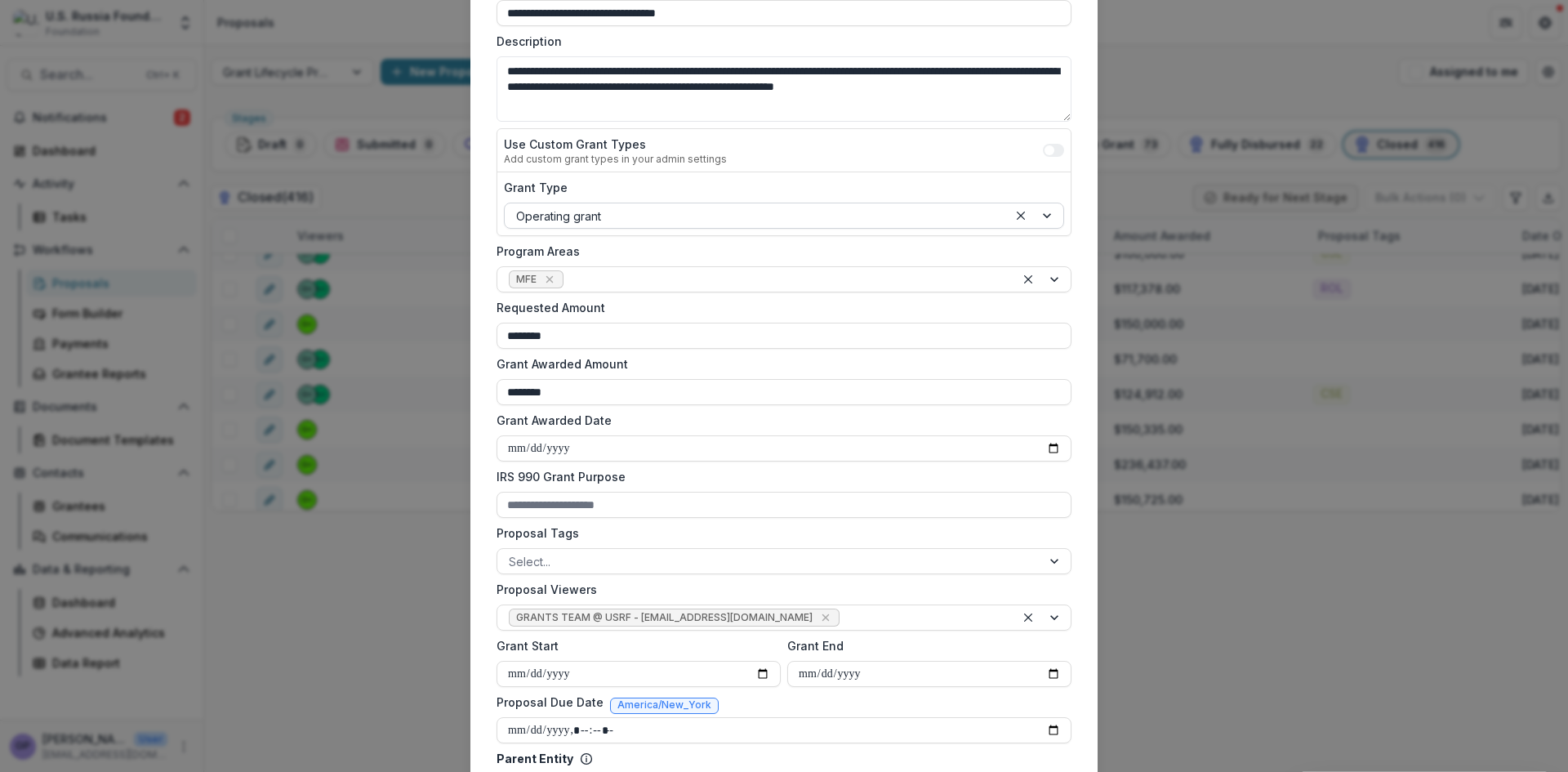
scroll to position [218, 0]
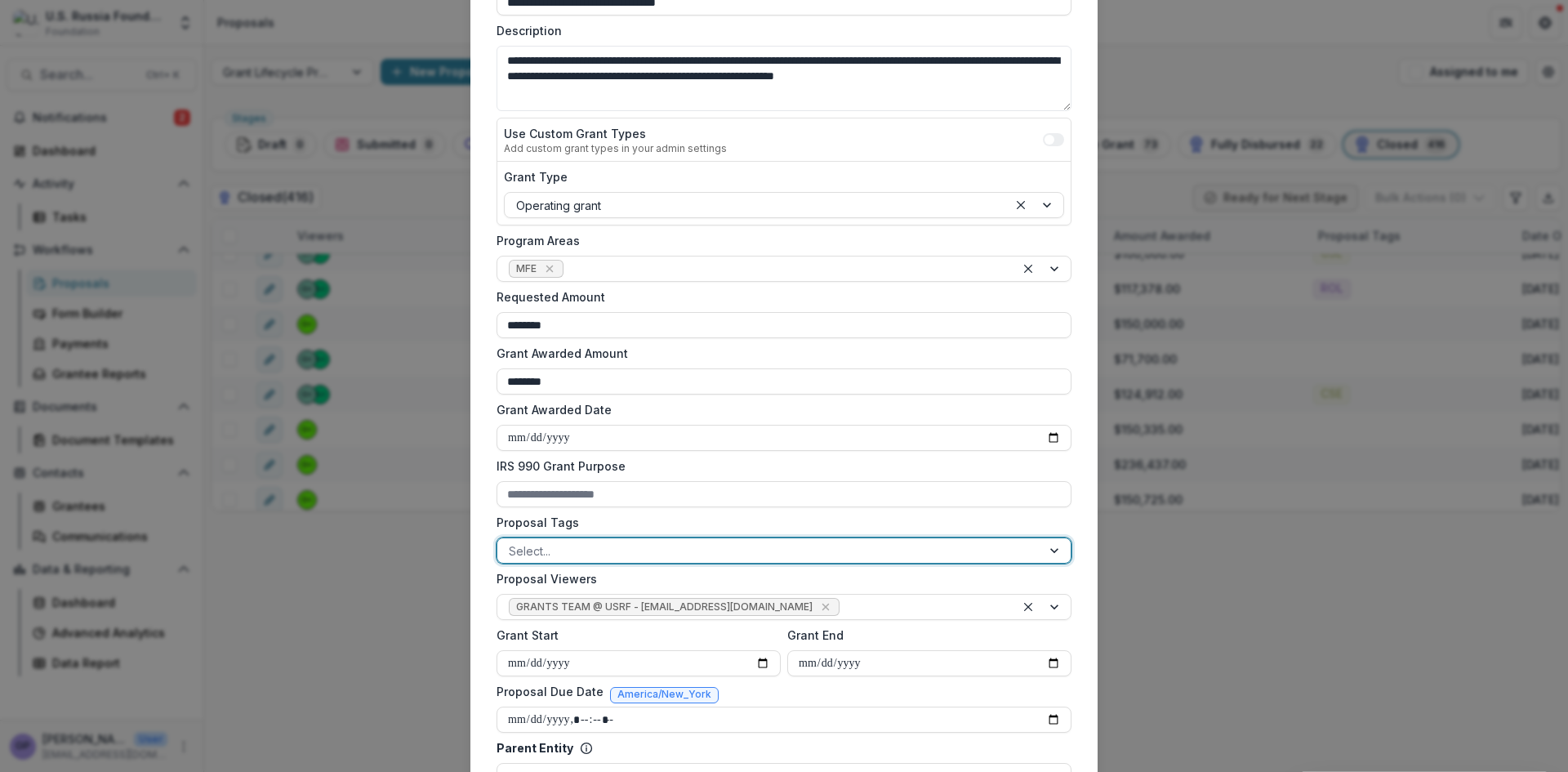
click at [1055, 551] on div at bounding box center [1056, 550] width 30 height 25
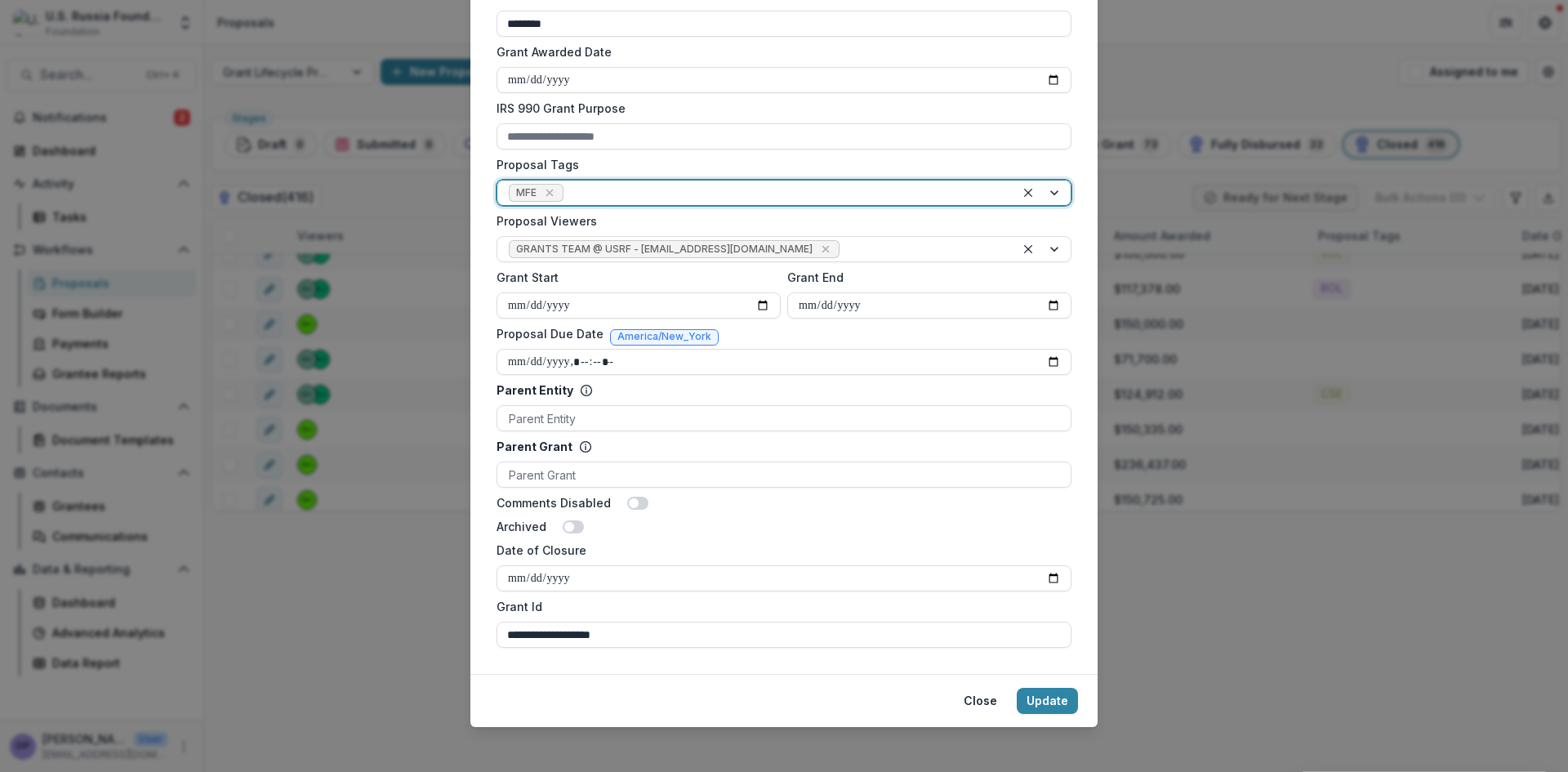
scroll to position [584, 0]
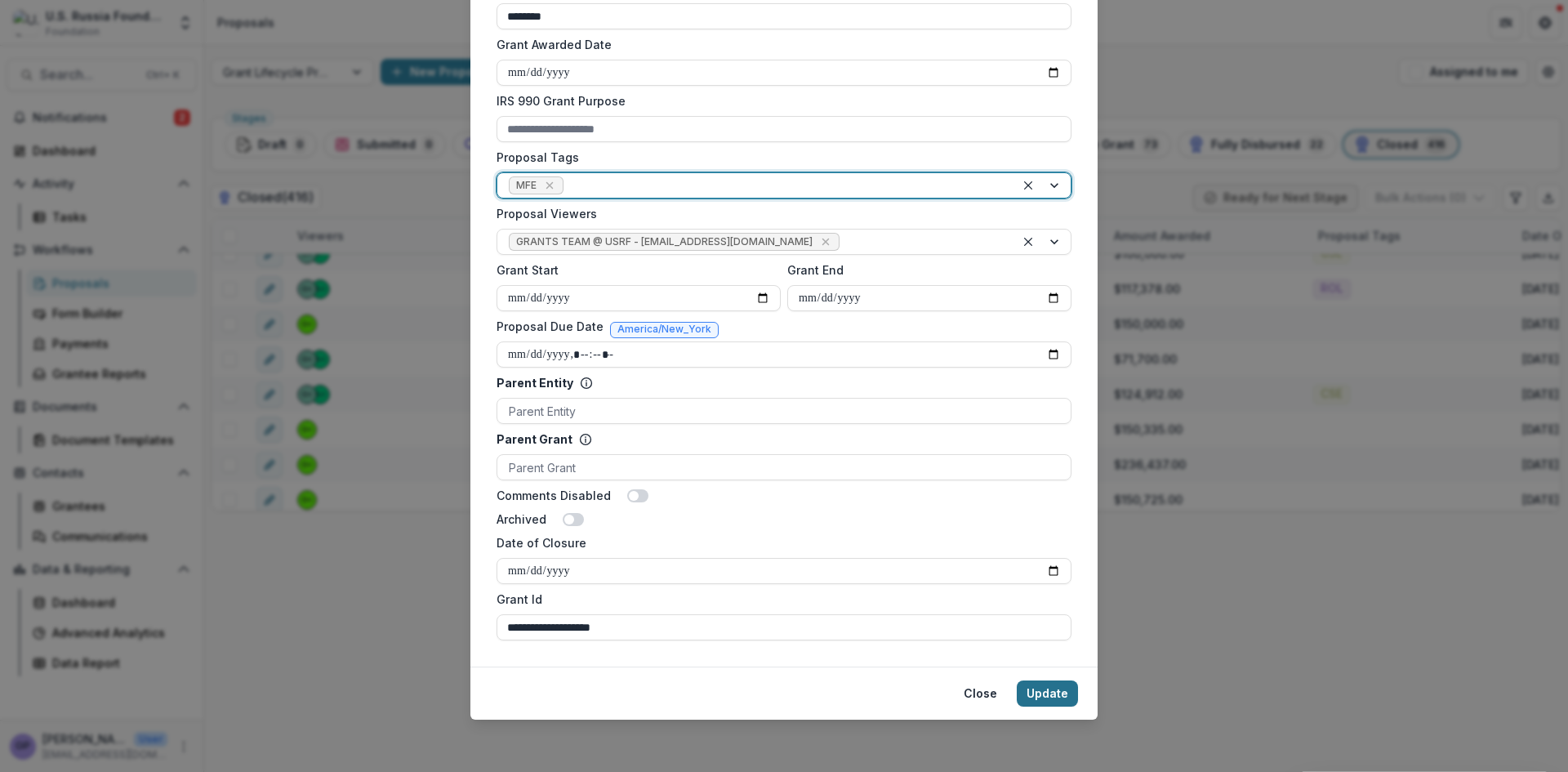
click at [1047, 694] on button "Update" at bounding box center [1048, 694] width 61 height 26
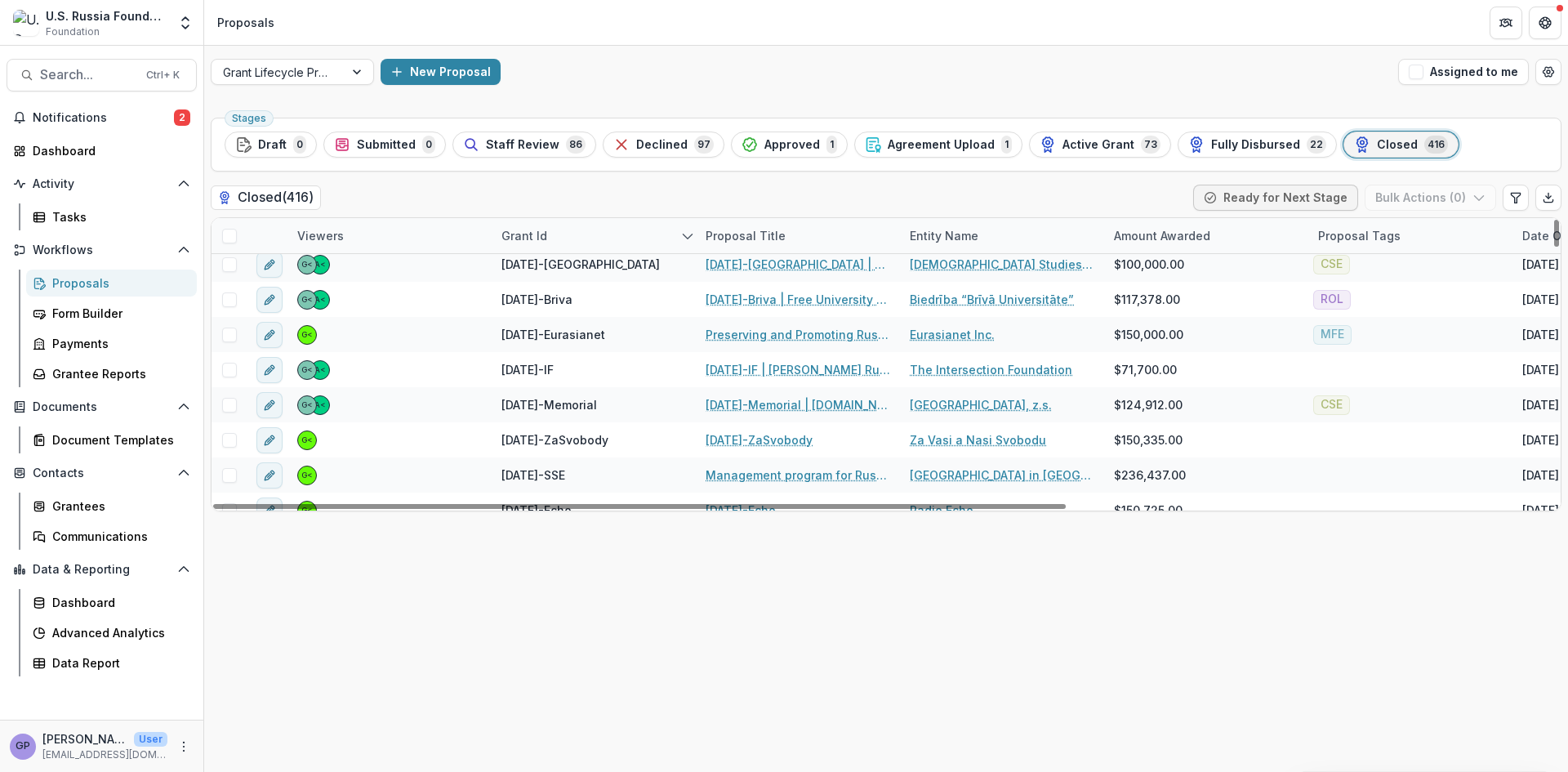
scroll to position [826, 0]
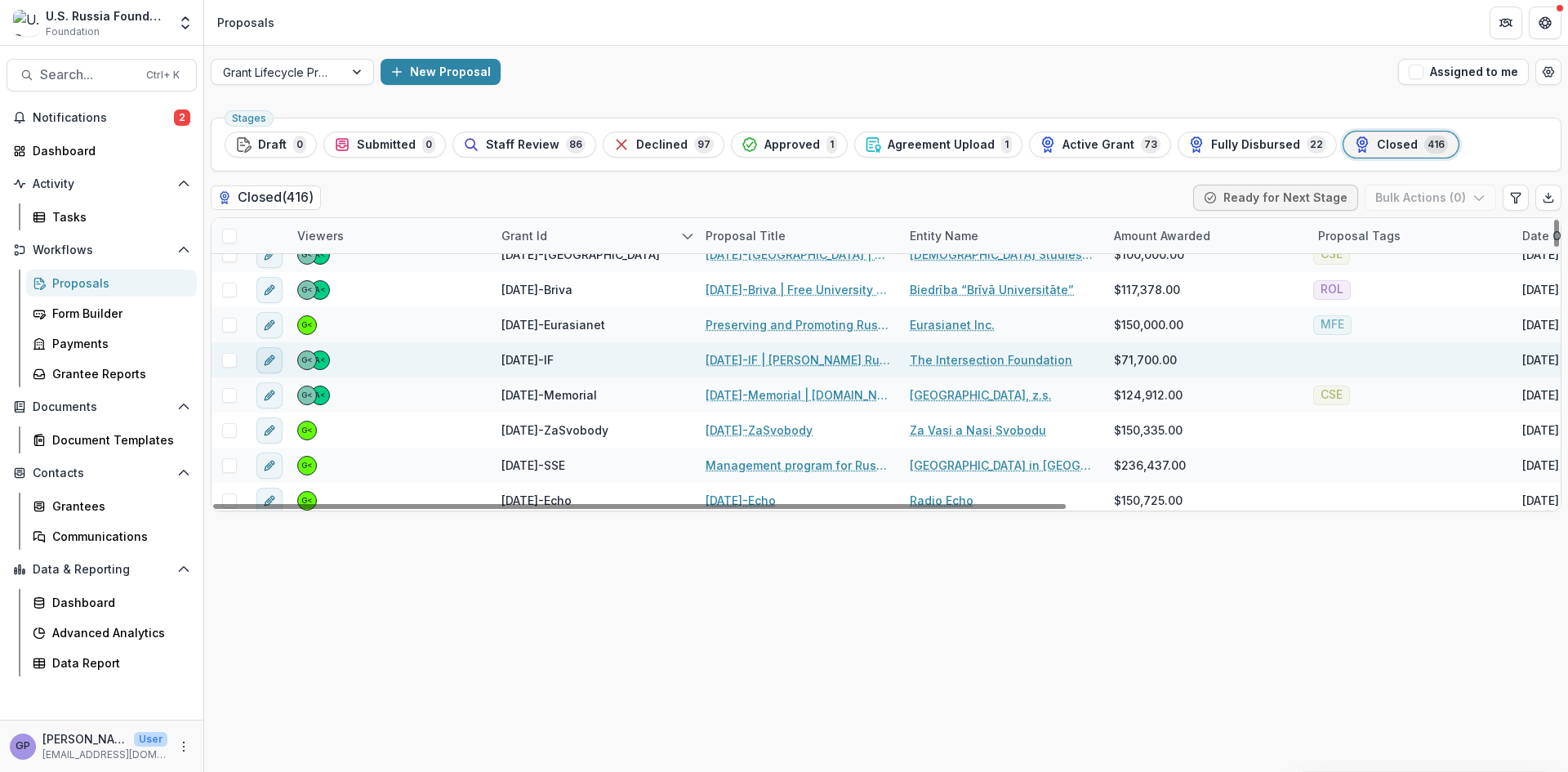
click at [268, 354] on icon "edit" at bounding box center [269, 360] width 13 height 13
type input "*******"
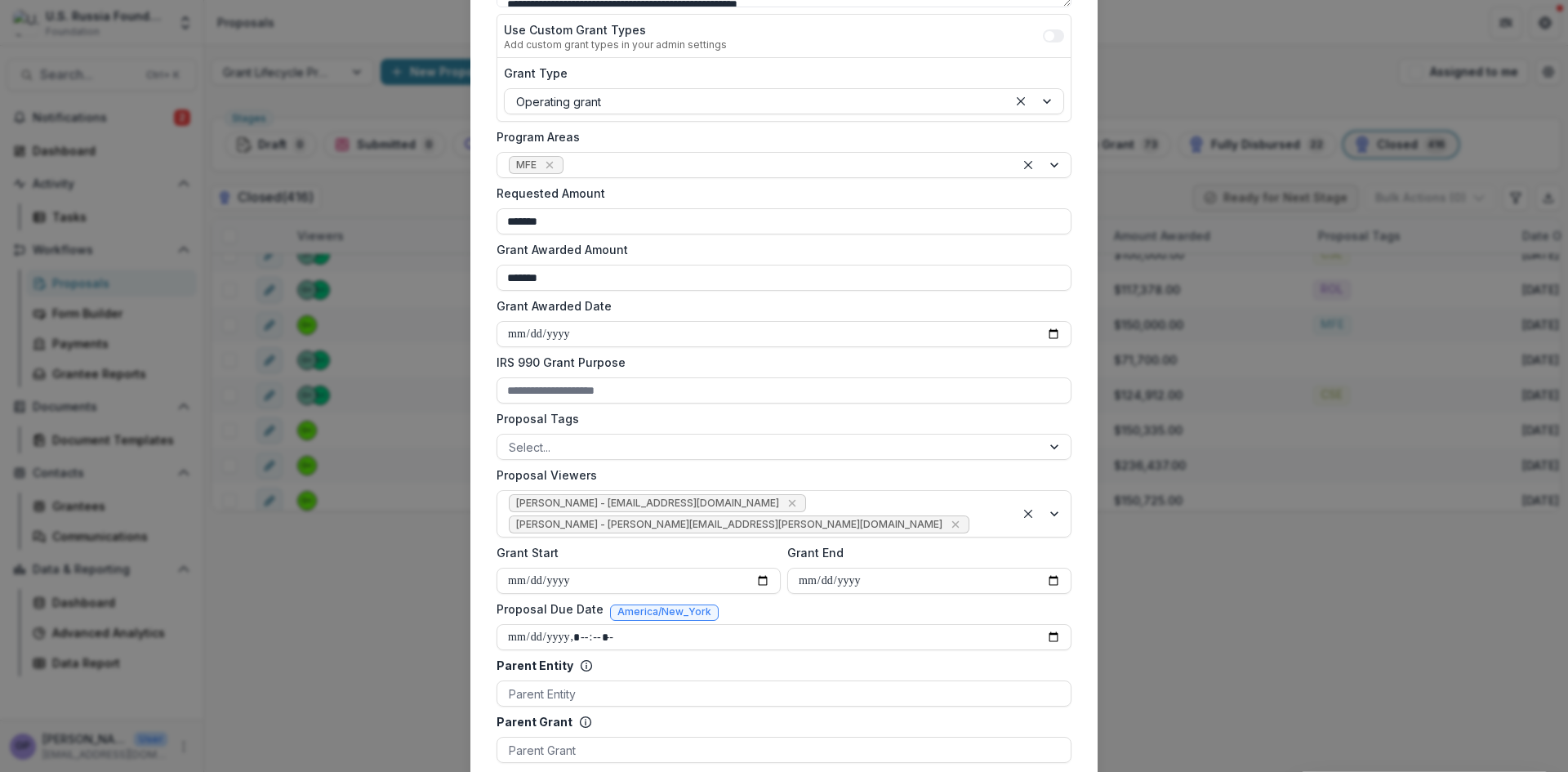
scroll to position [327, 0]
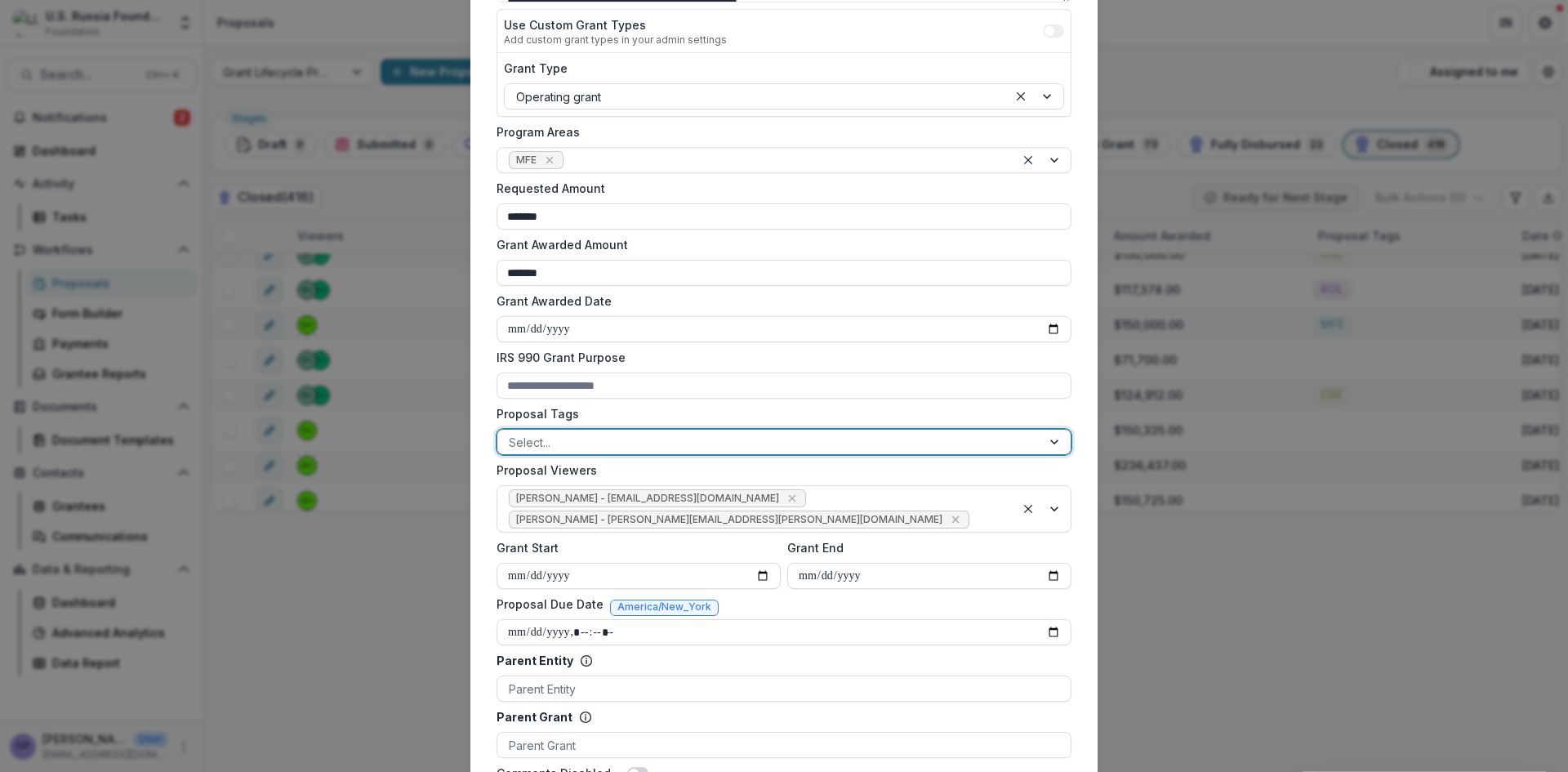
click at [1057, 440] on div at bounding box center [1056, 442] width 30 height 25
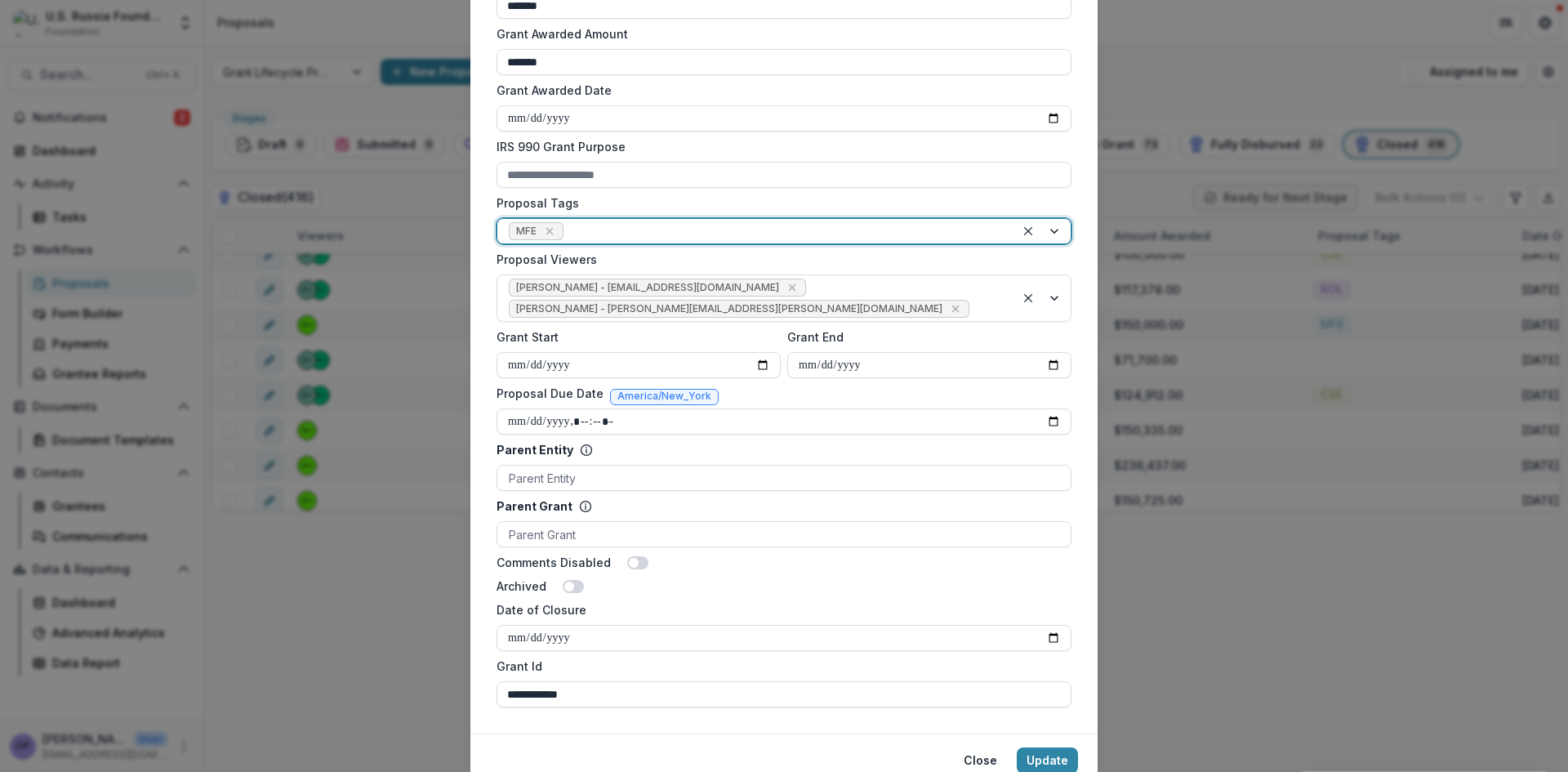
scroll to position [584, 0]
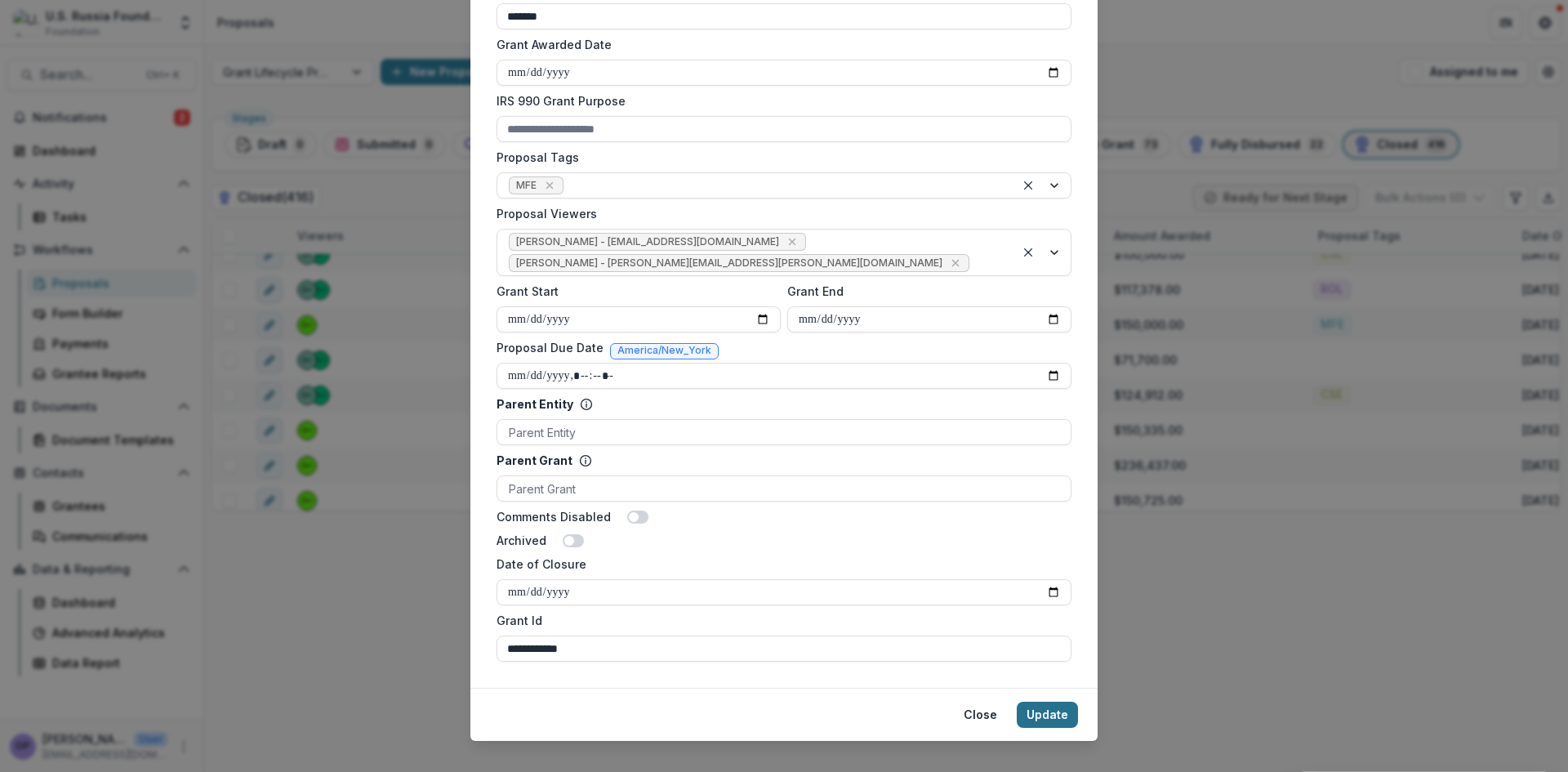
click at [1045, 702] on button "Update" at bounding box center [1048, 715] width 61 height 26
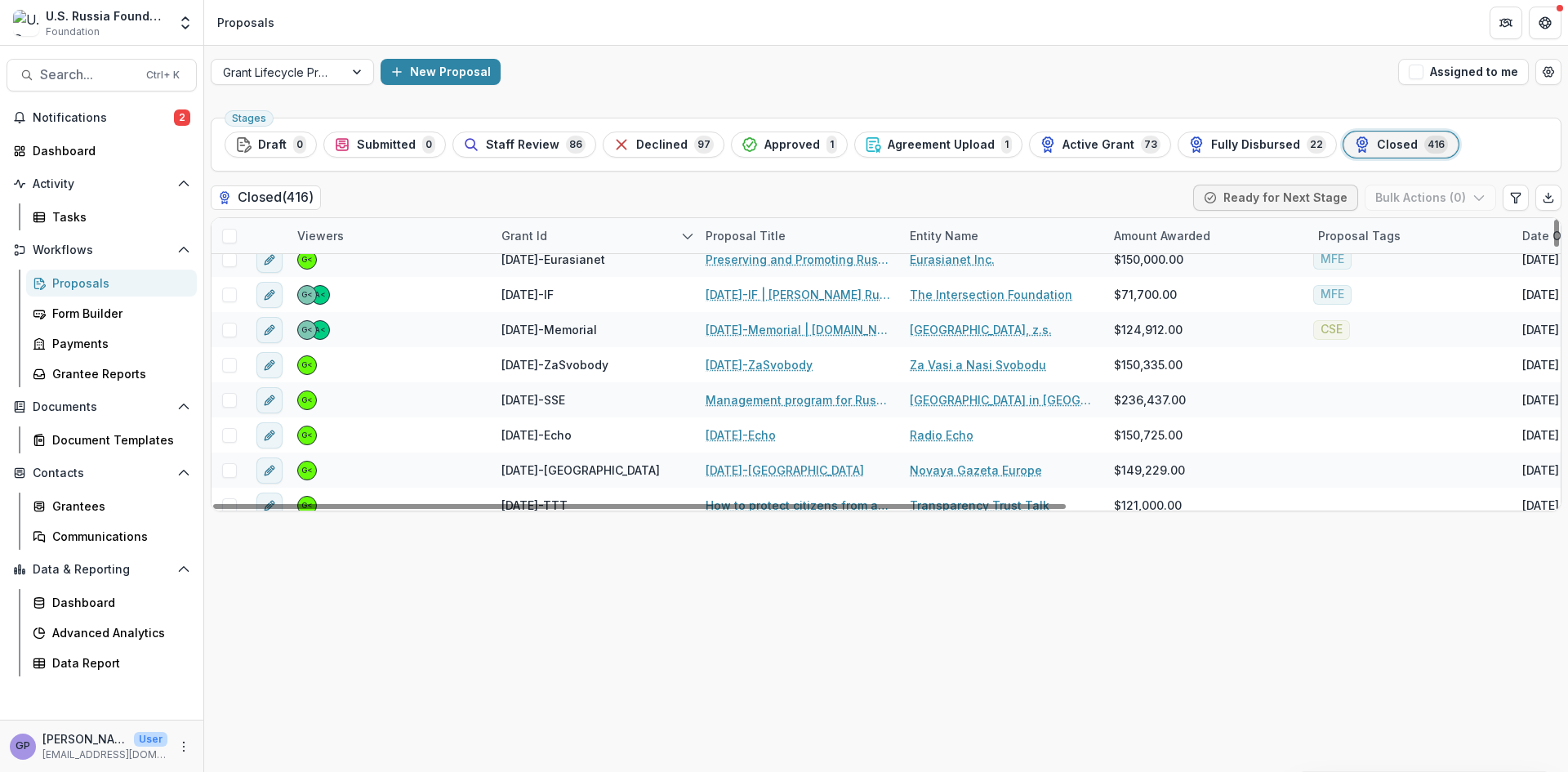
scroll to position [881, 0]
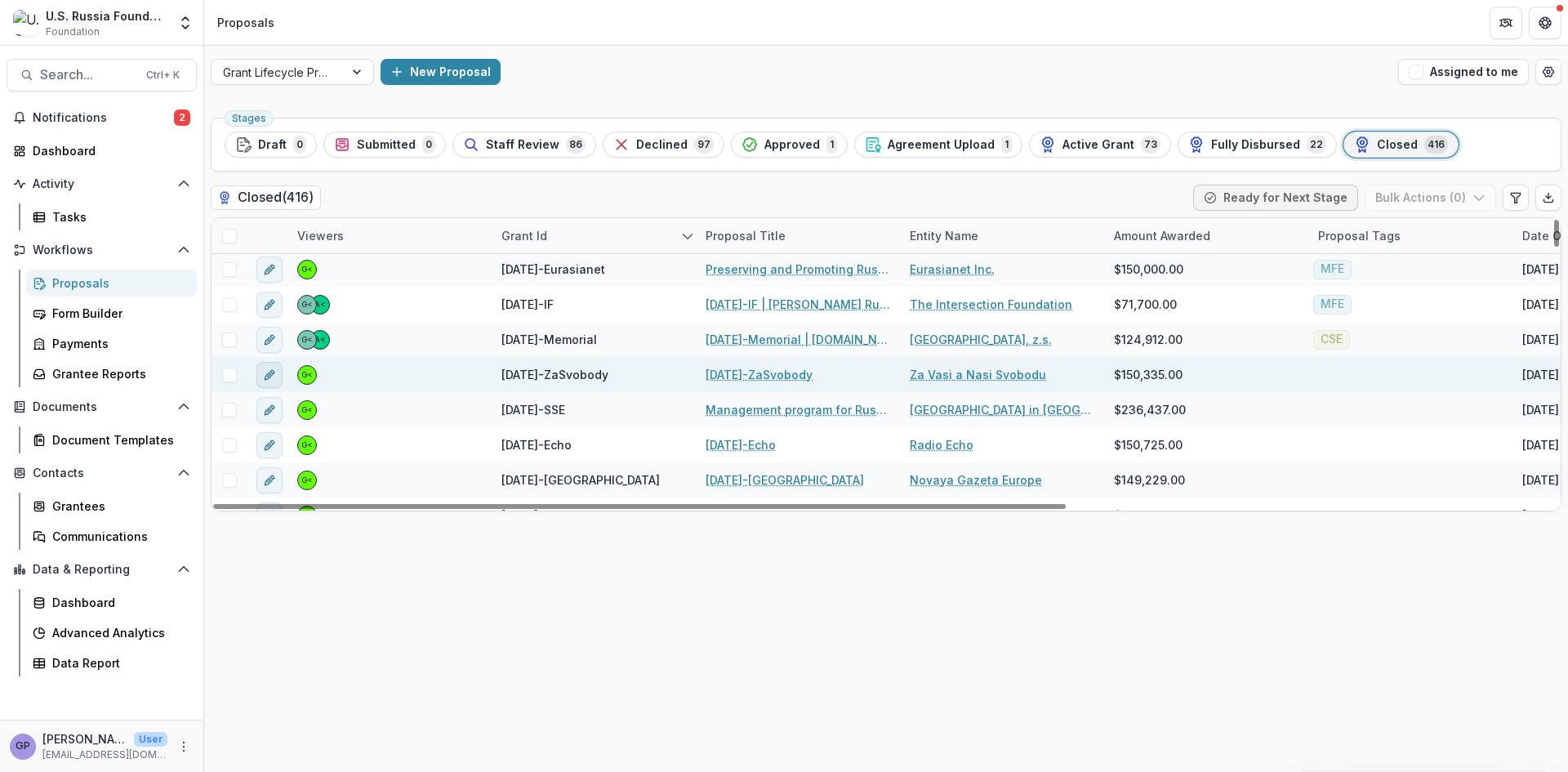
click at [272, 369] on icon "edit" at bounding box center [269, 375] width 13 height 13
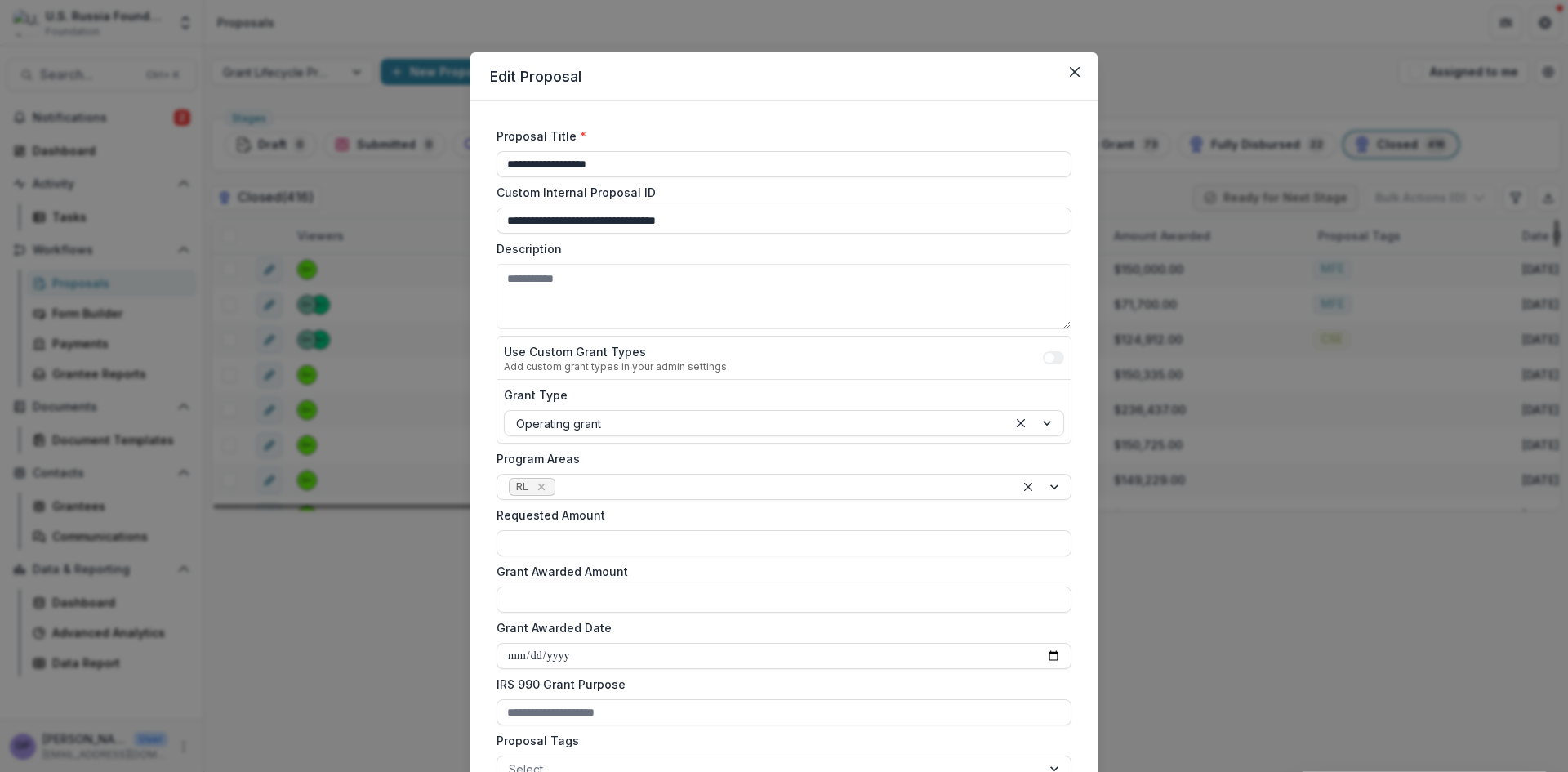
type input "********"
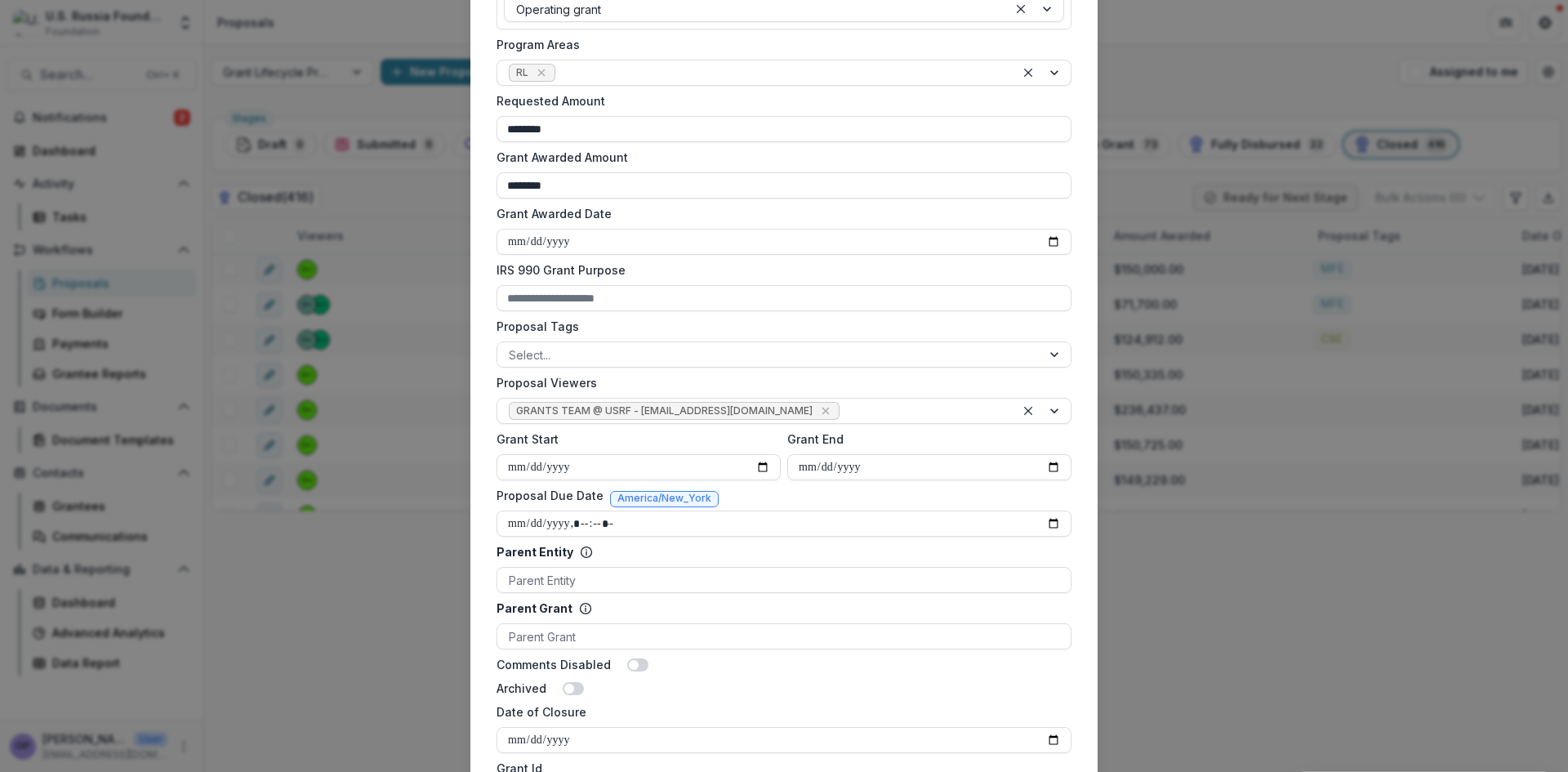
scroll to position [436, 0]
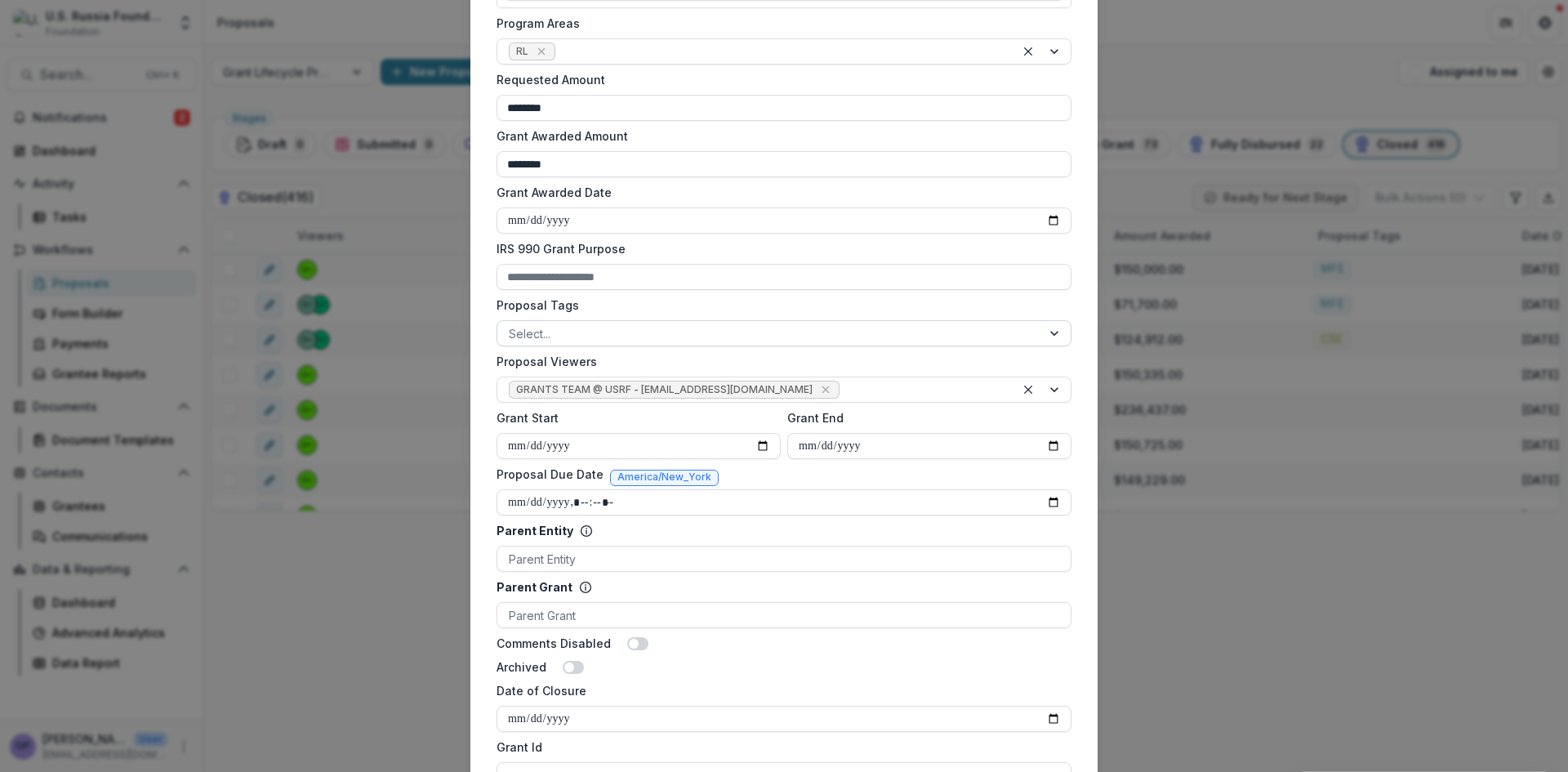
click at [1050, 334] on div at bounding box center [1056, 333] width 30 height 25
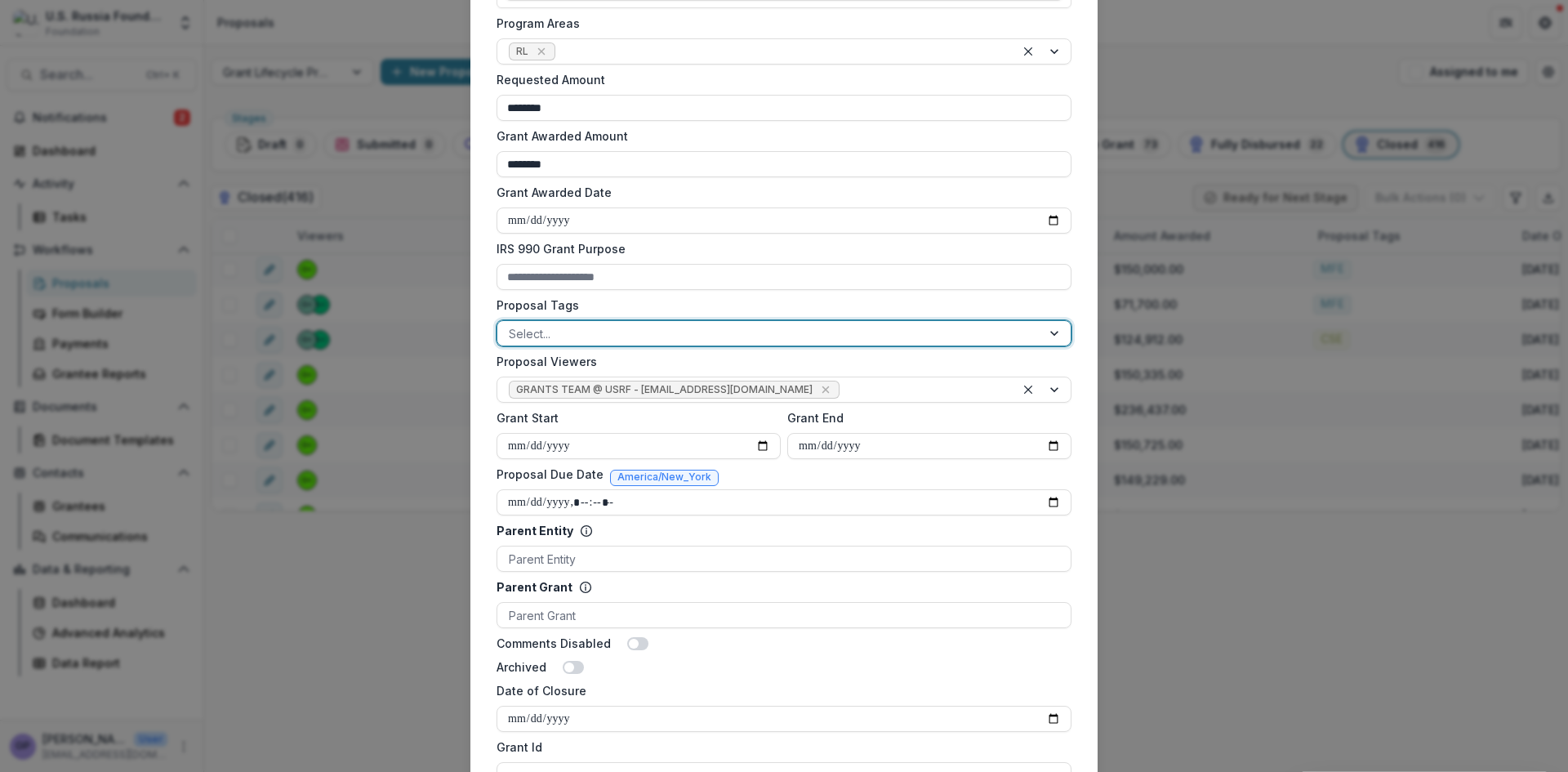
click at [548, 771] on div "ROL" at bounding box center [784, 782] width 1568 height 20
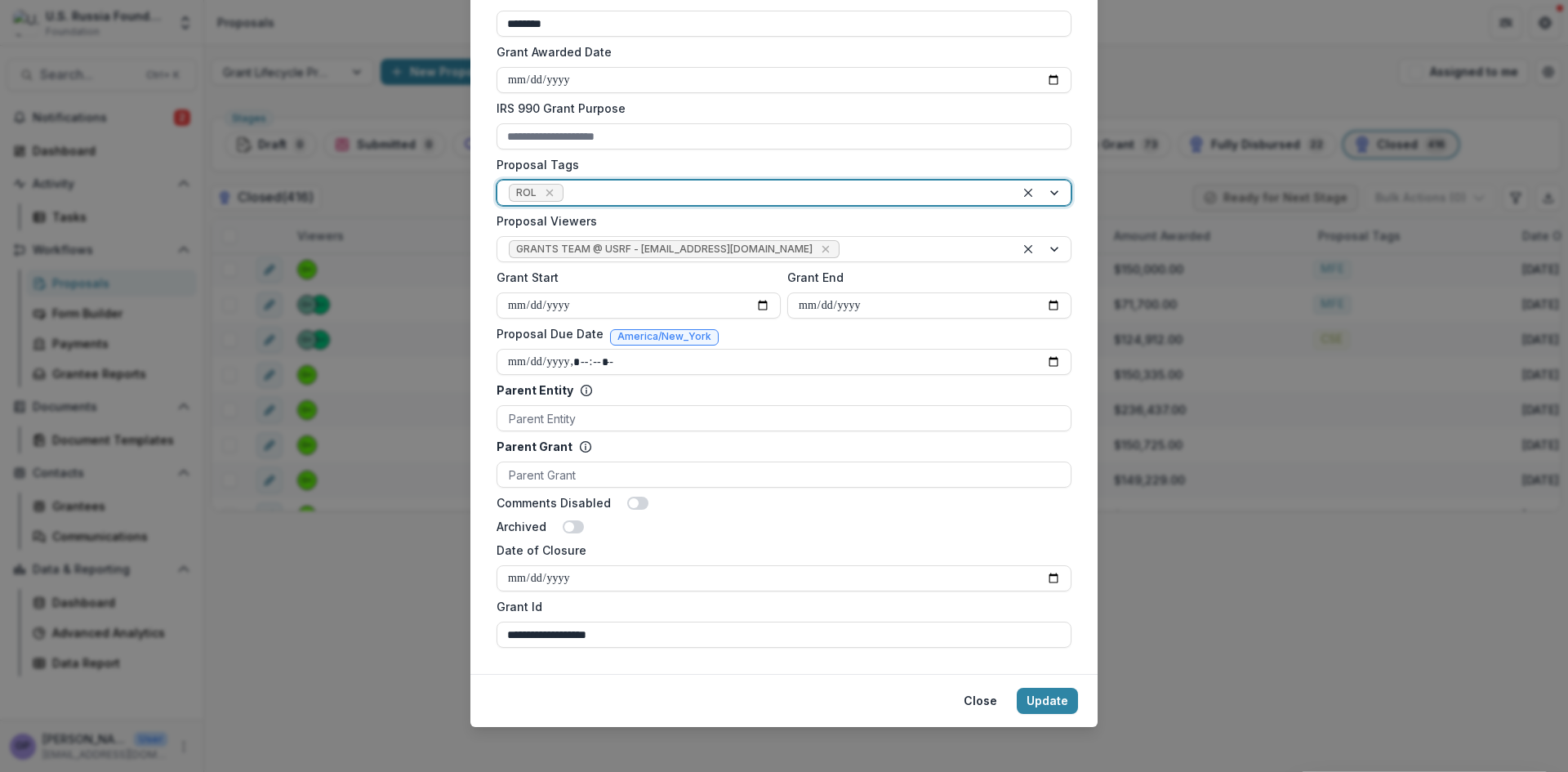
scroll to position [584, 0]
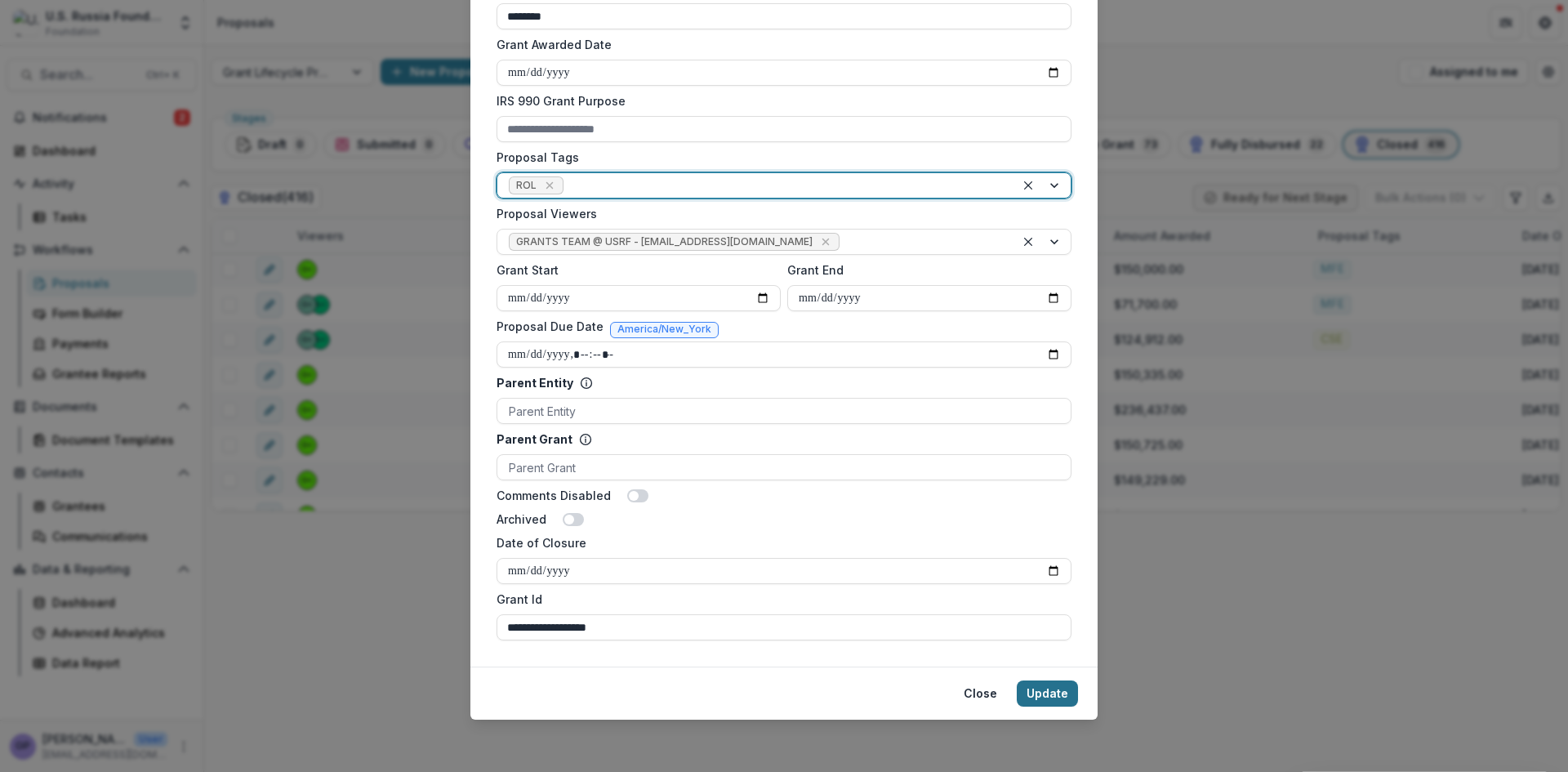
click at [1050, 692] on button "Update" at bounding box center [1048, 694] width 61 height 26
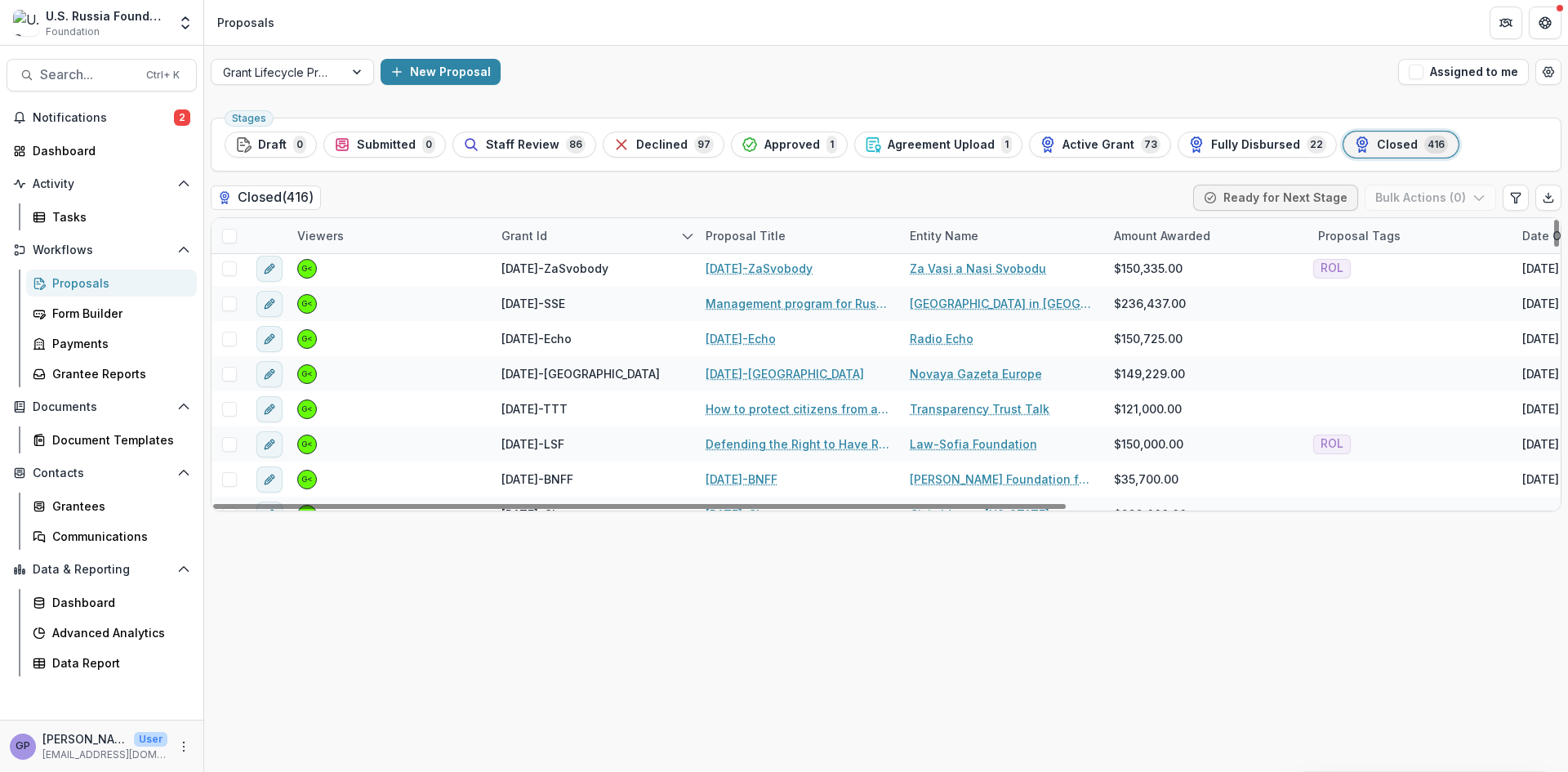
scroll to position [989, 0]
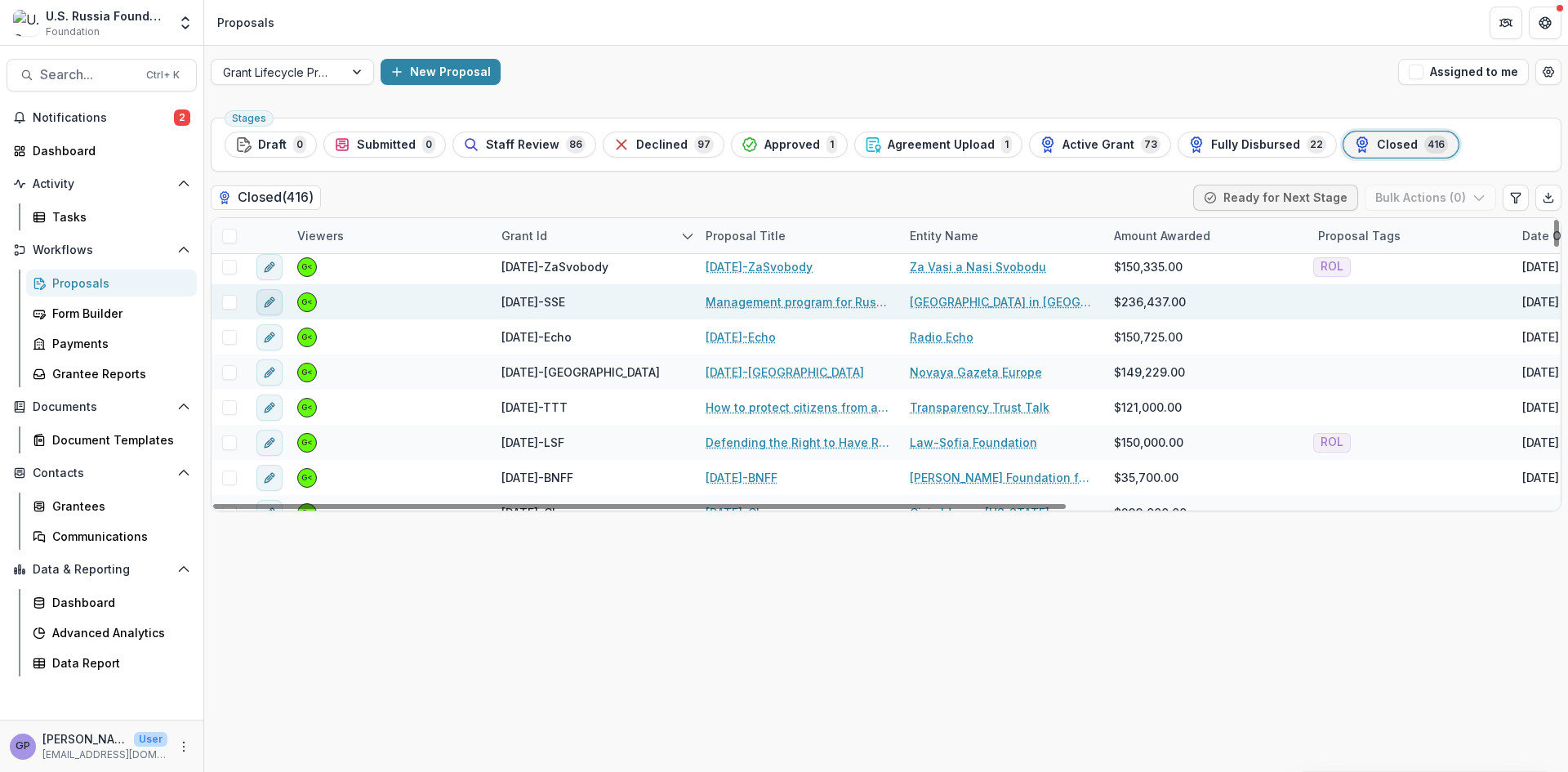
click at [272, 303] on icon "edit" at bounding box center [269, 302] width 13 height 13
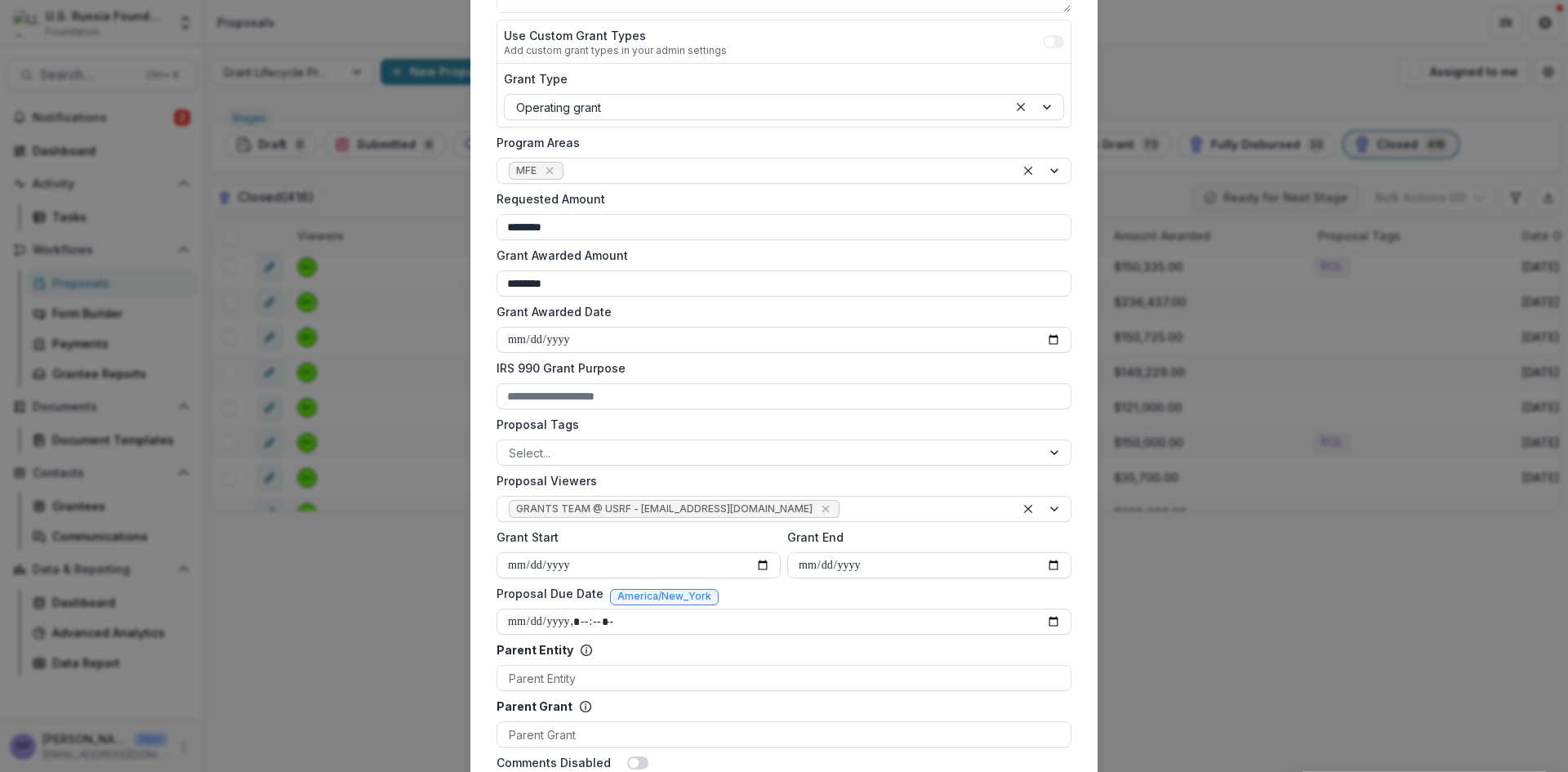
scroll to position [327, 0]
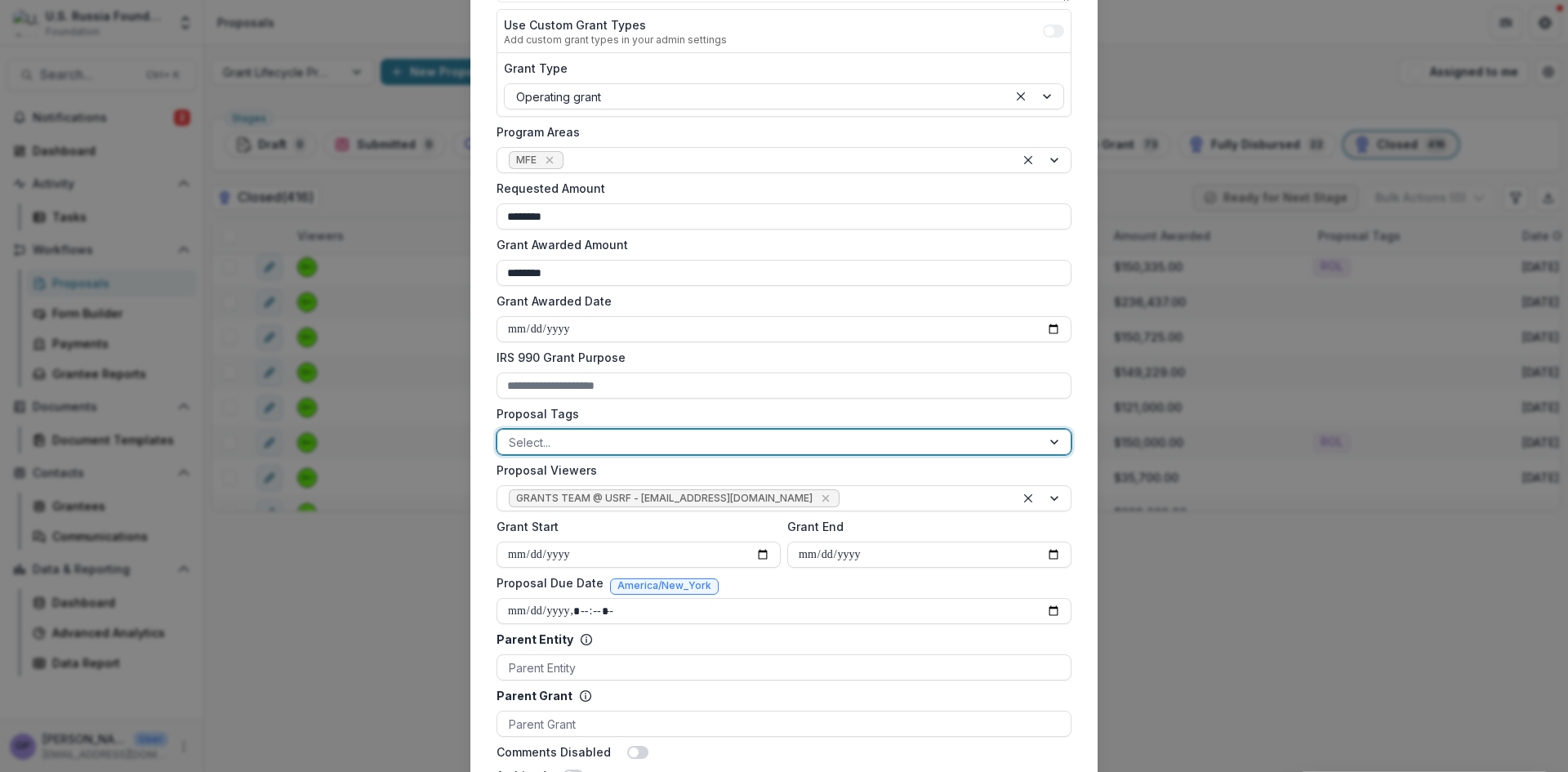
click at [1050, 439] on div at bounding box center [1056, 442] width 30 height 25
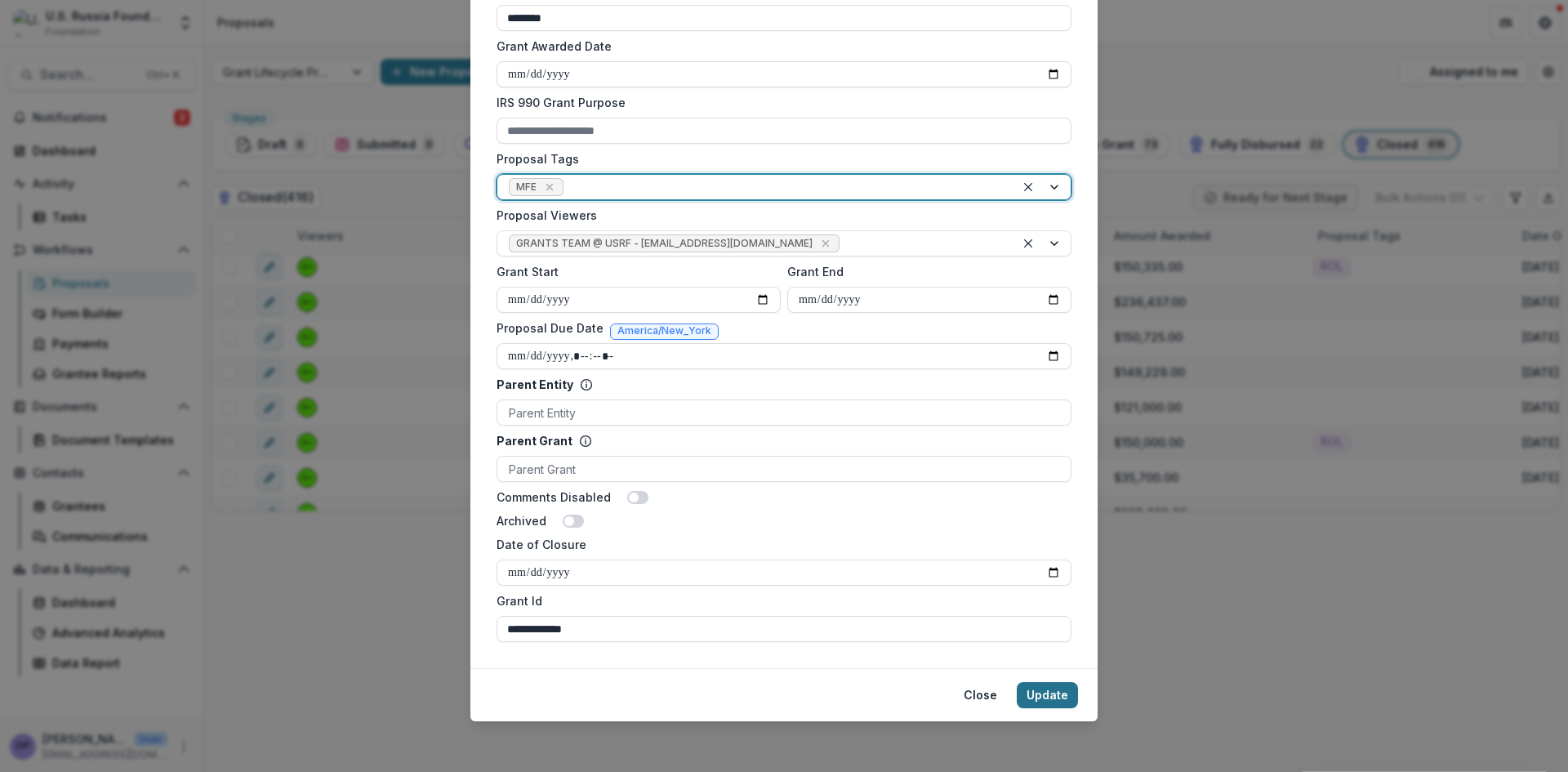
scroll to position [584, 0]
click at [1052, 692] on button "Update" at bounding box center [1048, 694] width 61 height 26
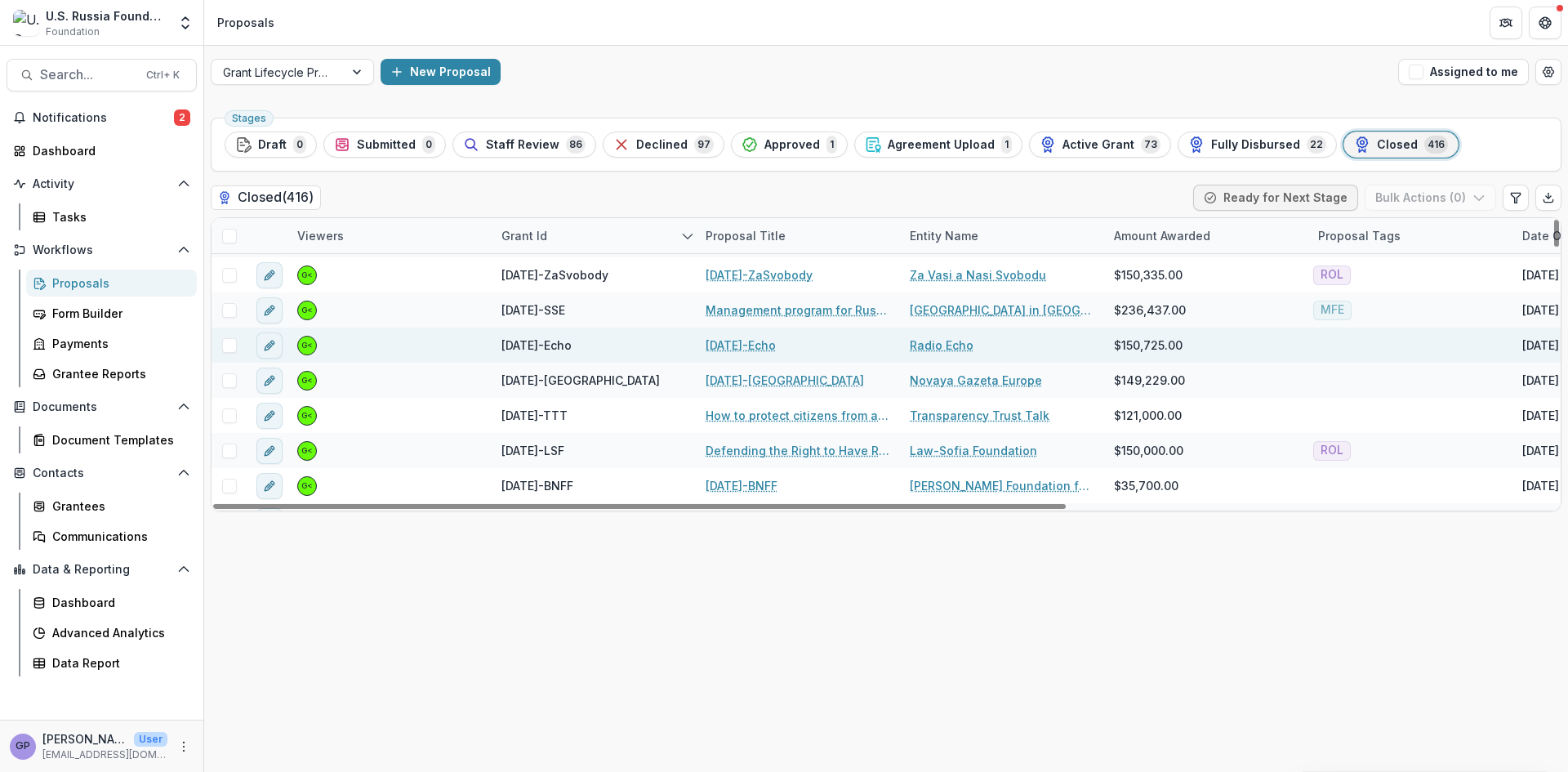
scroll to position [962, 0]
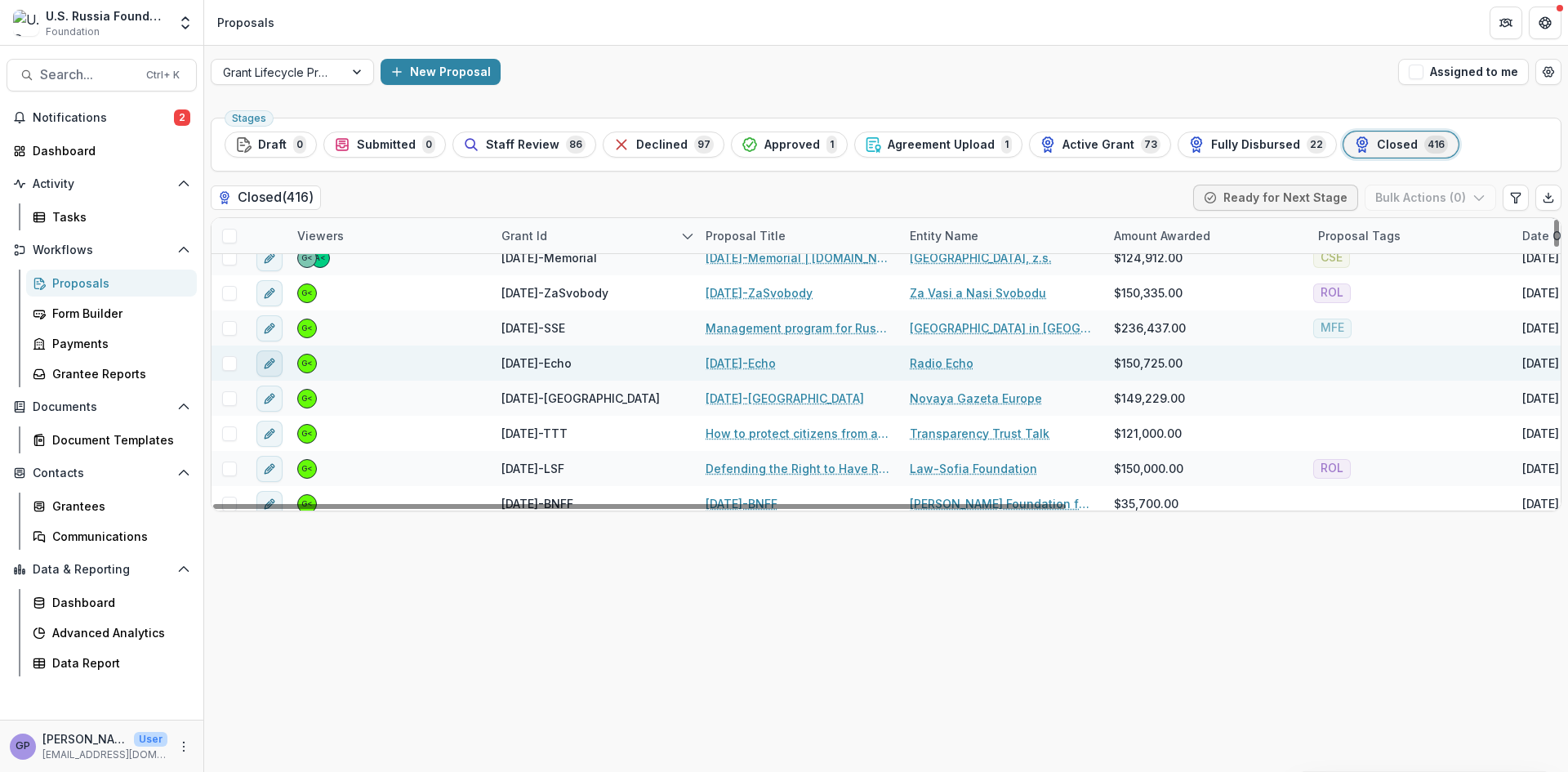
click at [272, 364] on icon "edit" at bounding box center [269, 363] width 13 height 13
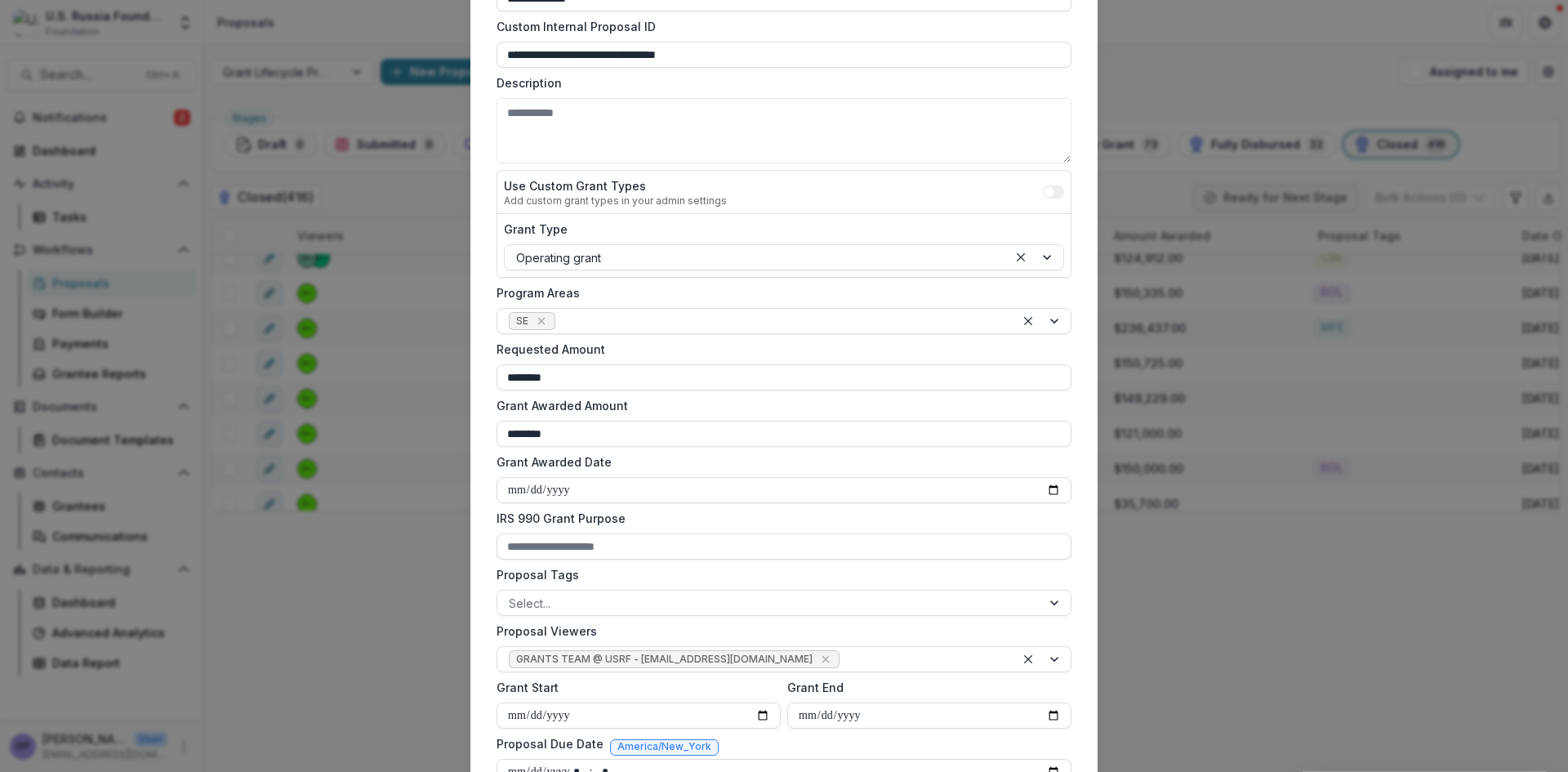
scroll to position [164, 0]
click at [1054, 320] on div at bounding box center [1043, 323] width 55 height 25
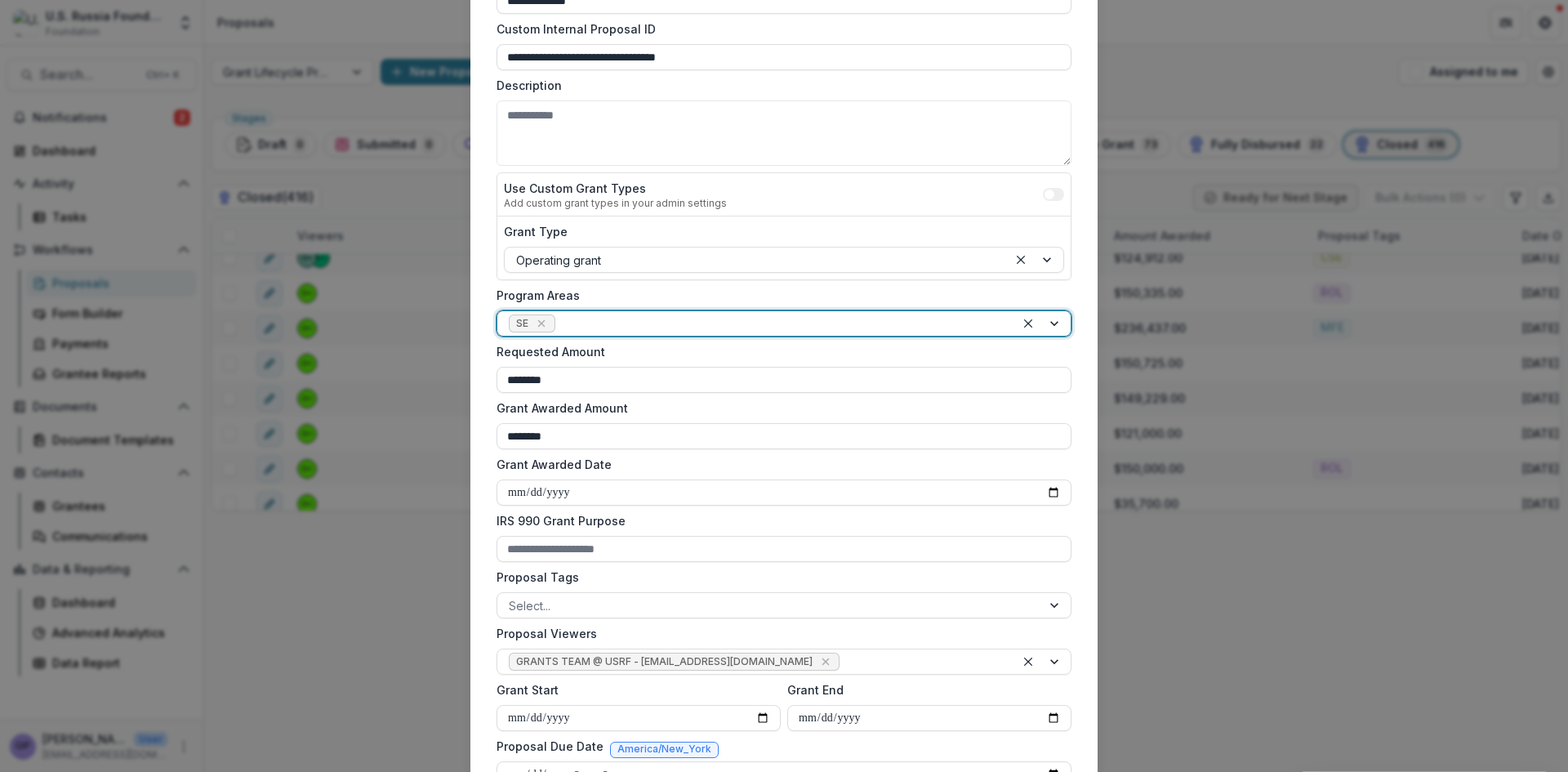
click at [1076, 277] on div "**********" at bounding box center [784, 511] width 627 height 1149
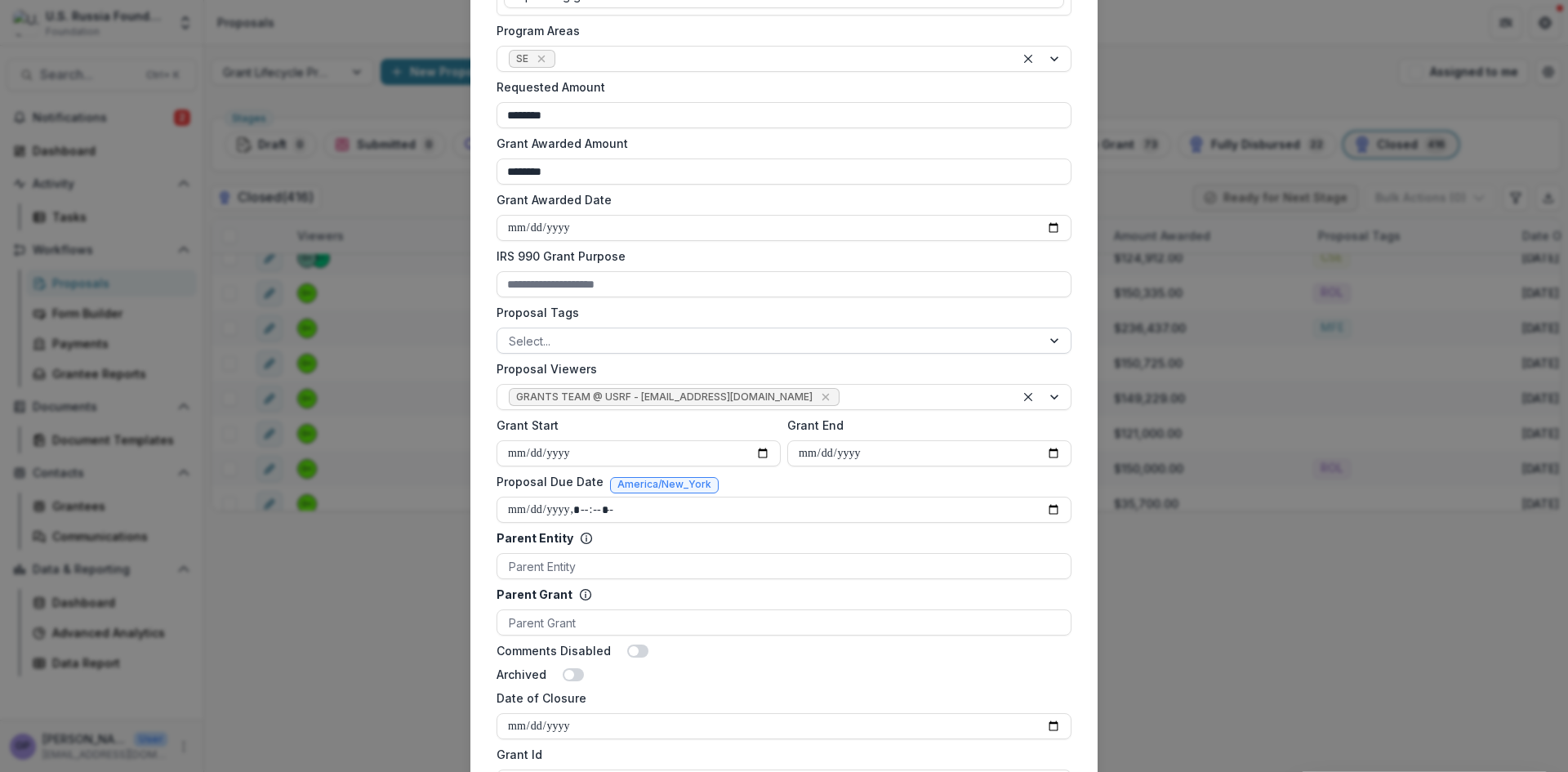
scroll to position [436, 0]
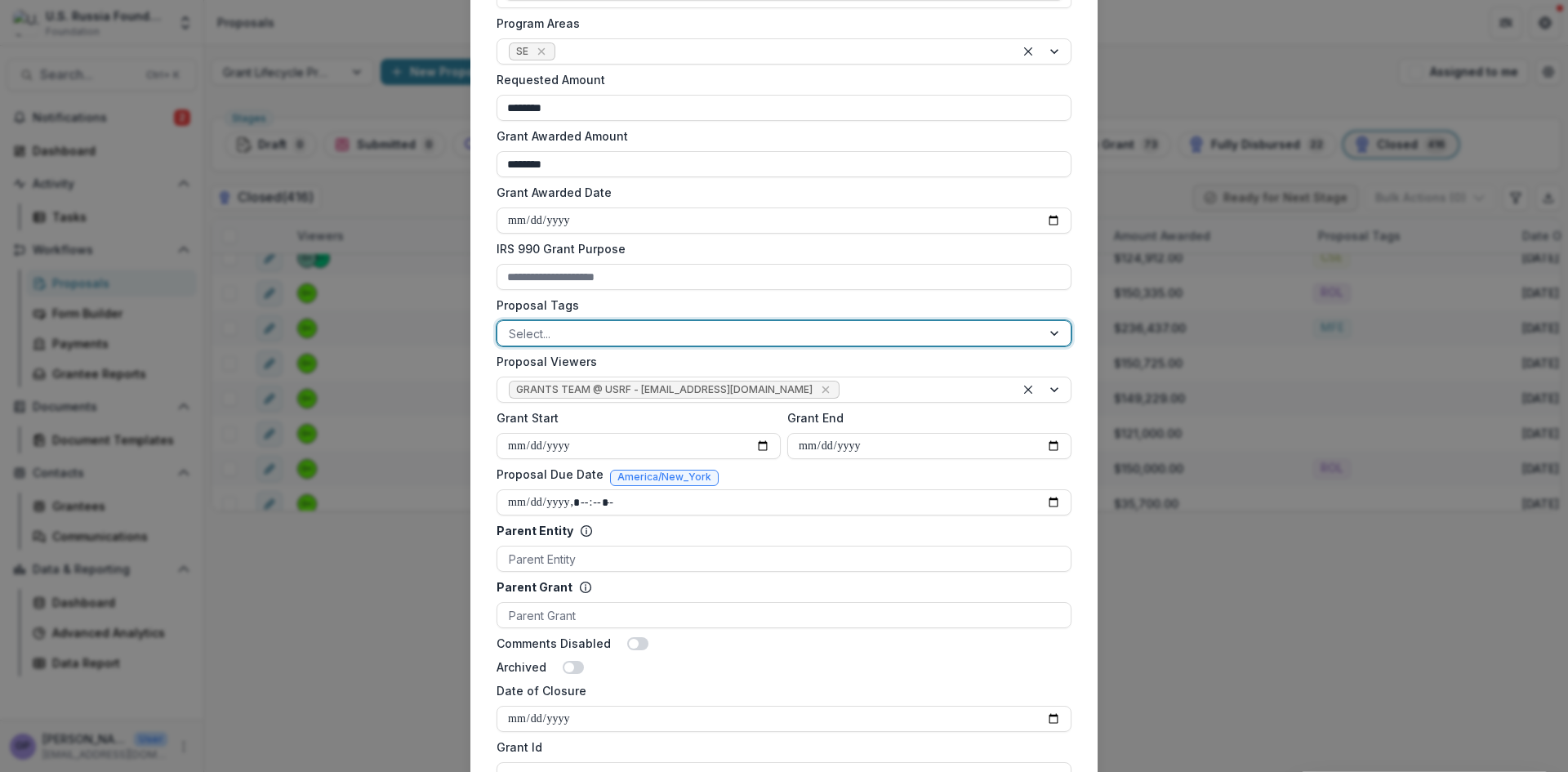
click at [1056, 331] on div at bounding box center [1056, 333] width 30 height 25
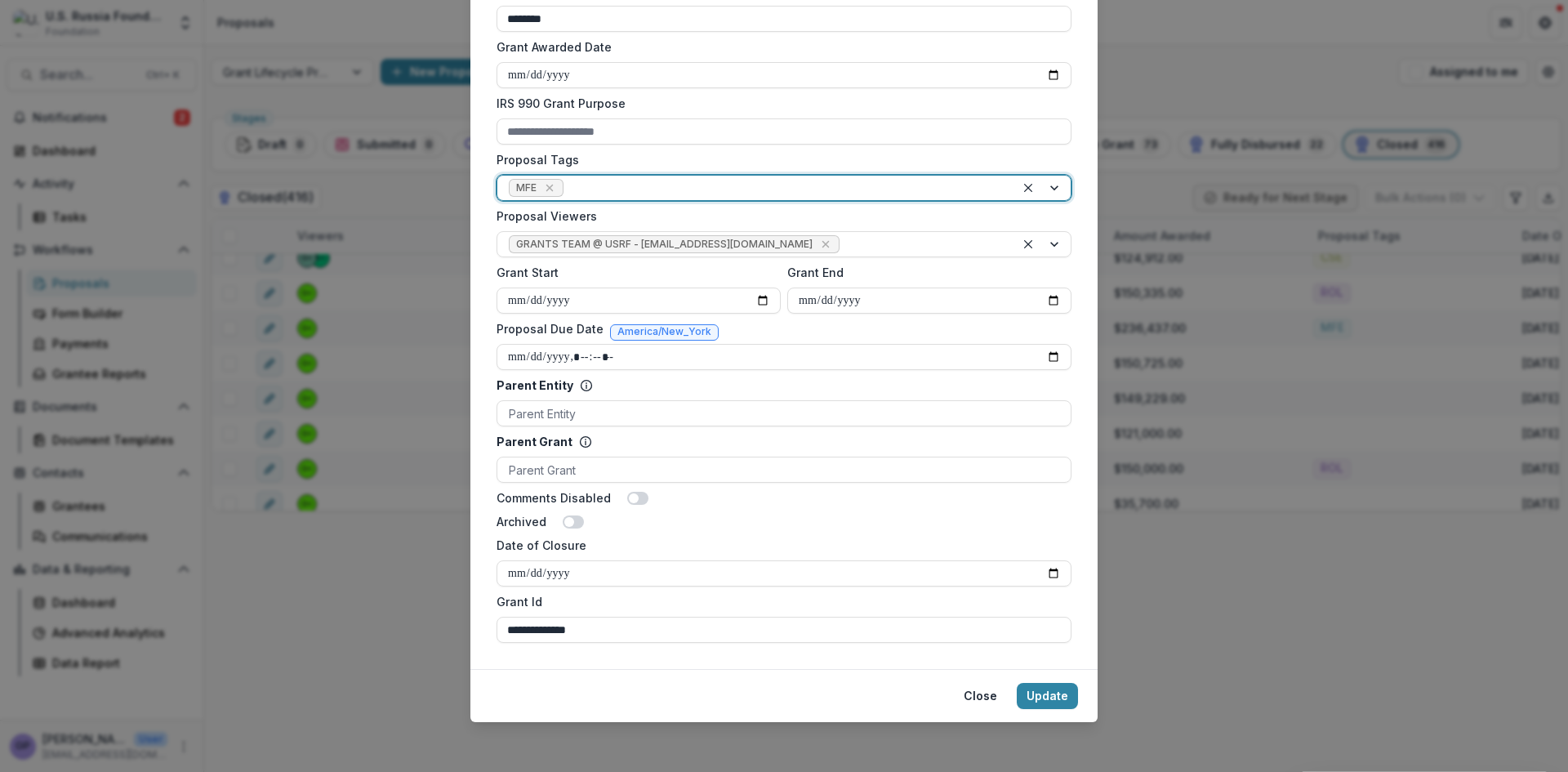
scroll to position [584, 0]
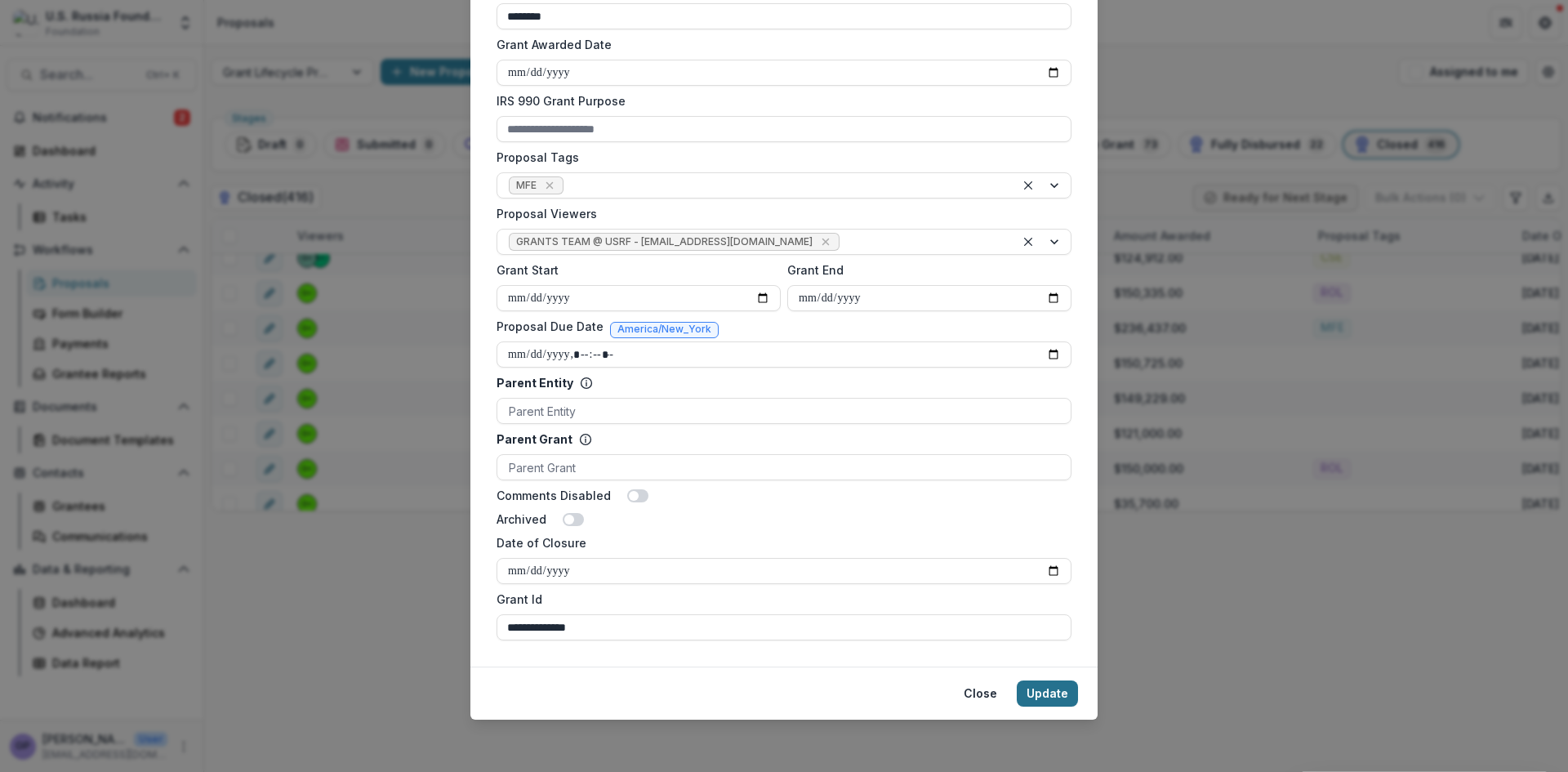
click at [1048, 688] on button "Update" at bounding box center [1048, 694] width 61 height 26
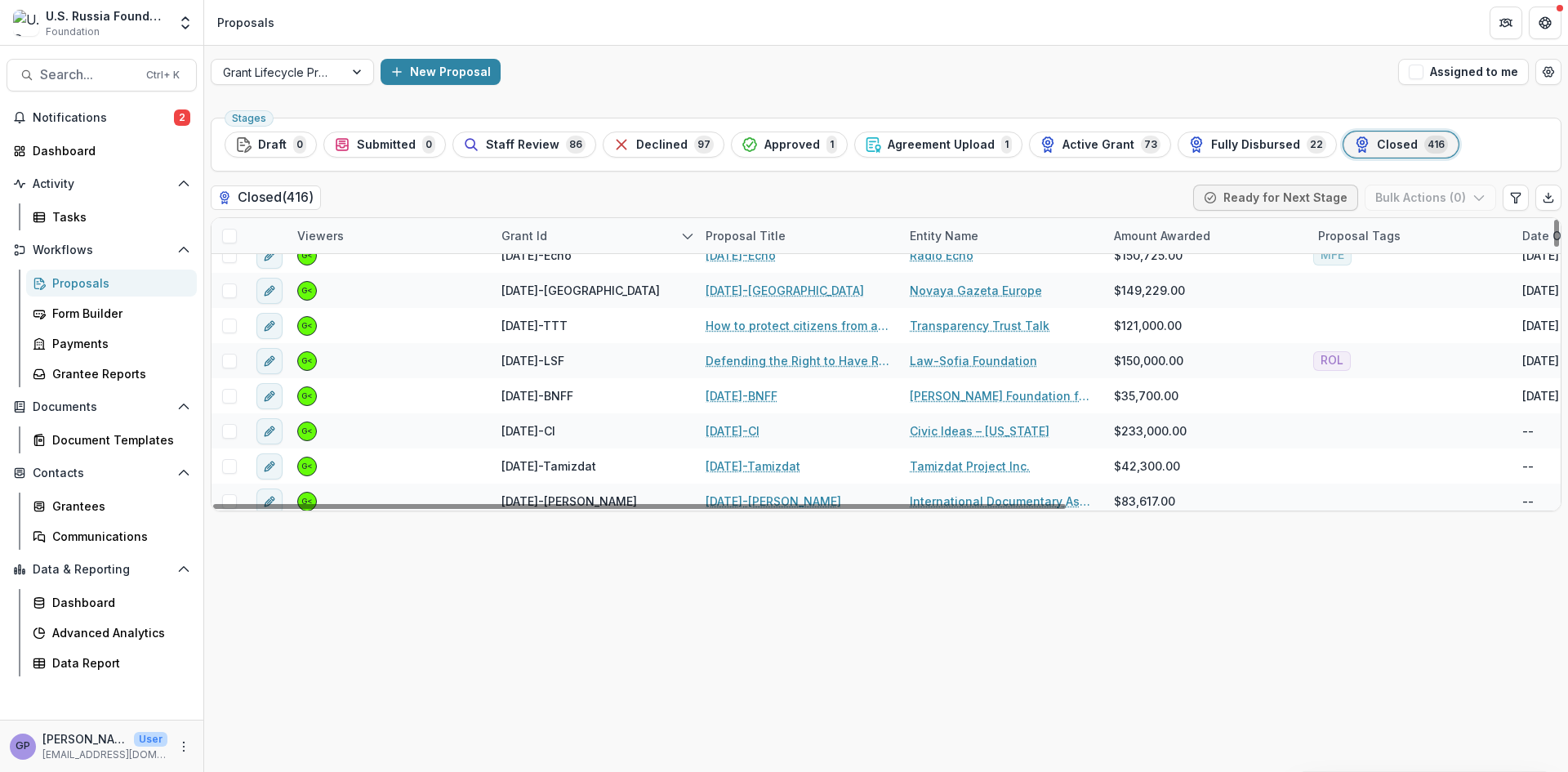
scroll to position [989, 0]
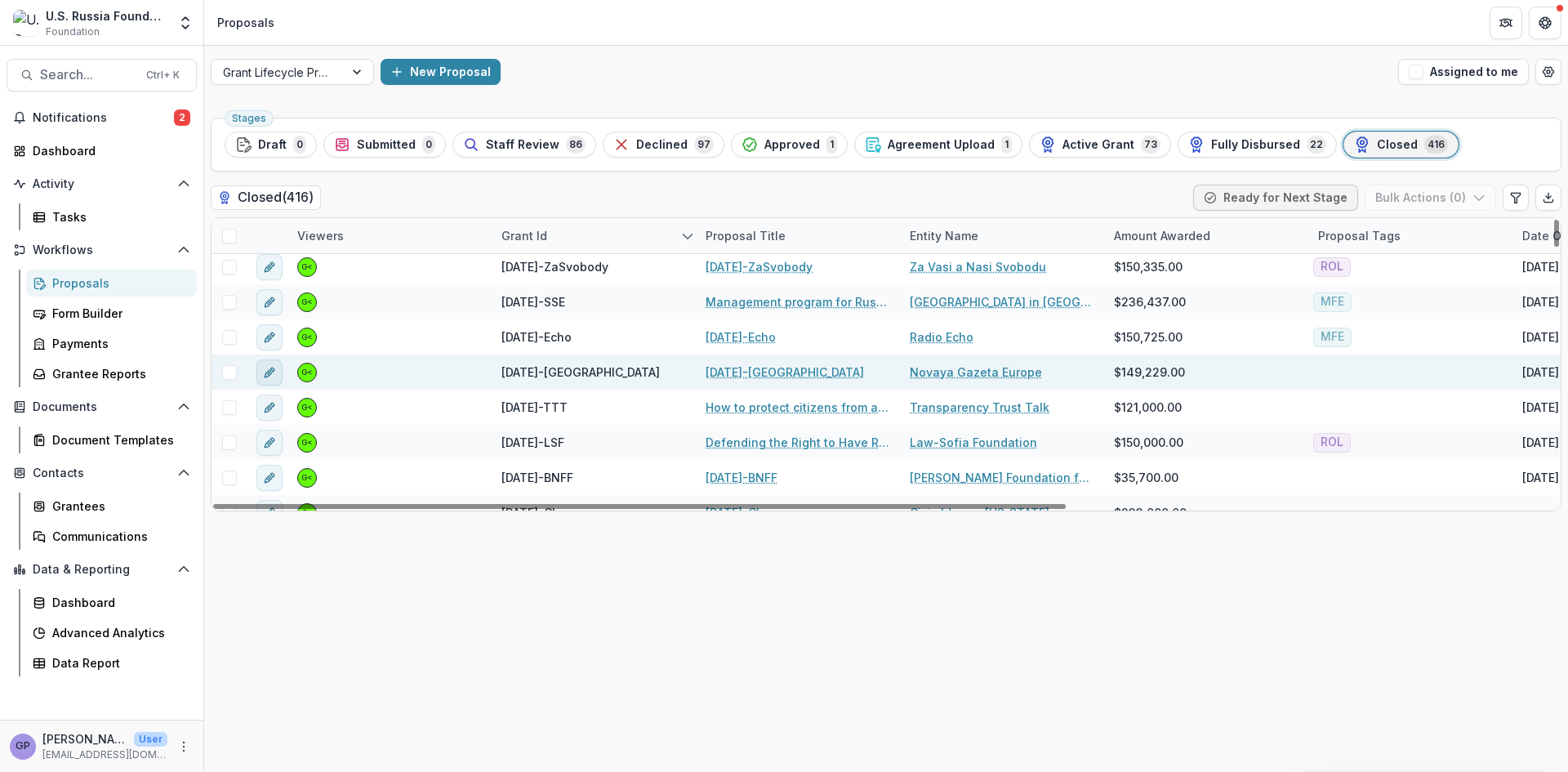
click at [270, 372] on line "edit" at bounding box center [268, 372] width 3 height 3
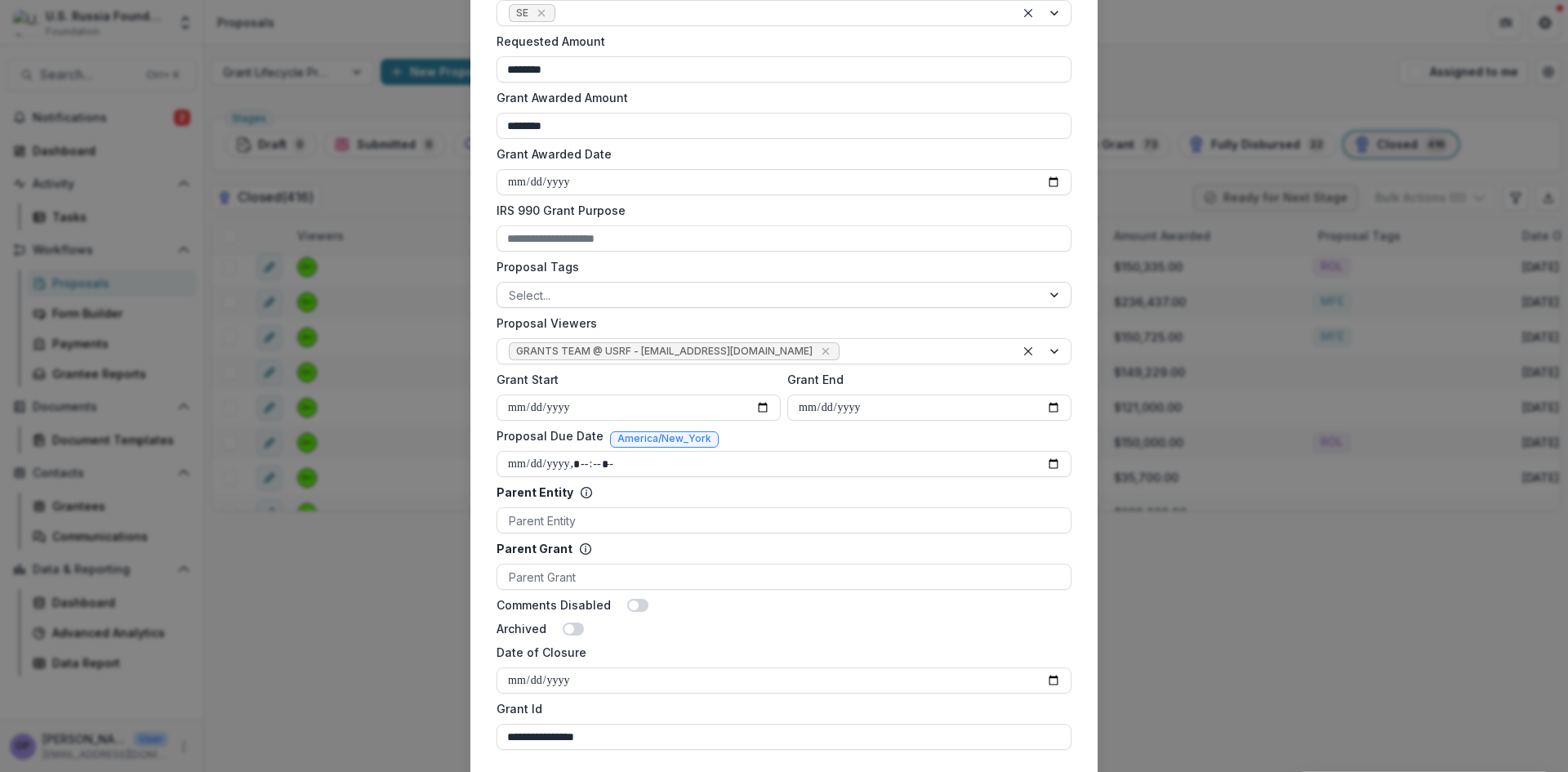
scroll to position [464, 0]
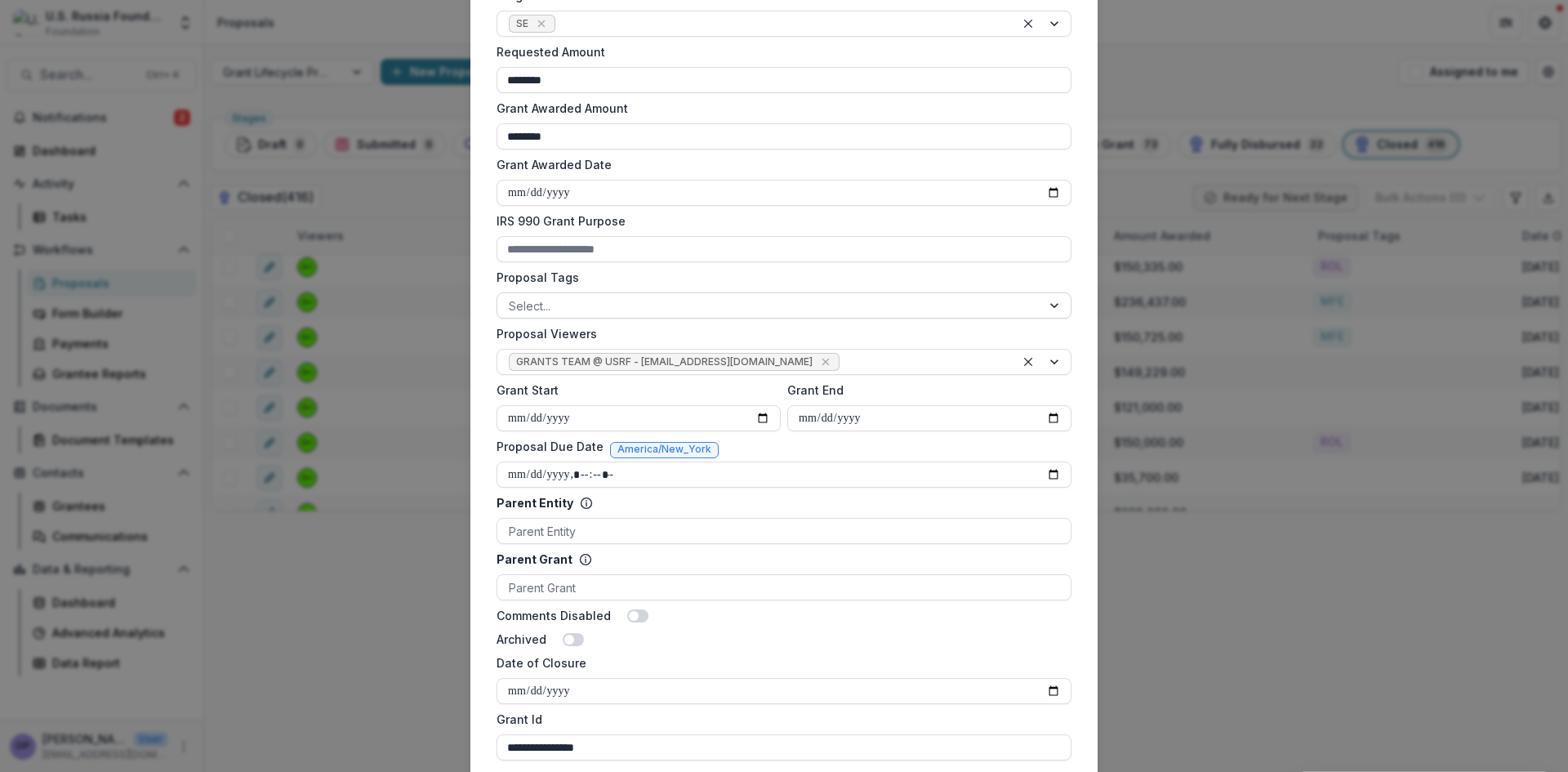
click at [1052, 308] on div at bounding box center [1056, 305] width 30 height 25
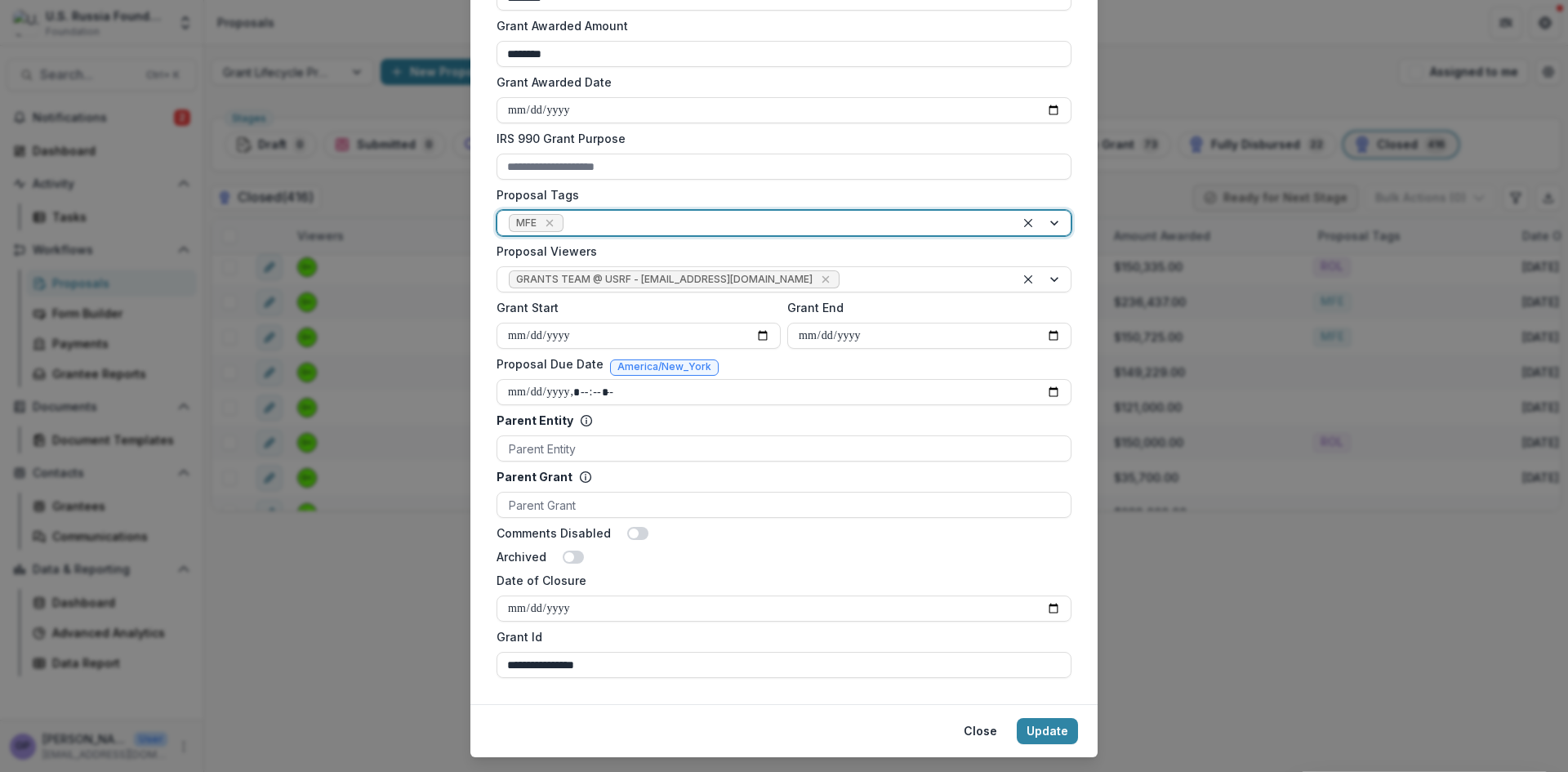
scroll to position [584, 0]
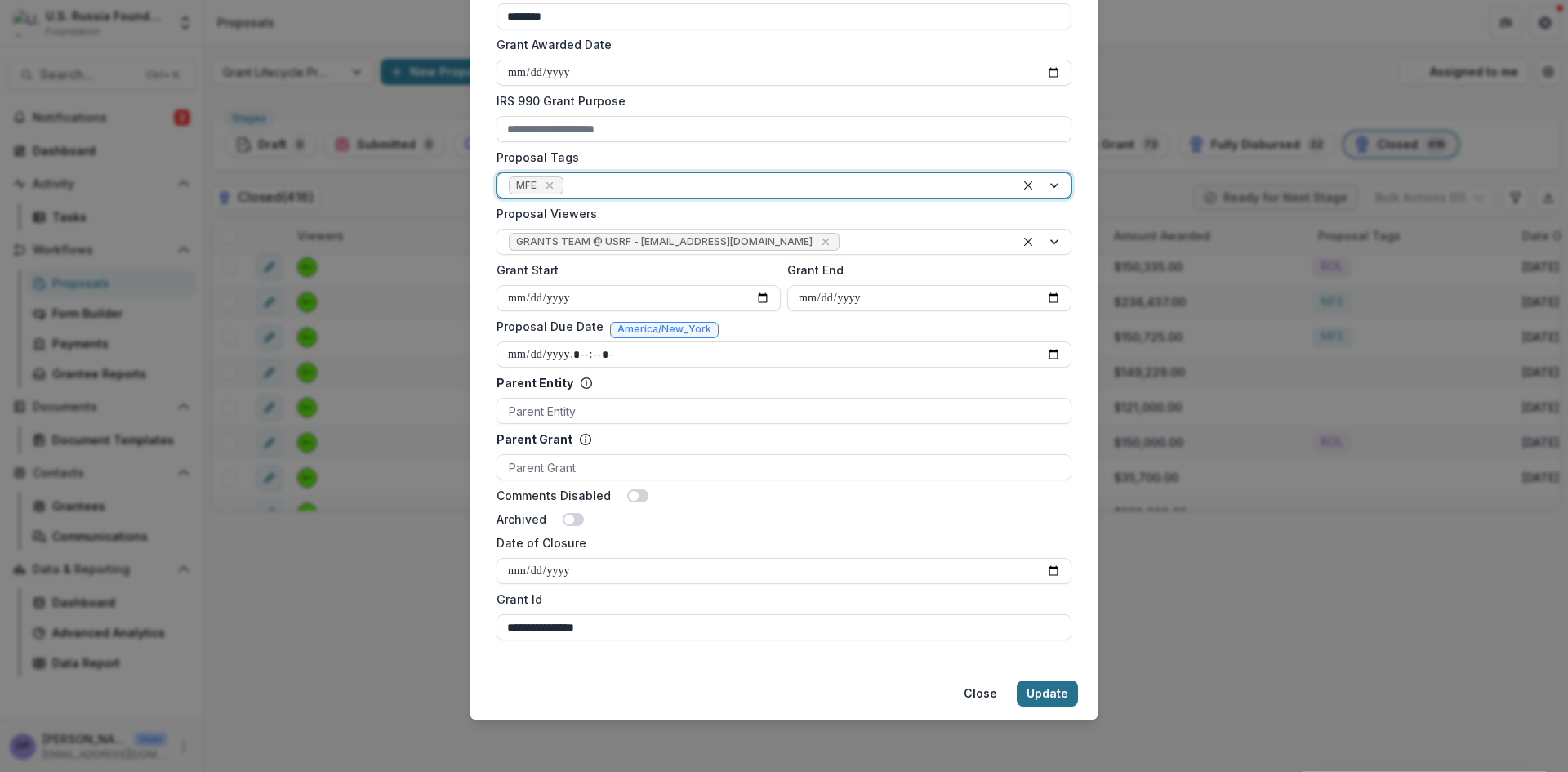
click at [1060, 687] on button "Update" at bounding box center [1048, 694] width 61 height 26
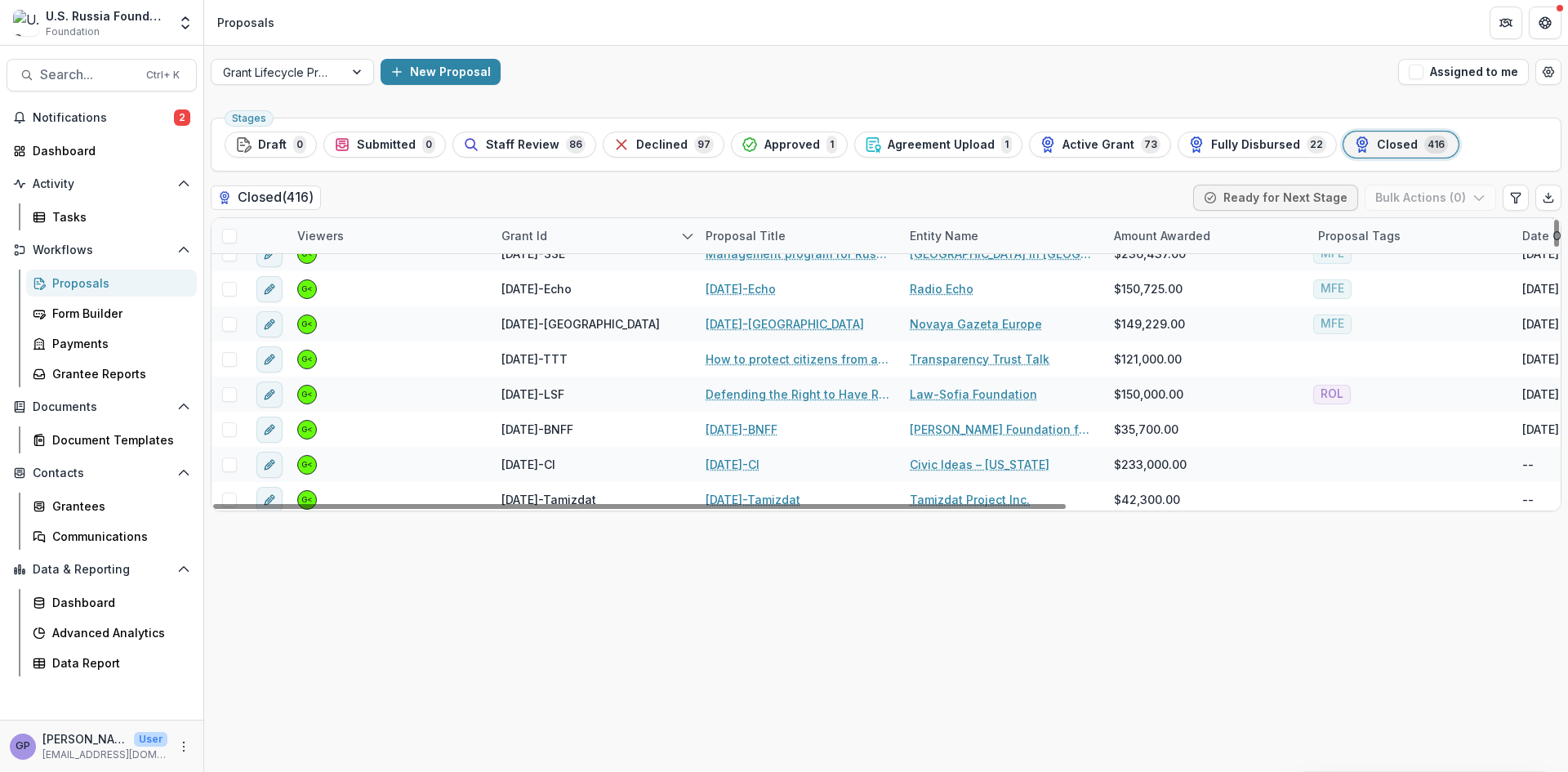
scroll to position [1017, 0]
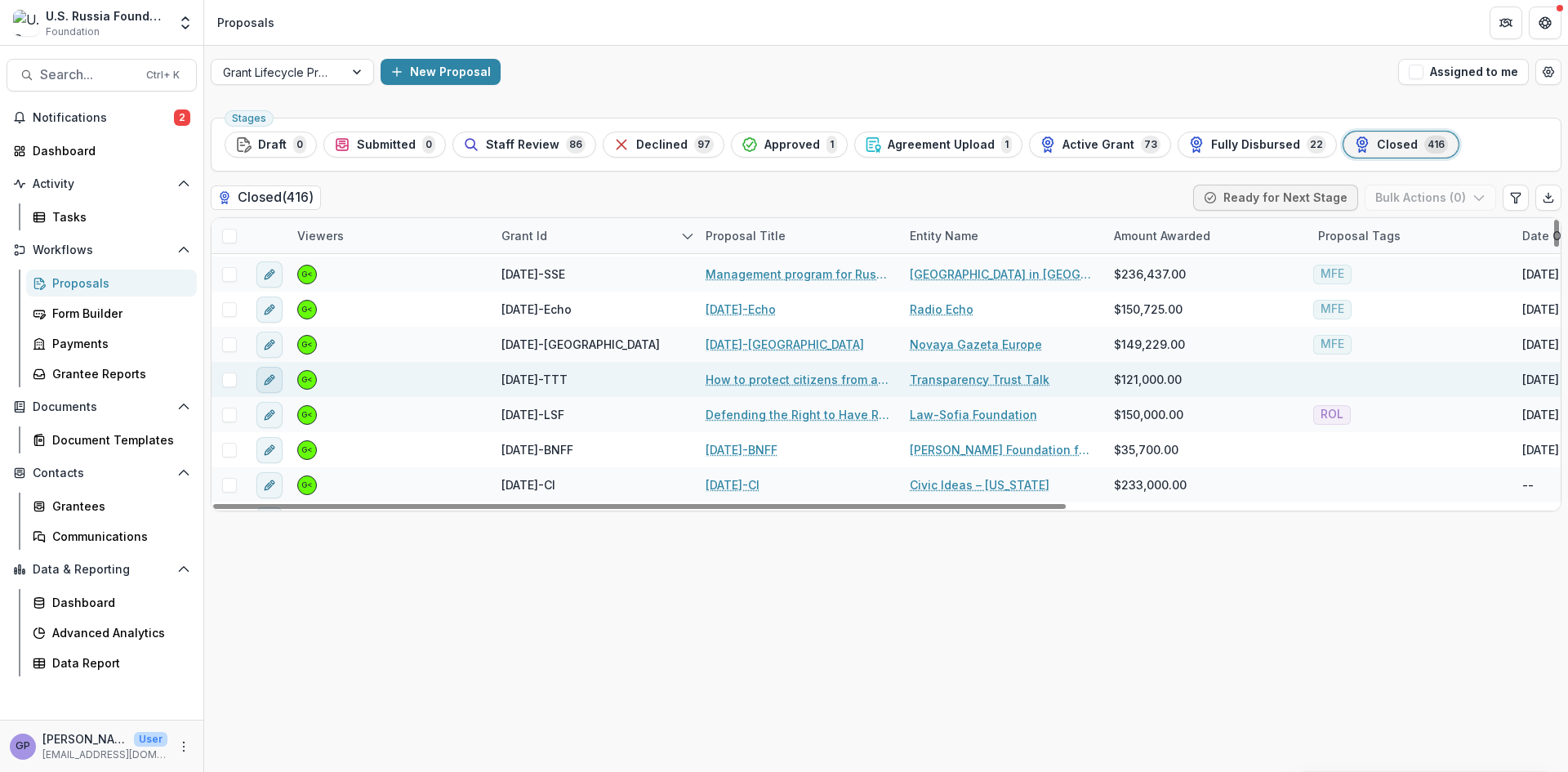
click at [266, 375] on icon "edit" at bounding box center [269, 380] width 13 height 13
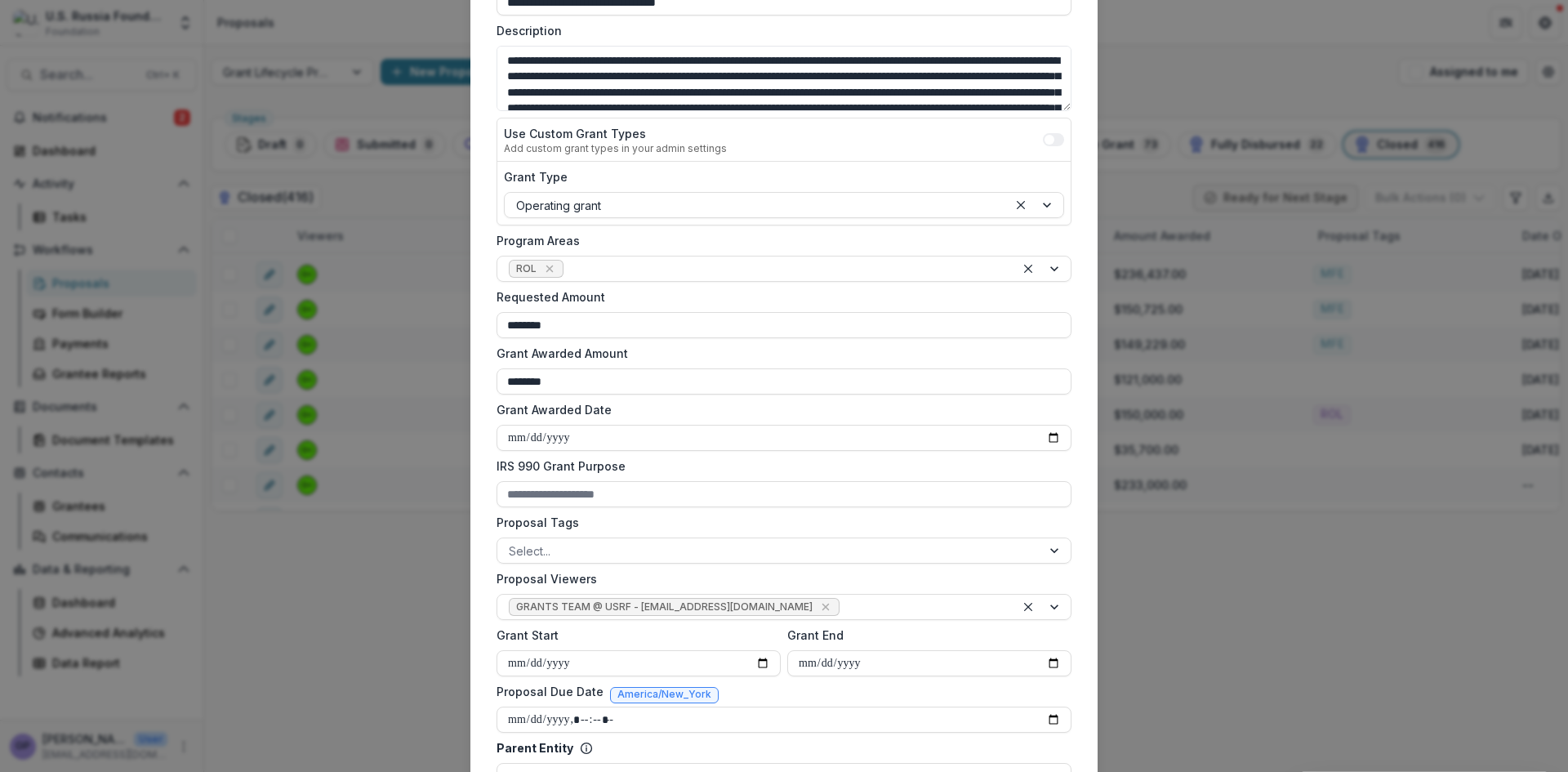
scroll to position [245, 0]
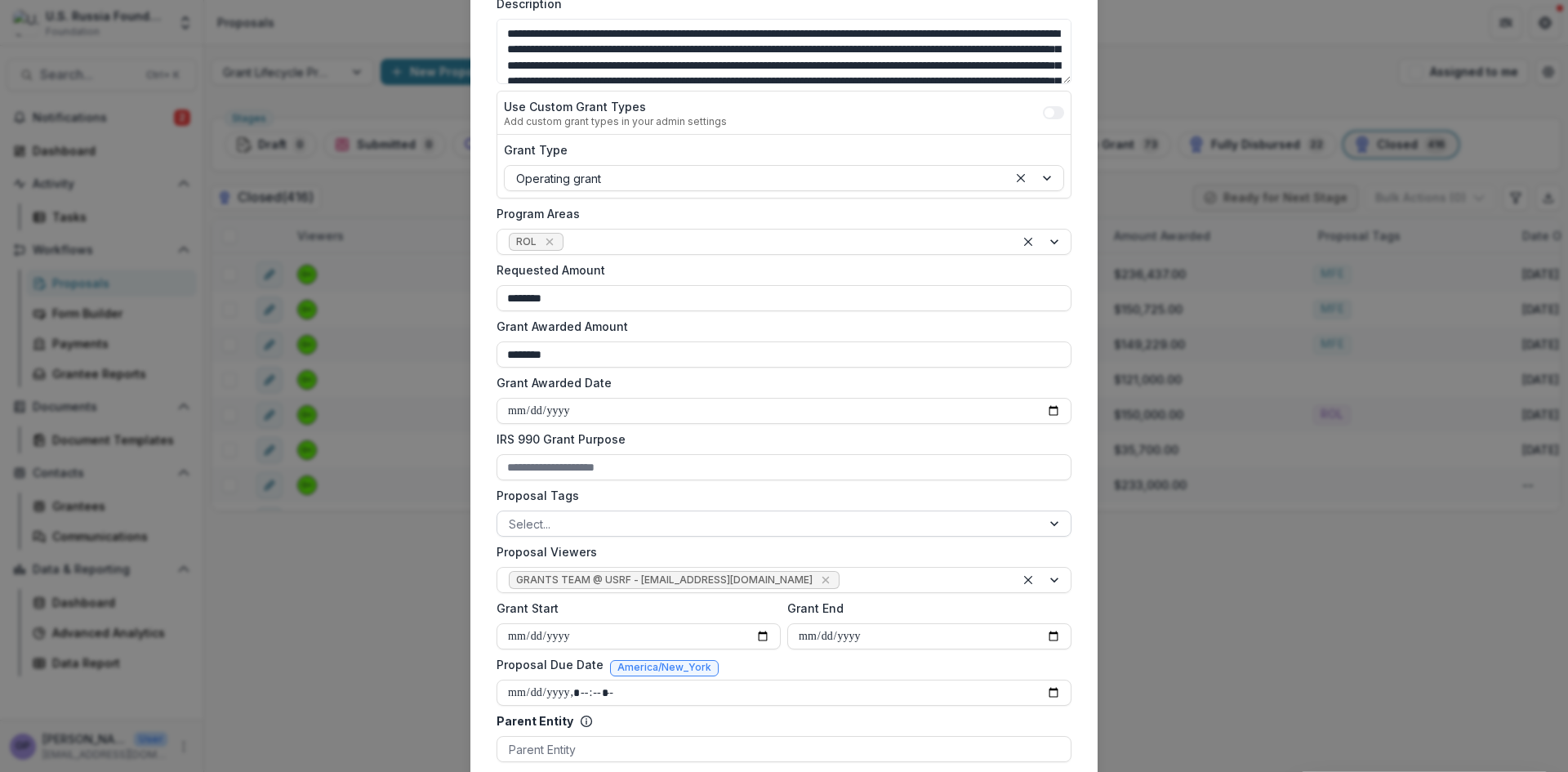
click at [1053, 524] on div at bounding box center [1056, 523] width 30 height 25
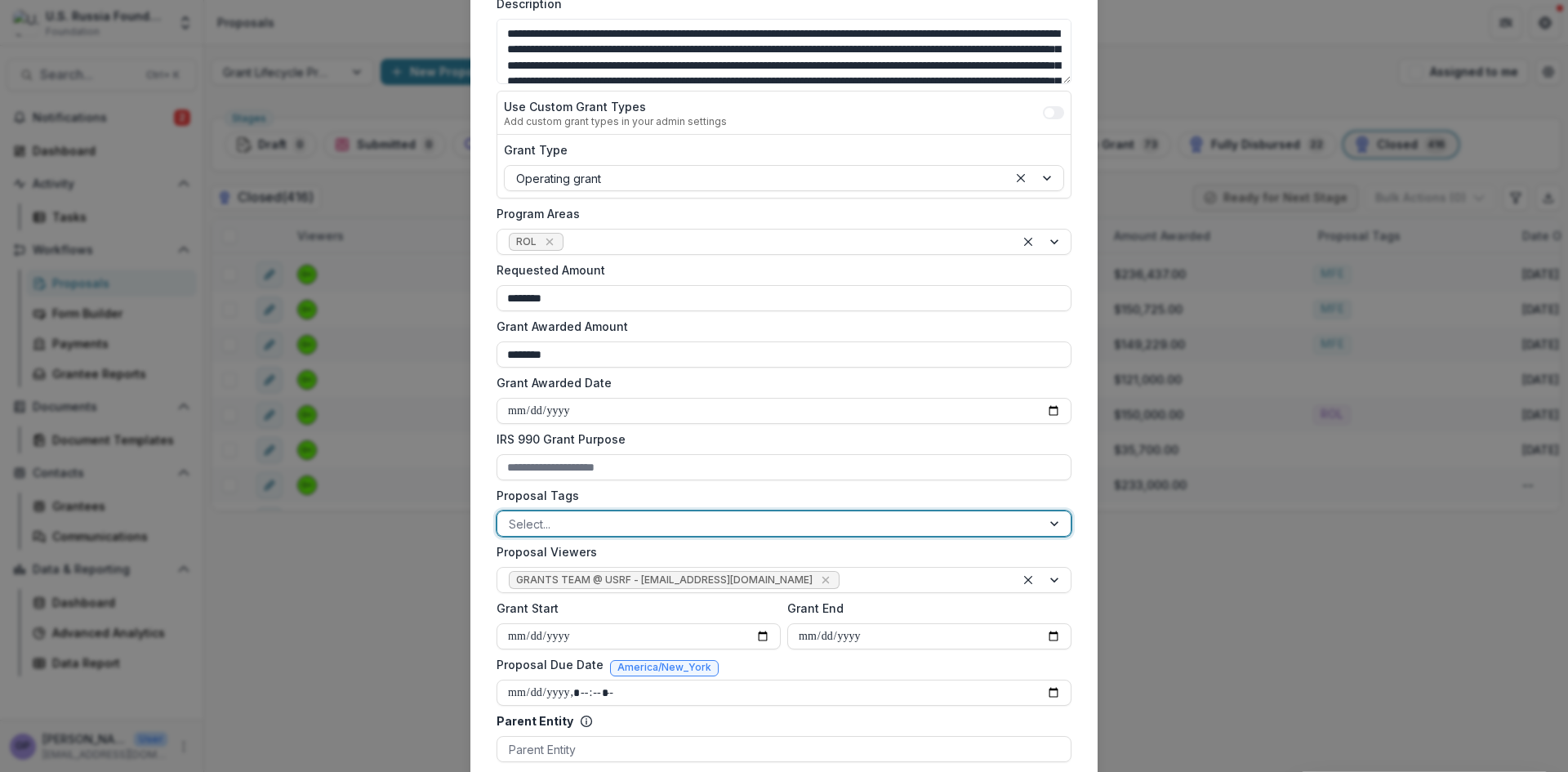
click at [605, 771] on div "ROL" at bounding box center [784, 782] width 1568 height 20
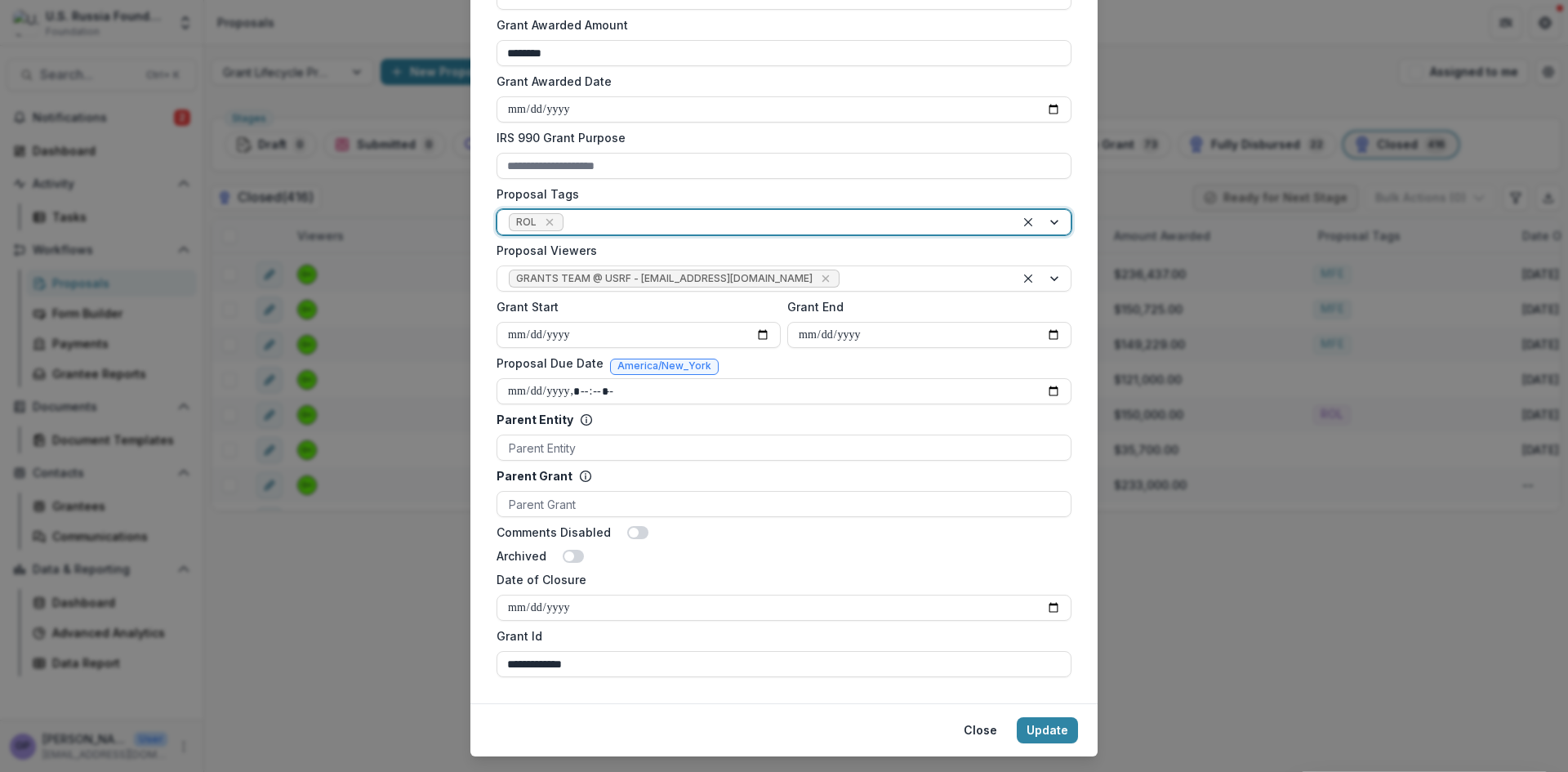
scroll to position [584, 0]
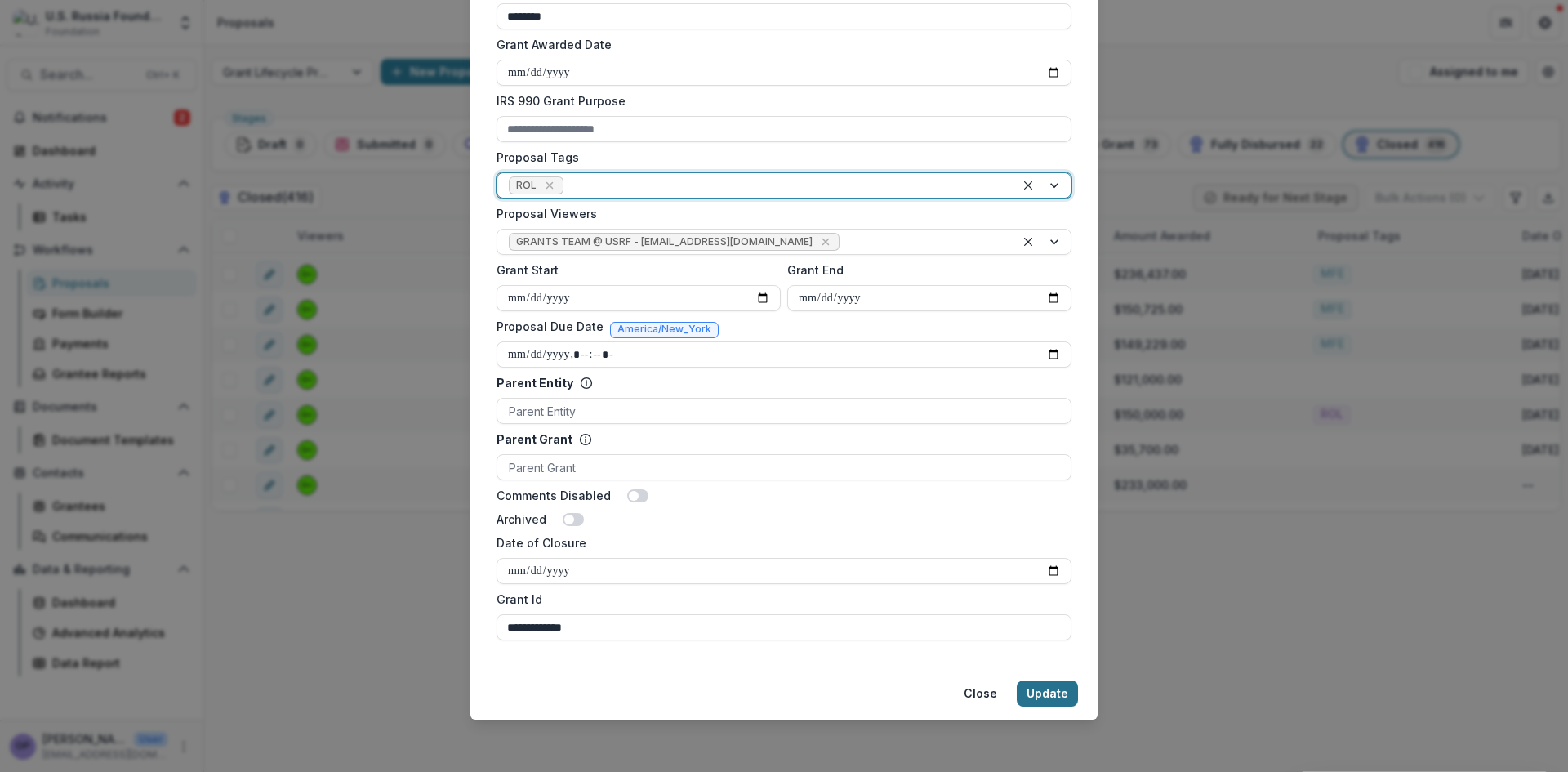
click at [1060, 690] on button "Update" at bounding box center [1048, 694] width 61 height 26
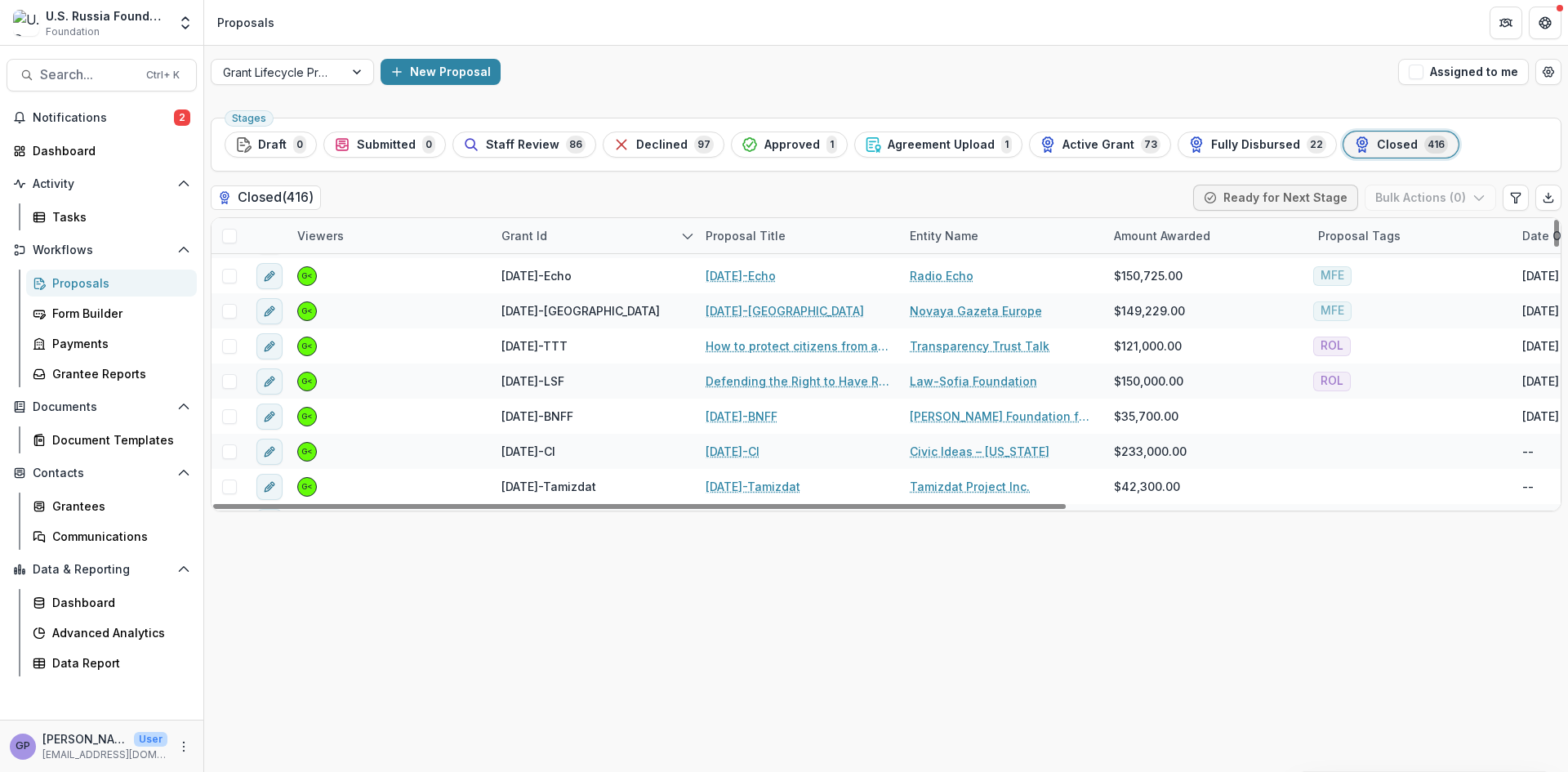
scroll to position [1045, 0]
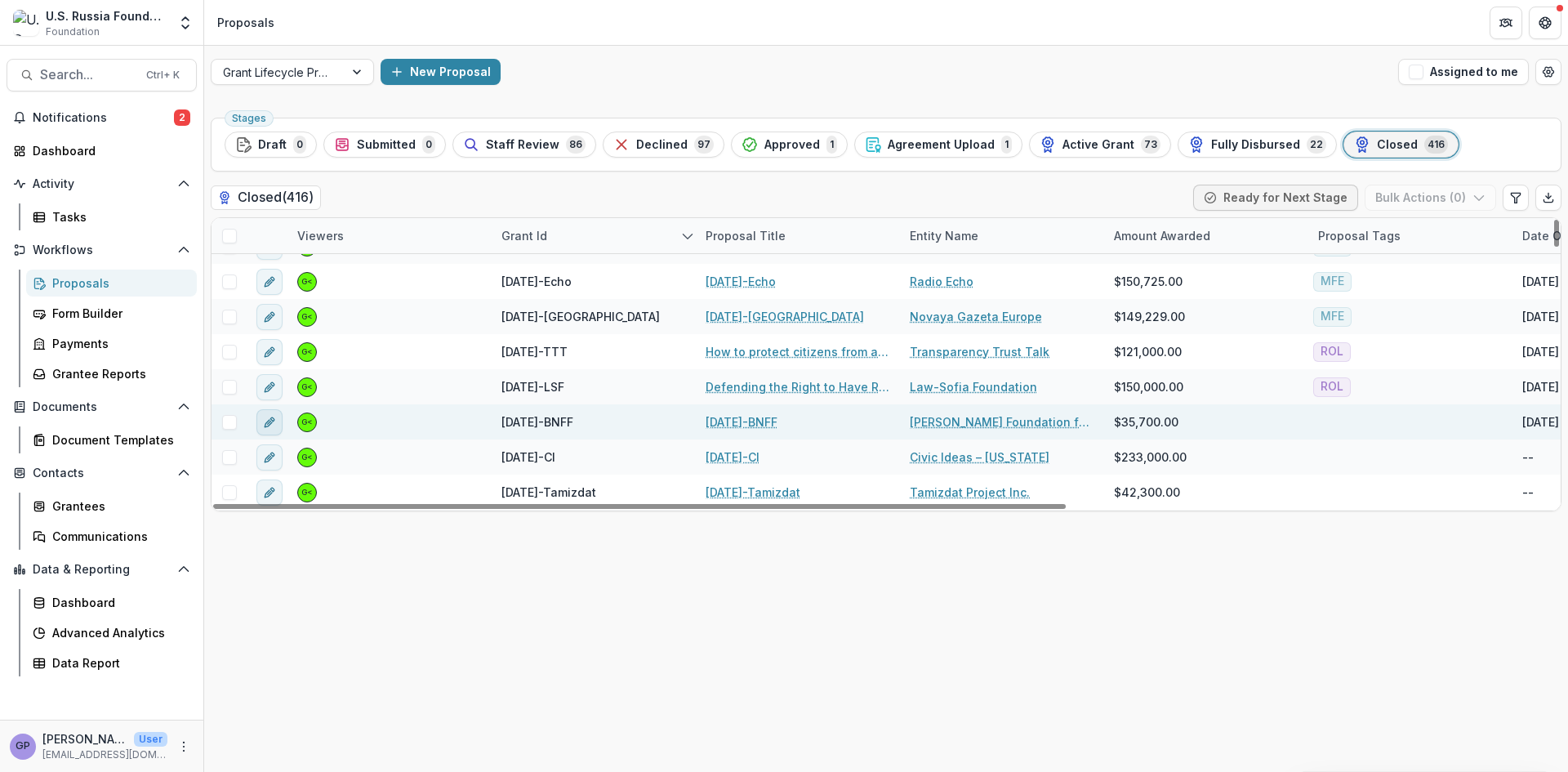
click at [266, 420] on icon "edit" at bounding box center [269, 422] width 13 height 13
type input "*******"
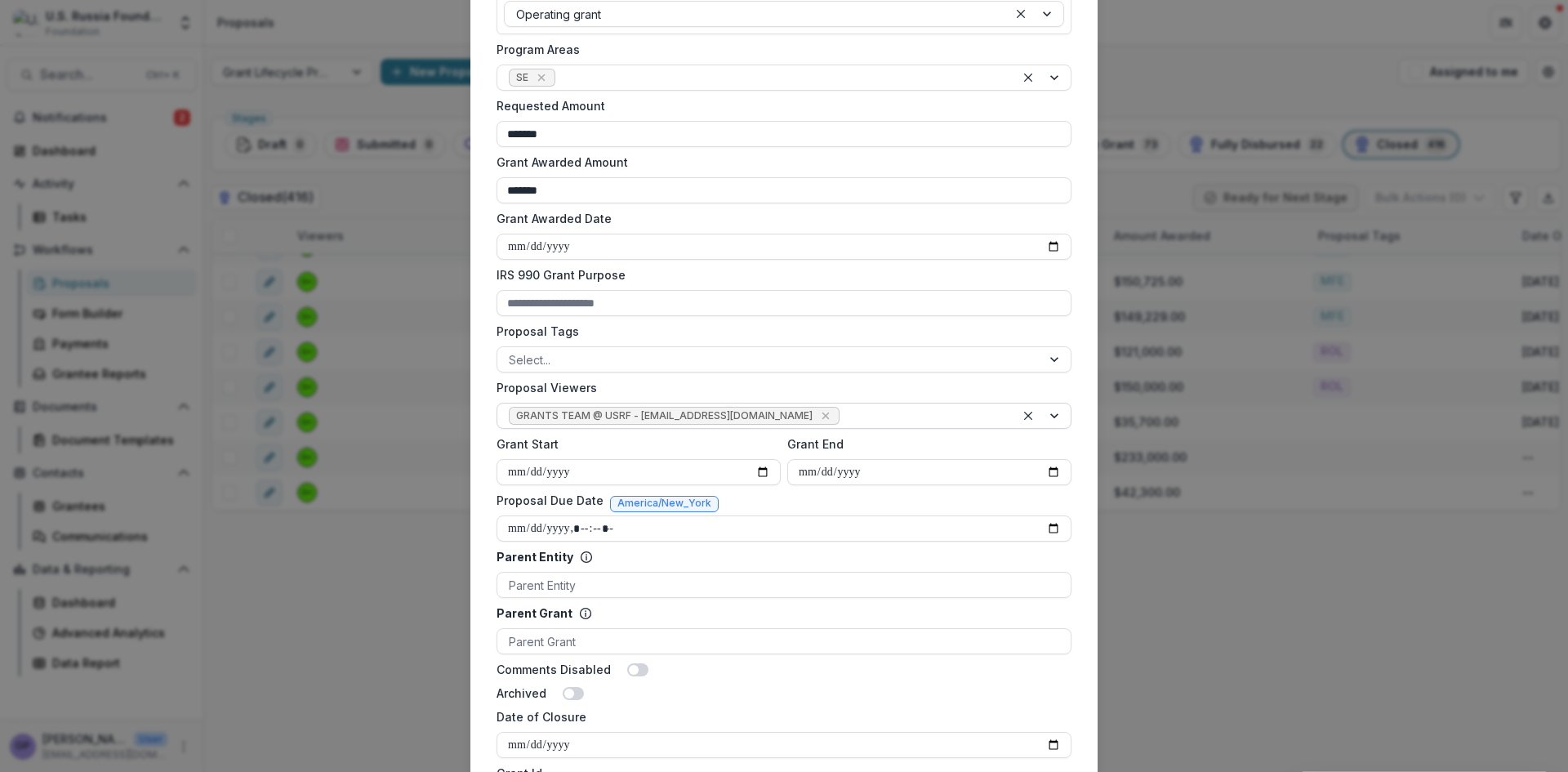
scroll to position [408, 0]
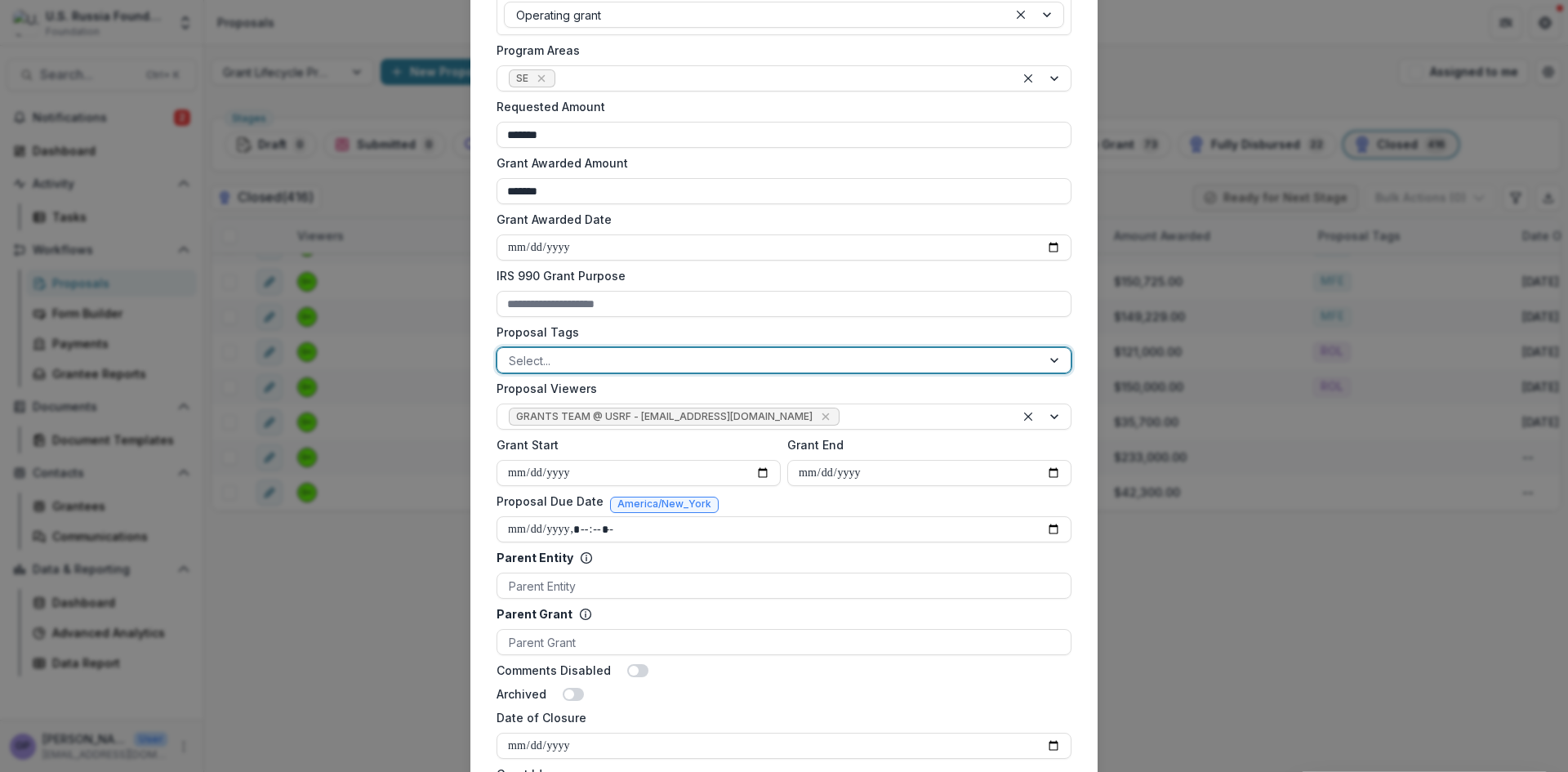
click at [1052, 360] on div at bounding box center [1056, 360] width 30 height 25
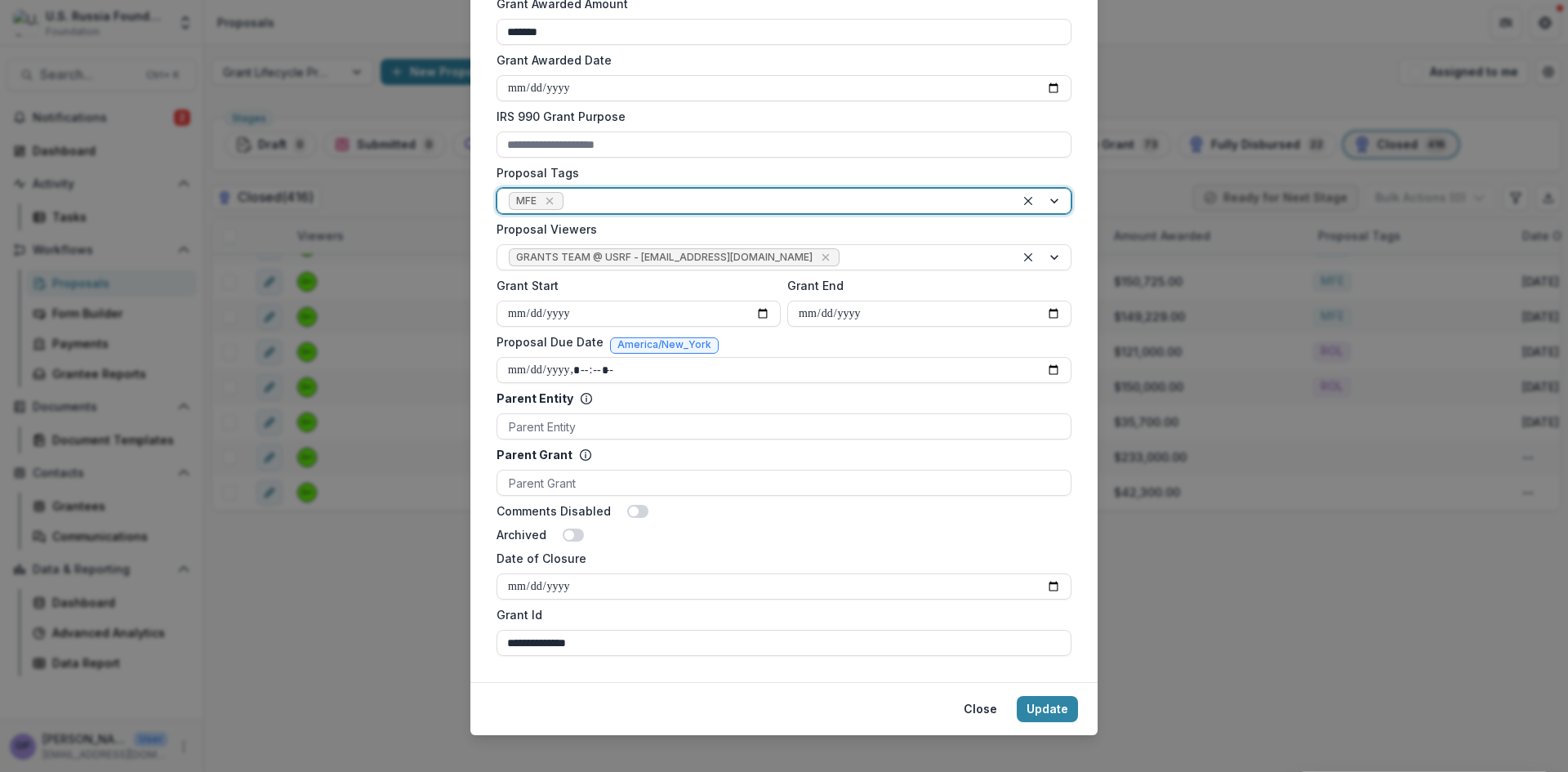
scroll to position [584, 0]
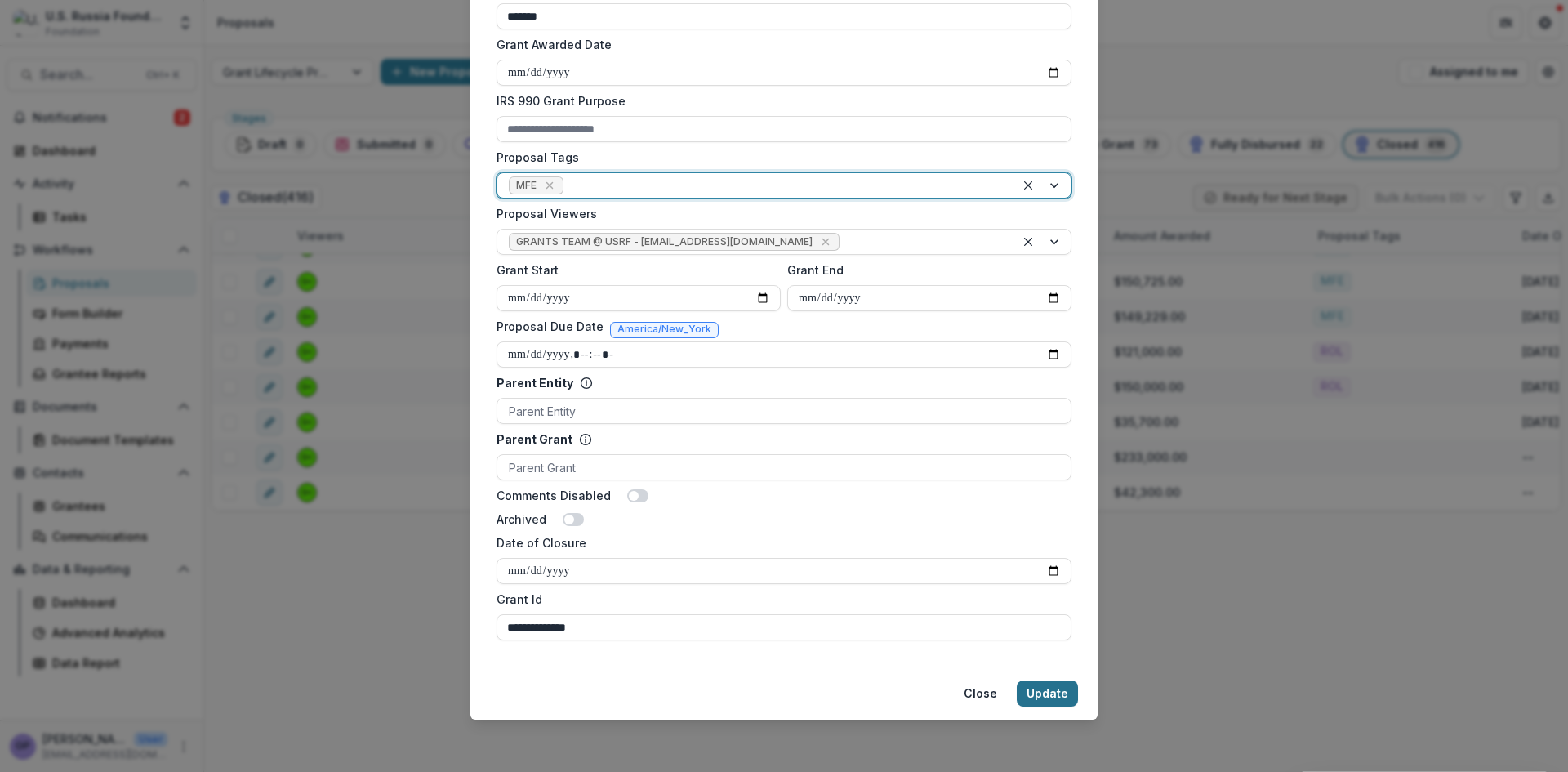
click at [1032, 691] on button "Update" at bounding box center [1048, 694] width 61 height 26
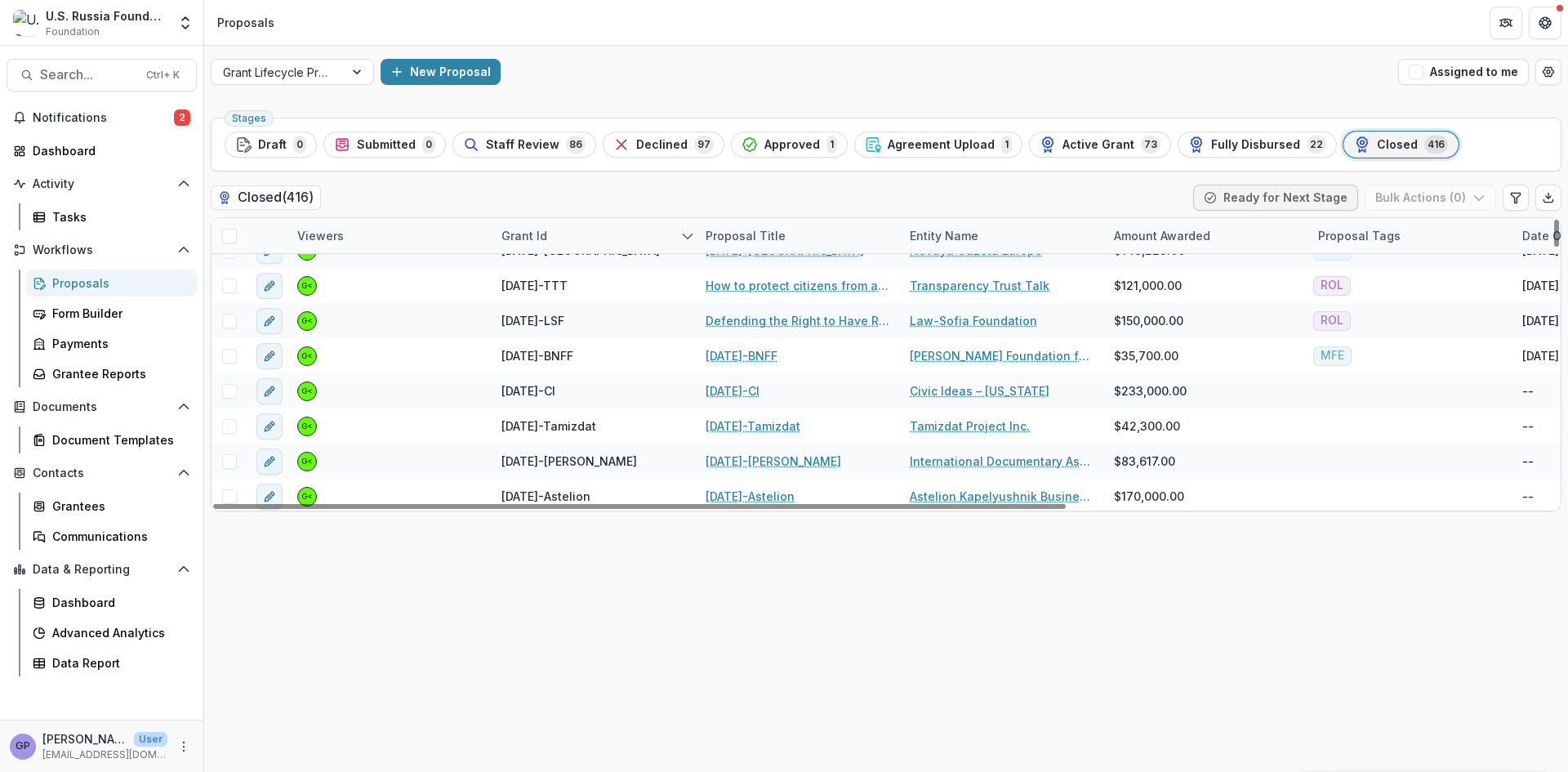
scroll to position [1098, 0]
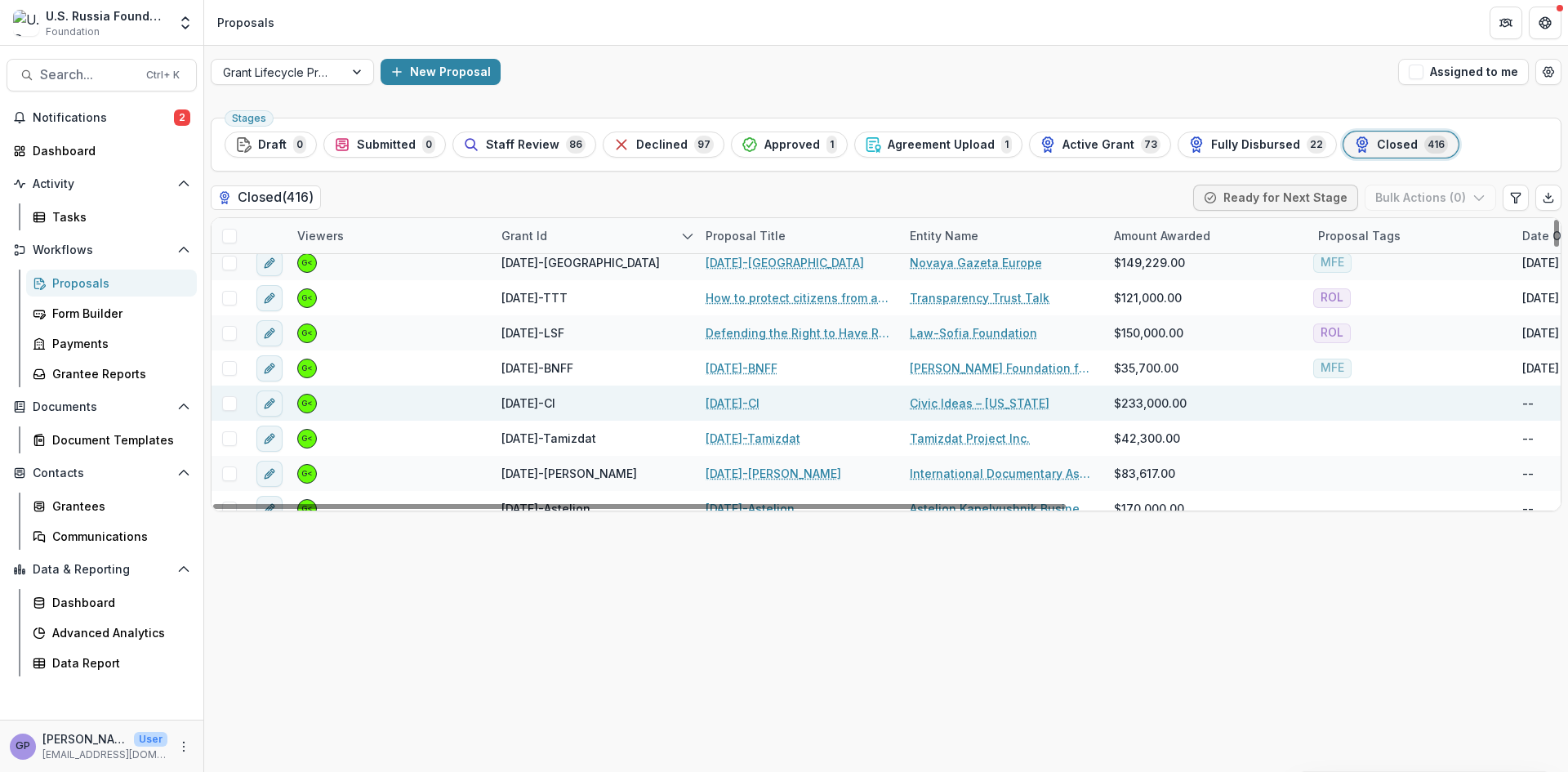
click at [760, 401] on link "[DATE]-CI" at bounding box center [732, 402] width 53 height 17
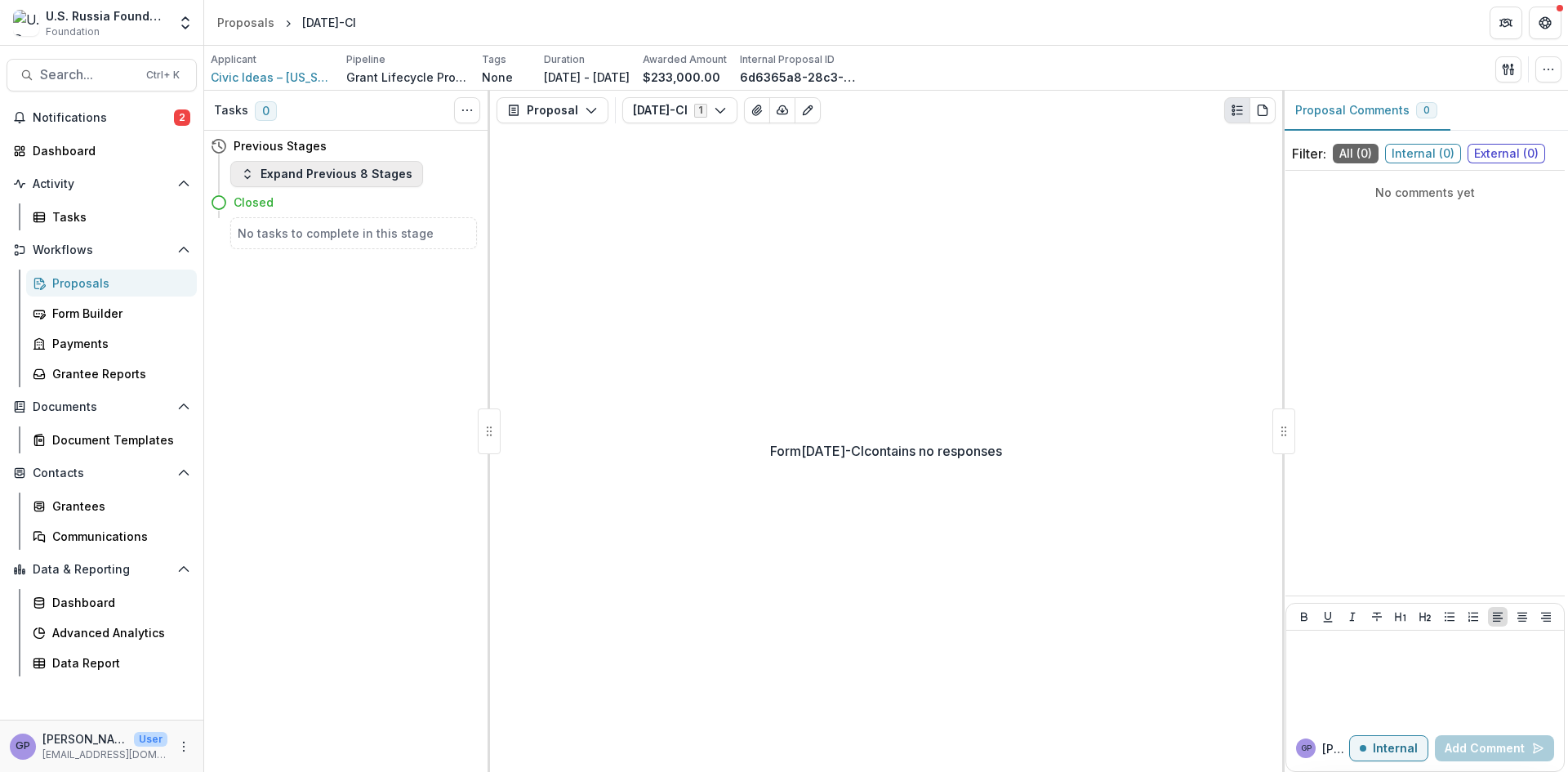
click at [246, 176] on icon "button" at bounding box center [247, 173] width 13 height 13
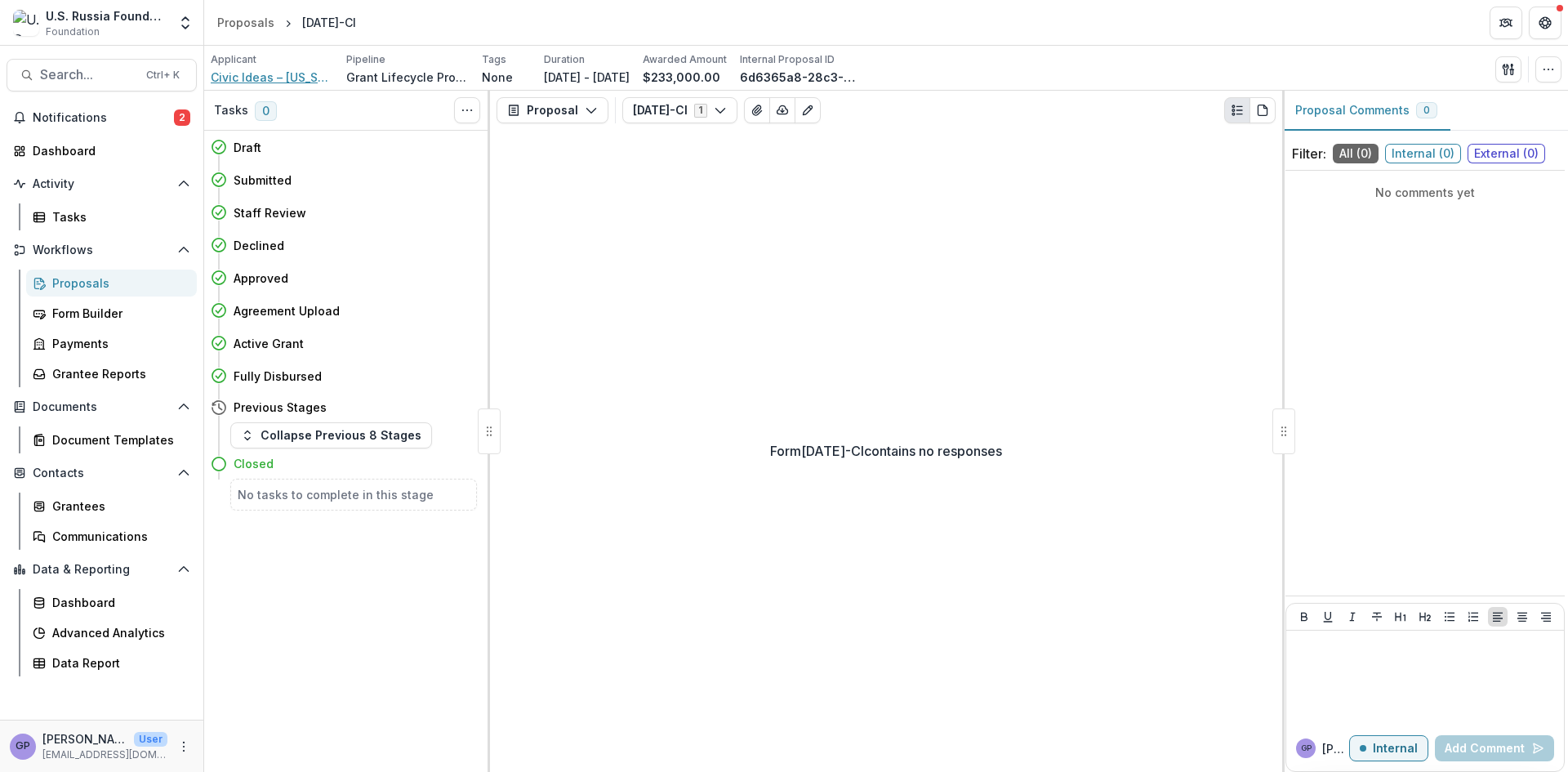
click at [267, 75] on span "Civic Ideas – [US_STATE]" at bounding box center [272, 76] width 123 height 17
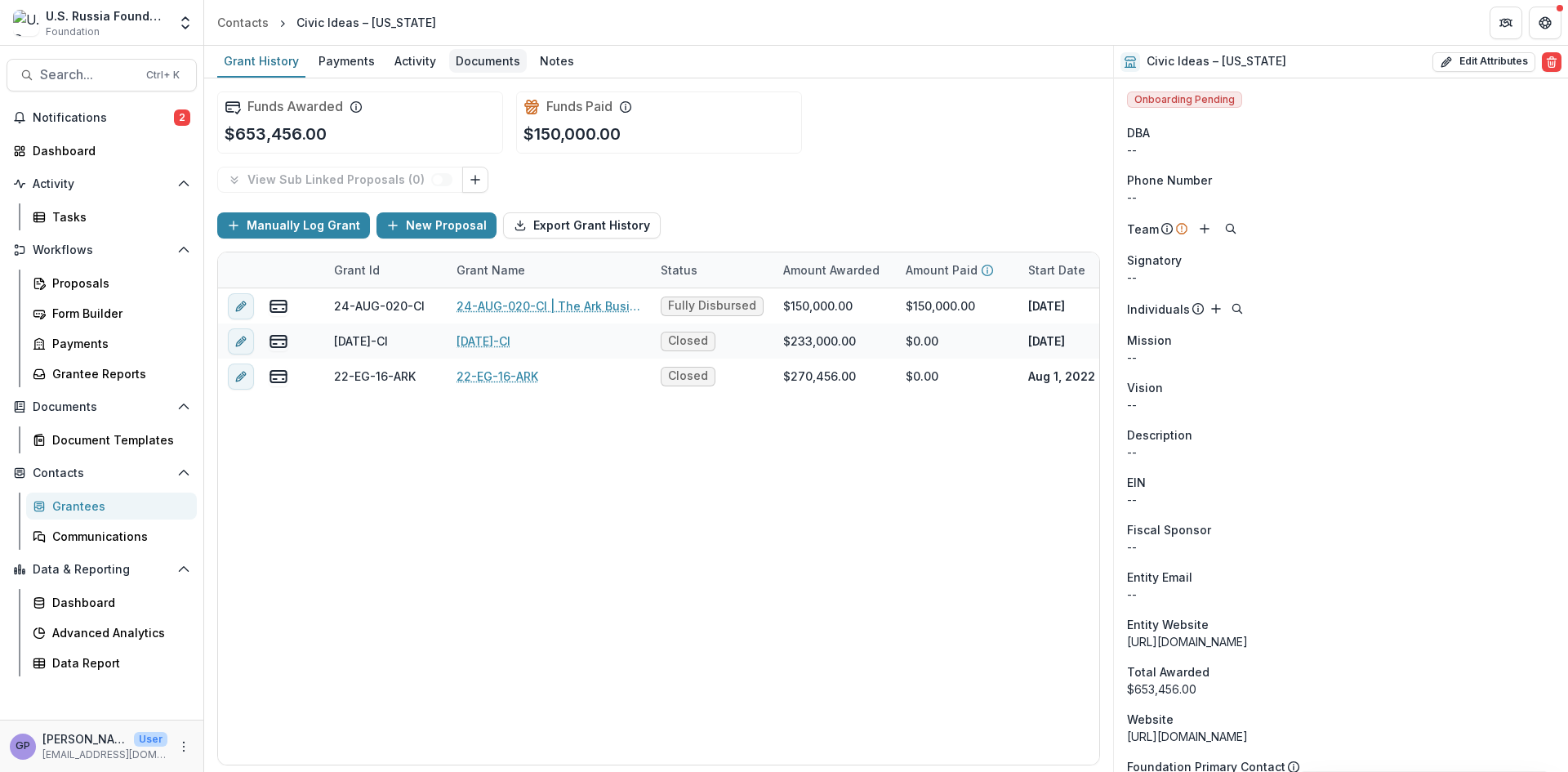
click at [489, 57] on div "Documents" at bounding box center [488, 60] width 77 height 24
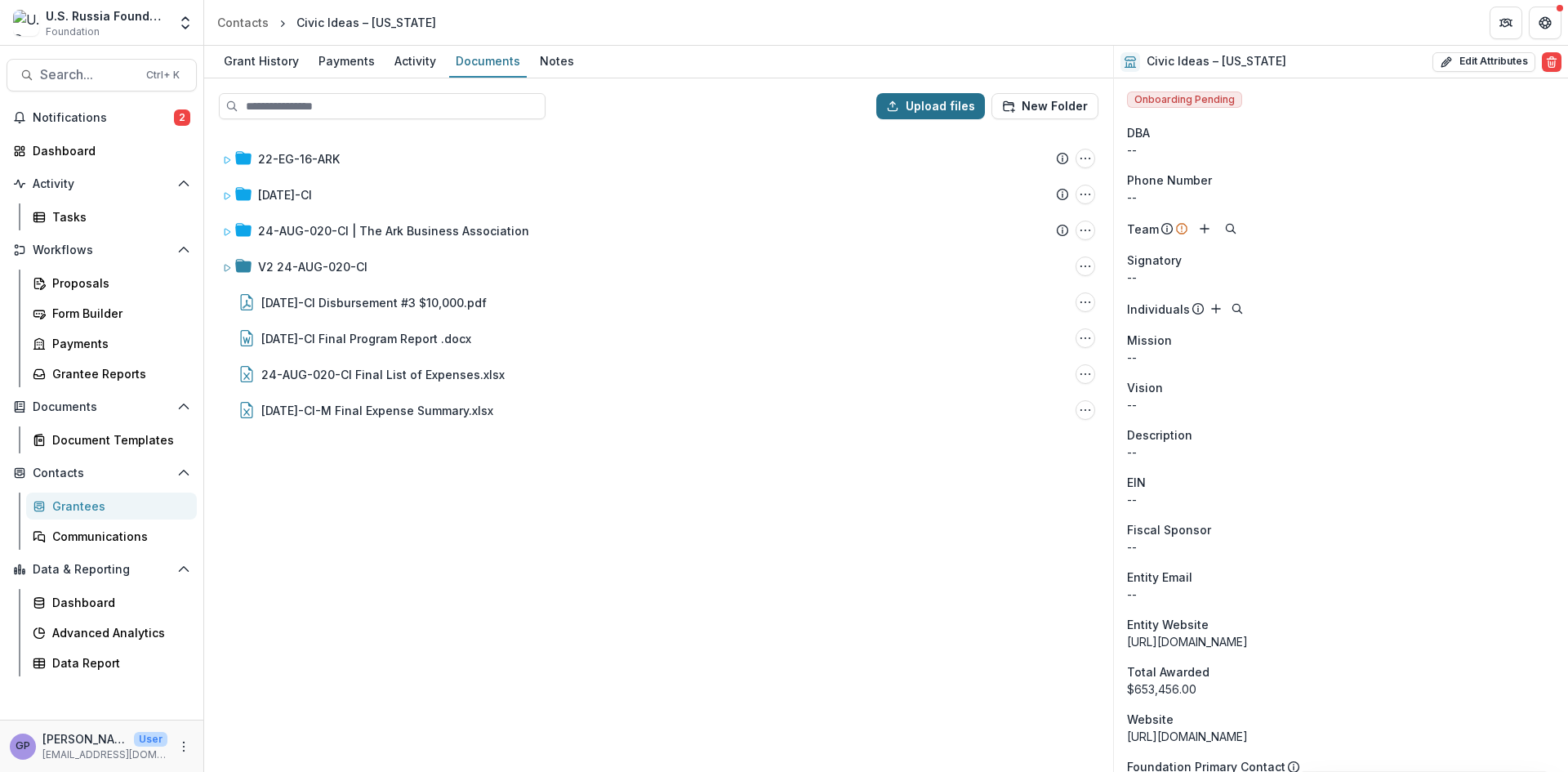
click at [914, 107] on button "Upload files" at bounding box center [931, 106] width 109 height 26
type input "**********"
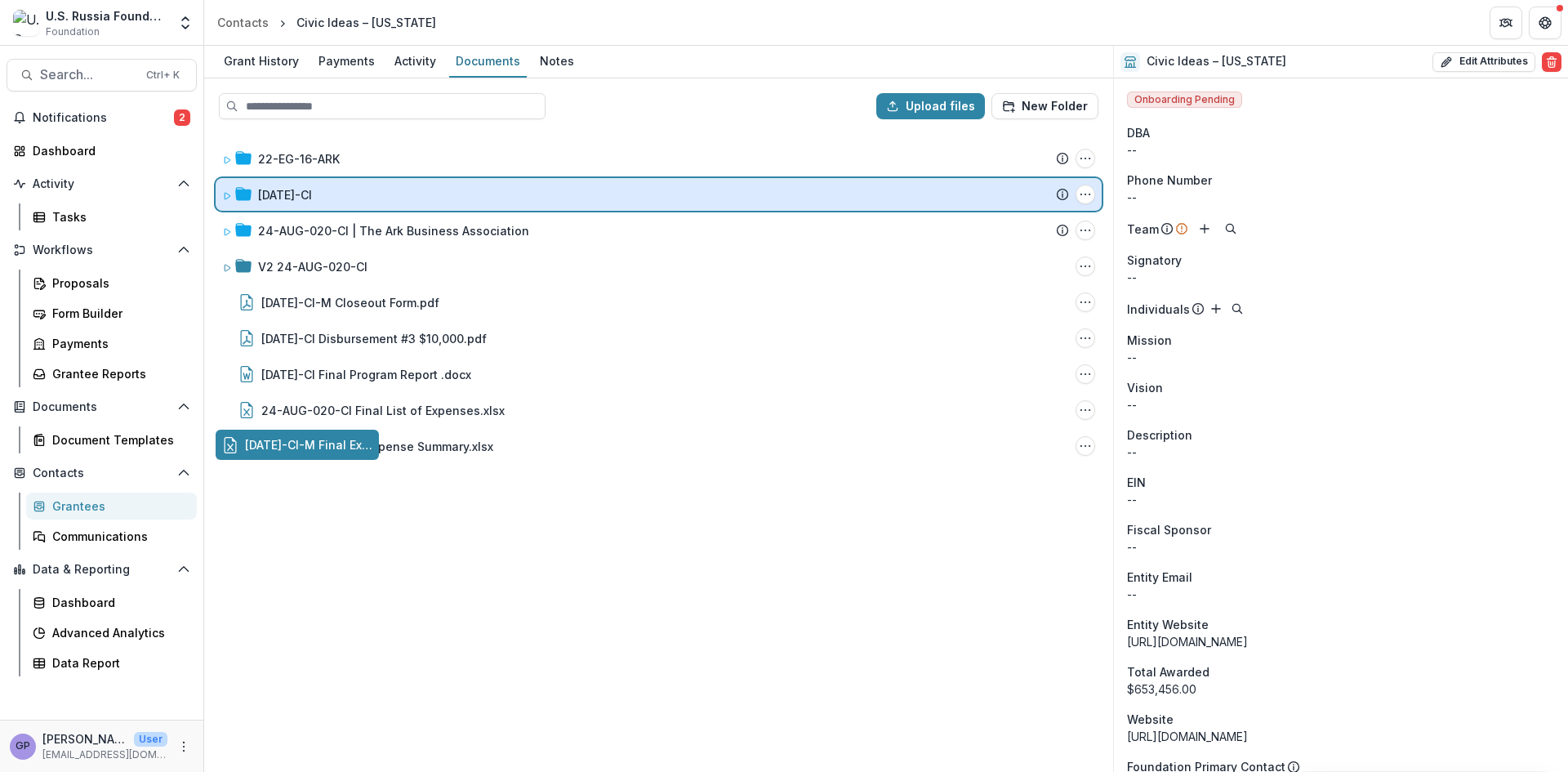
drag, startPoint x: 316, startPoint y: 442, endPoint x: 371, endPoint y: 198, distance: 250.1
click at [371, 198] on div "Upload files New Folder 22-EG-16-ARK Submission Temelio Proposal Attached propo…" at bounding box center [659, 425] width 909 height 694
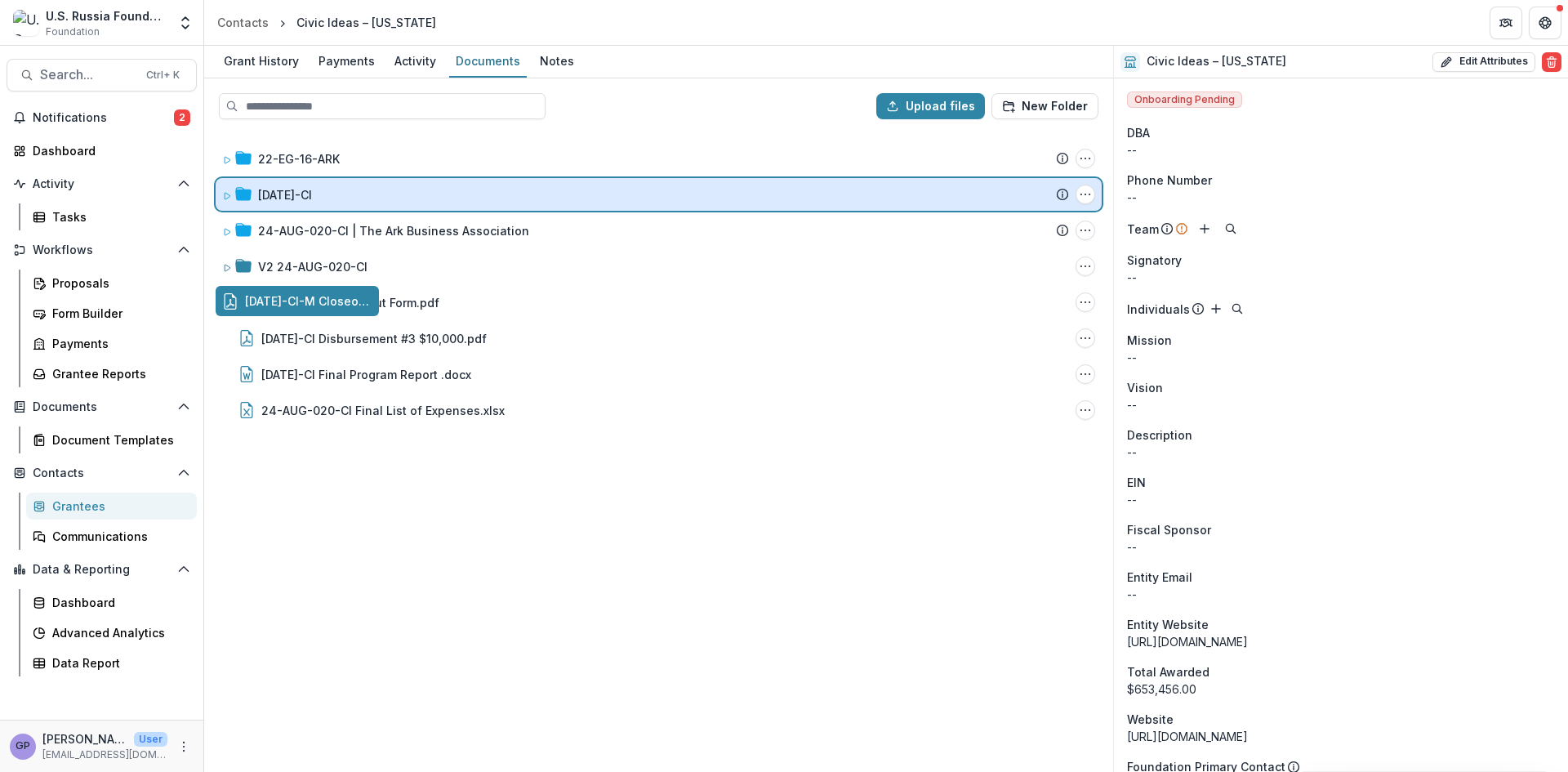
drag, startPoint x: 359, startPoint y: 299, endPoint x: 384, endPoint y: 200, distance: 102.1
click at [384, 200] on div "Upload files New Folder 22-EG-16-ARK Submission Temelio Proposal Attached propo…" at bounding box center [659, 425] width 909 height 694
drag, startPoint x: 358, startPoint y: 302, endPoint x: 404, endPoint y: 194, distance: 117.4
click at [404, 194] on div "Upload files New Folder 22-EG-16-ARK Submission Temelio Proposal Attached propo…" at bounding box center [659, 425] width 909 height 694
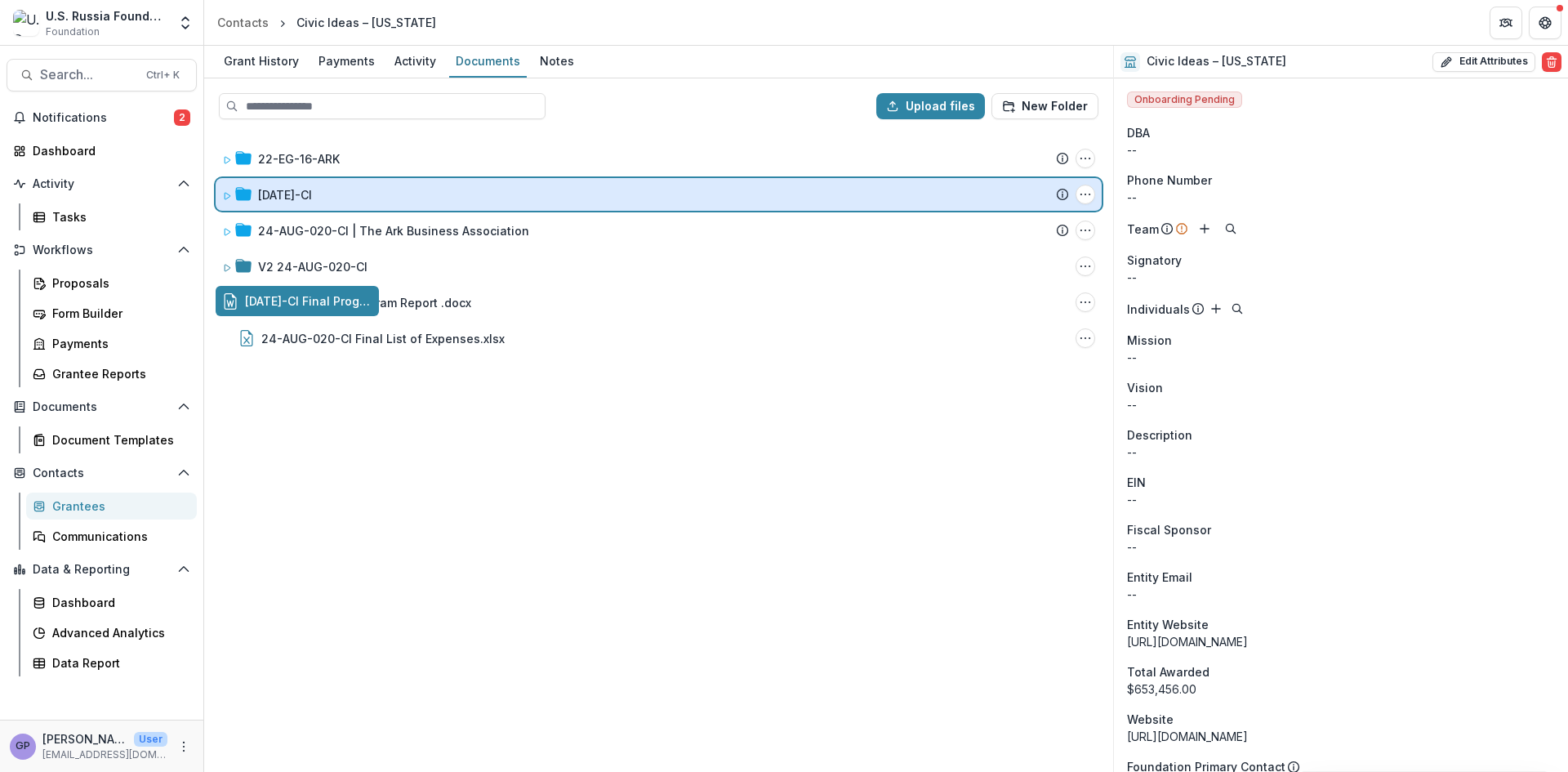
drag, startPoint x: 357, startPoint y: 301, endPoint x: 392, endPoint y: 194, distance: 112.6
click at [392, 194] on div "Upload files New Folder 22-EG-16-ARK Submission Temelio Proposal Attached propo…" at bounding box center [659, 425] width 909 height 694
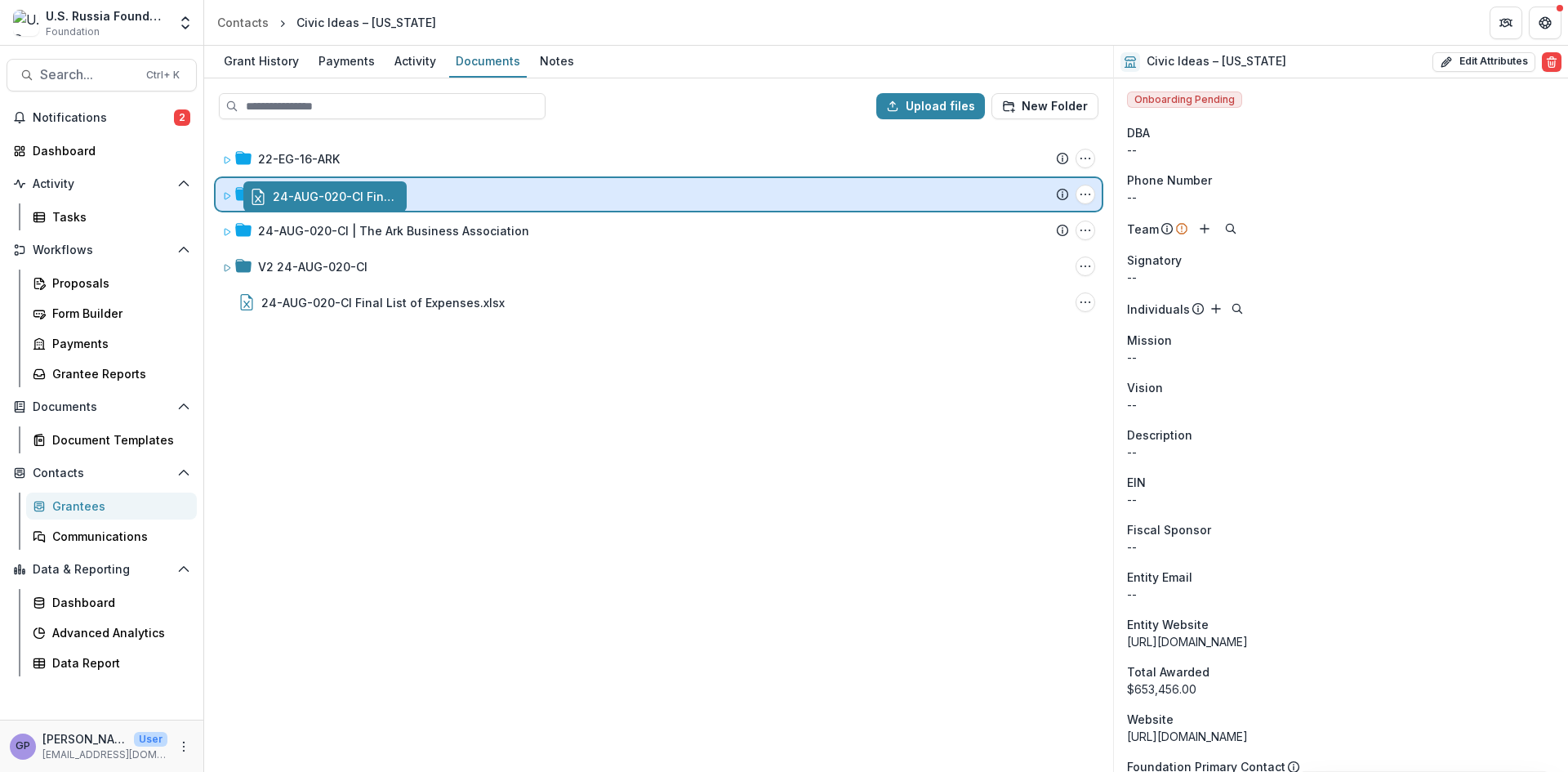
drag, startPoint x: 352, startPoint y: 300, endPoint x: 379, endPoint y: 196, distance: 107.4
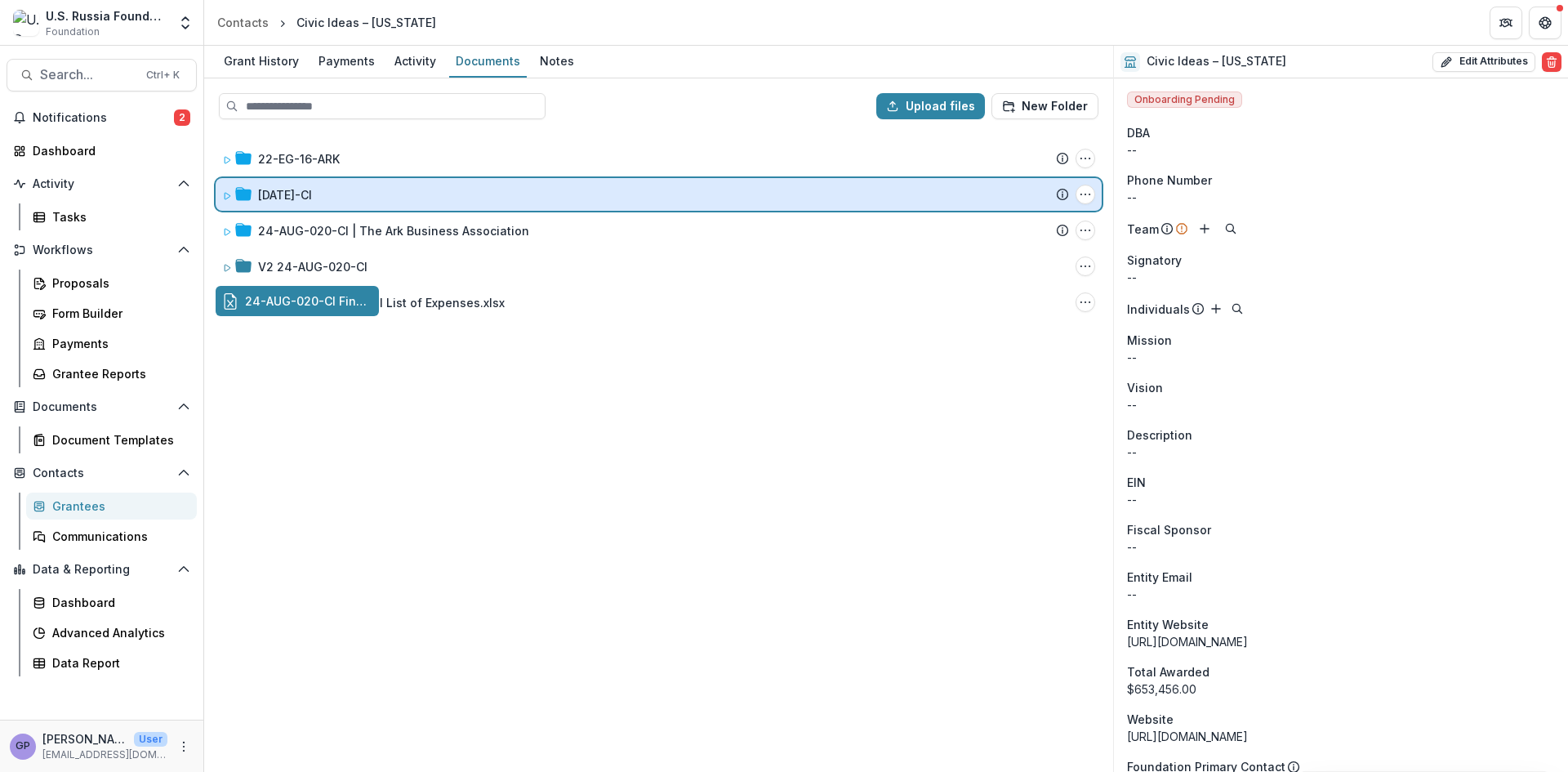
click at [379, 196] on div "Upload files New Folder 22-EG-16-ARK Submission Temelio Proposal Attached propo…" at bounding box center [659, 425] width 909 height 694
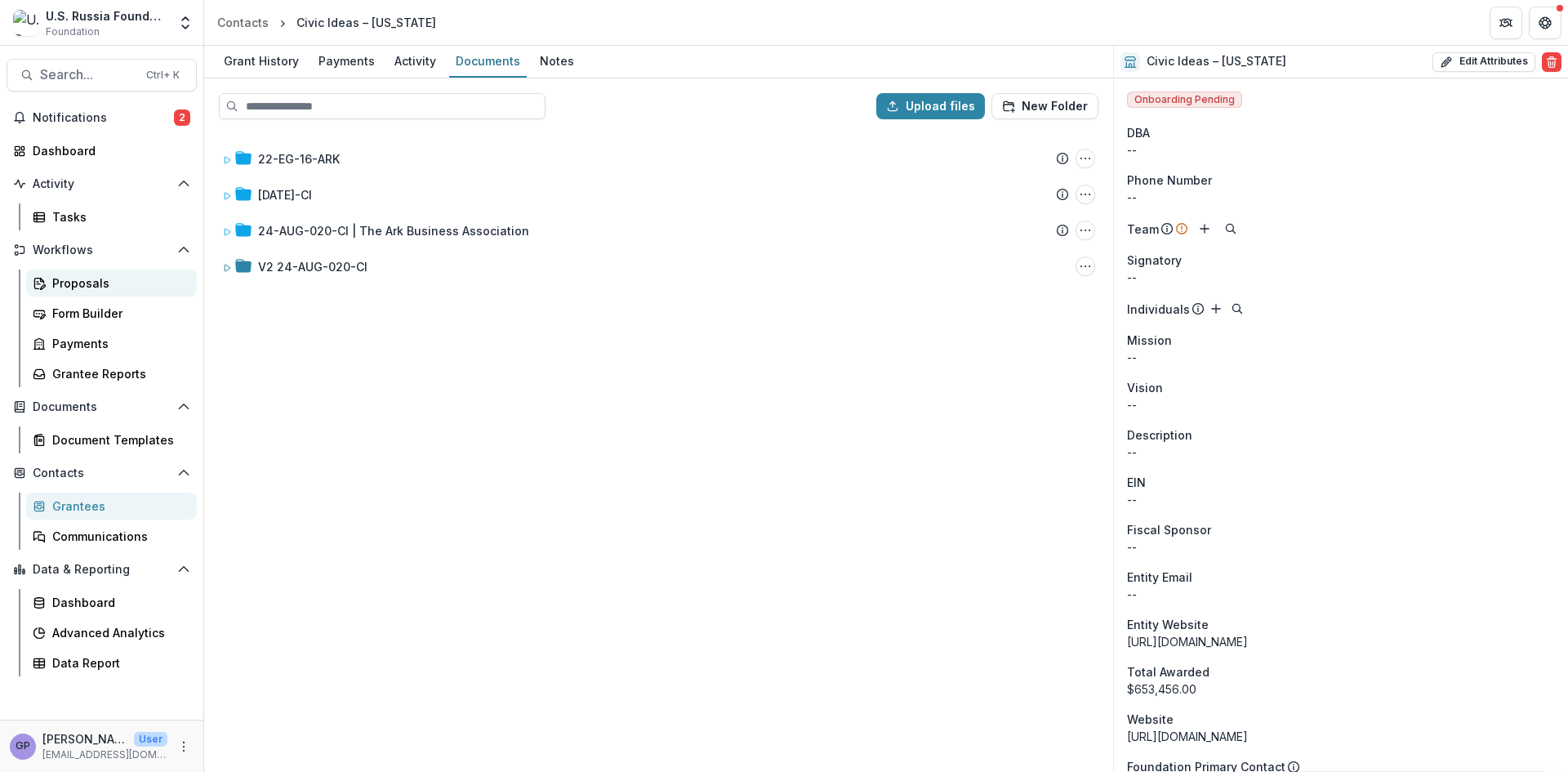
click at [68, 281] on div "Proposals" at bounding box center [118, 282] width 132 height 17
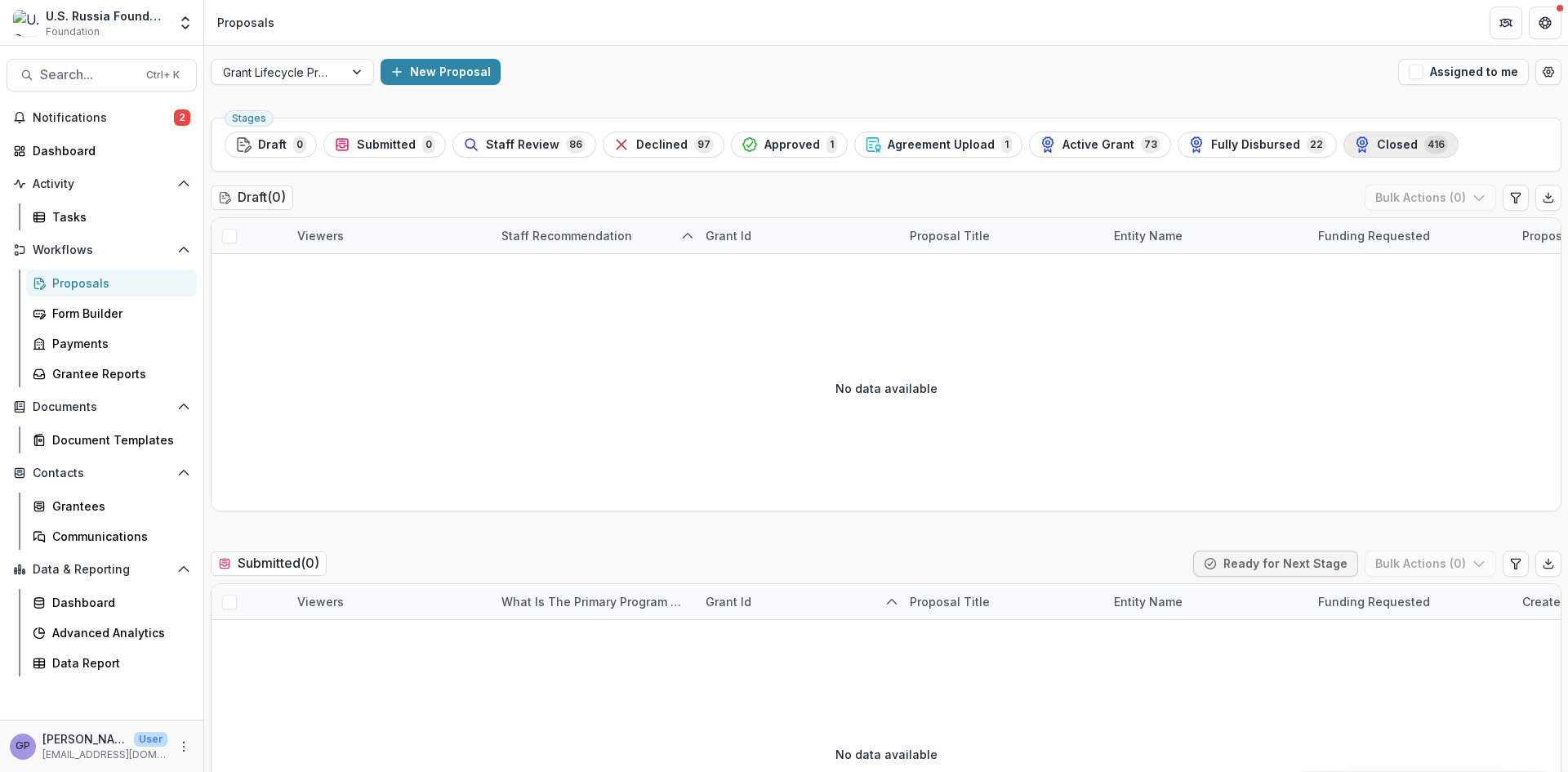
click at [1377, 142] on span "Closed" at bounding box center [1397, 145] width 41 height 14
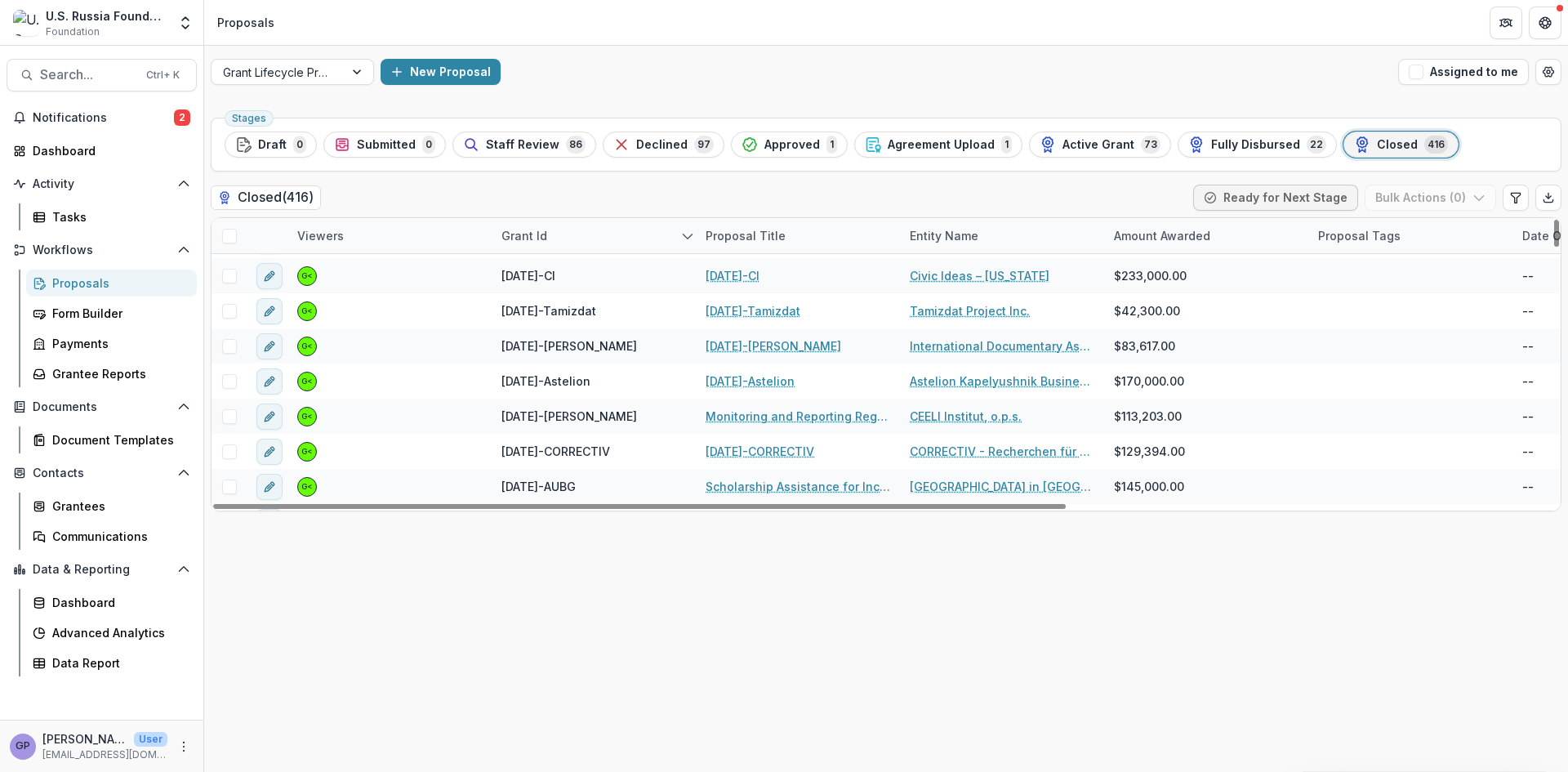
scroll to position [1171, 0]
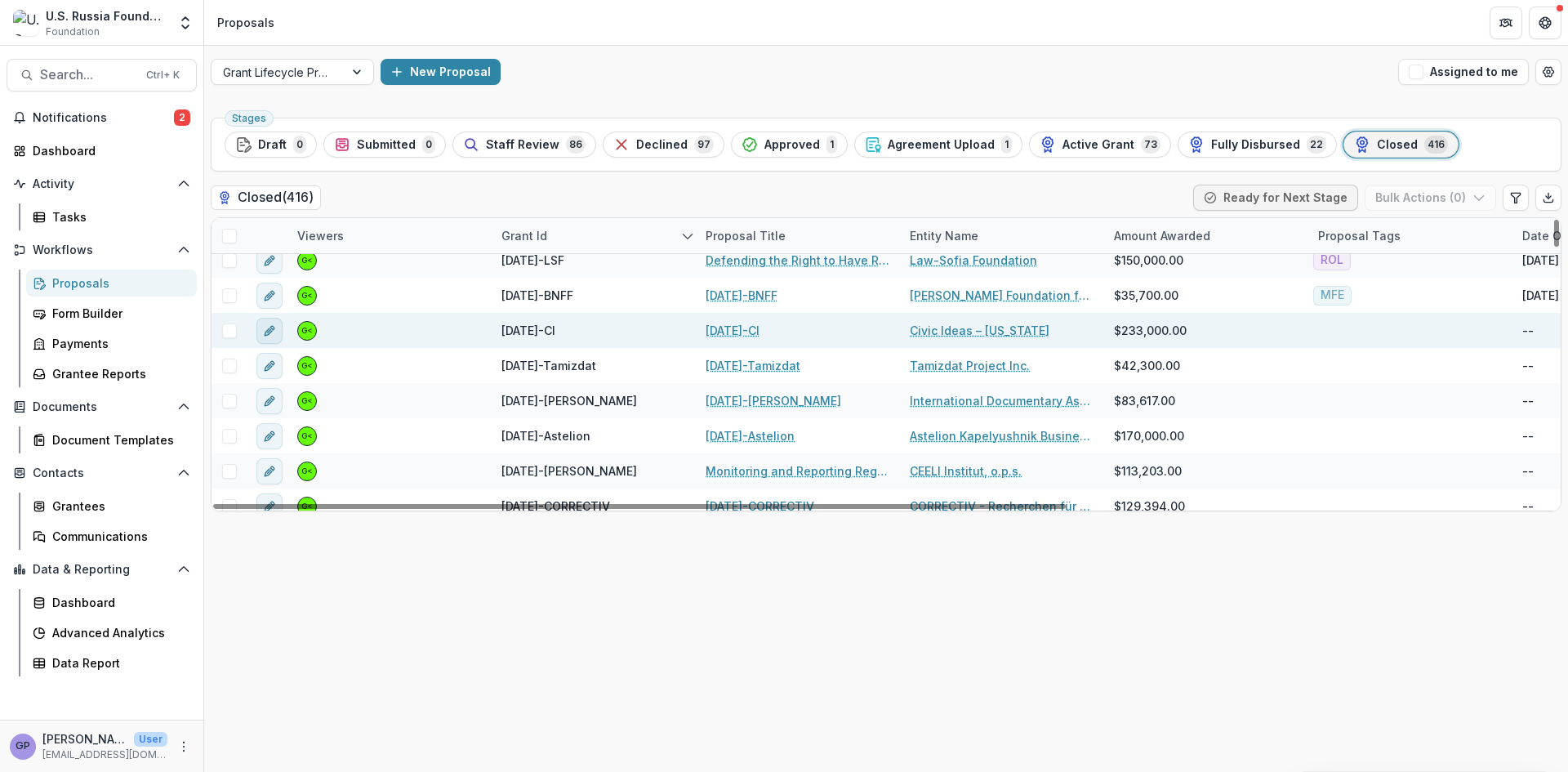
click at [267, 333] on icon "edit" at bounding box center [269, 330] width 13 height 13
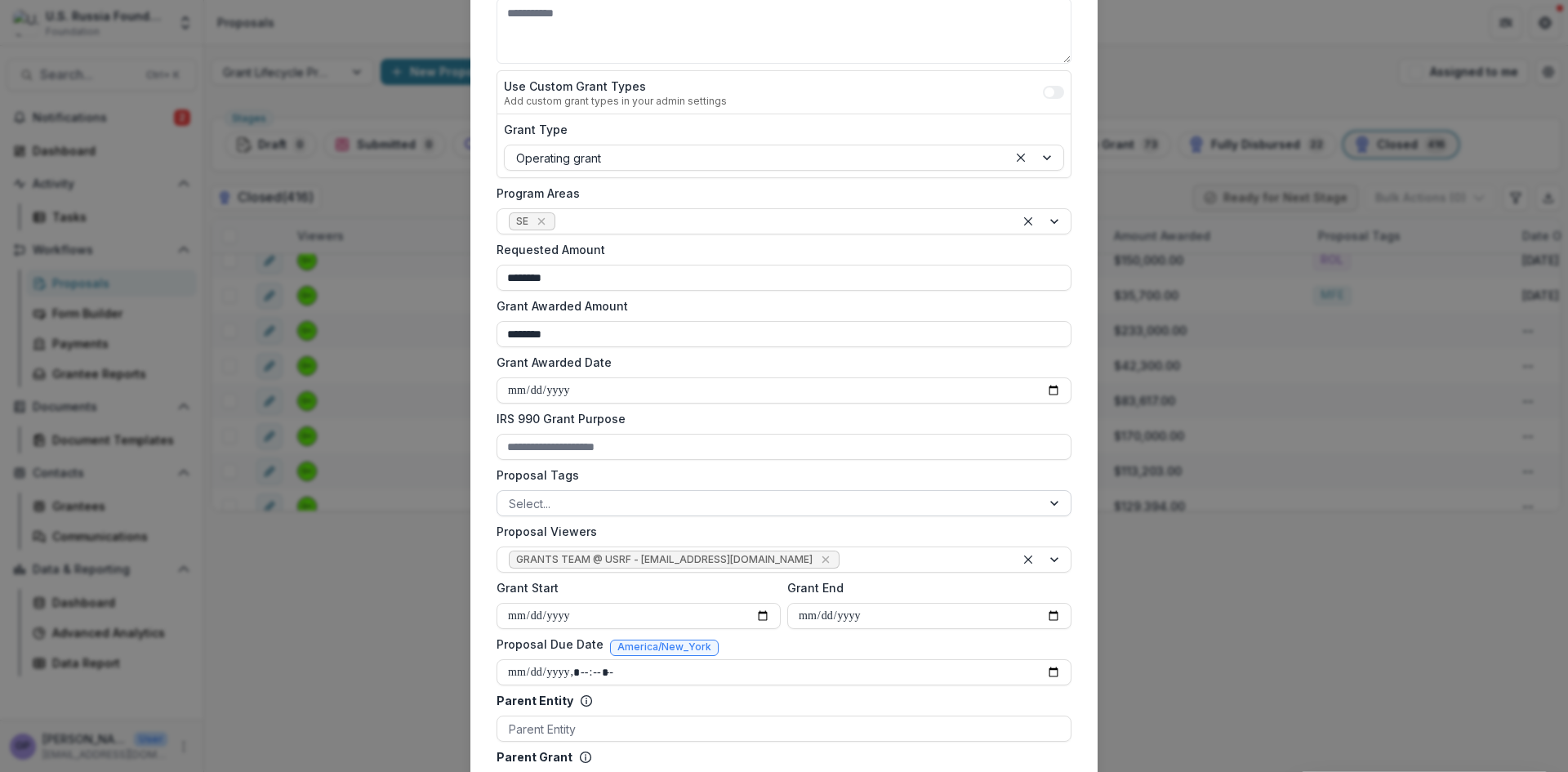
scroll to position [273, 0]
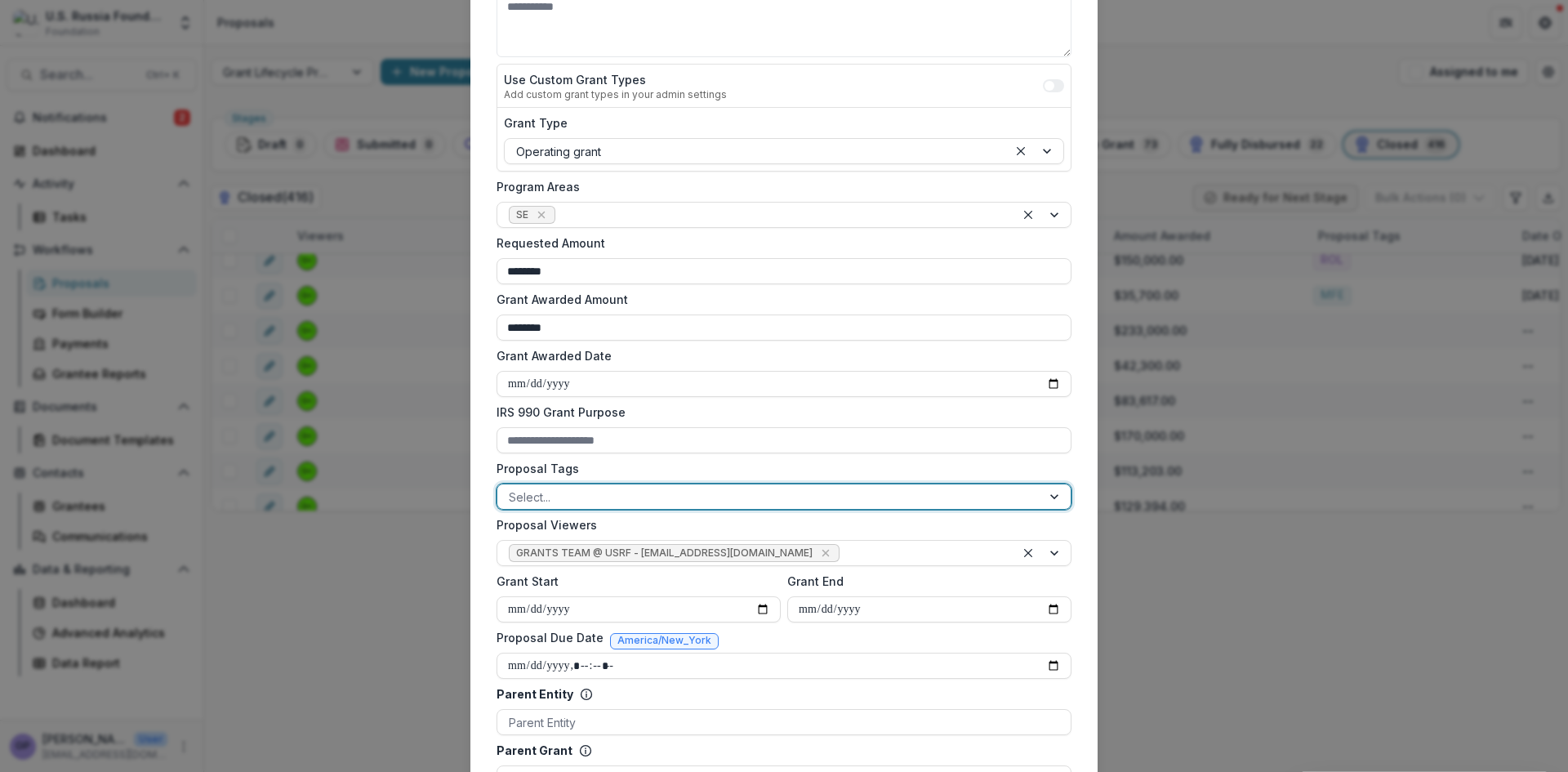
click at [1055, 496] on div at bounding box center [1056, 496] width 30 height 25
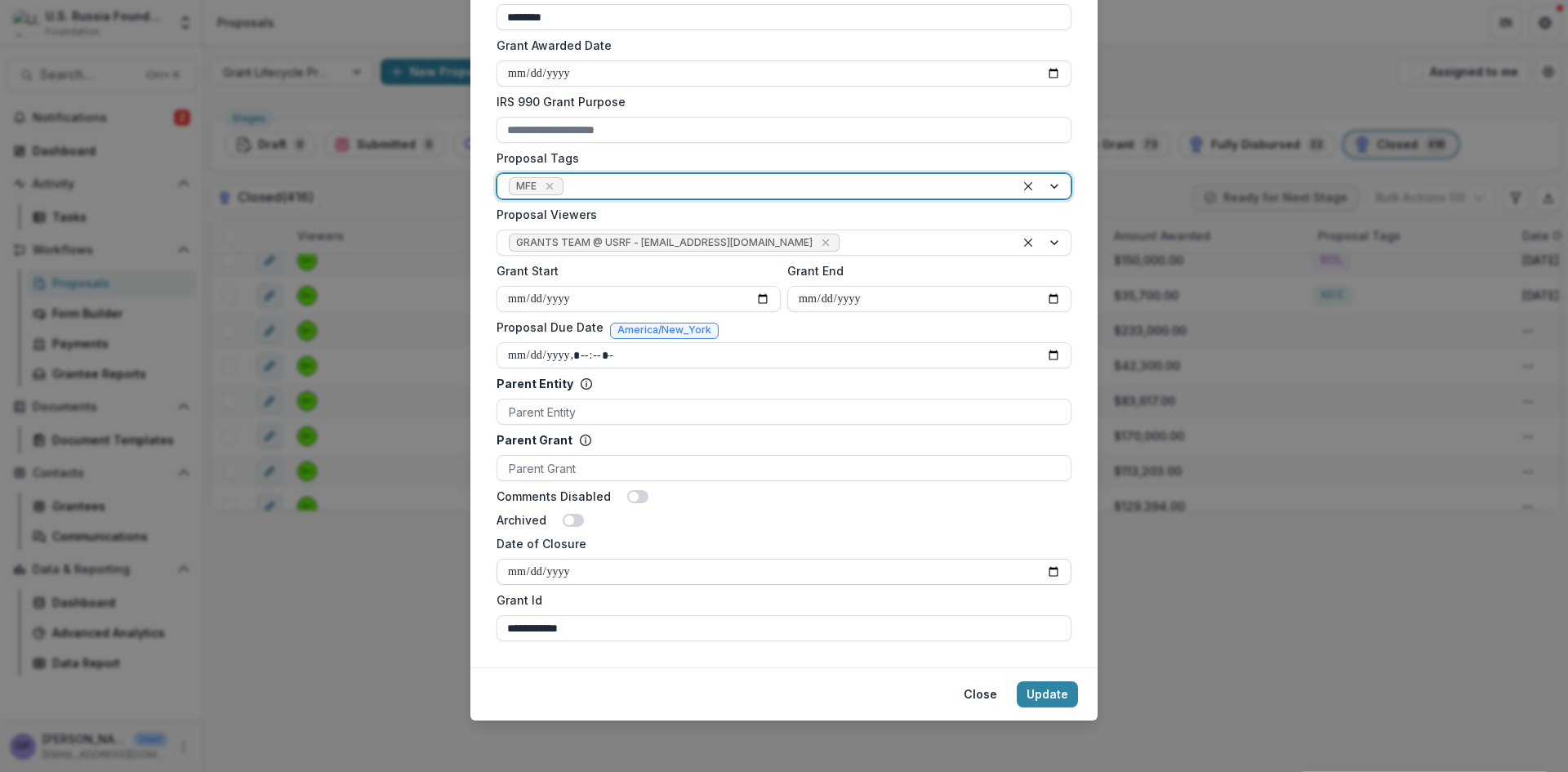
scroll to position [584, 0]
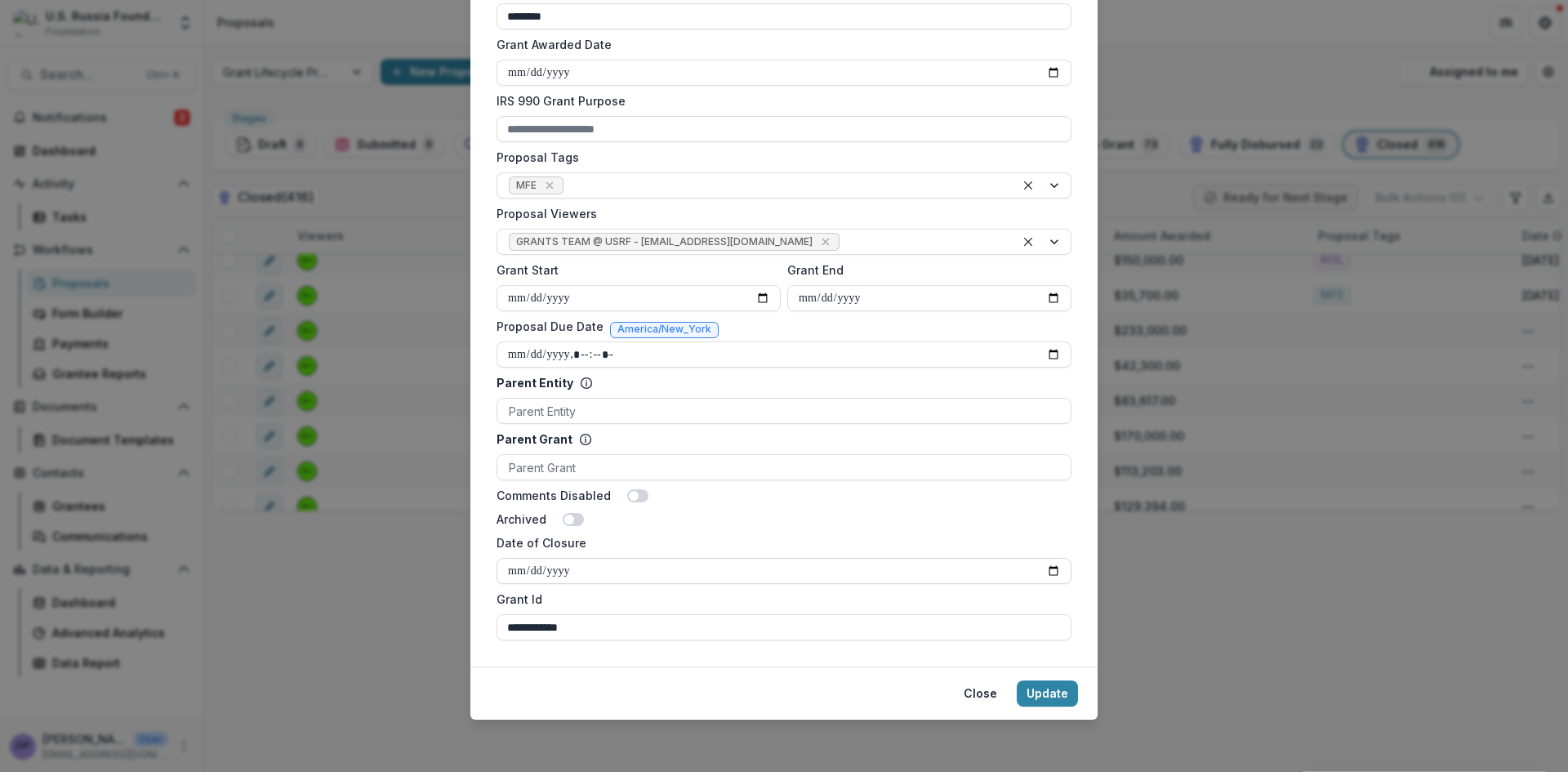
click at [1048, 567] on input "Date of Closure" at bounding box center [784, 571] width 575 height 26
type input "**********"
click at [1049, 689] on button "Update" at bounding box center [1048, 694] width 61 height 26
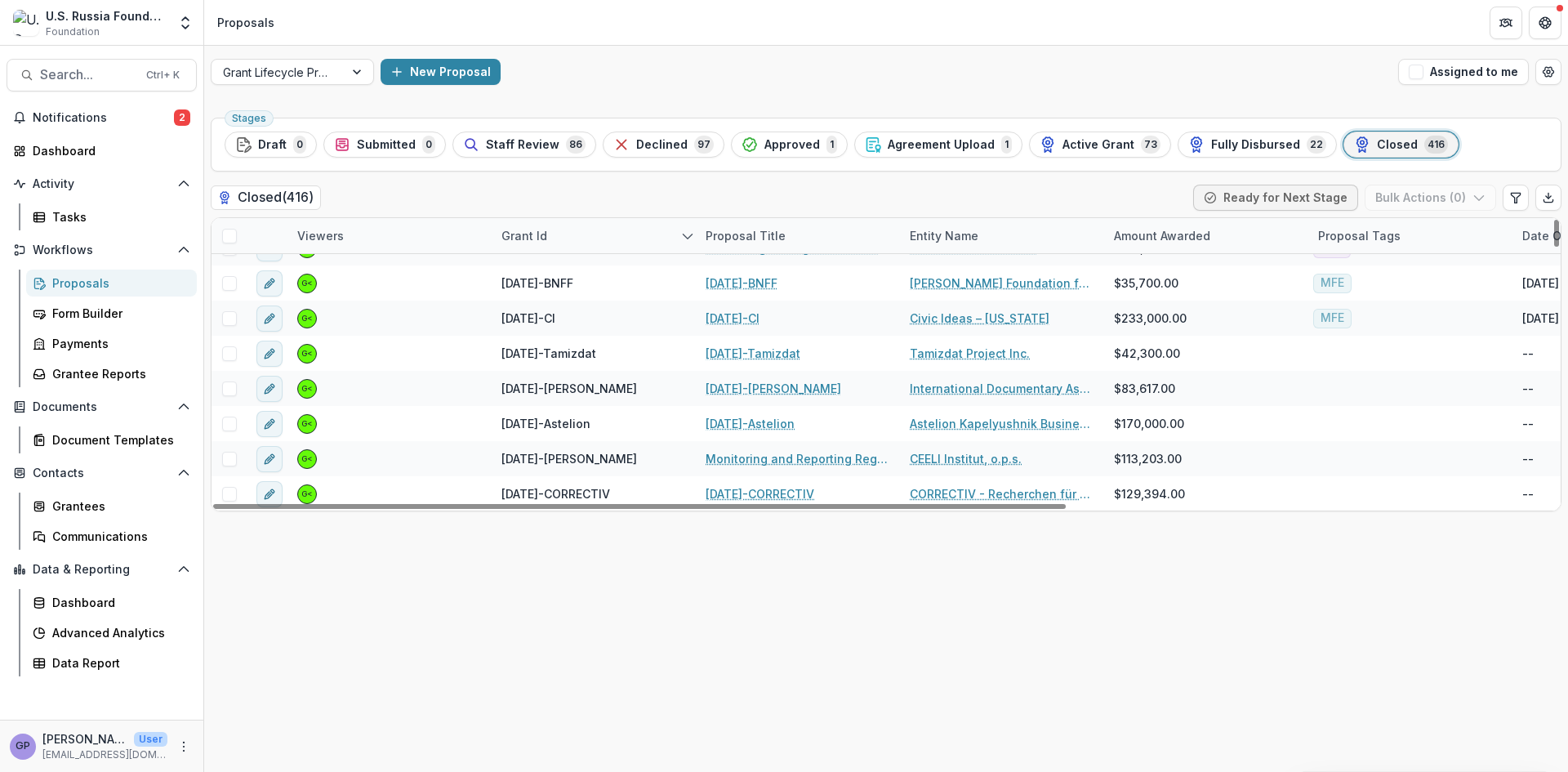
scroll to position [1180, 0]
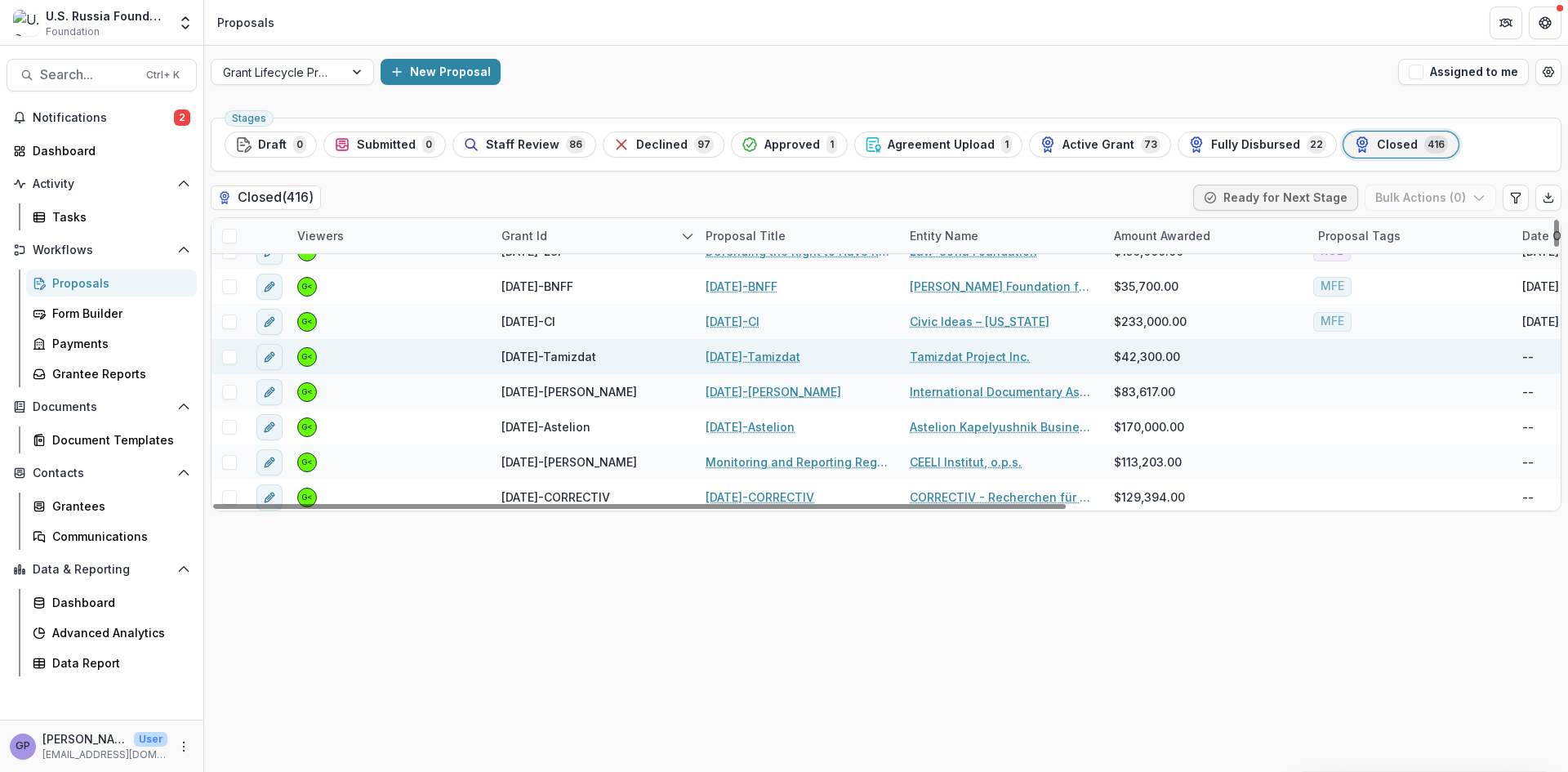
click at [764, 356] on link "[DATE]-Tamizdat" at bounding box center [753, 356] width 95 height 17
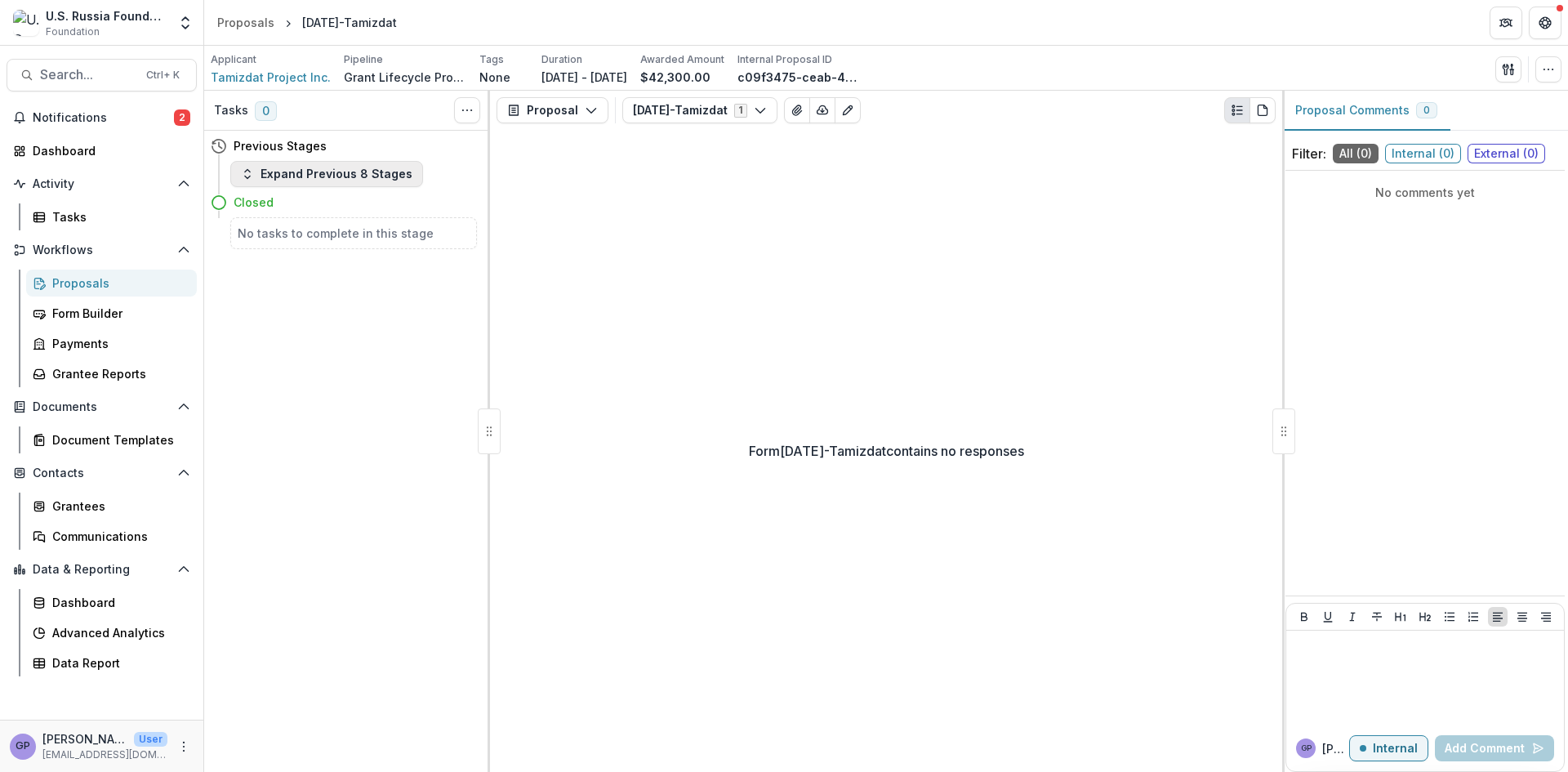
click at [249, 179] on icon "button" at bounding box center [247, 173] width 13 height 13
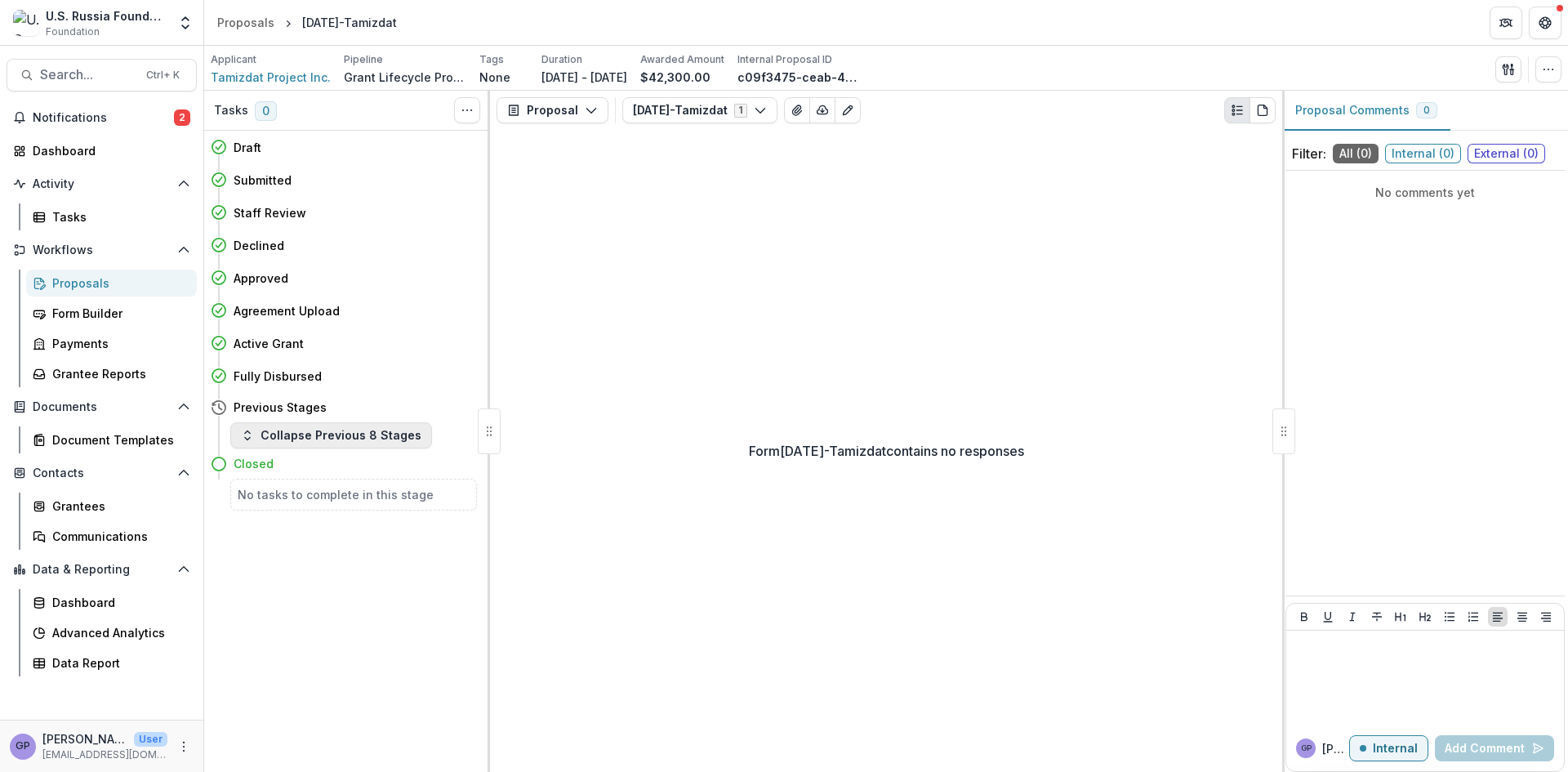
click at [249, 179] on h4 "Submitted" at bounding box center [262, 179] width 58 height 17
click at [246, 73] on span "Tamizdat Project Inc." at bounding box center [270, 76] width 120 height 17
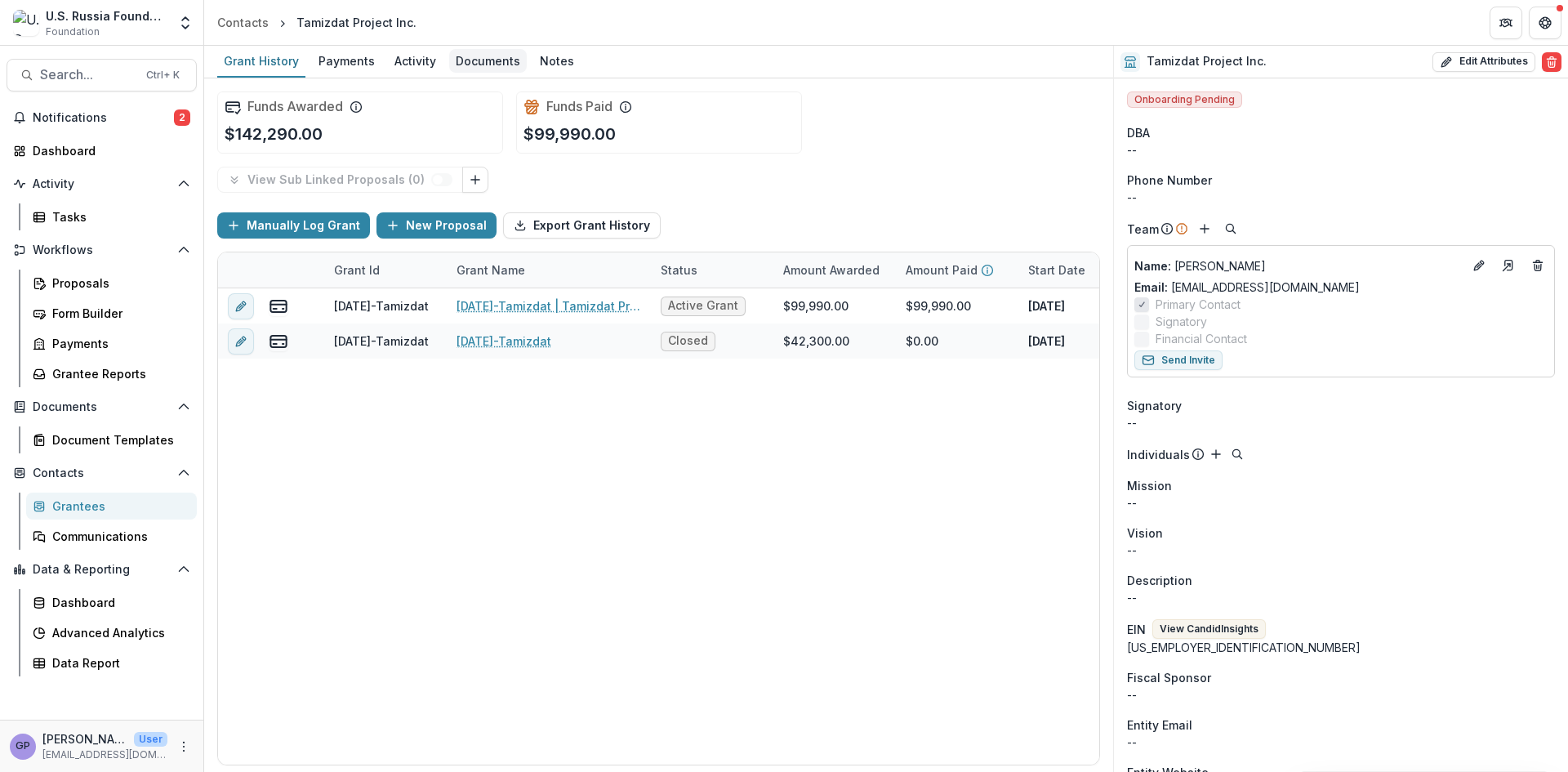
click at [495, 58] on div "Documents" at bounding box center [488, 60] width 77 height 24
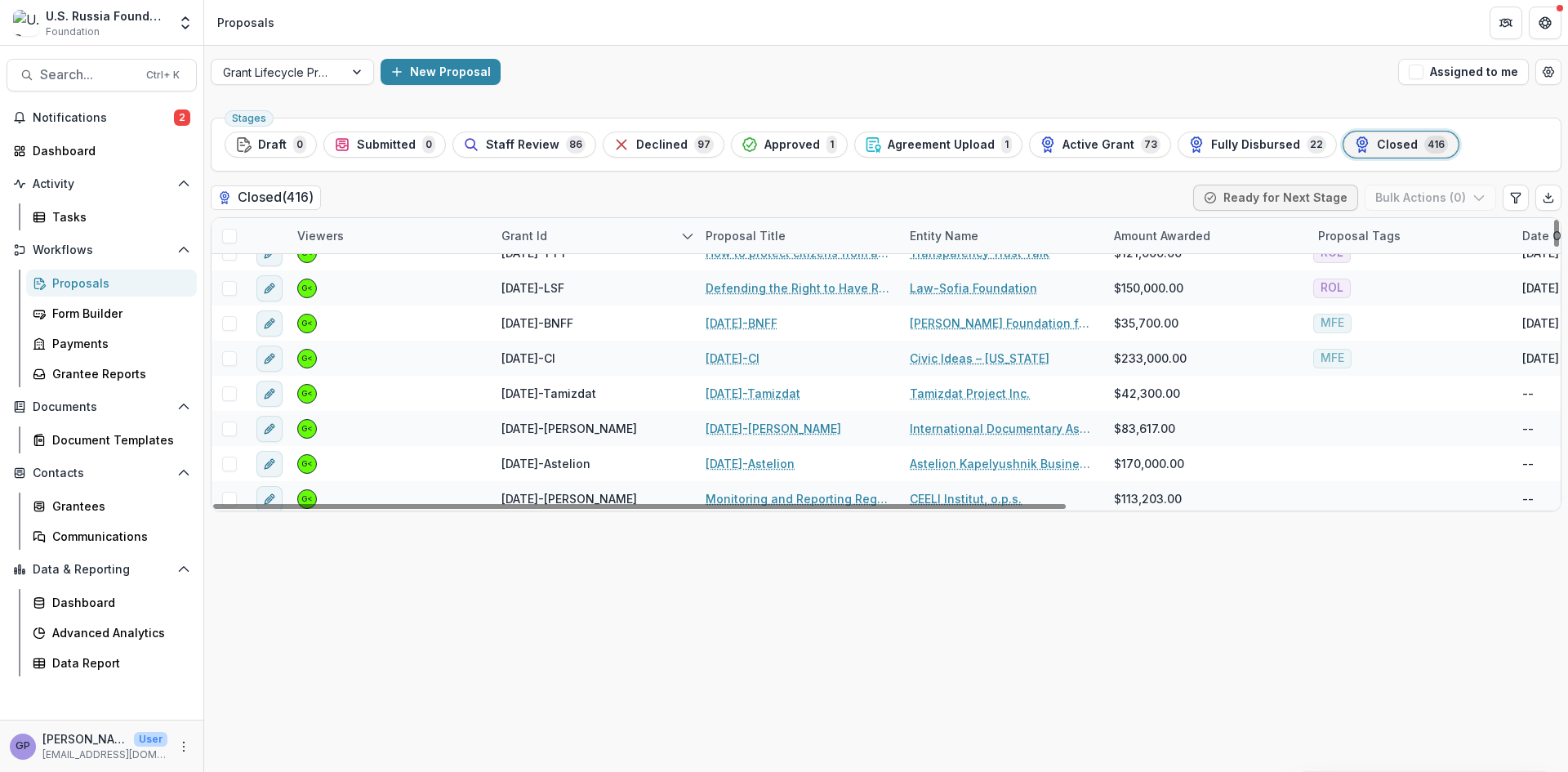
scroll to position [1144, 0]
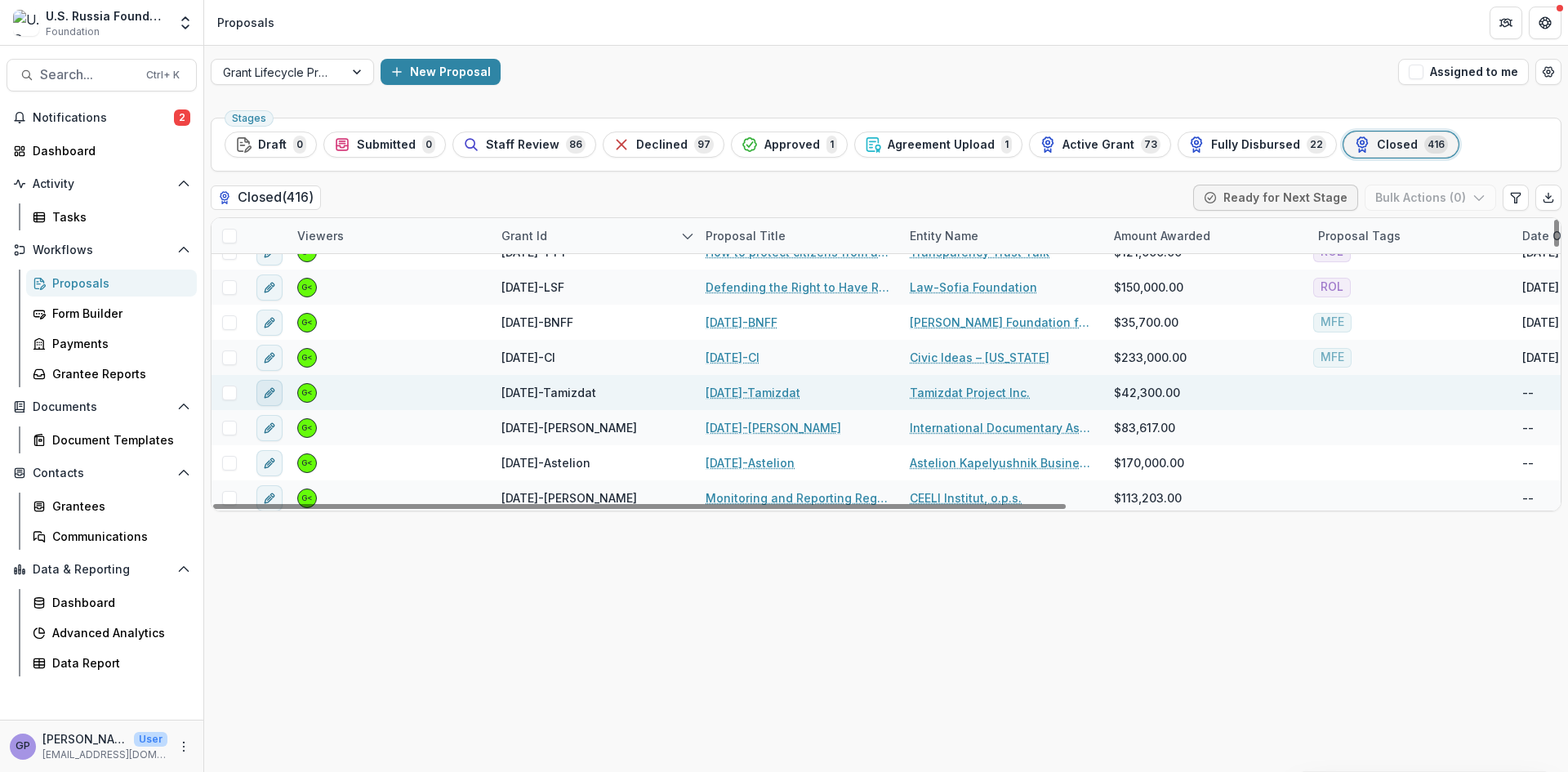
click at [267, 389] on icon "edit" at bounding box center [269, 392] width 13 height 13
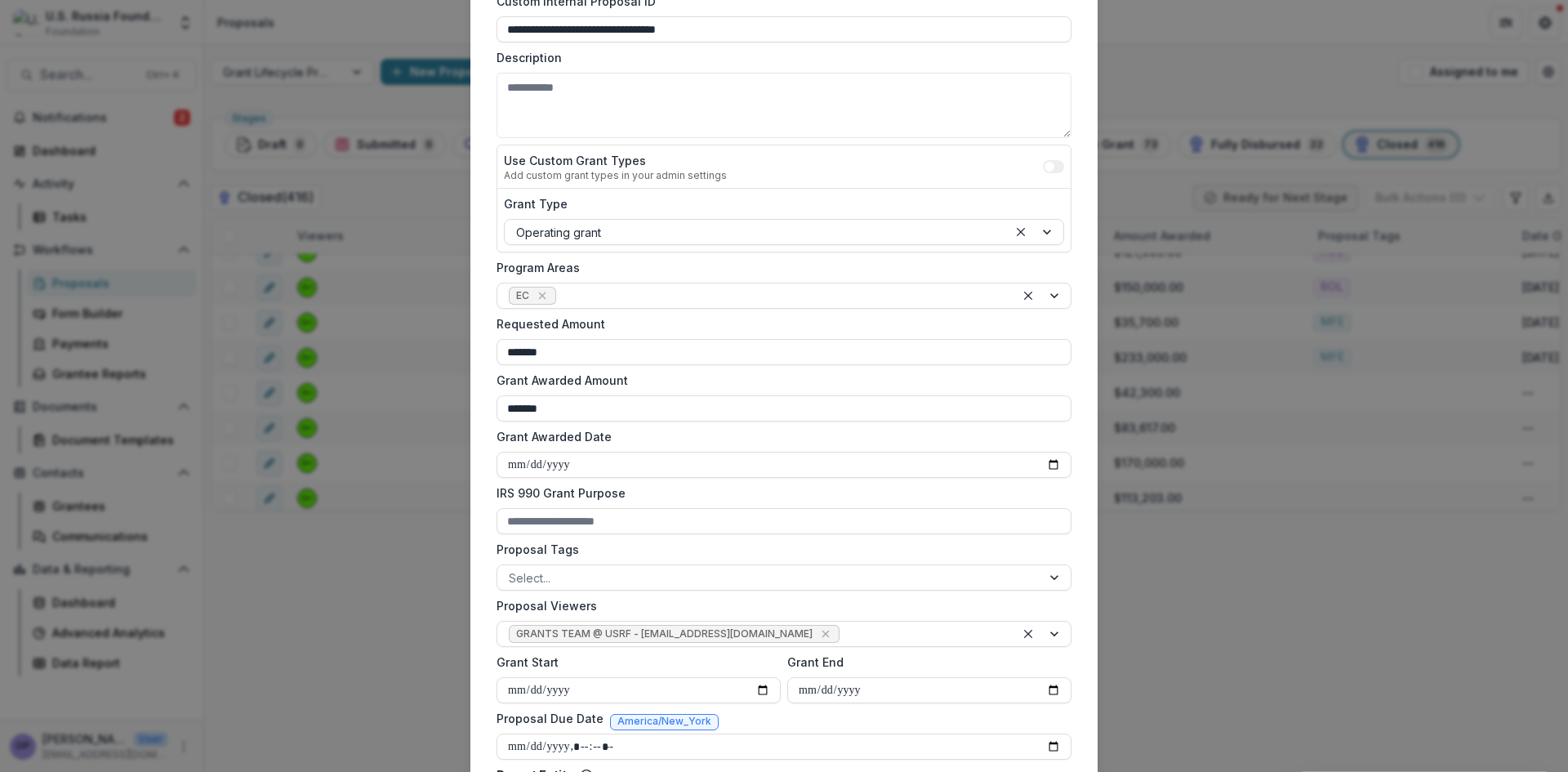
scroll to position [218, 0]
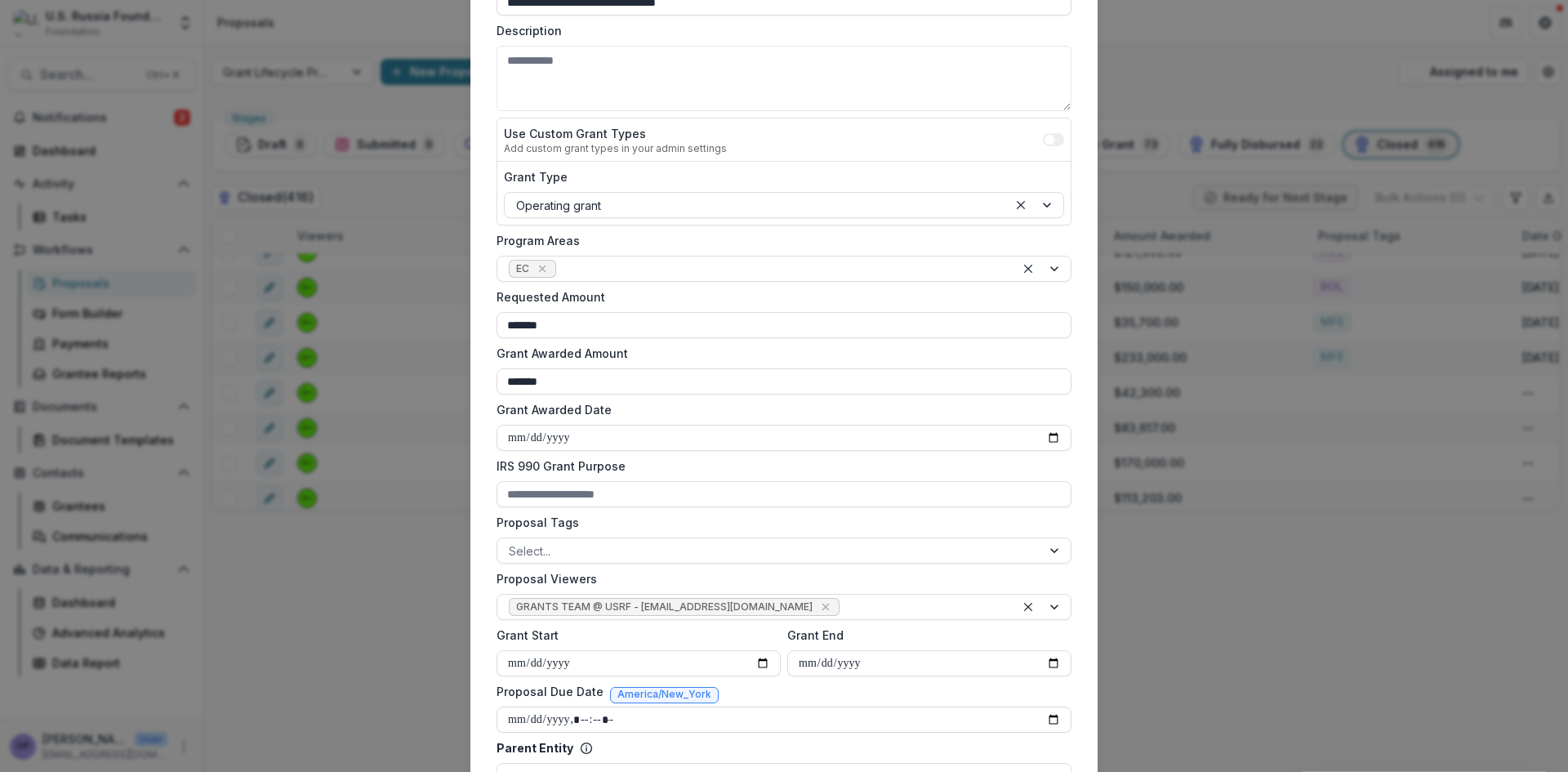
click at [1209, 31] on div "**********" at bounding box center [784, 386] width 1568 height 772
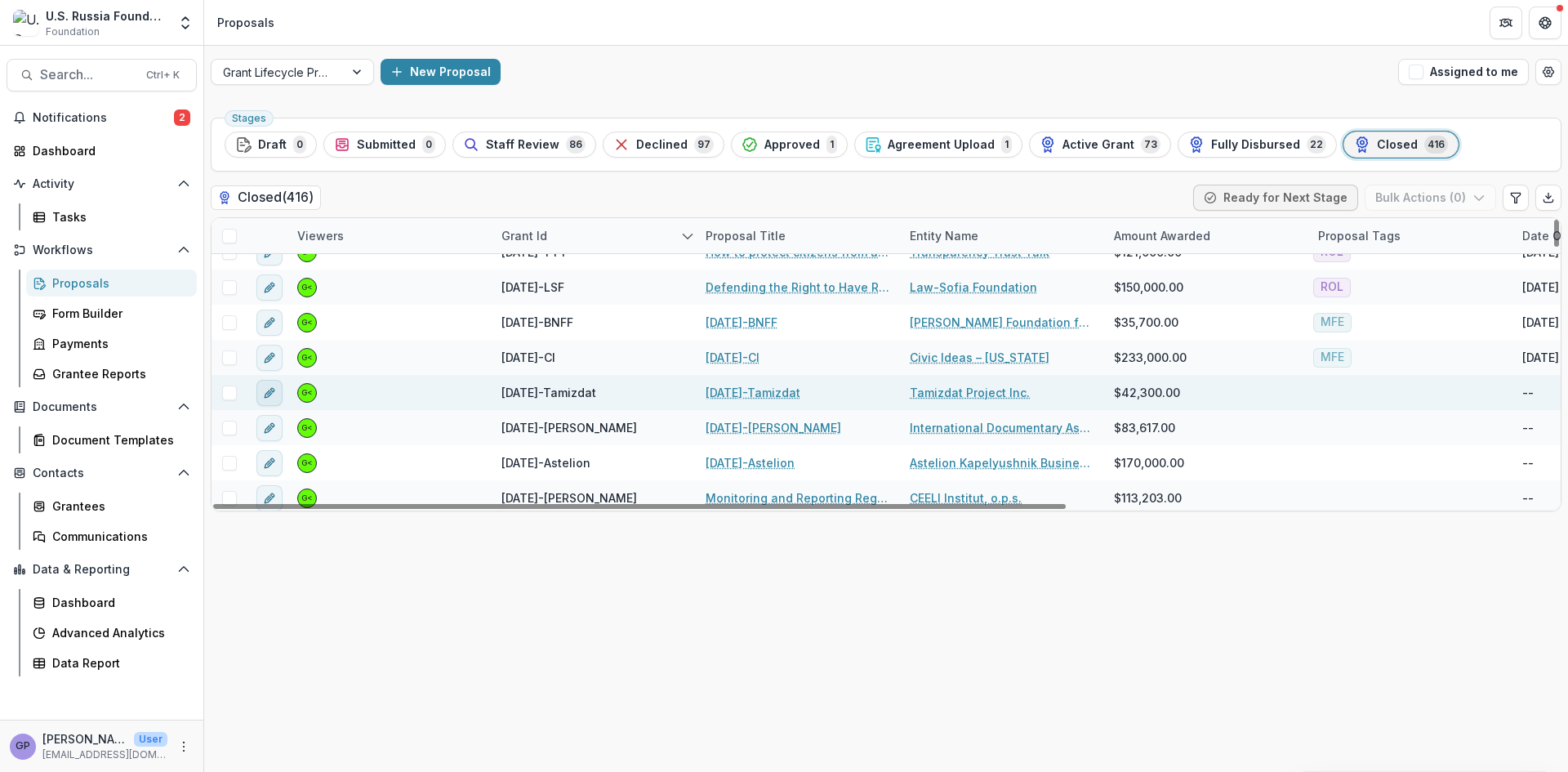
click at [266, 389] on icon "edit" at bounding box center [269, 392] width 13 height 13
type input "*******"
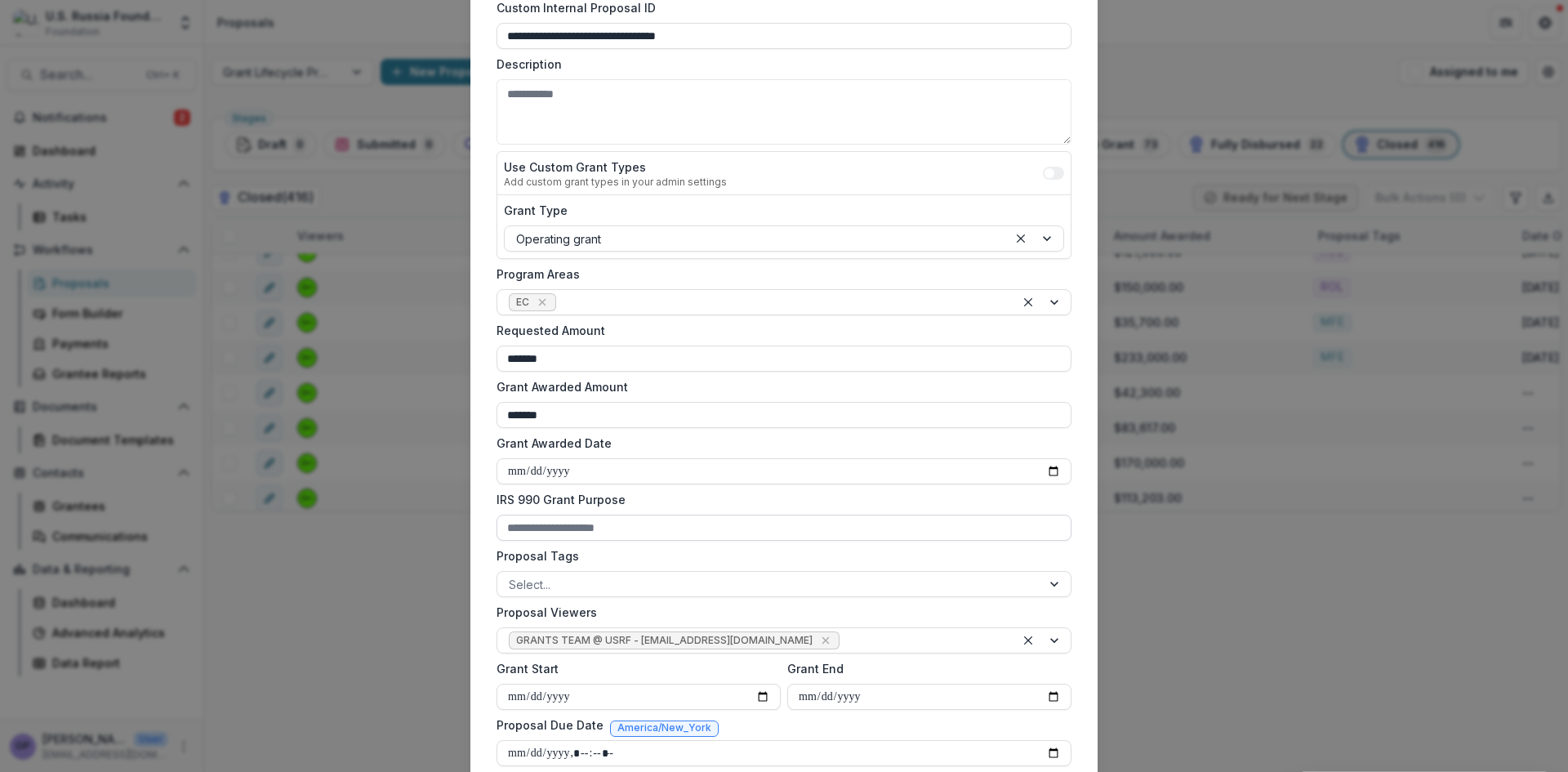
scroll to position [190, 0]
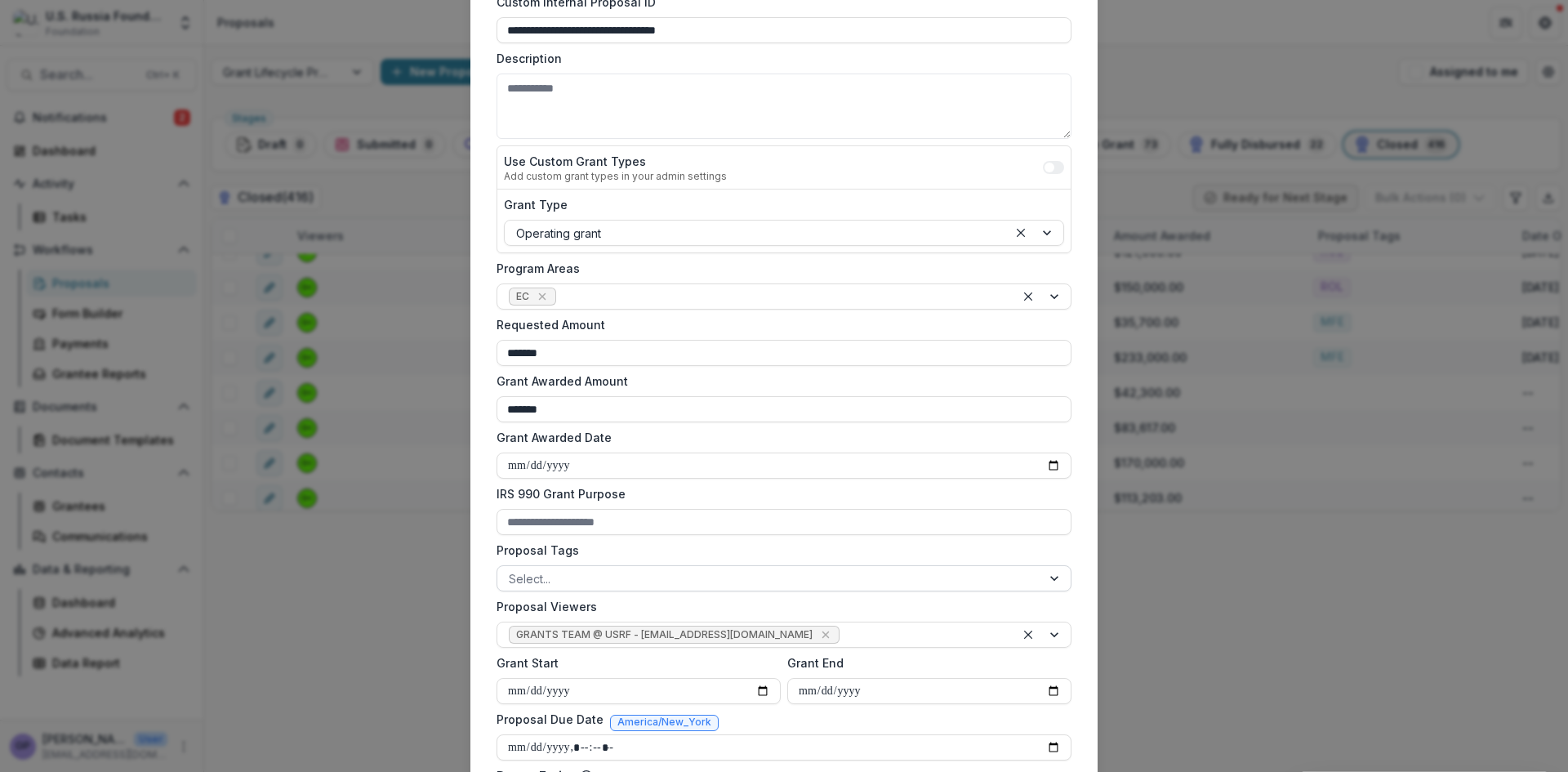
click at [1055, 580] on div at bounding box center [1056, 578] width 30 height 25
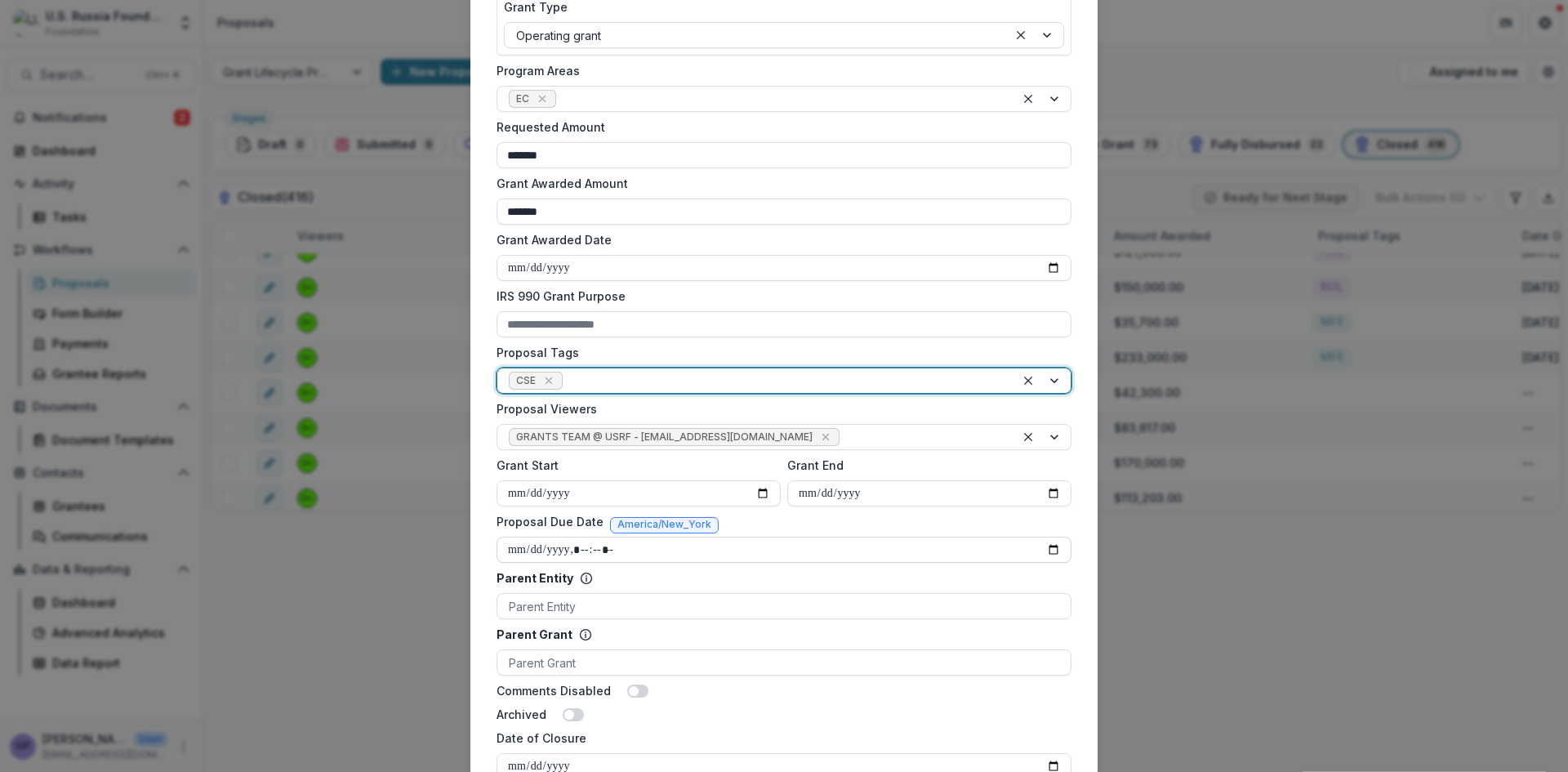
scroll to position [491, 0]
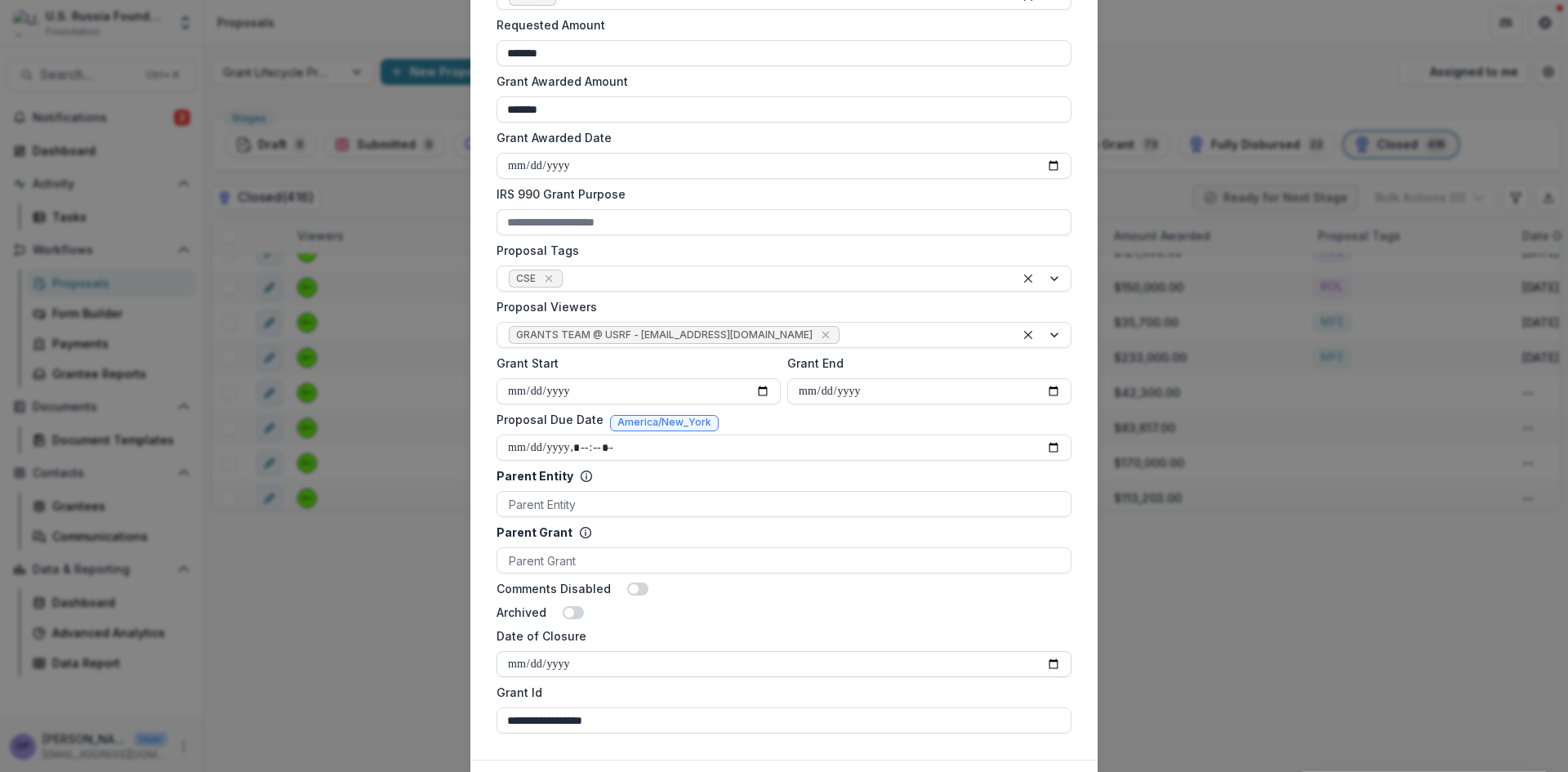
click at [1049, 659] on input "Date of Closure" at bounding box center [784, 664] width 575 height 26
type input "**********"
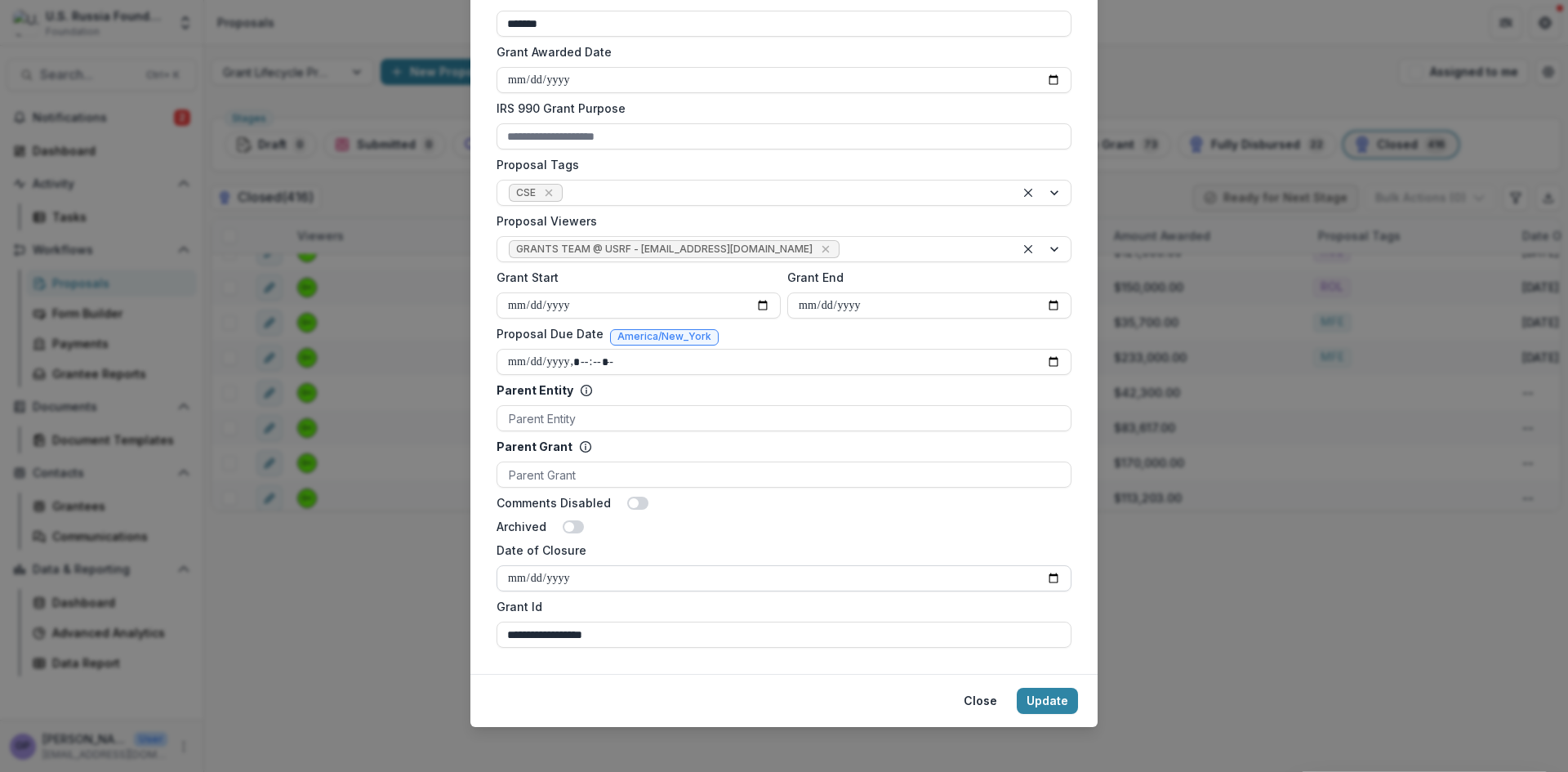
scroll to position [584, 0]
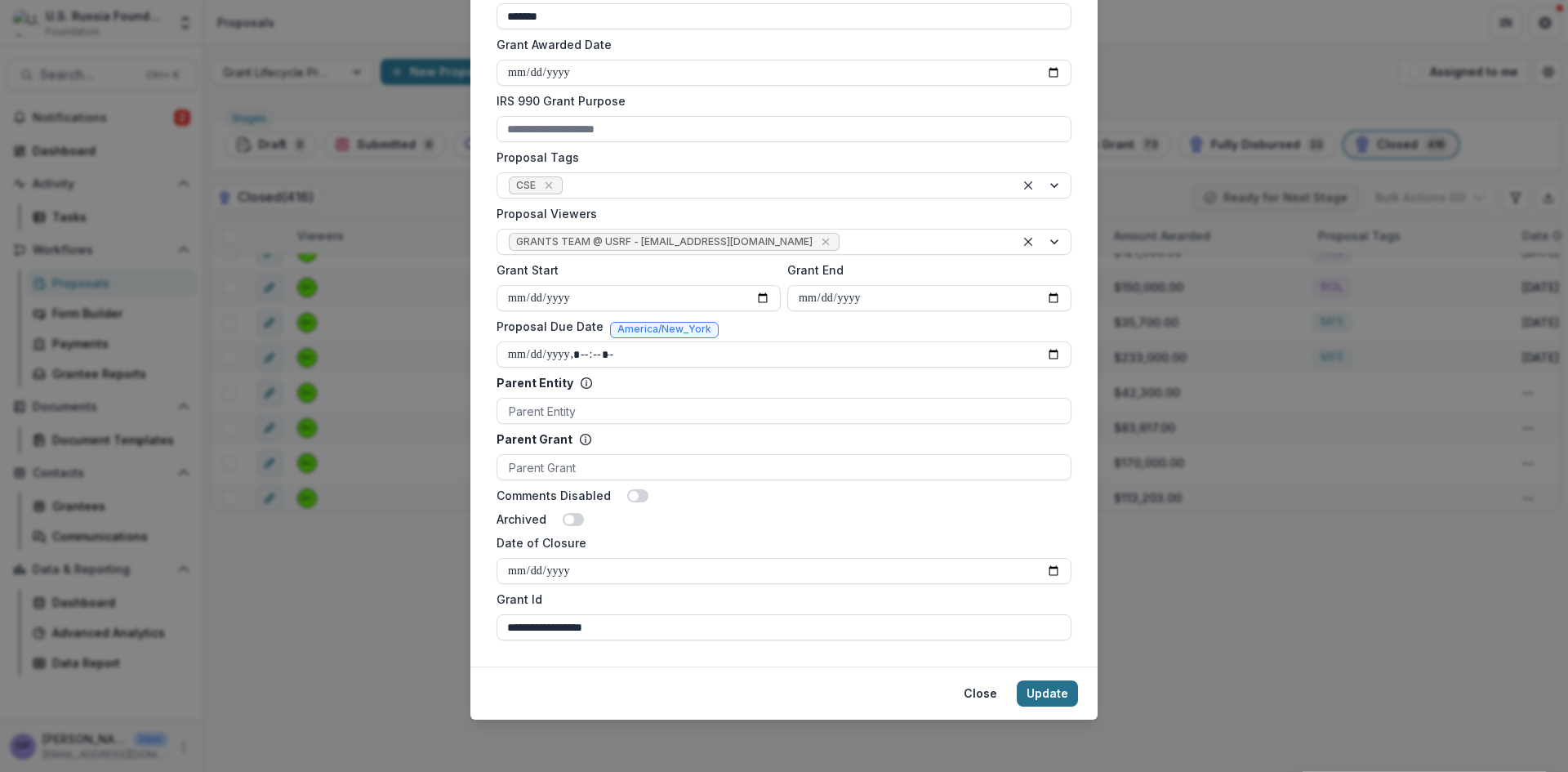
click at [1056, 691] on button "Update" at bounding box center [1048, 694] width 61 height 26
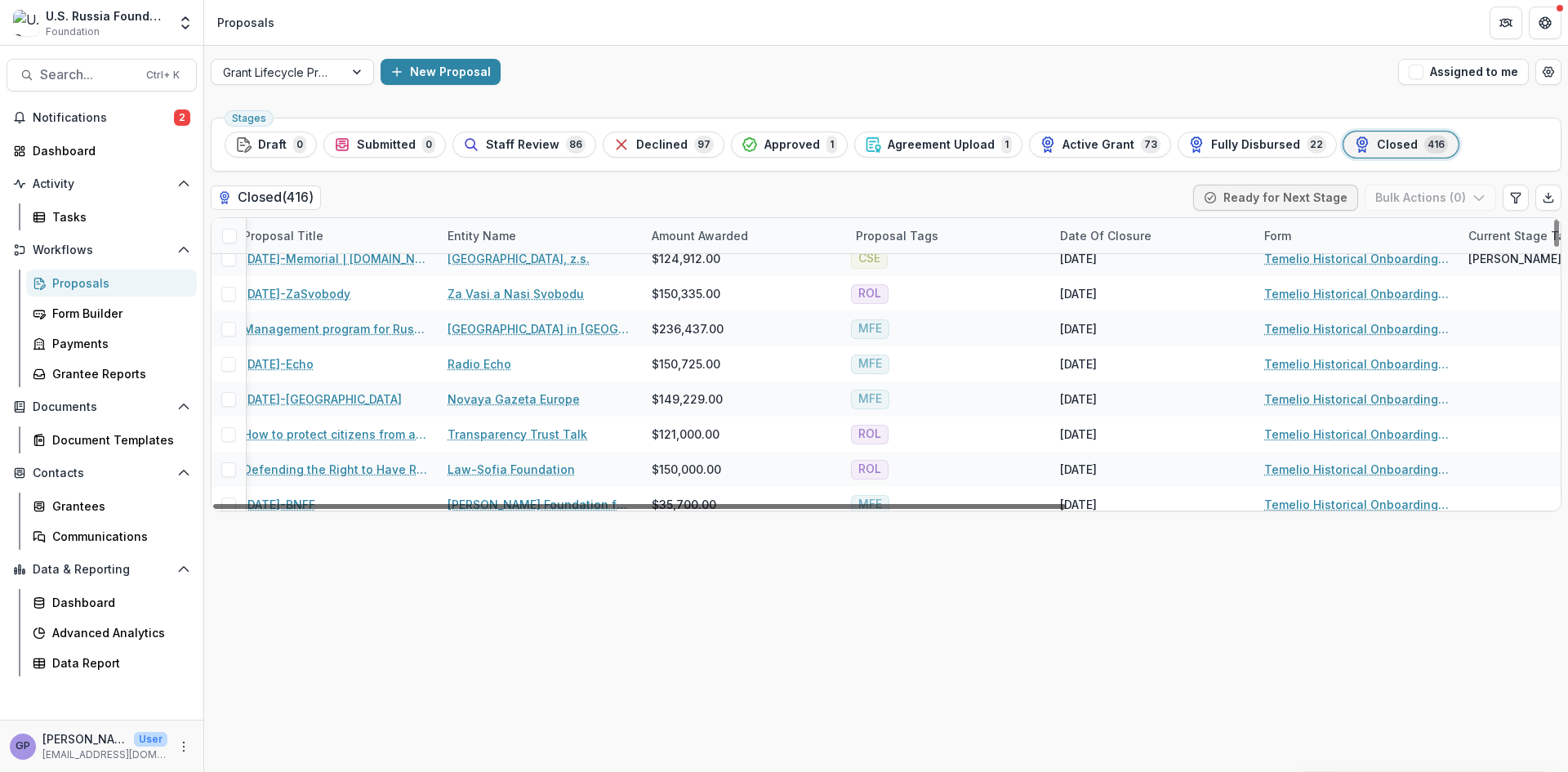
scroll to position [962, 476]
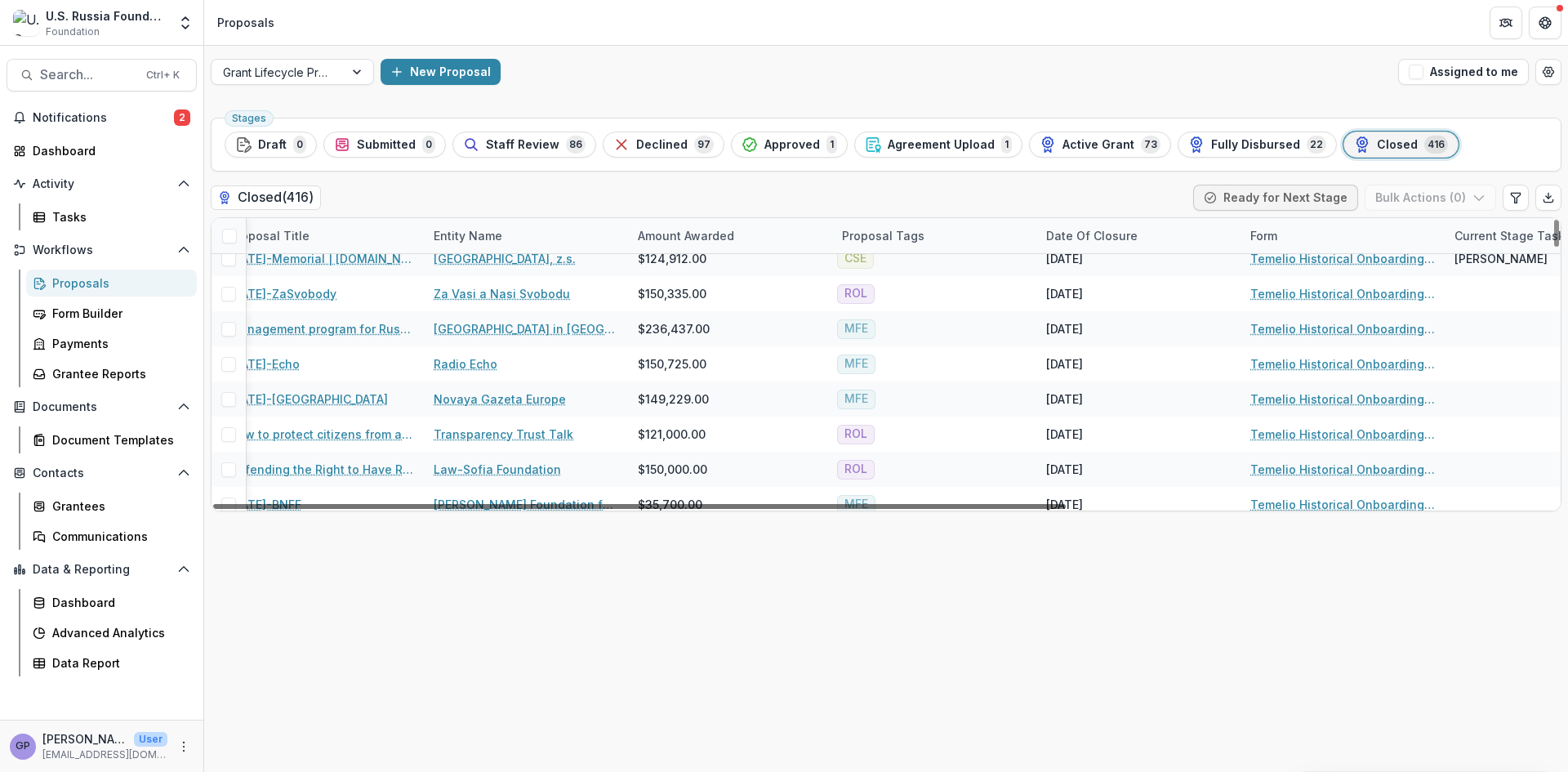
drag, startPoint x: 929, startPoint y: 505, endPoint x: 1230, endPoint y: 512, distance: 301.1
click at [1066, 509] on div at bounding box center [639, 506] width 853 height 5
click at [1086, 236] on div "Date of Closure" at bounding box center [1092, 235] width 111 height 17
click at [1132, 316] on span "Sort Descending" at bounding box center [1184, 306] width 103 height 20
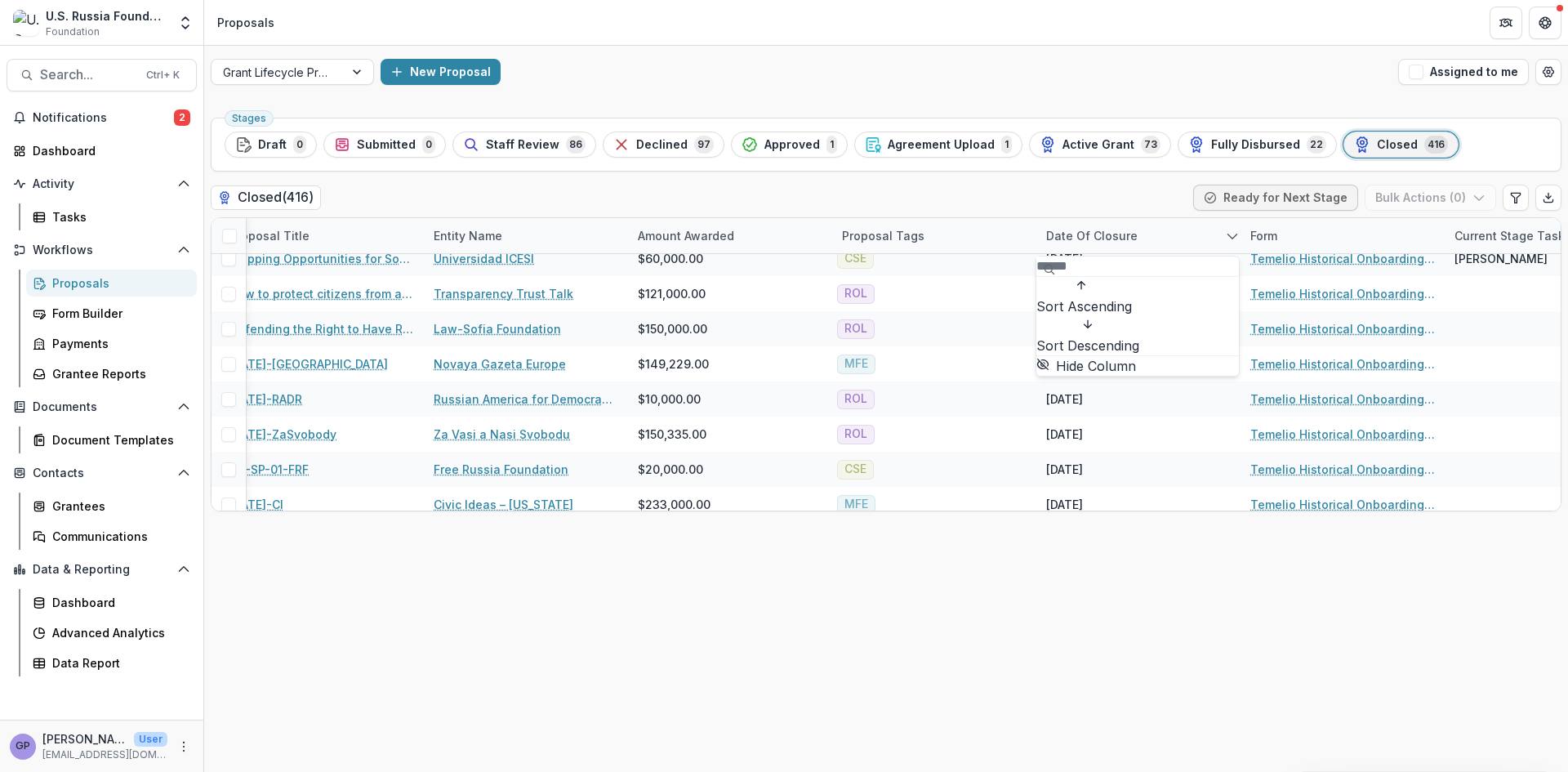
click at [1106, 302] on span "Sort Ascending" at bounding box center [1084, 306] width 95 height 20
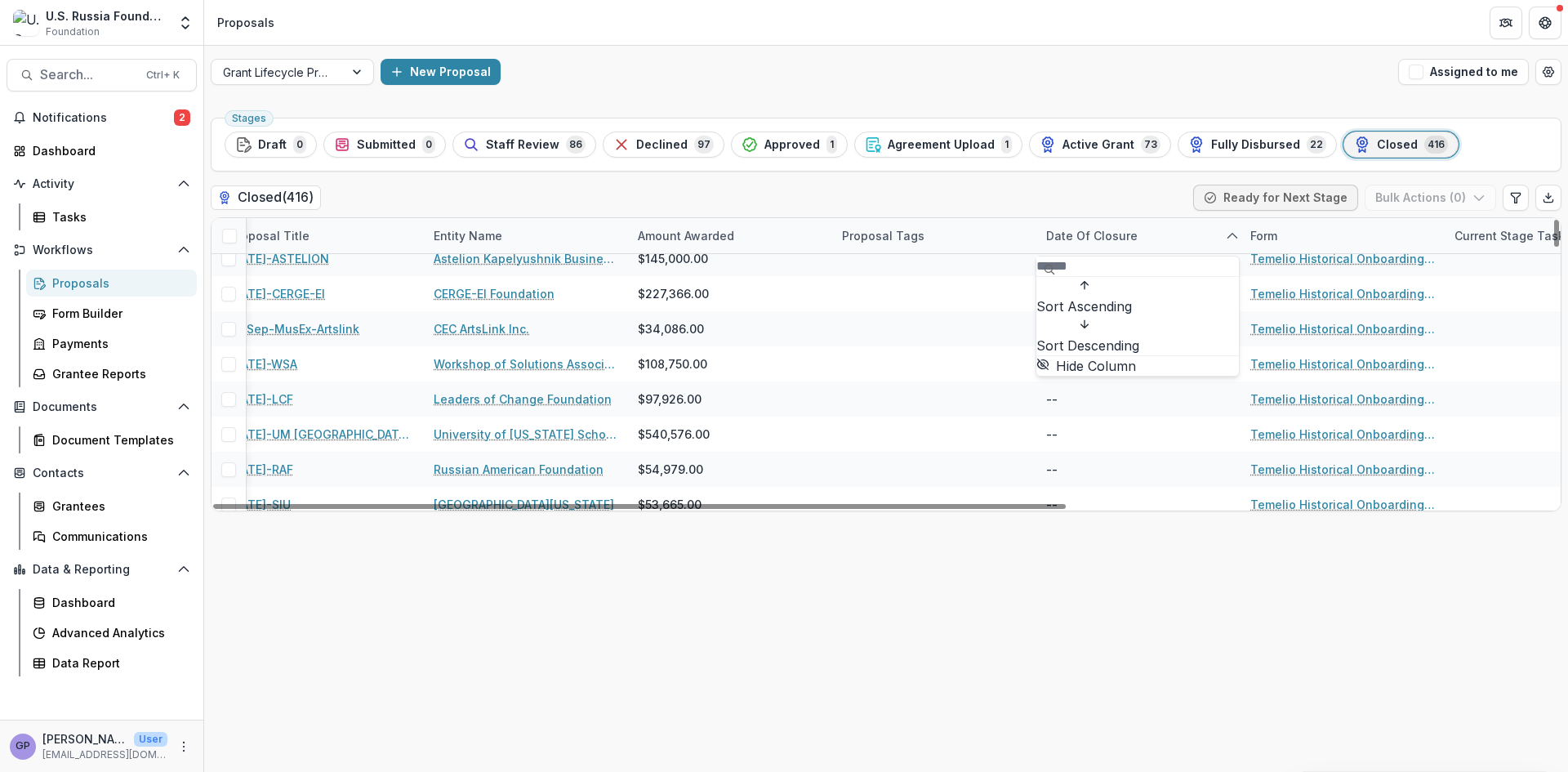
click at [1109, 336] on span "Sort Descending" at bounding box center [1088, 346] width 103 height 20
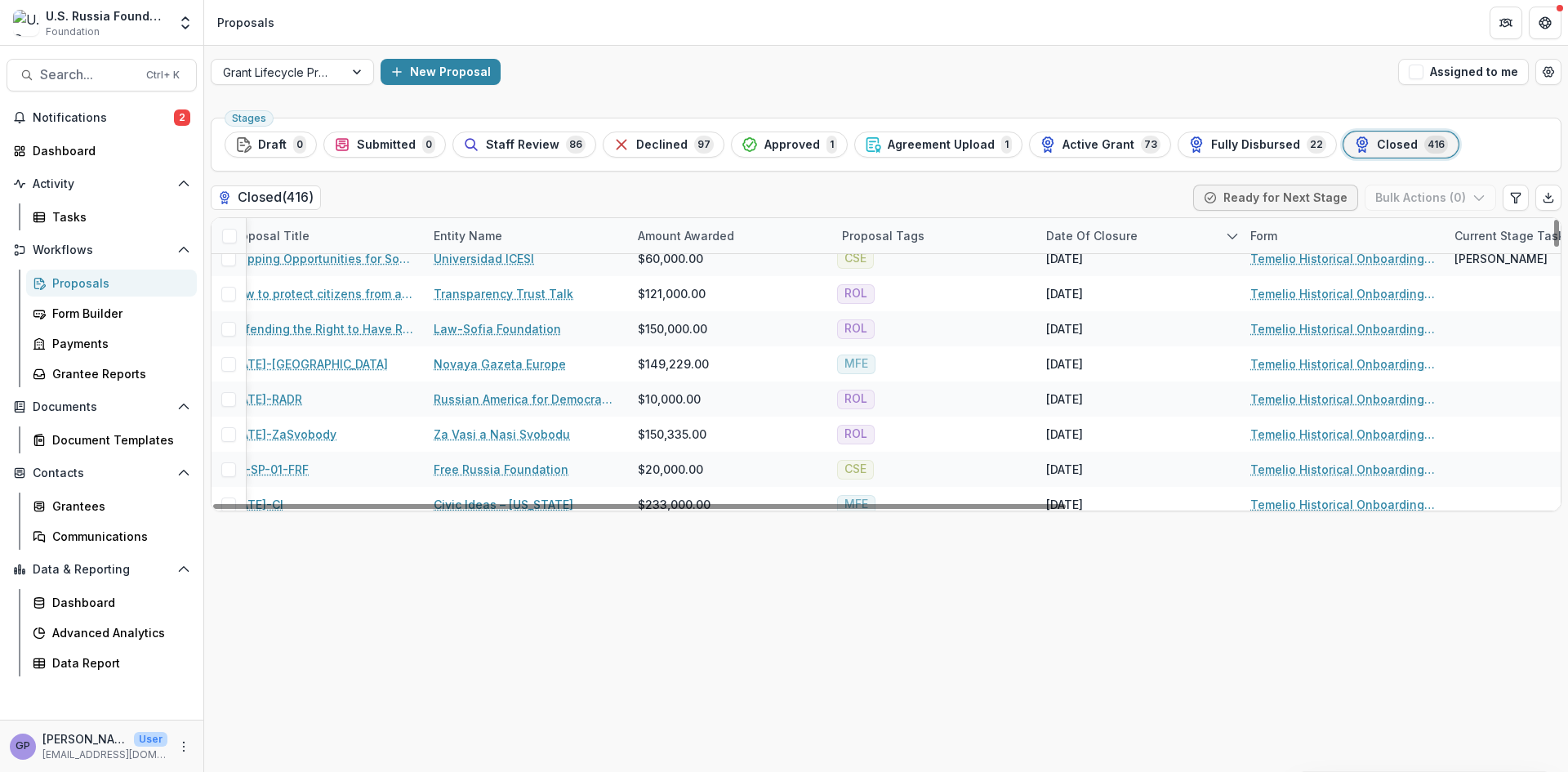
click at [1128, 608] on div "Stages Draft 0 Submitted 0 Staff Review 86 Declined 97 Approved 1 Agreement Upl…" at bounding box center [886, 441] width 1364 height 661
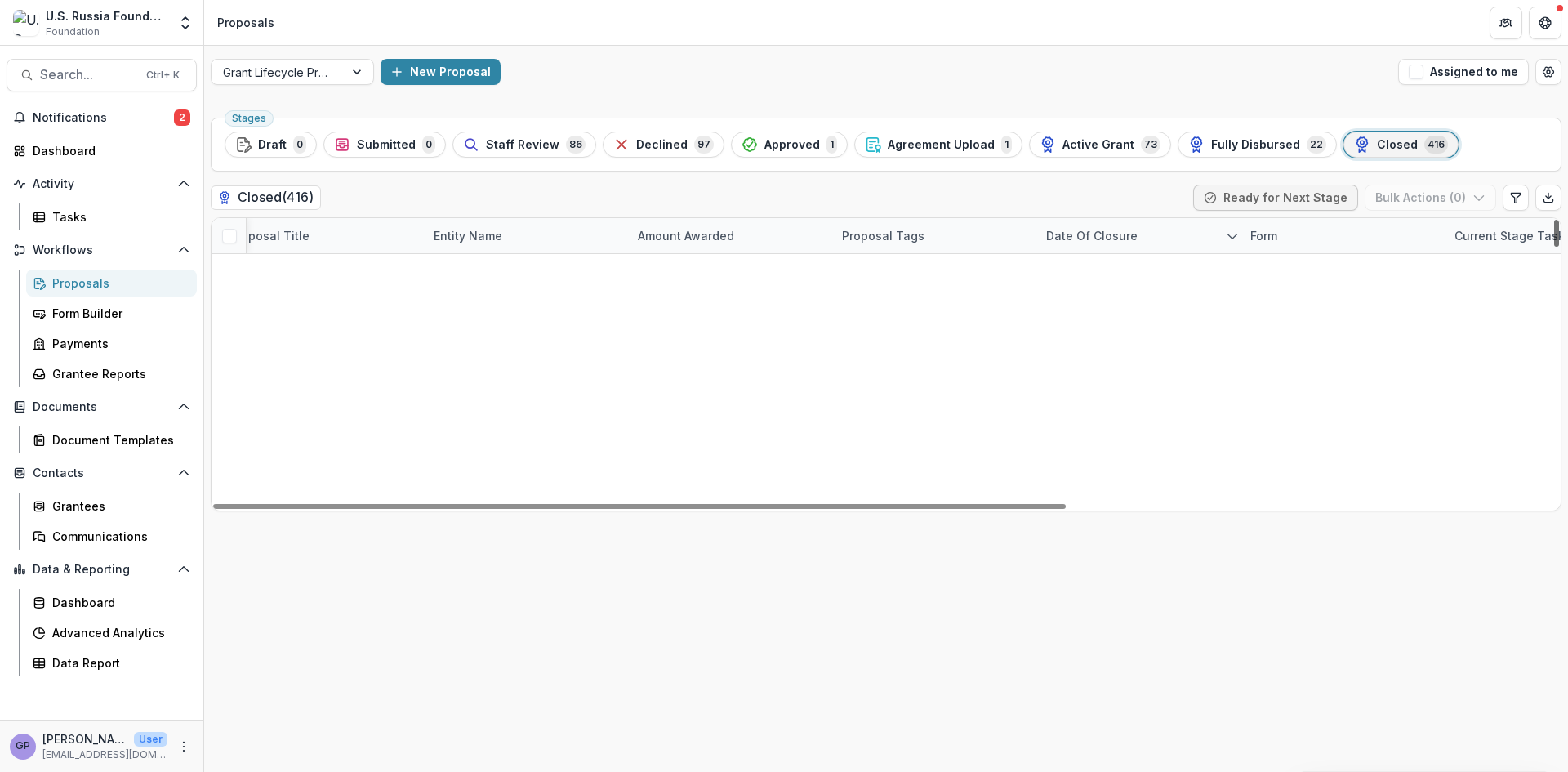
scroll to position [0, 476]
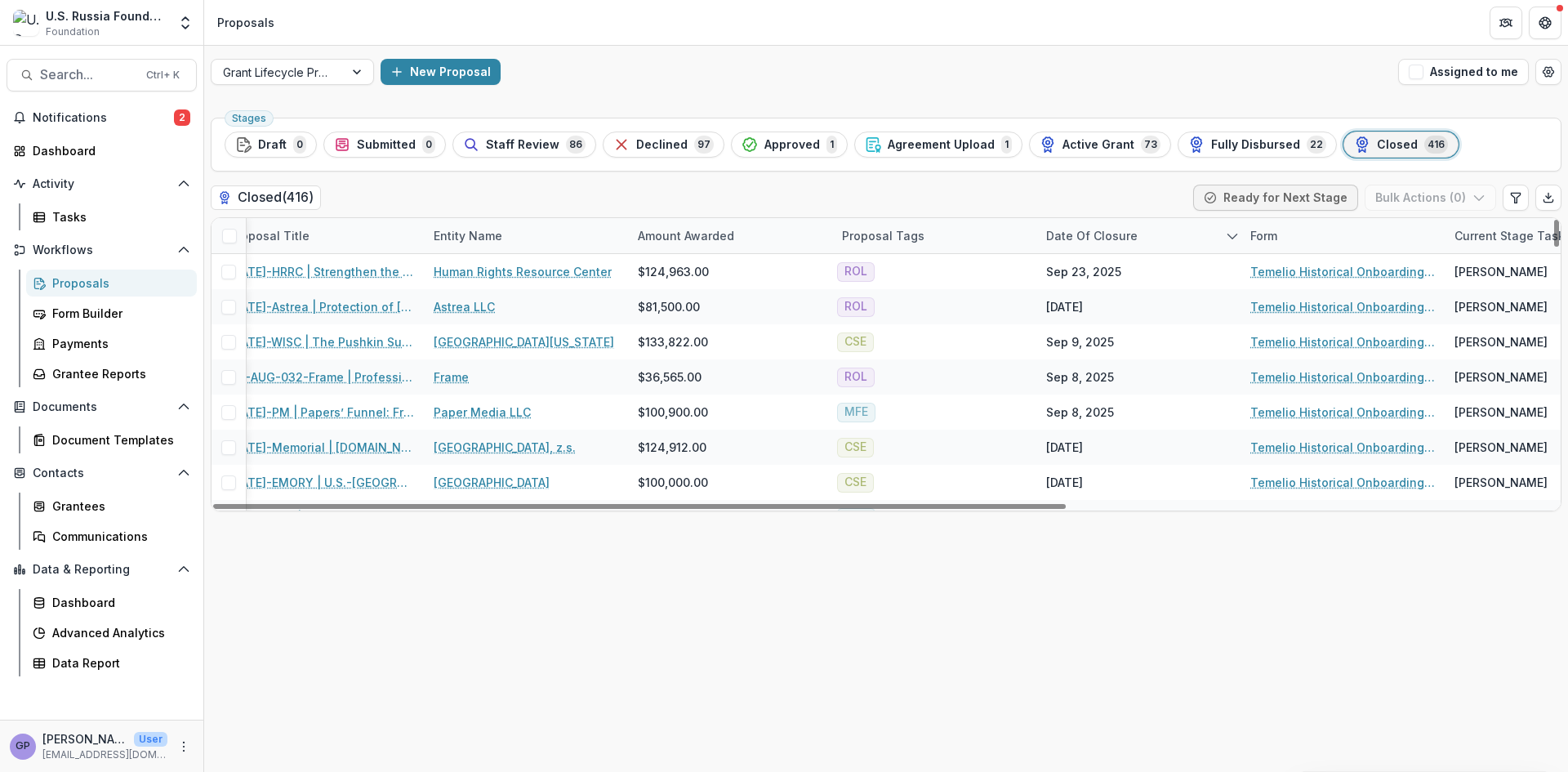
drag, startPoint x: 1554, startPoint y: 246, endPoint x: 1563, endPoint y: 166, distance: 80.5
click at [1559, 220] on div at bounding box center [1556, 233] width 5 height 27
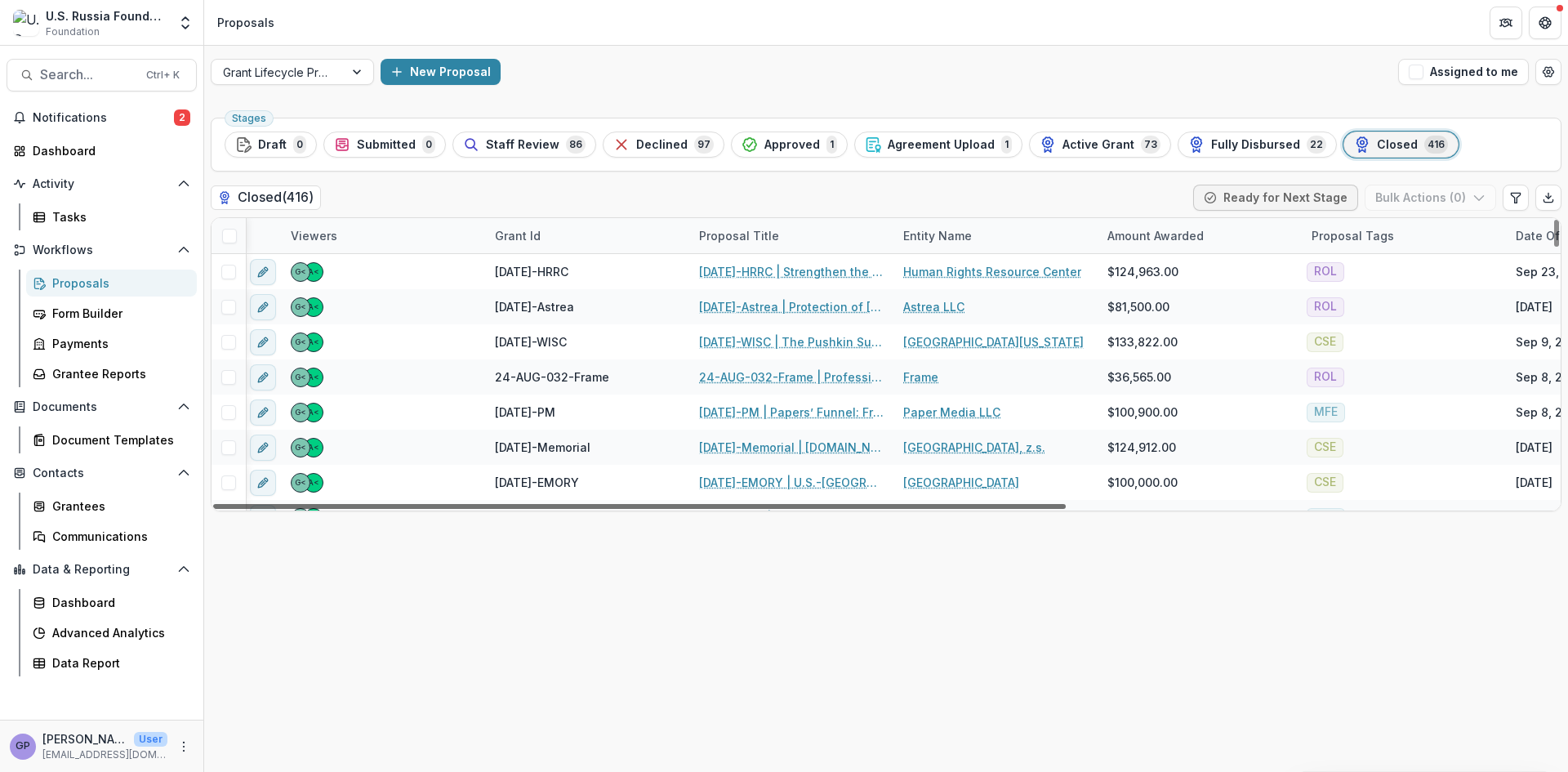
scroll to position [0, 0]
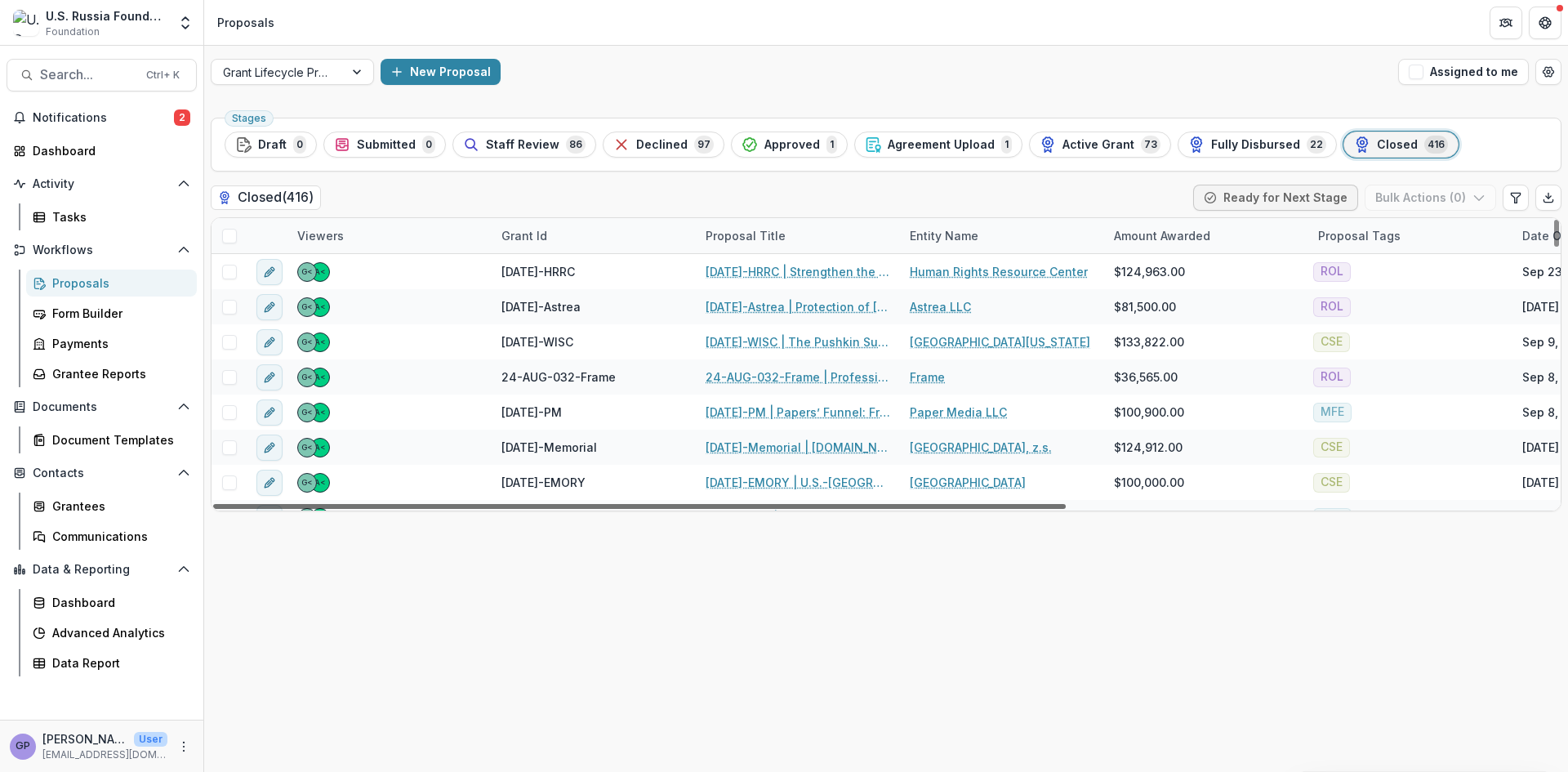
drag, startPoint x: 720, startPoint y: 509, endPoint x: 399, endPoint y: 501, distance: 321.1
click at [399, 504] on div at bounding box center [639, 506] width 853 height 5
click at [741, 235] on div "Proposal Title" at bounding box center [746, 235] width 100 height 17
click at [738, 308] on span "Sort Ascending" at bounding box center [744, 306] width 95 height 20
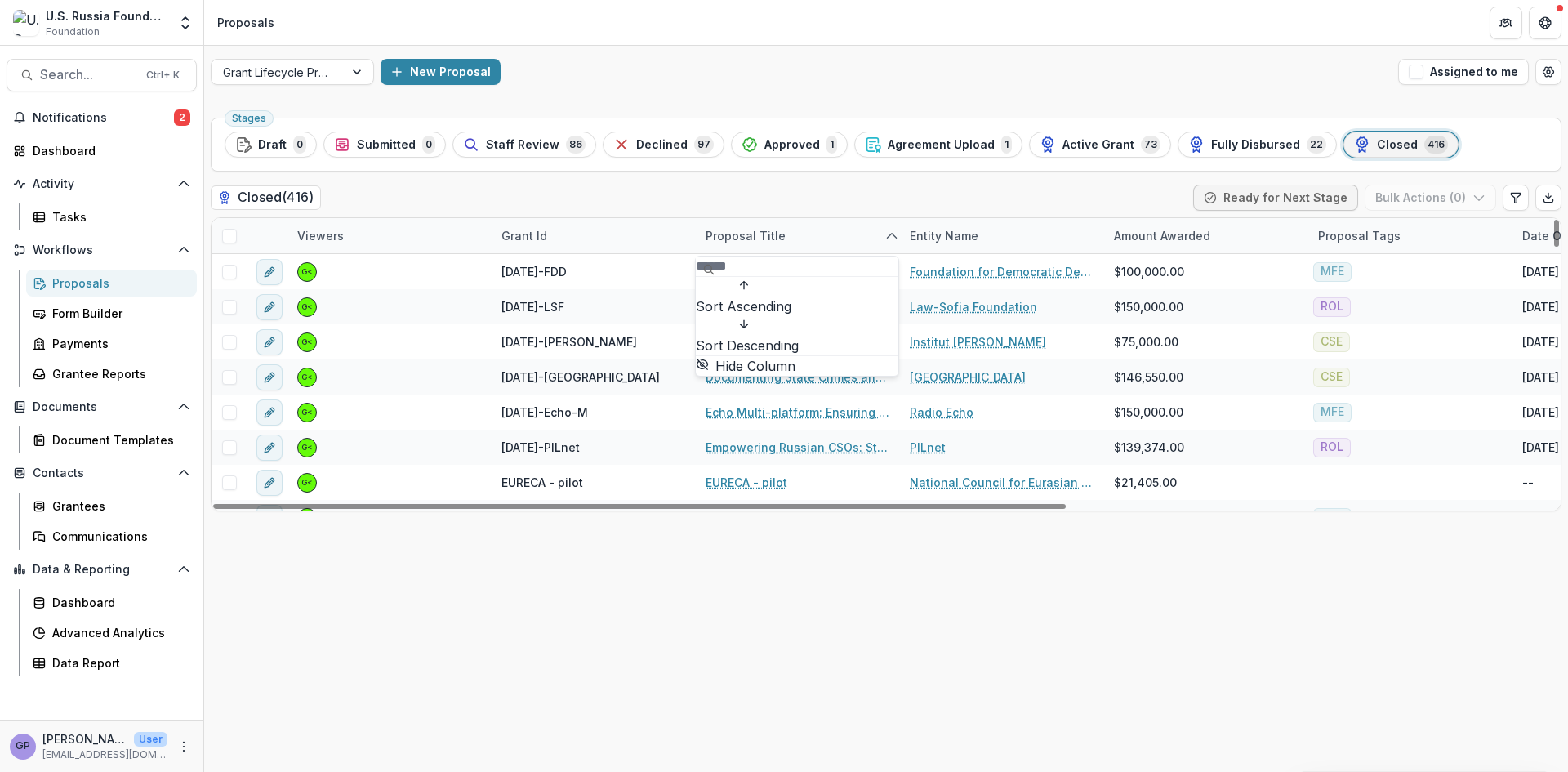
click at [753, 336] on span "Sort Descending" at bounding box center [748, 346] width 103 height 20
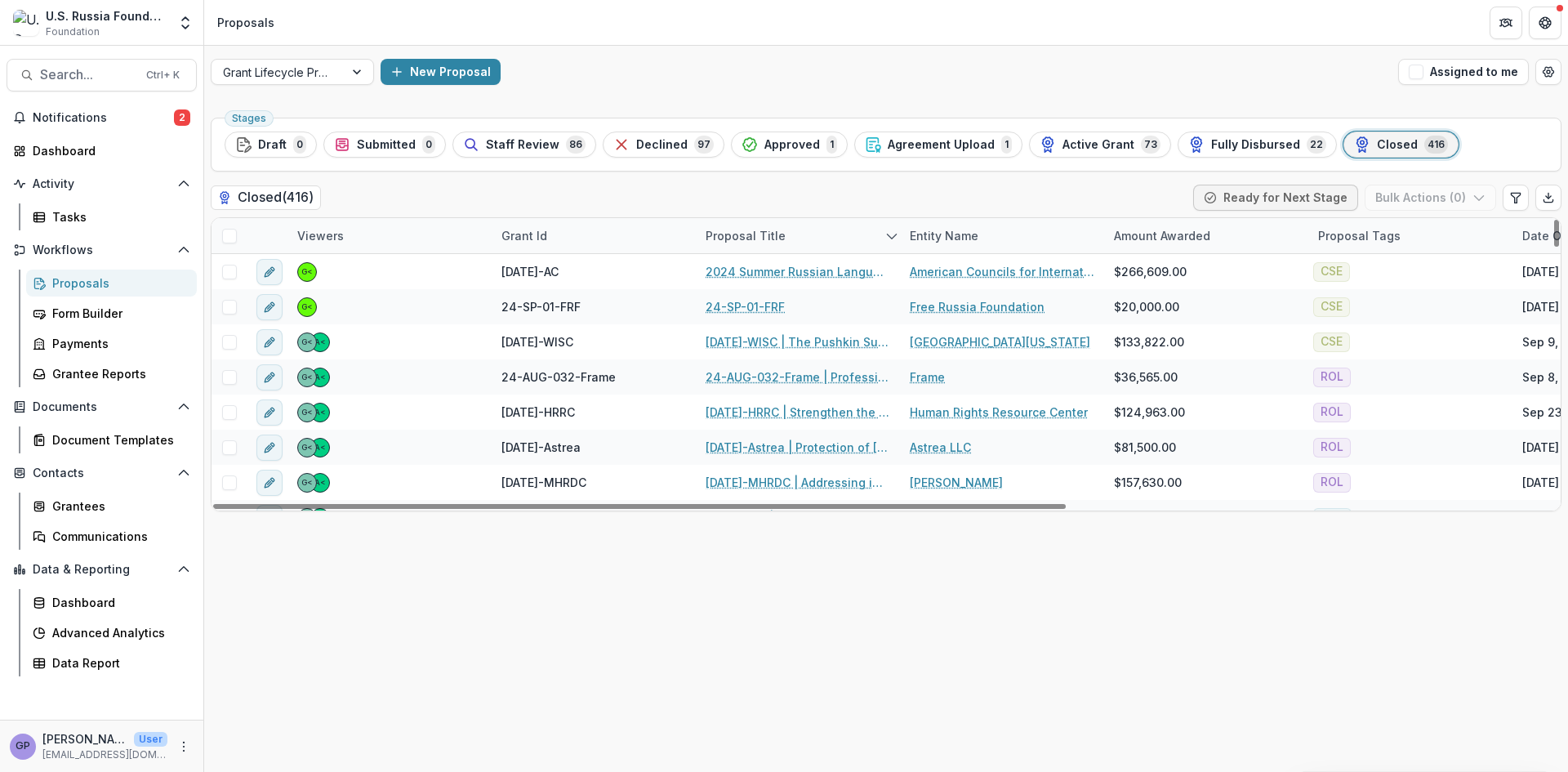
click at [1451, 650] on div "Stages Draft 0 Submitted 0 Staff Review 86 Declined 97 Approved 1 Agreement Upl…" at bounding box center [886, 441] width 1364 height 661
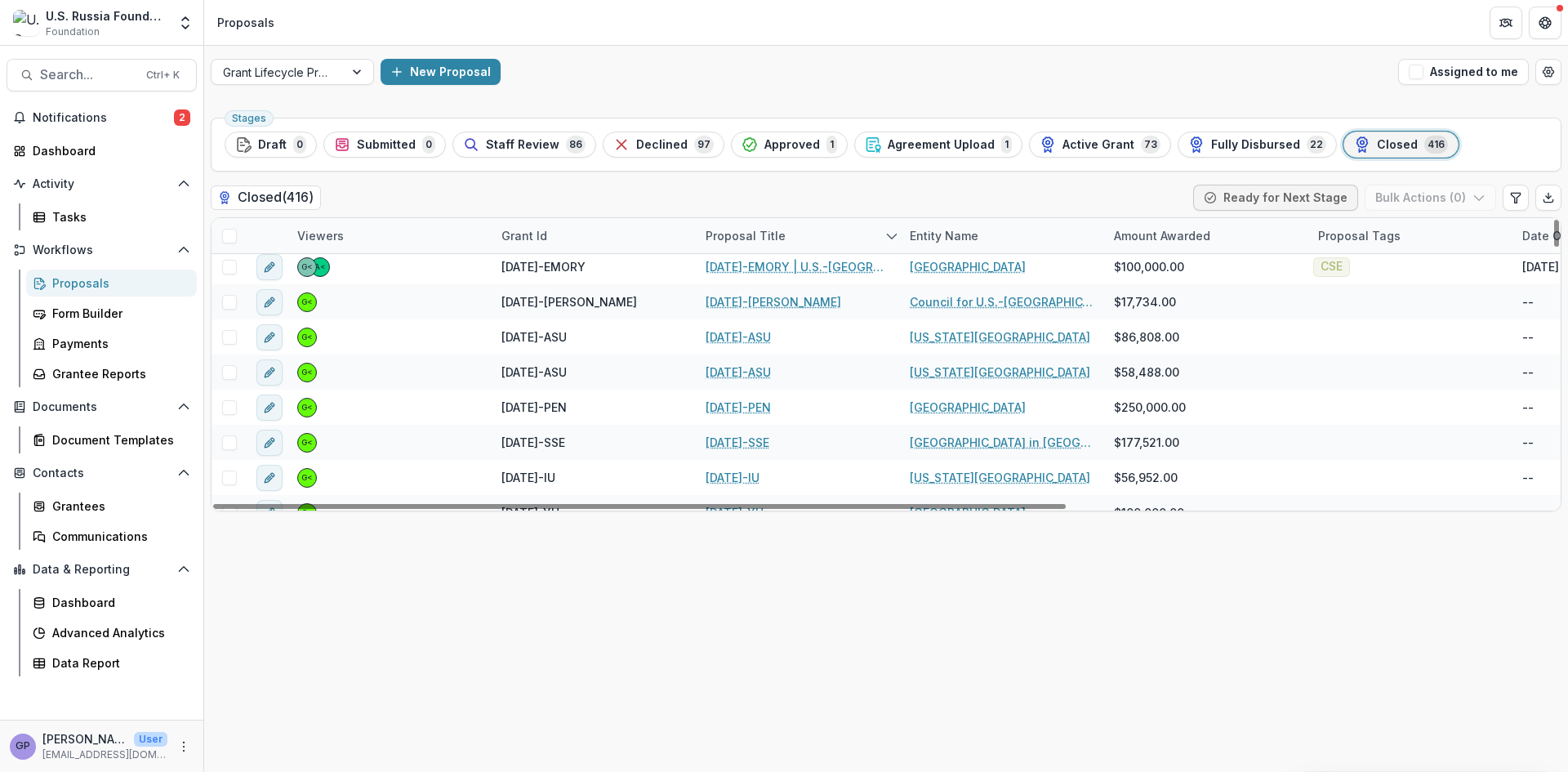
scroll to position [3732, 0]
